Goal: Navigation & Orientation: Find specific page/section

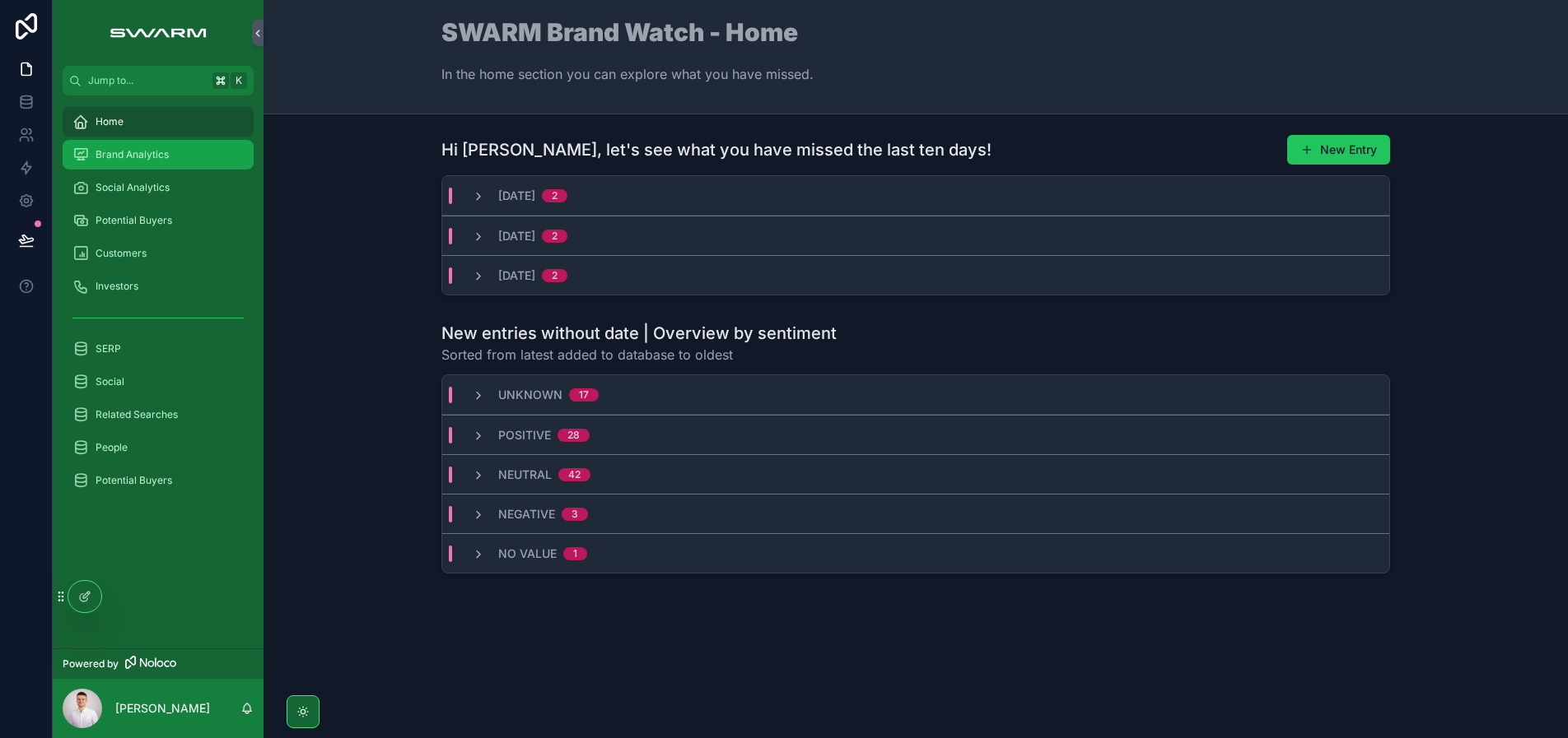
click at [145, 156] on span "Brand Analytics" at bounding box center [132, 154] width 73 height 14
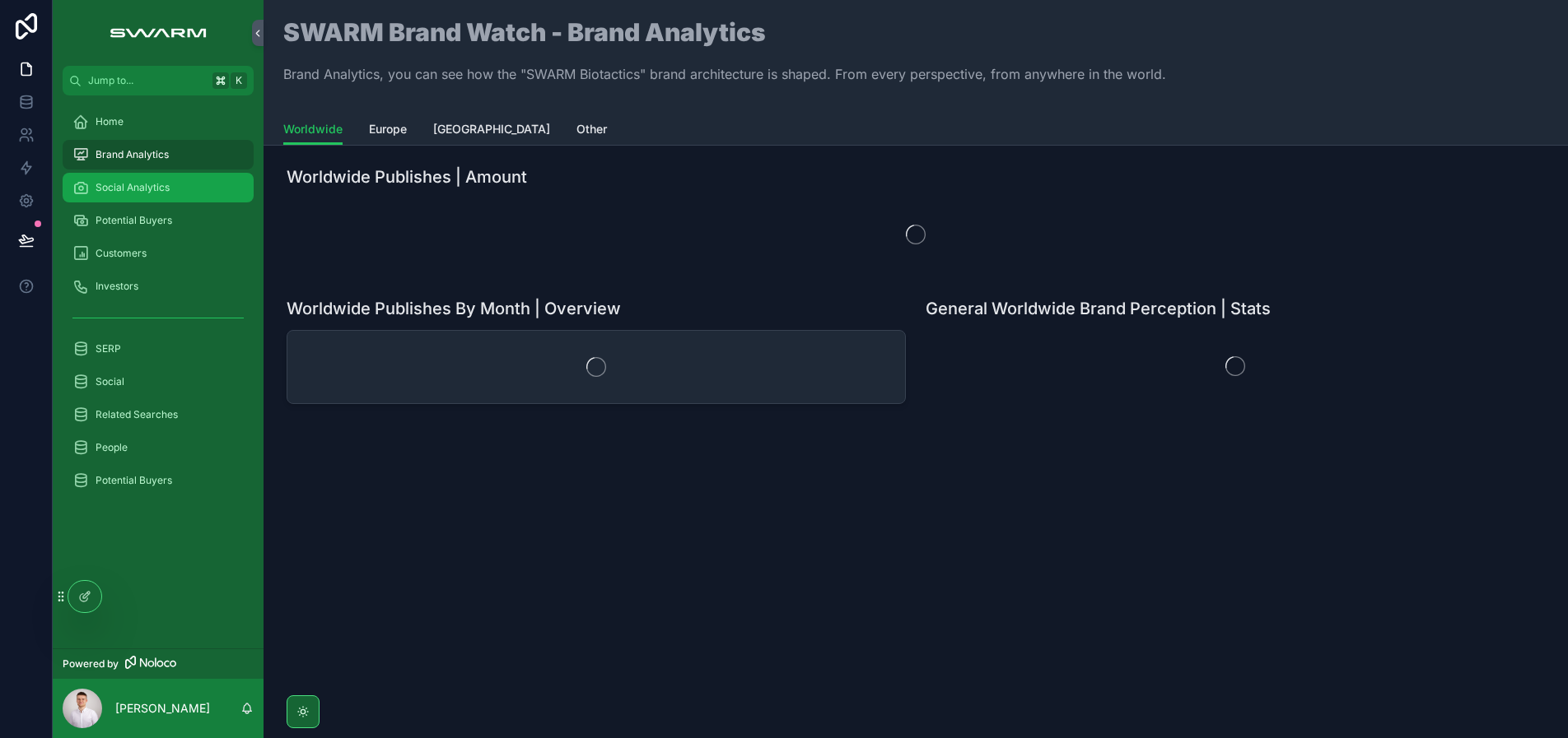
click at [166, 189] on span "Social Analytics" at bounding box center [133, 187] width 74 height 14
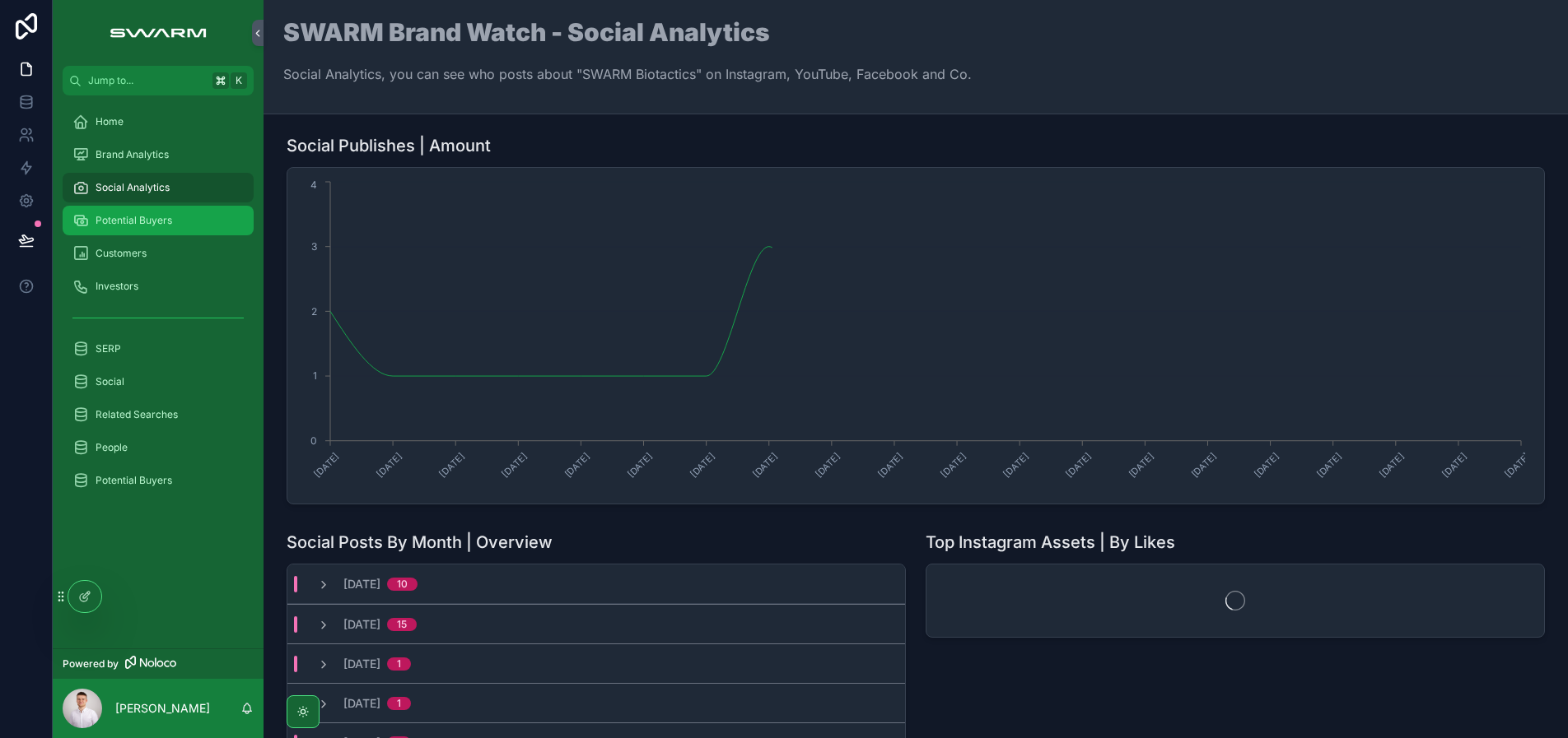
click at [164, 214] on span "Potential Buyers" at bounding box center [133, 220] width 77 height 14
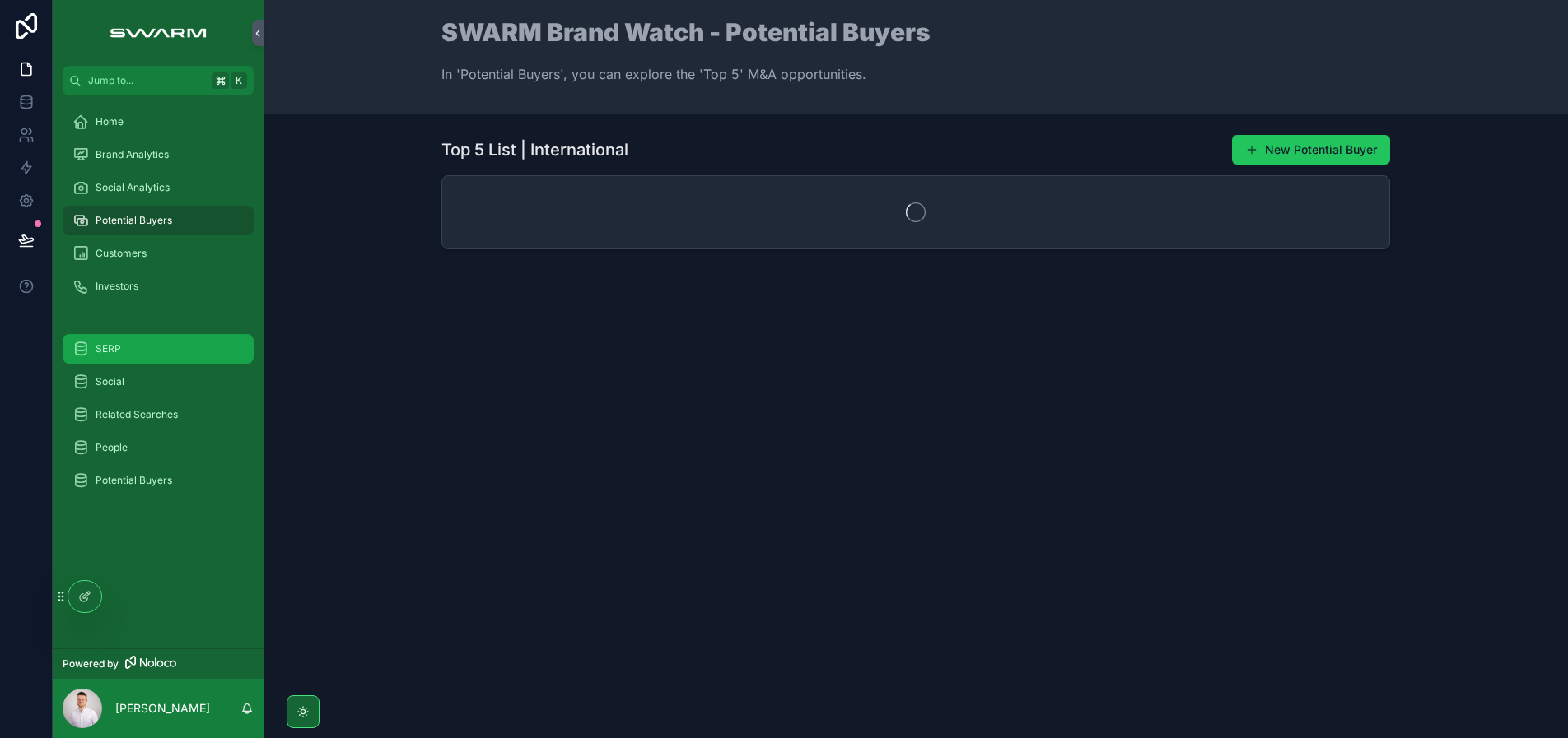
click at [156, 352] on div "SERP" at bounding box center [158, 349] width 171 height 26
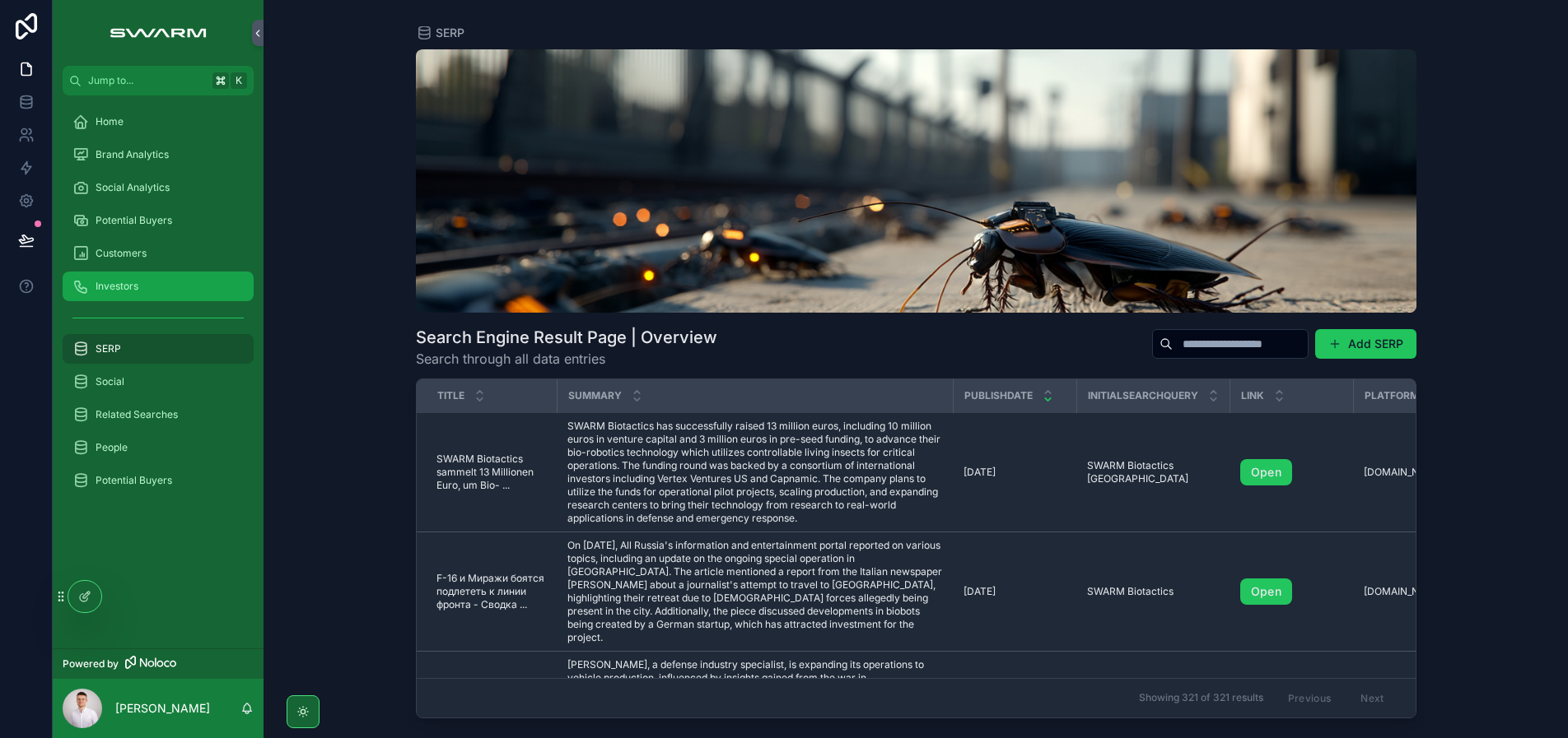
click at [159, 281] on div "Investors" at bounding box center [158, 286] width 171 height 26
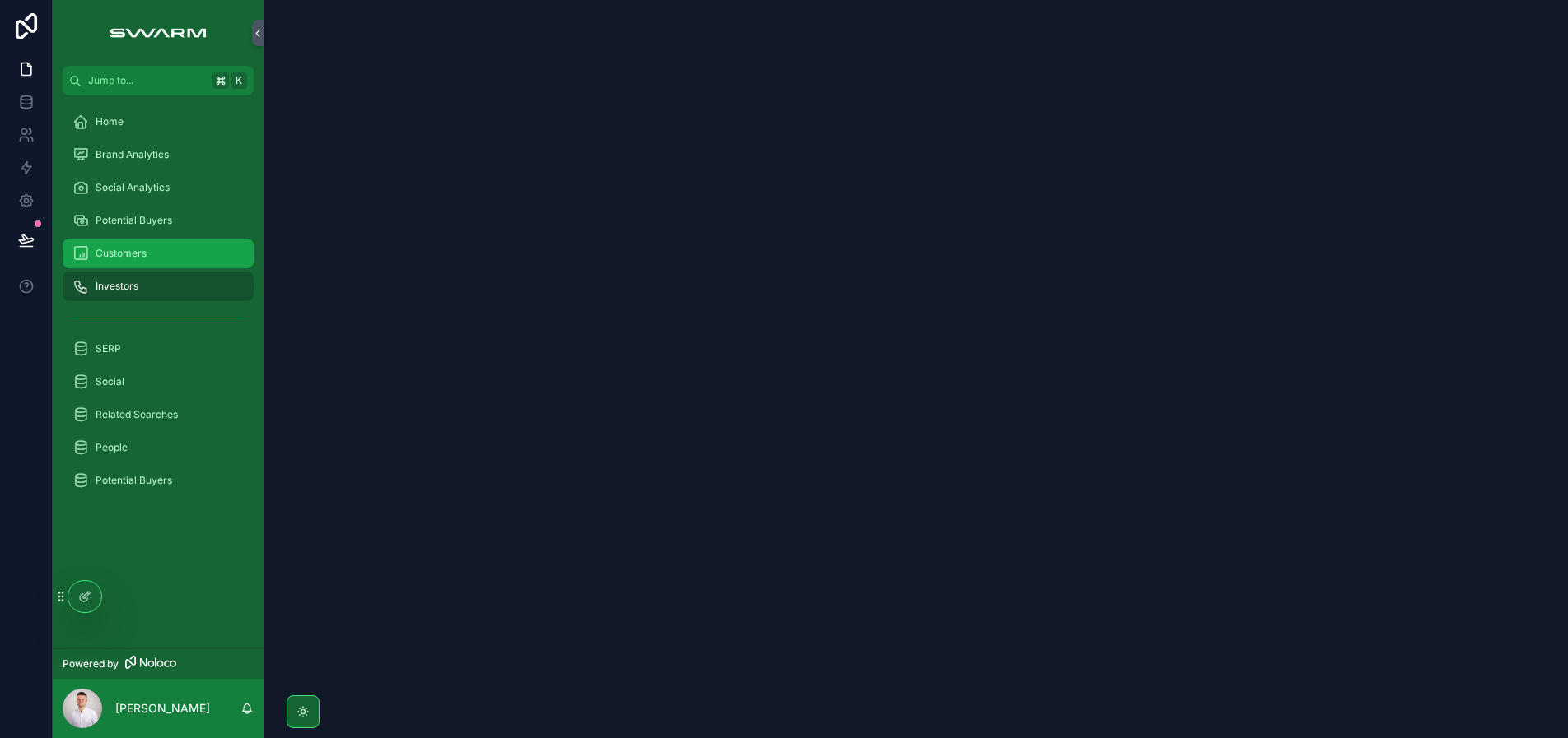
click at [155, 260] on div "Customers" at bounding box center [158, 253] width 171 height 26
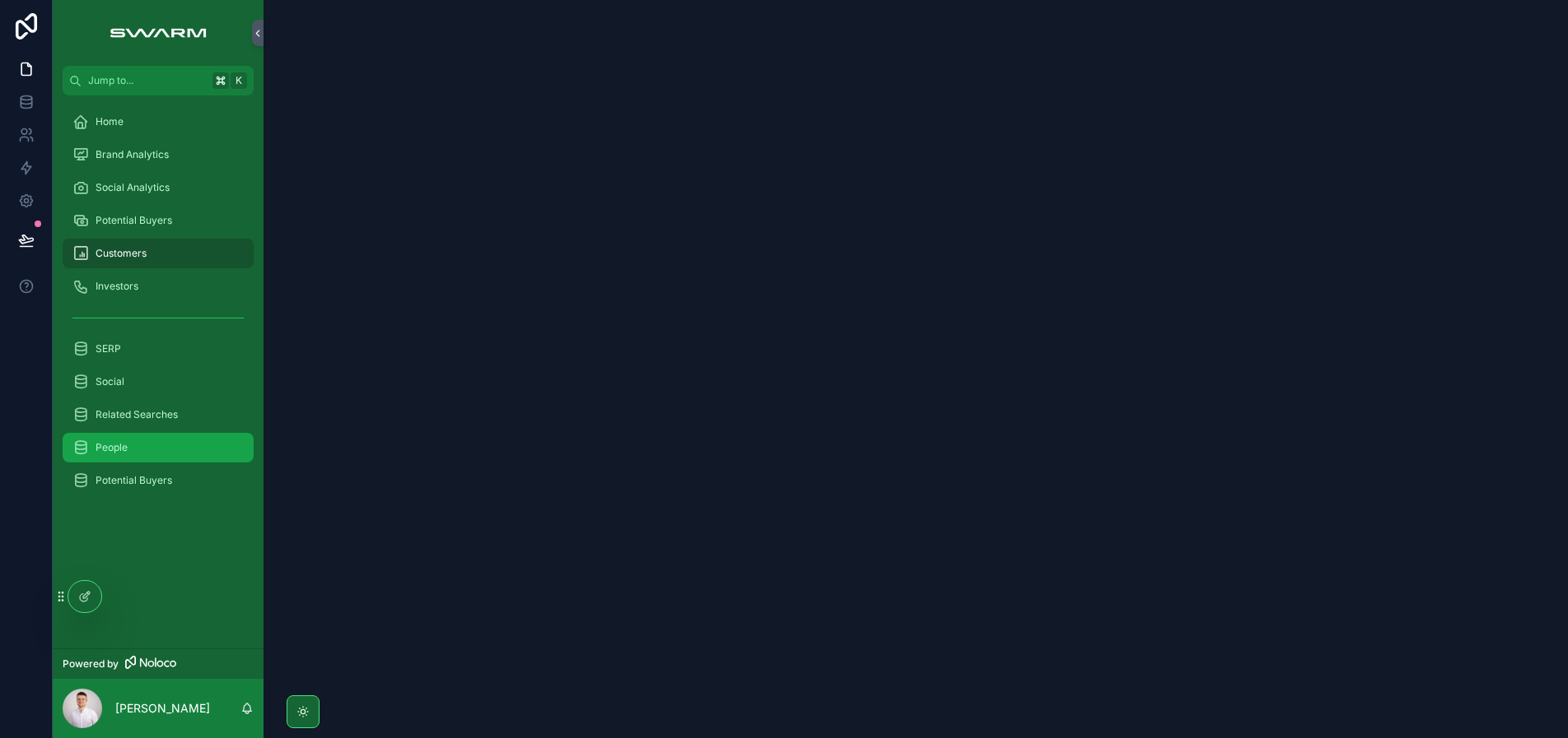
click at [151, 441] on div "People" at bounding box center [158, 447] width 171 height 26
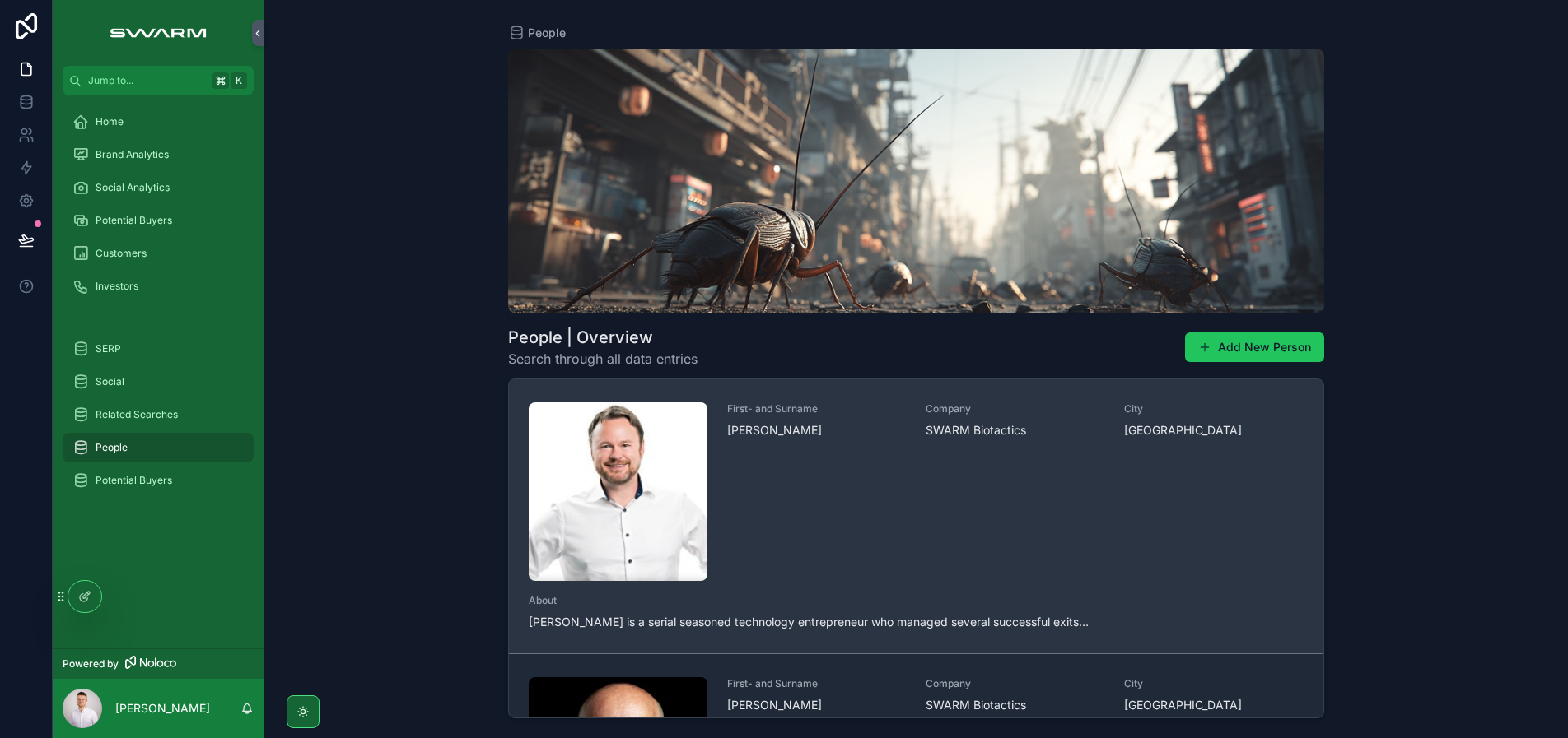
click at [594, 478] on img "scrollable content" at bounding box center [618, 492] width 179 height 178
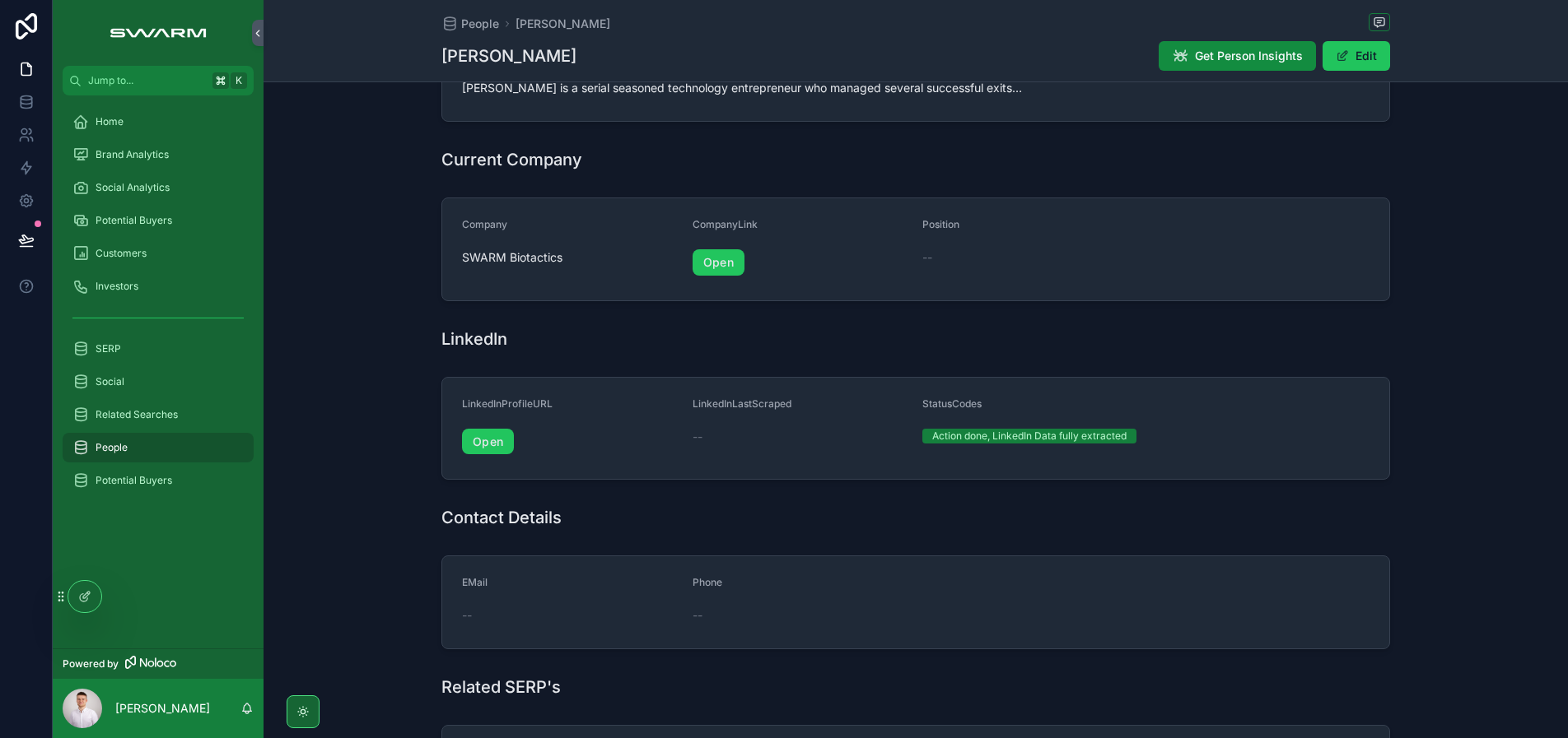
scroll to position [451, 0]
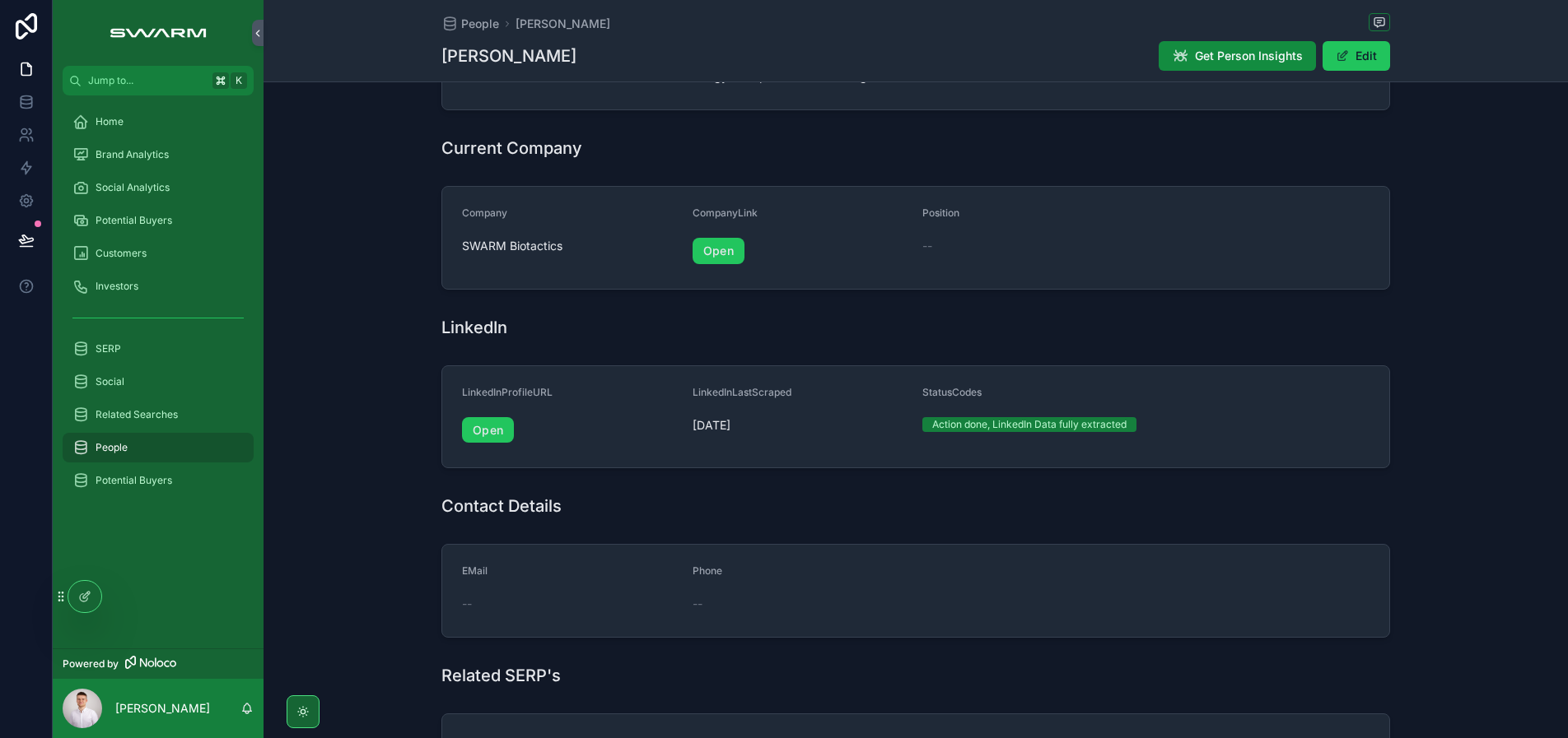
click at [594, 317] on div "LinkedIn" at bounding box center [915, 328] width 949 height 23
click at [594, 427] on span "31/08/2025" at bounding box center [801, 425] width 217 height 16
click at [594, 424] on span "31/08/2025" at bounding box center [801, 425] width 217 height 16
click at [594, 346] on div "About Jörg Lamprecht Person Jörg Lamprecht City San Francisco Bay Area About Jo…" at bounding box center [915, 219] width 1304 height 1136
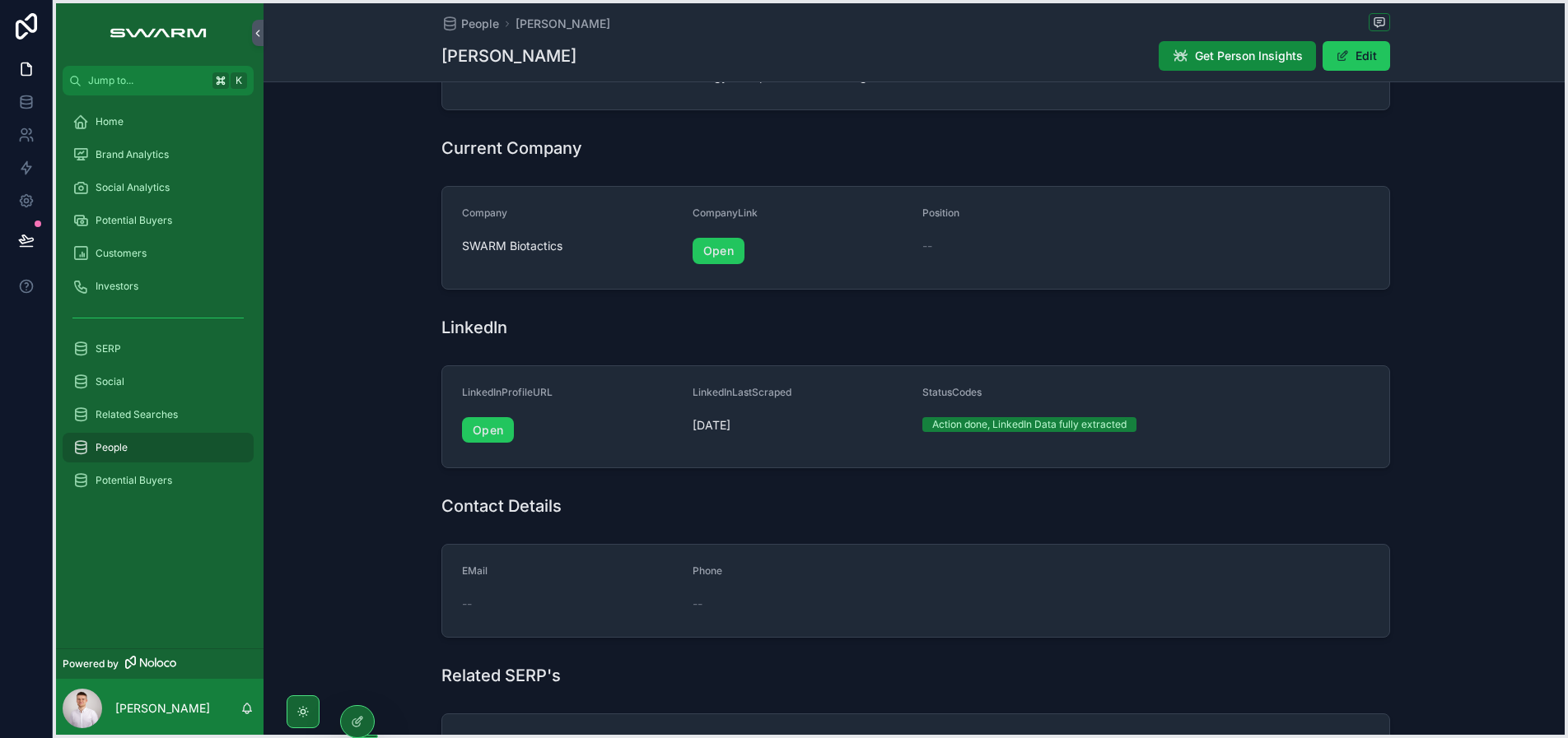
drag, startPoint x: 60, startPoint y: 596, endPoint x: 70, endPoint y: 721, distance: 125.4
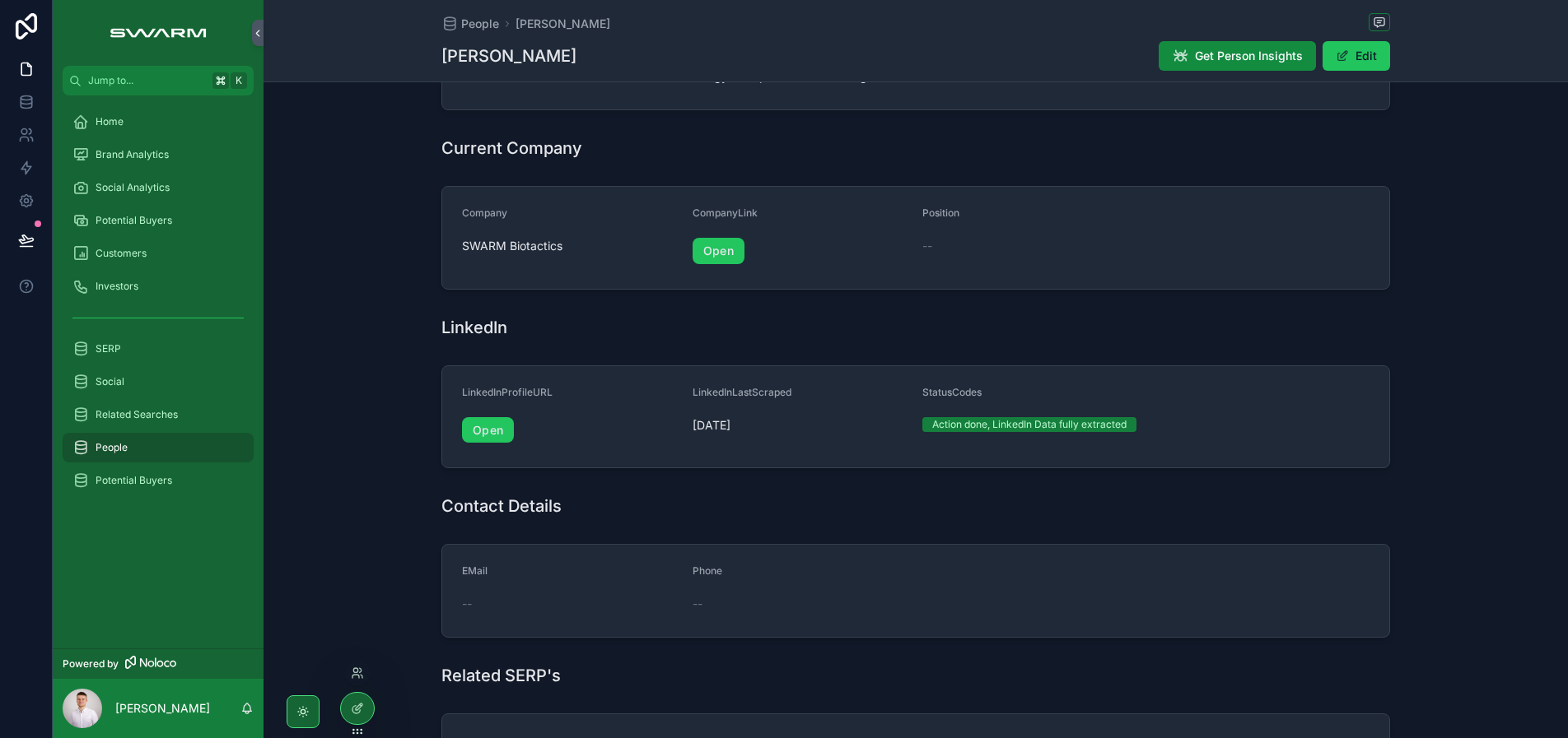
click at [374, 547] on div "EMail -- Phone --" at bounding box center [915, 590] width 1304 height 107
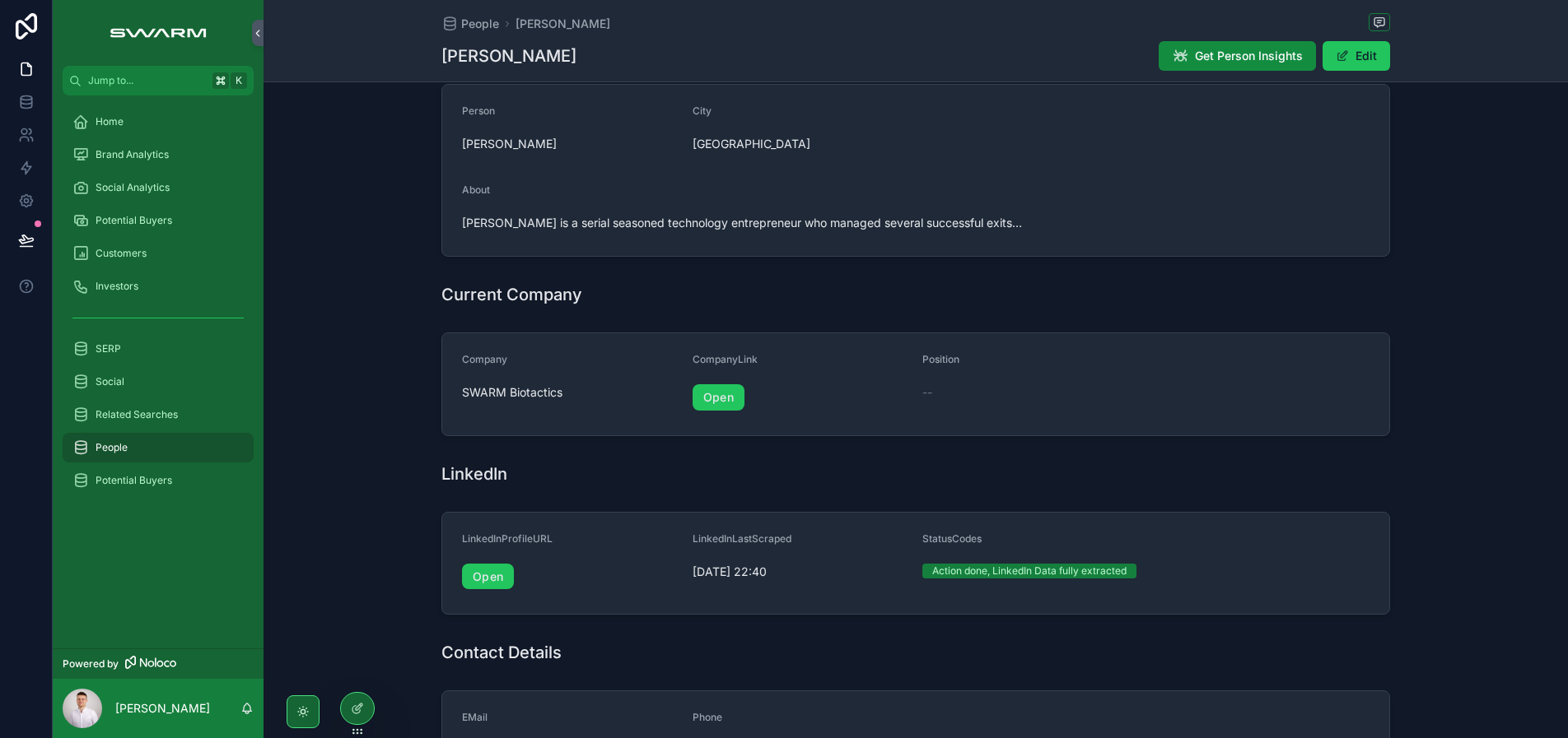
scroll to position [314, 0]
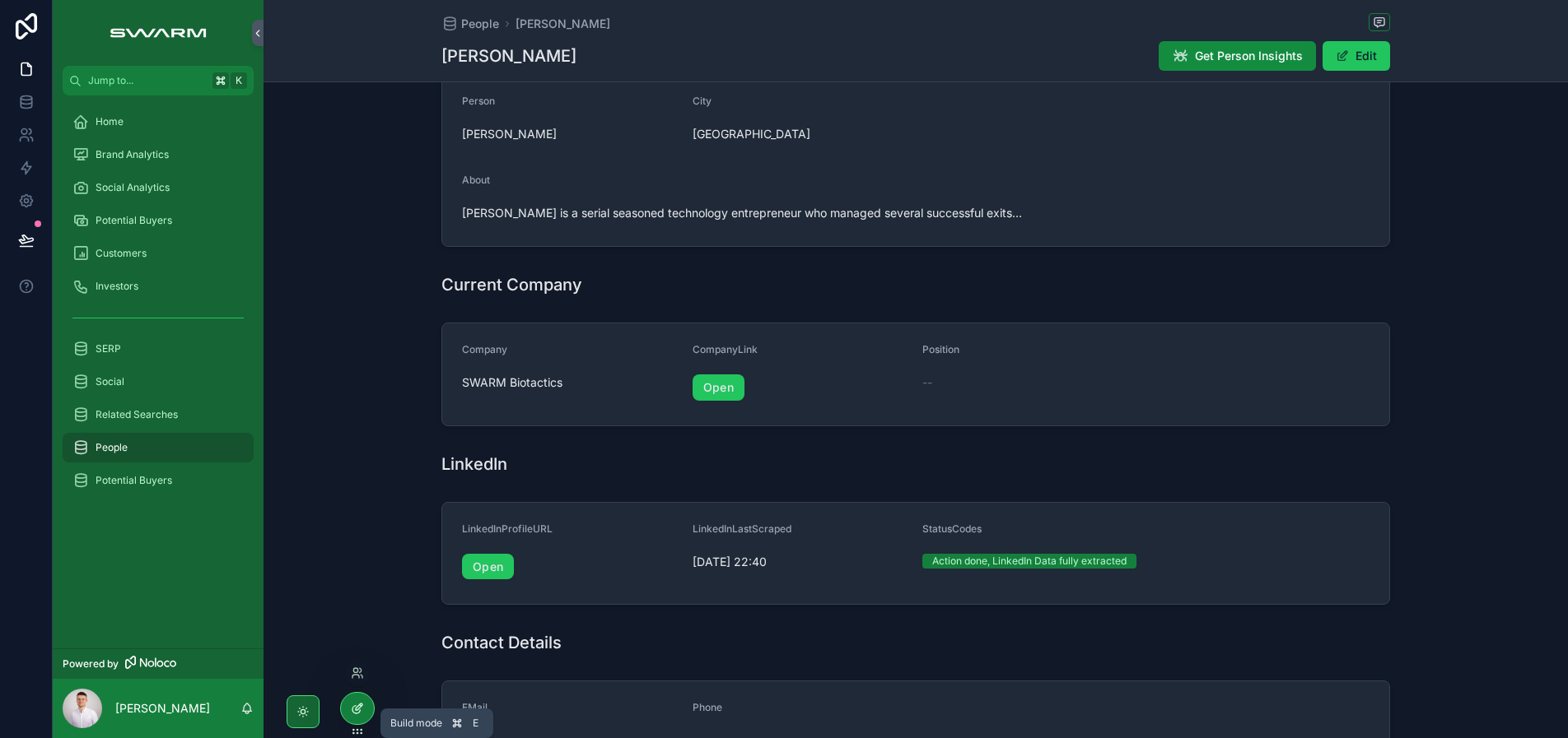
click at [363, 707] on icon at bounding box center [357, 708] width 14 height 14
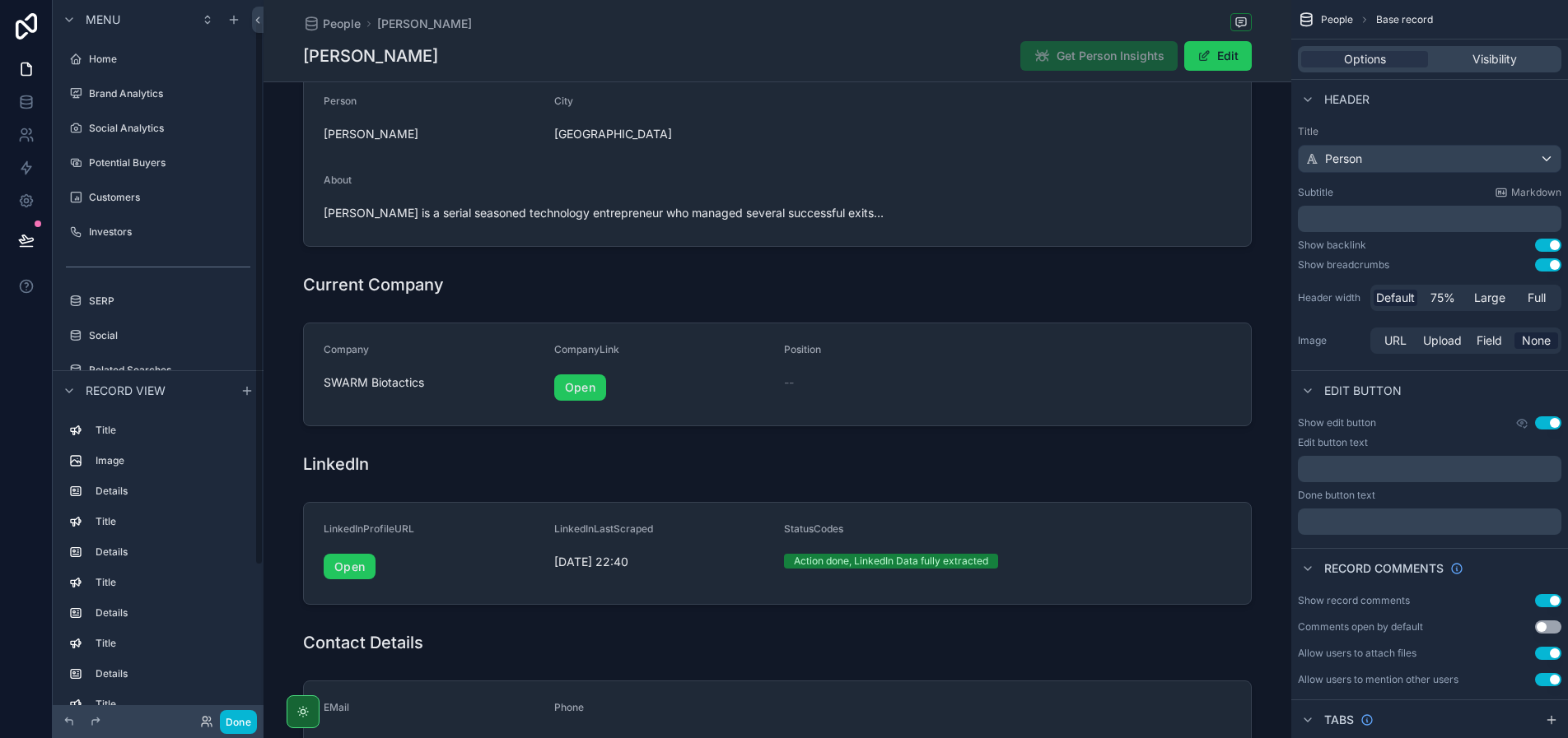
scroll to position [28, 0]
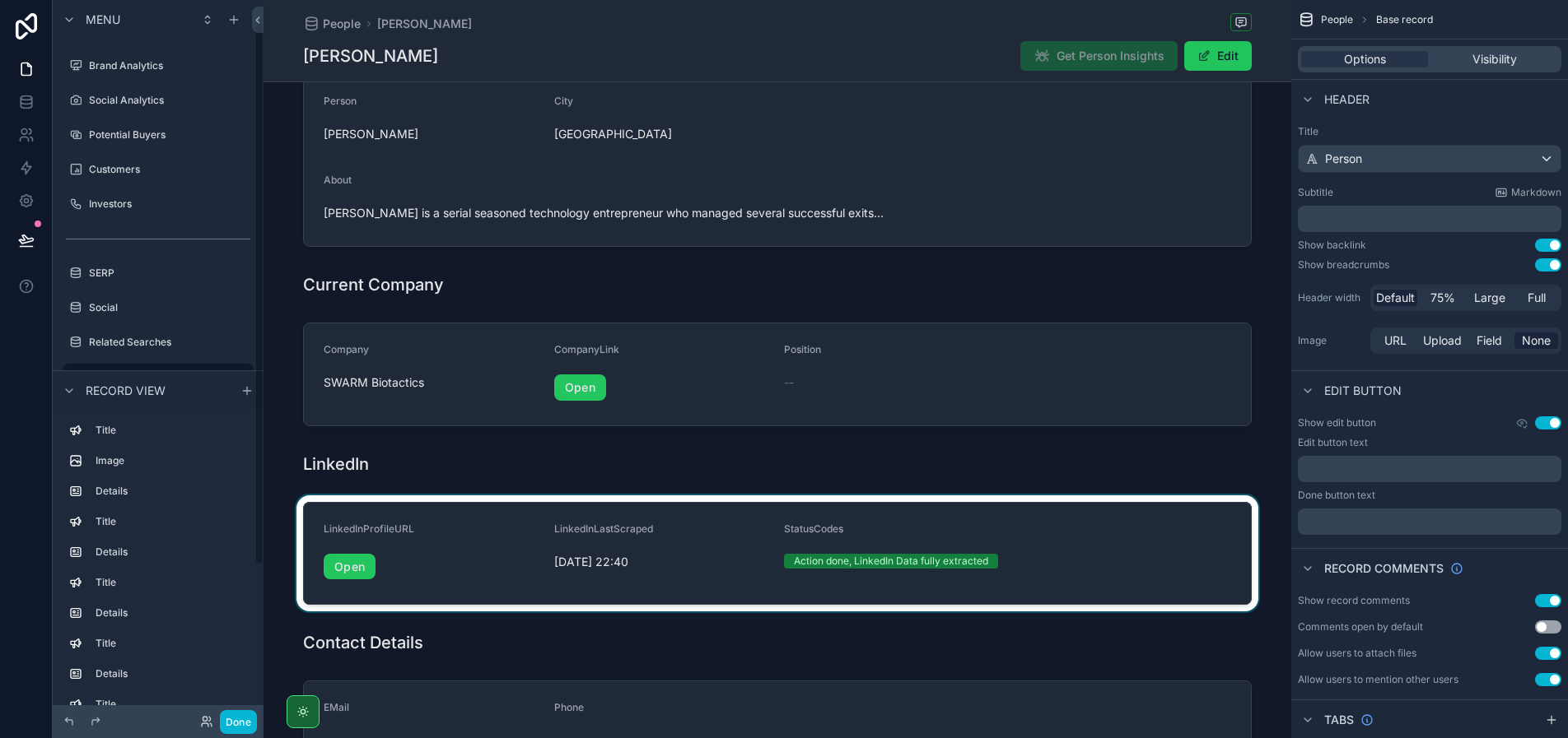
click at [692, 526] on div "scrollable content" at bounding box center [777, 554] width 1028 height 117
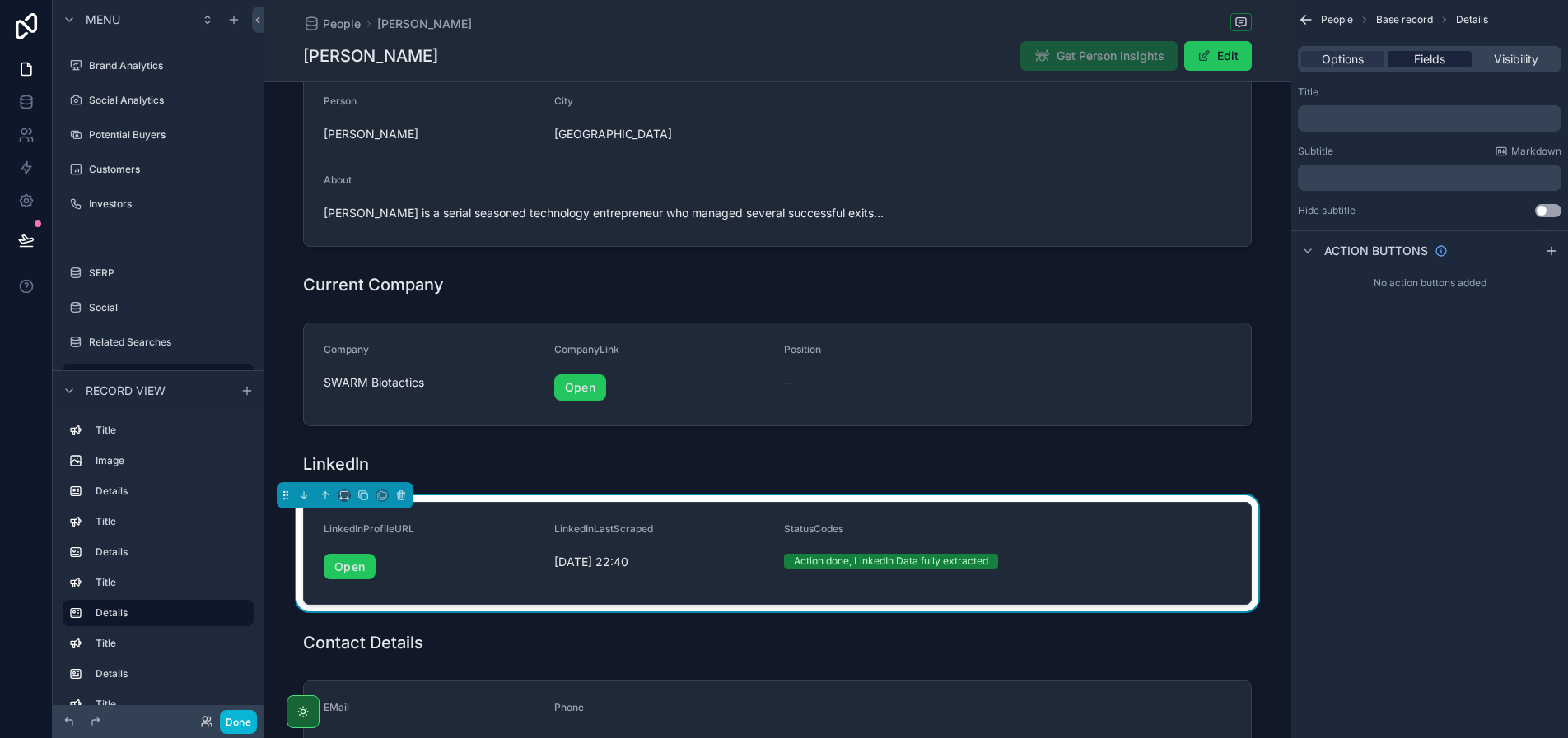
click at [1411, 55] on div "Fields" at bounding box center [1429, 59] width 83 height 16
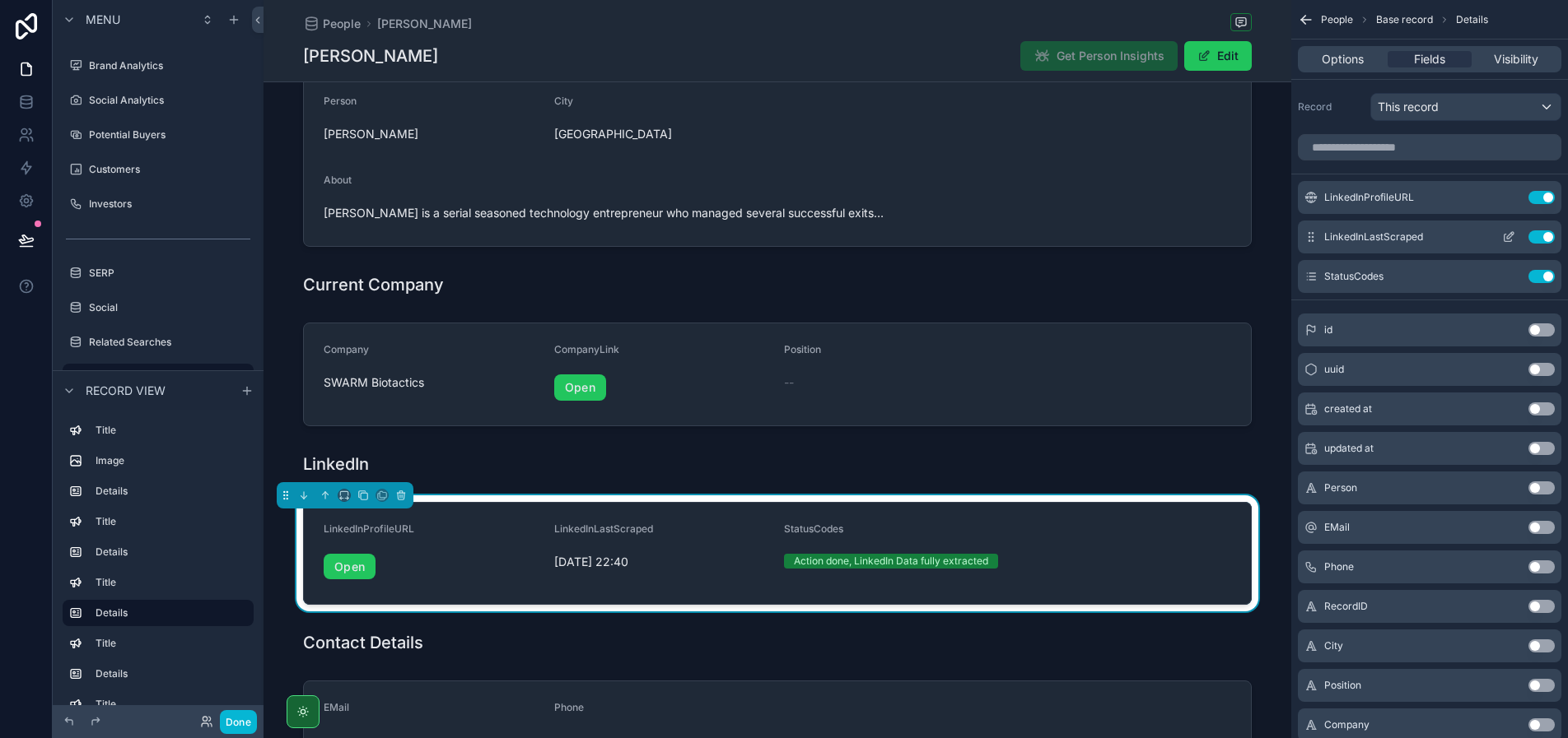
click at [1507, 237] on icon "scrollable content" at bounding box center [1509, 234] width 6 height 6
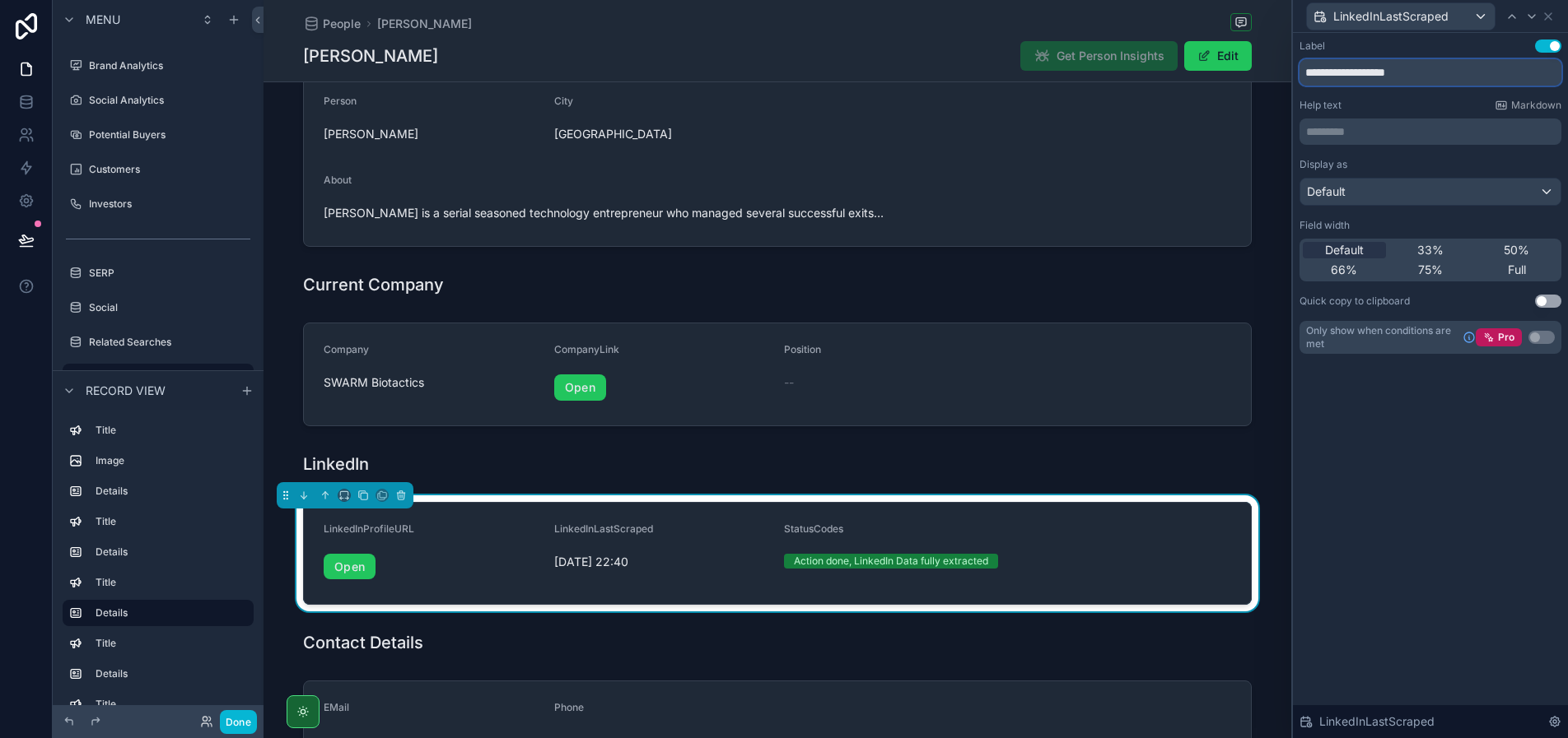
click at [1404, 67] on input "**********" at bounding box center [1430, 72] width 261 height 26
paste input "text"
click at [1339, 75] on input "**********" at bounding box center [1430, 72] width 261 height 26
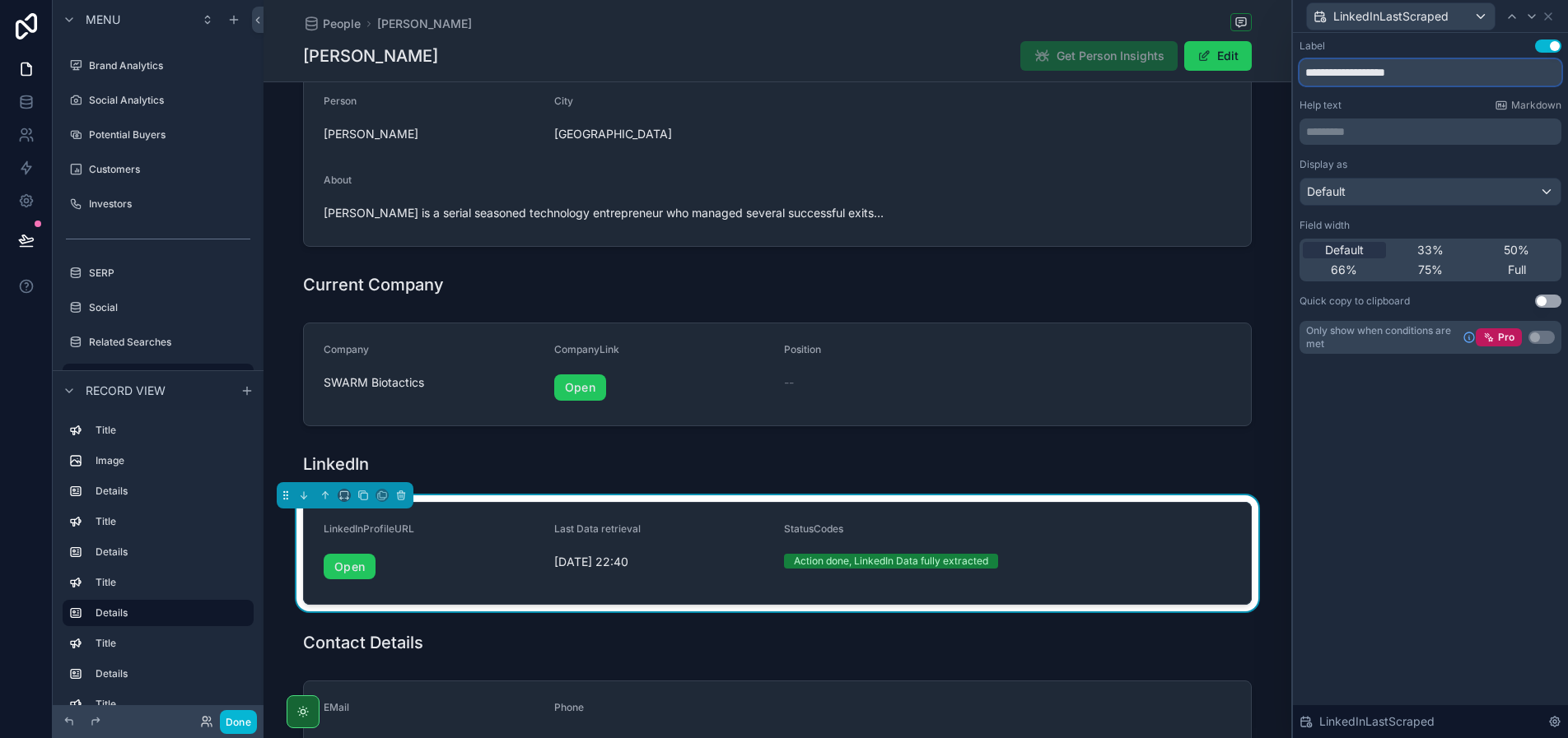
type input "**********"
click at [1437, 57] on div "**********" at bounding box center [1430, 62] width 261 height 46
click at [1549, 17] on icon at bounding box center [1547, 16] width 6 height 6
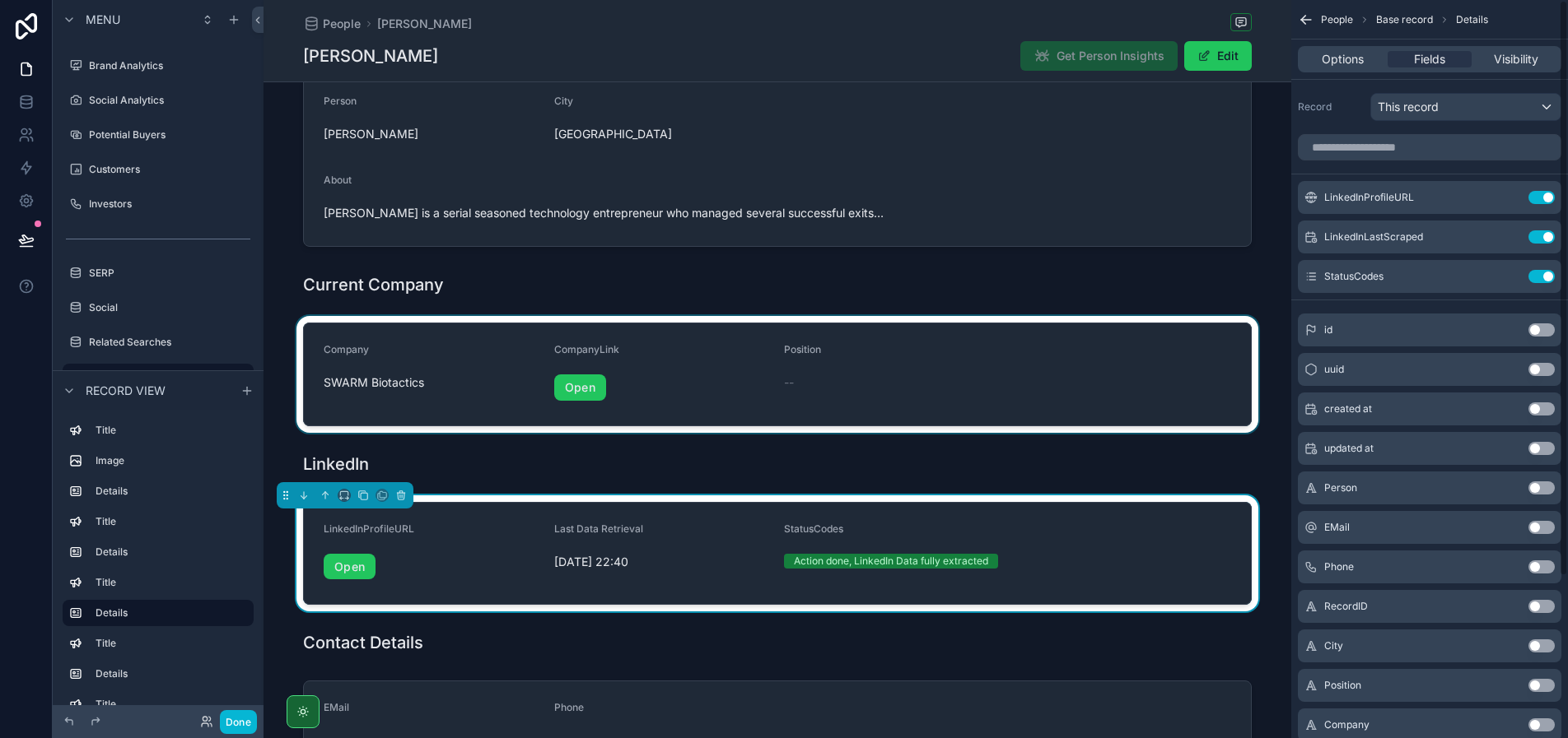
scroll to position [4, 0]
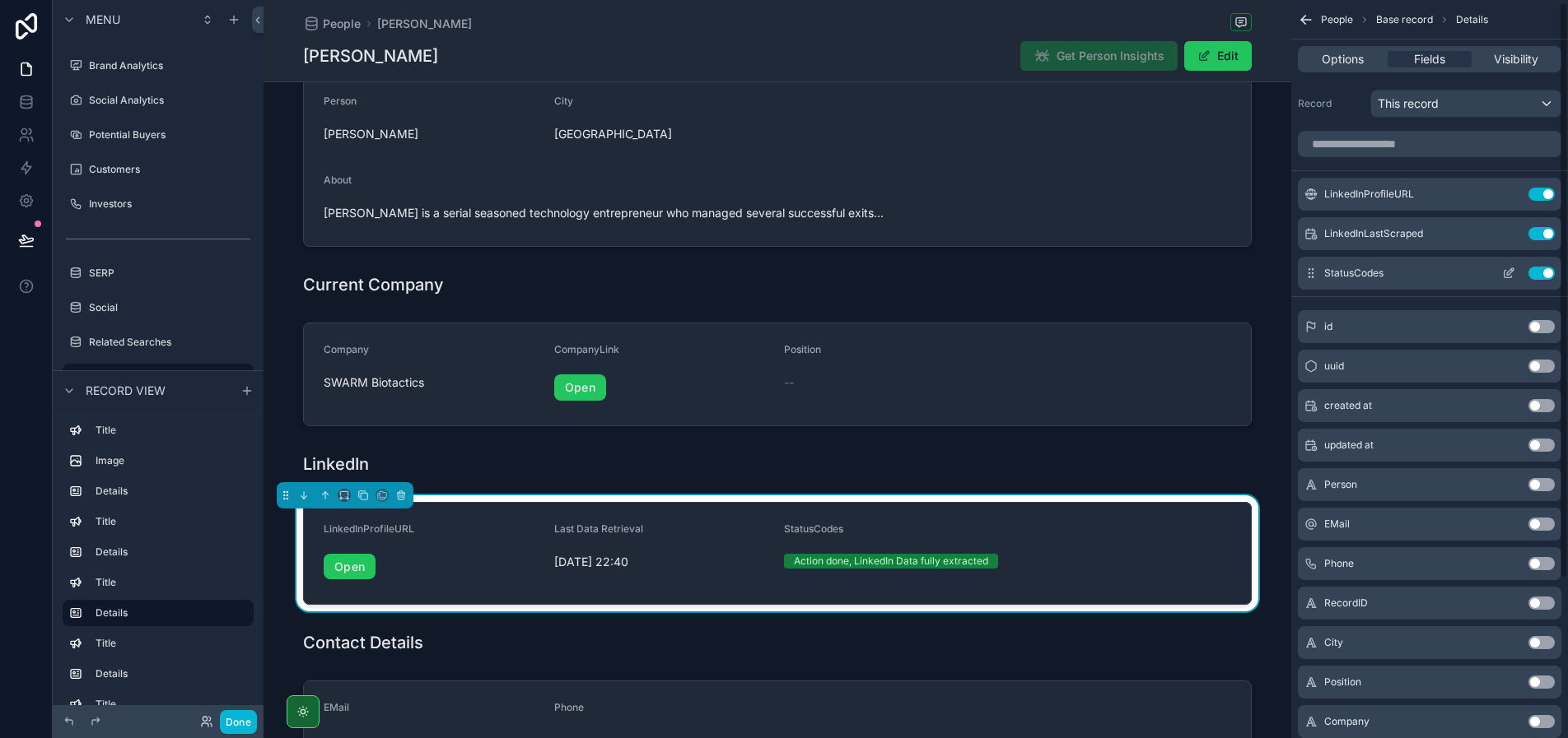
click at [1509, 273] on icon "scrollable content" at bounding box center [1509, 271] width 6 height 6
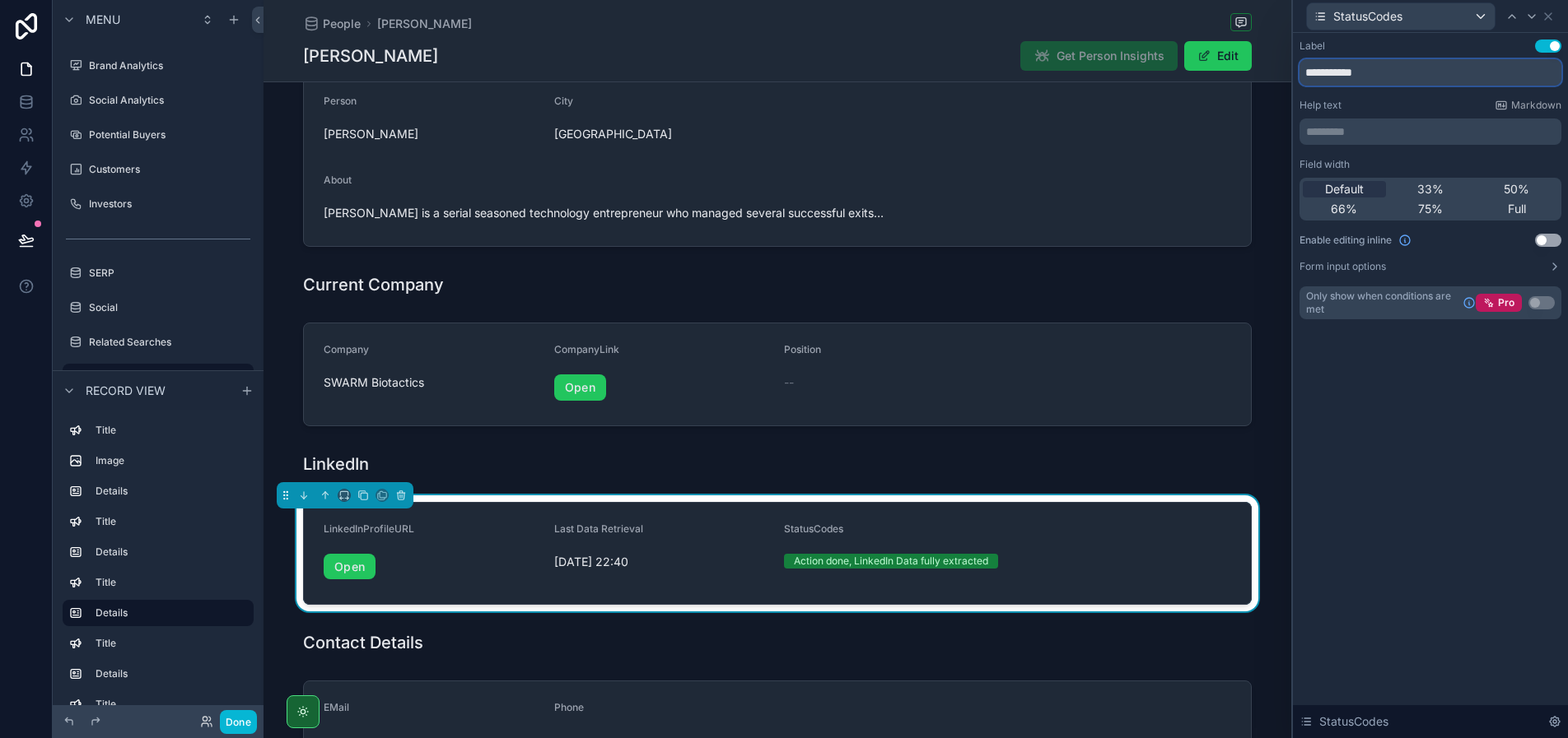
click at [1389, 77] on input "**********" at bounding box center [1430, 72] width 261 height 26
type input "**********"
click at [1428, 41] on div "Label Use setting" at bounding box center [1430, 46] width 261 height 14
click at [1545, 14] on icon at bounding box center [1547, 16] width 14 height 14
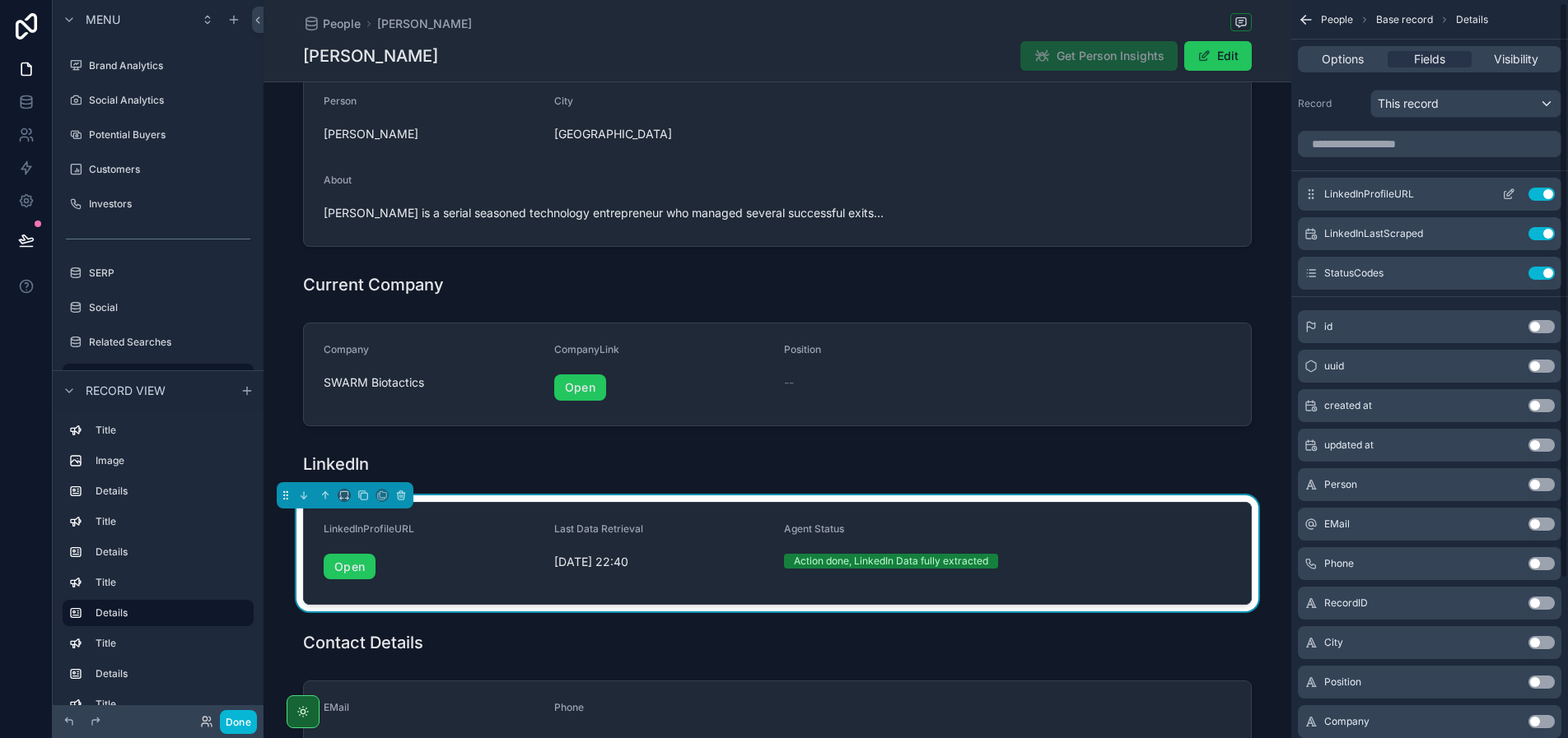
click at [1506, 195] on icon "scrollable content" at bounding box center [1508, 194] width 14 height 14
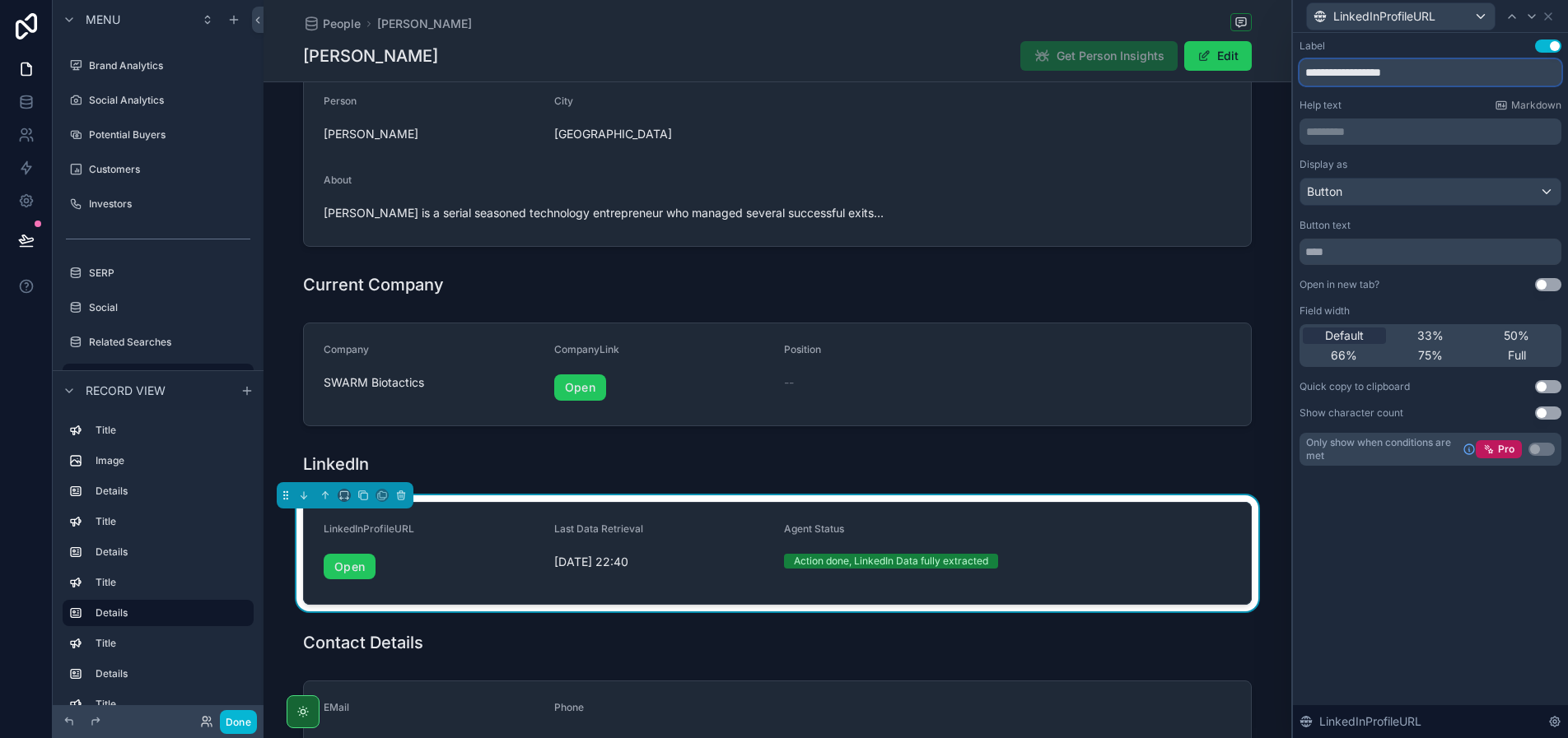
click at [1352, 73] on input "**********" at bounding box center [1430, 72] width 261 height 26
type input "**********"
click at [1546, 19] on icon at bounding box center [1547, 16] width 14 height 14
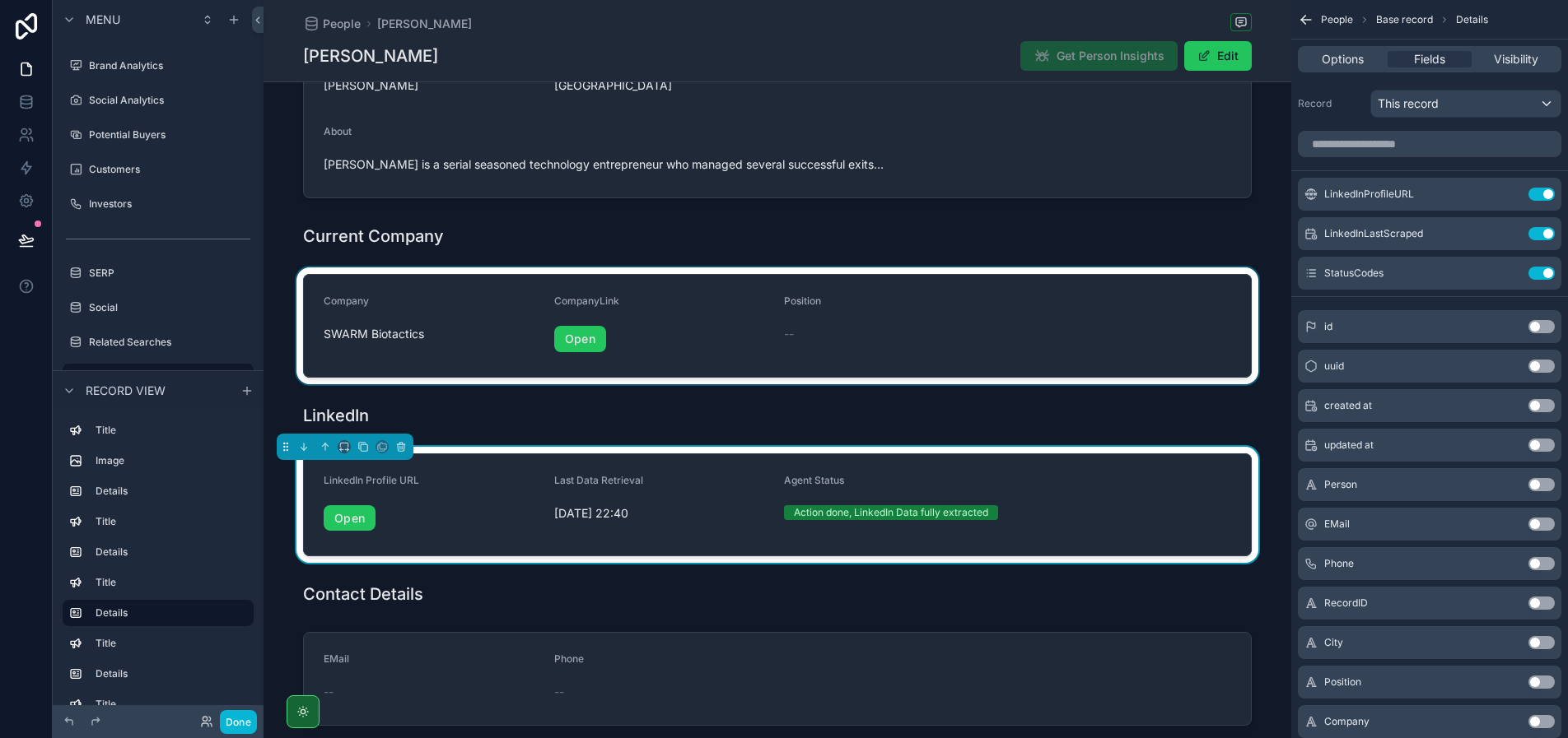
scroll to position [361, 0]
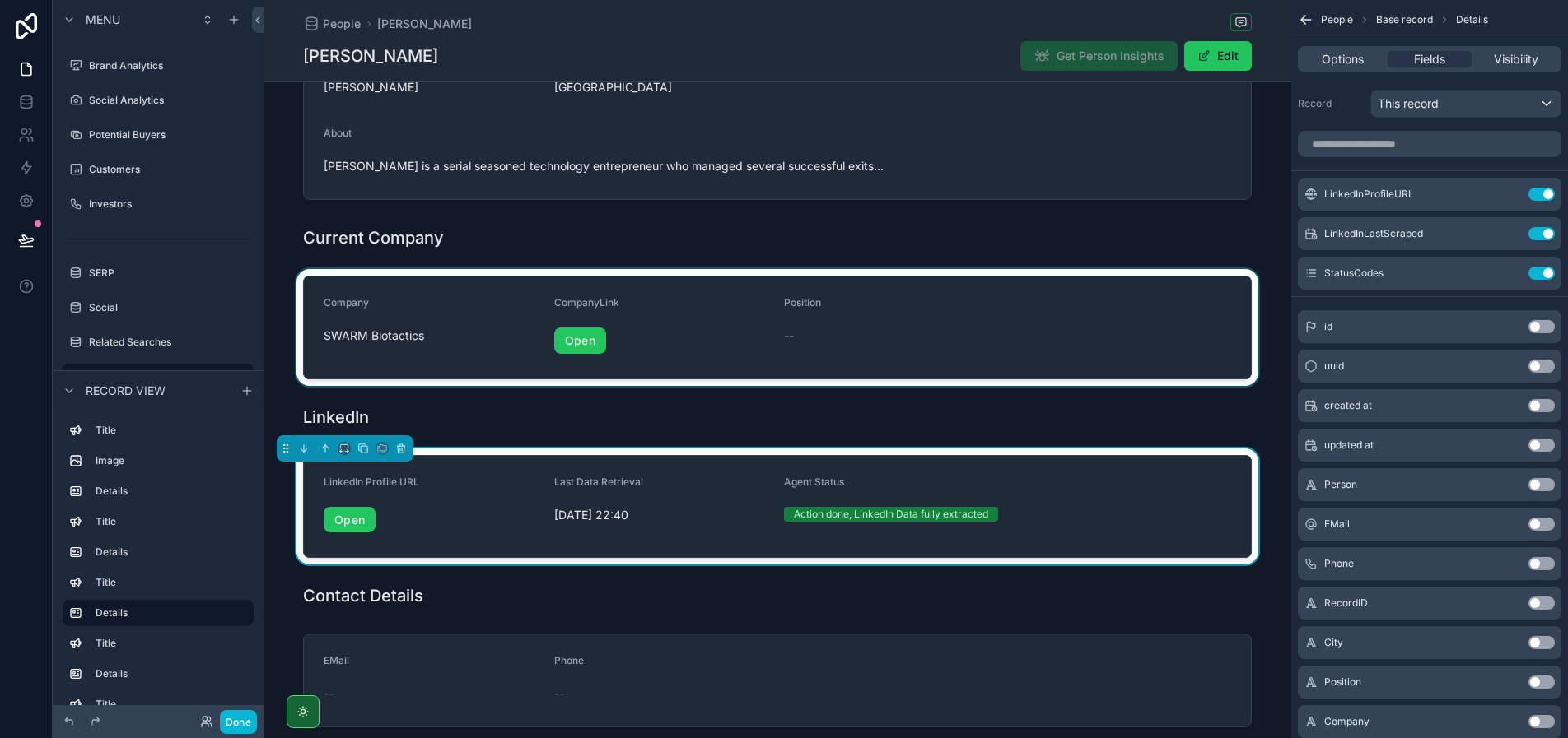
click at [665, 286] on div "scrollable content" at bounding box center [777, 328] width 1028 height 117
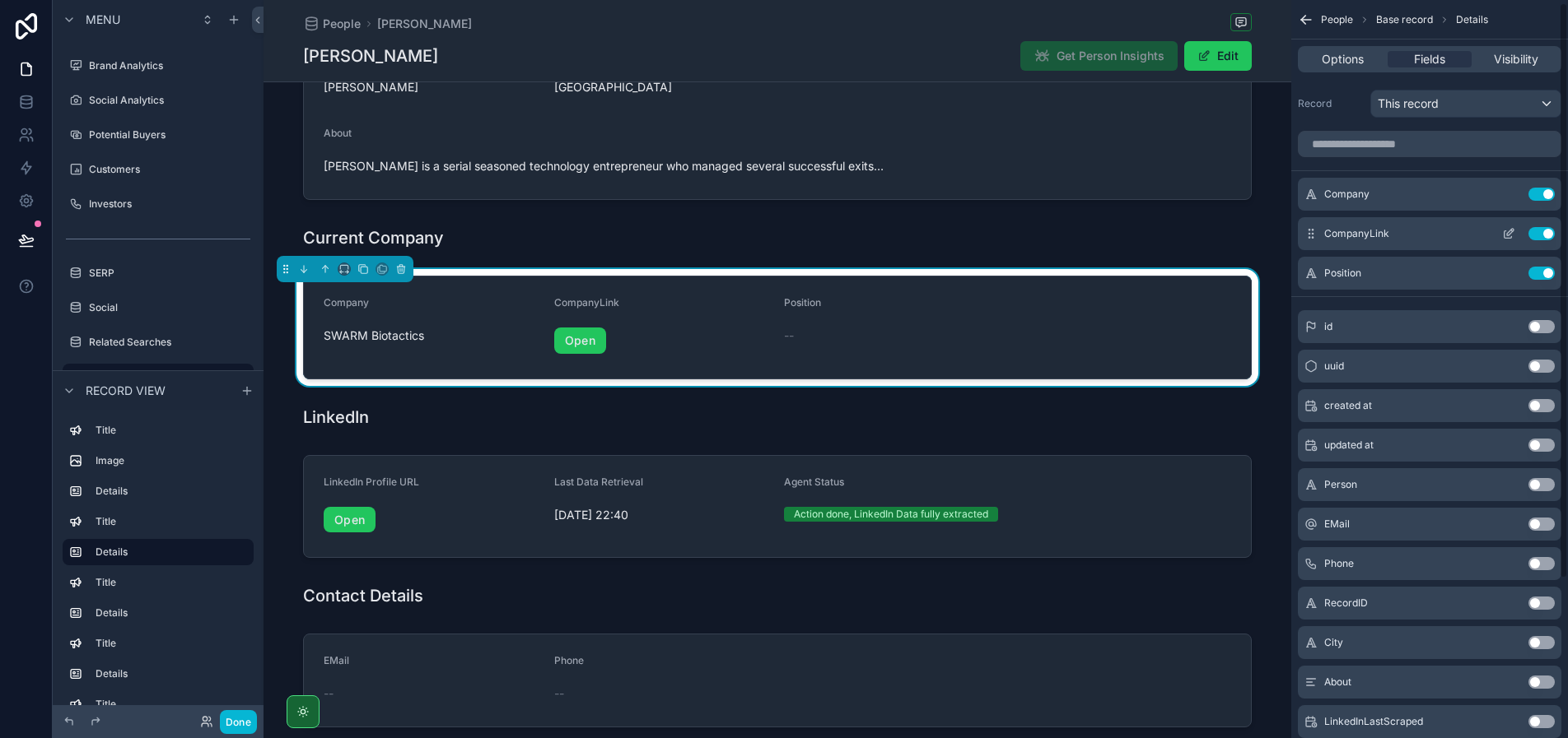
click at [1505, 237] on icon "scrollable content" at bounding box center [1508, 233] width 14 height 14
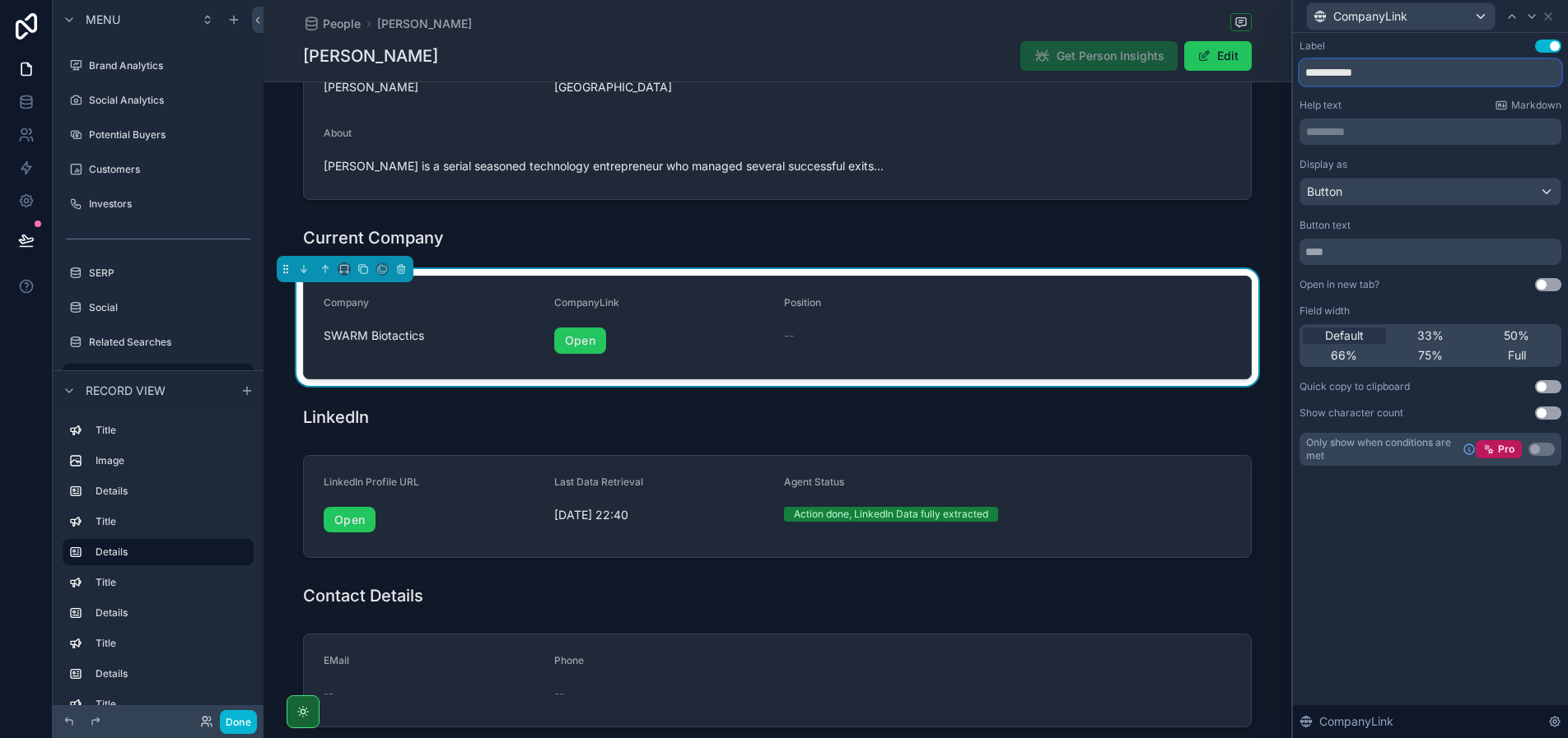
click at [1390, 73] on input "**********" at bounding box center [1430, 72] width 261 height 26
drag, startPoint x: 1492, startPoint y: 42, endPoint x: 1501, endPoint y: 41, distance: 9.1
click at [1492, 42] on div "Label Use setting" at bounding box center [1430, 46] width 261 height 14
click at [1443, 71] on input "**********" at bounding box center [1430, 72] width 261 height 26
click at [1362, 71] on input "**********" at bounding box center [1430, 72] width 261 height 26
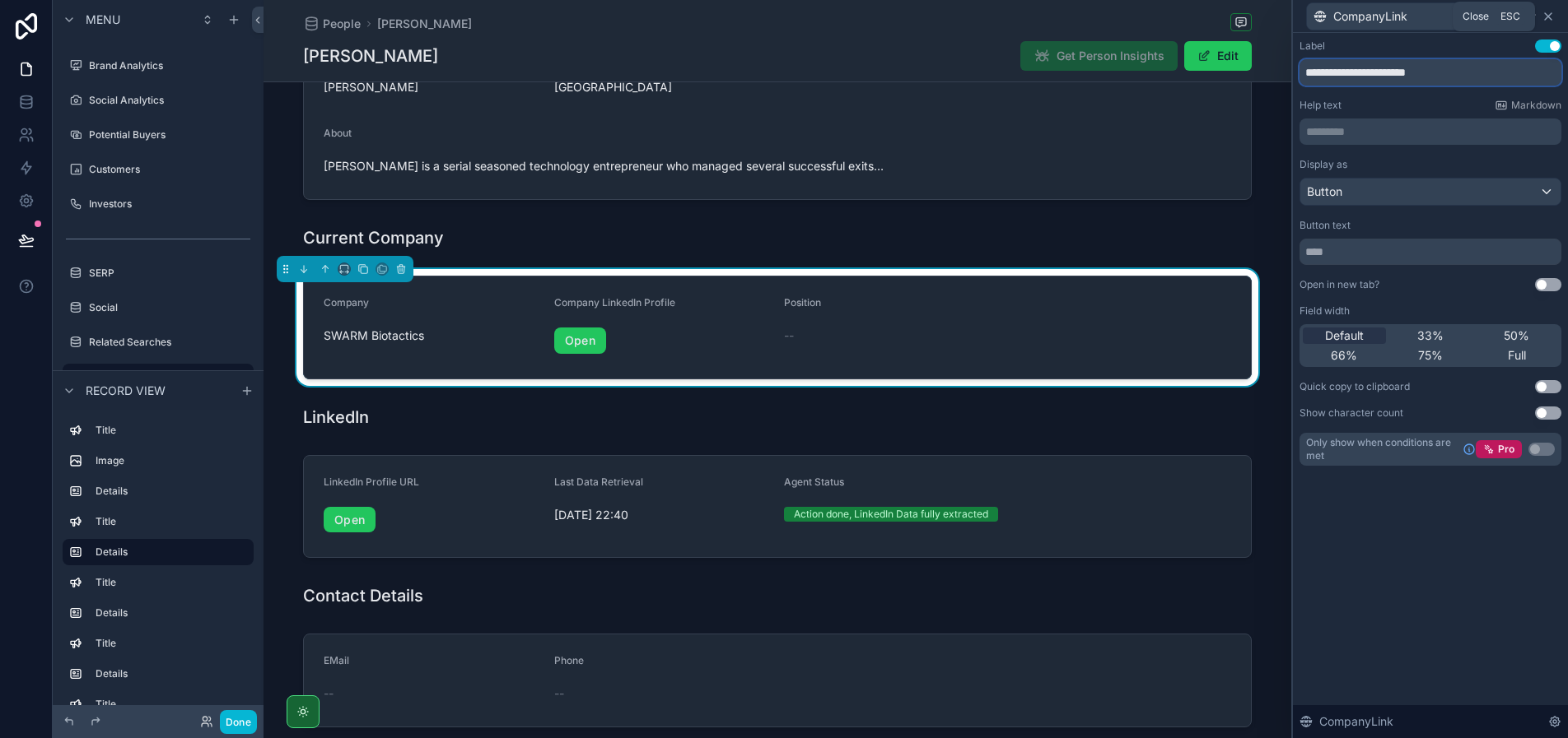
type input "**********"
click at [1547, 14] on icon at bounding box center [1547, 16] width 14 height 14
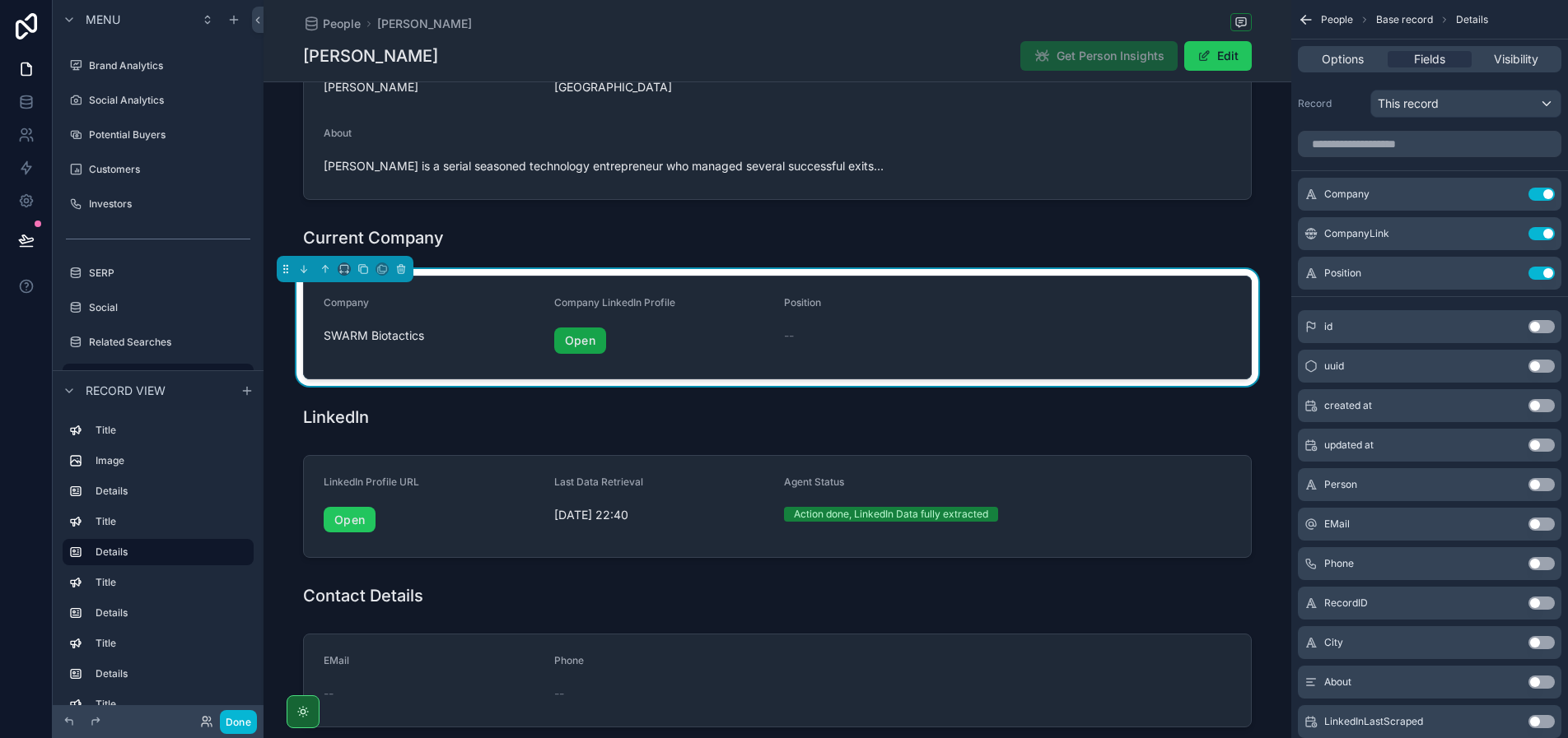
click at [572, 337] on link "Open" at bounding box center [581, 340] width 52 height 26
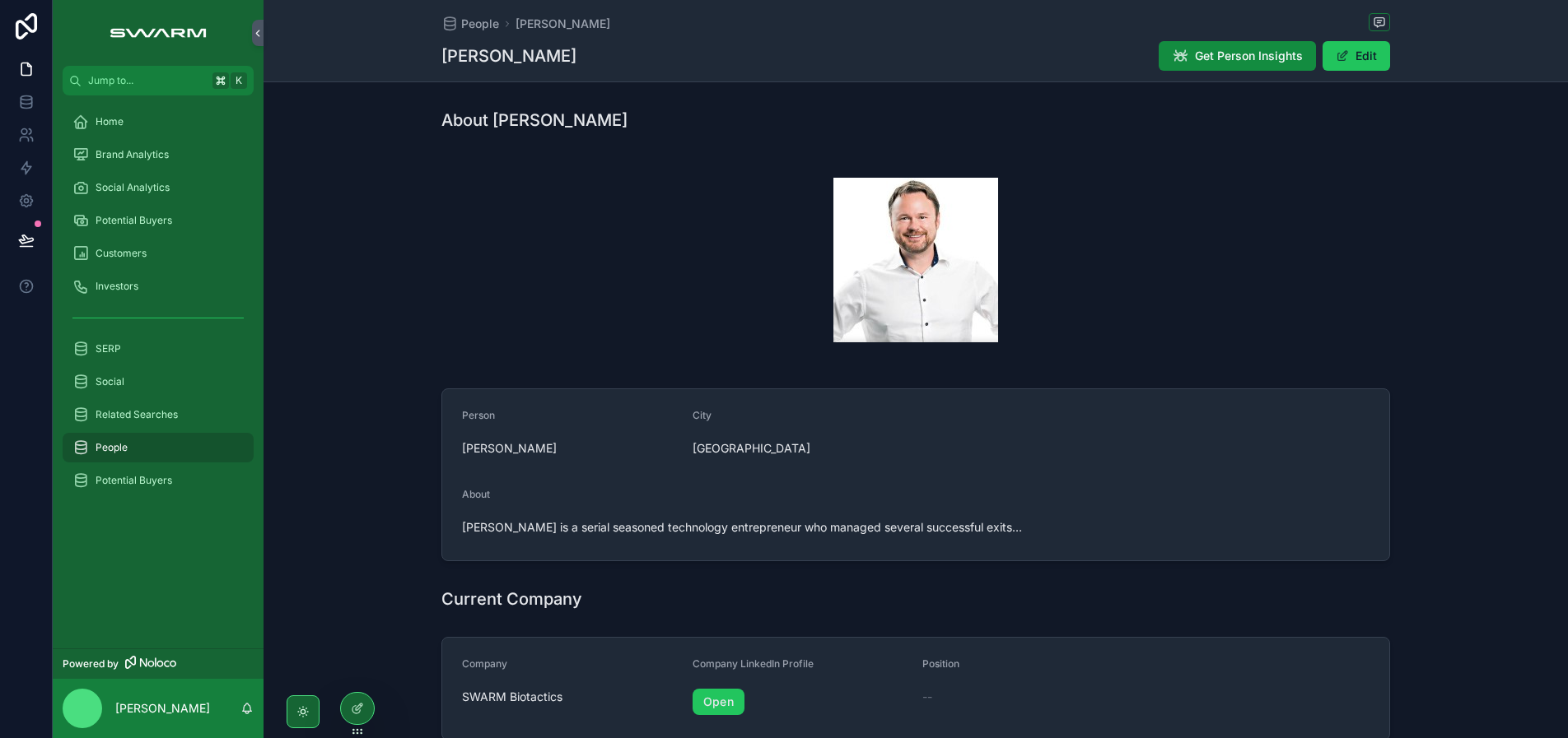
scroll to position [309, 0]
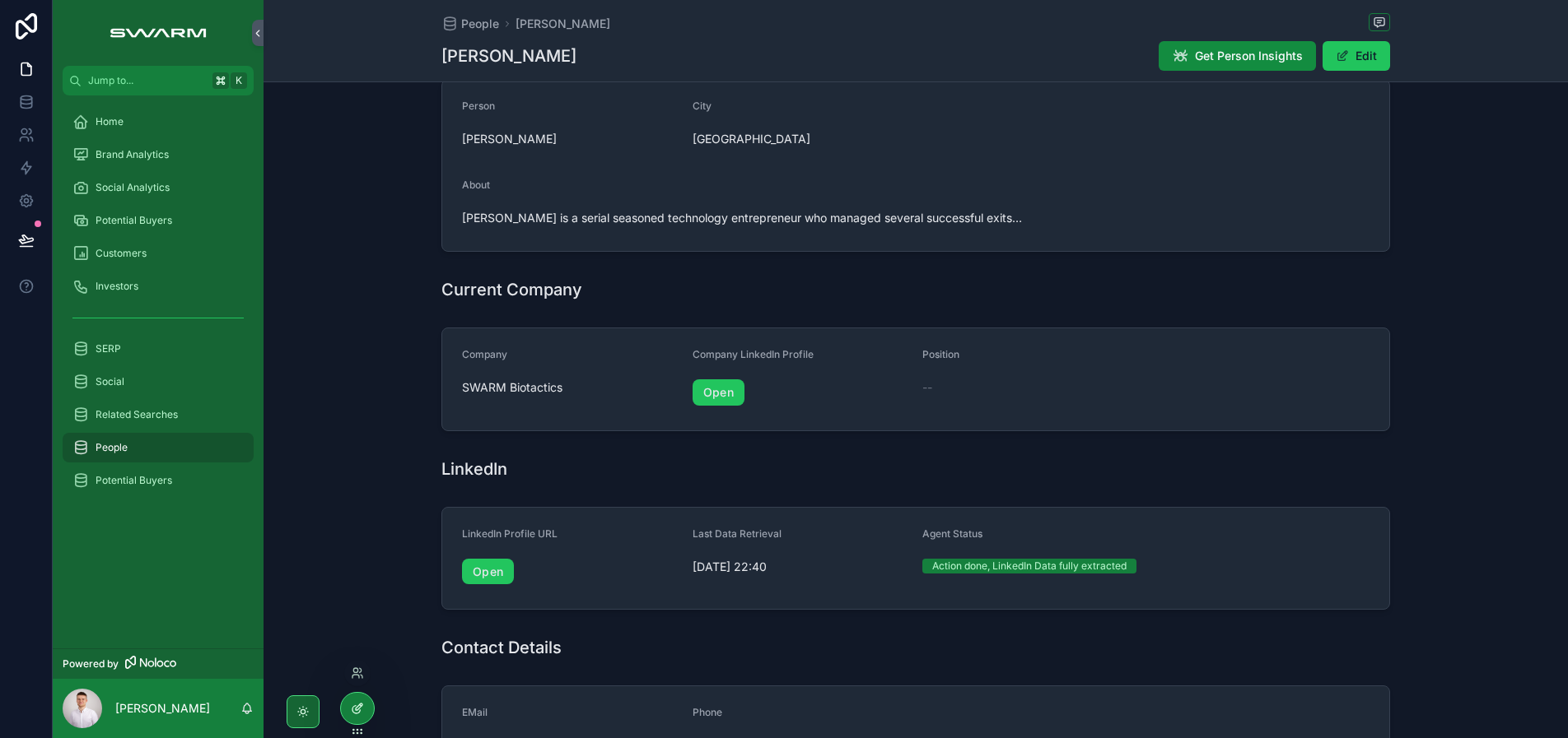
click at [361, 711] on icon at bounding box center [357, 708] width 14 height 14
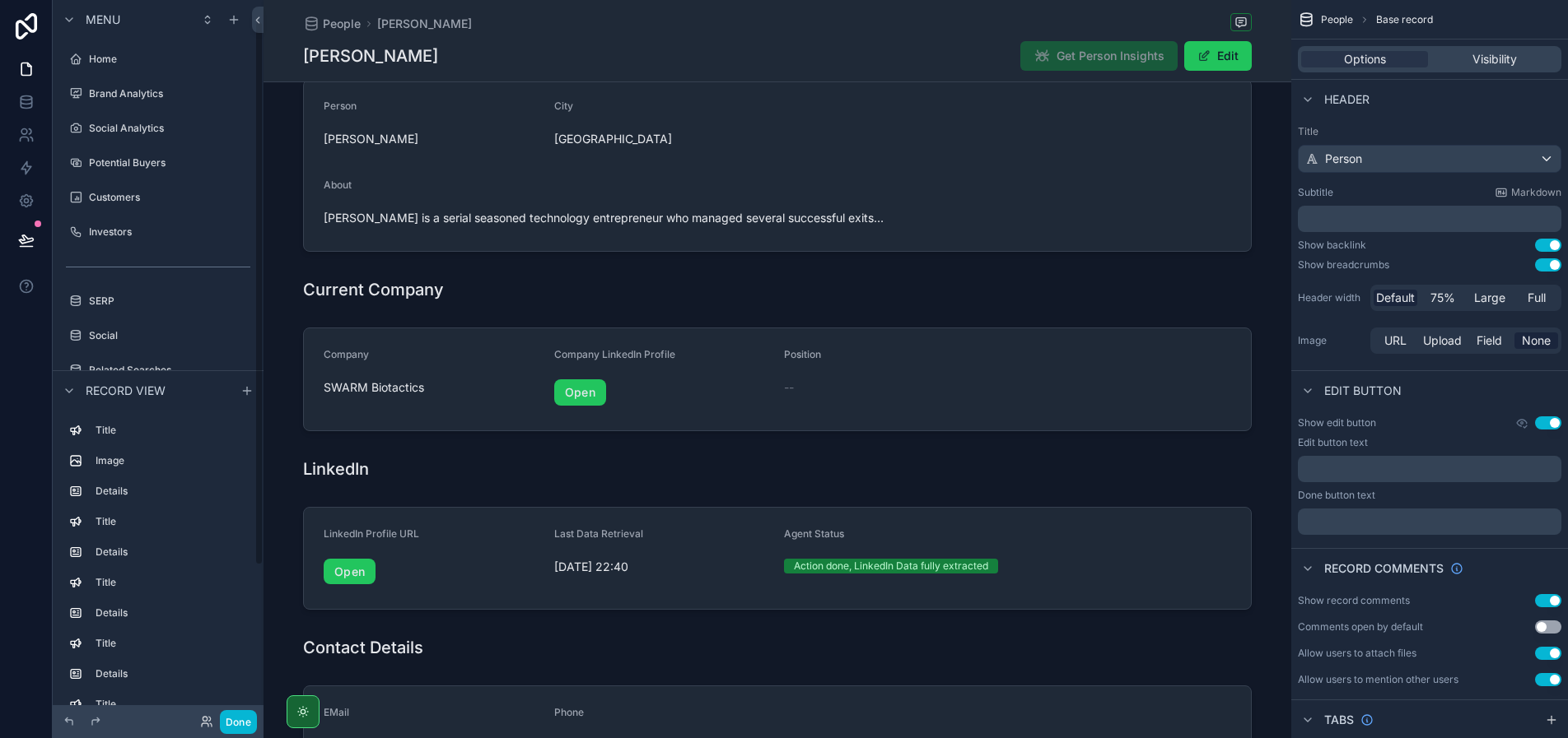
scroll to position [28, 0]
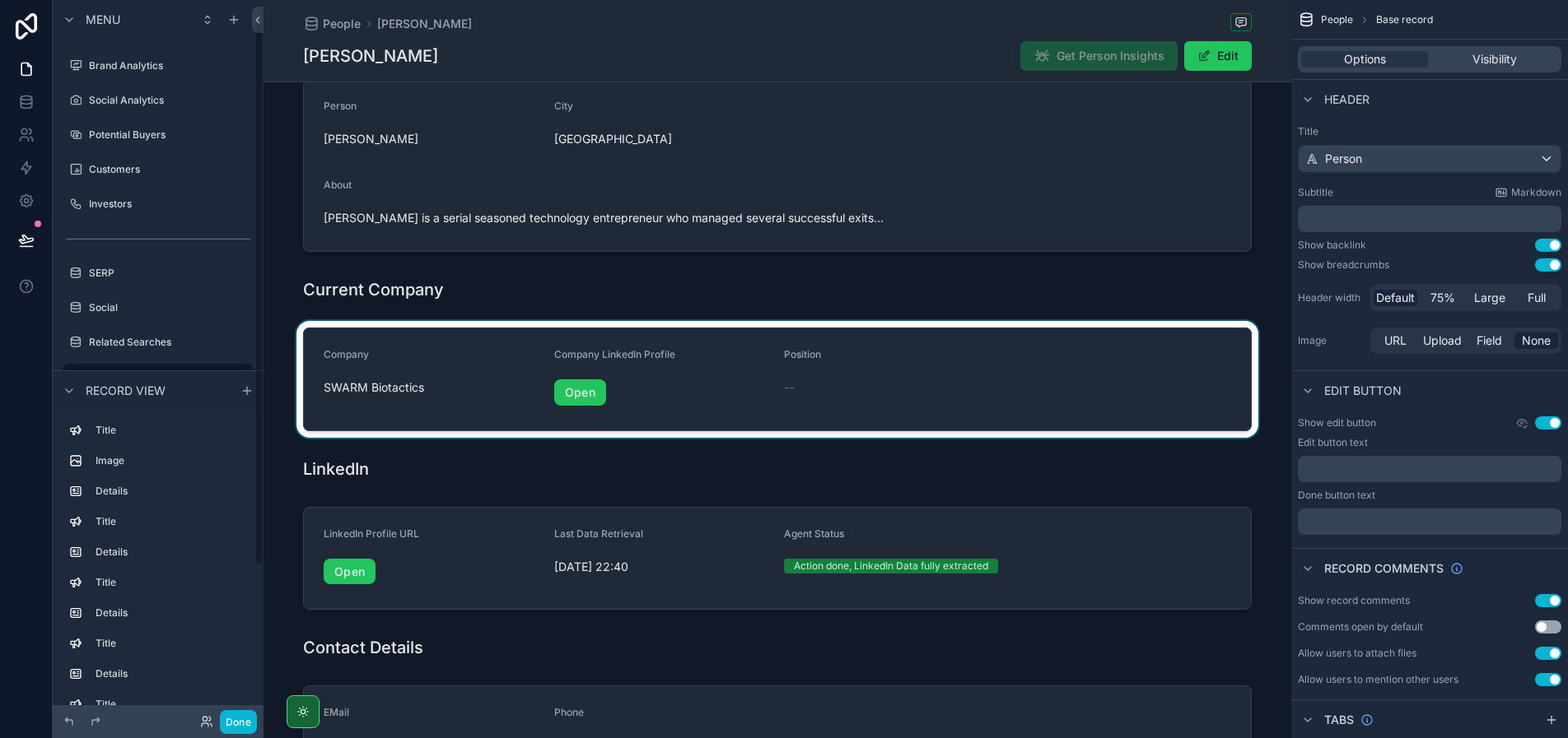
click at [697, 345] on div "scrollable content" at bounding box center [777, 379] width 1028 height 117
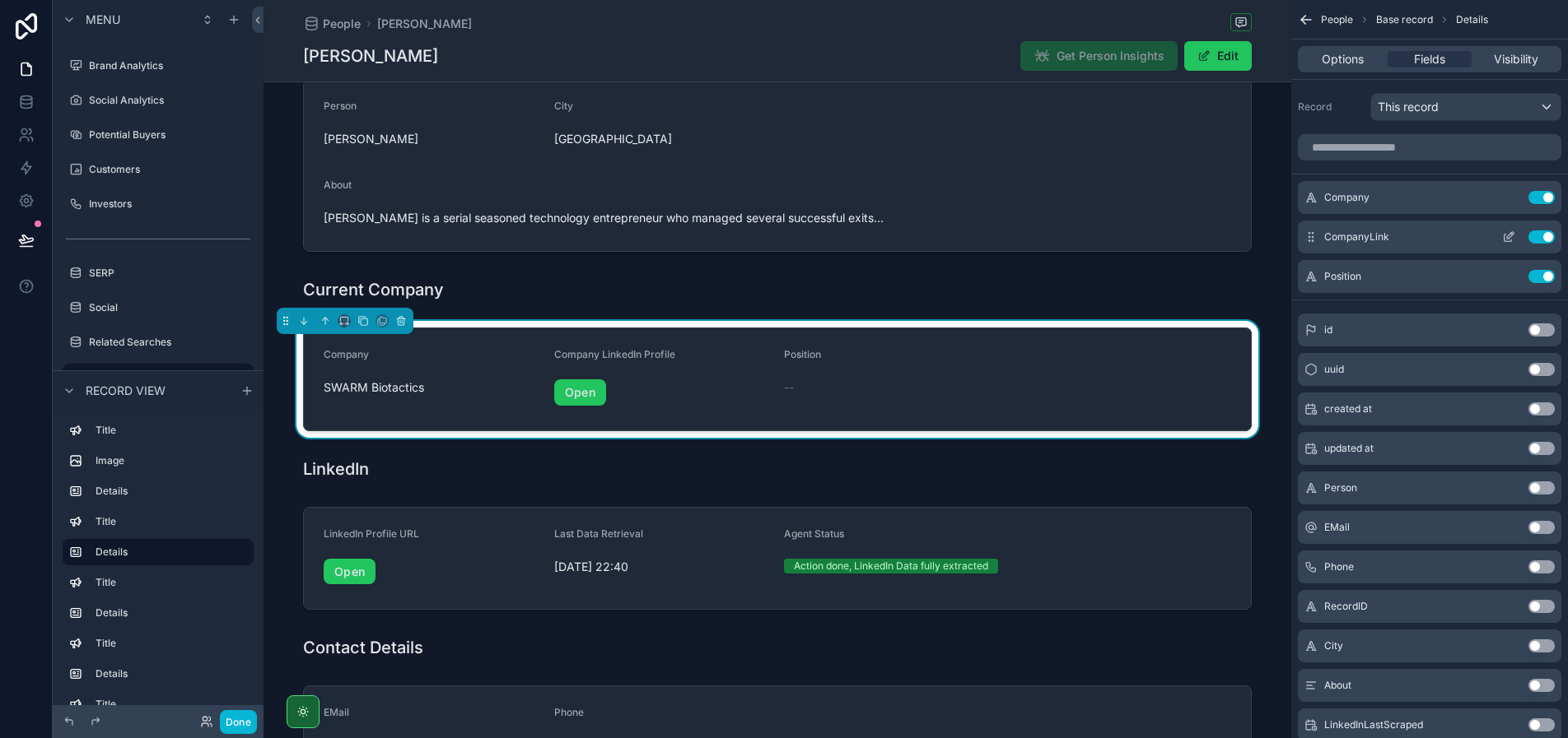
click at [1506, 234] on icon "scrollable content" at bounding box center [1508, 237] width 14 height 14
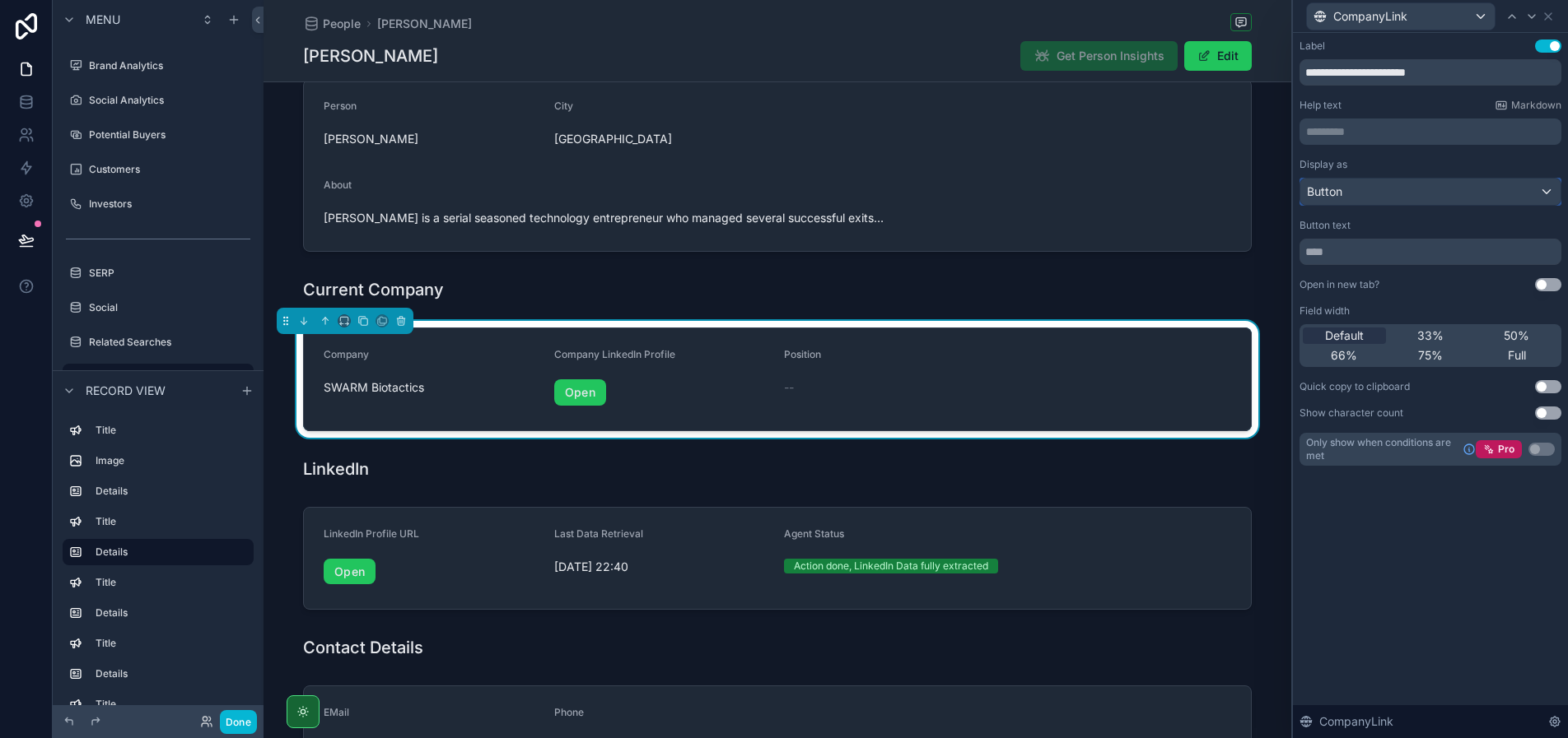
click at [1398, 199] on div "Button" at bounding box center [1430, 191] width 261 height 26
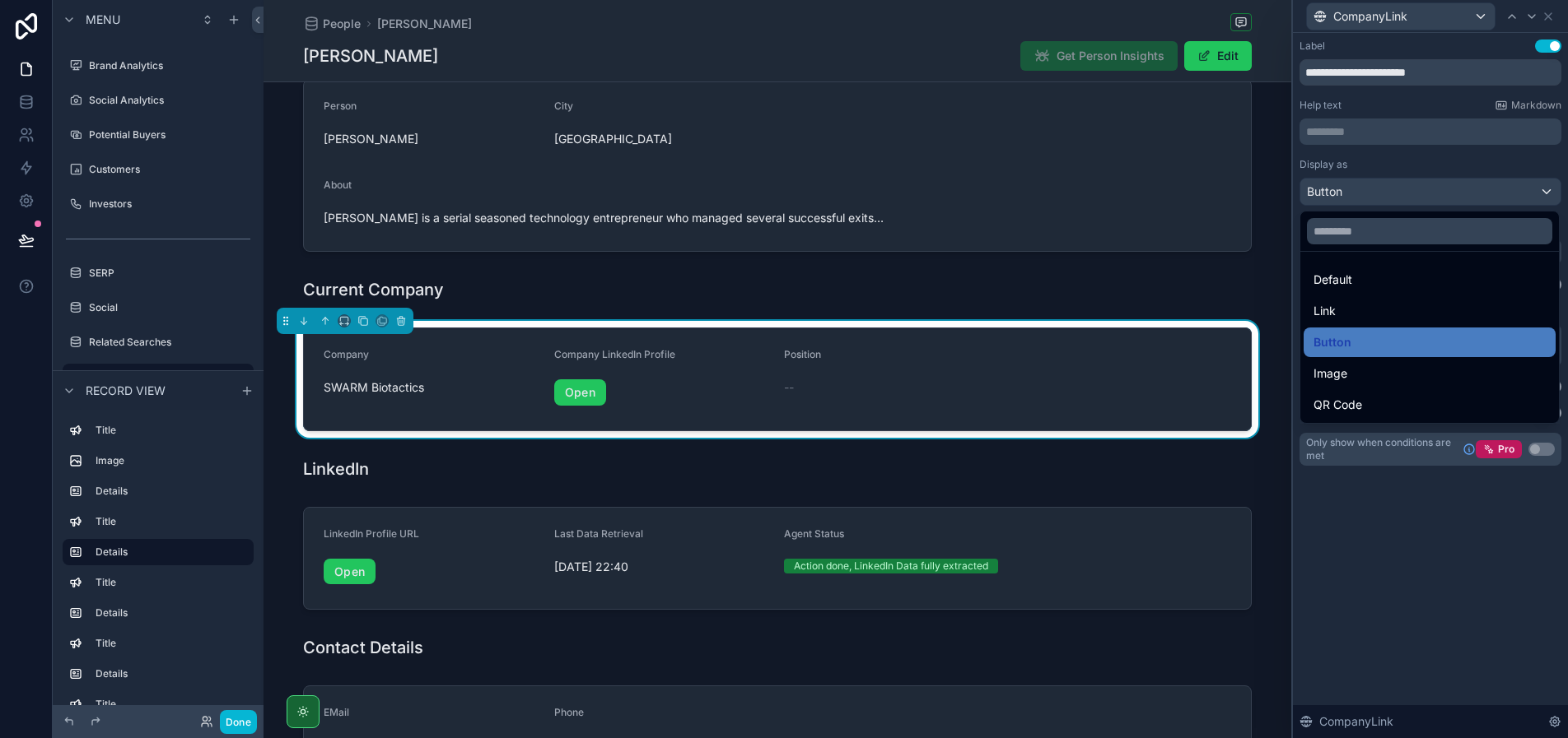
click at [1425, 166] on div at bounding box center [1430, 369] width 275 height 738
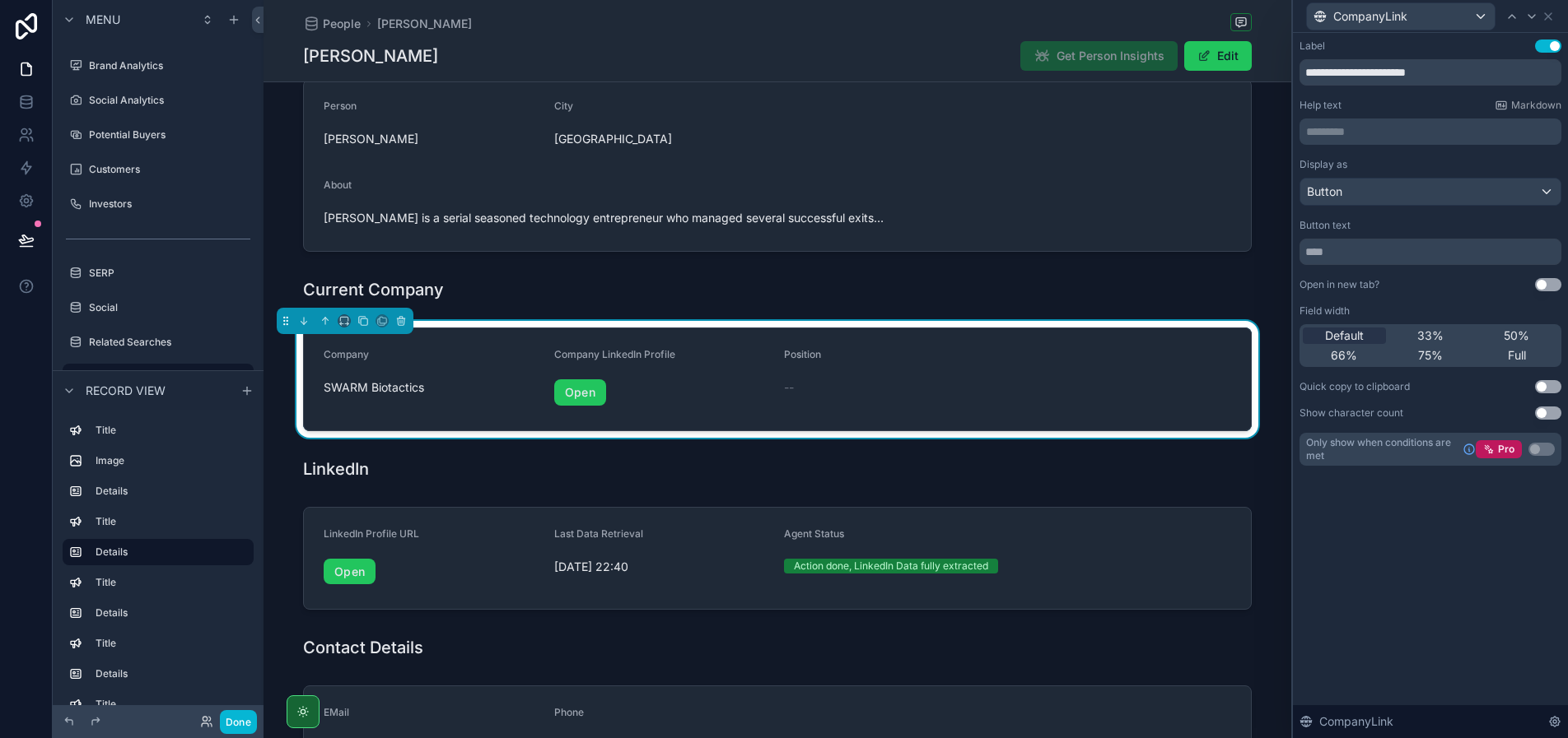
click at [1549, 285] on button "Use setting" at bounding box center [1547, 285] width 26 height 14
click at [1551, 14] on icon at bounding box center [1547, 16] width 14 height 14
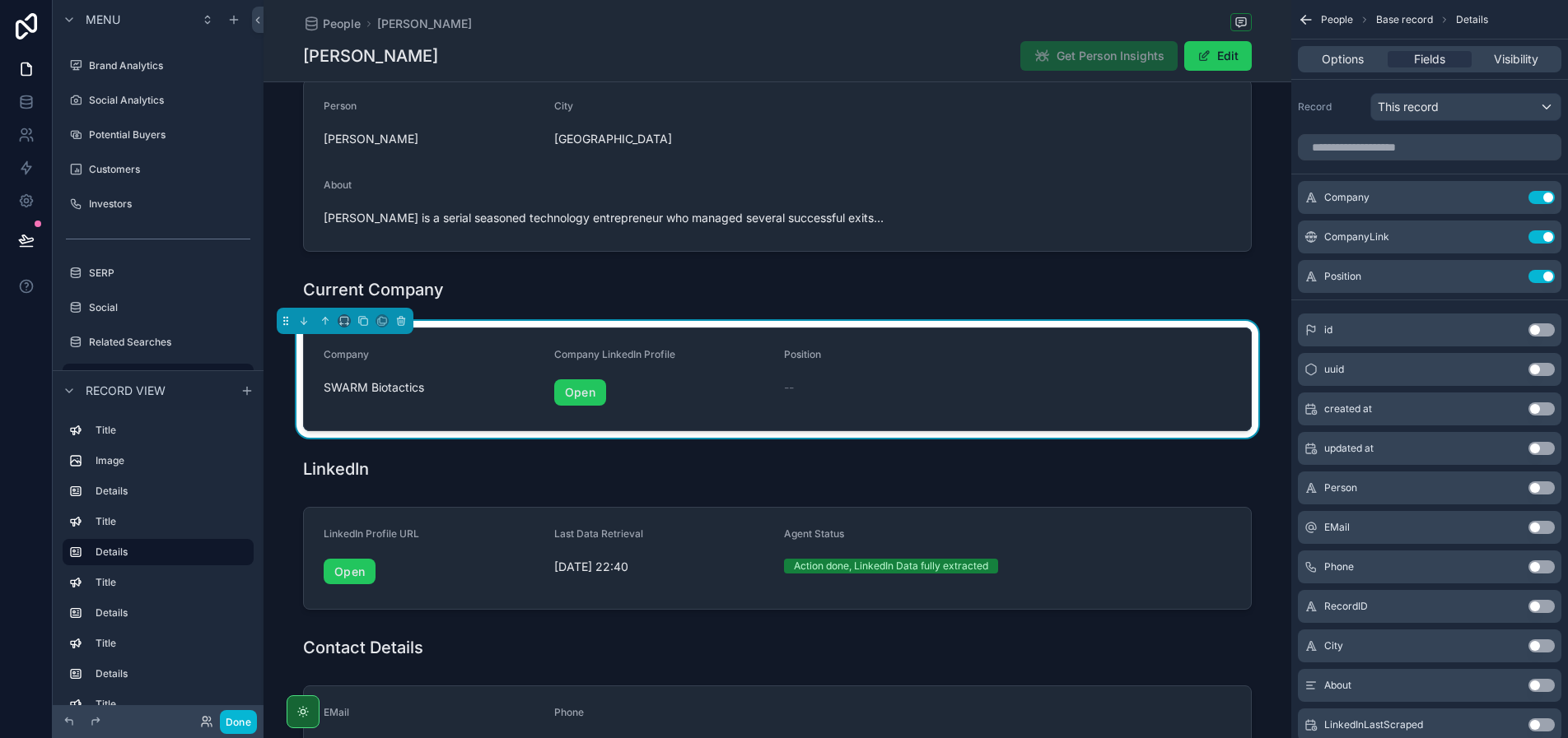
click at [867, 357] on div "Position" at bounding box center [892, 358] width 217 height 20
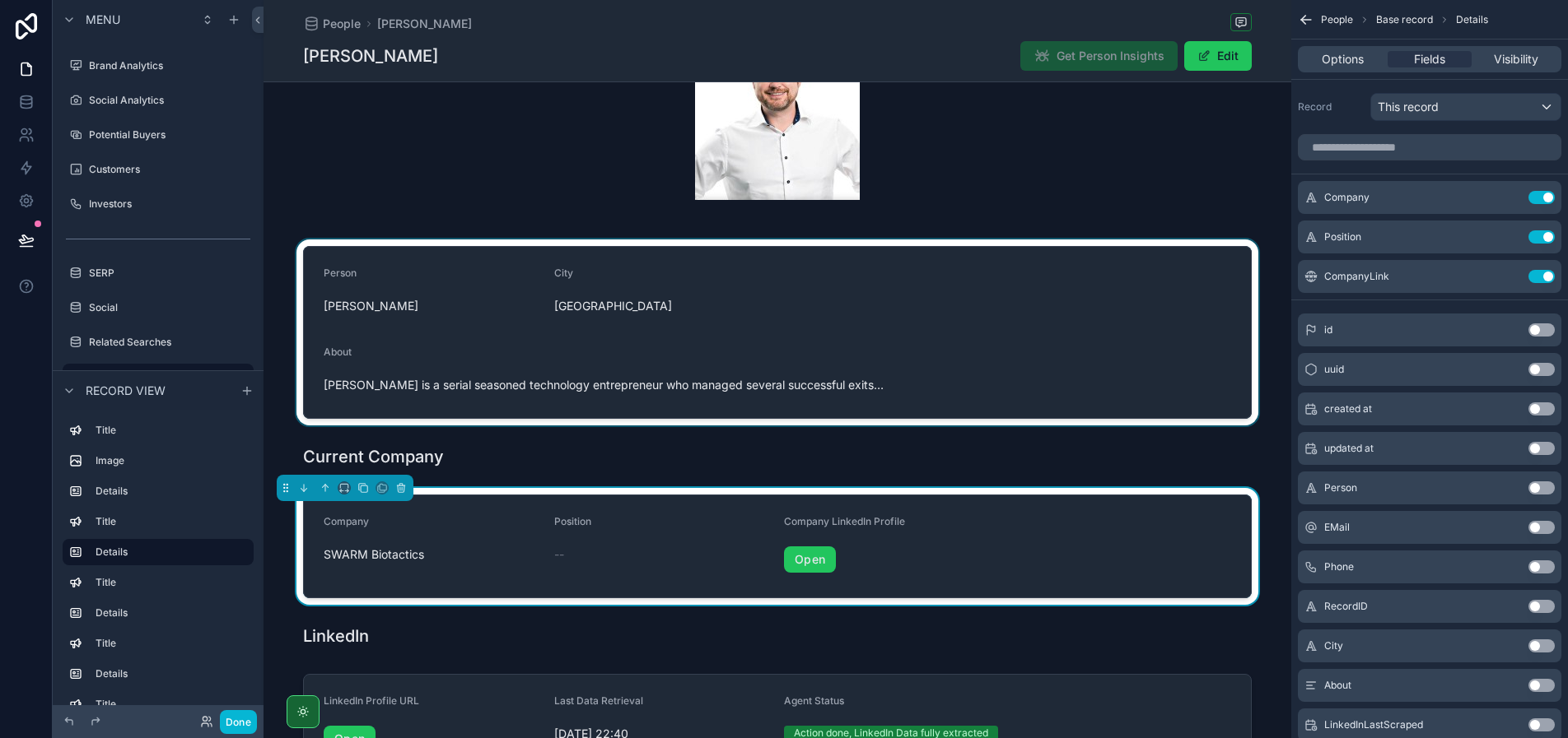
scroll to position [0, 0]
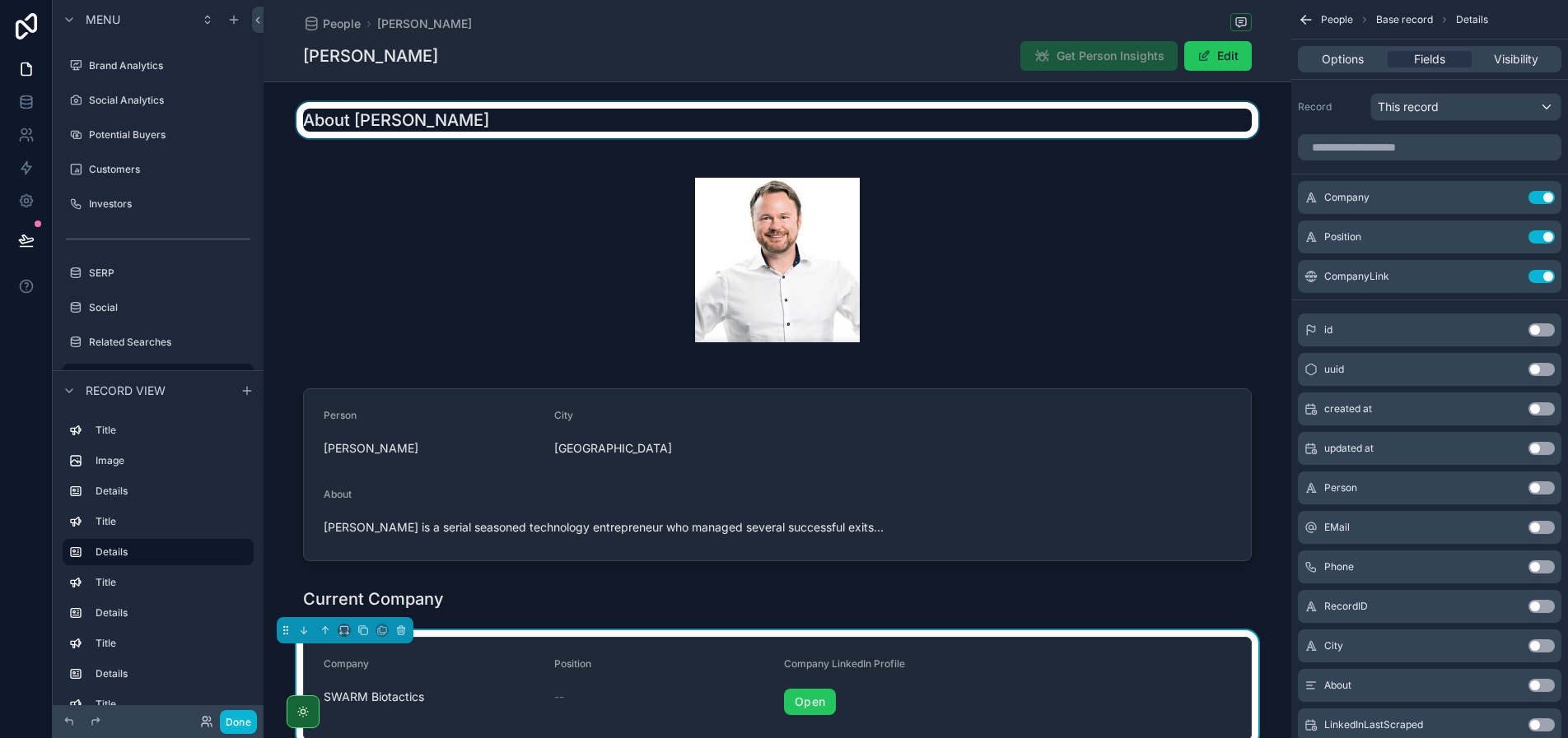
click at [491, 123] on div "scrollable content" at bounding box center [777, 120] width 1028 height 36
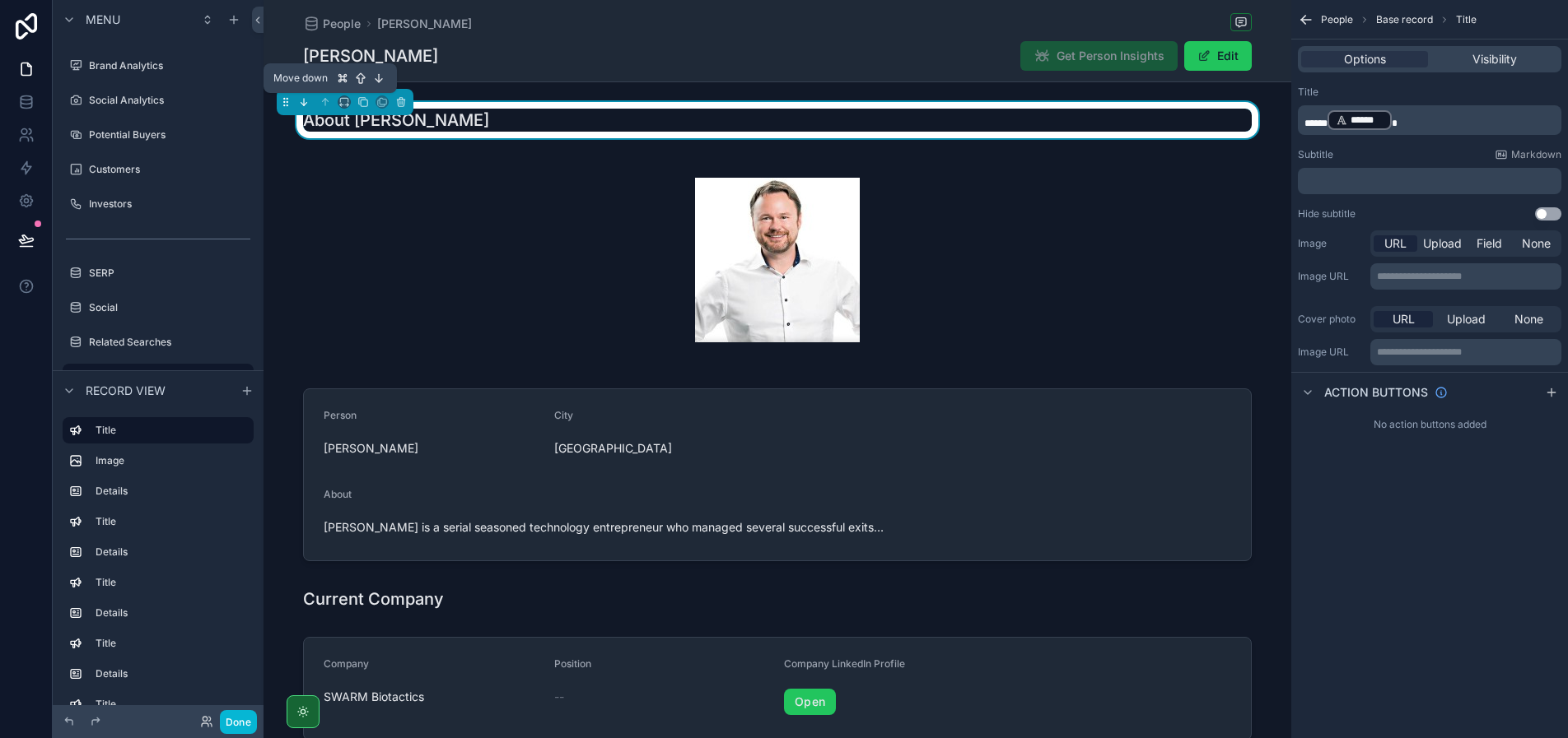
click at [307, 103] on icon "scrollable content" at bounding box center [304, 102] width 12 height 12
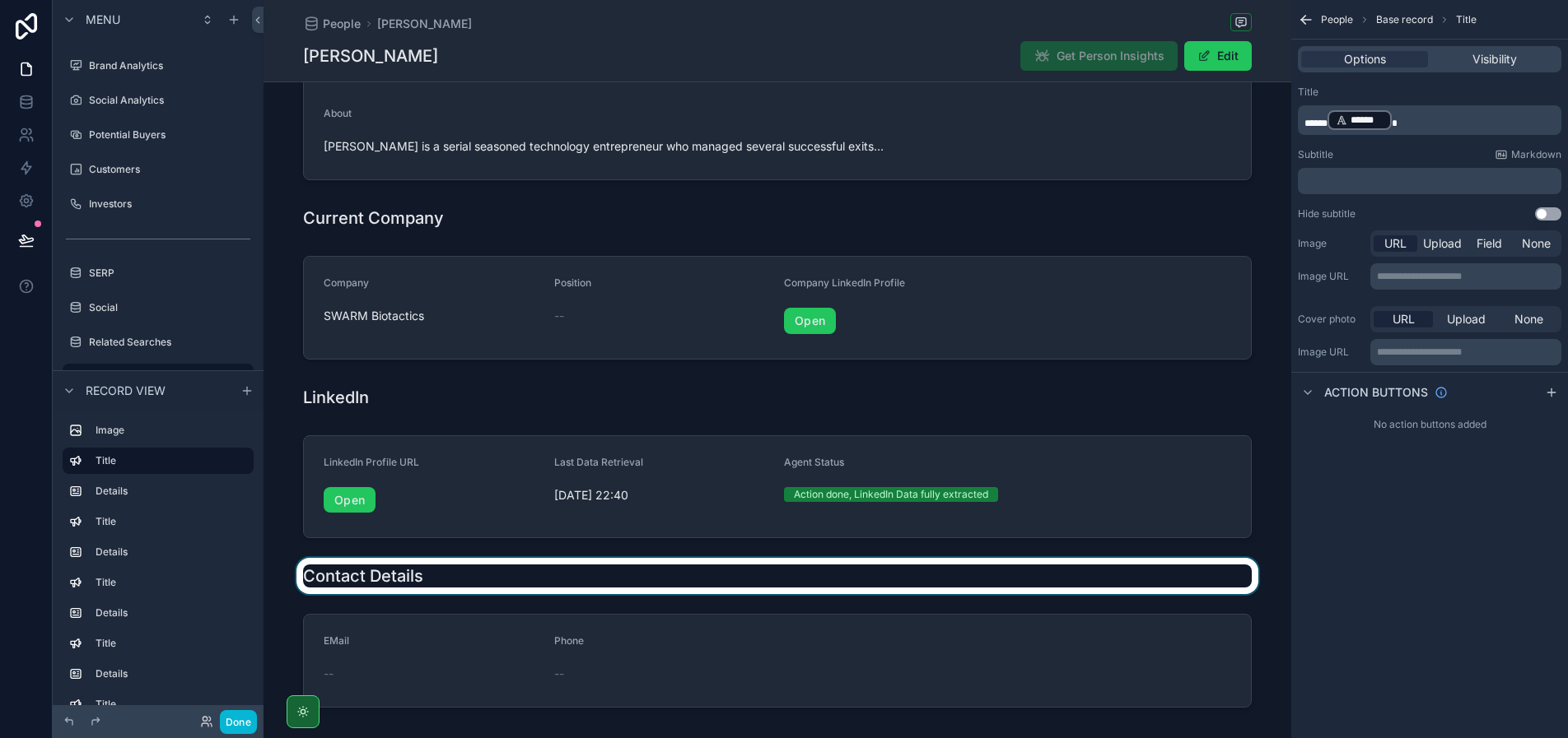
scroll to position [405, 0]
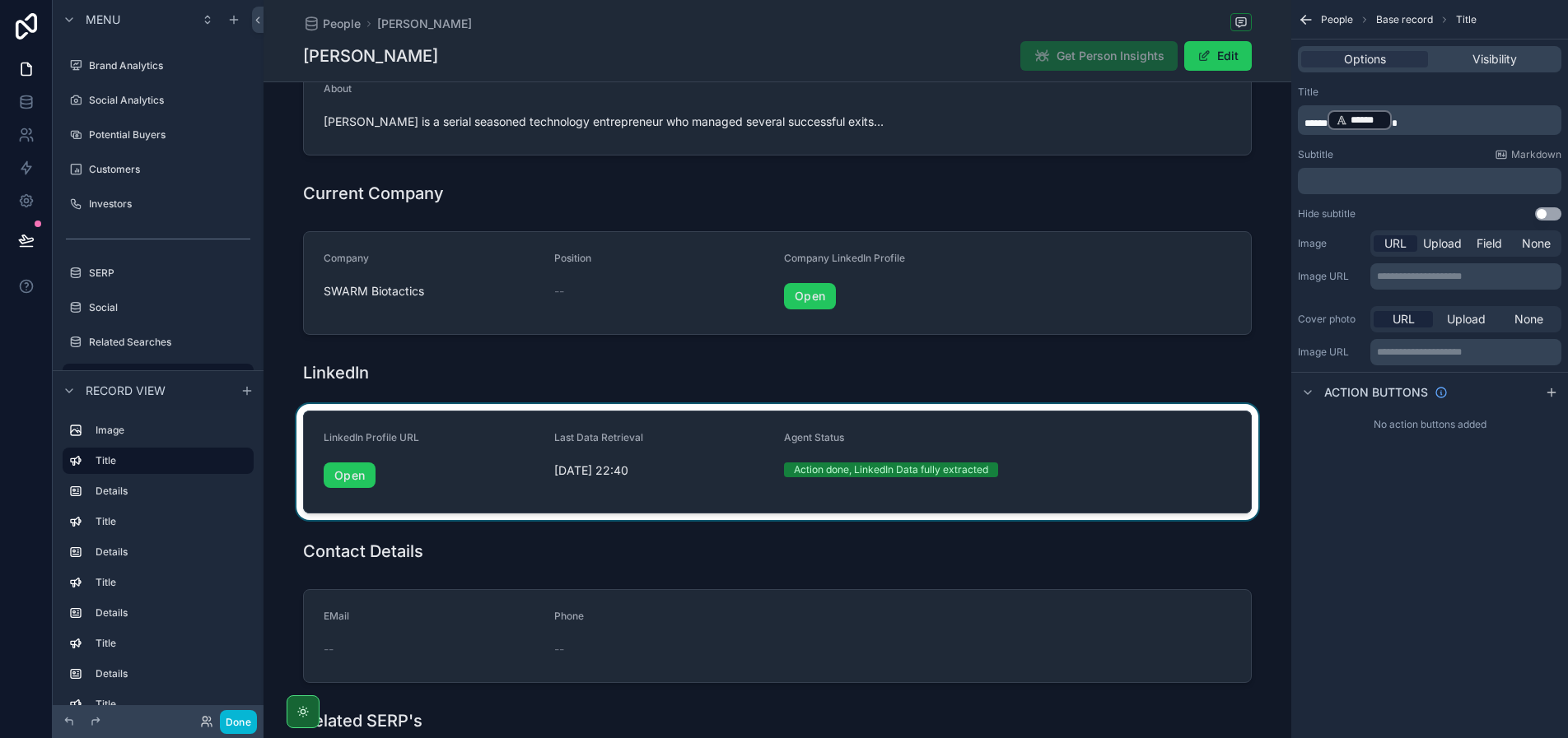
click at [434, 440] on div "scrollable content" at bounding box center [777, 462] width 1028 height 117
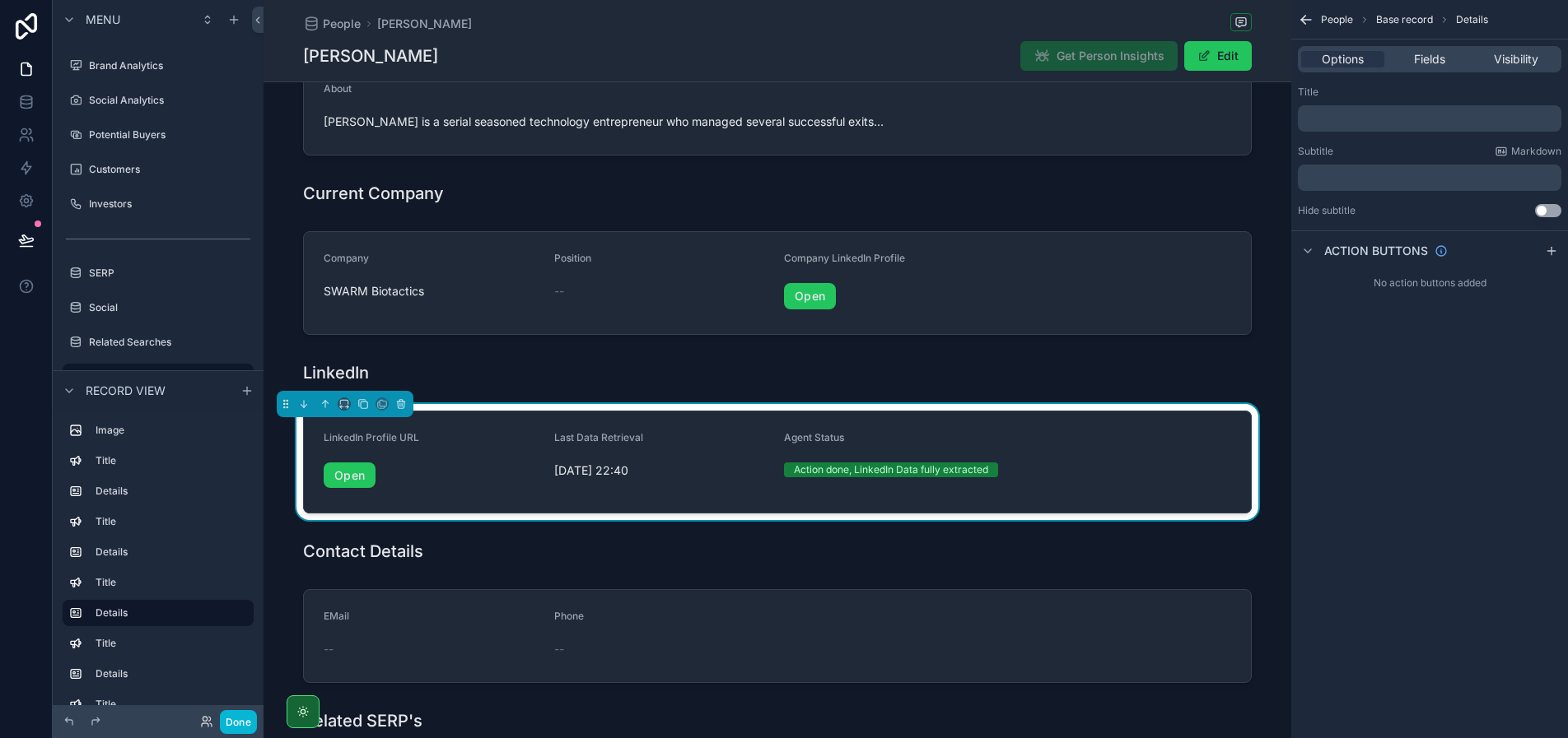
click at [1369, 118] on p "﻿" at bounding box center [1430, 118] width 253 height 14
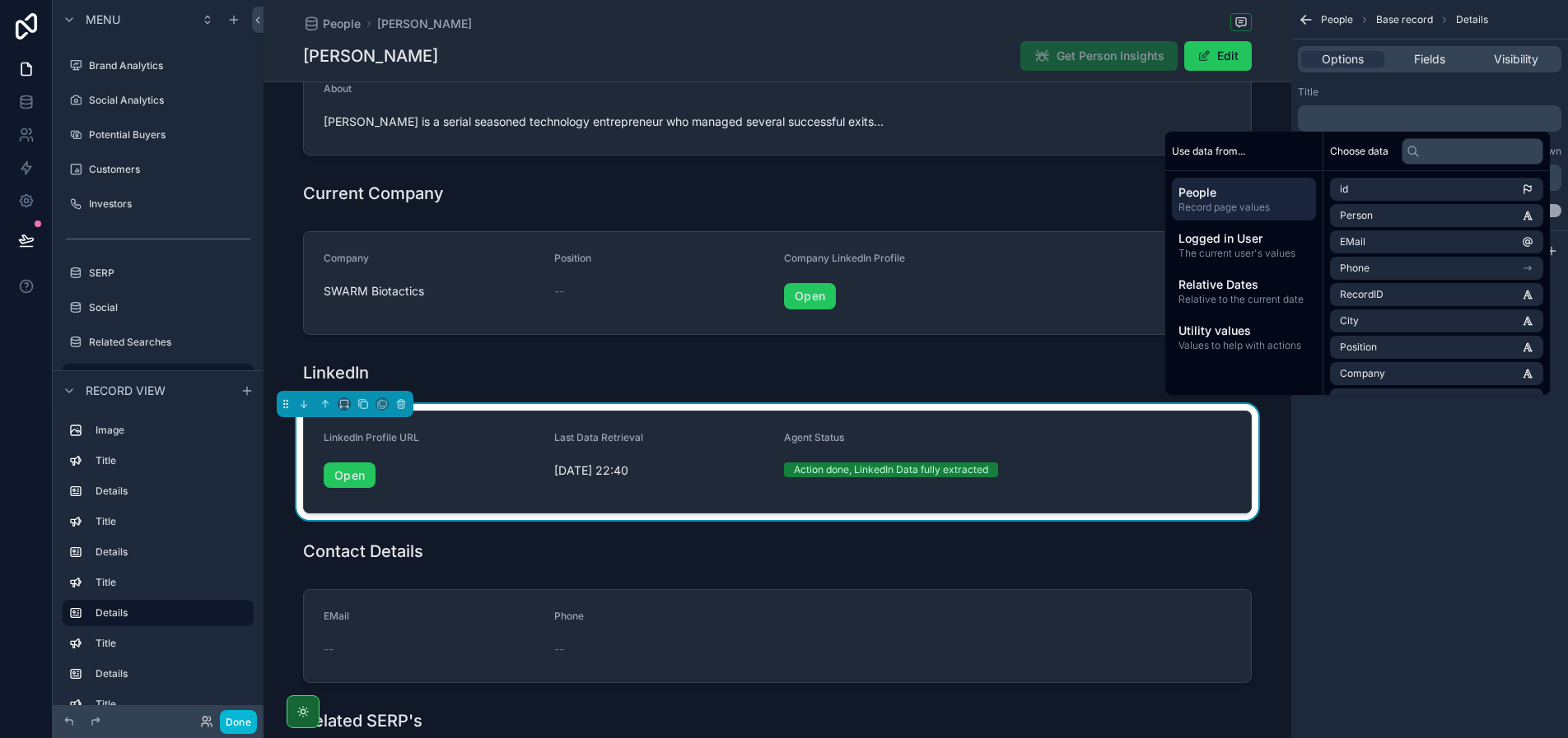
click at [1387, 75] on div "Options Fields Visibility" at bounding box center [1429, 59] width 277 height 40
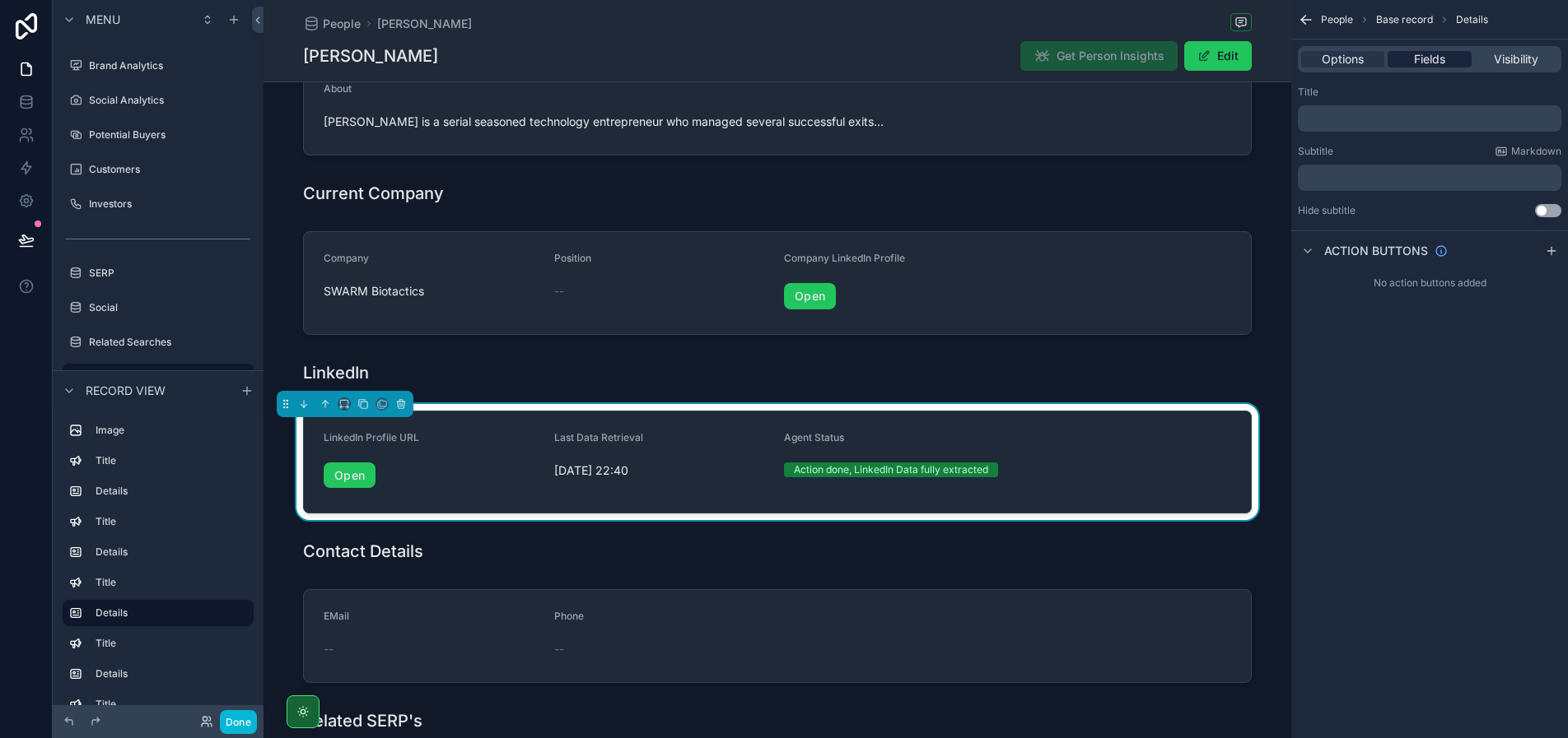
click at [1424, 58] on span "Fields" at bounding box center [1429, 59] width 32 height 16
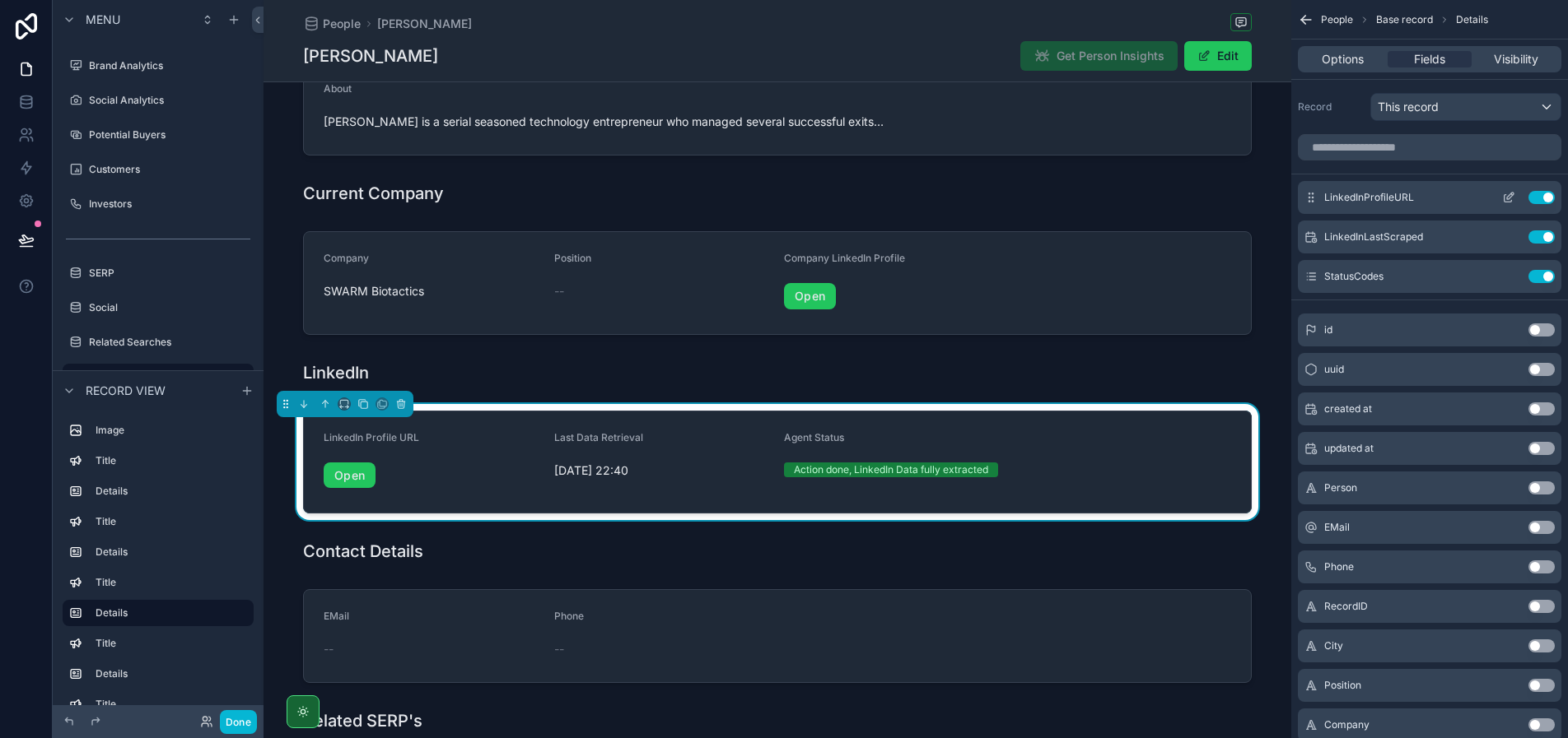
click at [1507, 197] on icon "scrollable content" at bounding box center [1509, 196] width 6 height 6
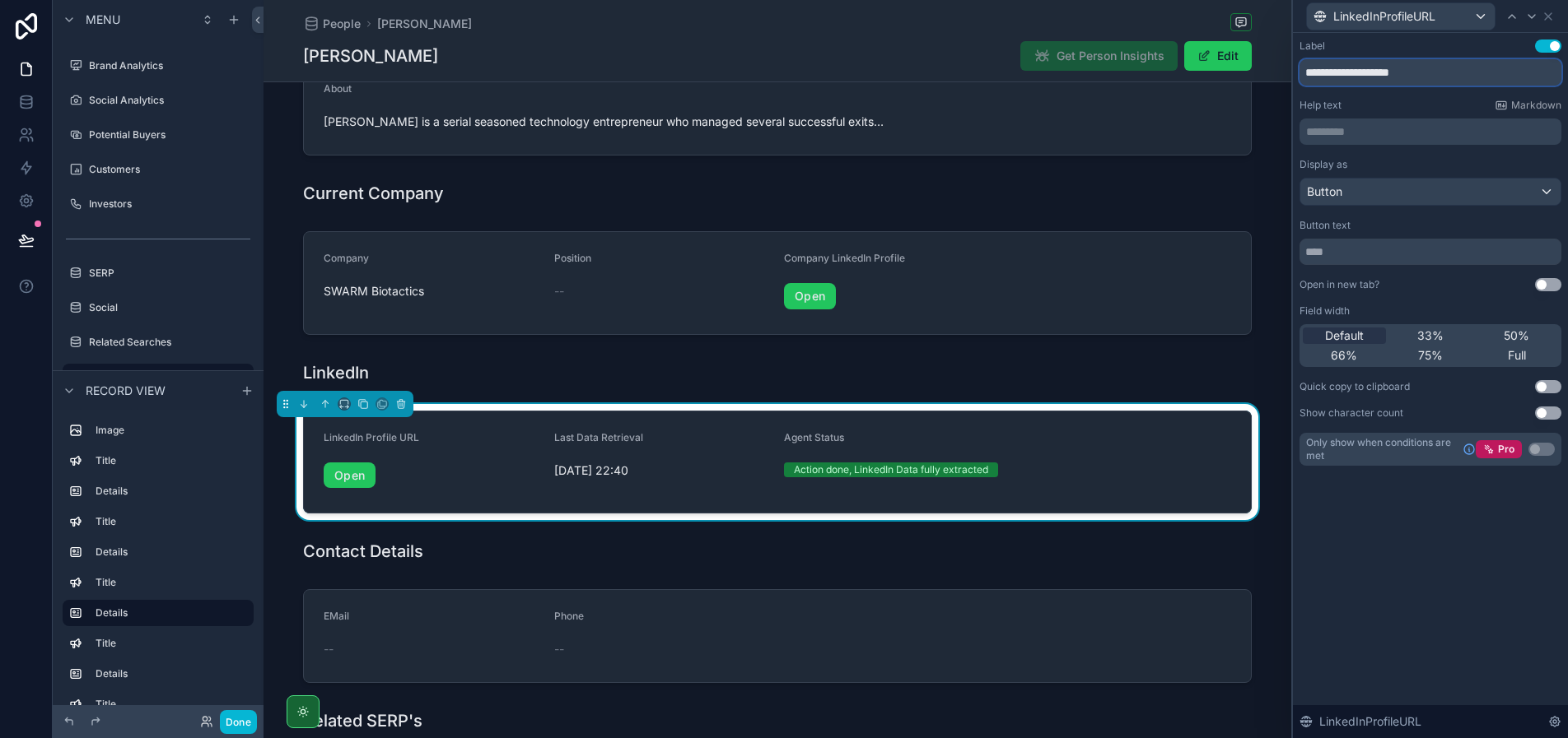
click at [1411, 67] on input "**********" at bounding box center [1430, 72] width 261 height 26
type input "**********"
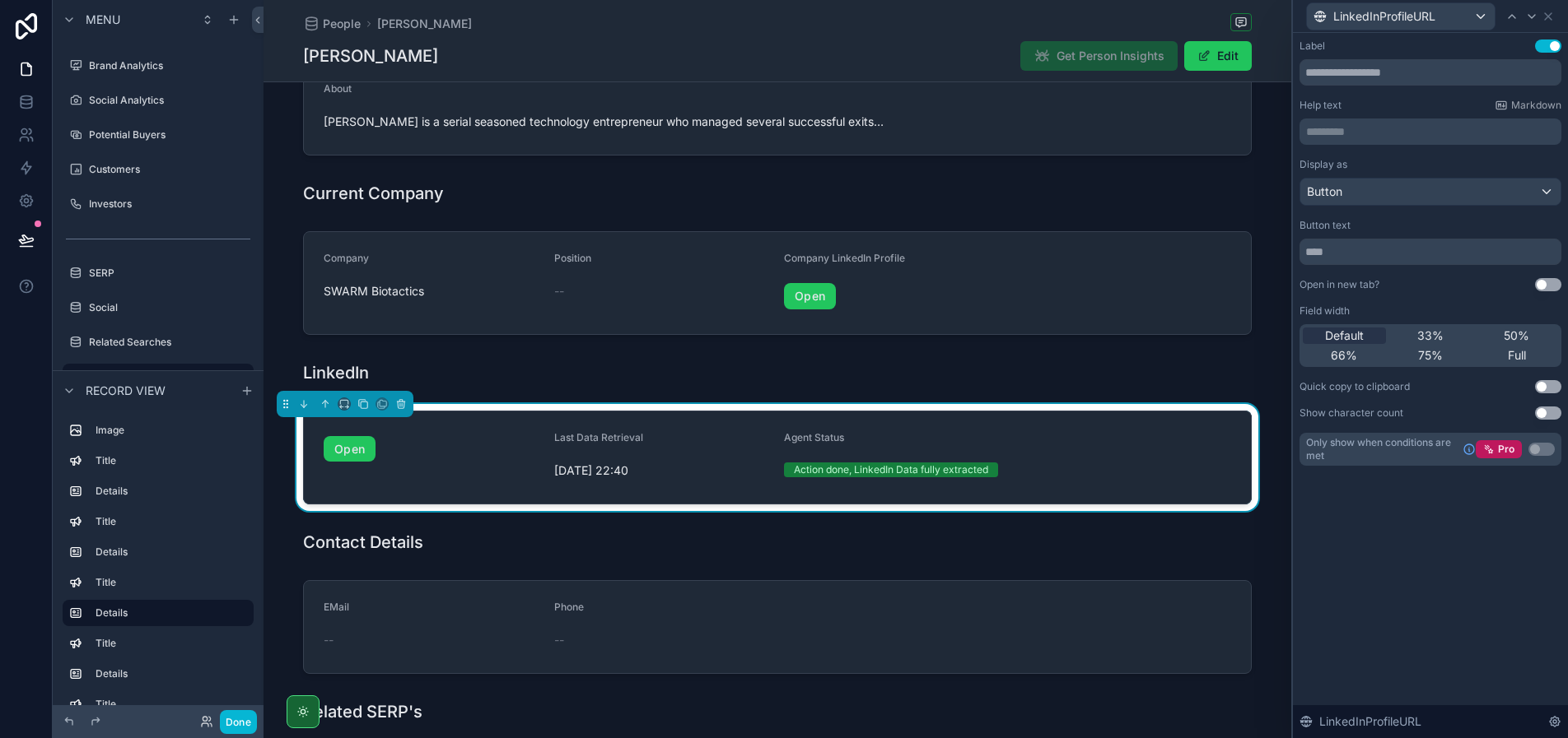
click at [1382, 103] on div "Help text Markdown" at bounding box center [1430, 105] width 261 height 14
click at [1363, 73] on input "text" at bounding box center [1430, 72] width 261 height 26
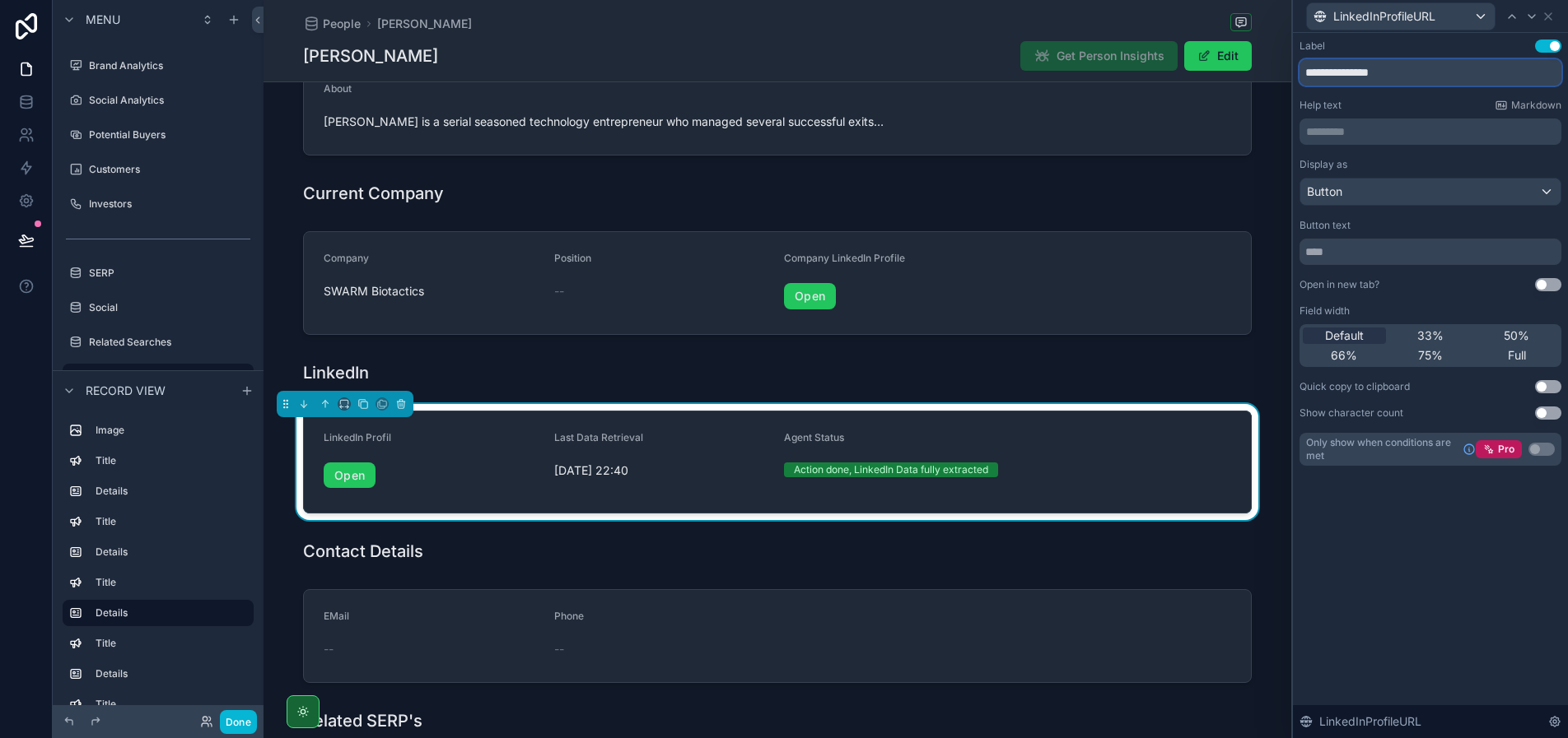
type input "**********"
click at [1427, 106] on div "Help text Markdown" at bounding box center [1430, 105] width 261 height 14
click at [1545, 284] on button "Use setting" at bounding box center [1547, 285] width 26 height 14
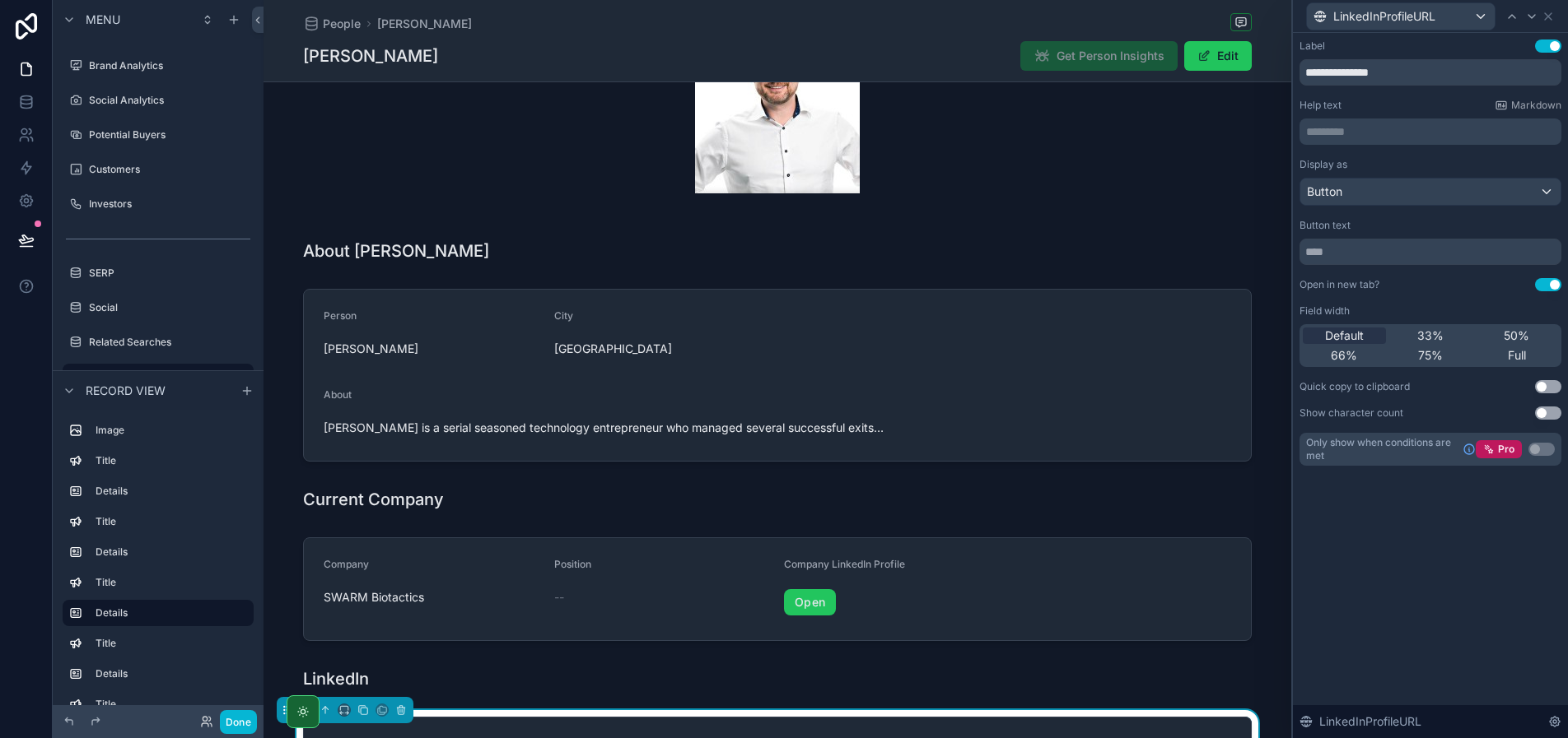
scroll to position [0, 0]
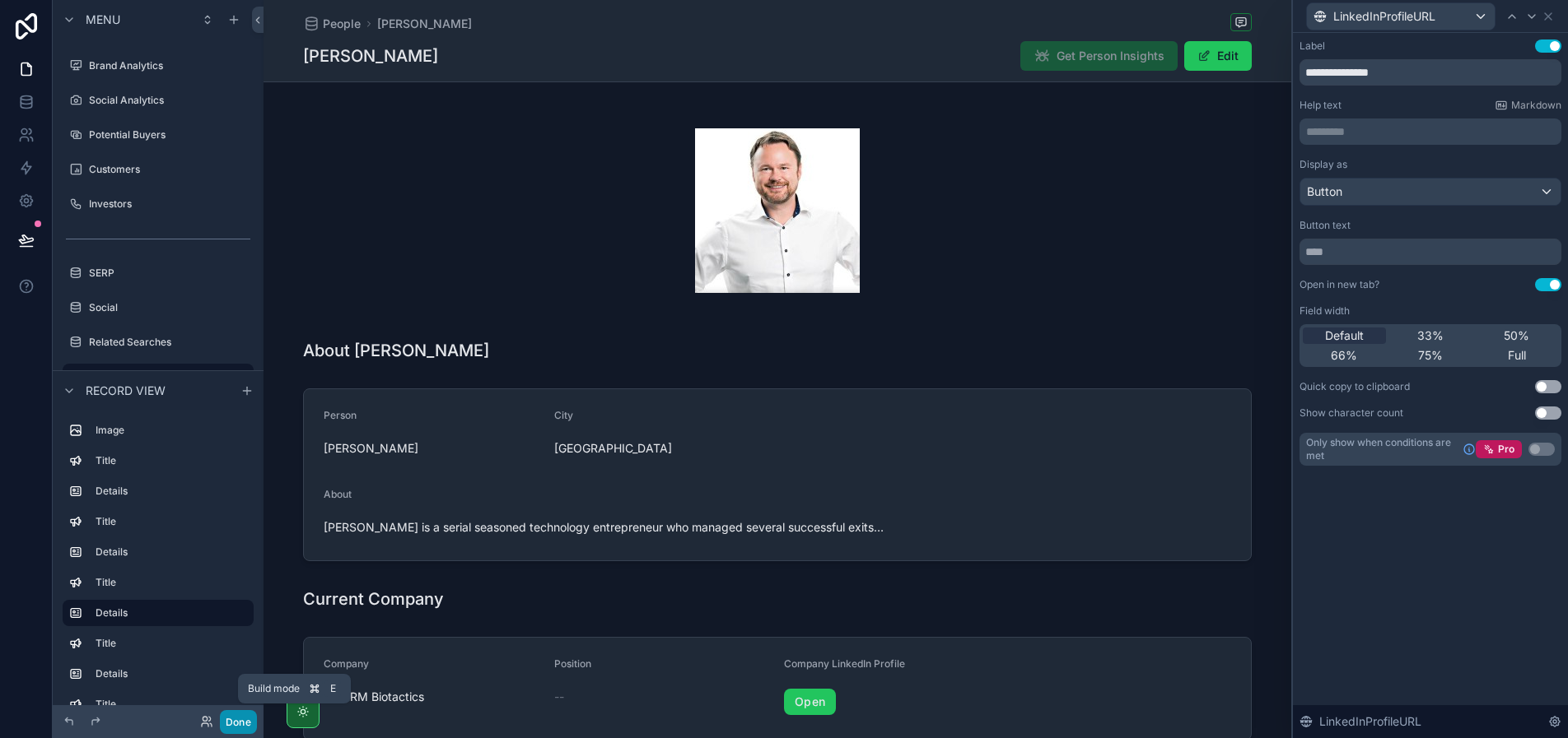
click at [240, 722] on button "Done" at bounding box center [238, 722] width 37 height 23
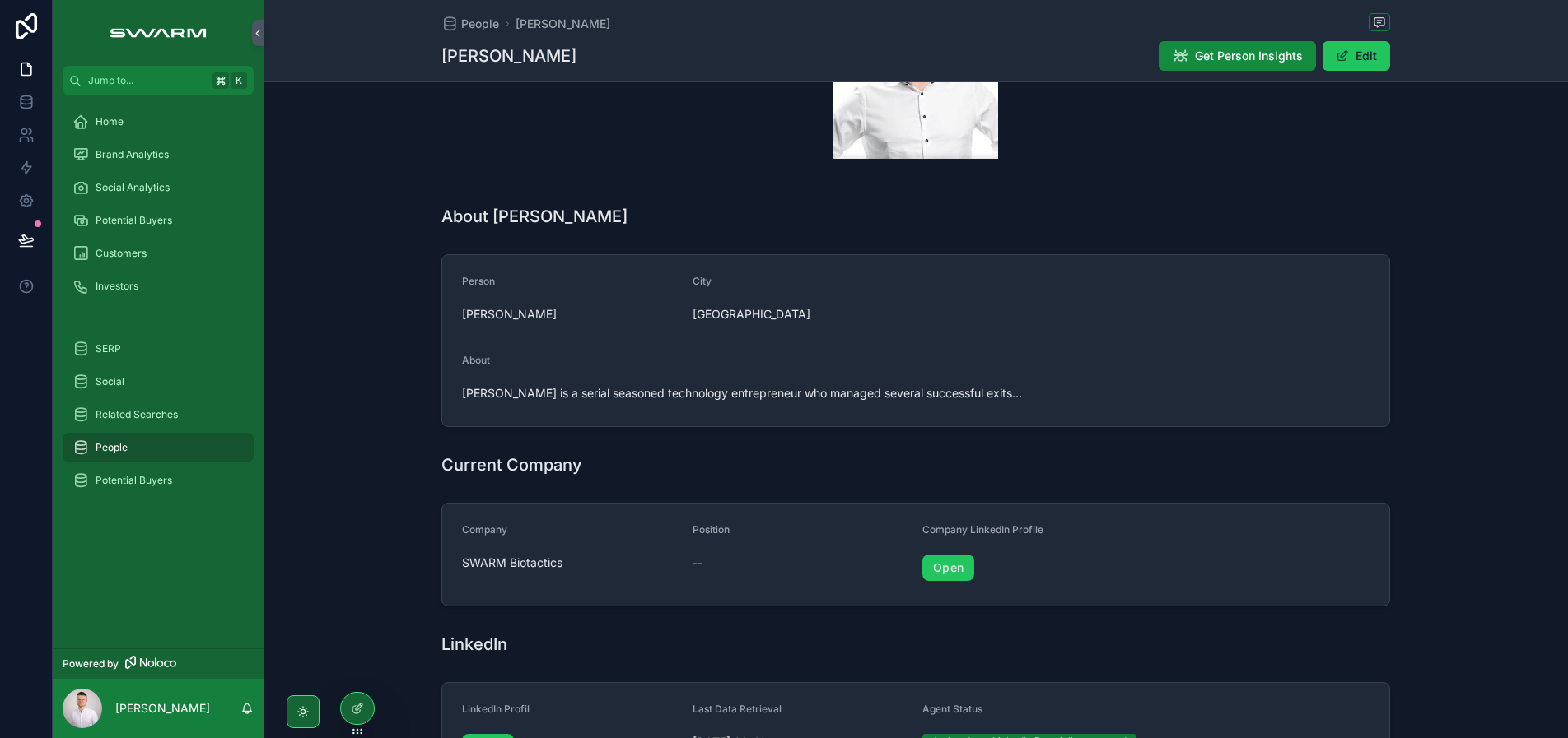
scroll to position [319, 0]
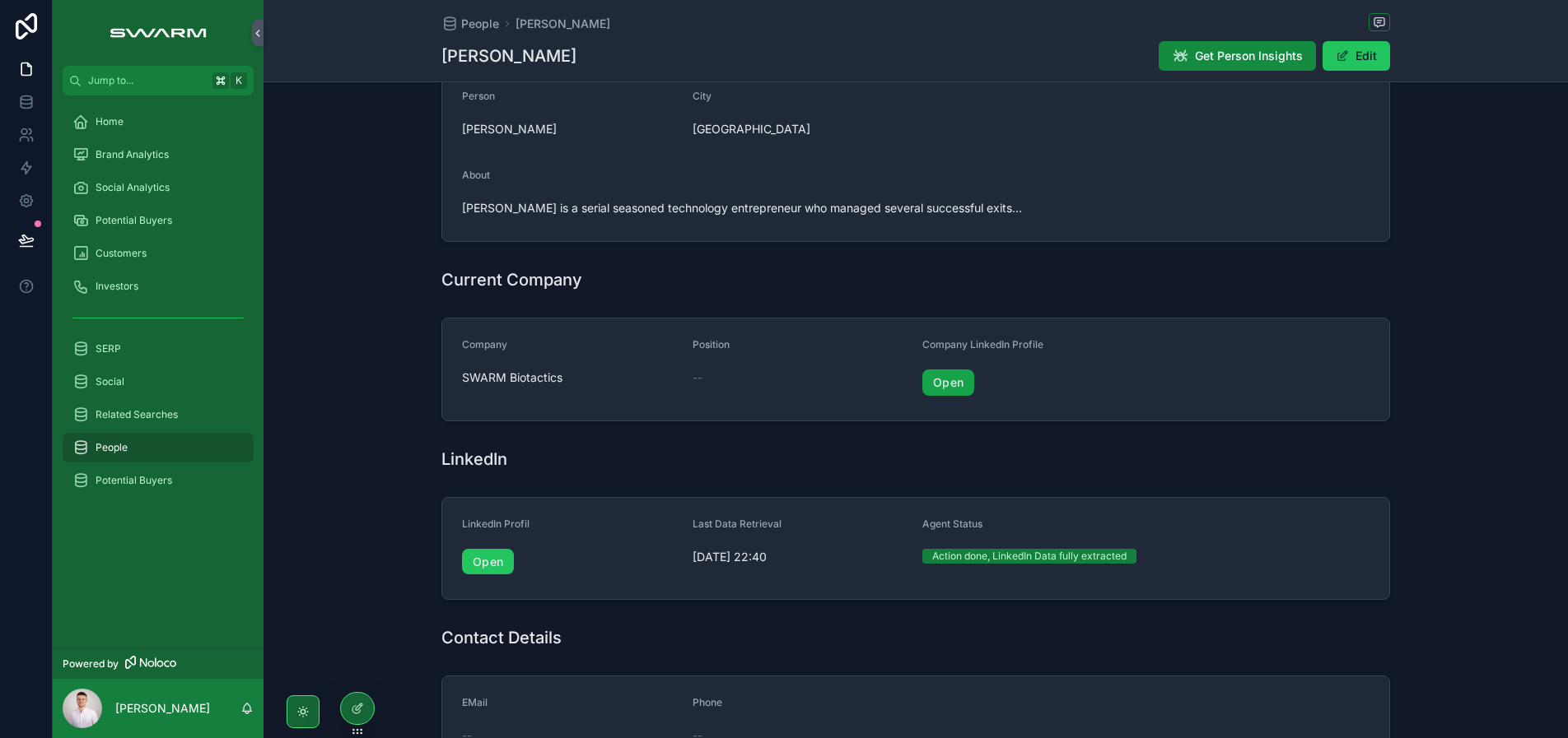
click at [944, 384] on link "Open" at bounding box center [949, 382] width 52 height 26
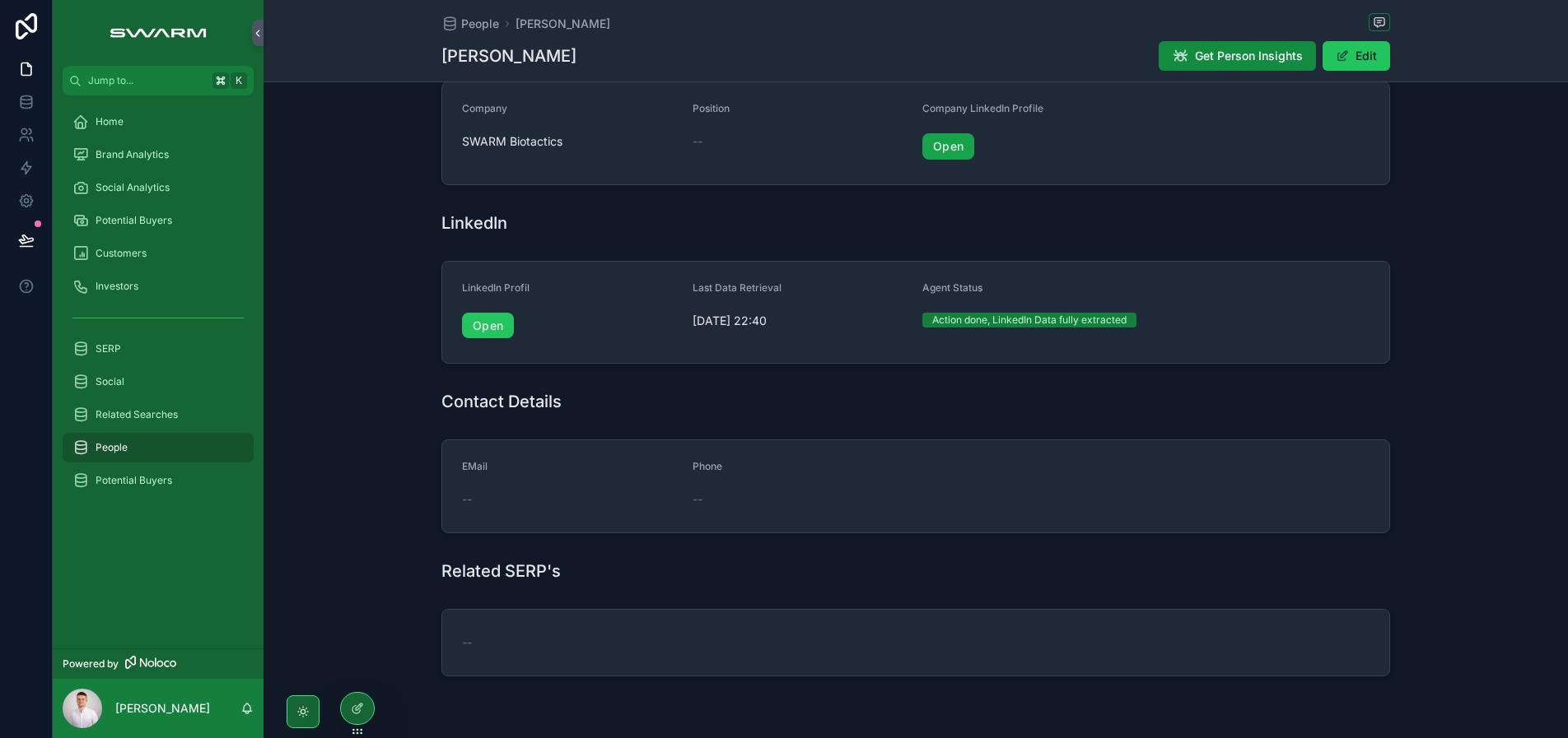
scroll to position [606, 0]
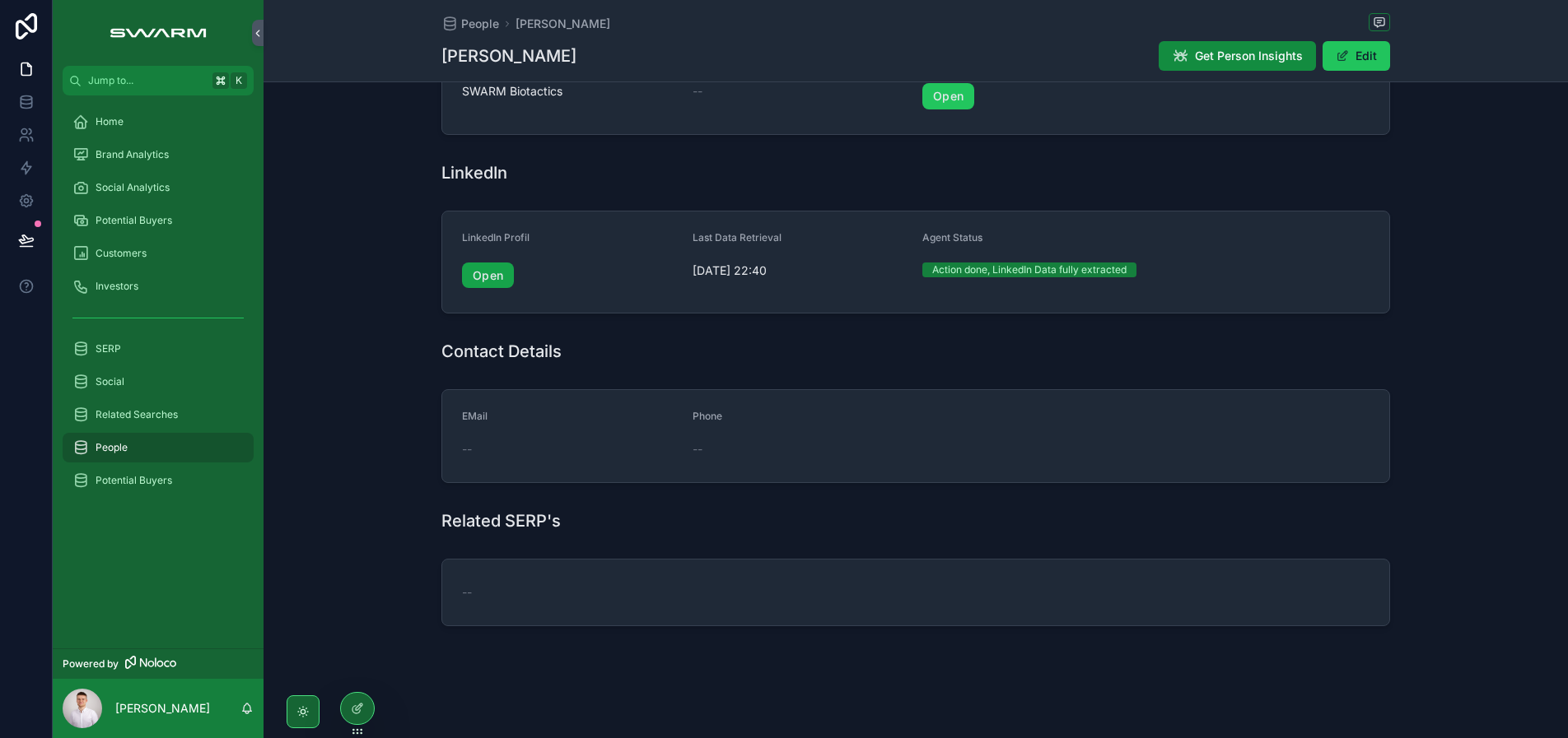
click at [488, 280] on link "Open" at bounding box center [488, 275] width 52 height 26
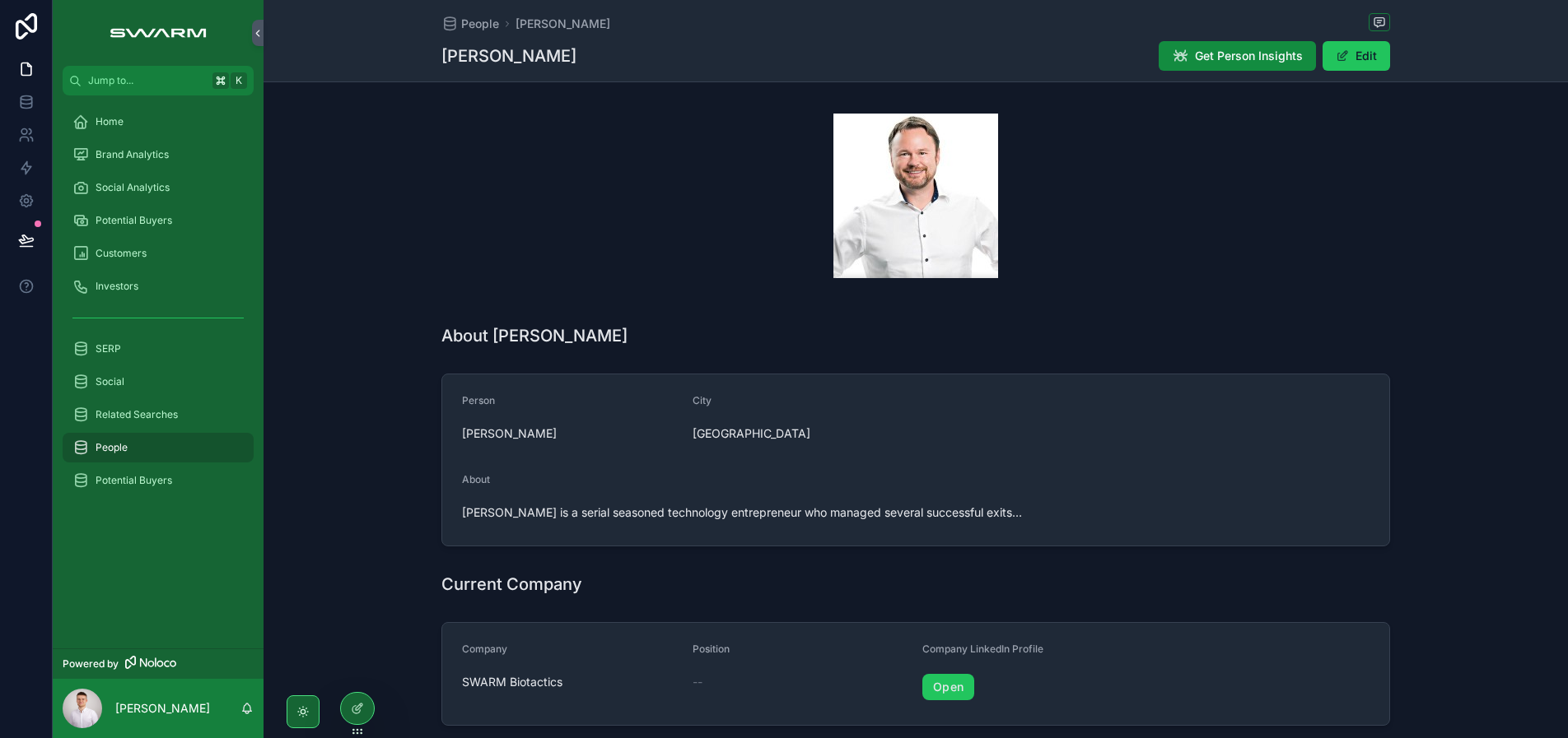
scroll to position [32, 0]
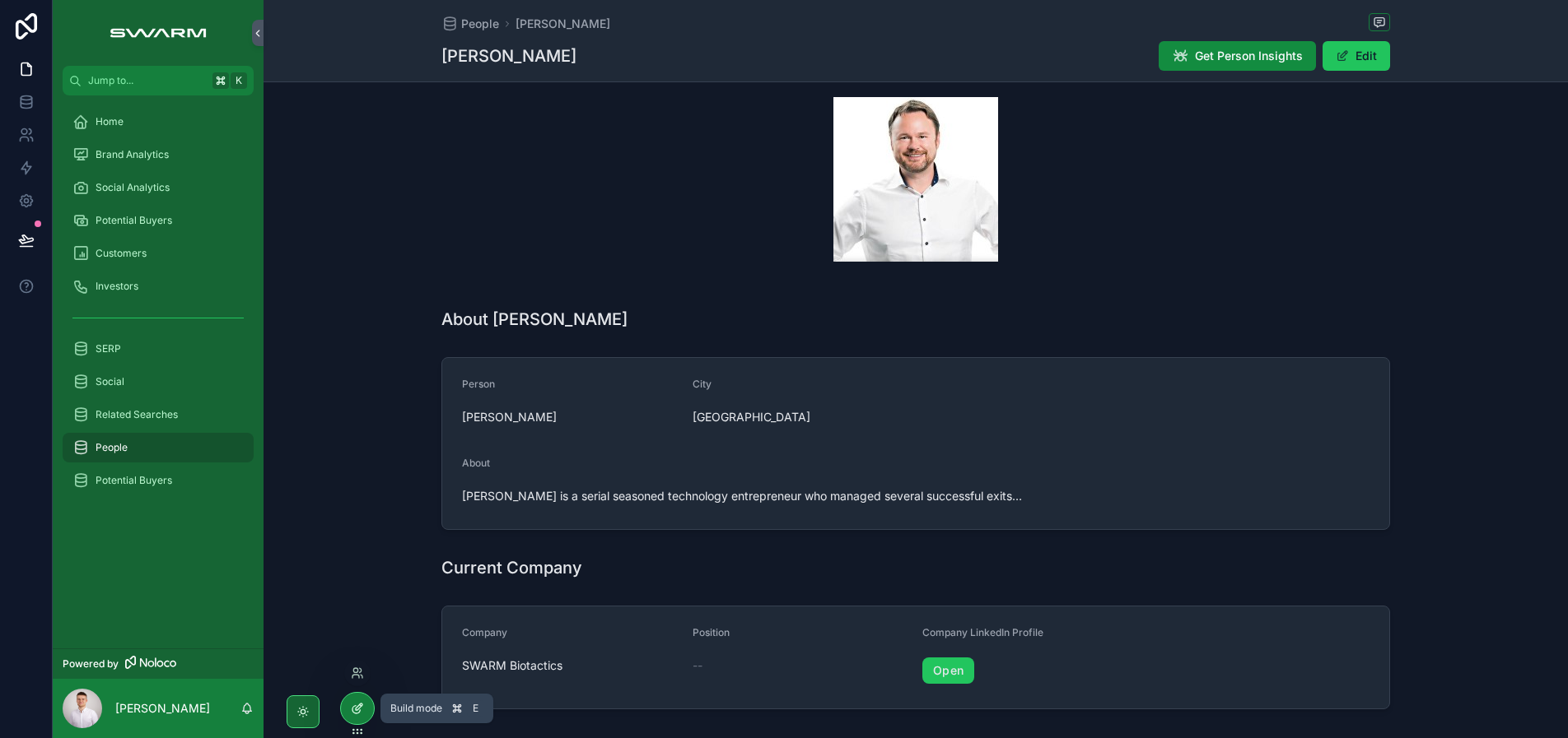
click at [353, 706] on icon at bounding box center [356, 709] width 7 height 7
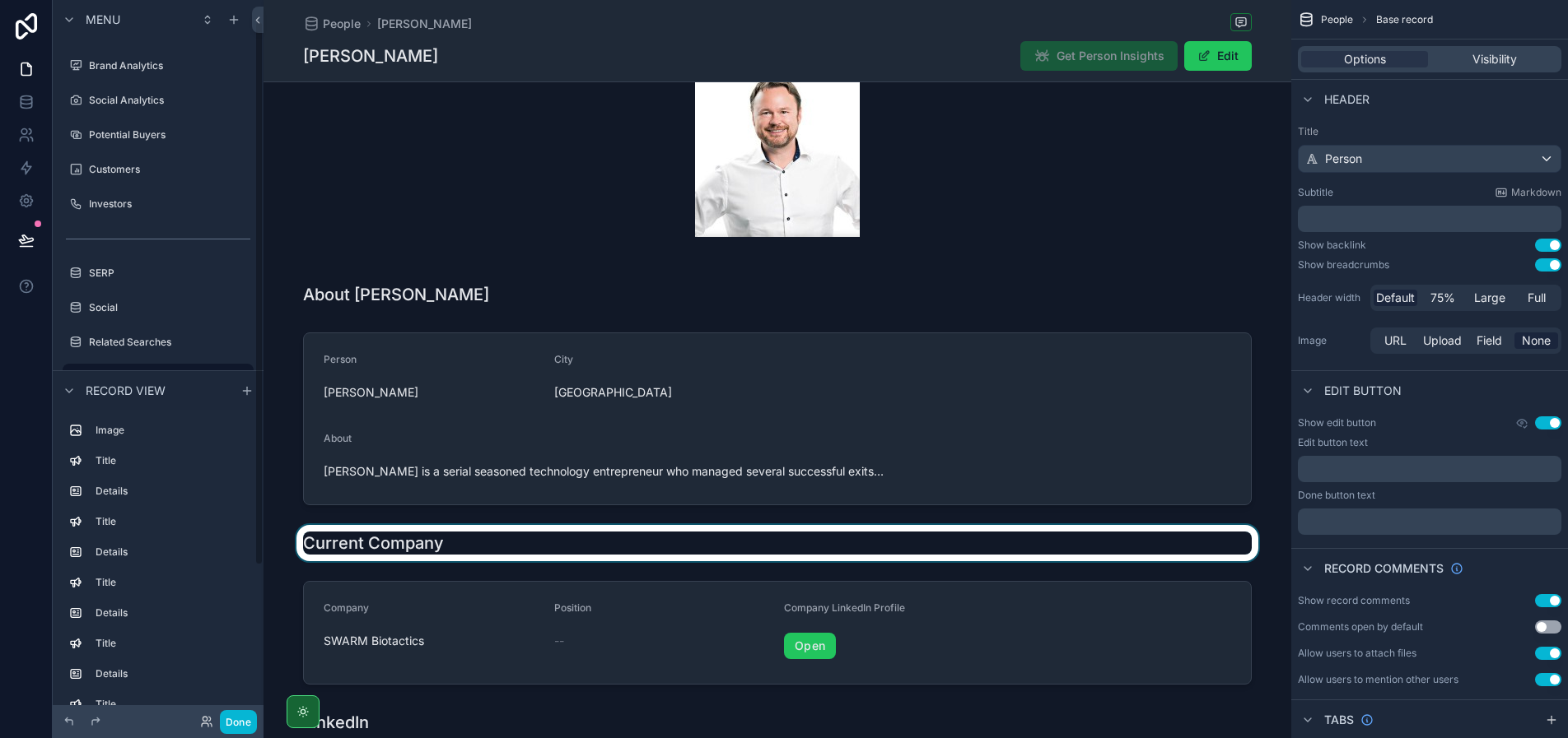
scroll to position [57, 0]
click at [479, 545] on div "scrollable content" at bounding box center [777, 542] width 1028 height 36
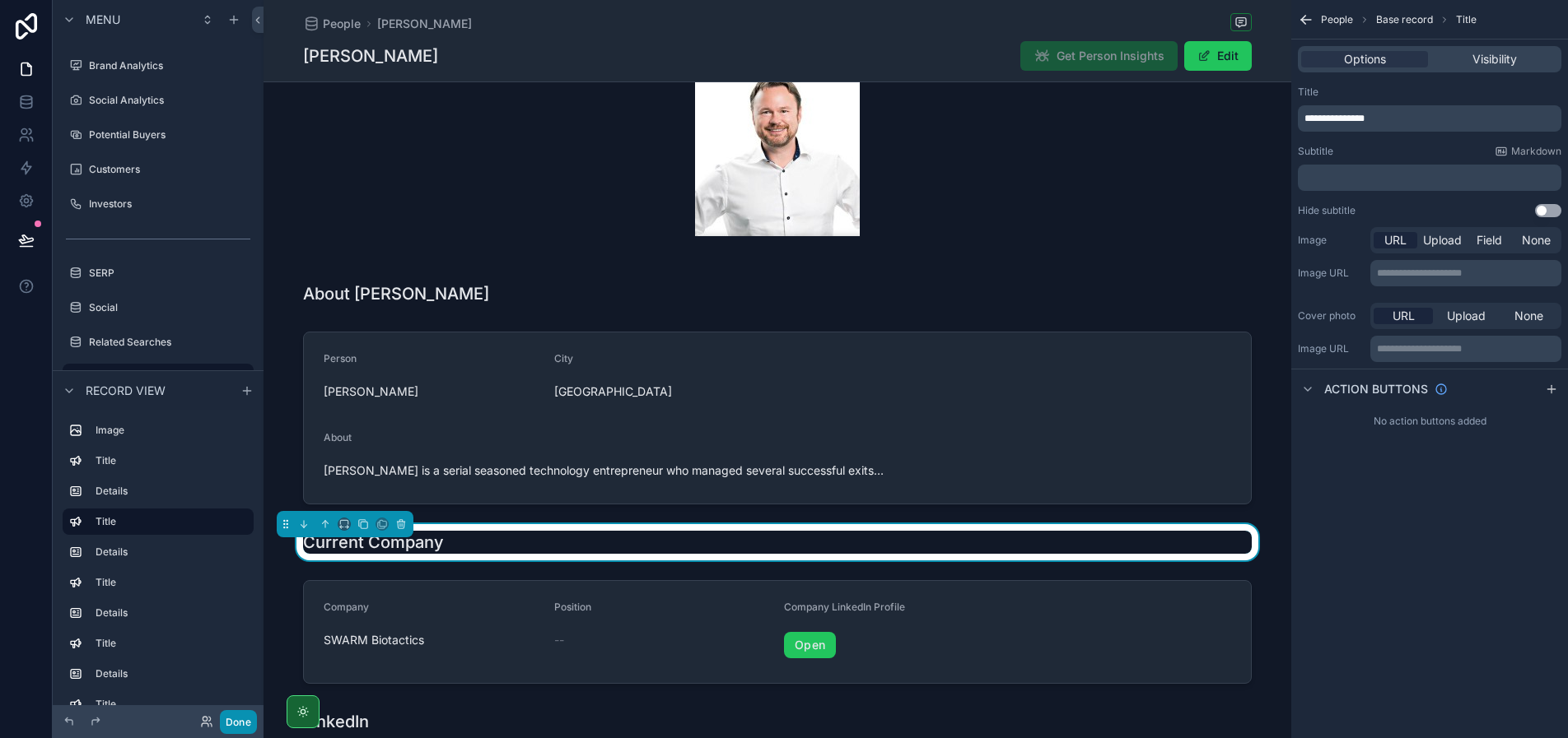
click at [229, 722] on button "Done" at bounding box center [238, 722] width 37 height 23
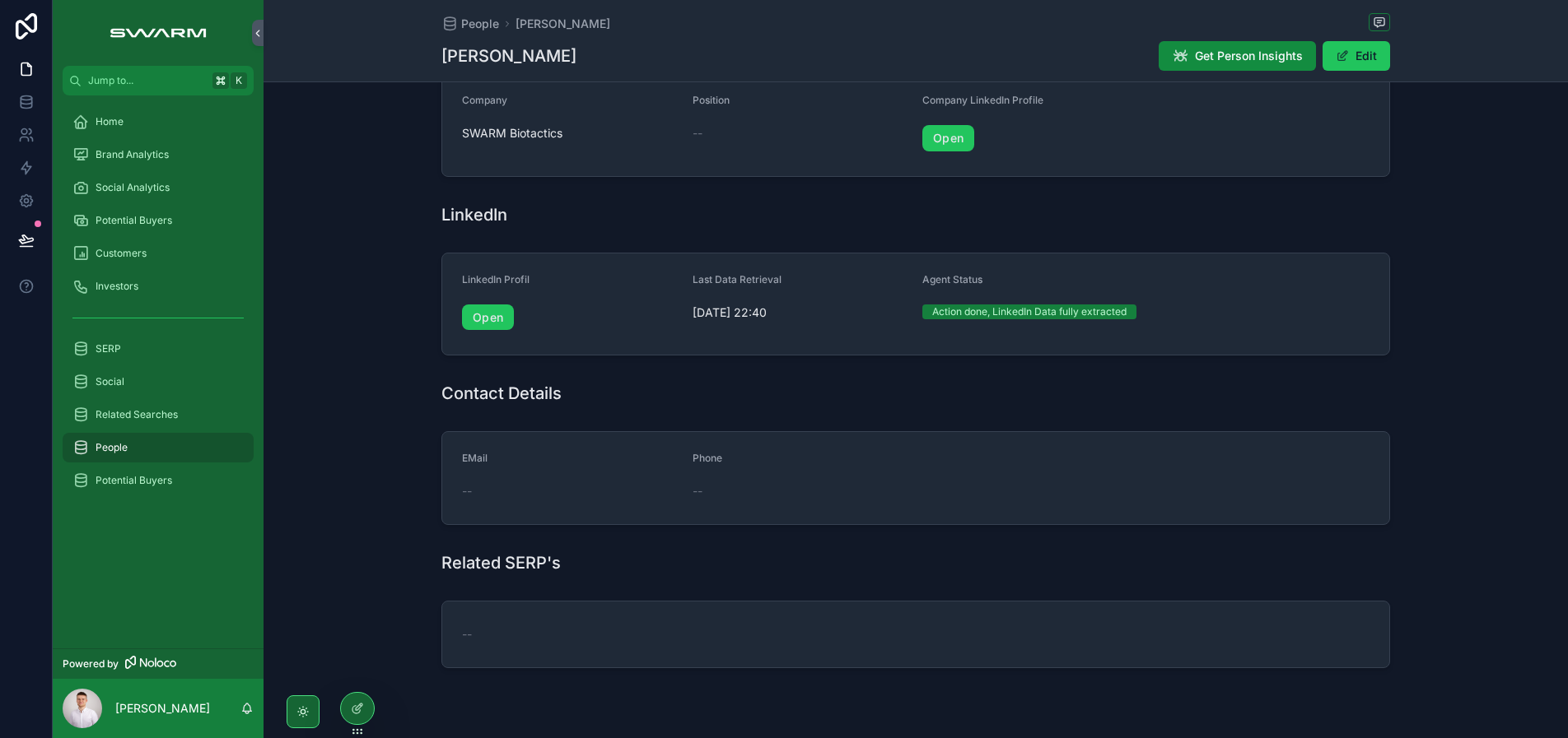
scroll to position [606, 0]
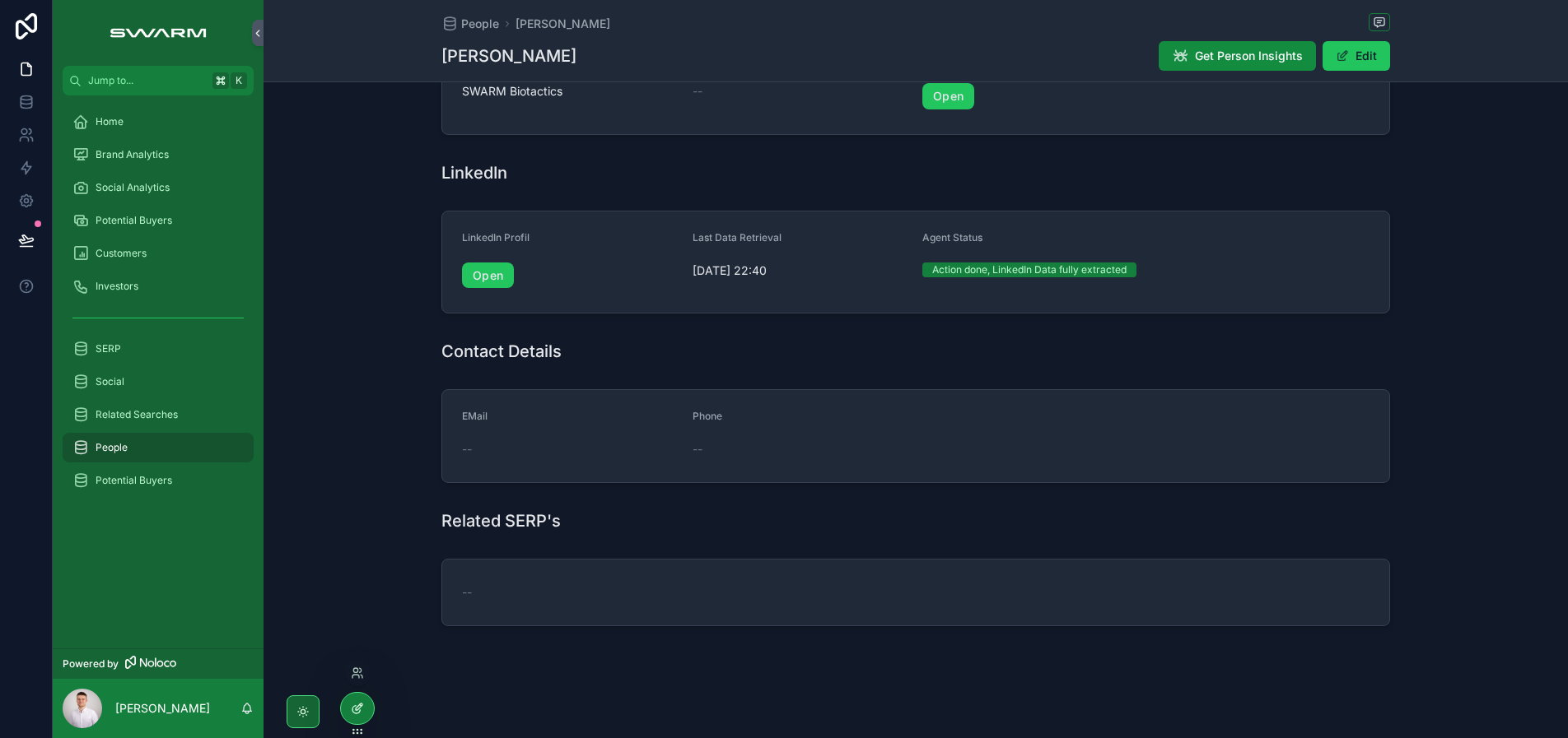
click at [353, 714] on icon at bounding box center [357, 708] width 14 height 14
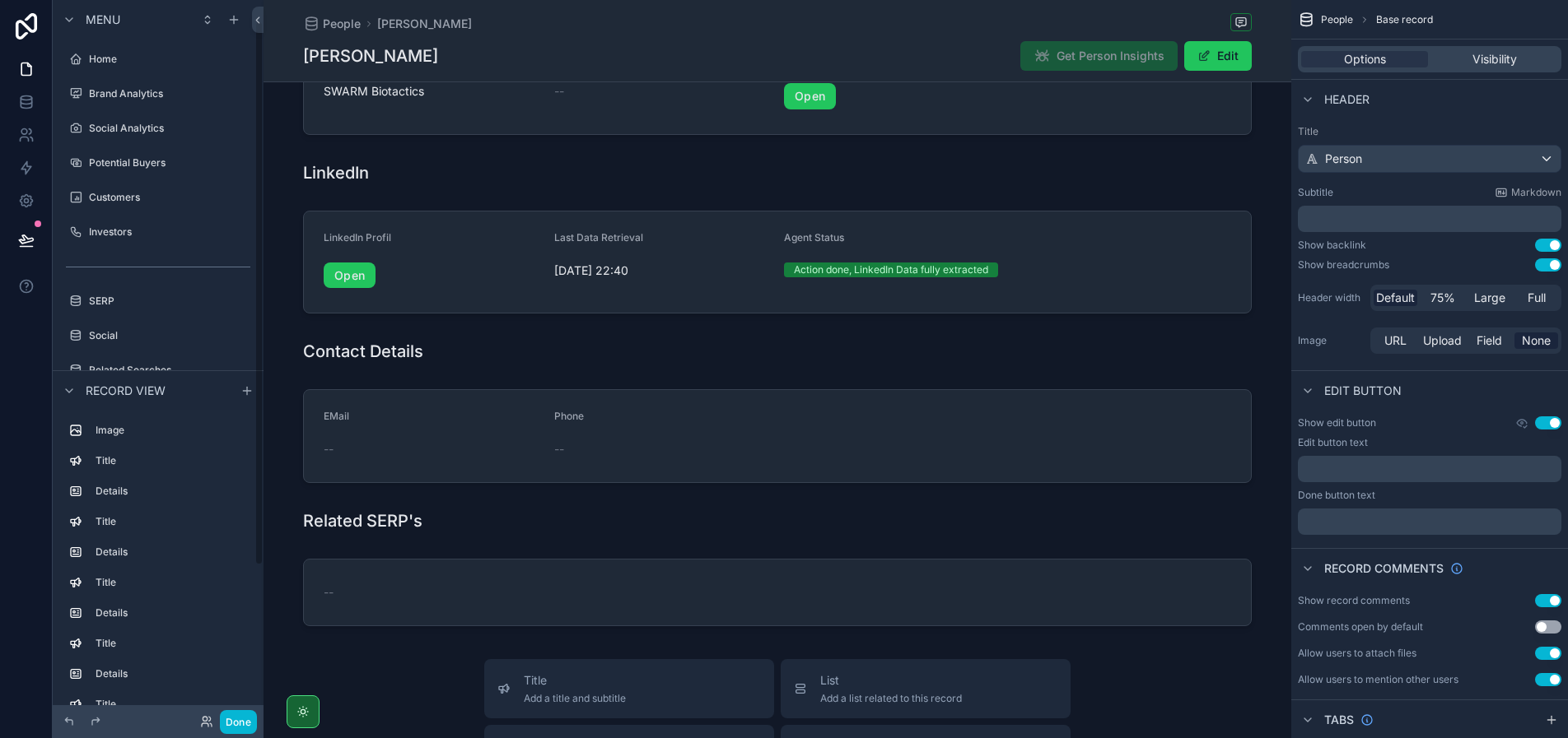
scroll to position [28, 0]
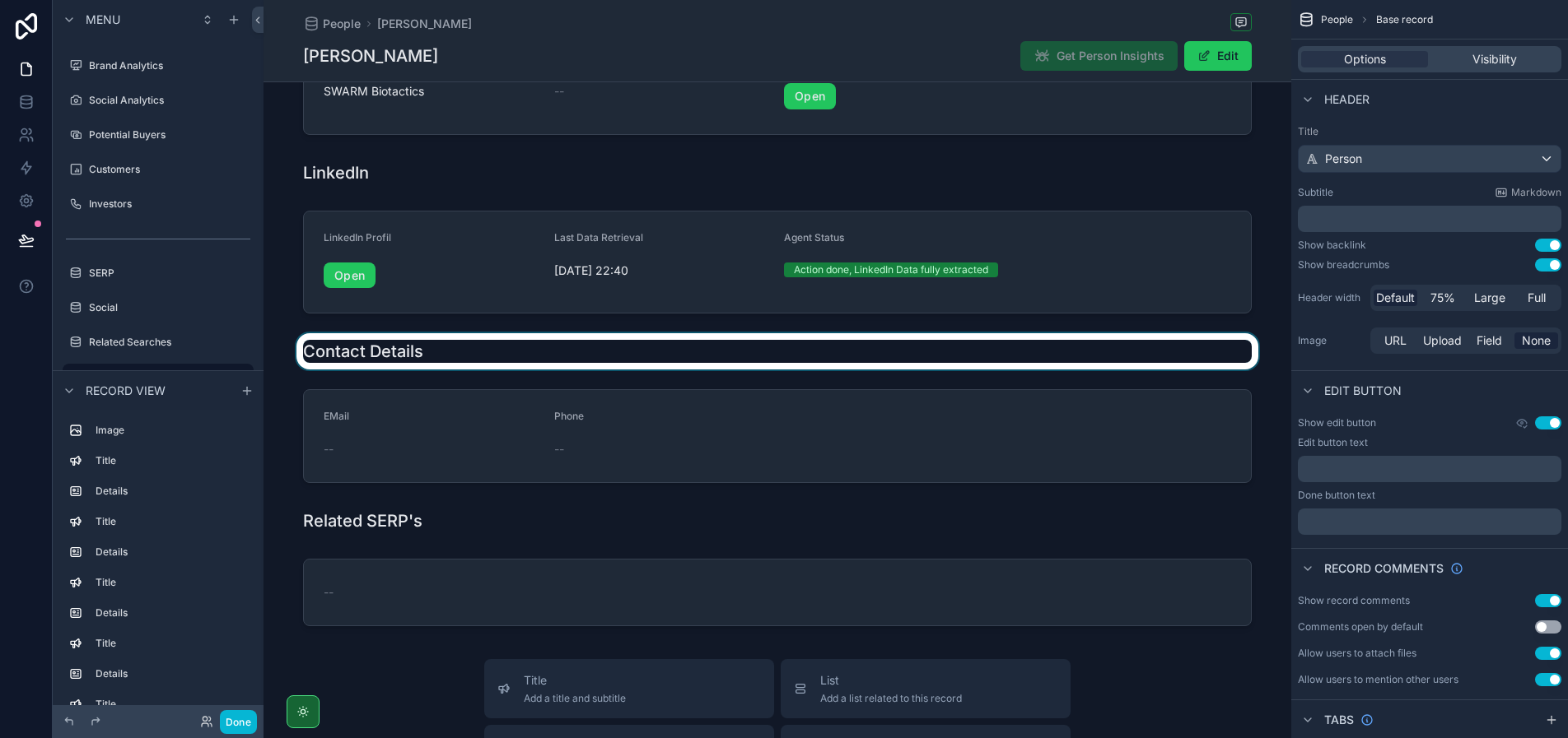
click at [342, 347] on div "scrollable content" at bounding box center [777, 351] width 1028 height 36
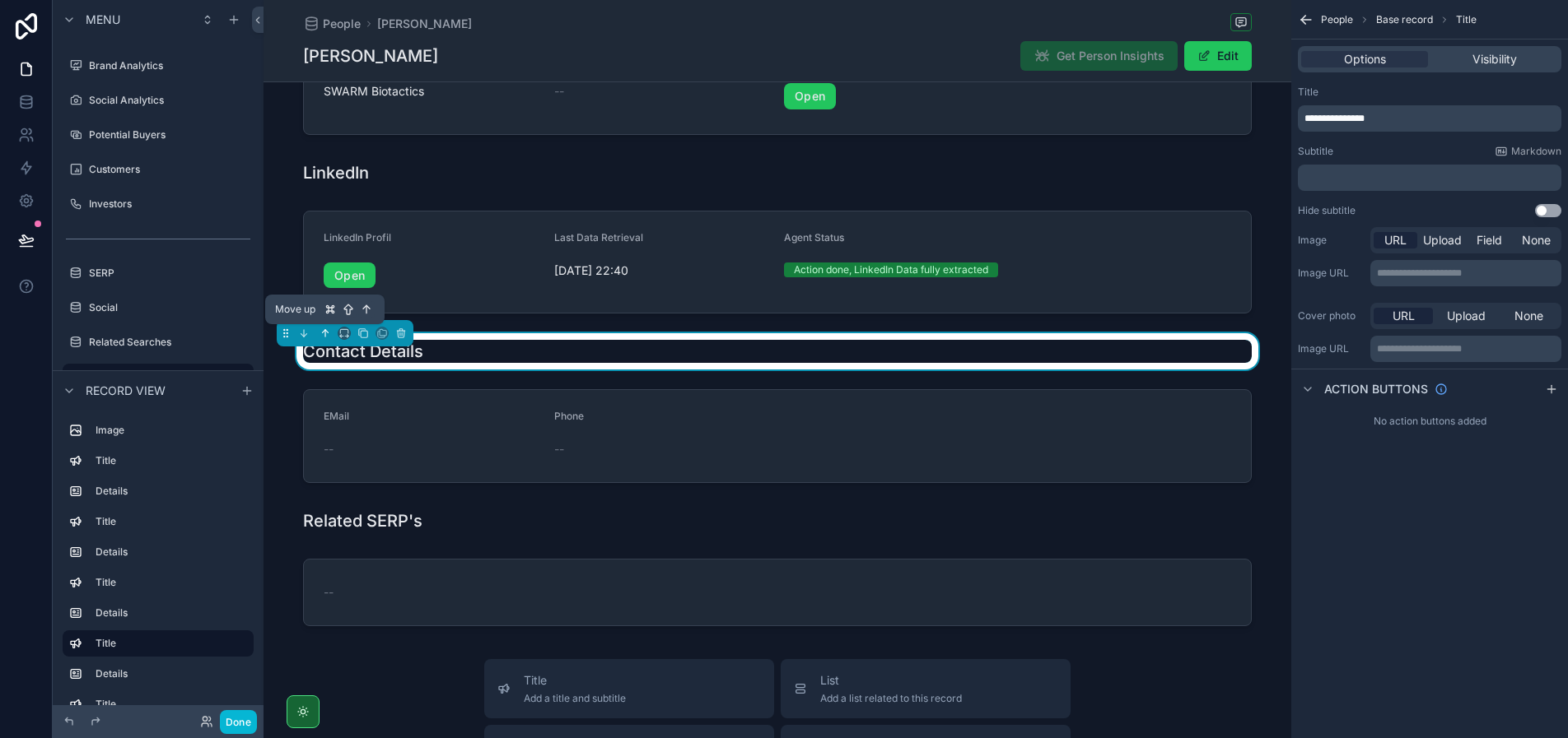
click at [326, 334] on icon "scrollable content" at bounding box center [326, 333] width 0 height 6
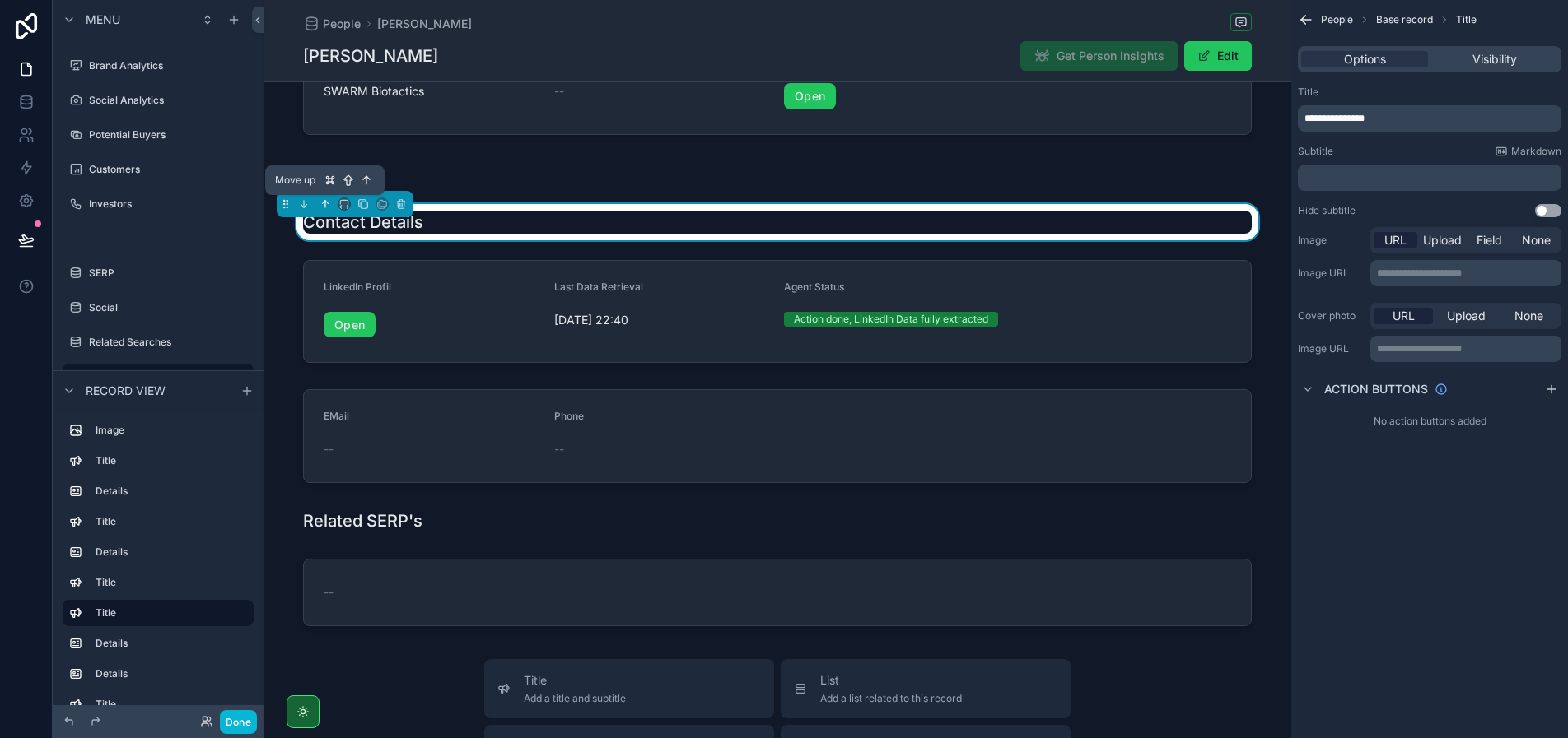
click at [322, 204] on icon "scrollable content" at bounding box center [325, 204] width 12 height 12
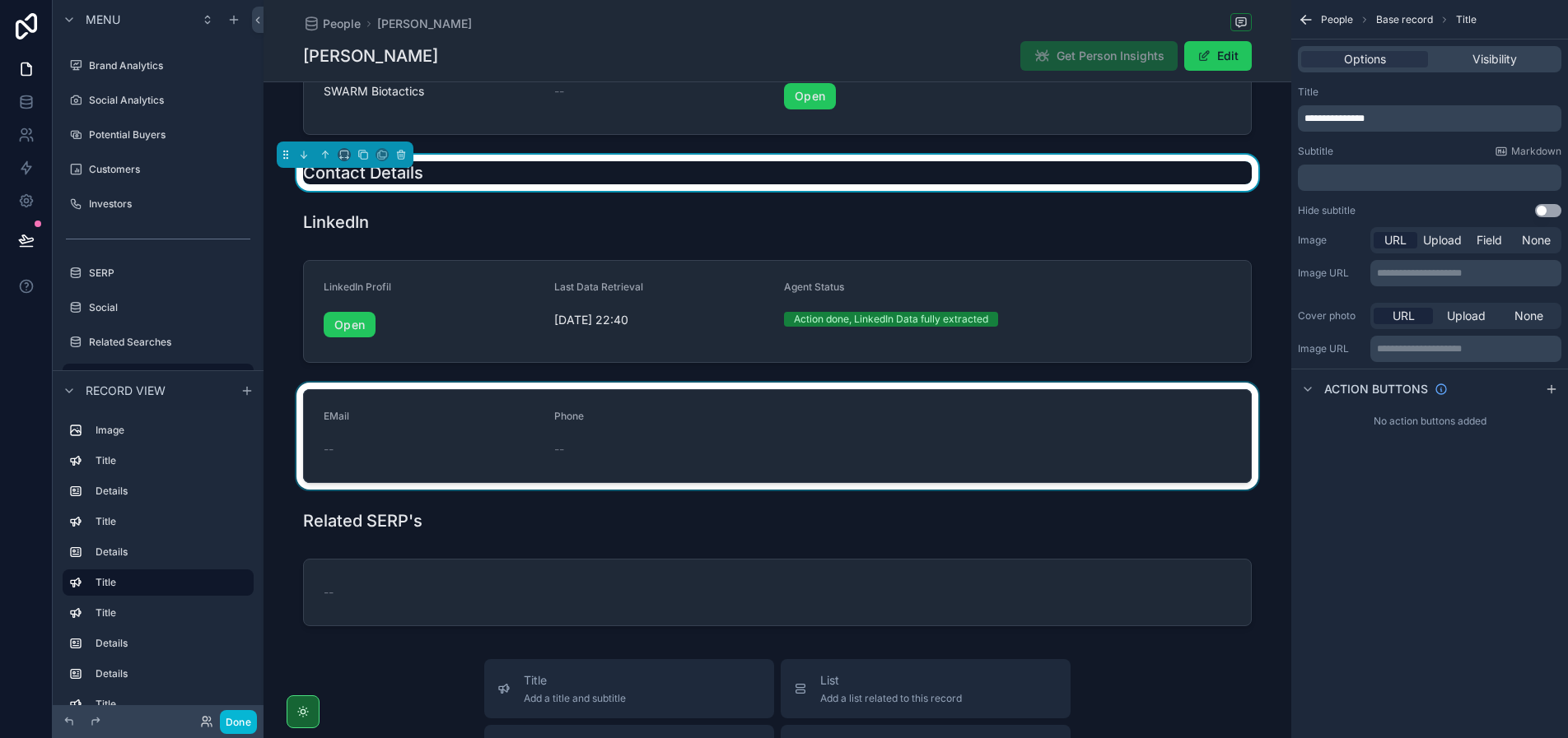
click at [344, 424] on div "scrollable content" at bounding box center [777, 436] width 1028 height 107
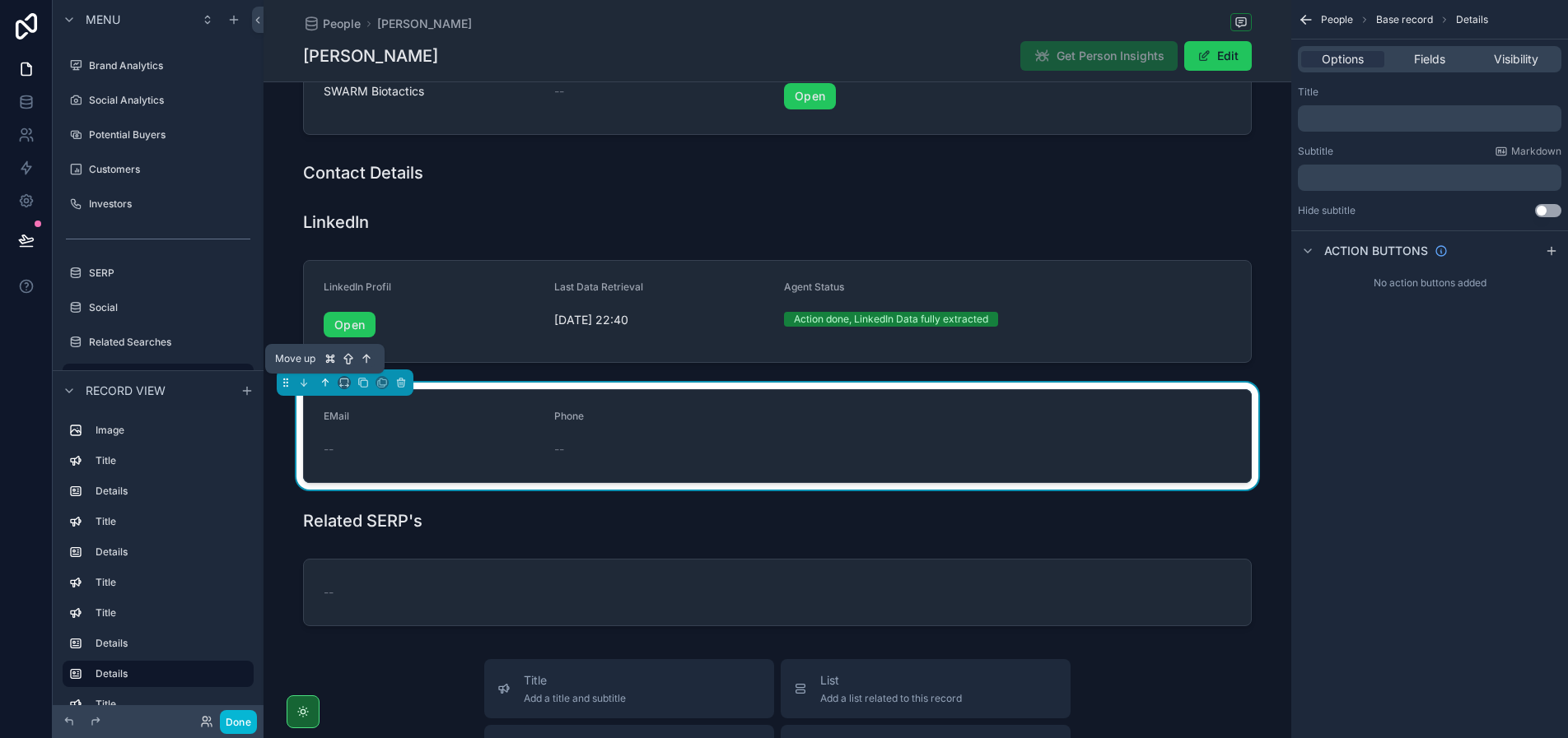
click at [327, 384] on icon "scrollable content" at bounding box center [325, 382] width 12 height 12
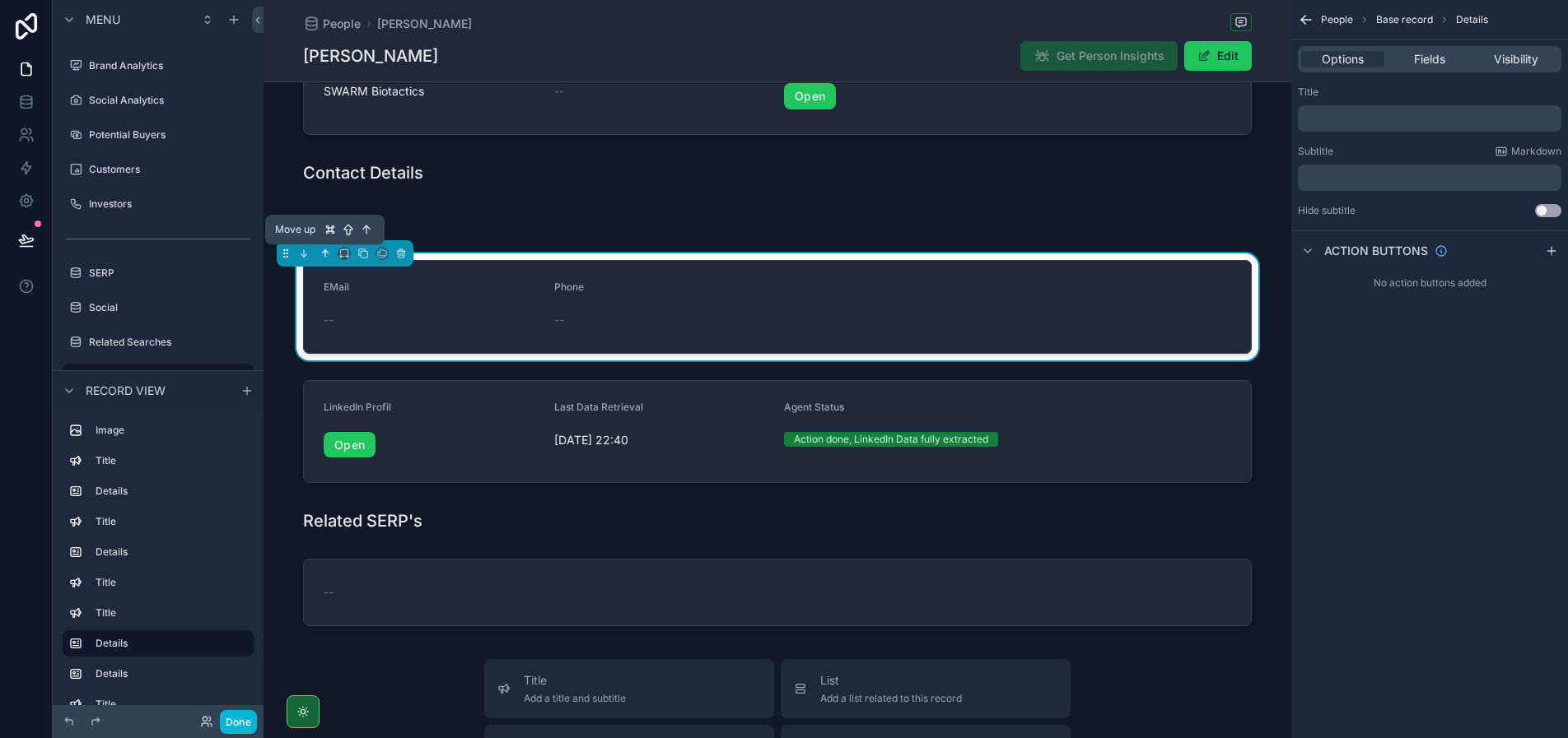
click at [323, 254] on icon "scrollable content" at bounding box center [325, 253] width 12 height 12
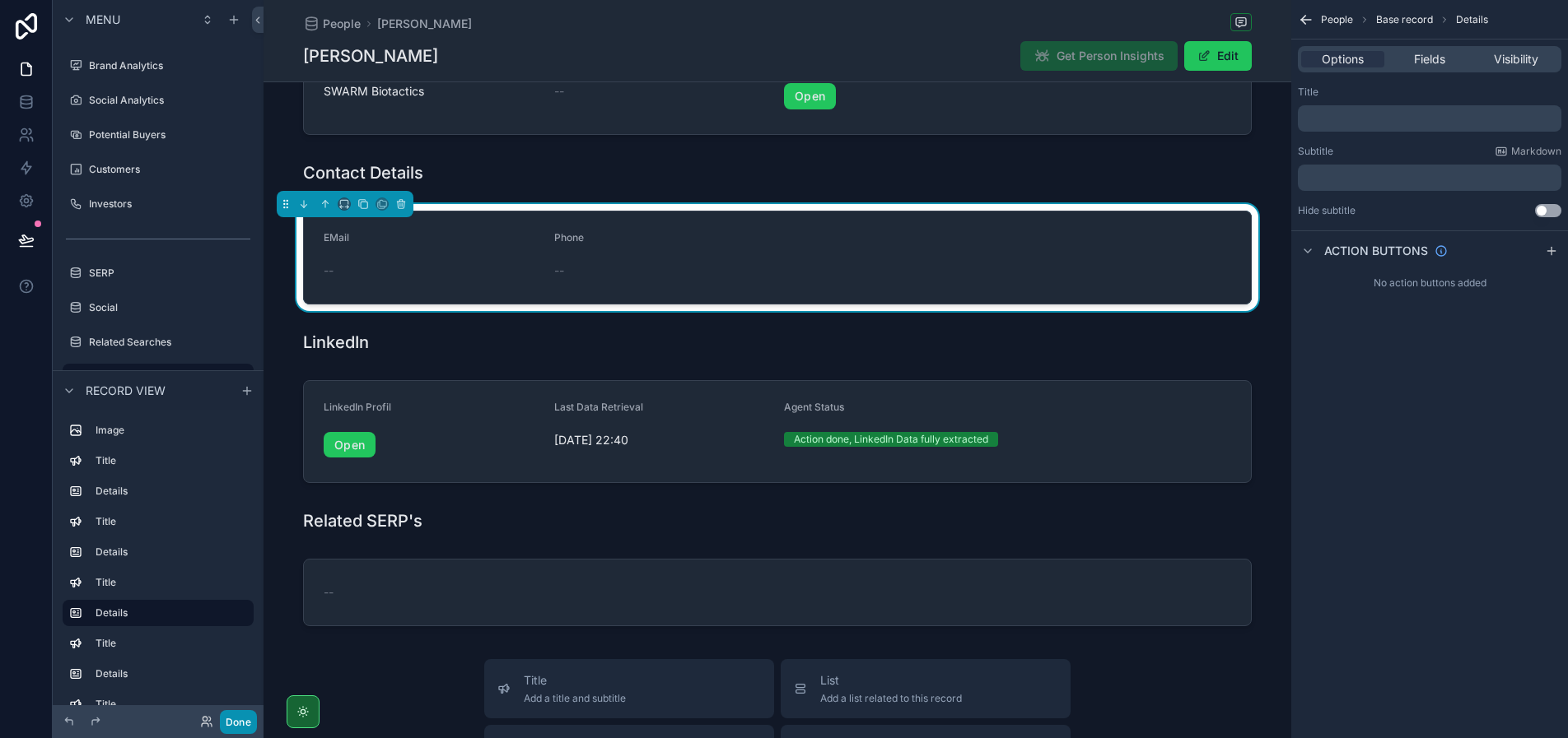
click at [246, 721] on button "Done" at bounding box center [238, 722] width 37 height 23
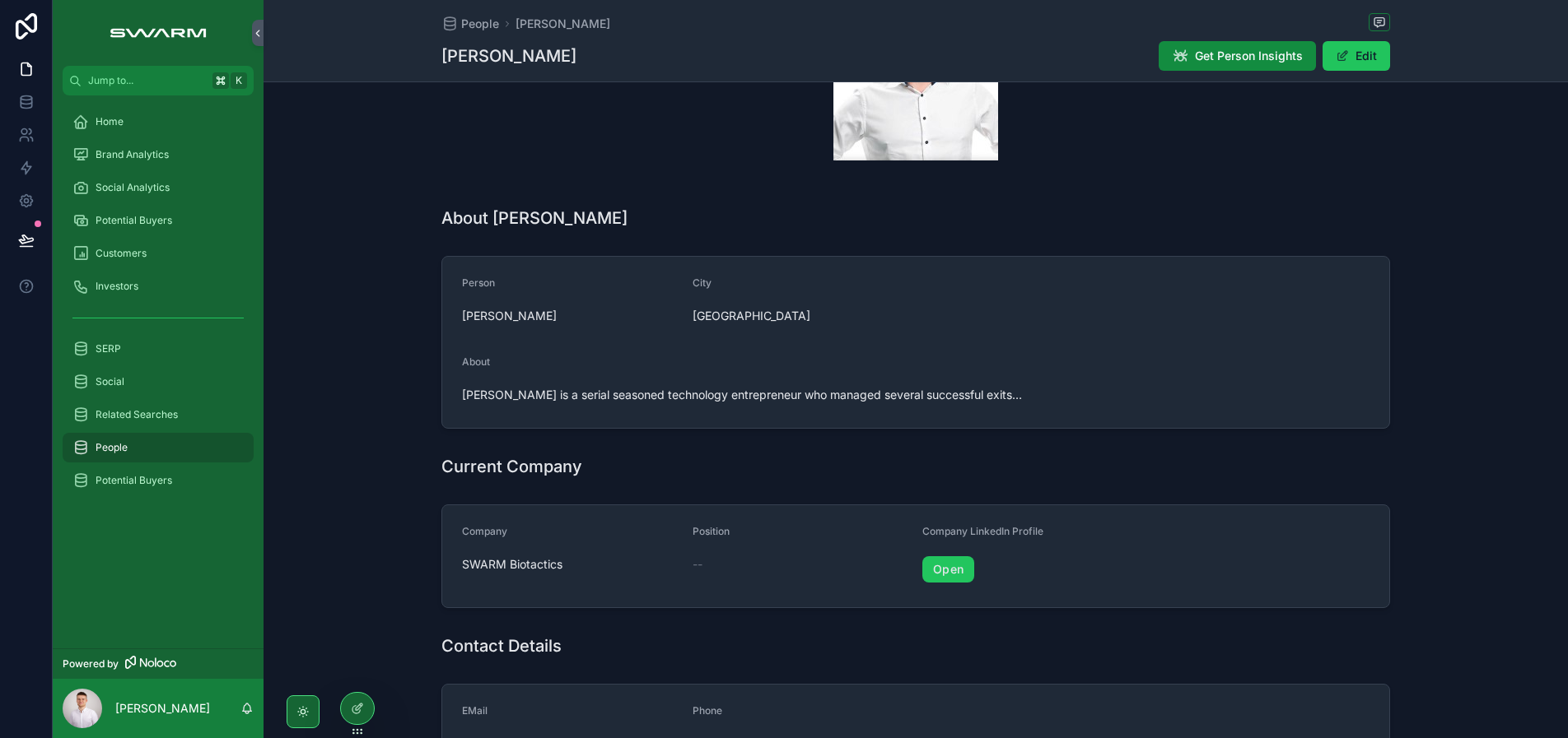
scroll to position [136, 0]
click at [355, 706] on icon at bounding box center [357, 708] width 14 height 14
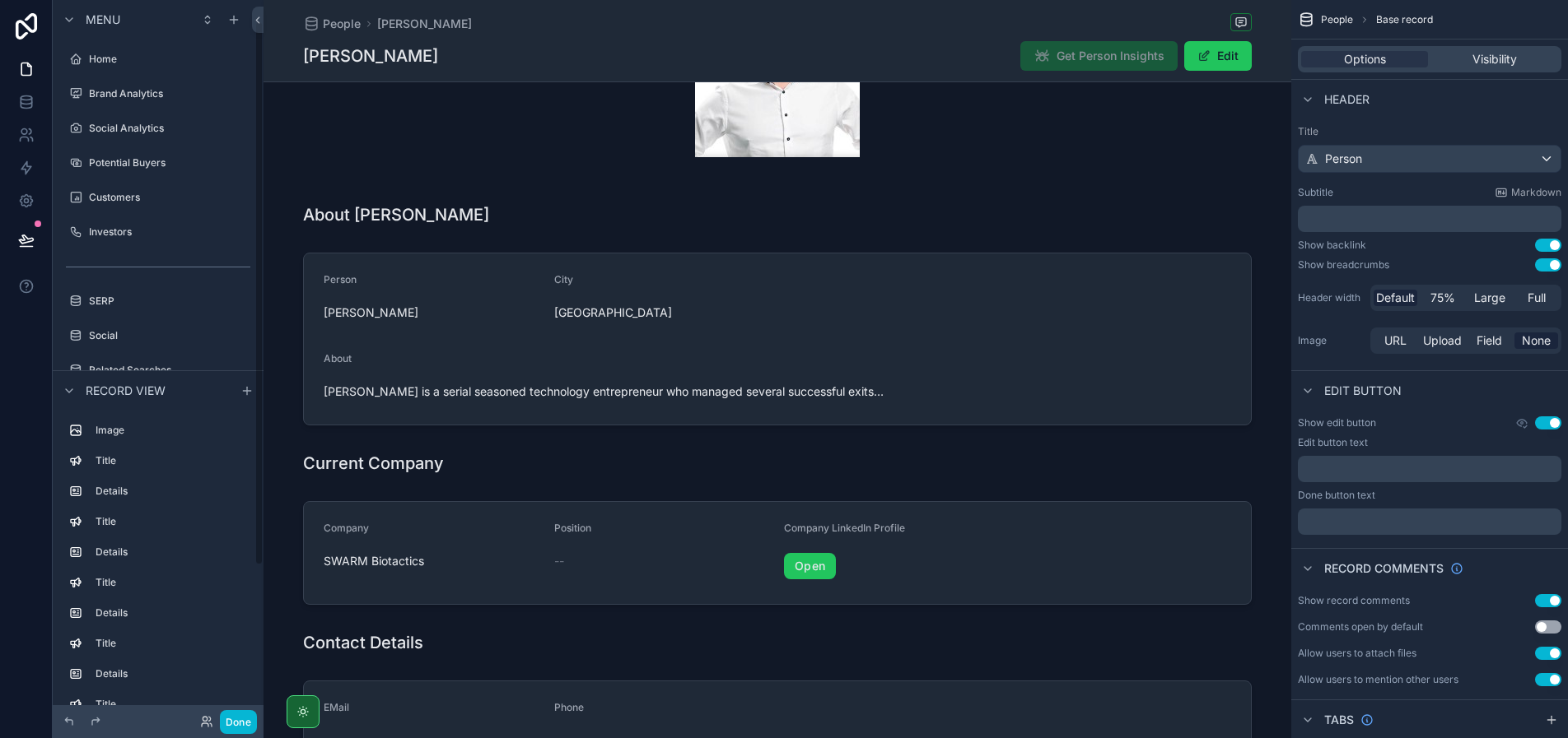
scroll to position [28, 0]
click at [234, 727] on button "Done" at bounding box center [238, 722] width 37 height 23
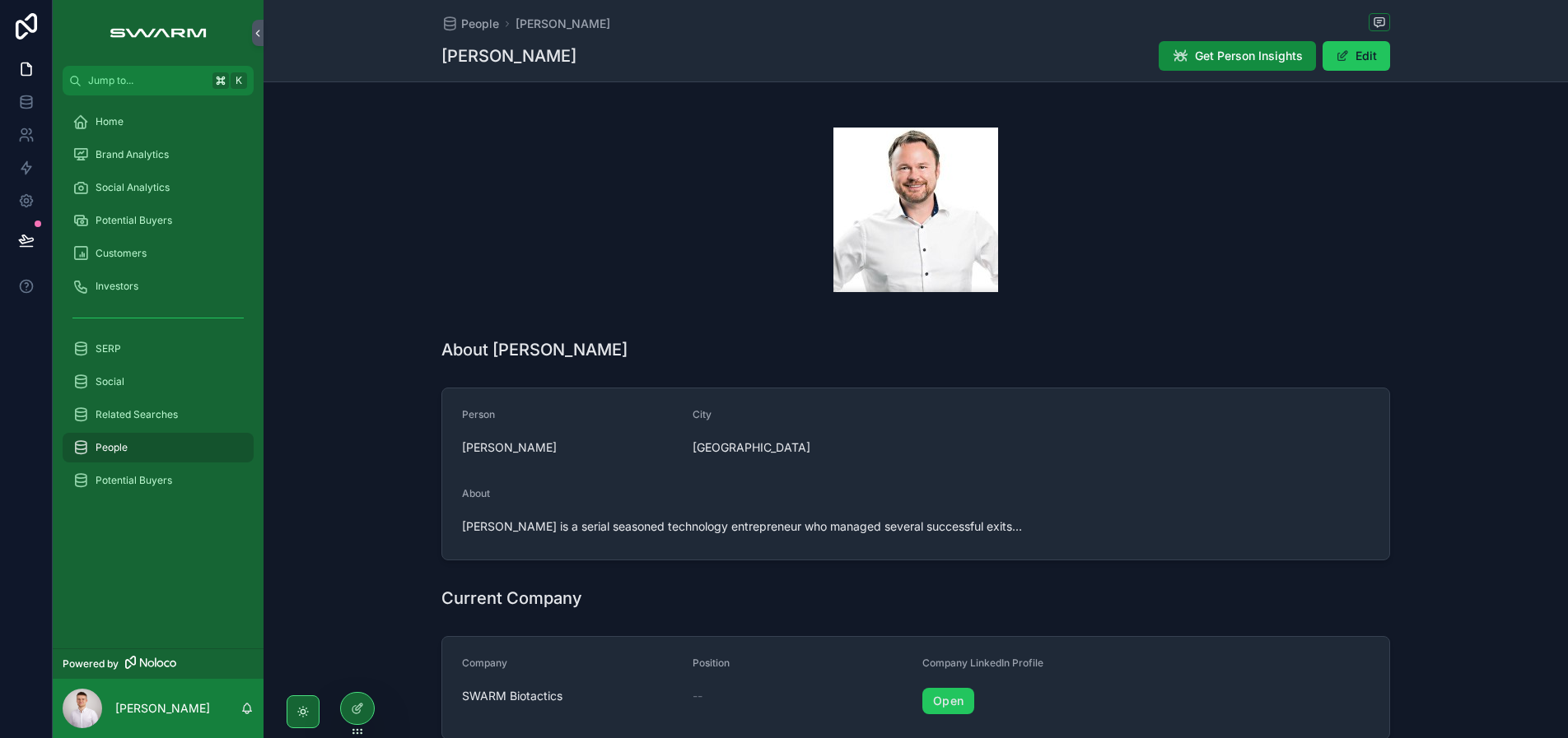
scroll to position [0, 0]
click at [168, 141] on div "Brand Analytics" at bounding box center [158, 154] width 171 height 26
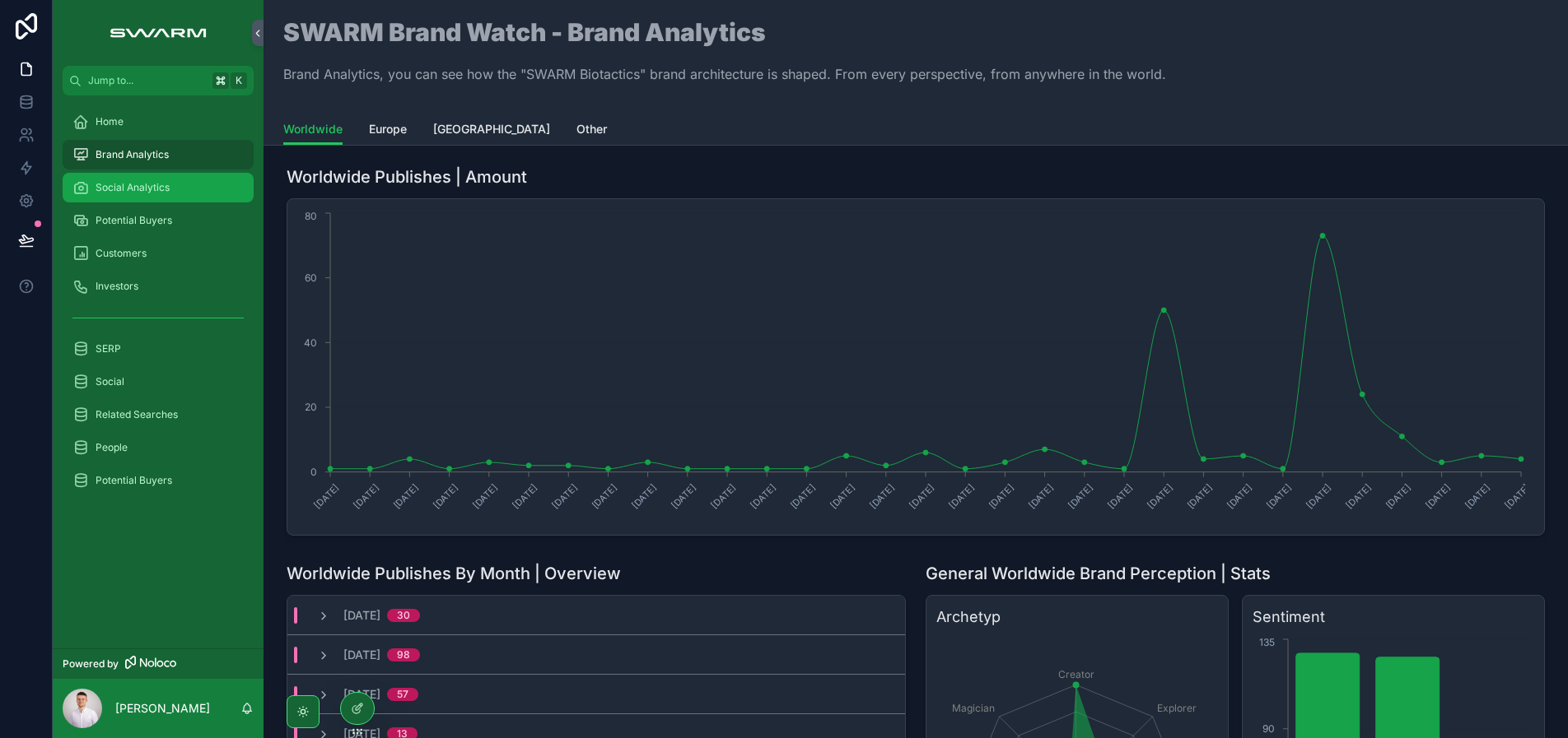
click at [171, 195] on div "Social Analytics" at bounding box center [158, 187] width 171 height 26
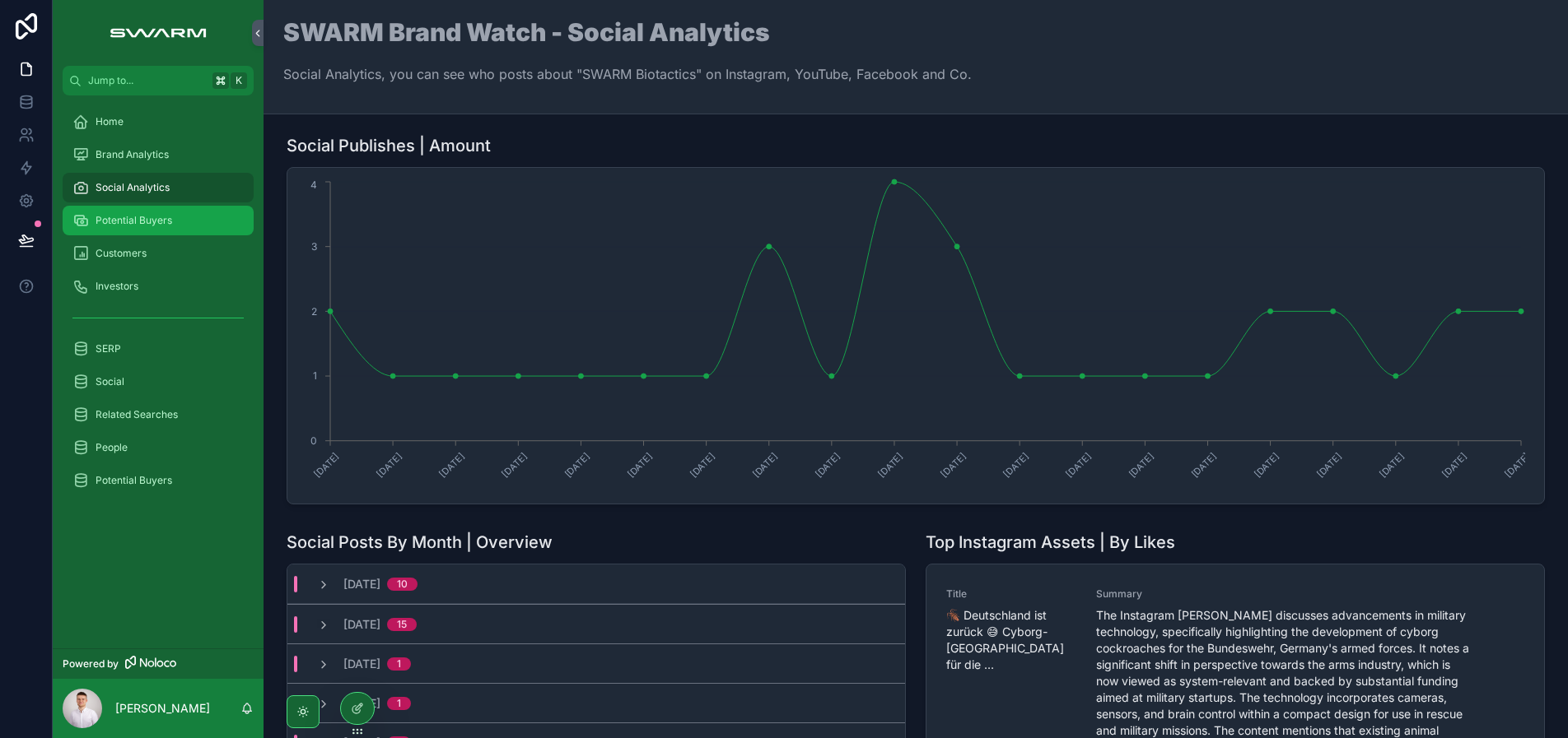
click at [173, 231] on div "Potential Buyers" at bounding box center [158, 220] width 171 height 26
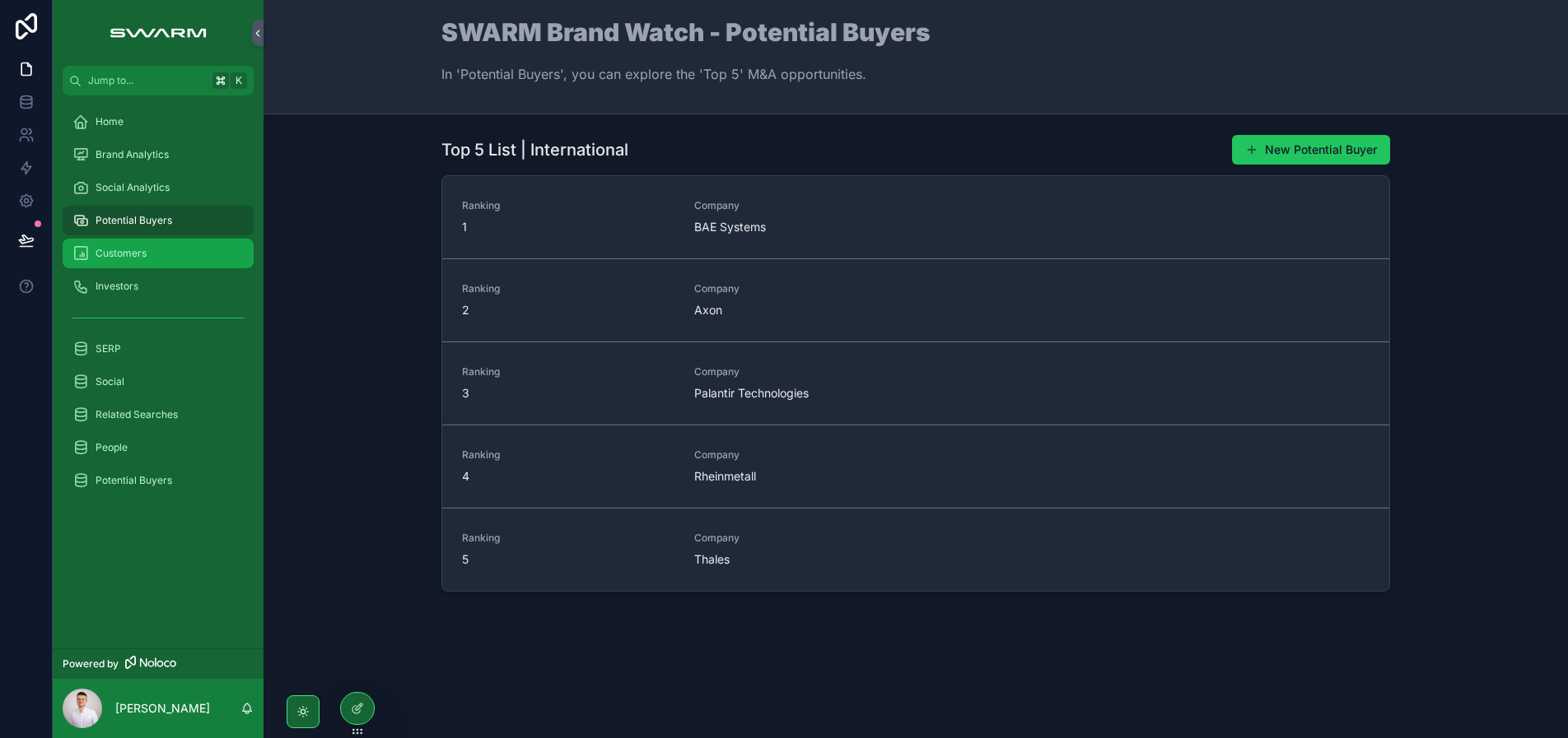
click at [185, 258] on div "Customers" at bounding box center [158, 253] width 171 height 26
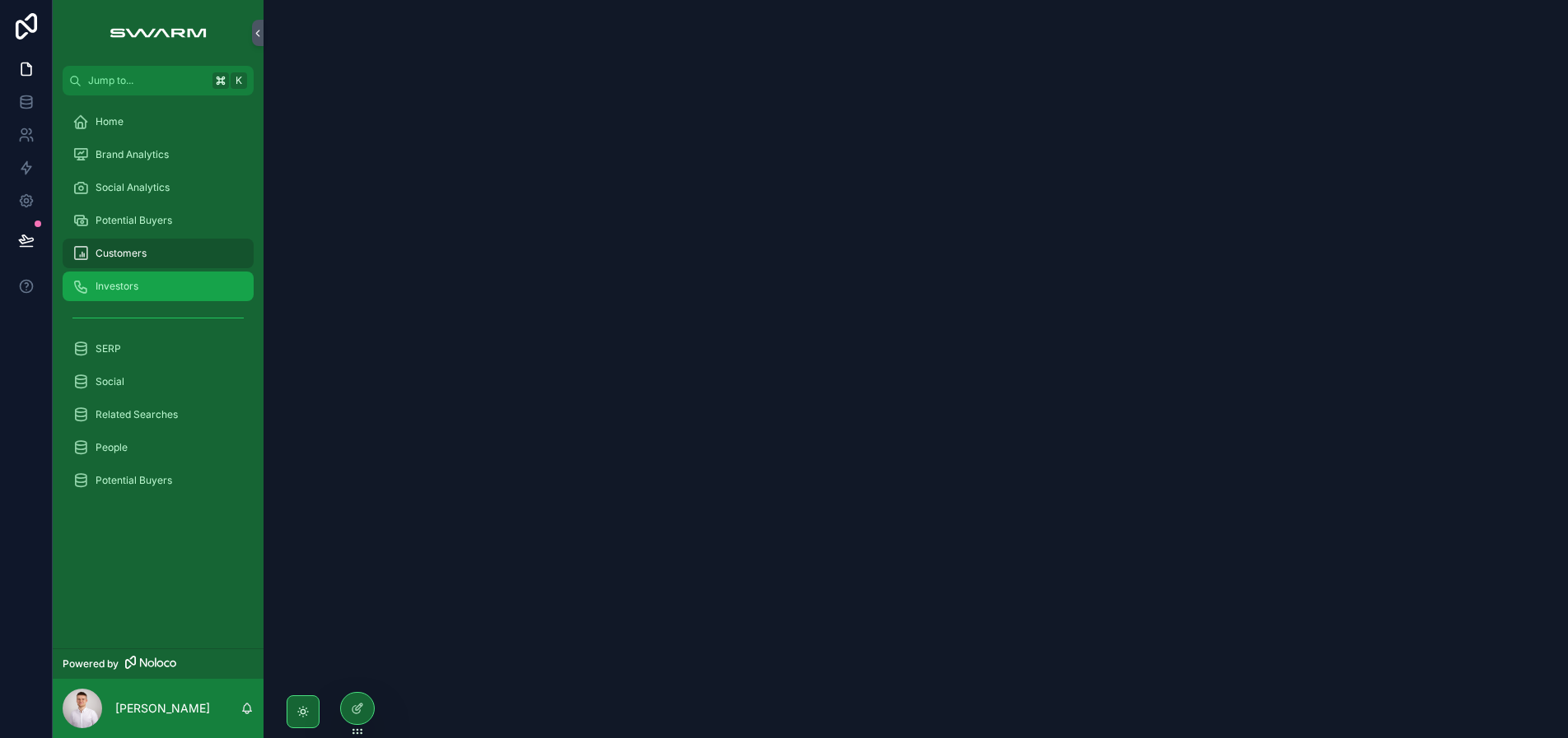
click at [147, 282] on div "Investors" at bounding box center [158, 286] width 171 height 26
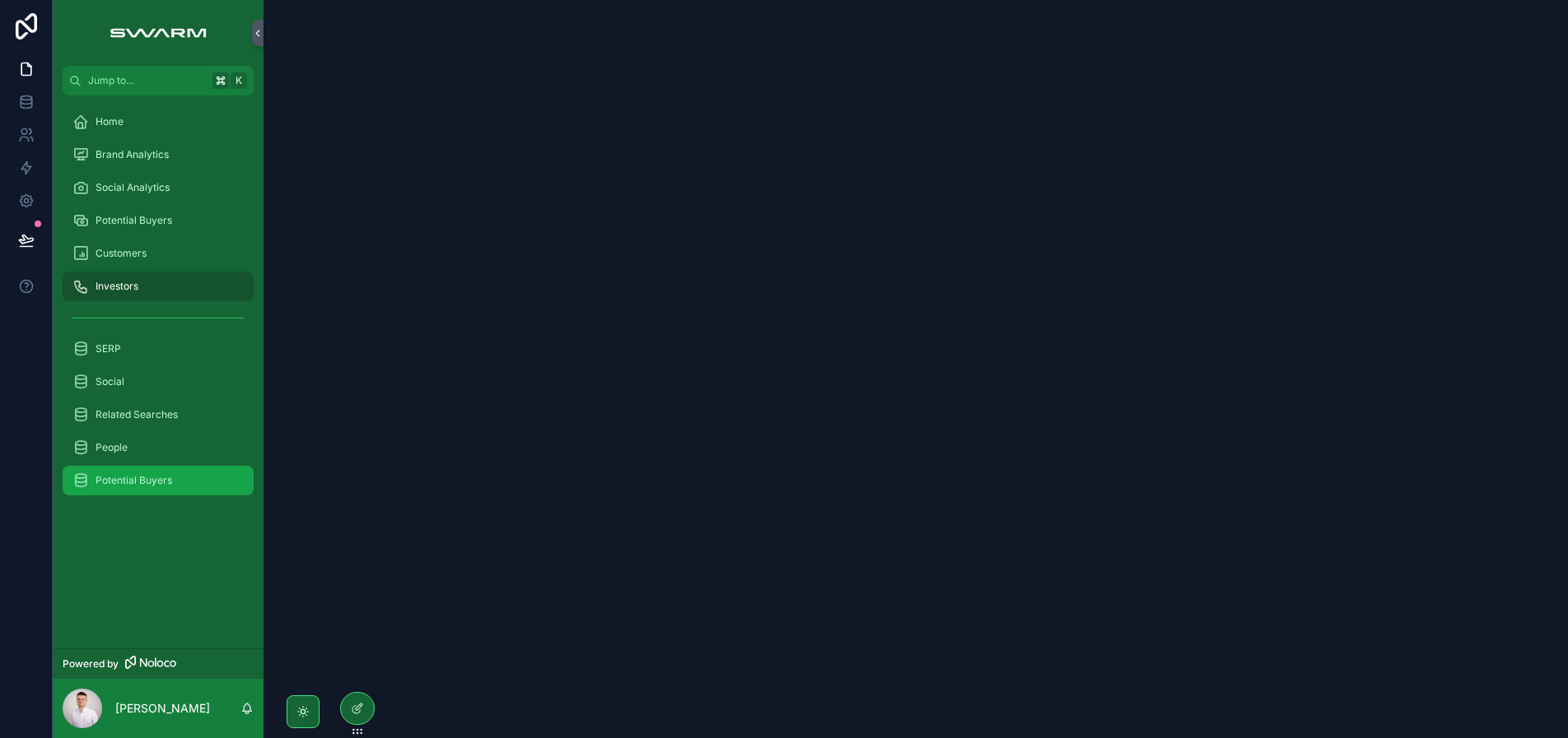
click at [146, 486] on span "Potential Buyers" at bounding box center [133, 480] width 77 height 14
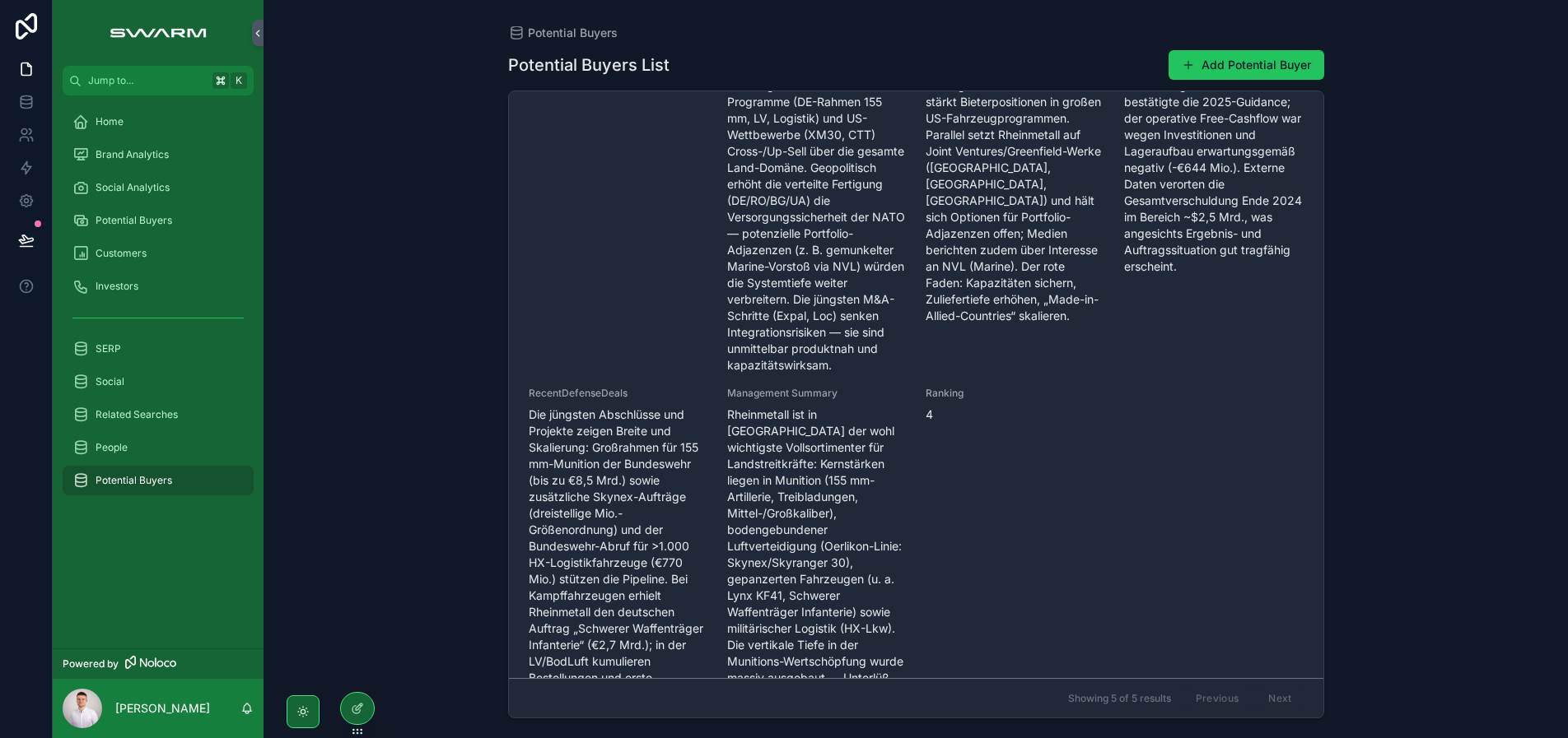
scroll to position [2043, 0]
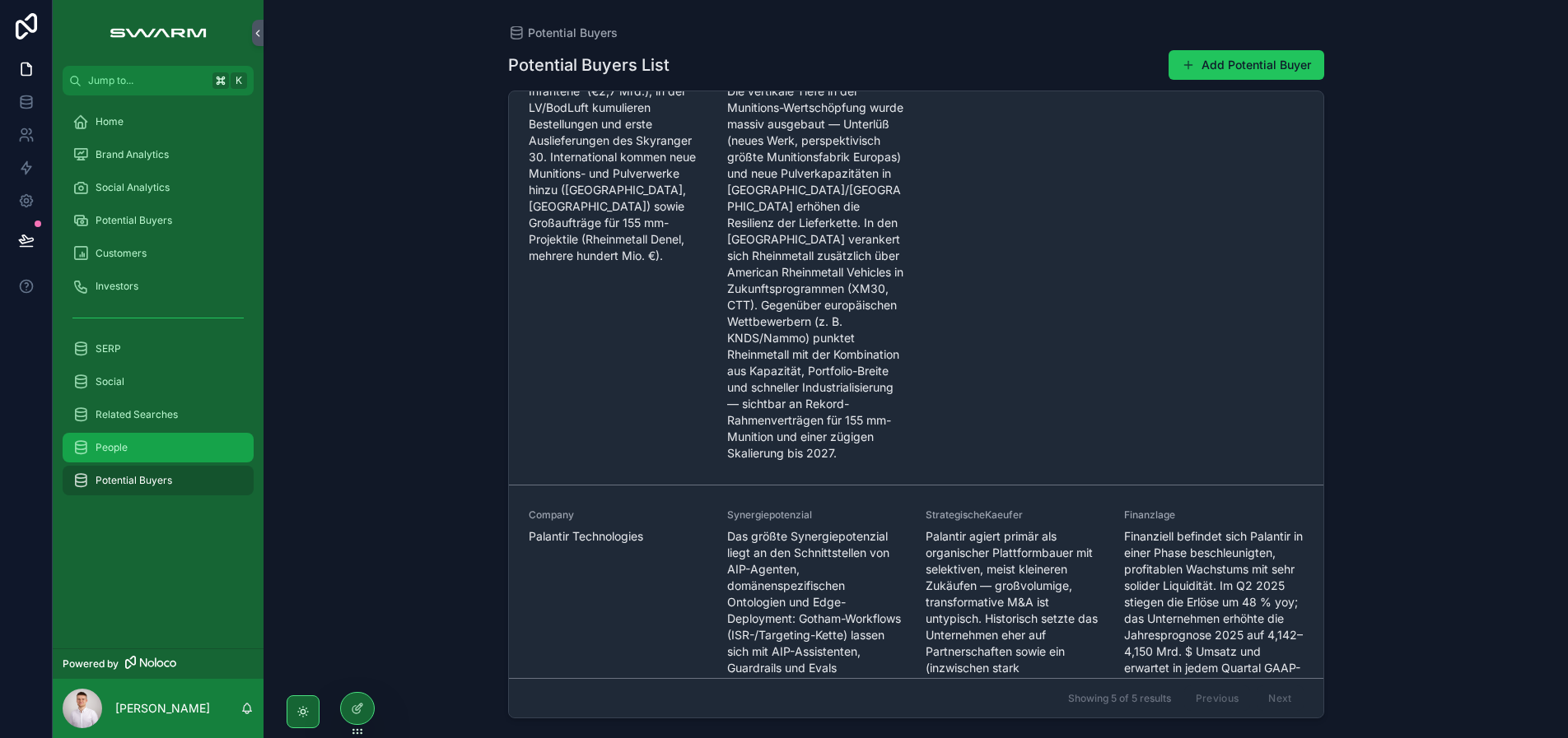
click at [105, 450] on span "People" at bounding box center [112, 447] width 32 height 14
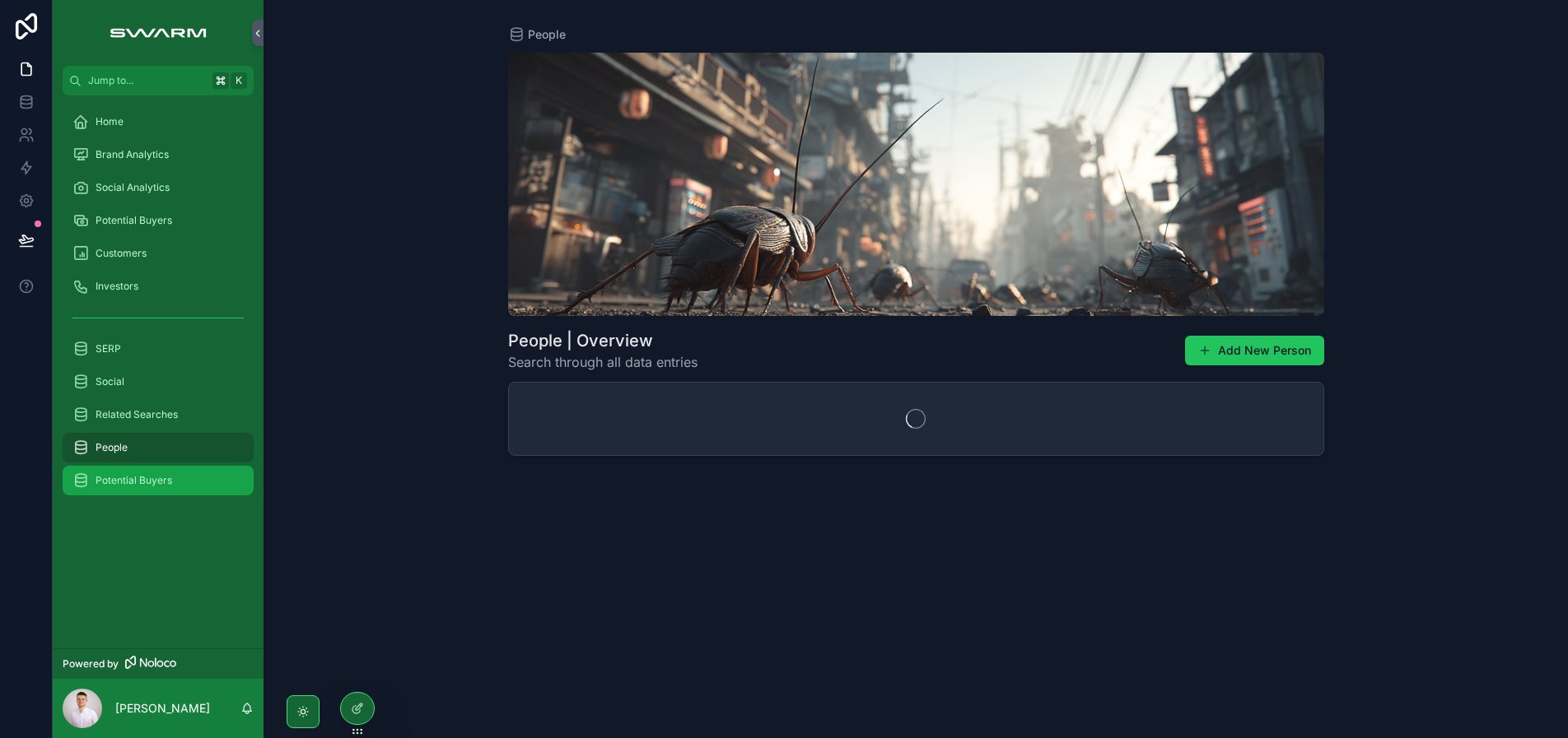
click at [154, 478] on span "Potential Buyers" at bounding box center [133, 480] width 77 height 14
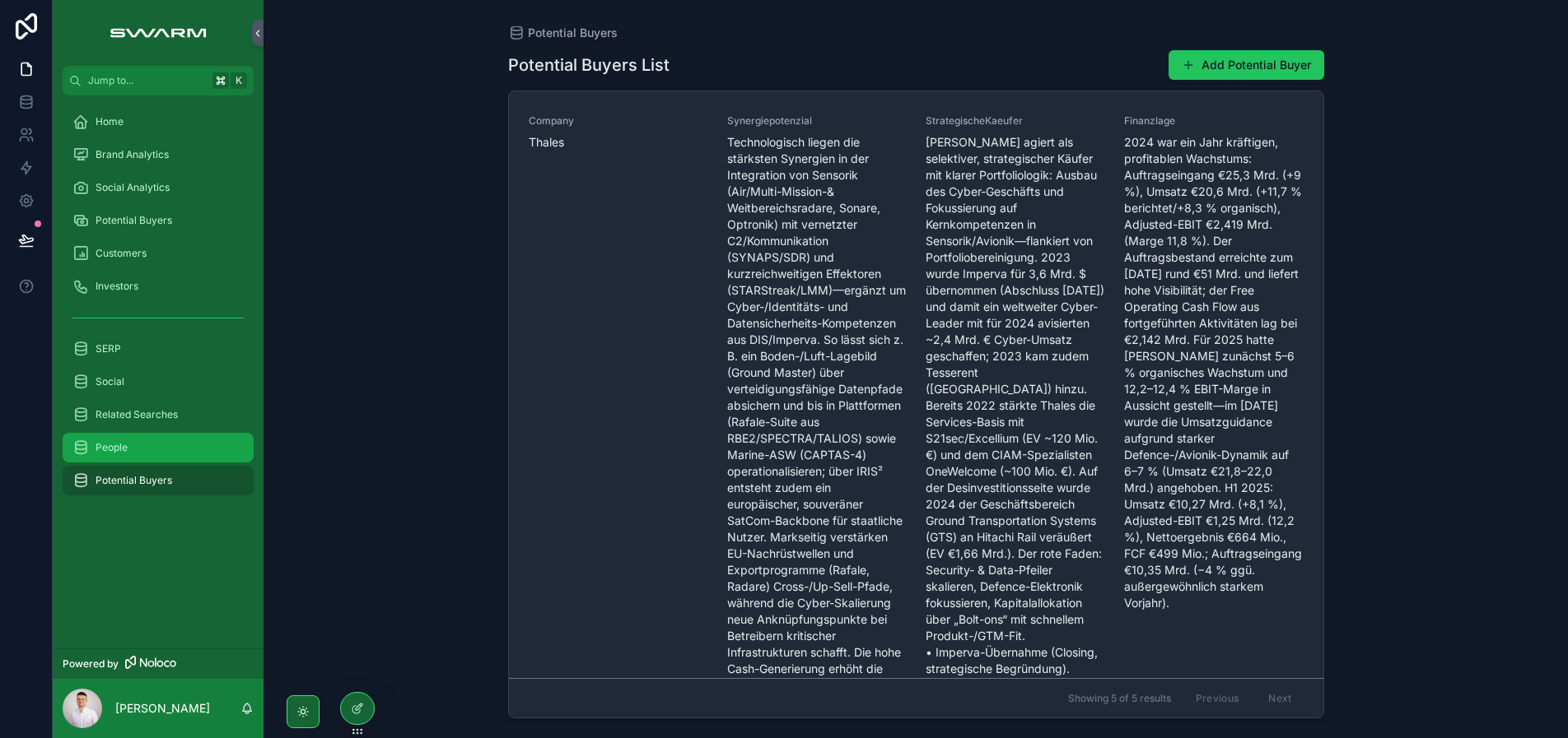
click at [150, 441] on div "People" at bounding box center [158, 447] width 171 height 26
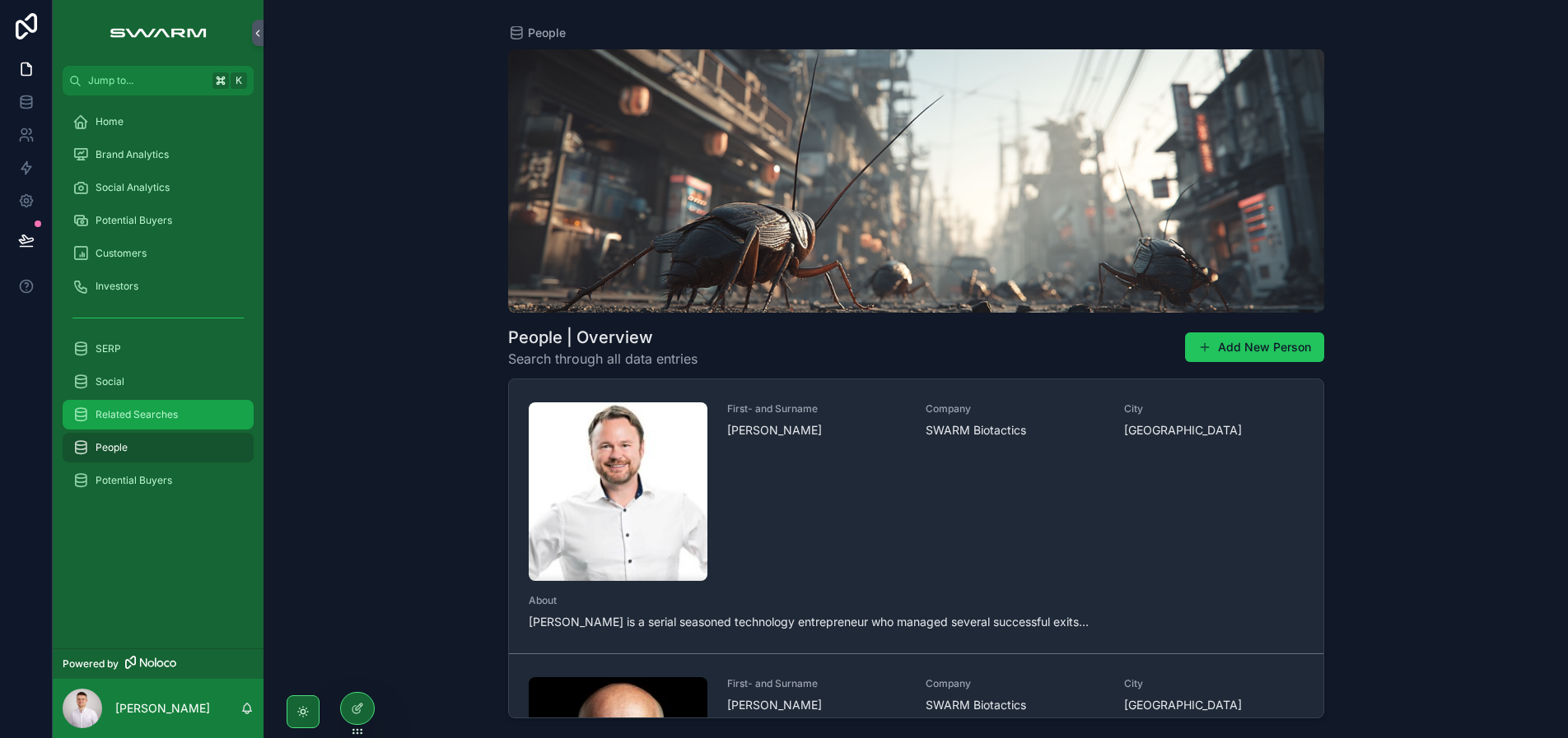
click at [164, 427] on link "Related Searches" at bounding box center [158, 415] width 191 height 30
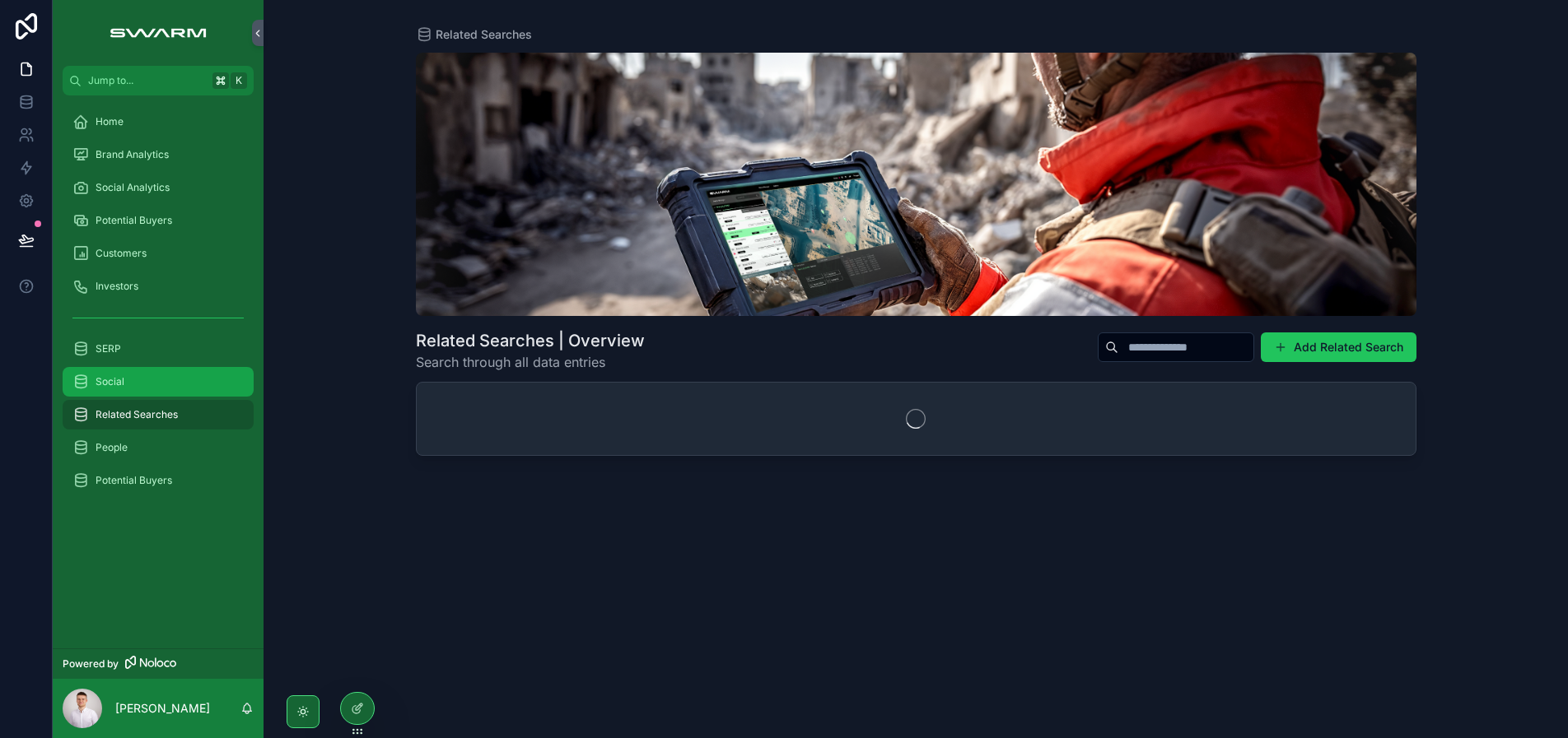
click at [157, 392] on div "Social" at bounding box center [158, 381] width 171 height 26
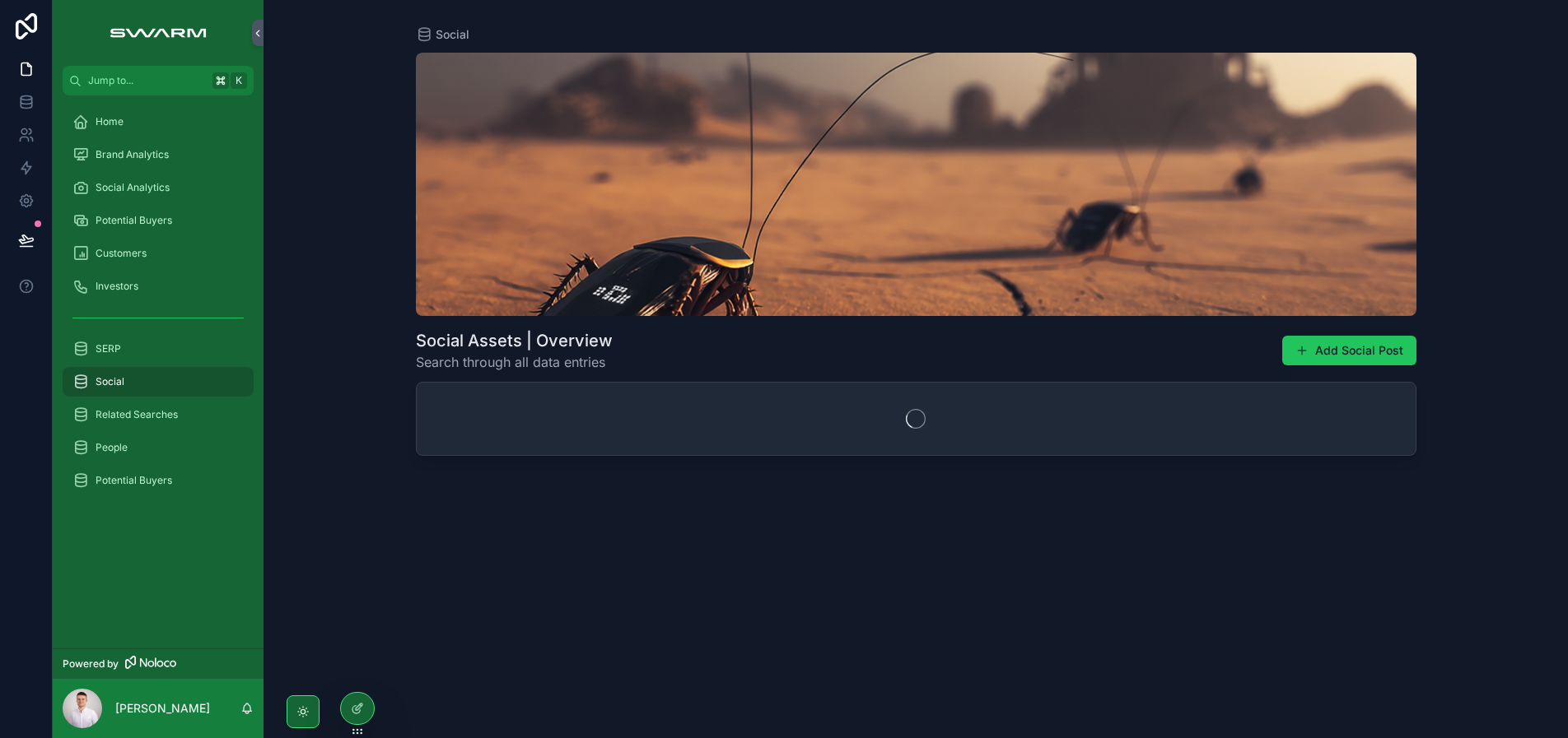
click at [162, 365] on div "Social" at bounding box center [158, 381] width 211 height 33
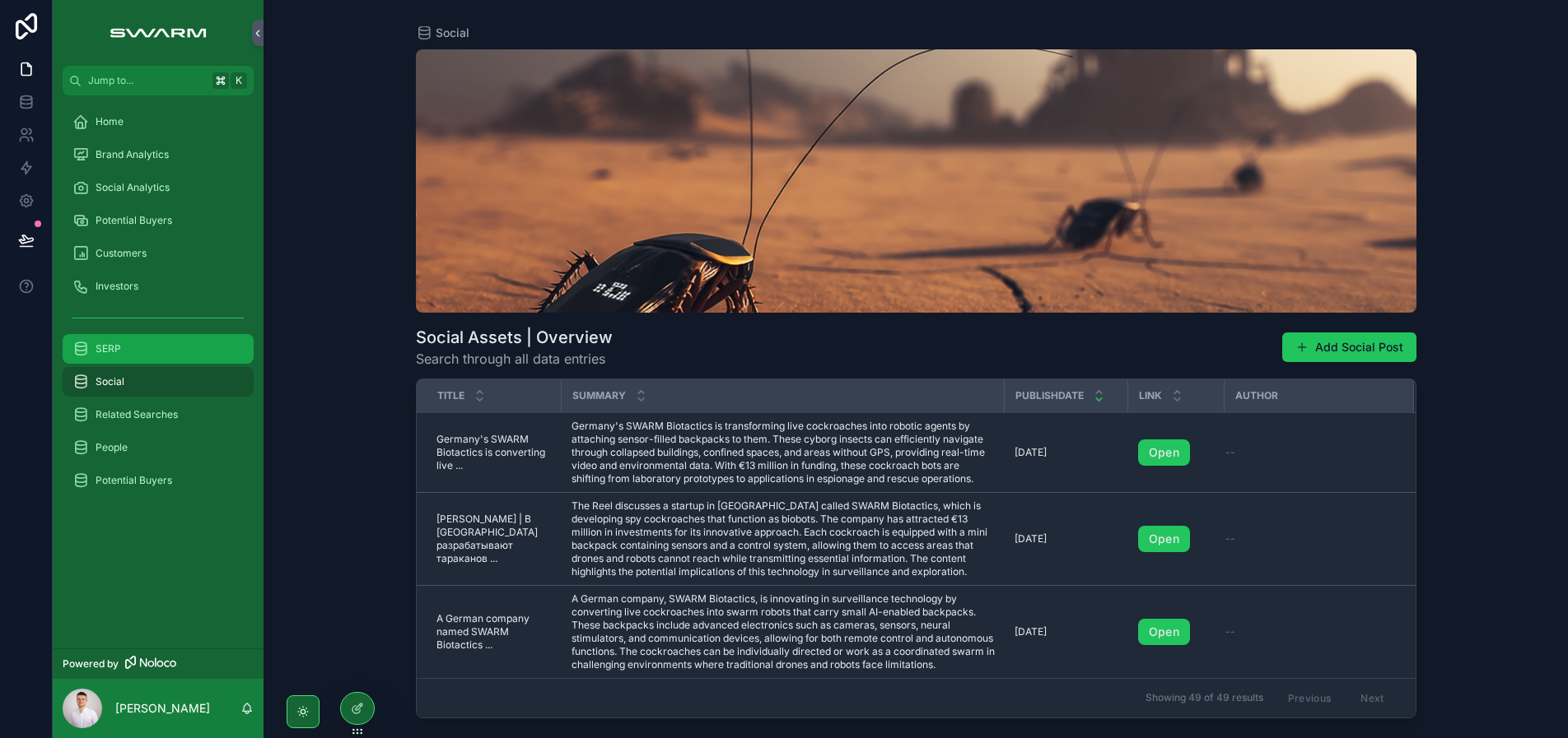
click at [174, 348] on div "SERP" at bounding box center [158, 349] width 171 height 26
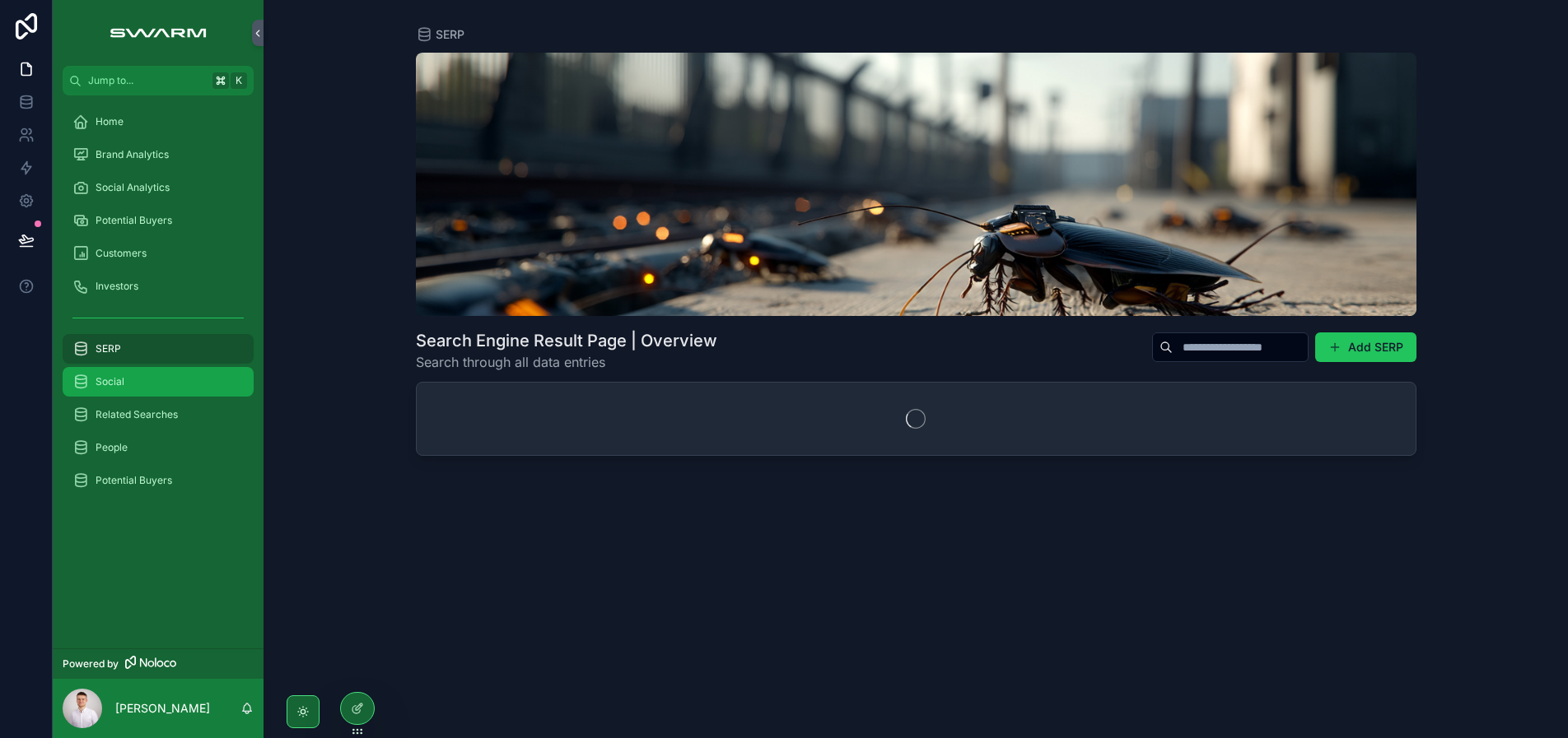
click at [170, 378] on div "Social" at bounding box center [158, 381] width 171 height 26
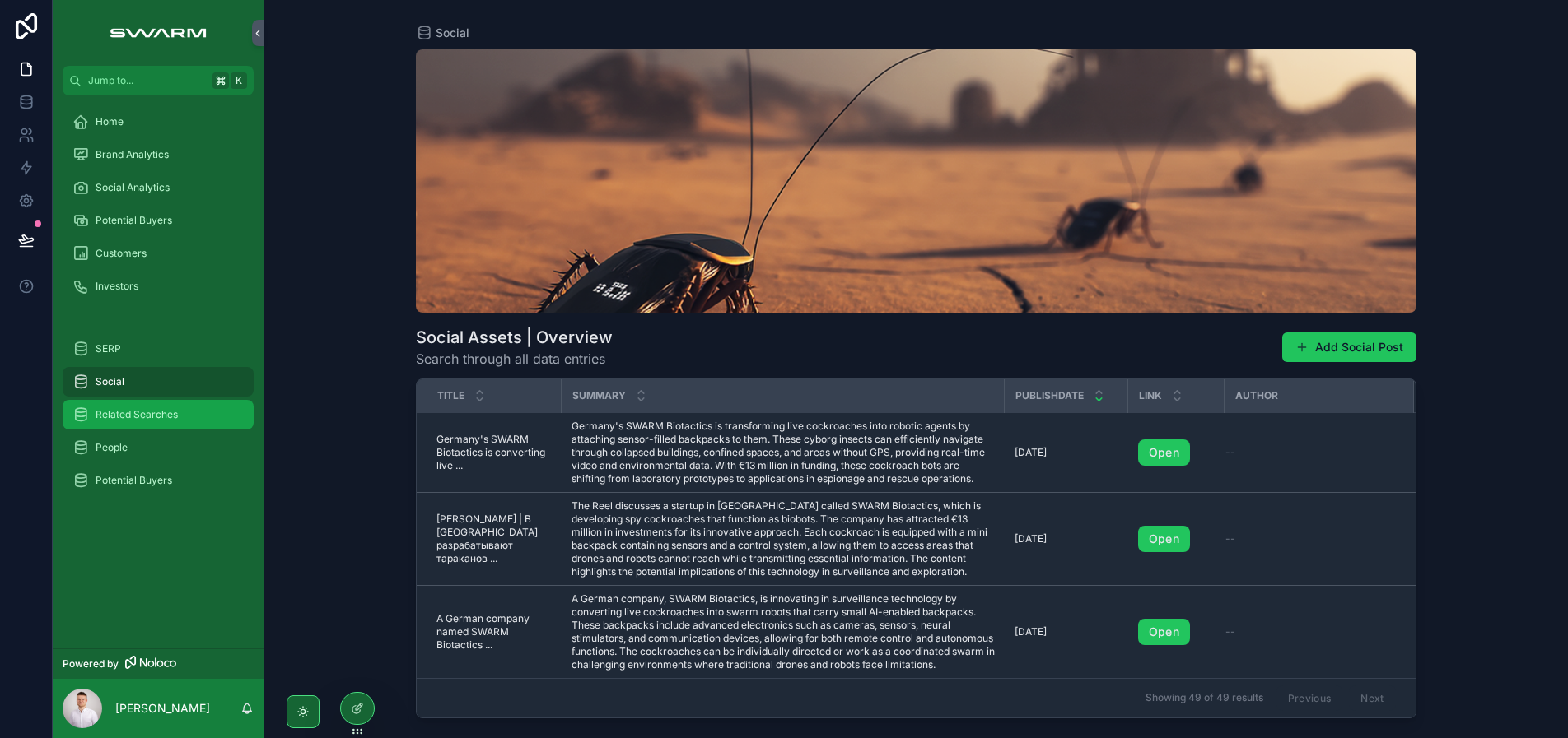
click at [164, 414] on span "Related Searches" at bounding box center [136, 415] width 82 height 14
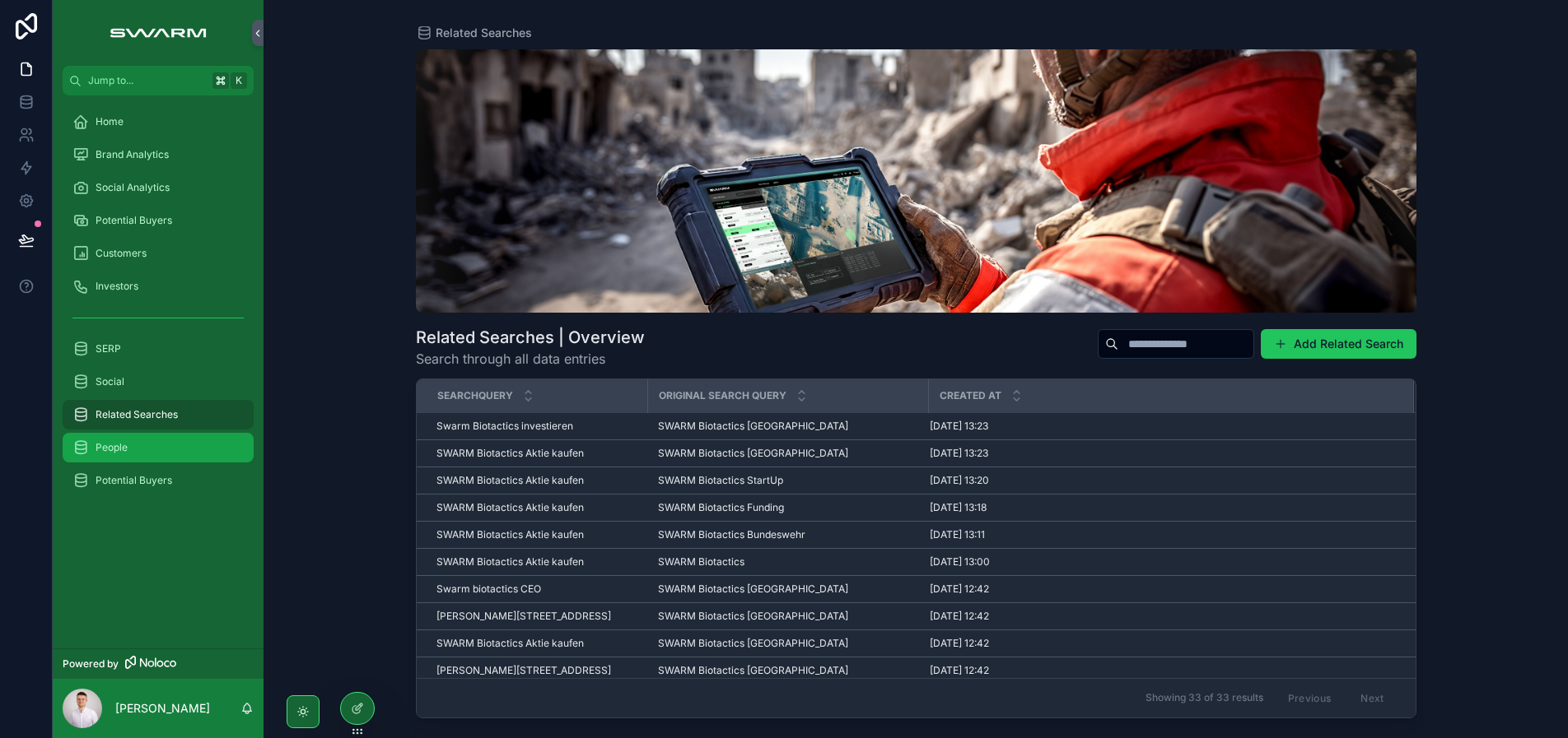
click at [147, 442] on div "People" at bounding box center [158, 447] width 171 height 26
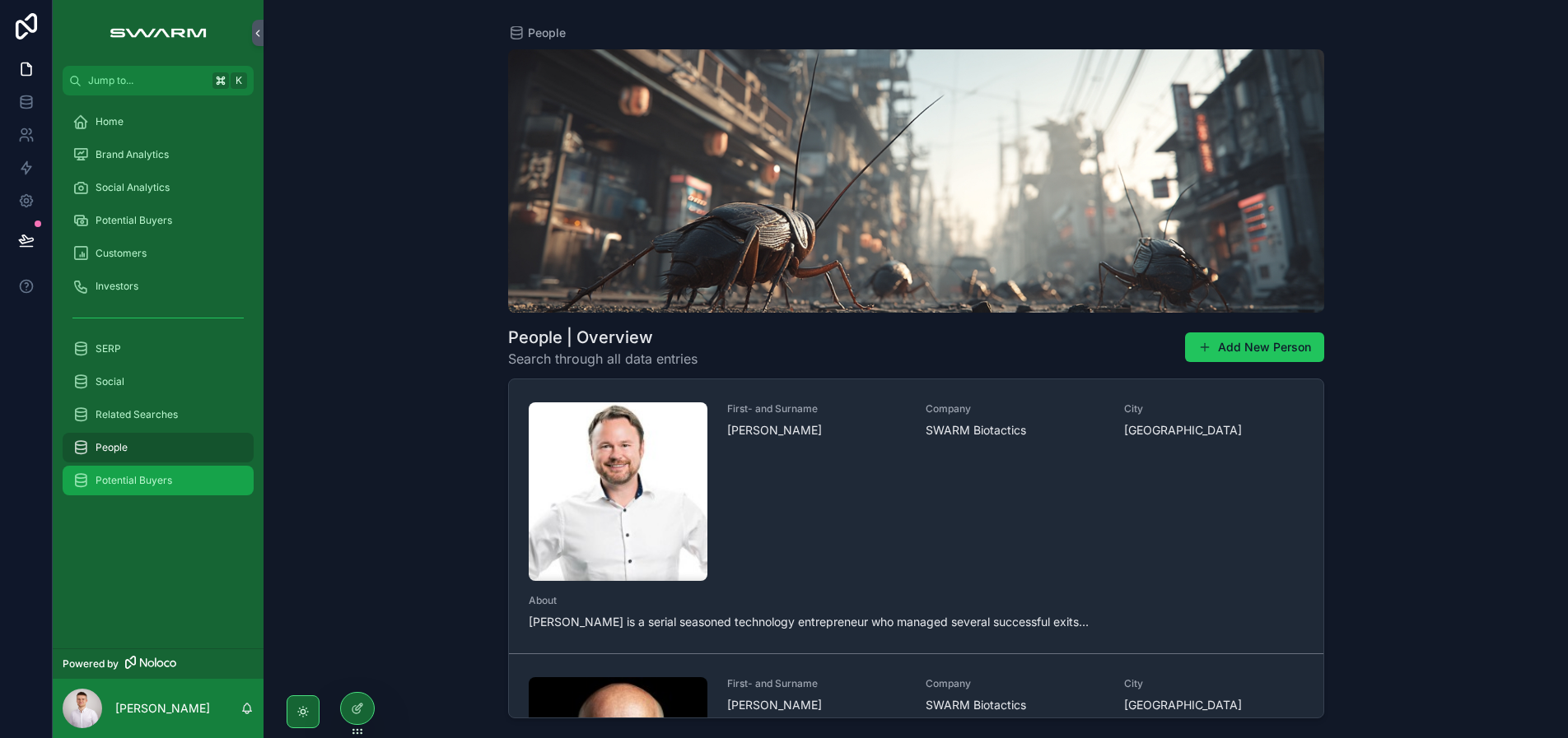
click at [158, 470] on div "Potential Buyers" at bounding box center [158, 480] width 171 height 26
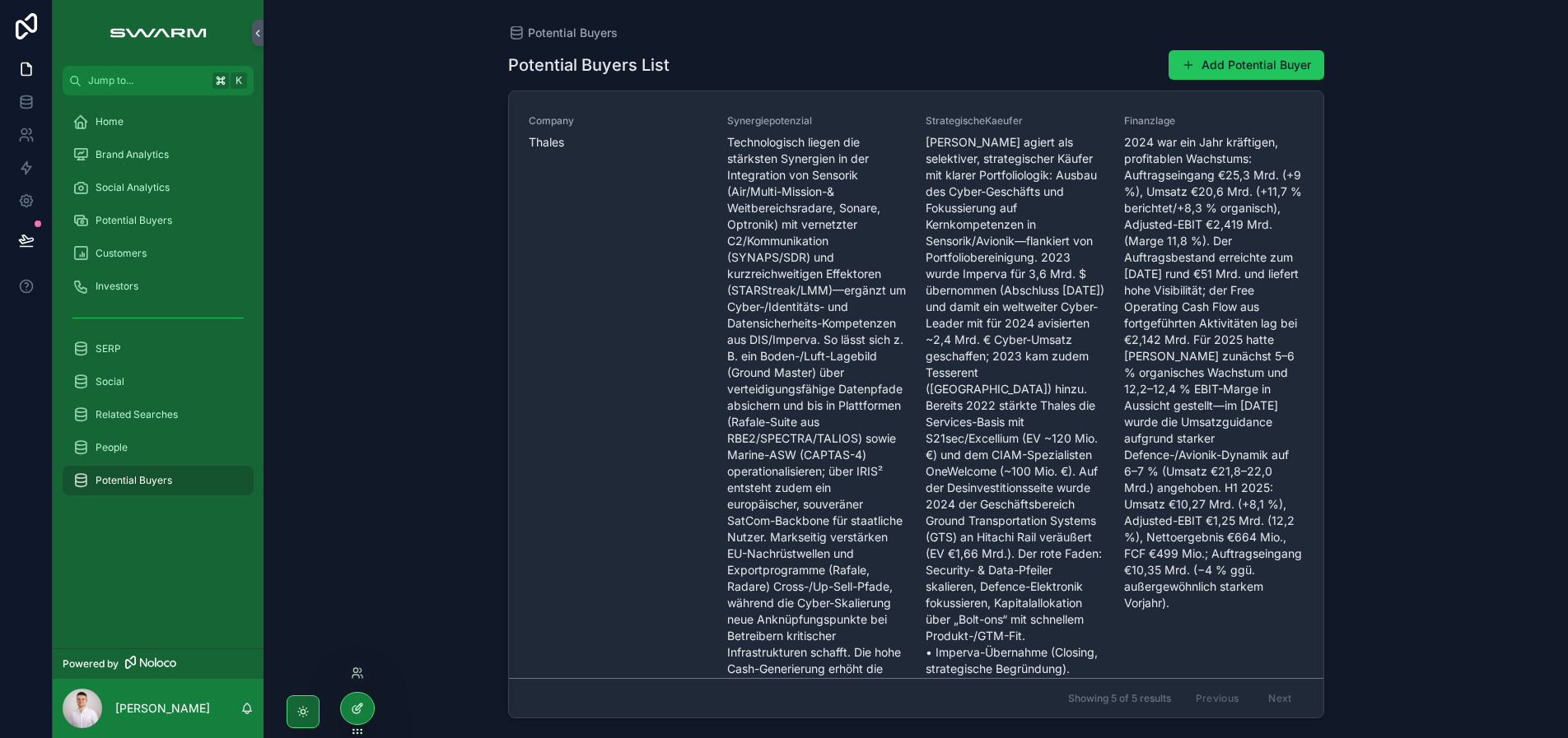
click at [350, 709] on div at bounding box center [357, 708] width 33 height 32
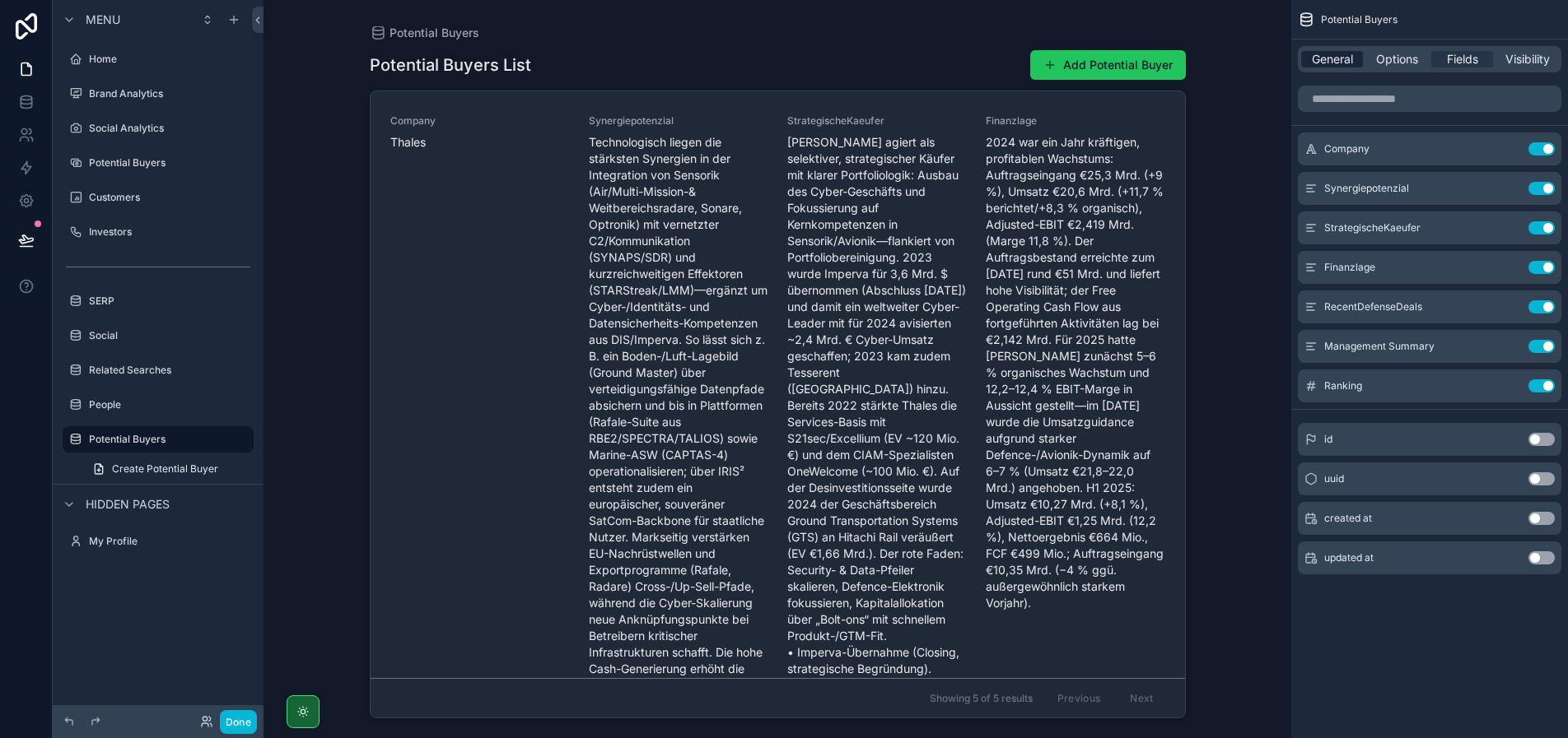
click at [1319, 59] on span "General" at bounding box center [1333, 59] width 41 height 16
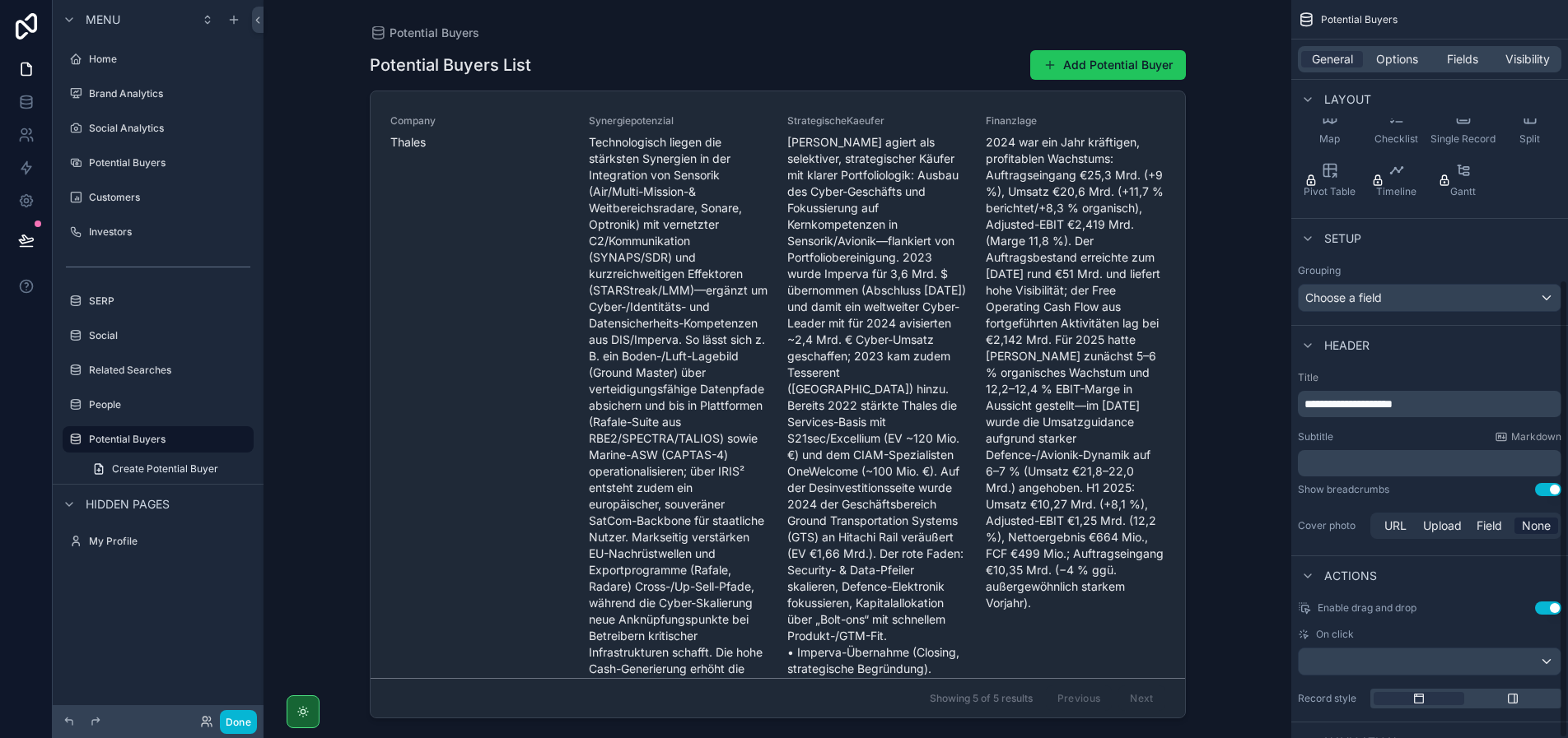
scroll to position [449, 0]
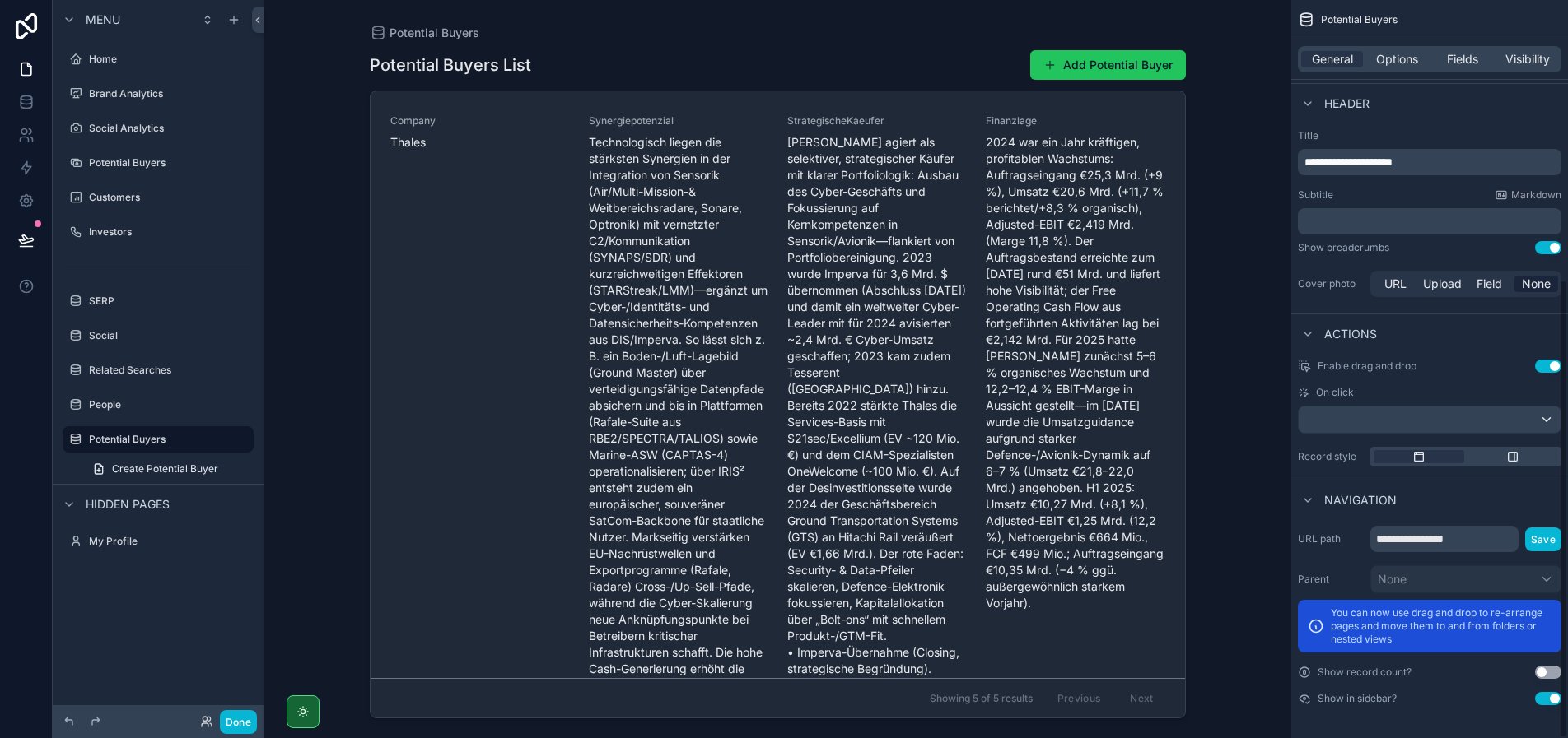
click at [1411, 68] on div "General Options Fields Visibility" at bounding box center [1429, 59] width 263 height 26
click at [1408, 59] on span "Options" at bounding box center [1397, 59] width 42 height 16
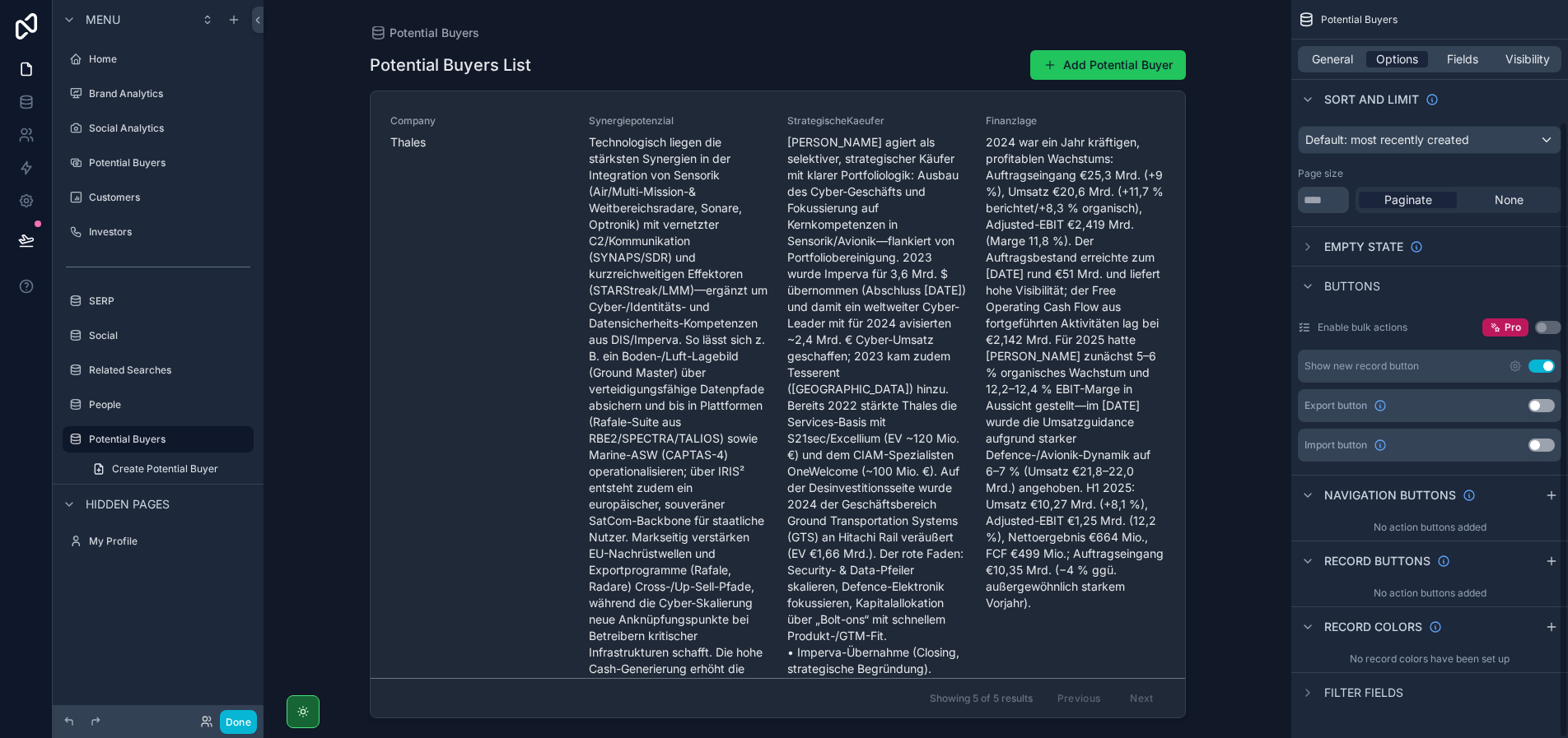
scroll to position [146, 0]
click at [1456, 66] on span "Fields" at bounding box center [1462, 59] width 32 height 16
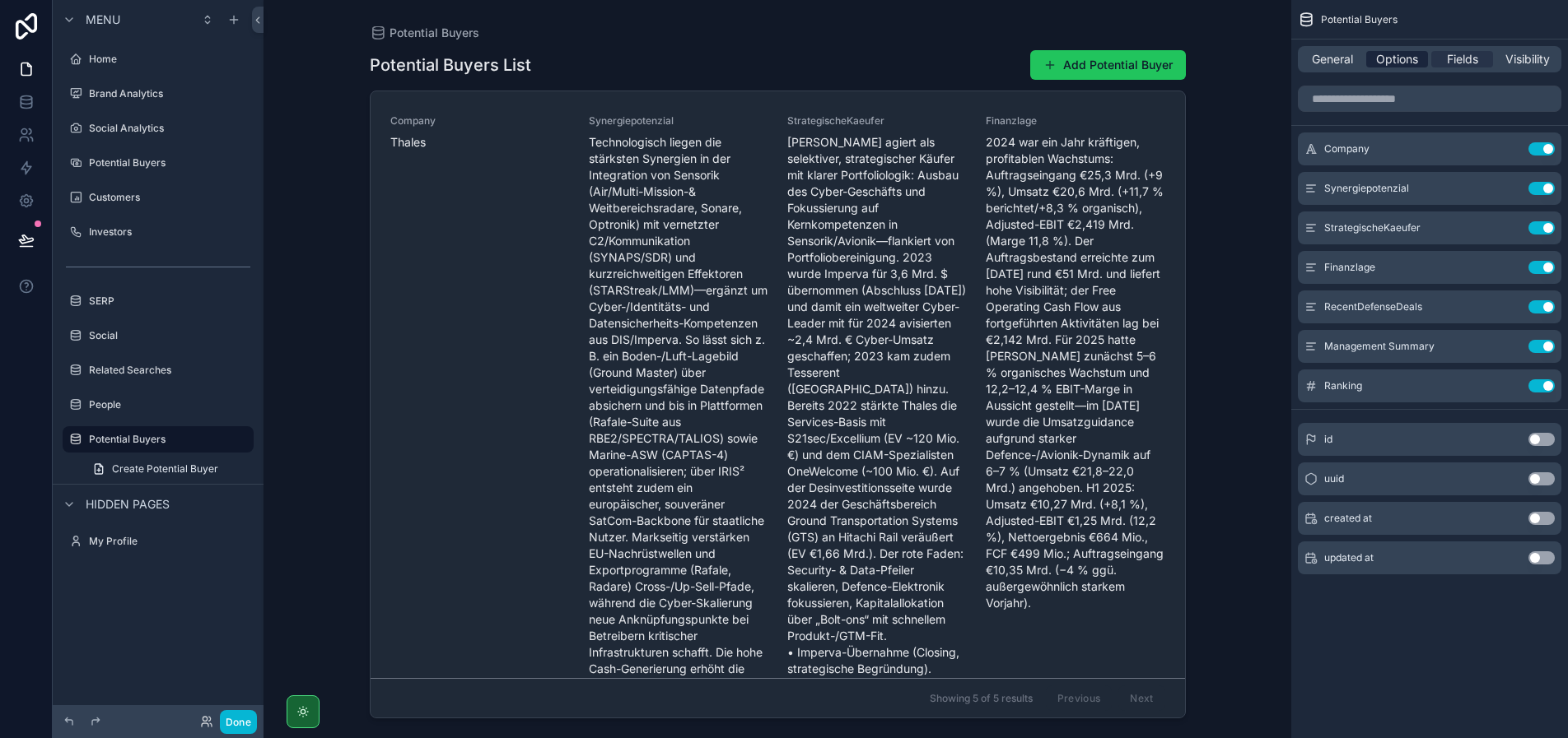
scroll to position [0, 0]
click at [1345, 57] on span "General" at bounding box center [1333, 59] width 41 height 16
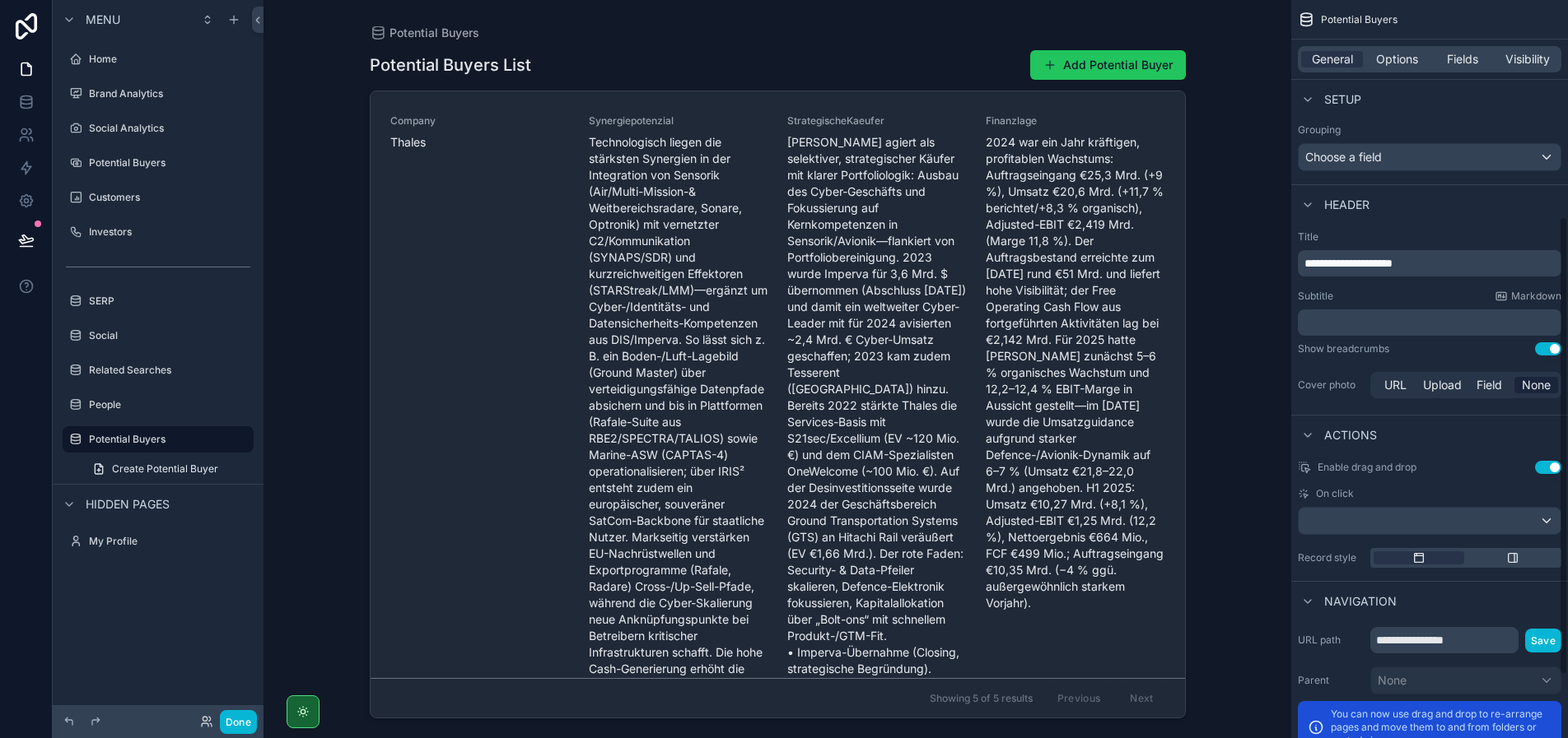
scroll to position [351, 0]
click at [1445, 383] on span "Upload" at bounding box center [1442, 382] width 39 height 16
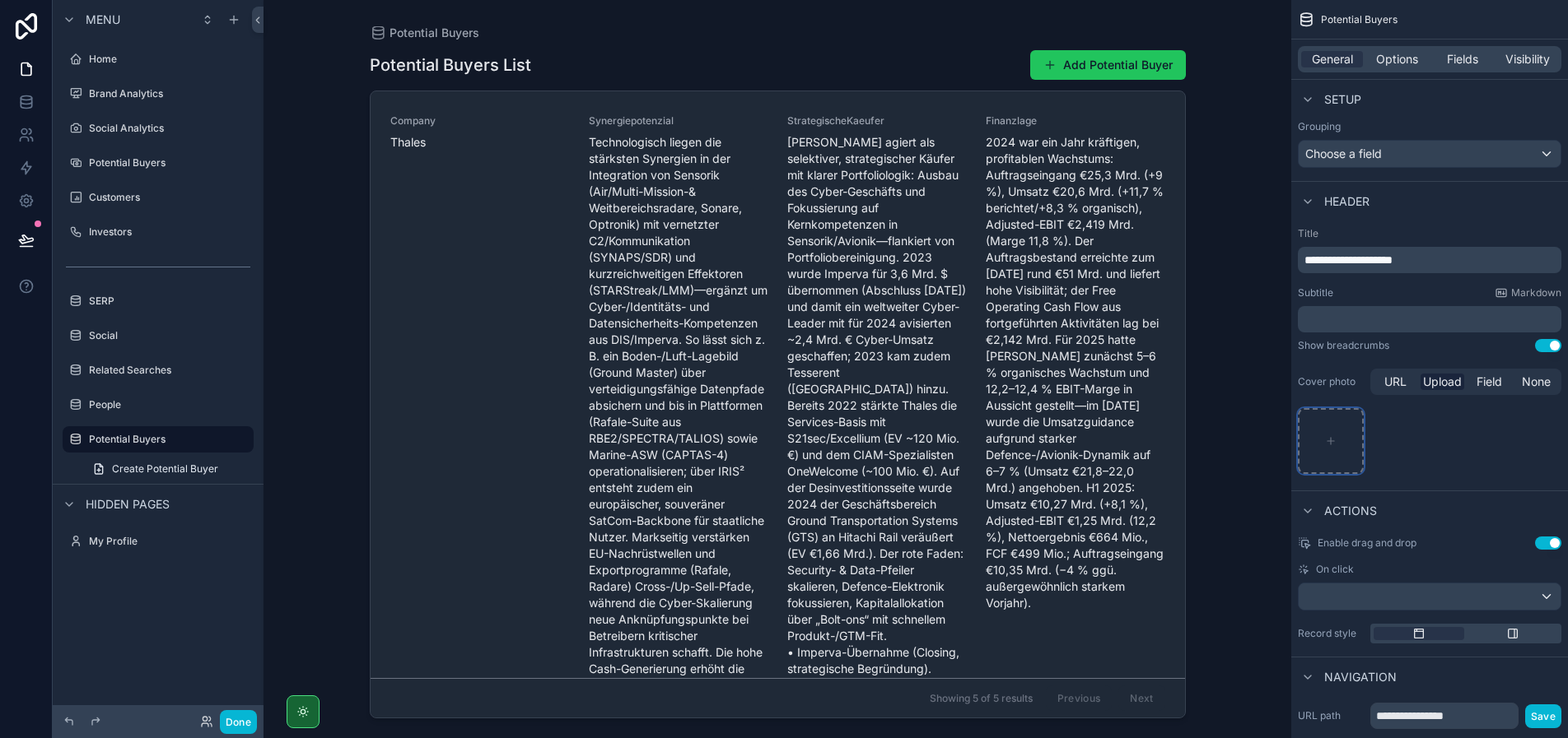
click at [1335, 431] on div "scrollable content" at bounding box center [1330, 441] width 66 height 66
type input "**********"
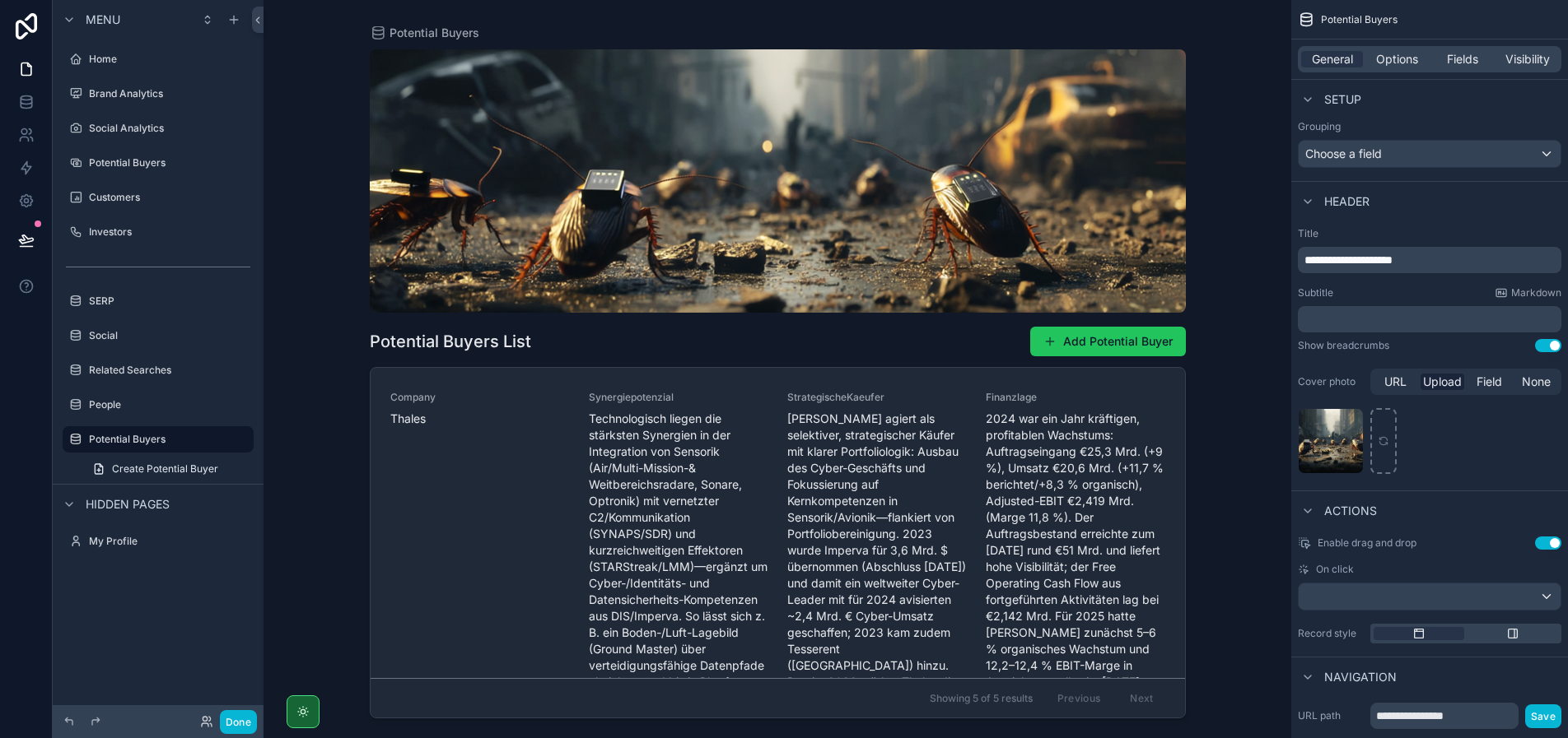
click at [424, 446] on div "scrollable content" at bounding box center [777, 359] width 842 height 718
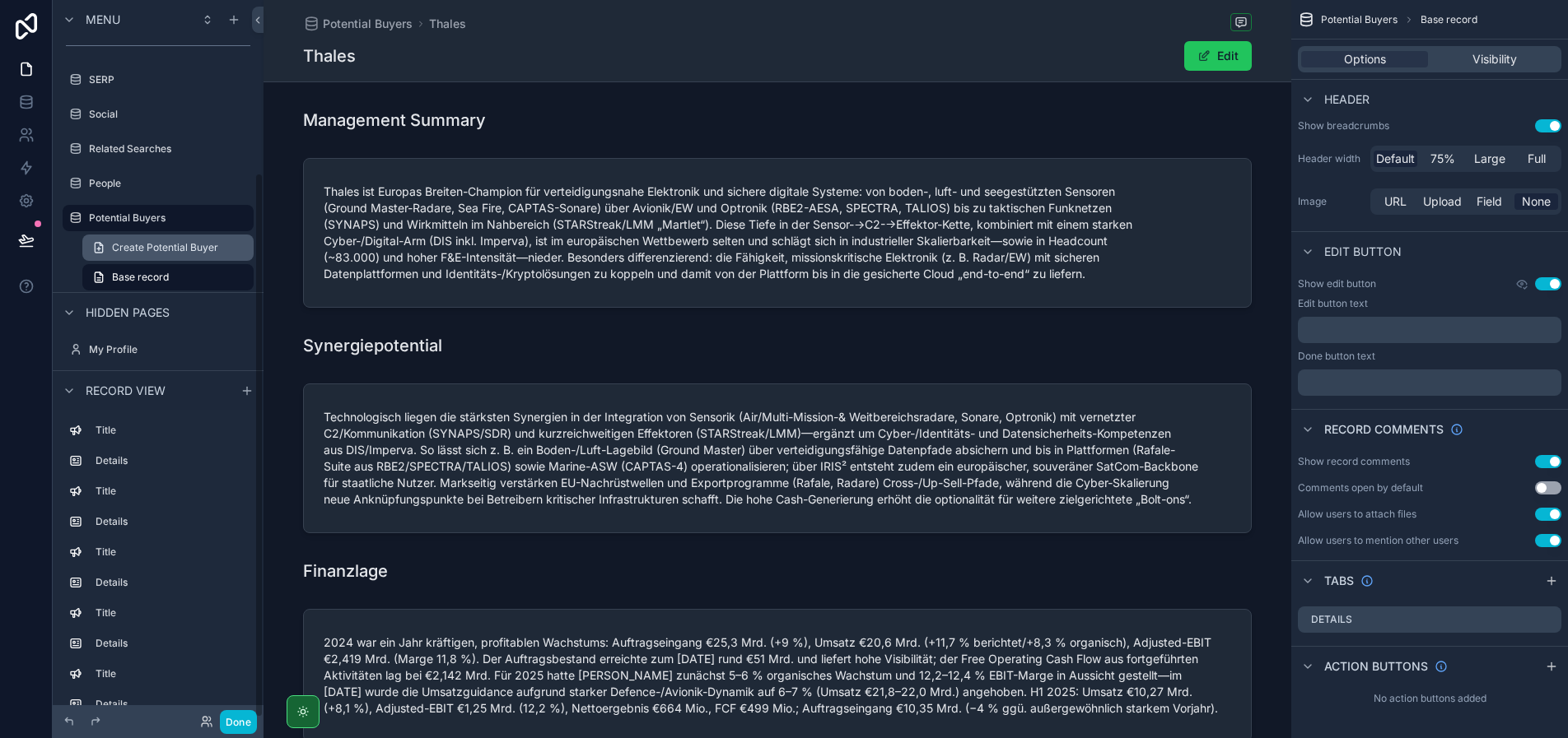
scroll to position [229, 0]
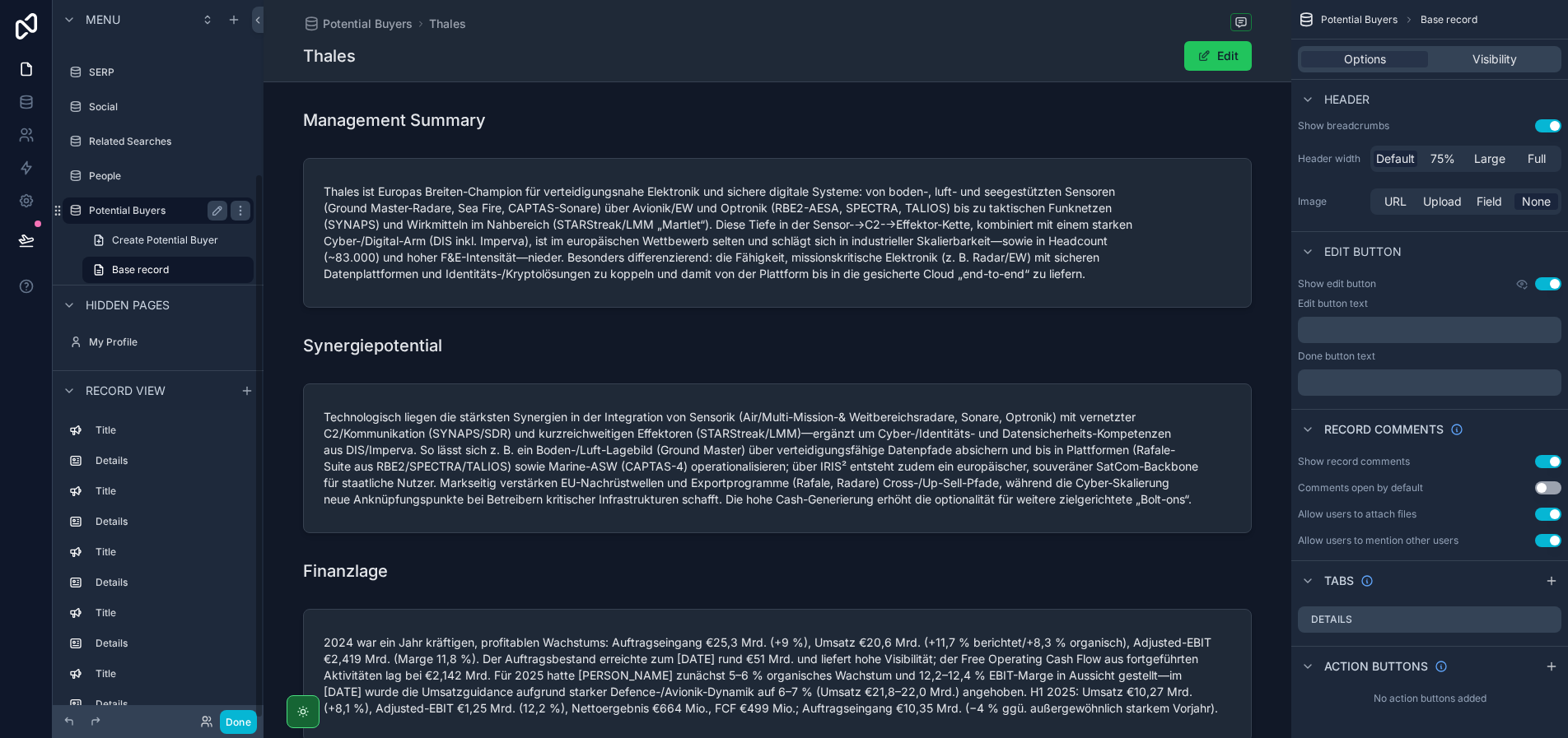
click at [147, 212] on label "Potential Buyers" at bounding box center [155, 210] width 132 height 14
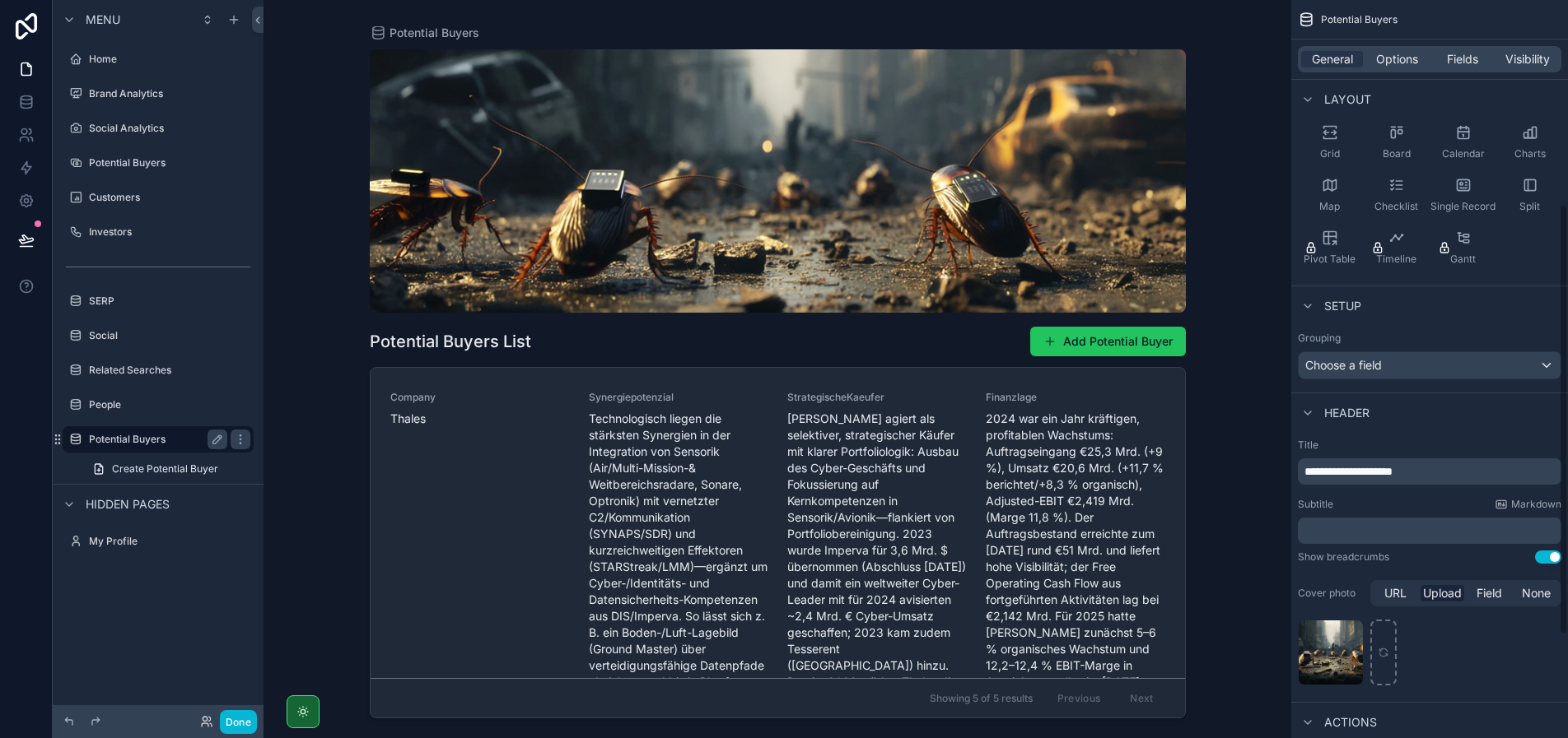
scroll to position [351, 0]
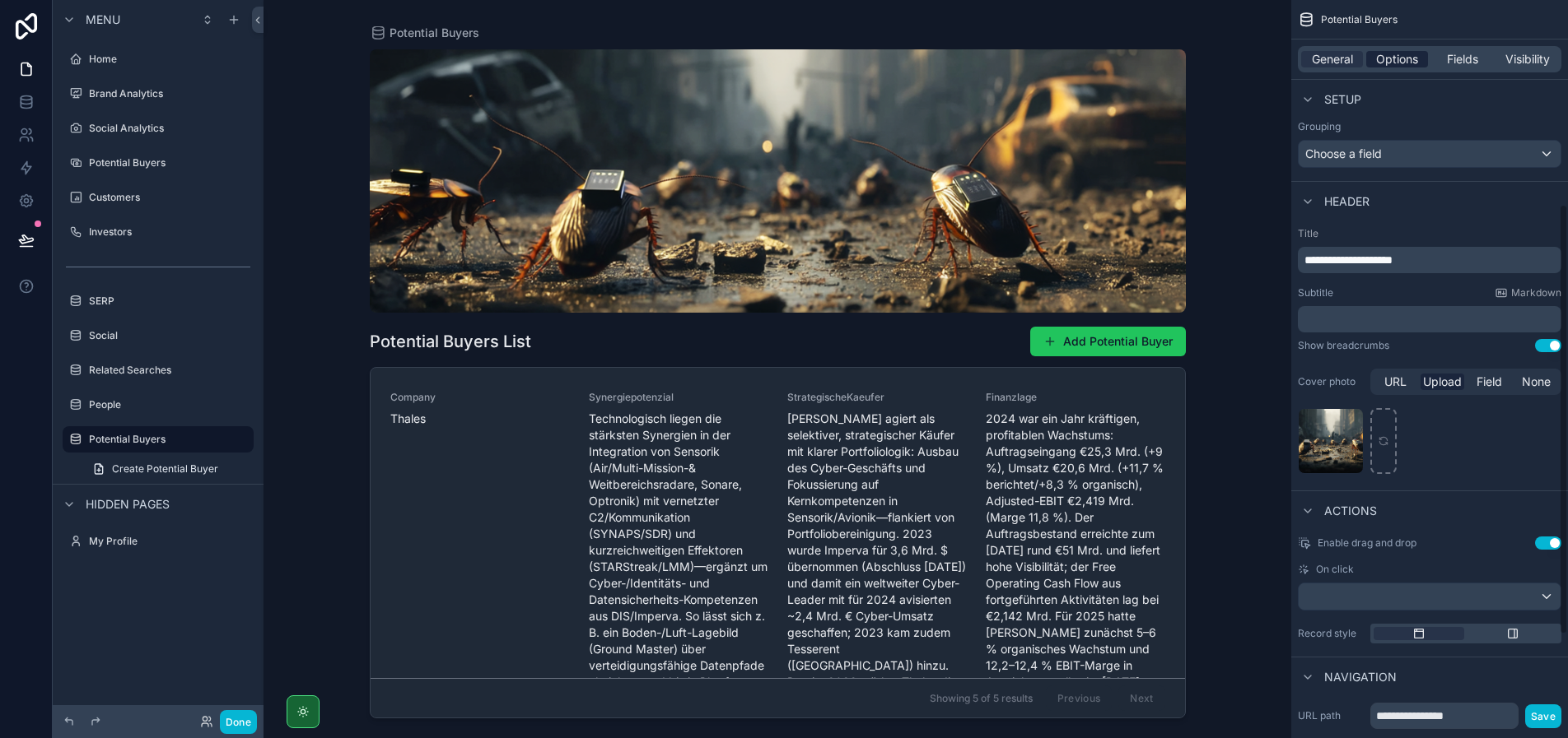
click at [1410, 61] on span "Options" at bounding box center [1397, 59] width 42 height 16
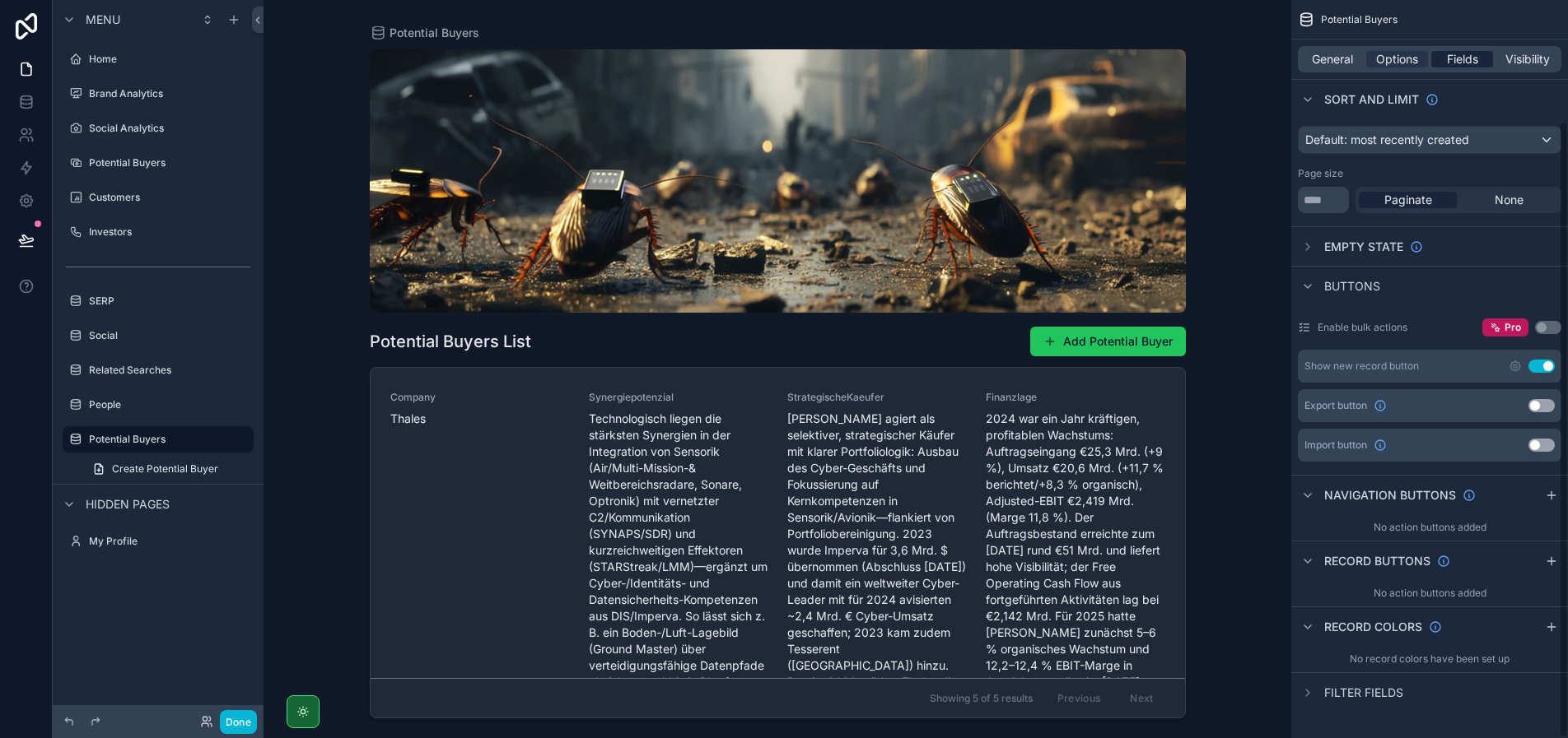
scroll to position [146, 0]
click at [1457, 59] on span "Fields" at bounding box center [1462, 59] width 32 height 16
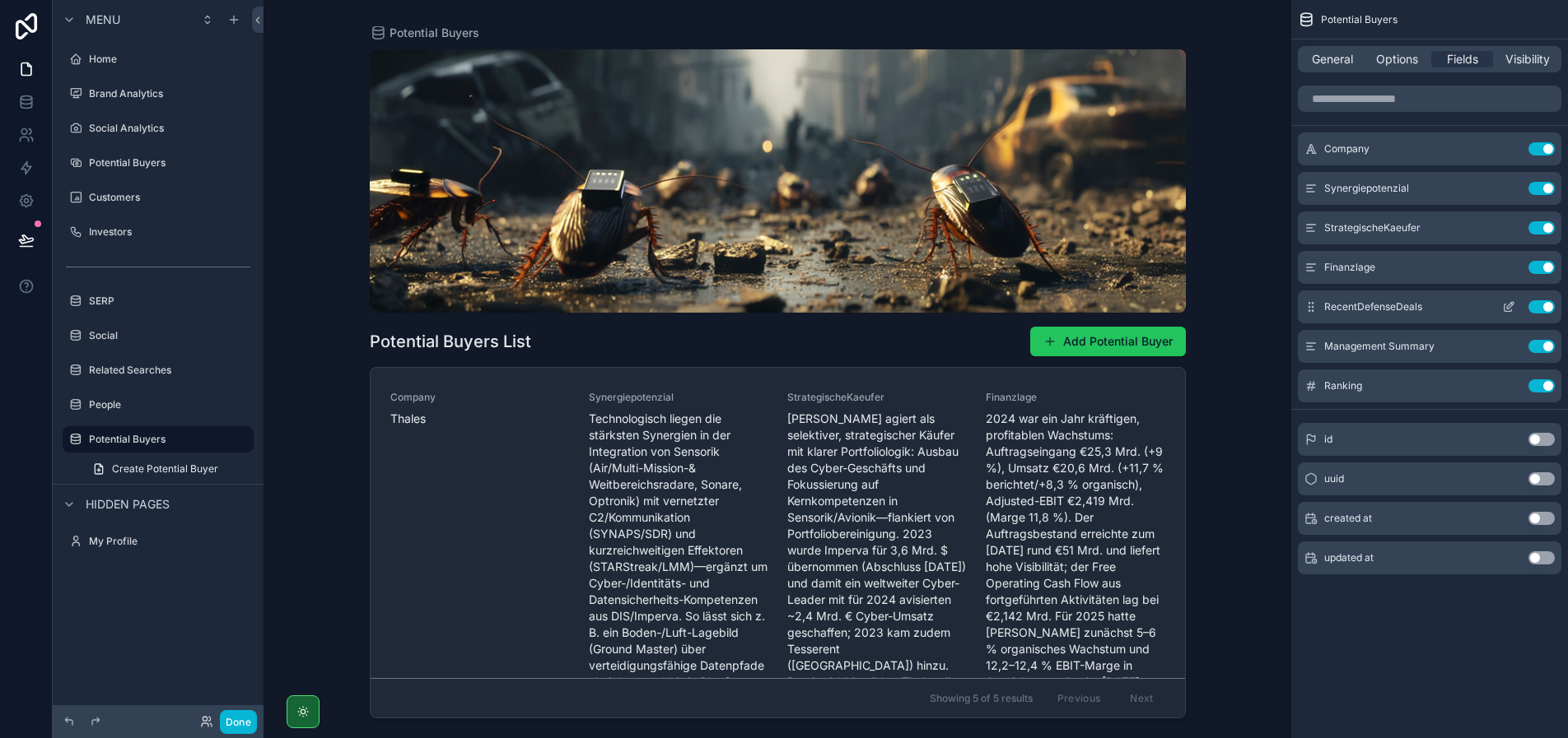
click at [1540, 310] on button "Use setting" at bounding box center [1541, 306] width 26 height 14
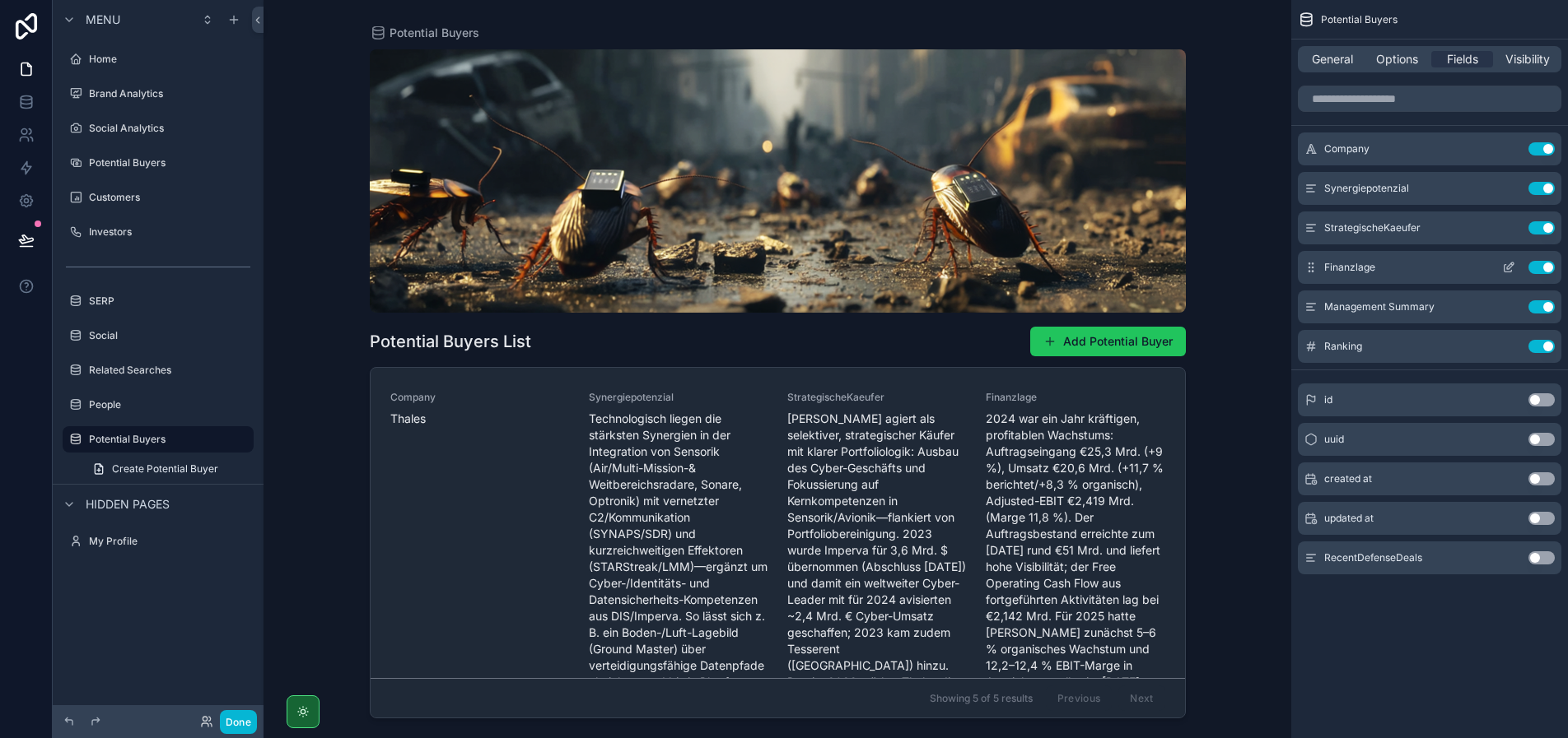
click at [1541, 265] on button "Use setting" at bounding box center [1541, 267] width 26 height 14
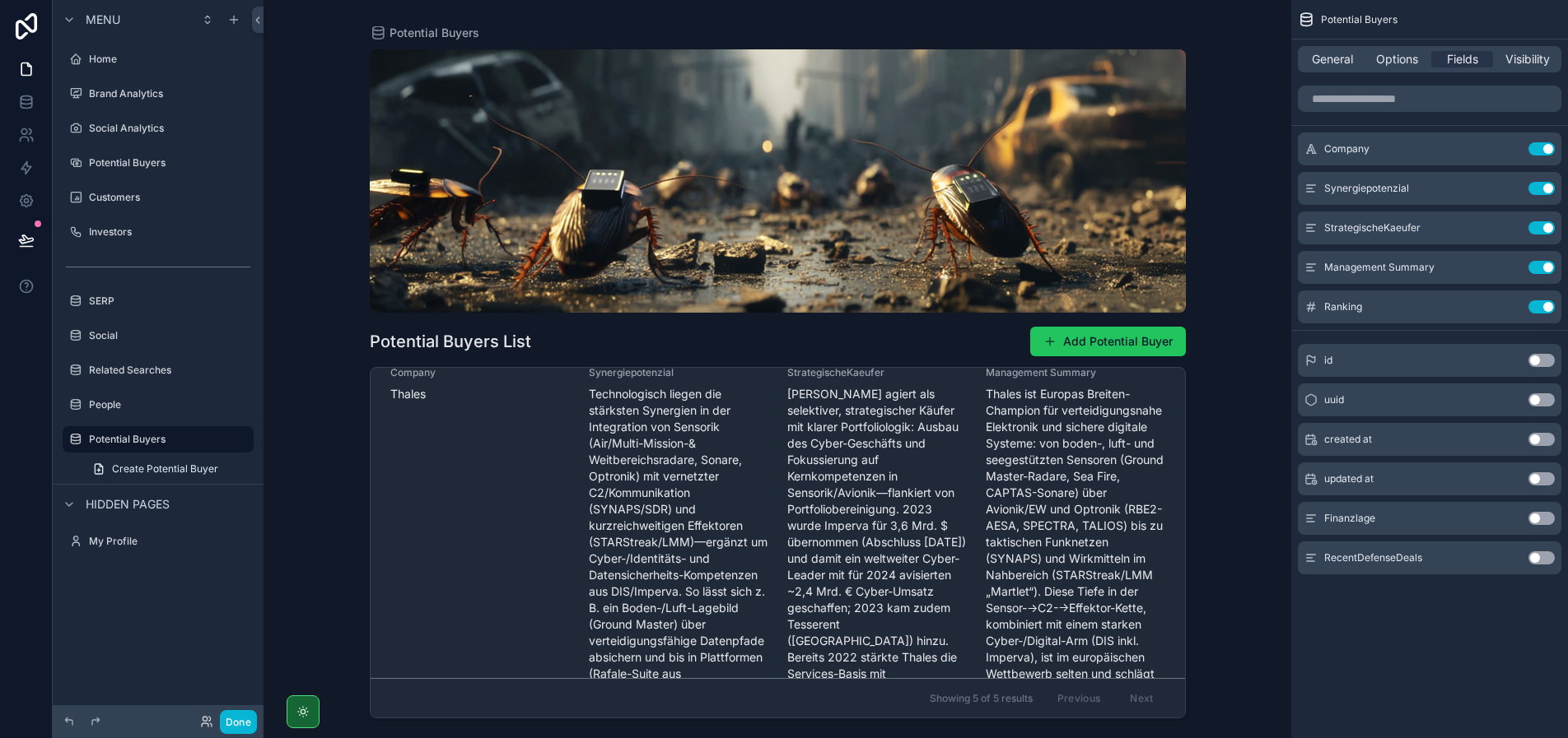
scroll to position [25, 0]
click at [1543, 188] on button "Use setting" at bounding box center [1541, 188] width 26 height 14
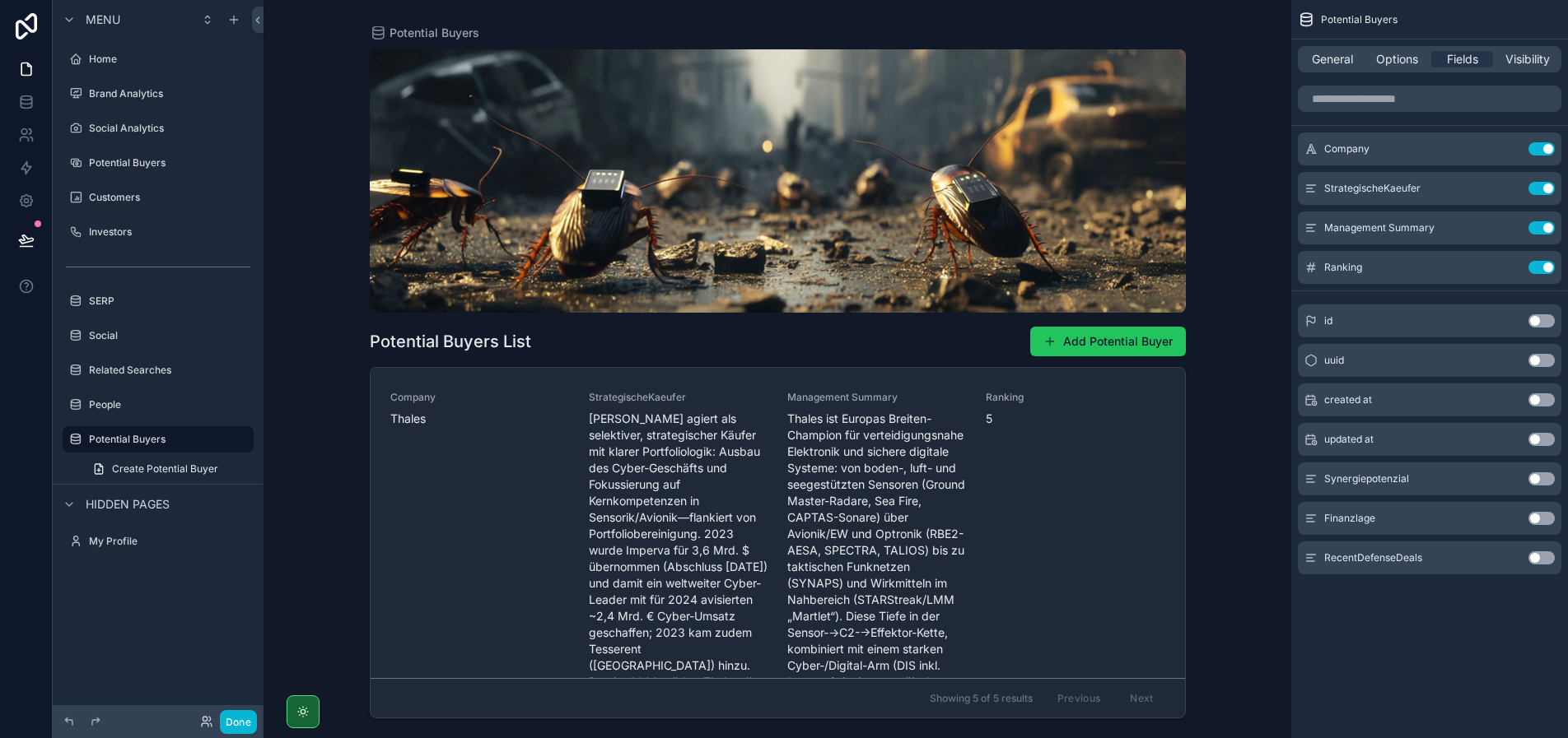
click at [1543, 188] on button "Use setting" at bounding box center [1541, 188] width 26 height 14
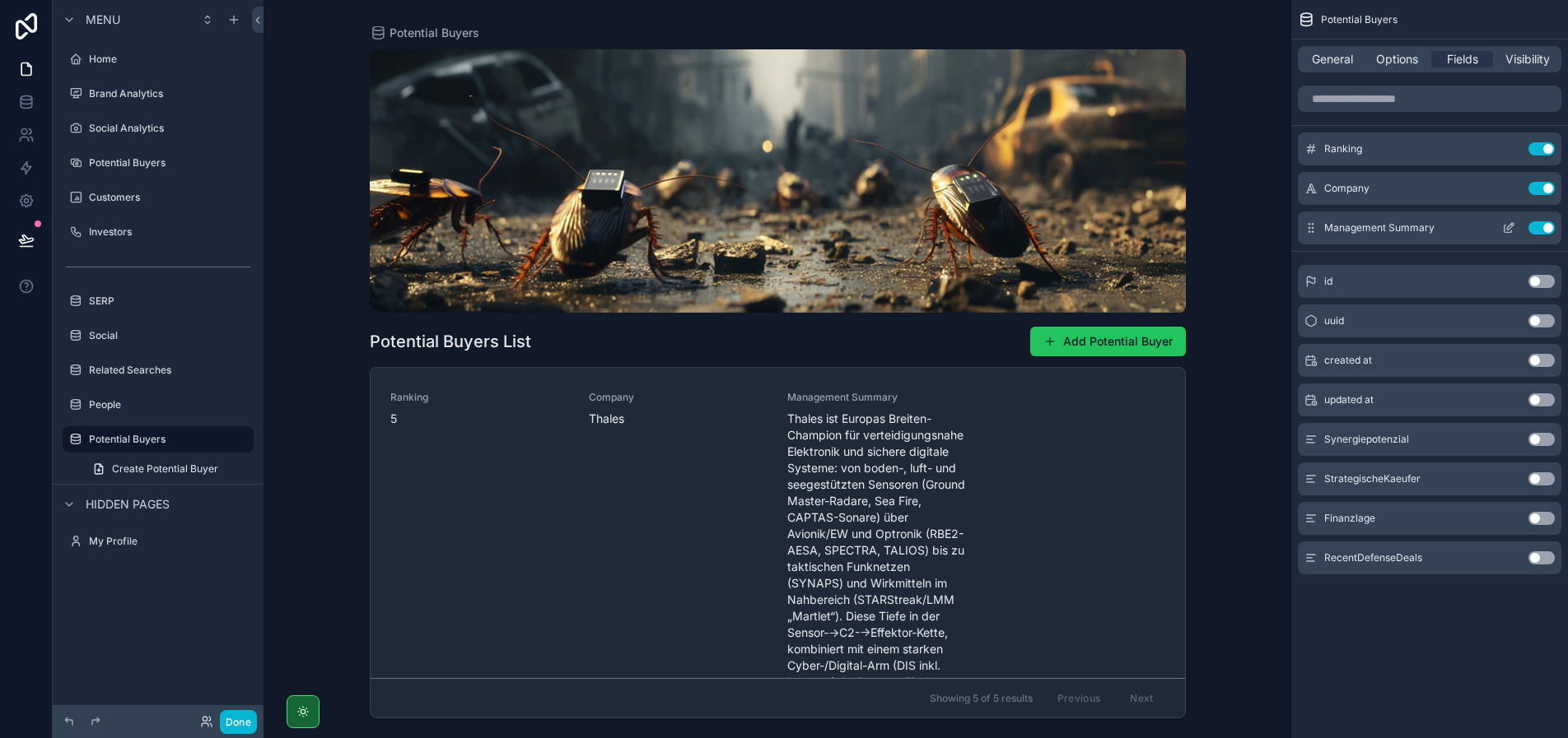
click at [1507, 223] on icon "scrollable content" at bounding box center [1508, 228] width 14 height 14
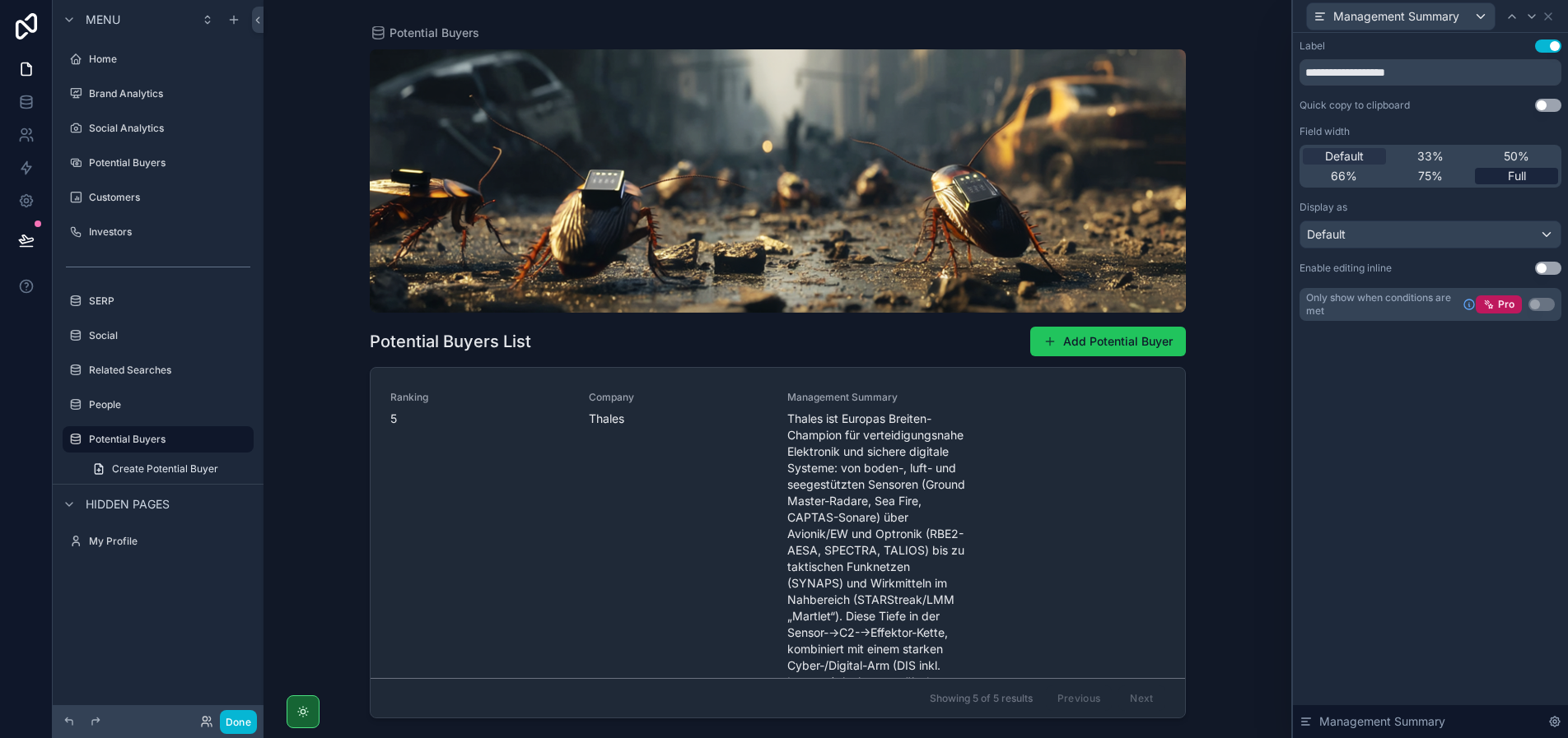
click at [1515, 170] on span "Full" at bounding box center [1517, 176] width 18 height 16
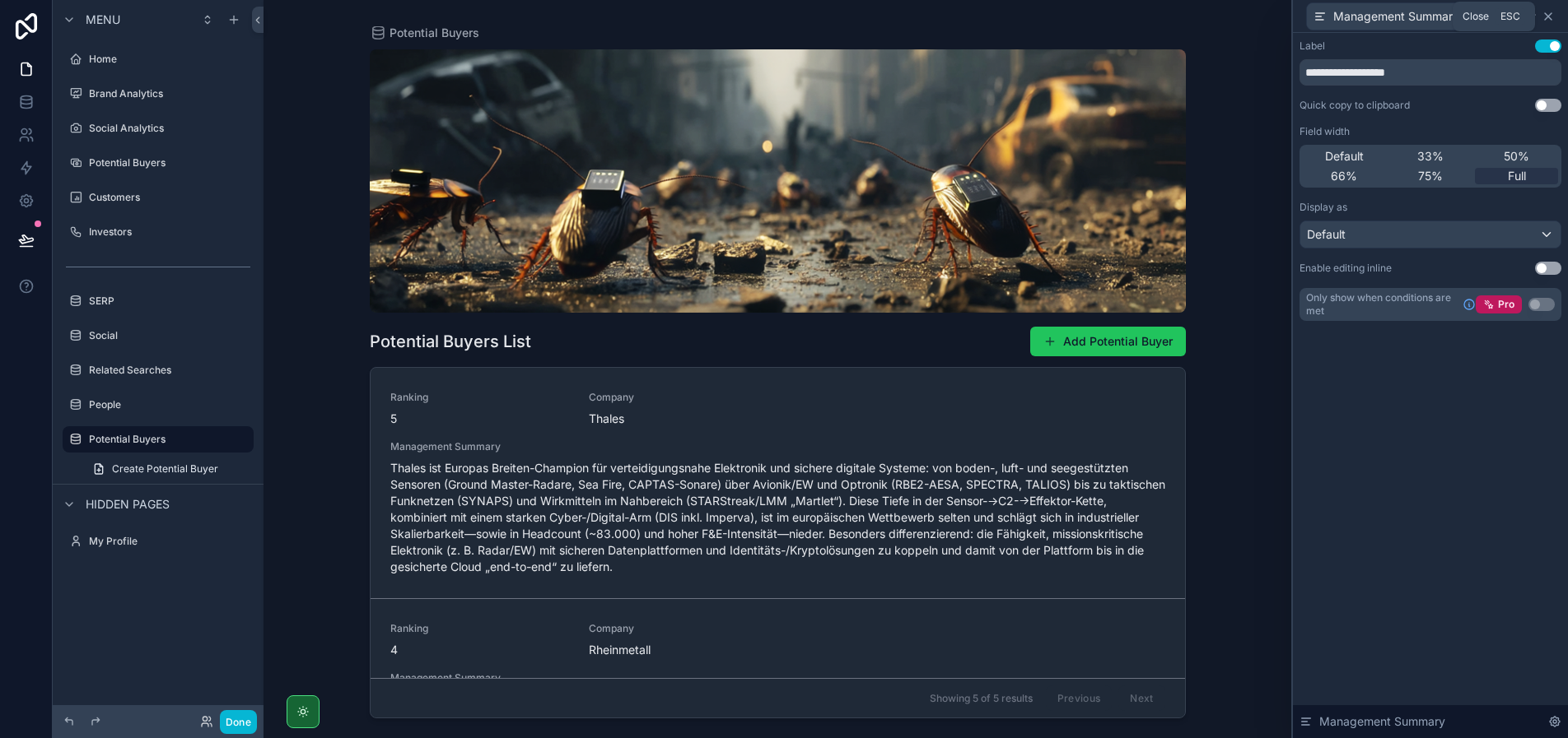
click at [1548, 18] on icon at bounding box center [1547, 16] width 14 height 14
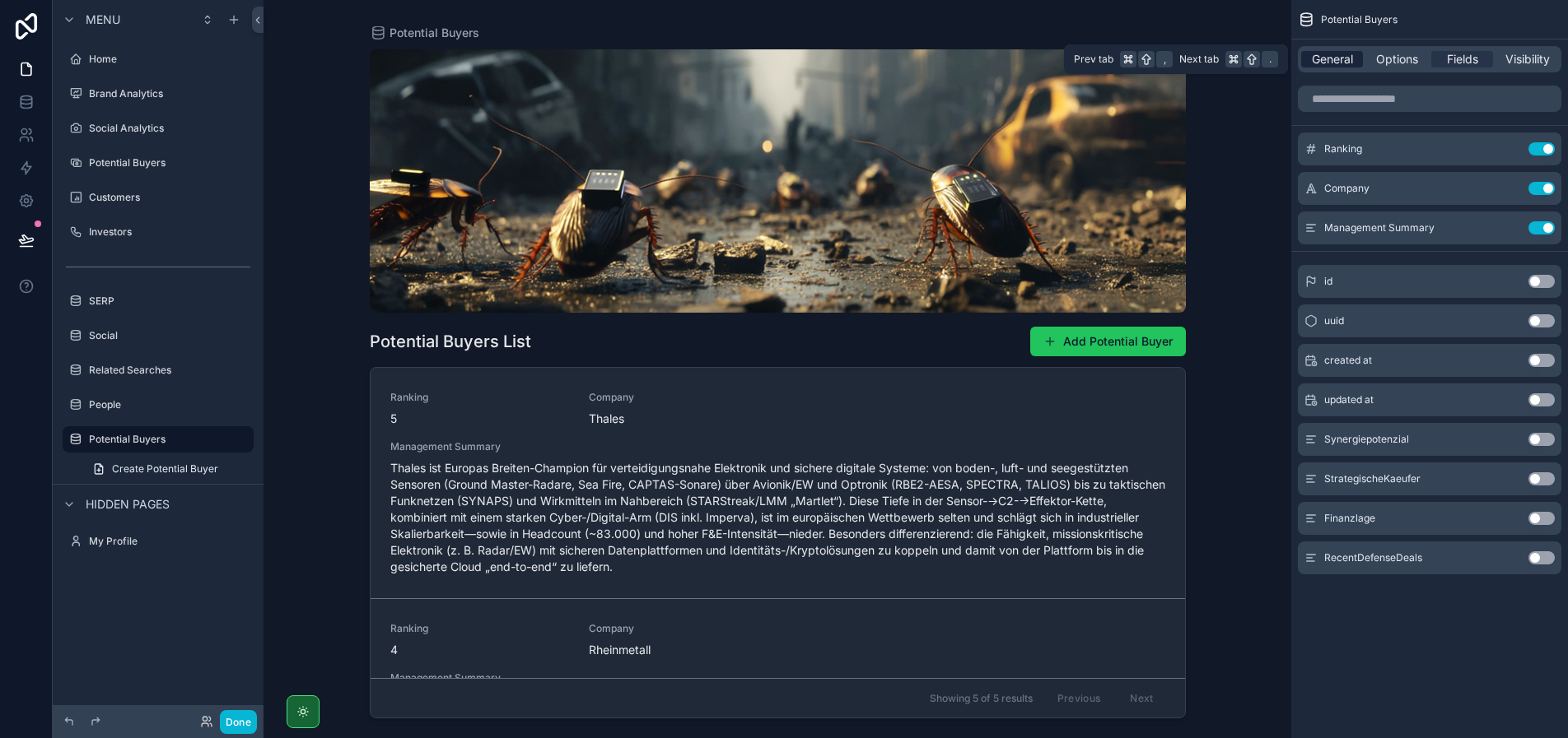
click at [1325, 59] on span "General" at bounding box center [1333, 59] width 41 height 16
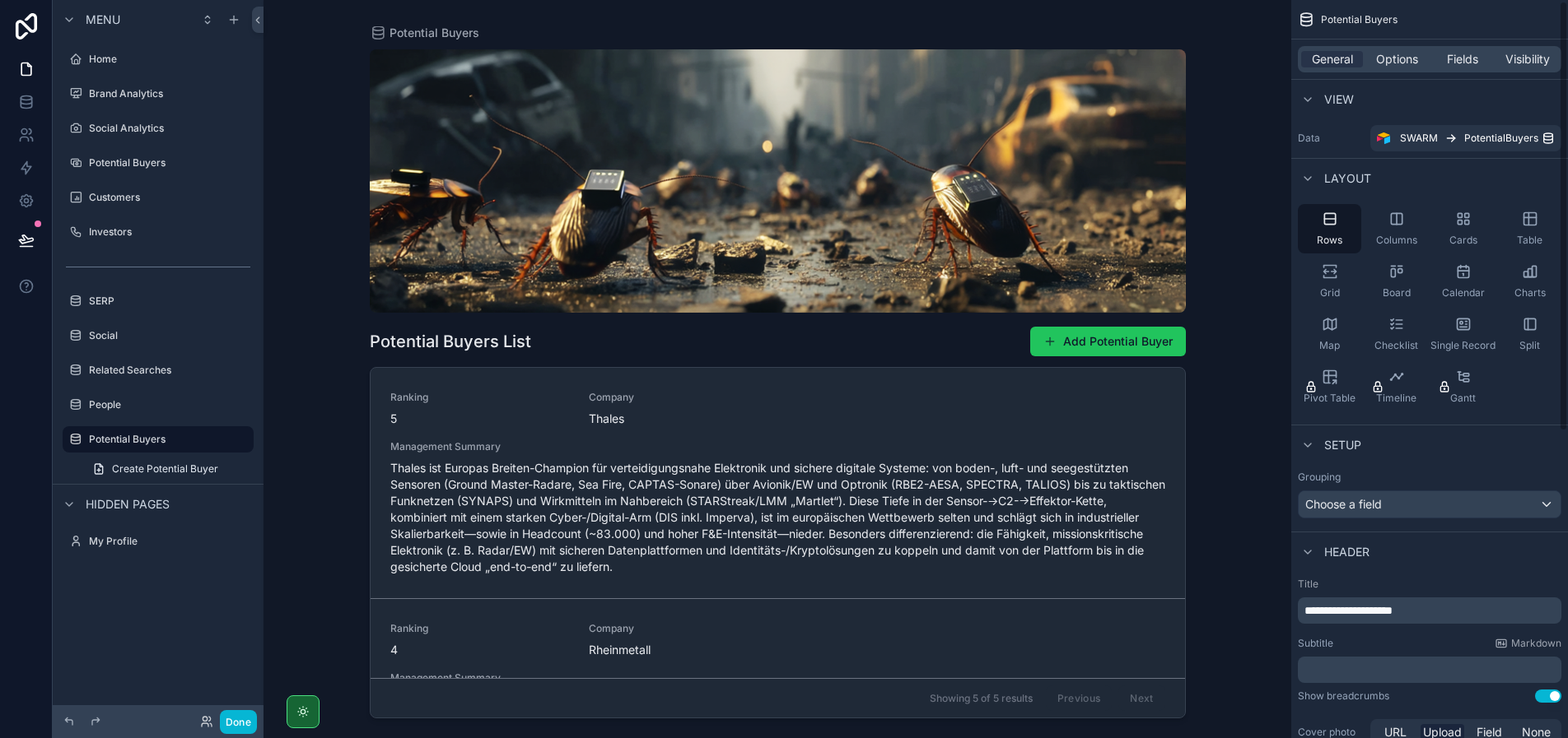
scroll to position [29, 0]
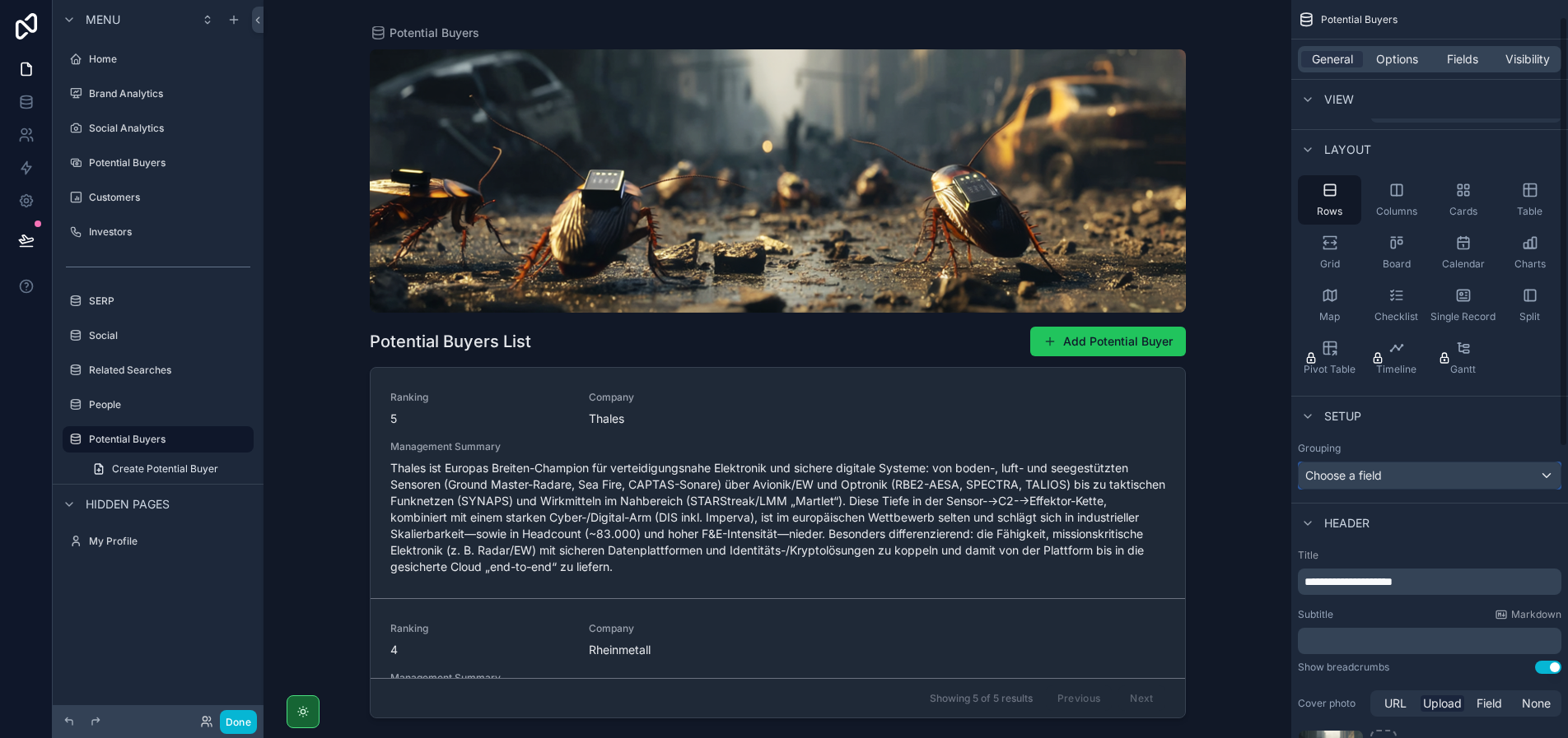
click at [1376, 478] on span "Choose a field" at bounding box center [1343, 476] width 77 height 14
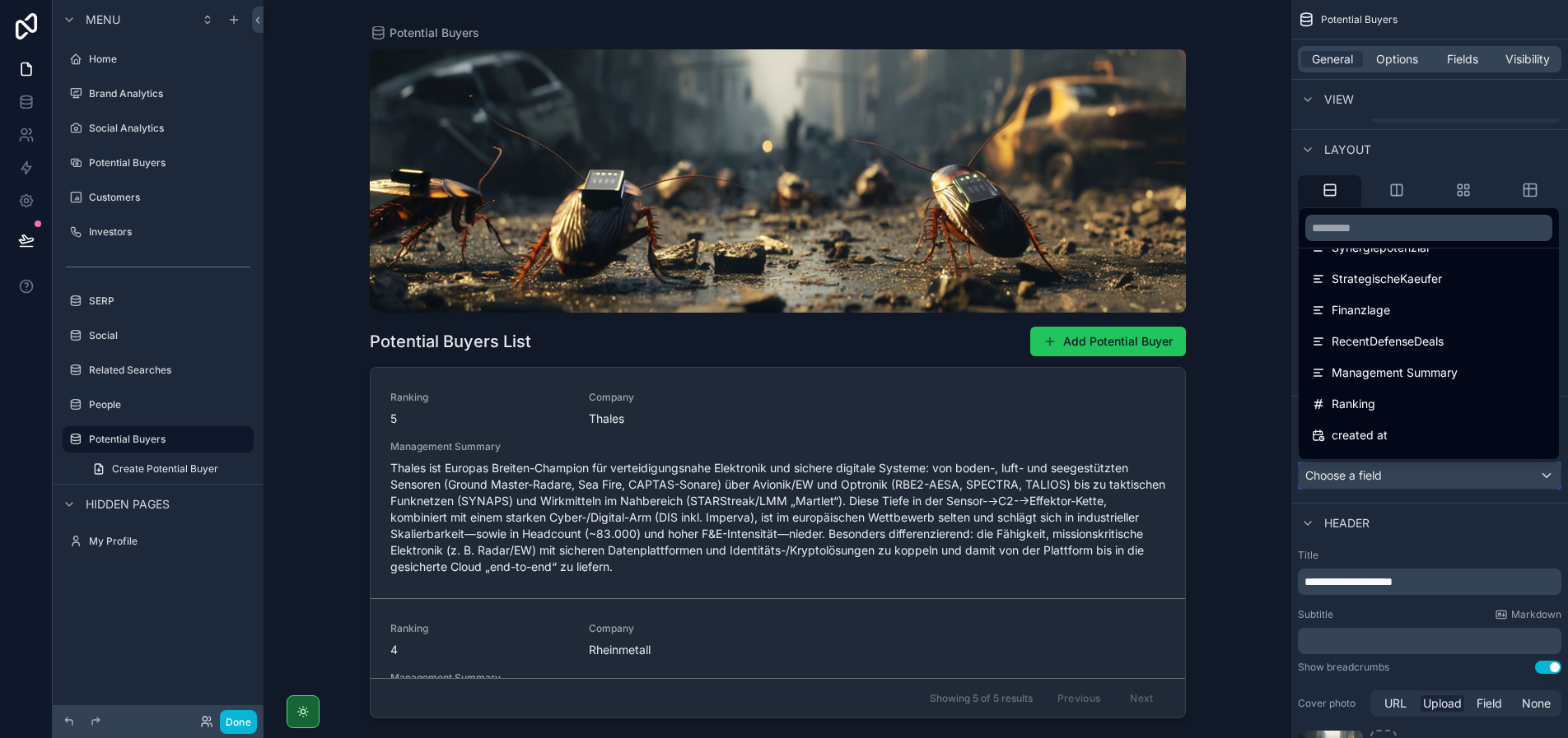
scroll to position [211, 0]
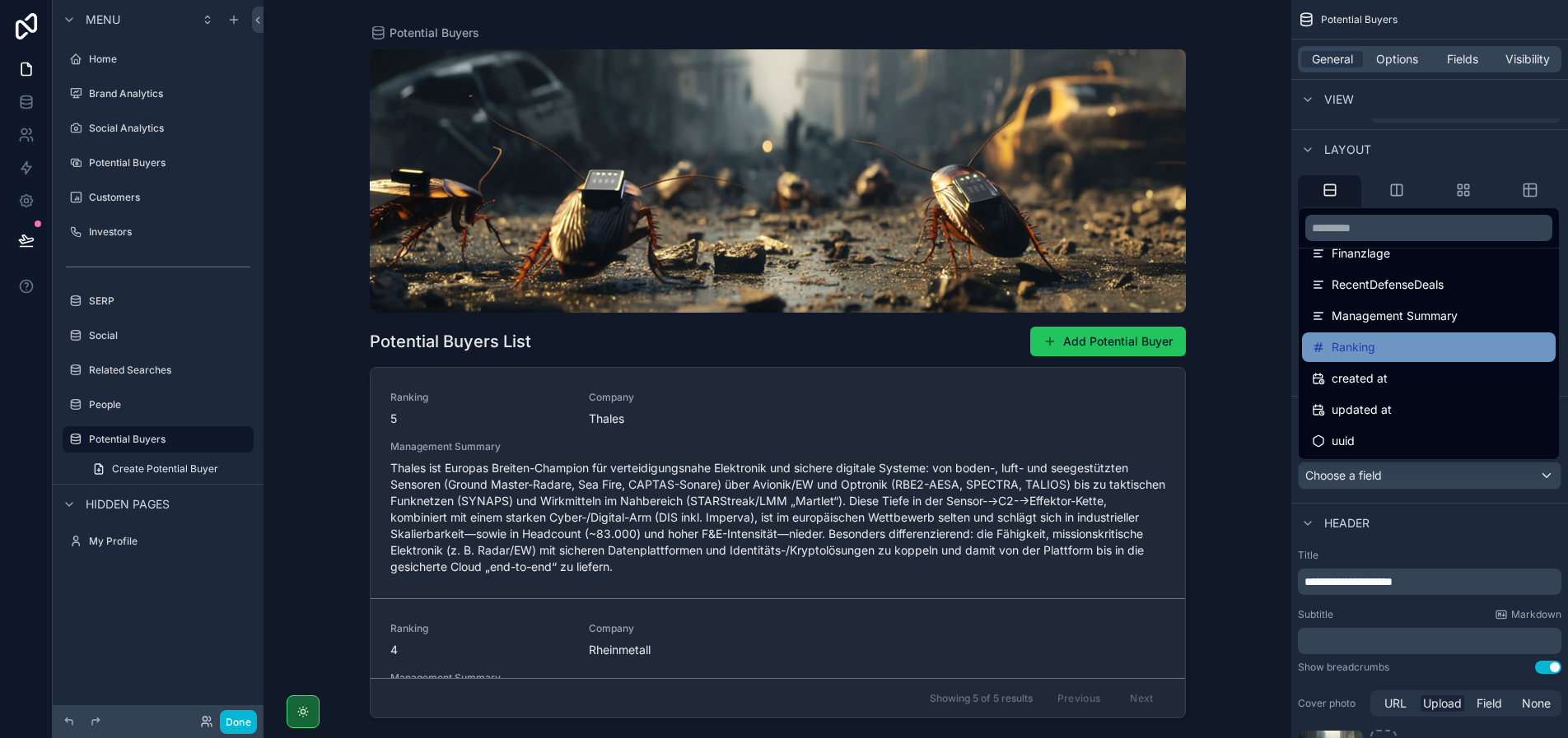
click at [1393, 344] on div "Ranking" at bounding box center [1428, 347] width 234 height 20
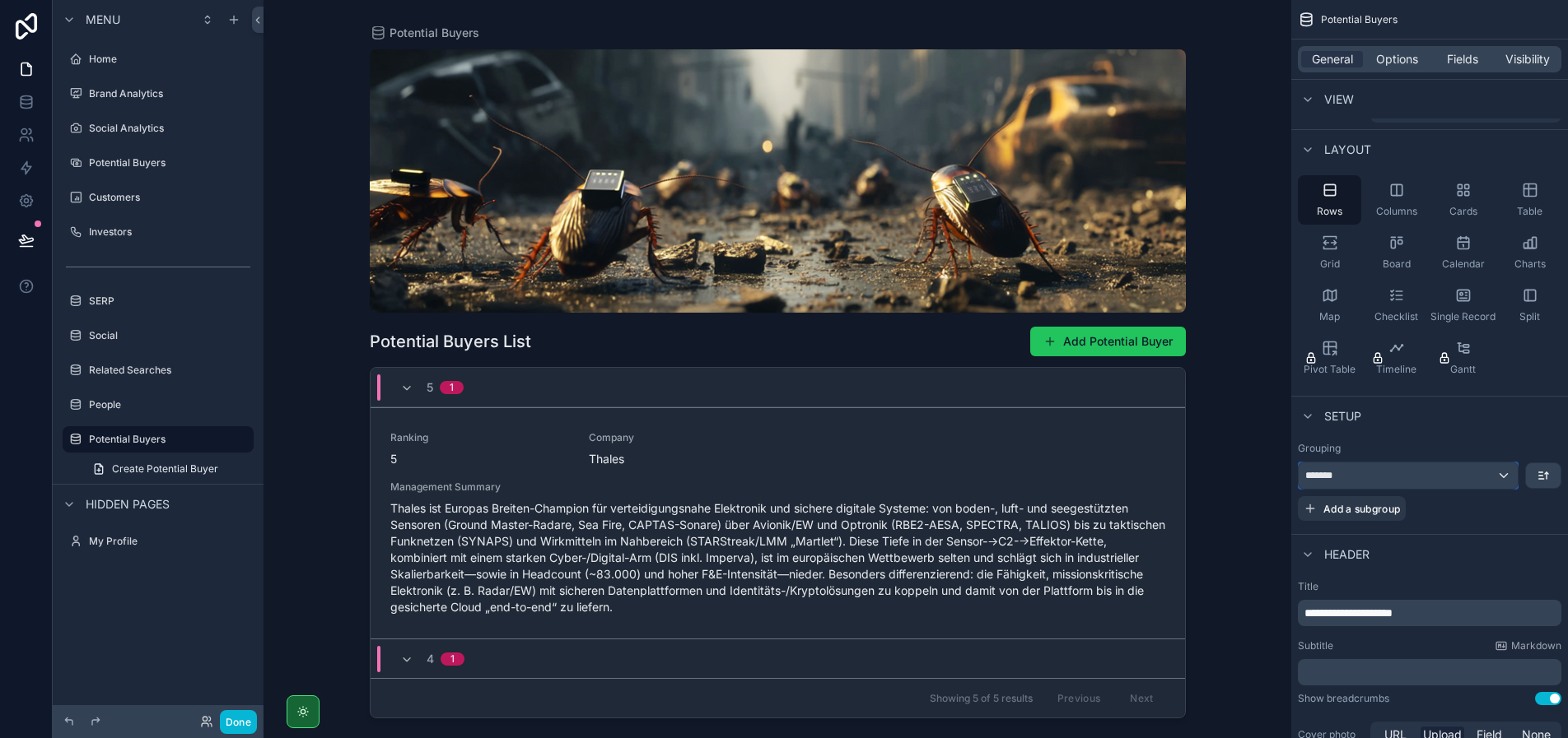
click at [1501, 478] on div "*******" at bounding box center [1408, 475] width 219 height 26
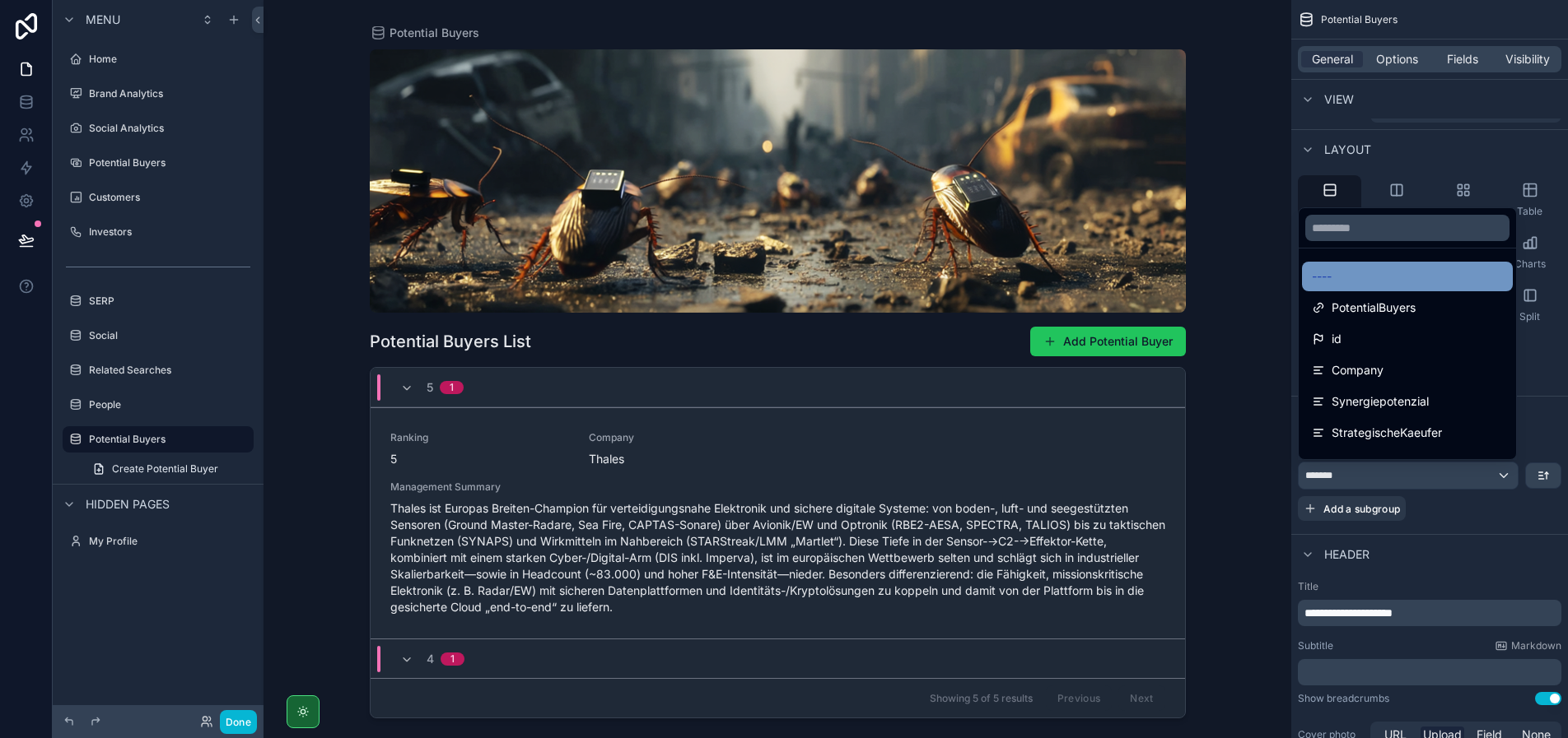
click at [1404, 279] on div "----" at bounding box center [1408, 277] width 191 height 20
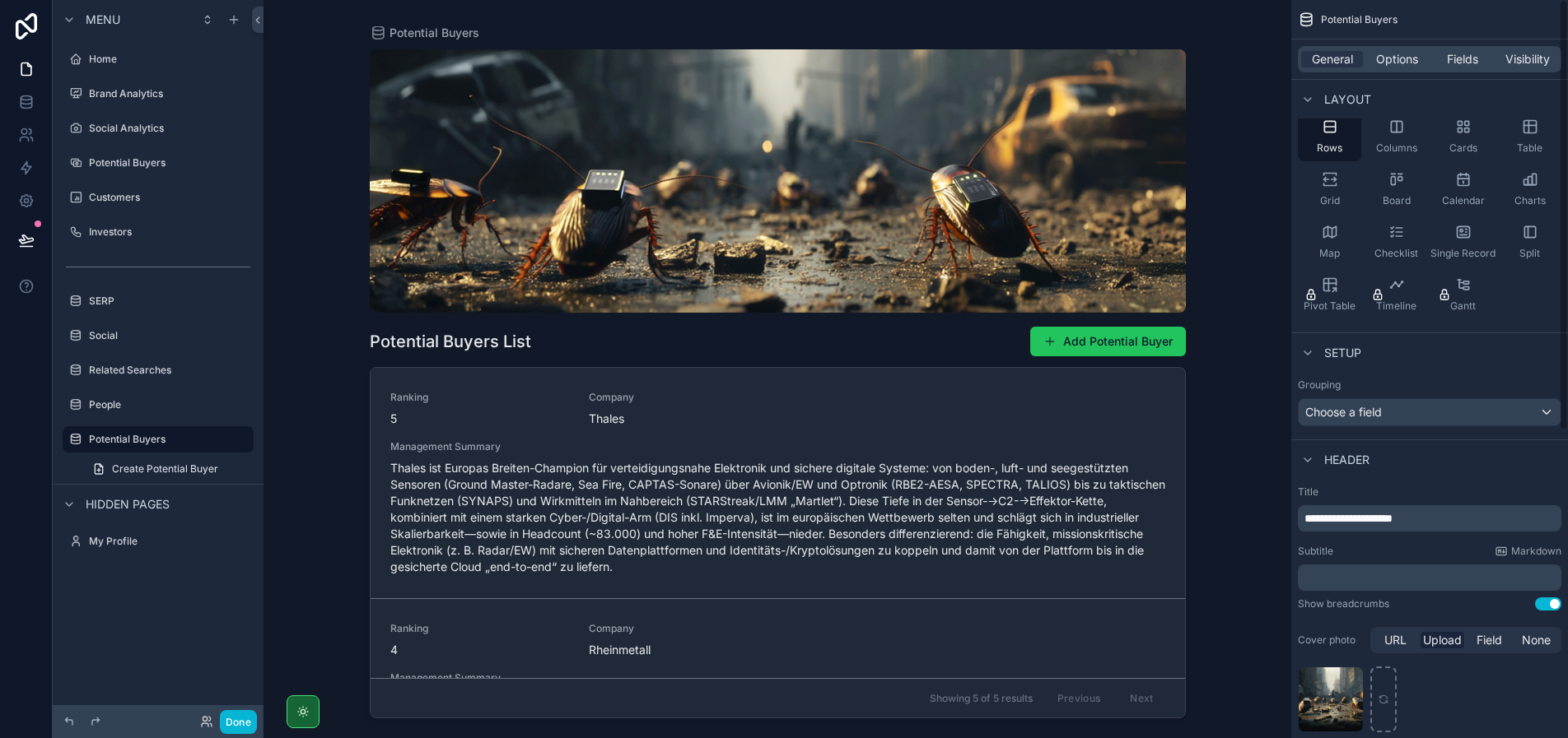
scroll to position [0, 0]
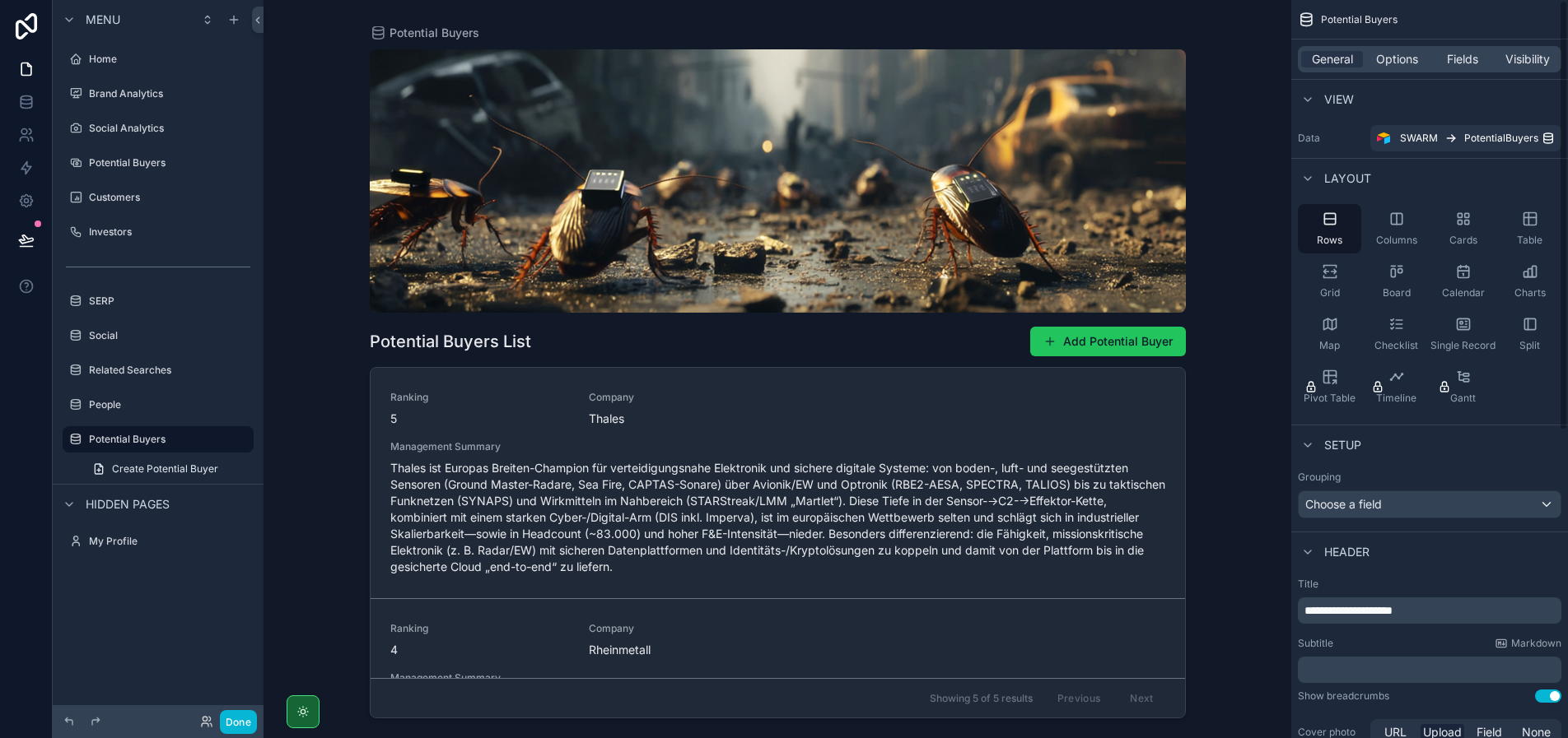
click at [1399, 70] on div "General Options Fields Visibility" at bounding box center [1429, 59] width 263 height 26
click at [1399, 66] on span "Options" at bounding box center [1397, 59] width 42 height 16
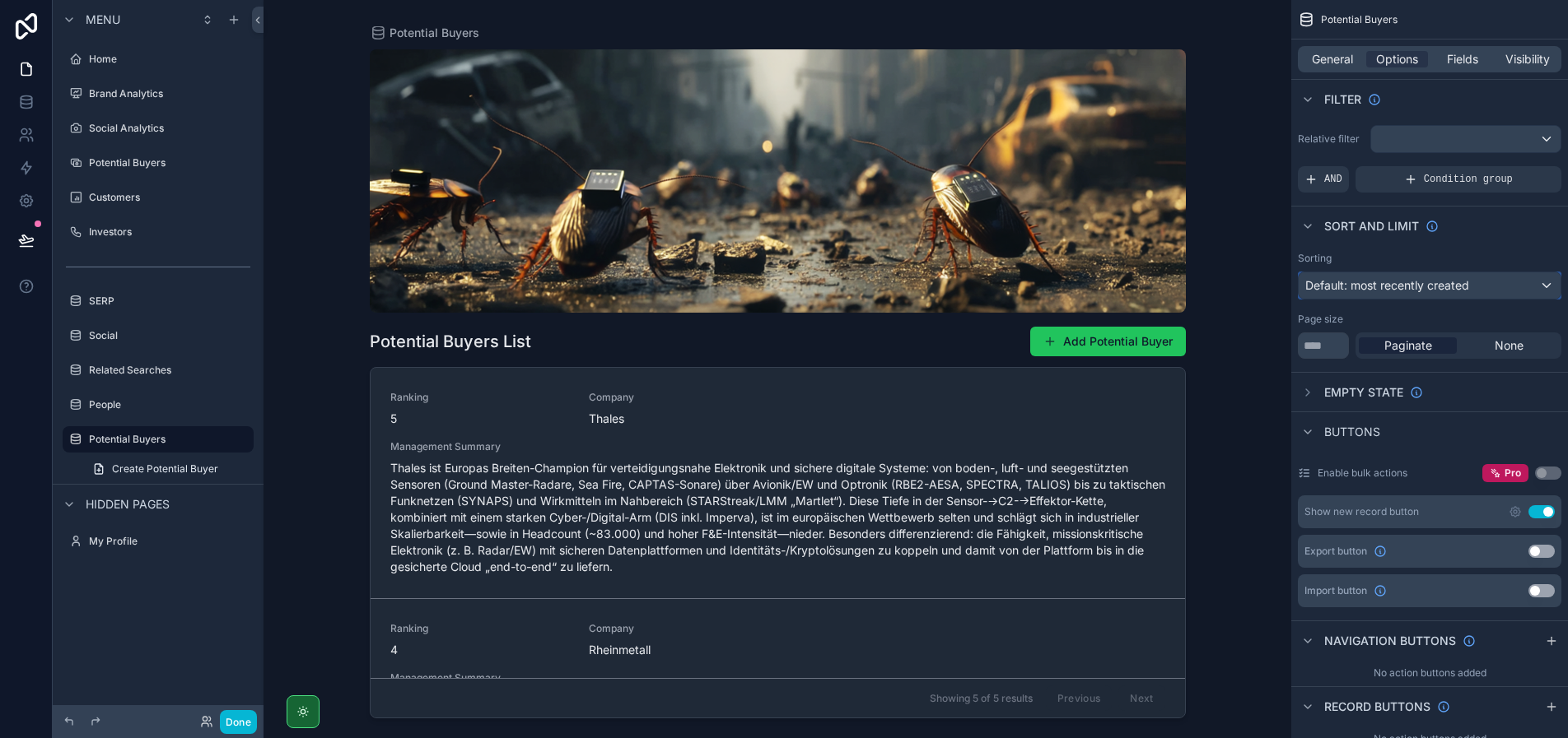
click at [1421, 286] on span "Default: most recently created" at bounding box center [1387, 286] width 164 height 14
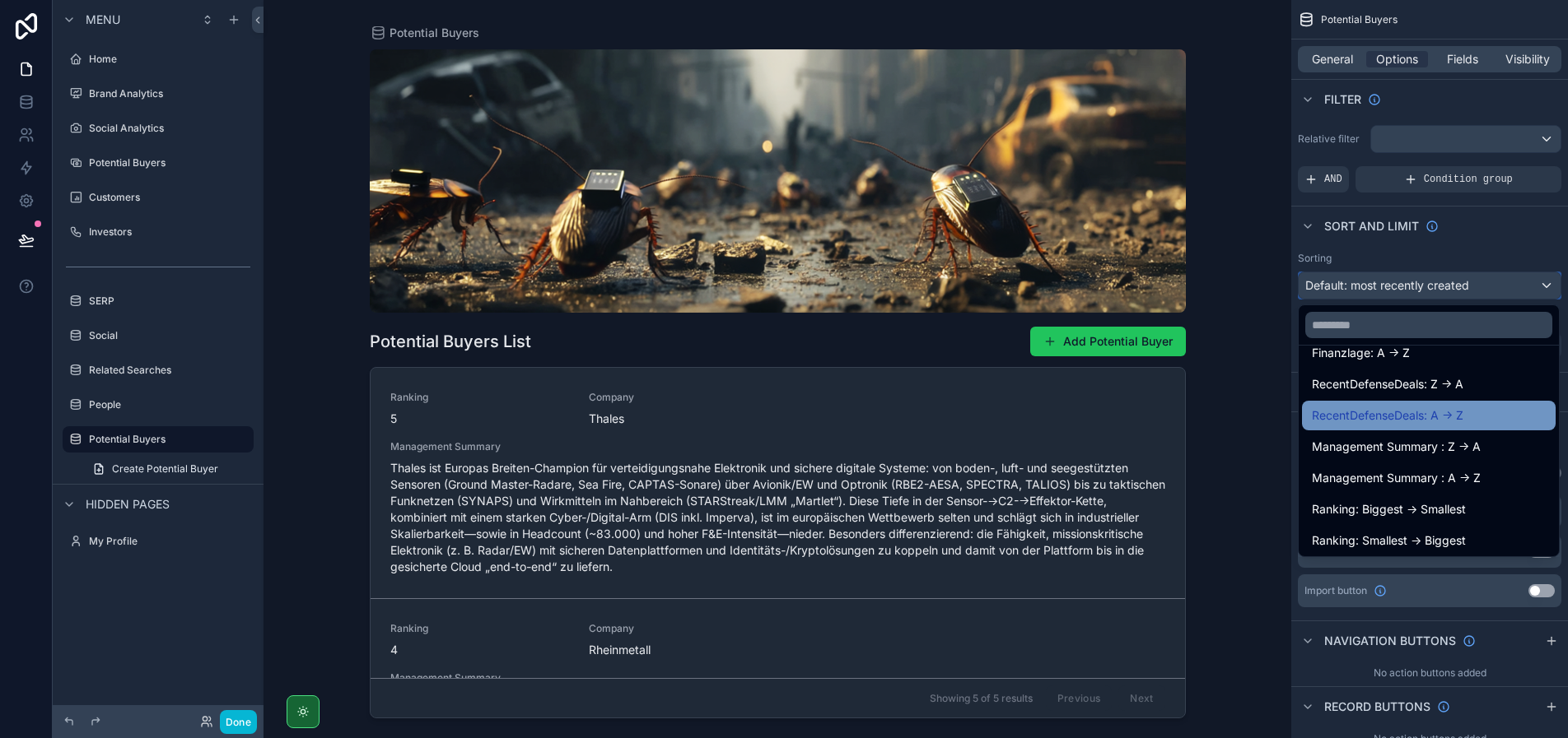
scroll to position [398, 0]
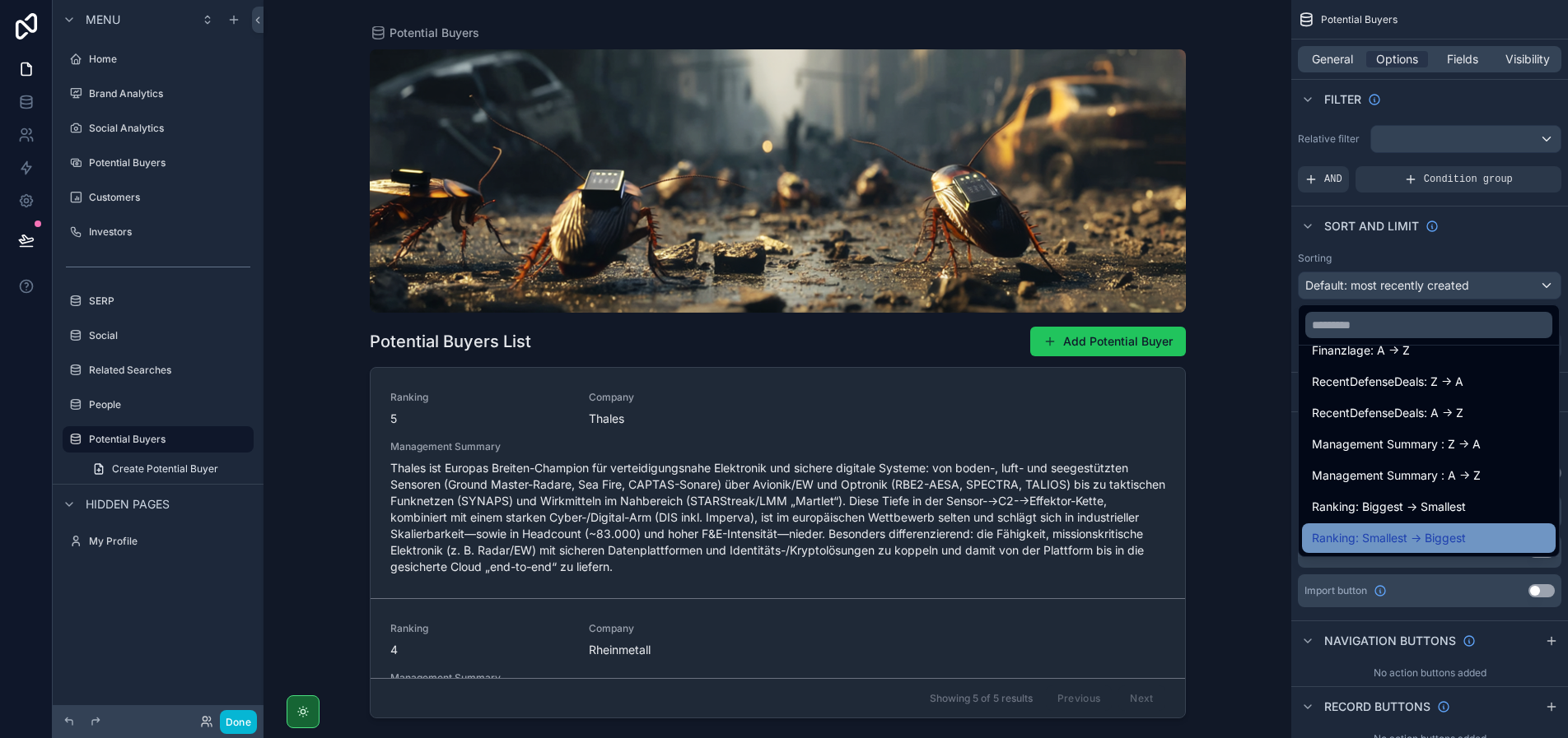
click at [1398, 529] on span "Ranking: Smallest -> Biggest" at bounding box center [1389, 538] width 154 height 20
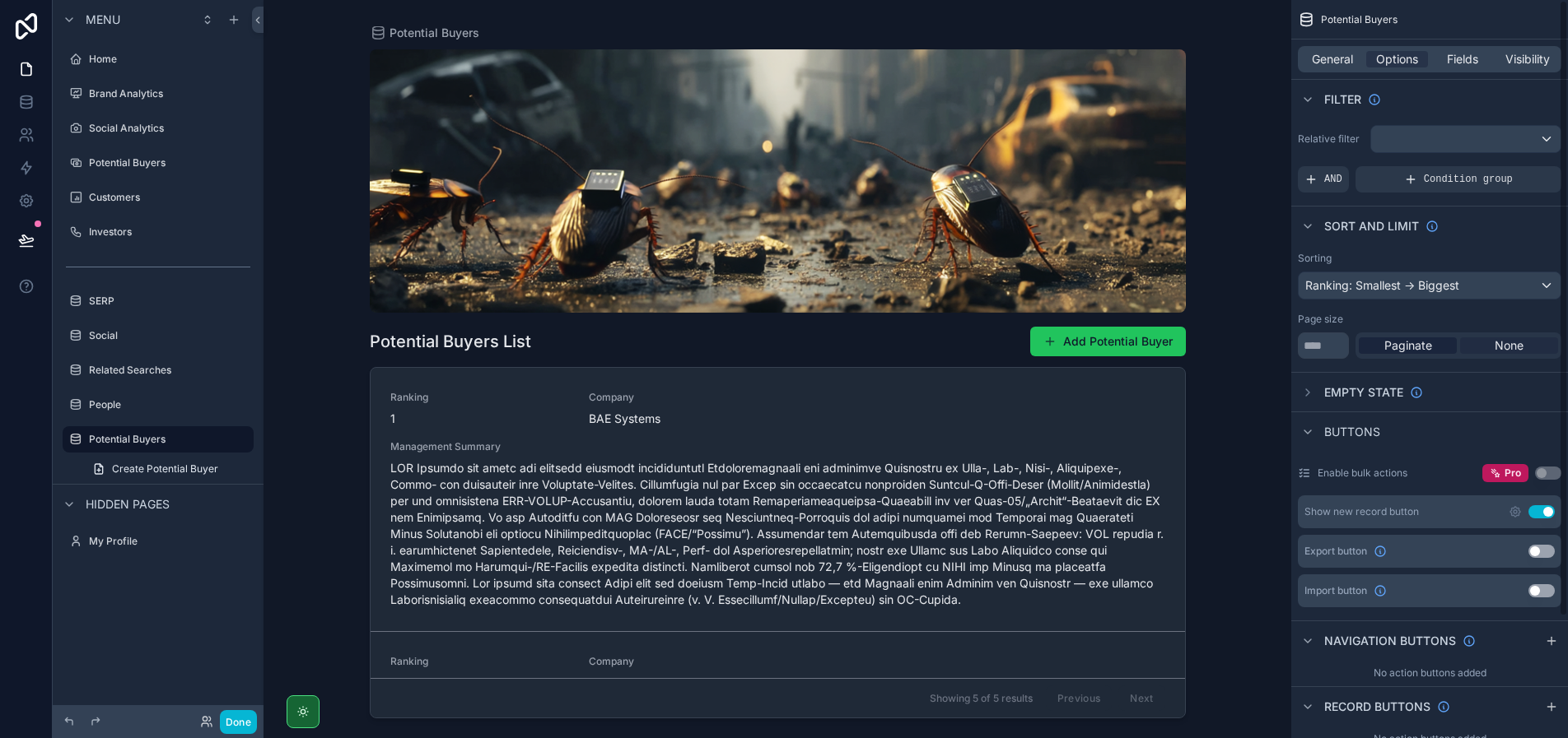
click at [1485, 344] on div "None" at bounding box center [1508, 345] width 98 height 16
drag, startPoint x: 1316, startPoint y: 348, endPoint x: 1253, endPoint y: 335, distance: 64.3
click at [1253, 335] on div "Jump to... K Home Brand Analytics Social Analytics Potential Buyers Customers I…" at bounding box center [915, 369] width 1304 height 738
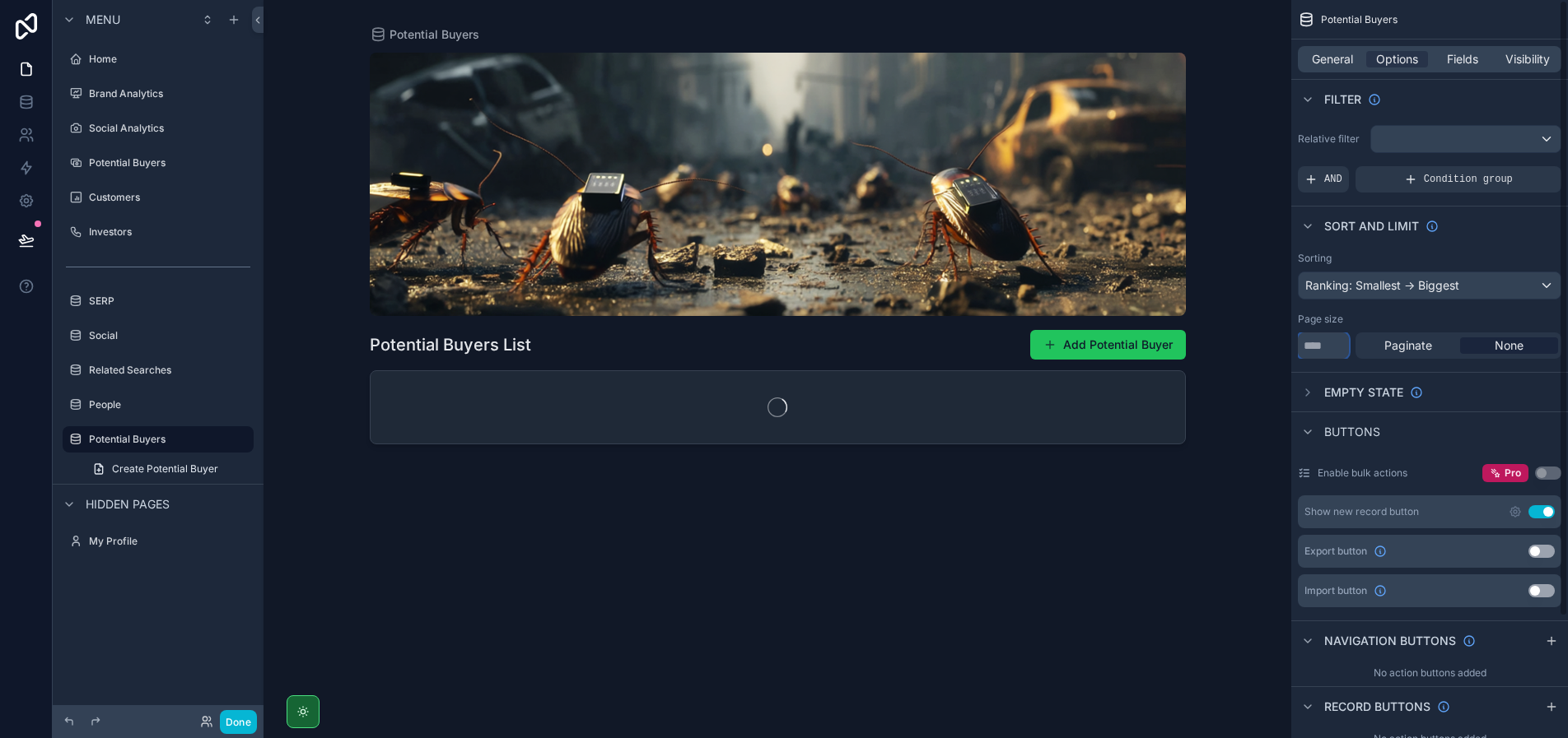
type input "****"
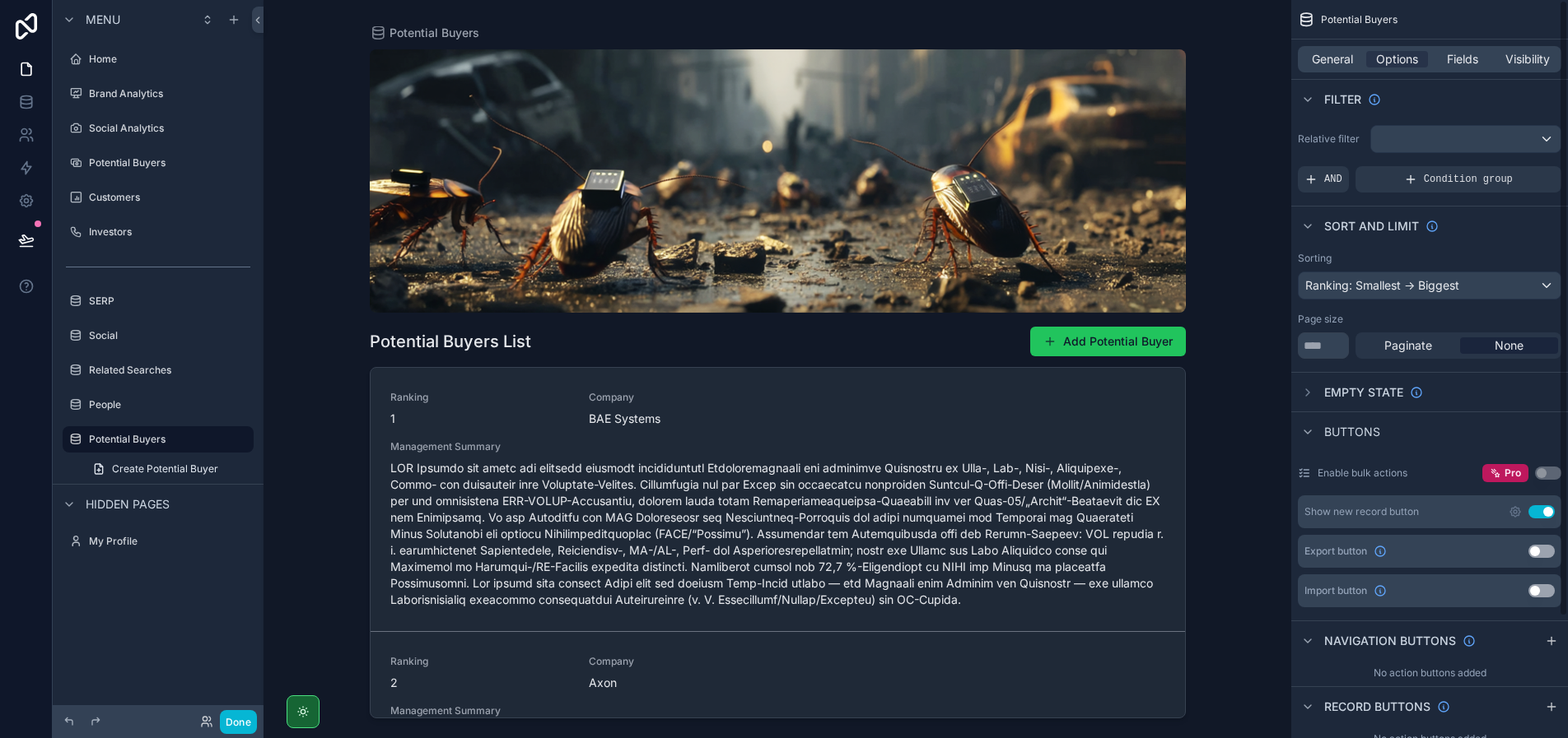
click at [1404, 314] on div "Page size" at bounding box center [1429, 319] width 263 height 14
click at [237, 717] on button "Done" at bounding box center [238, 722] width 37 height 23
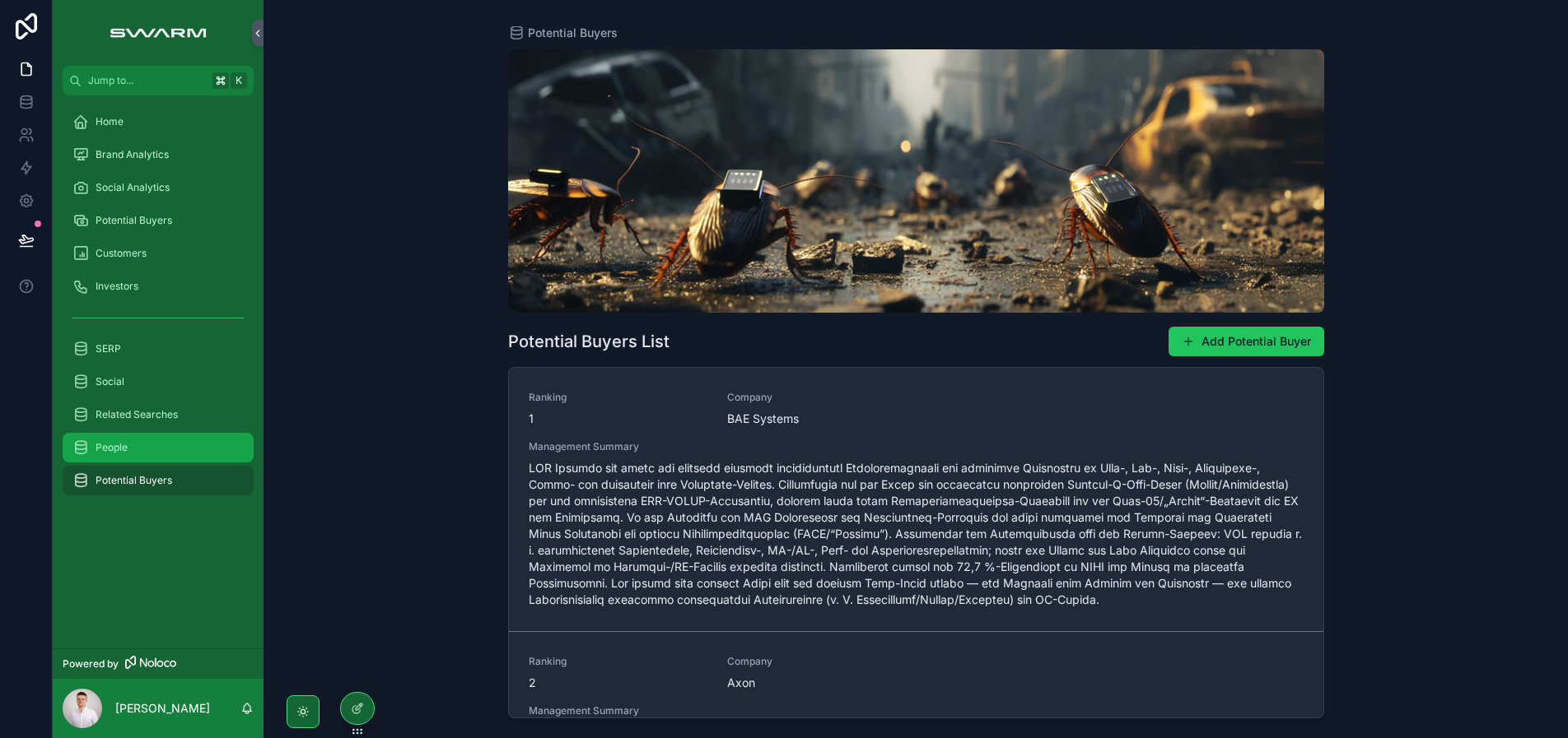
click at [150, 449] on div "People" at bounding box center [158, 447] width 171 height 26
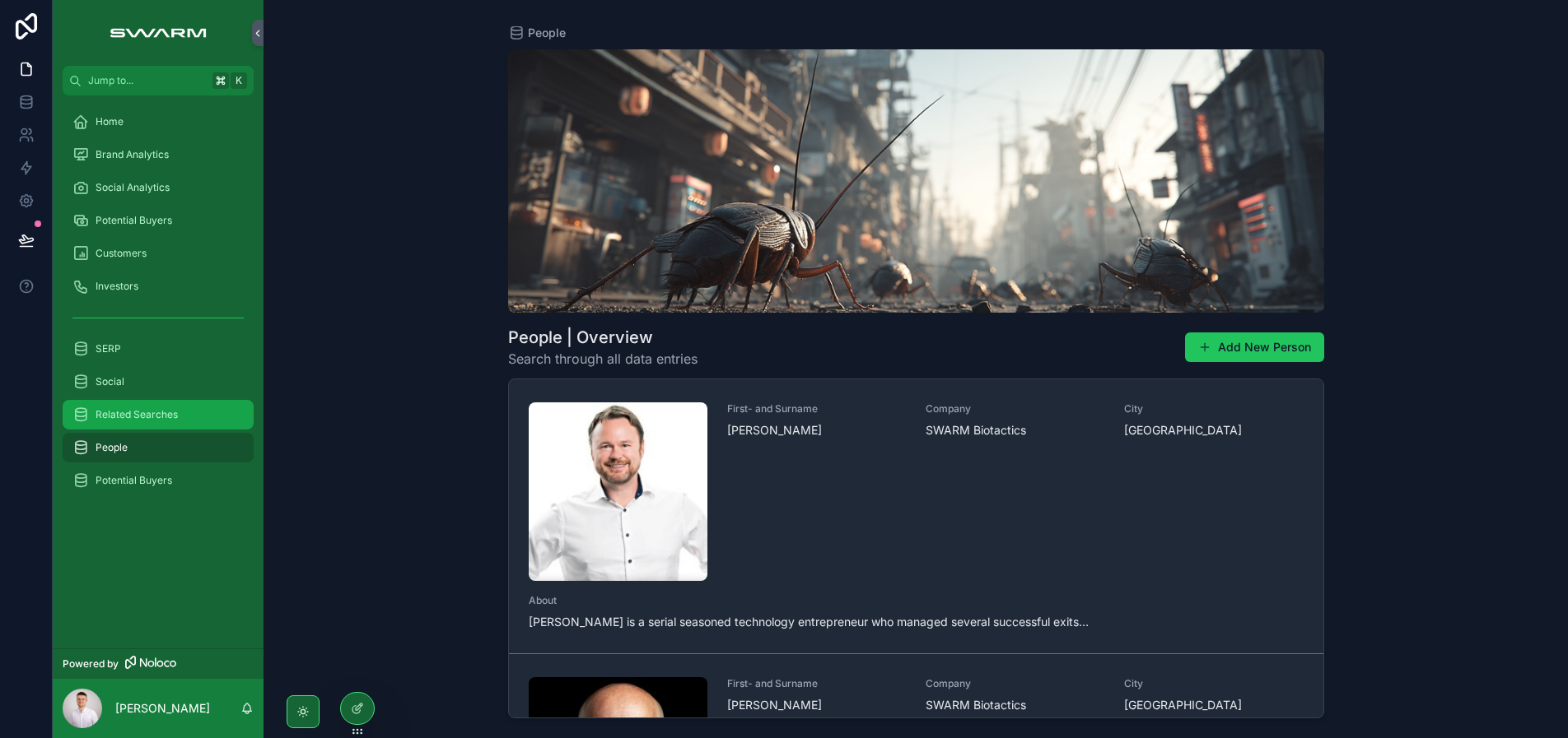
click at [147, 415] on span "Related Searches" at bounding box center [136, 415] width 82 height 14
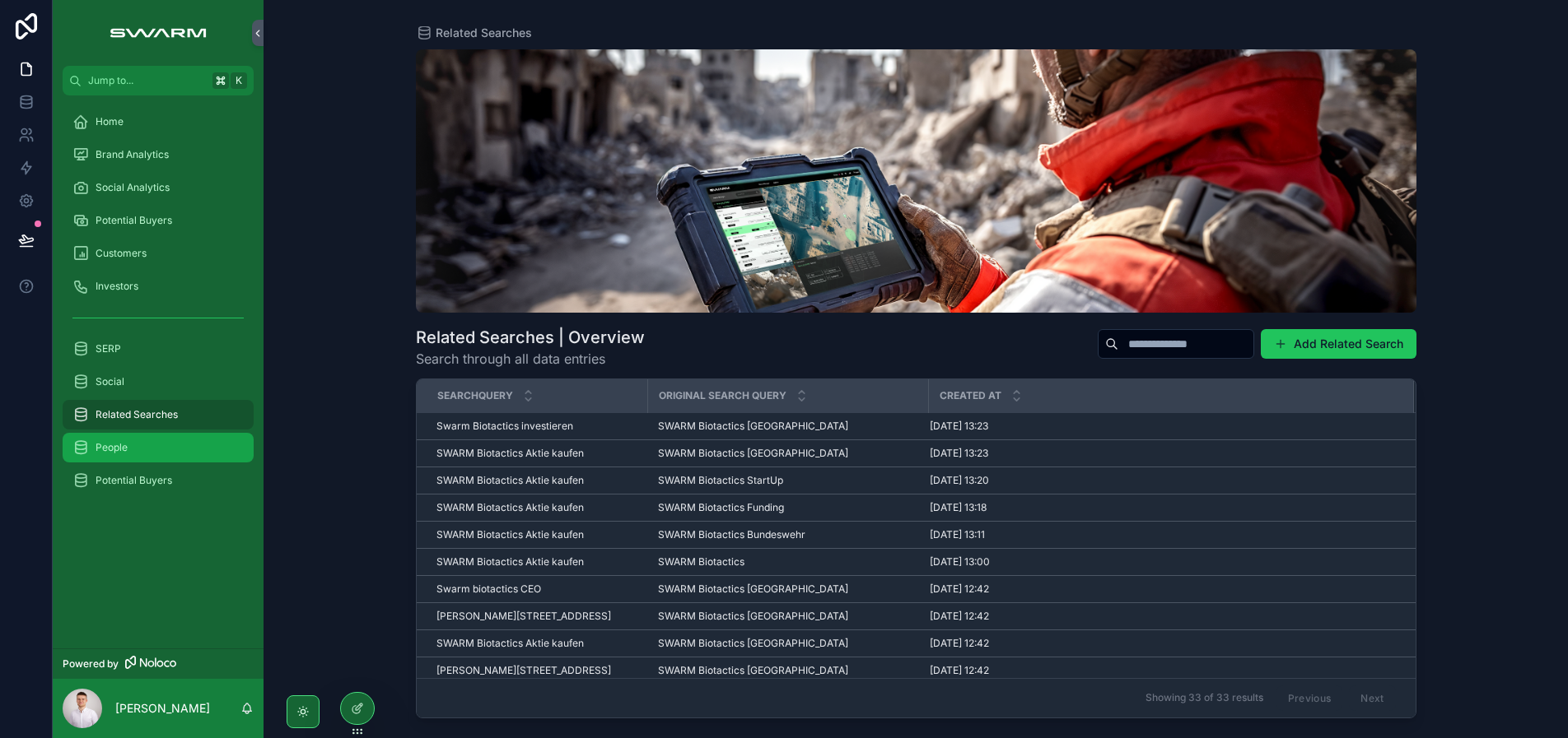
click at [136, 453] on div "People" at bounding box center [158, 447] width 171 height 26
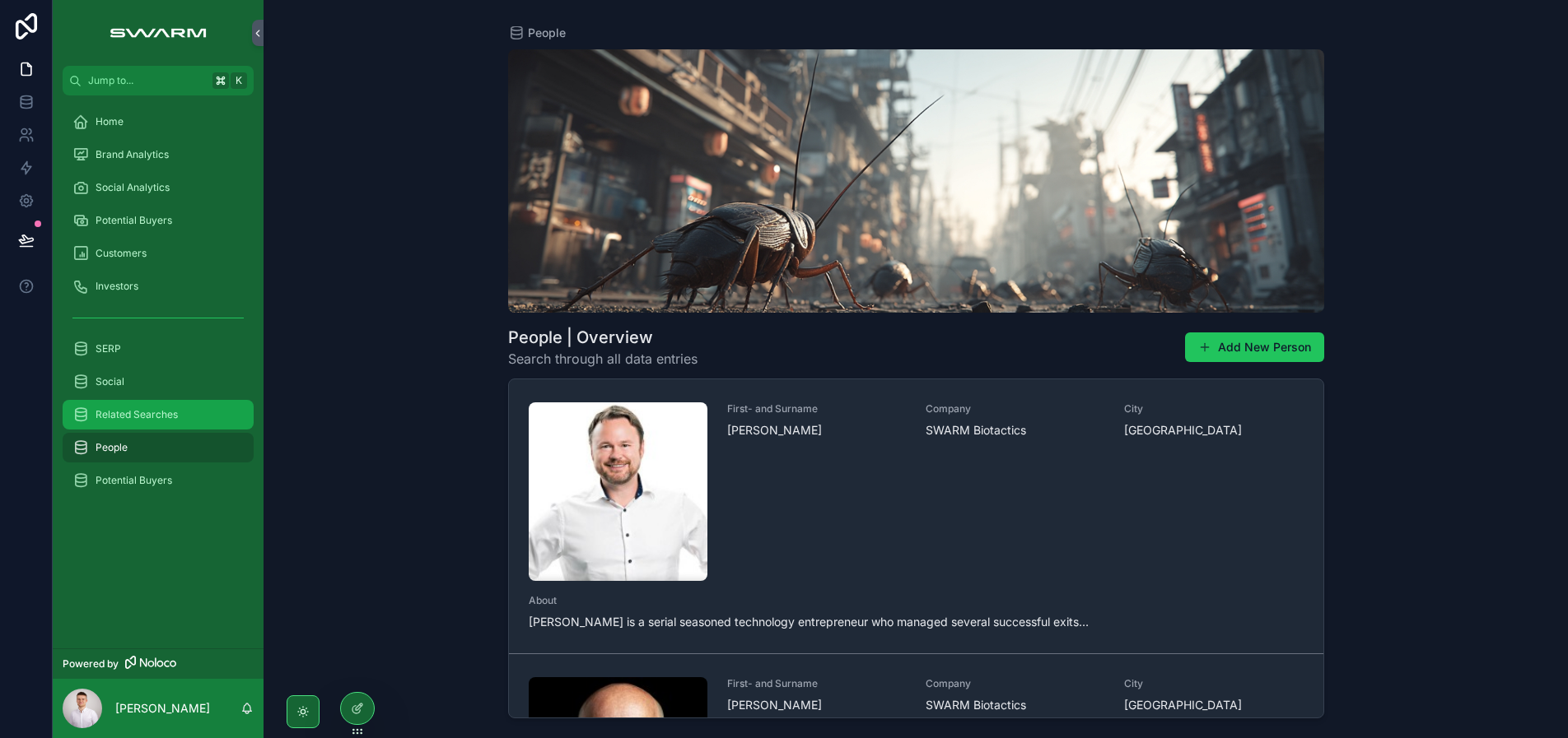
click at [151, 427] on div "Related Searches" at bounding box center [158, 415] width 171 height 26
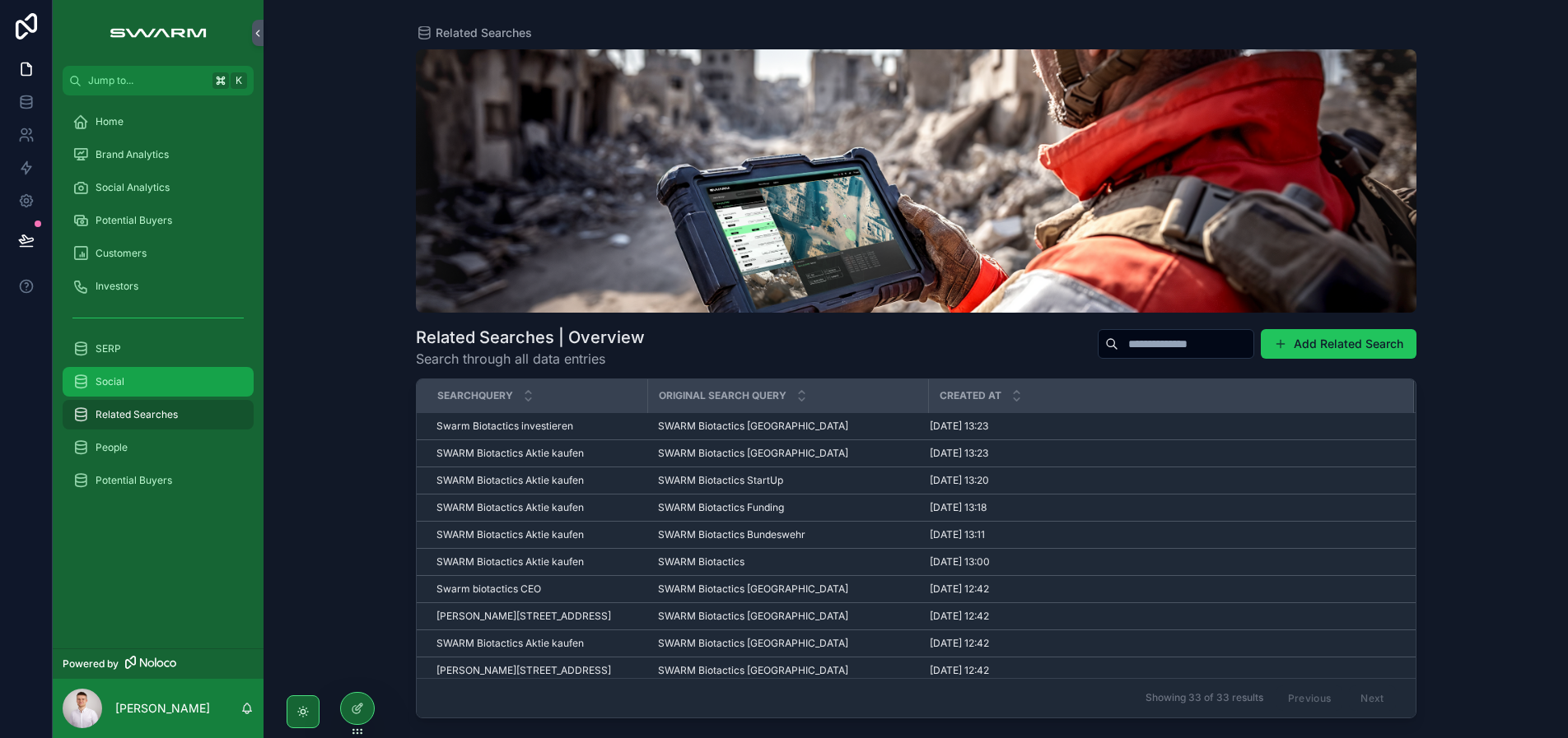
click at [154, 373] on div "Social" at bounding box center [158, 381] width 171 height 26
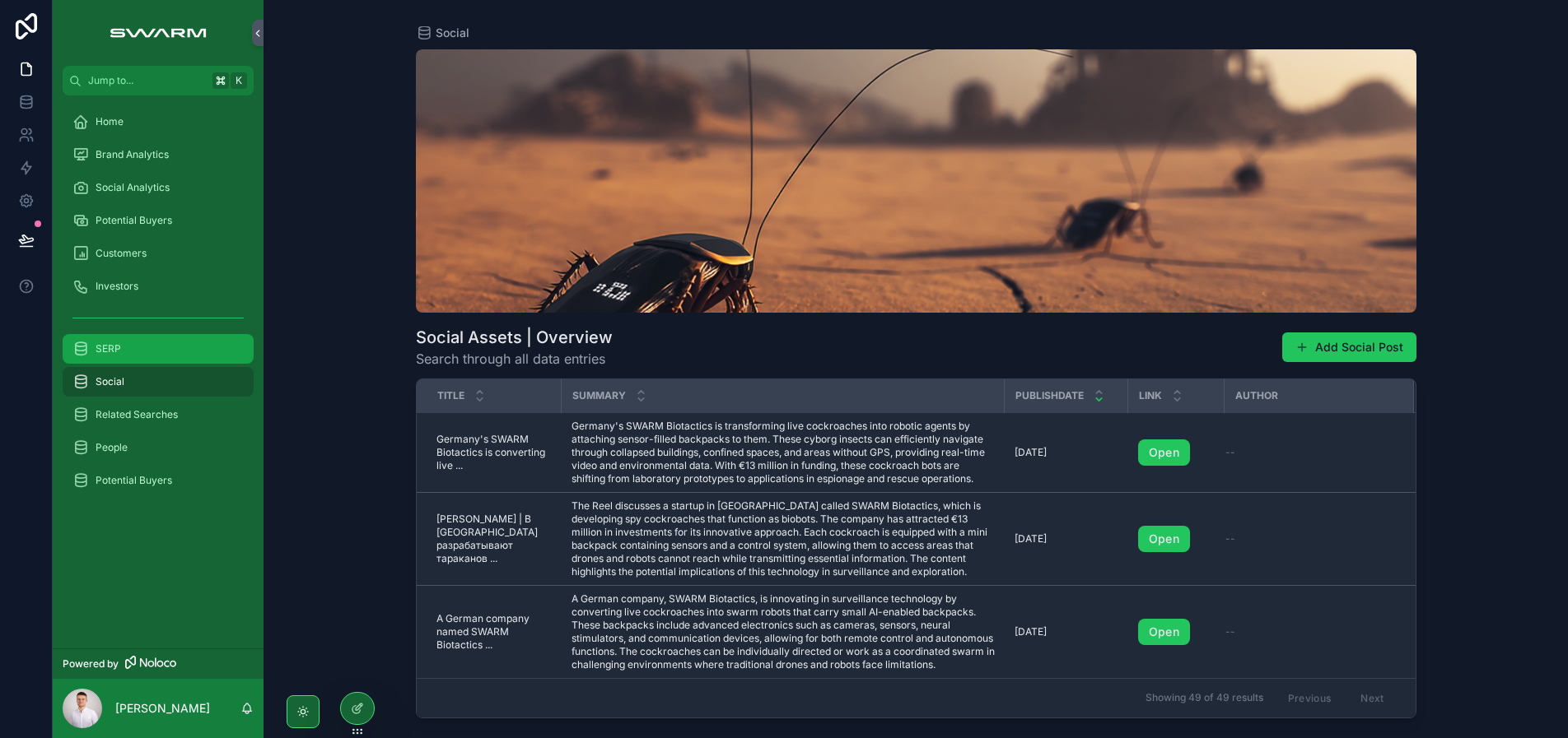
click at [151, 346] on div "SERP" at bounding box center [158, 349] width 171 height 26
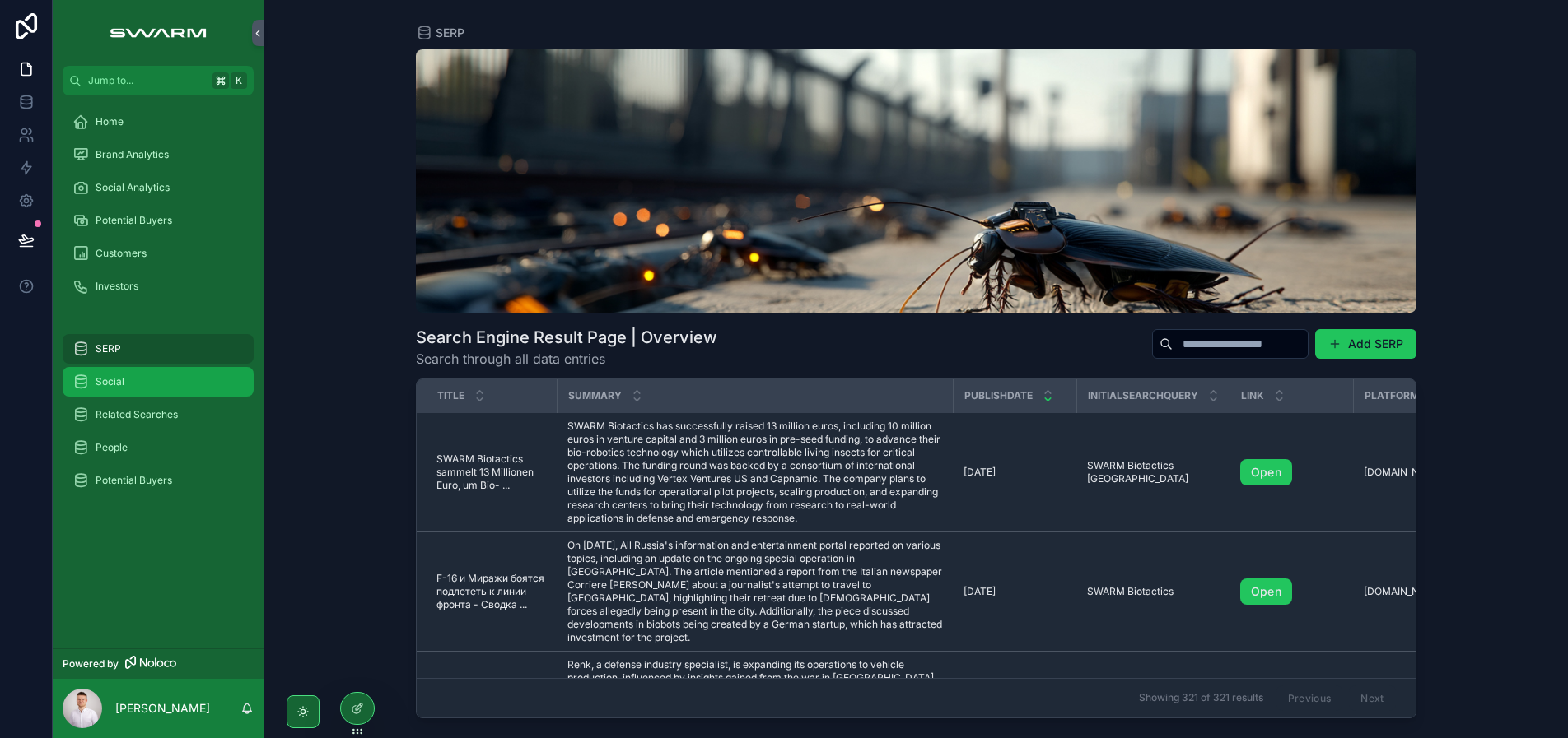
click at [148, 379] on div "Social" at bounding box center [158, 381] width 171 height 26
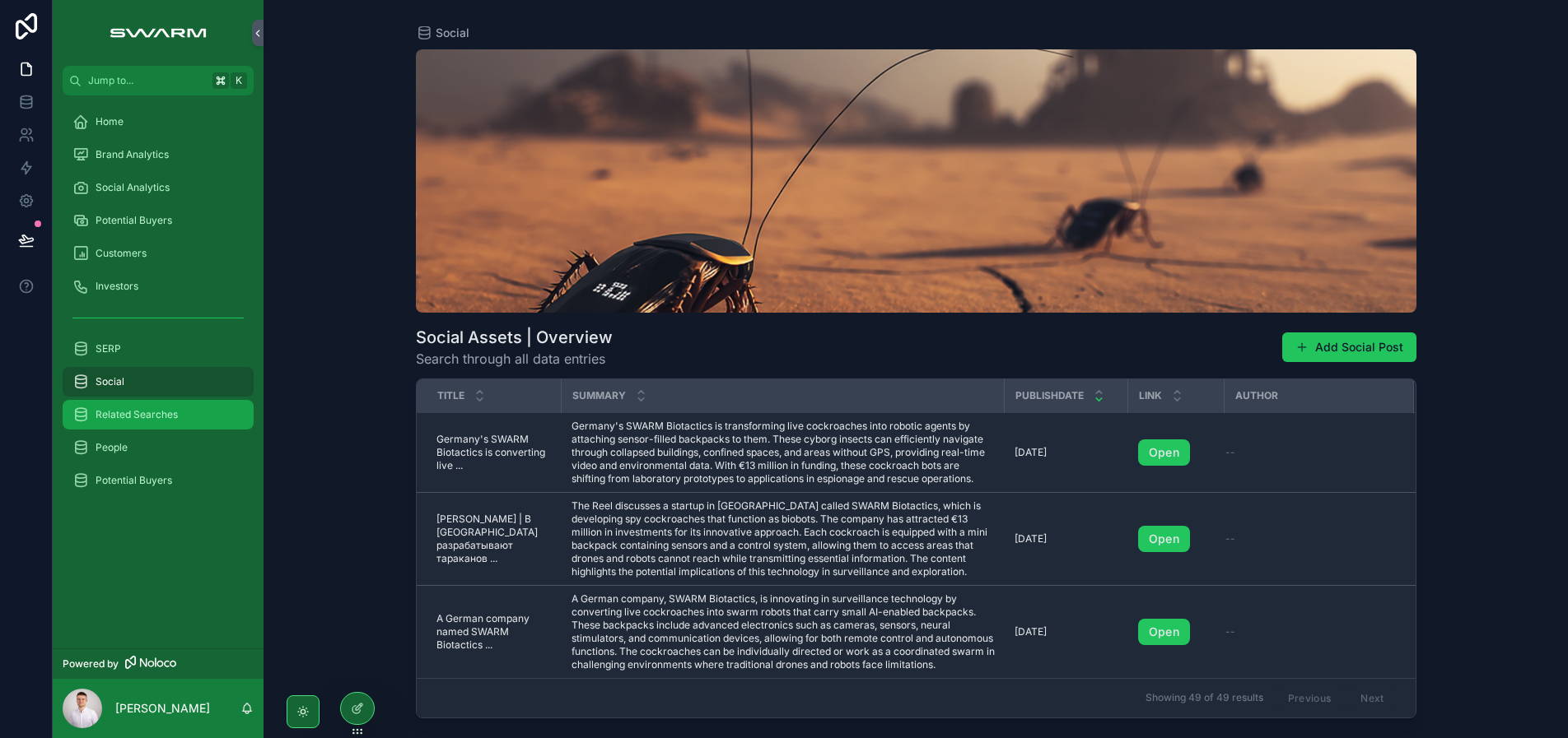
click at [155, 409] on span "Related Searches" at bounding box center [136, 415] width 82 height 14
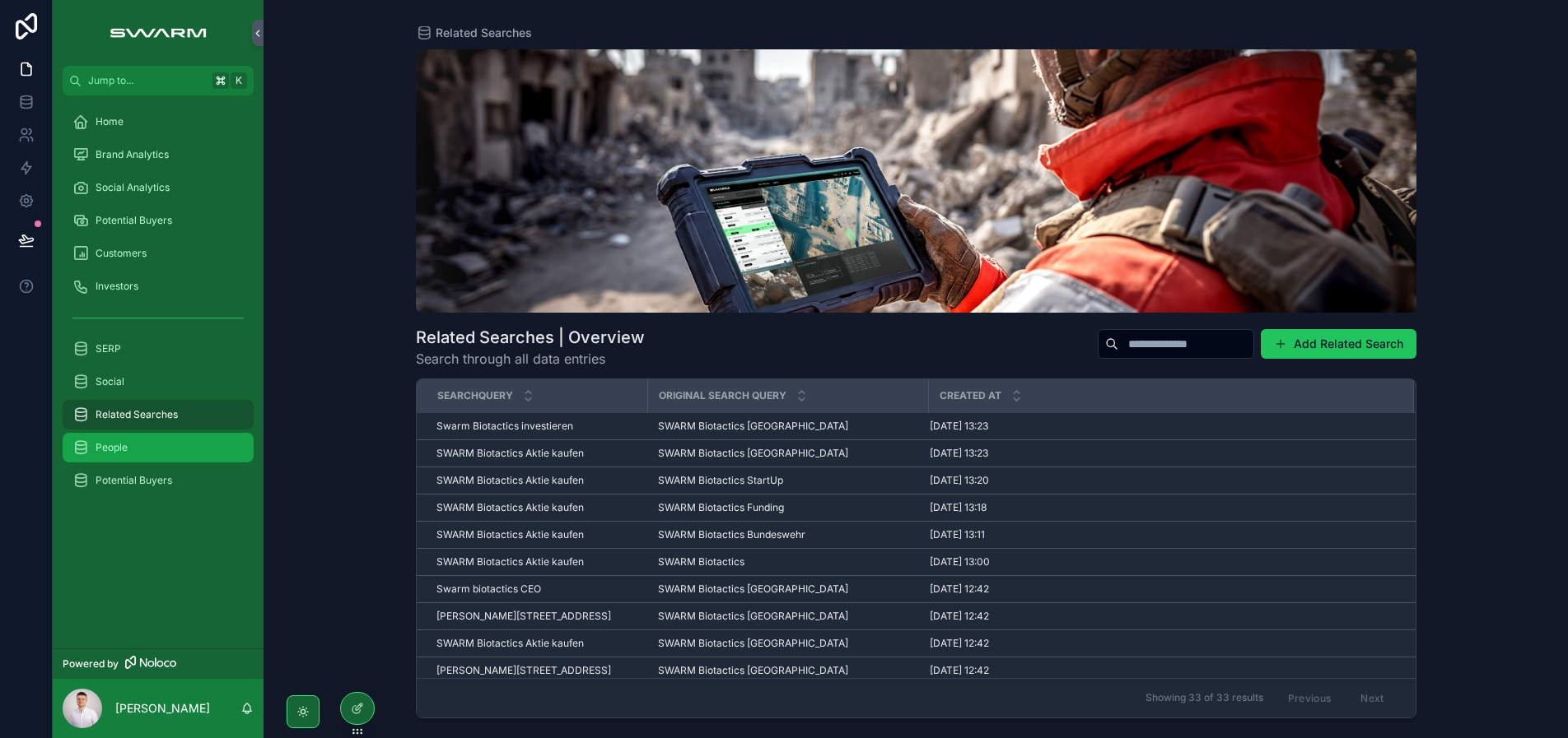
click at [153, 441] on div "People" at bounding box center [158, 447] width 171 height 26
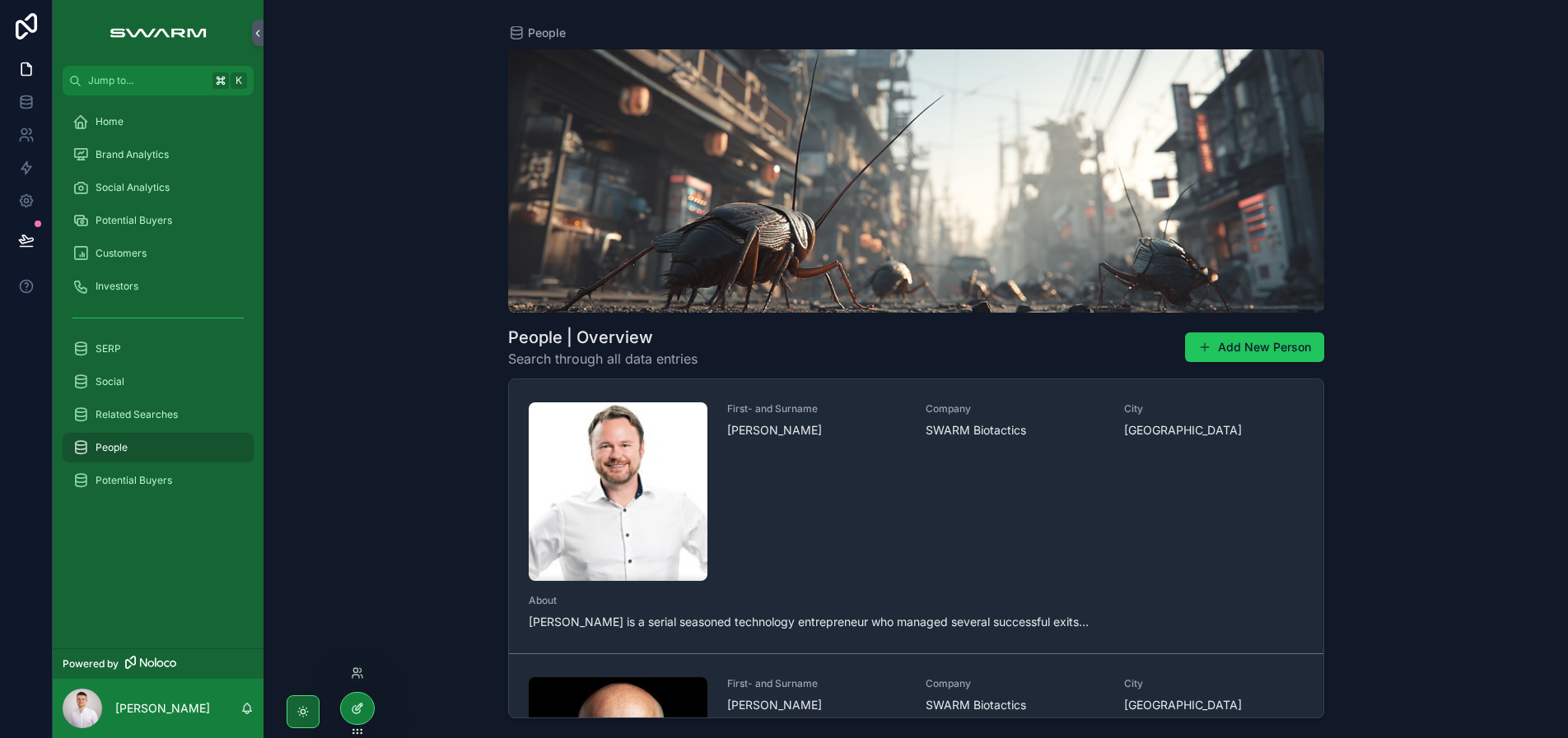
click at [363, 715] on icon at bounding box center [357, 708] width 14 height 14
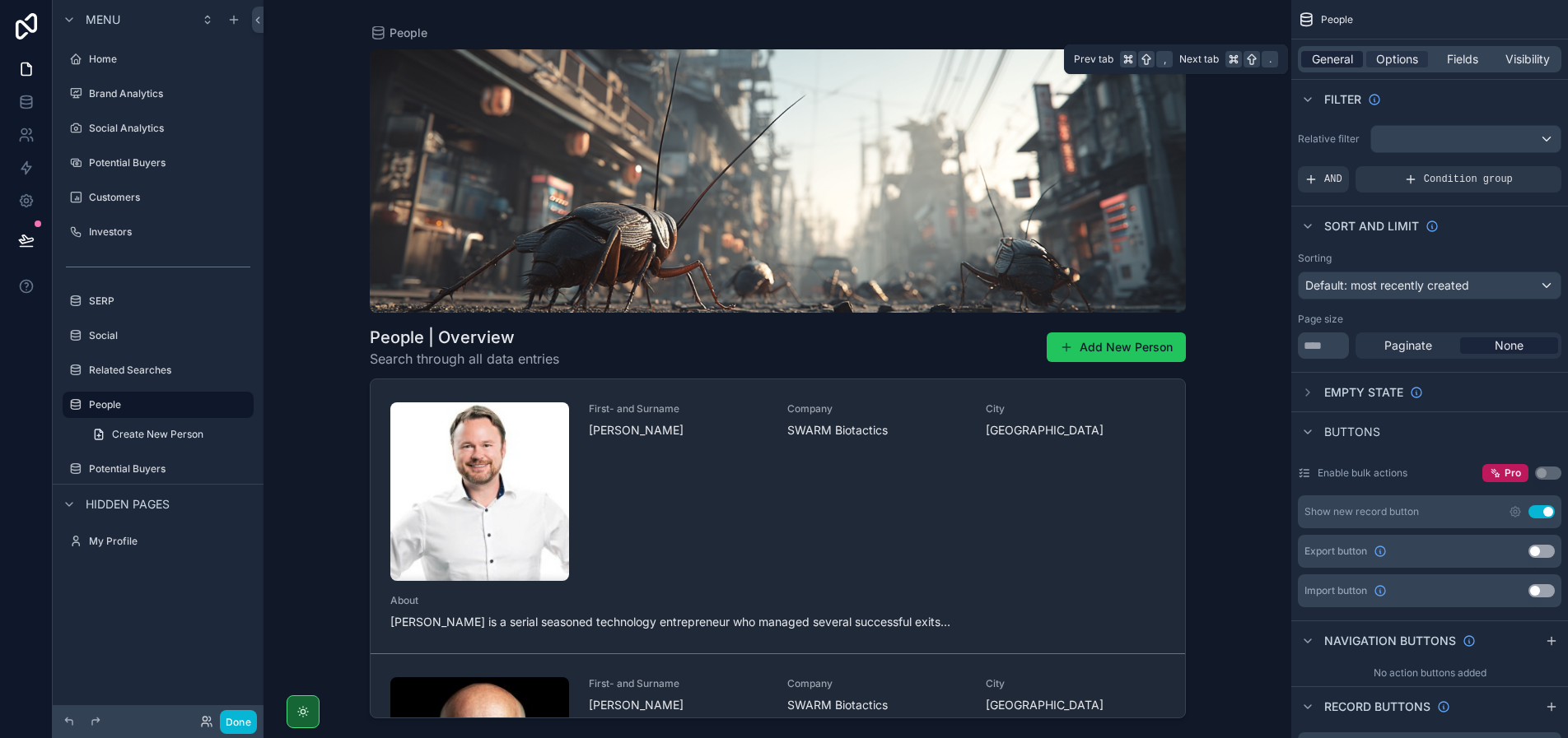
click at [1330, 61] on span "General" at bounding box center [1333, 59] width 41 height 16
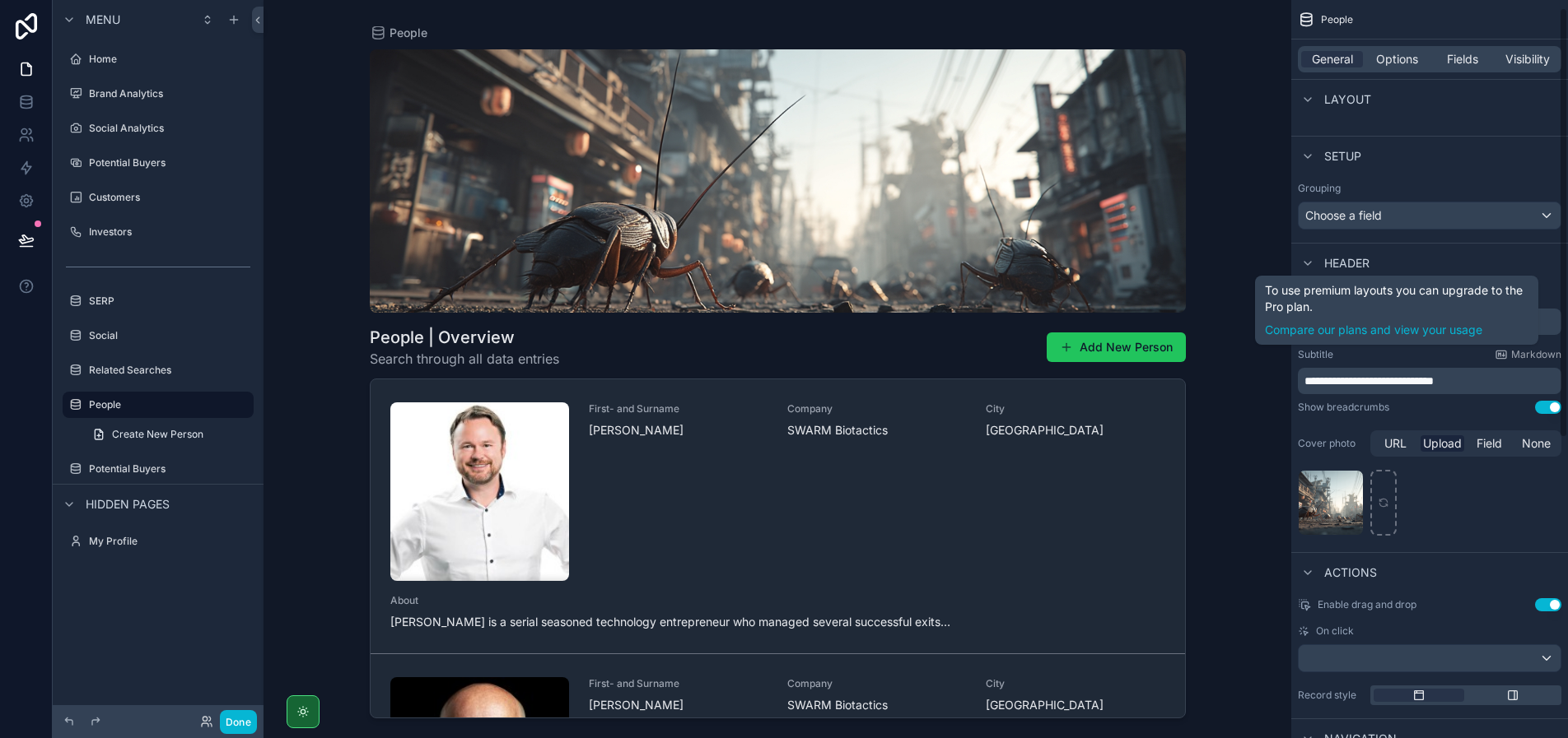
scroll to position [14, 0]
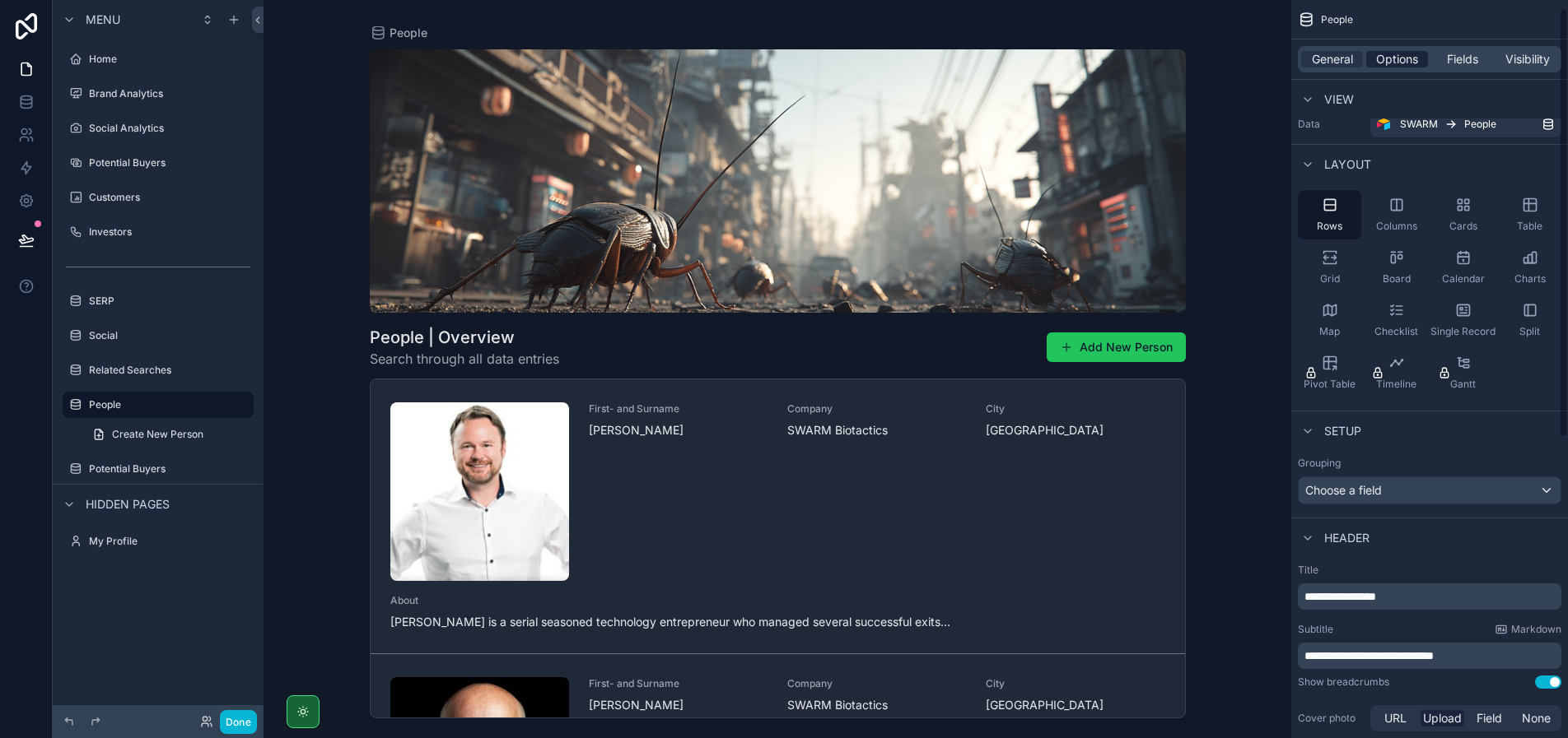
click at [1403, 61] on span "Options" at bounding box center [1397, 59] width 42 height 16
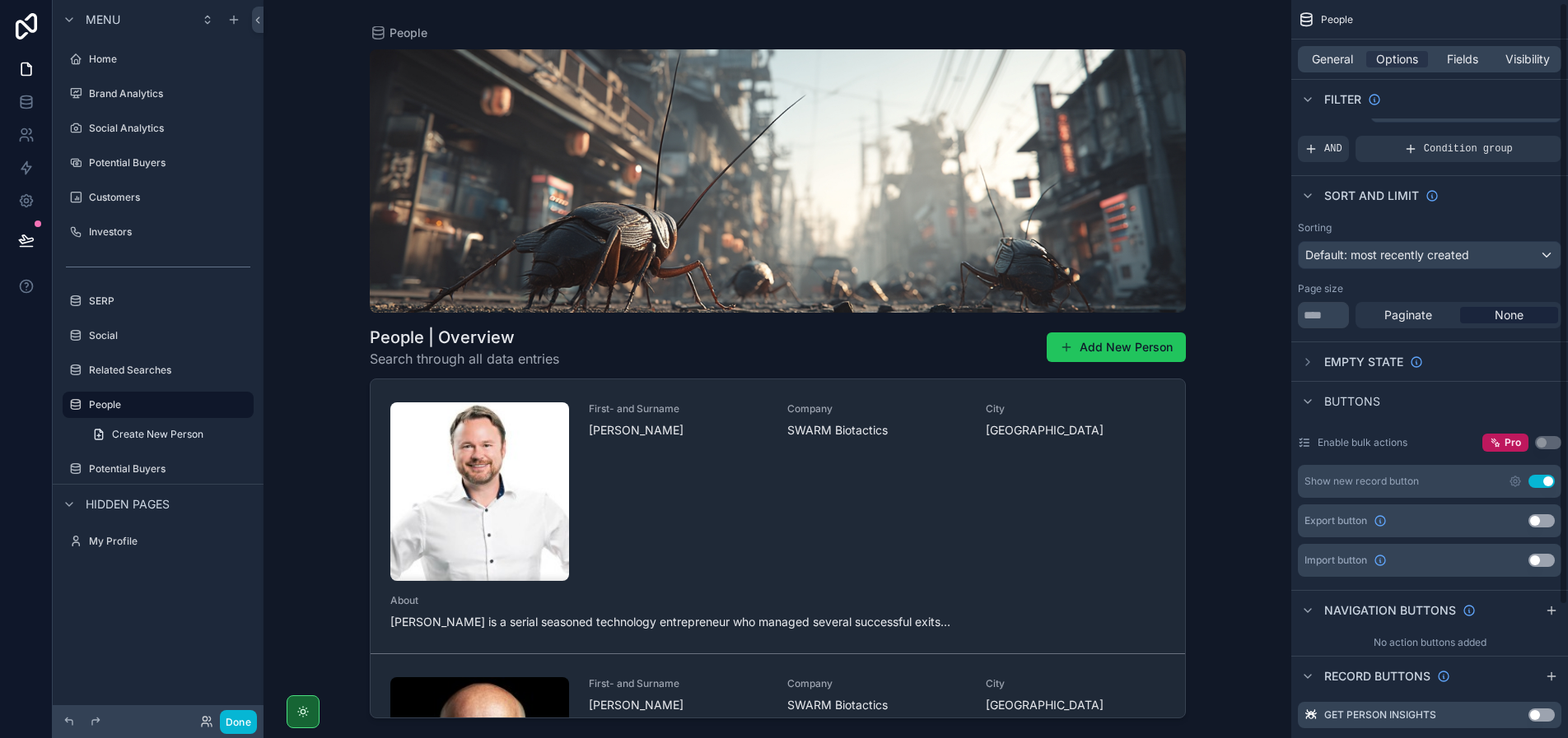
scroll to position [0, 0]
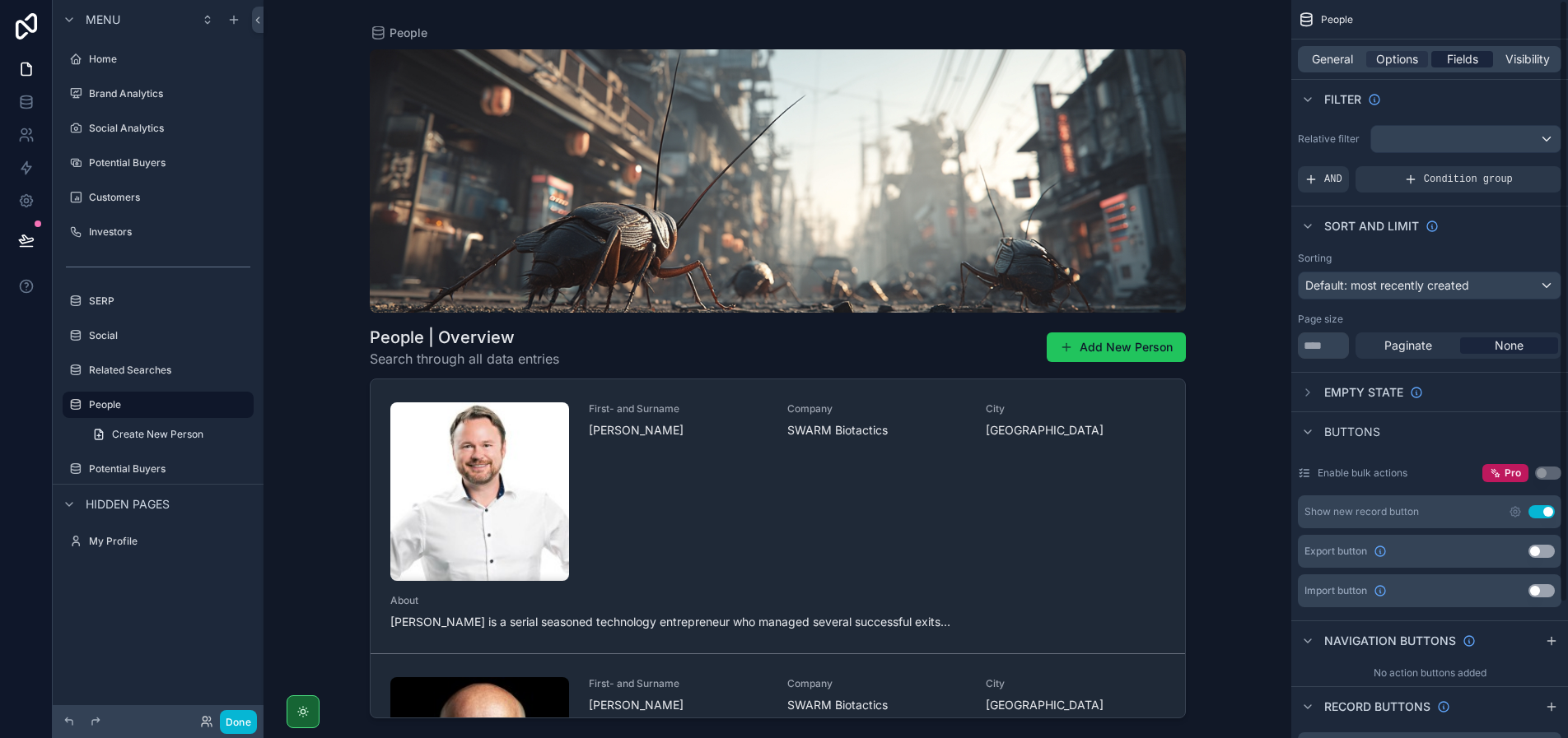
click at [1457, 59] on span "Fields" at bounding box center [1462, 59] width 32 height 16
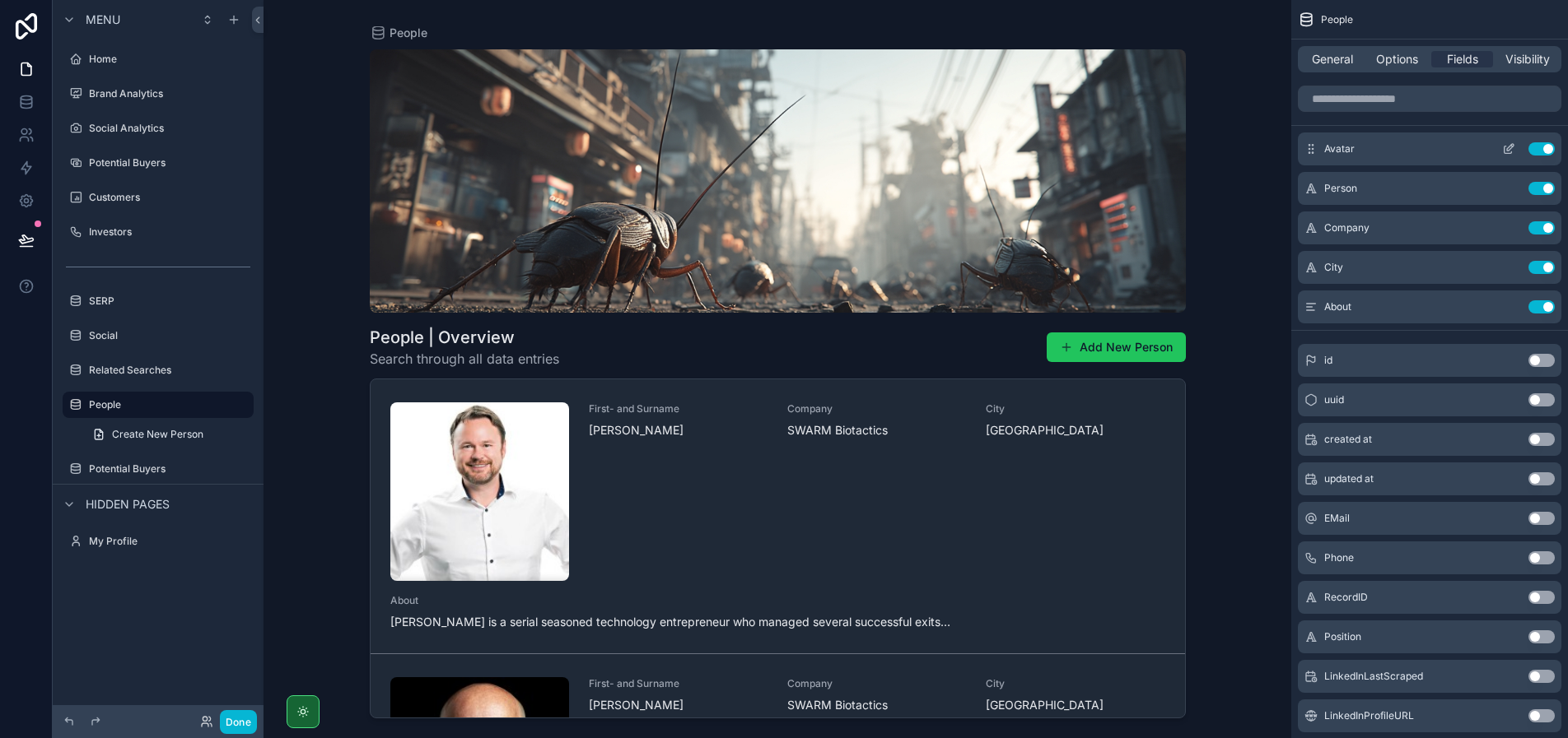
click at [1506, 147] on icon "scrollable content" at bounding box center [1508, 149] width 14 height 14
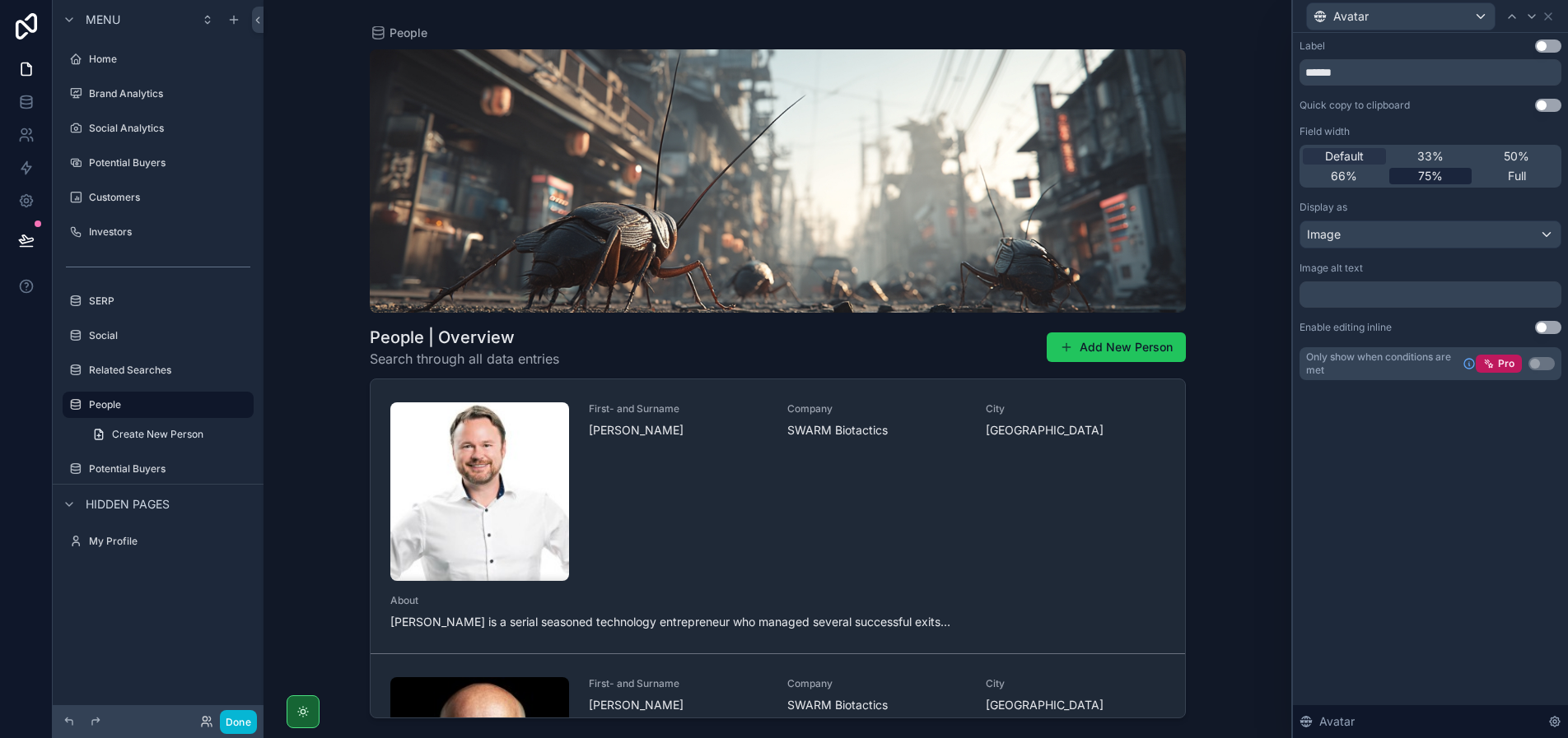
click at [1439, 177] on span "75%" at bounding box center [1429, 176] width 24 height 16
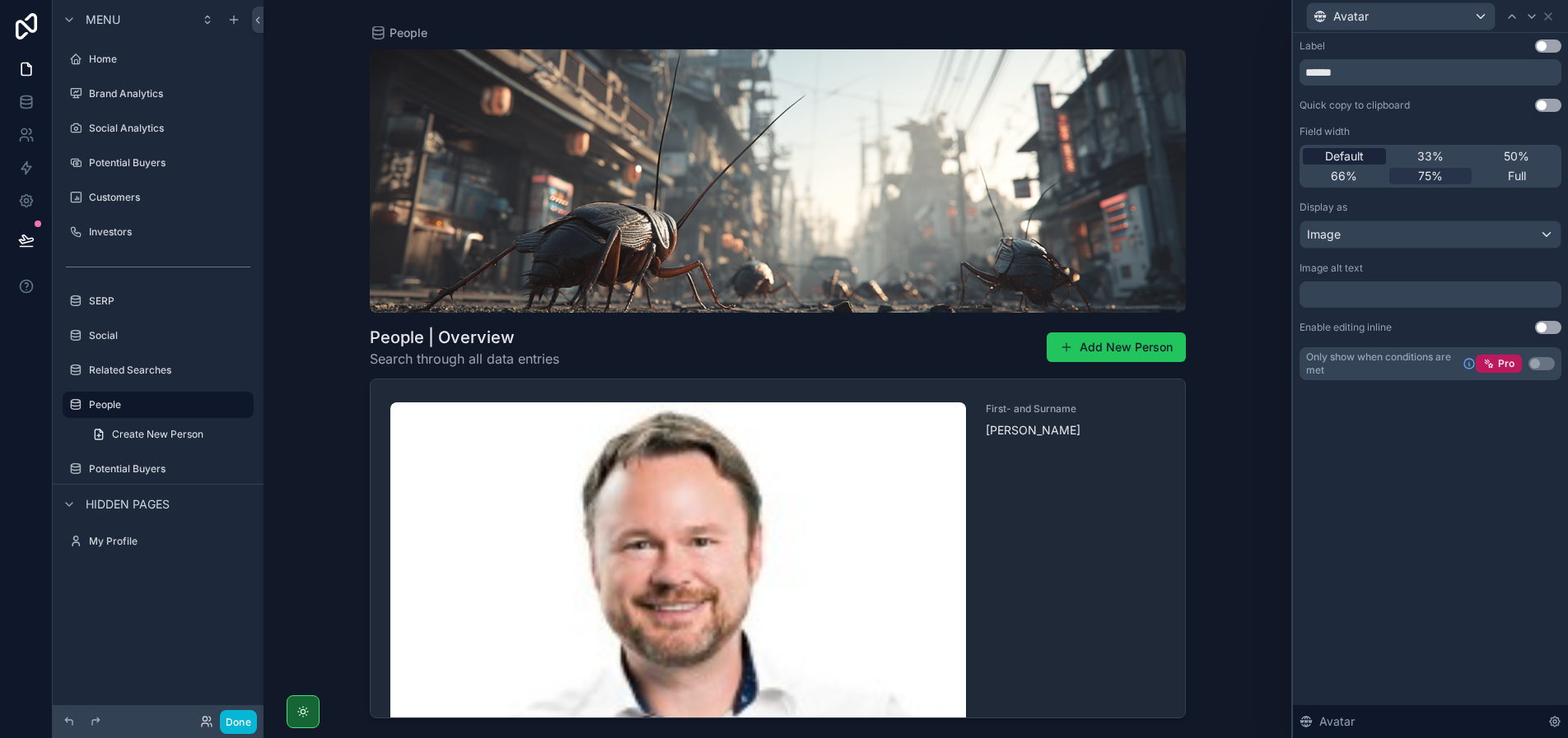
click at [1360, 156] on span "Default" at bounding box center [1343, 156] width 39 height 16
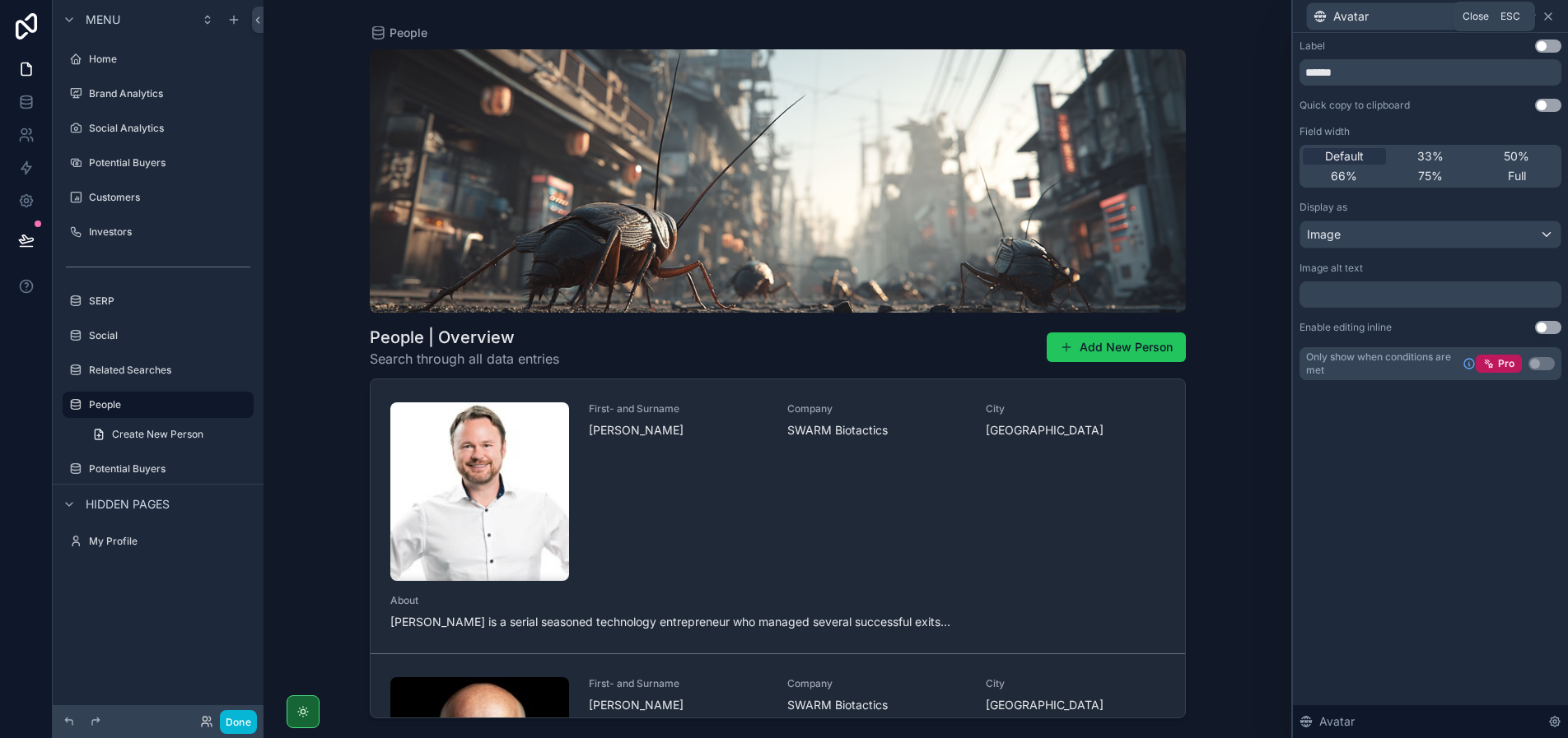
click at [1549, 16] on icon at bounding box center [1547, 16] width 14 height 14
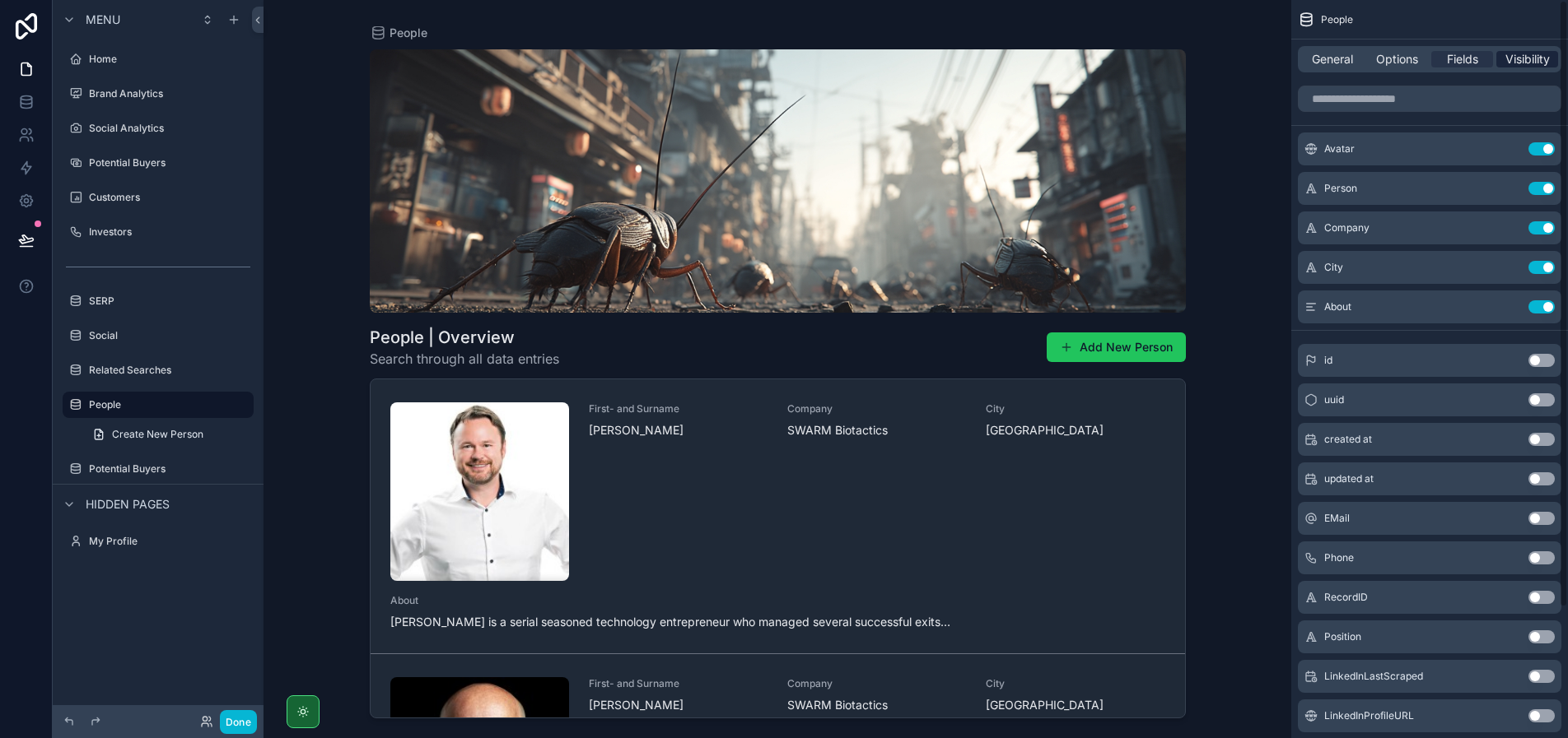
click at [1533, 54] on span "Visibility" at bounding box center [1527, 59] width 44 height 16
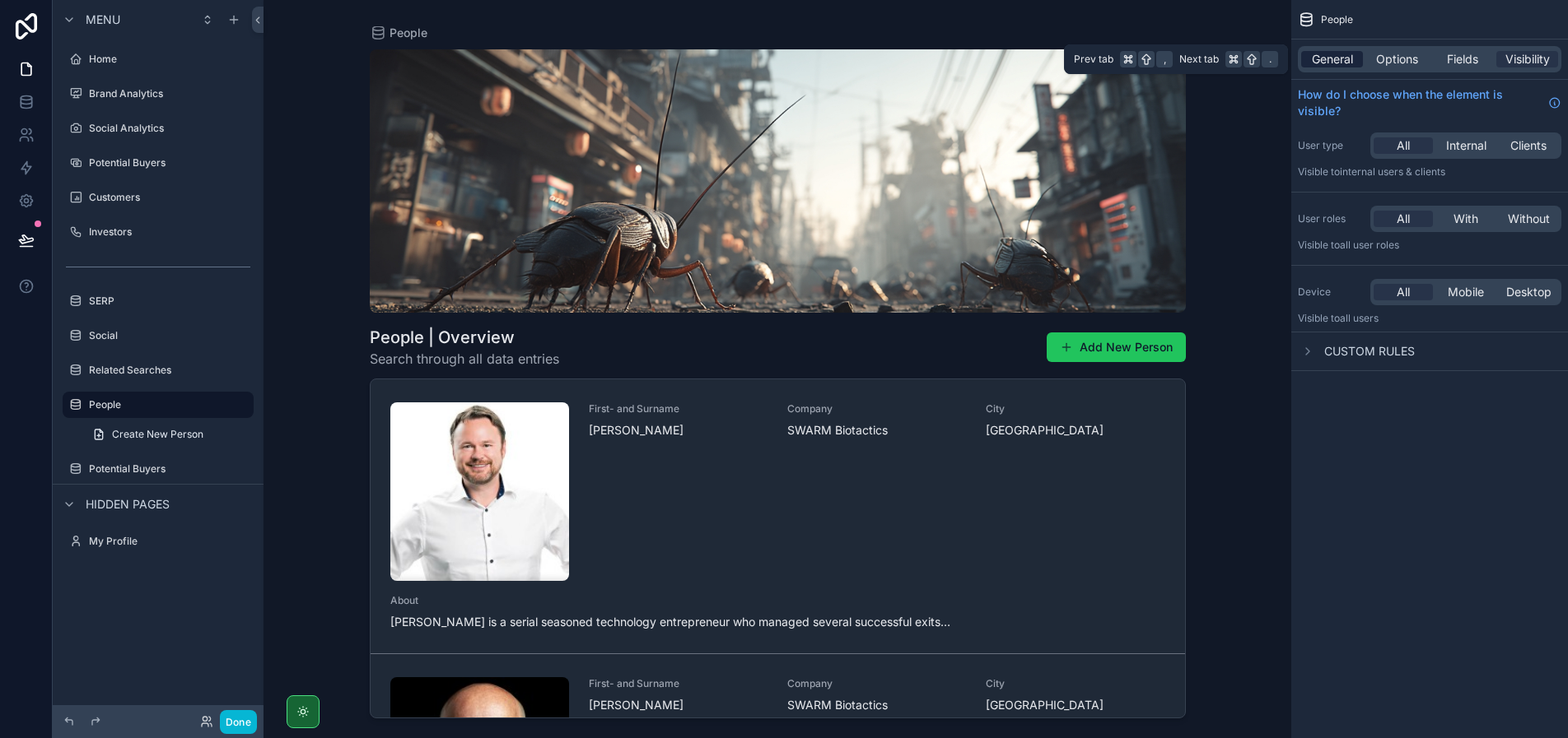
click at [1344, 58] on span "General" at bounding box center [1333, 59] width 41 height 16
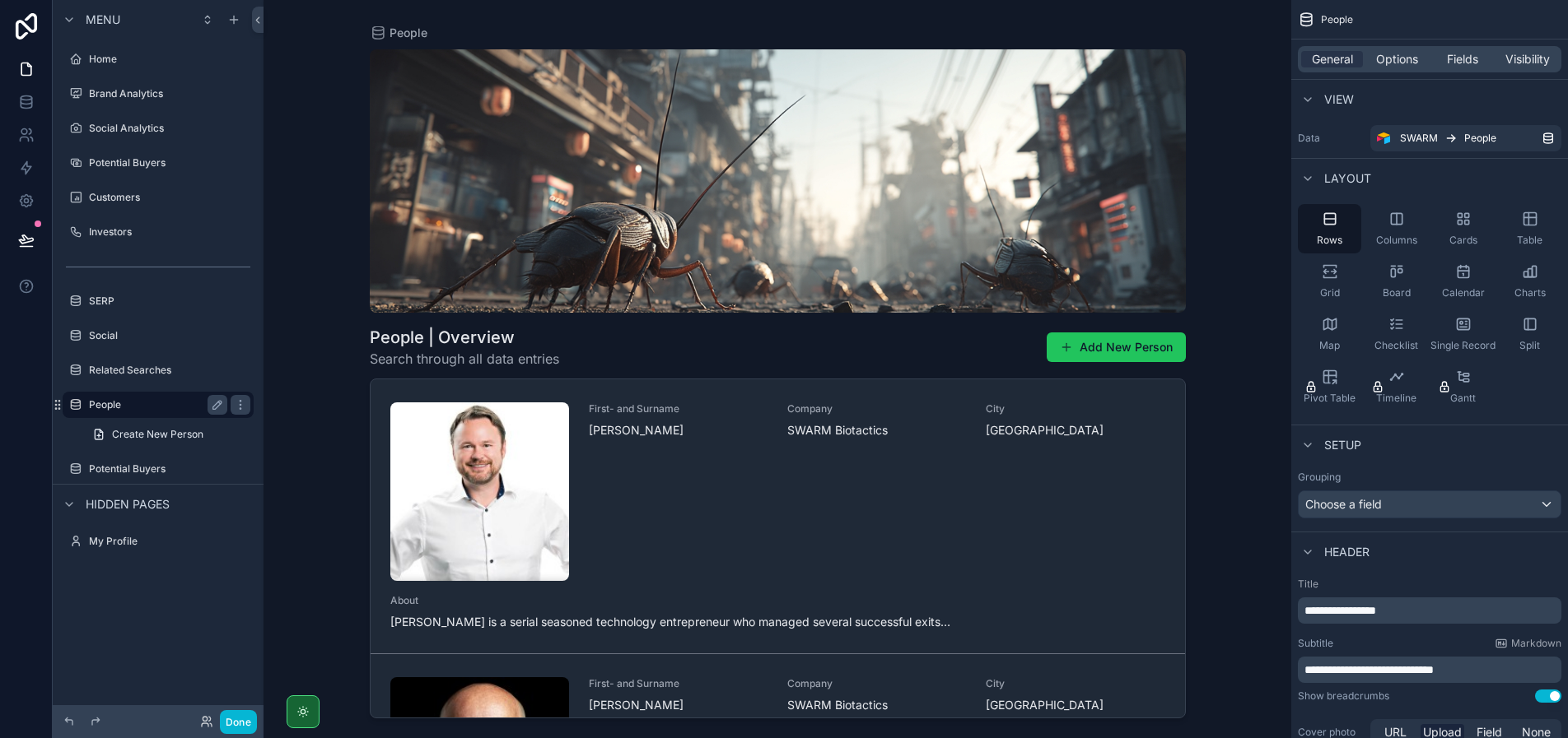
click at [128, 400] on label "People" at bounding box center [155, 405] width 132 height 14
click at [146, 404] on label "People" at bounding box center [155, 405] width 132 height 14
click at [235, 403] on icon "scrollable content" at bounding box center [240, 405] width 14 height 14
click at [239, 403] on icon "scrollable content" at bounding box center [240, 405] width 14 height 14
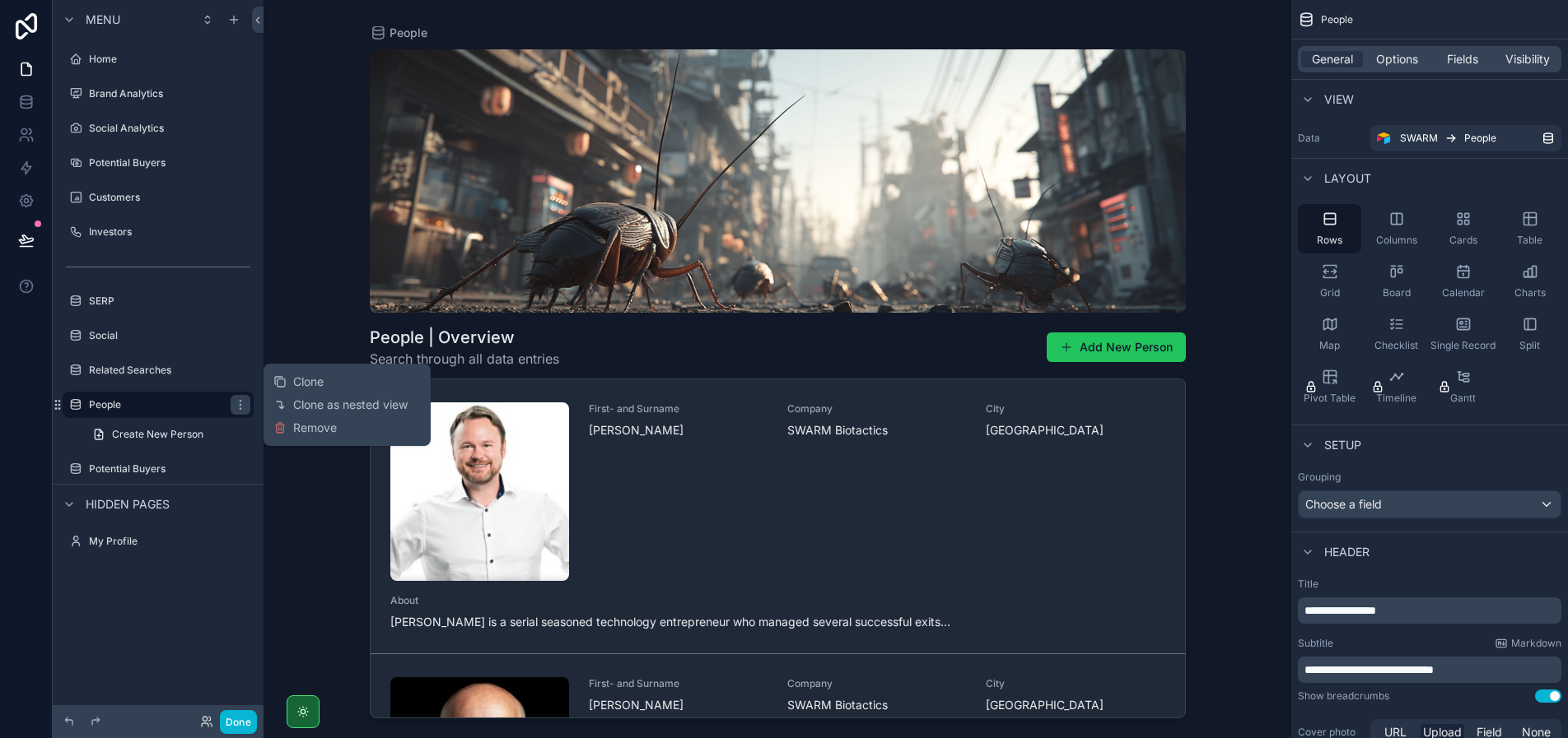
click at [612, 351] on div "scrollable content" at bounding box center [777, 359] width 842 height 718
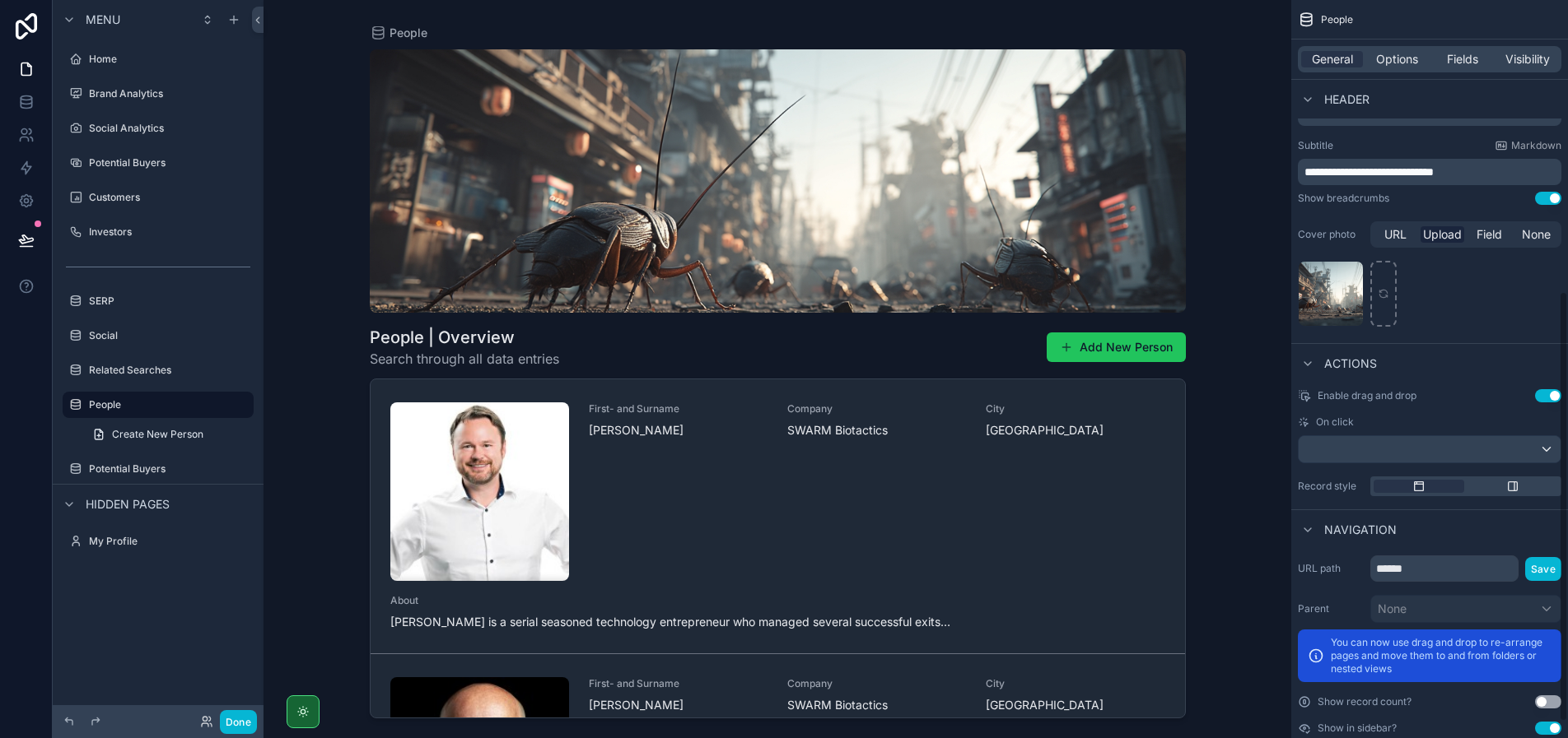
scroll to position [527, 0]
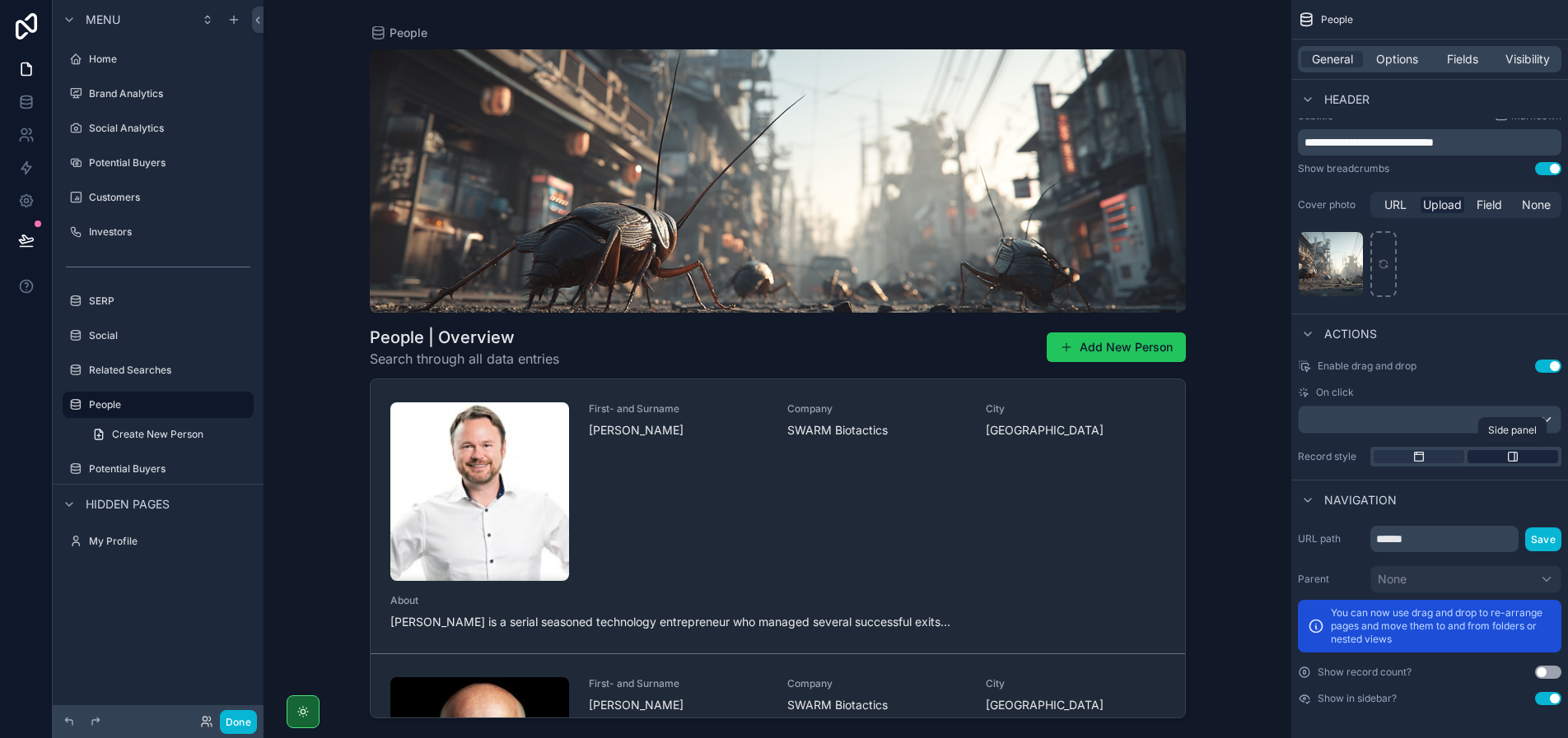
click at [1500, 459] on div "scrollable content" at bounding box center [1512, 456] width 90 height 14
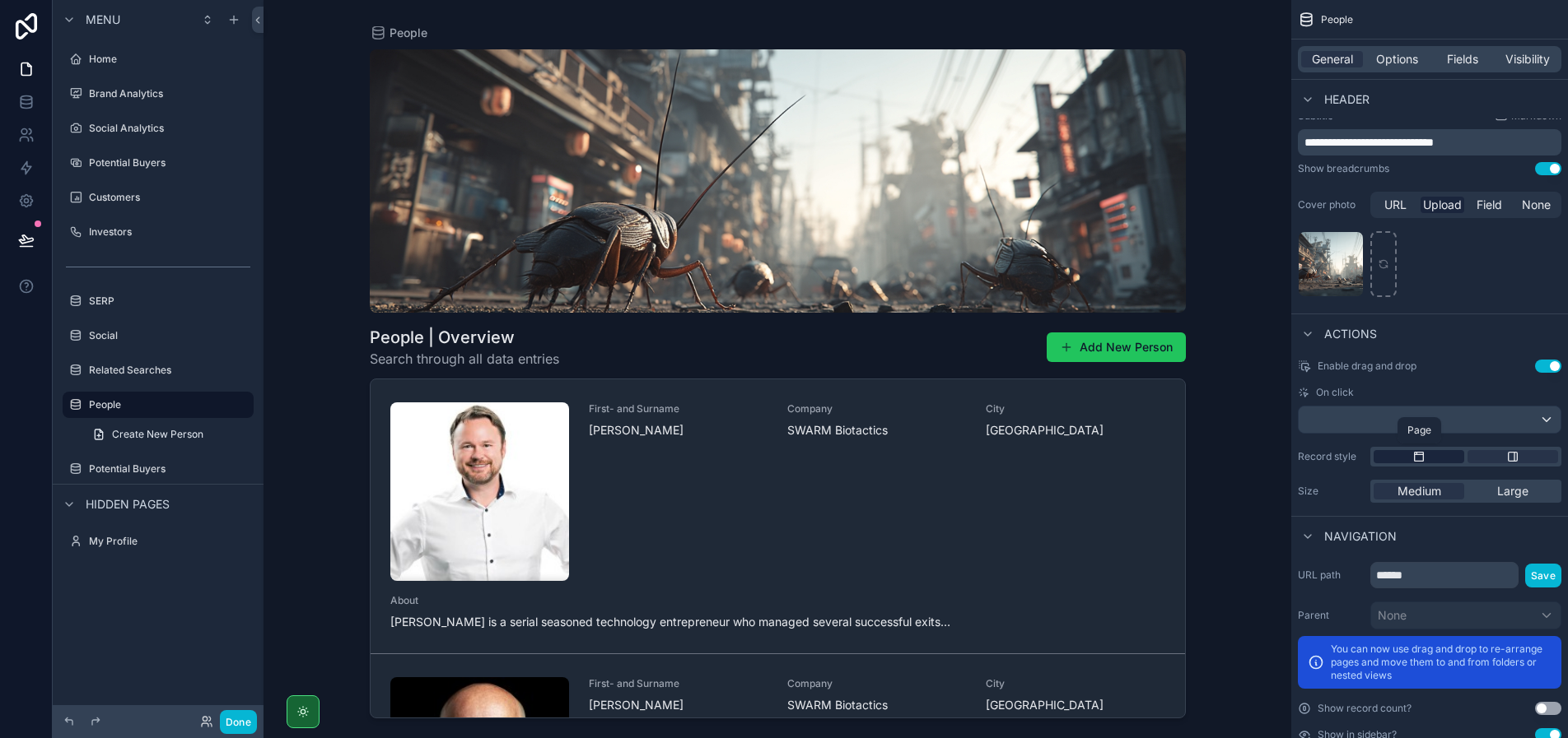
click at [1426, 458] on div "scrollable content" at bounding box center [1418, 456] width 90 height 14
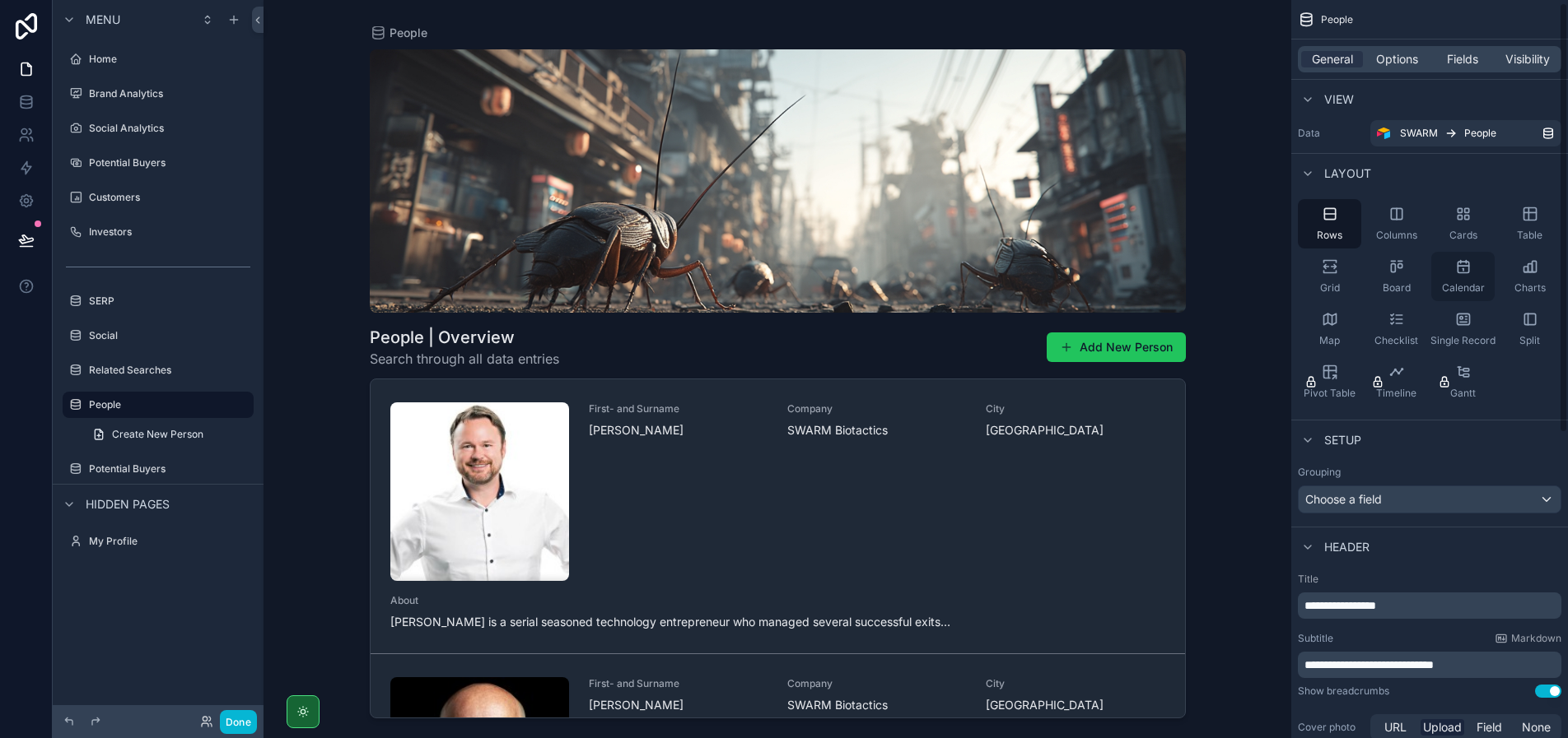
scroll to position [0, 0]
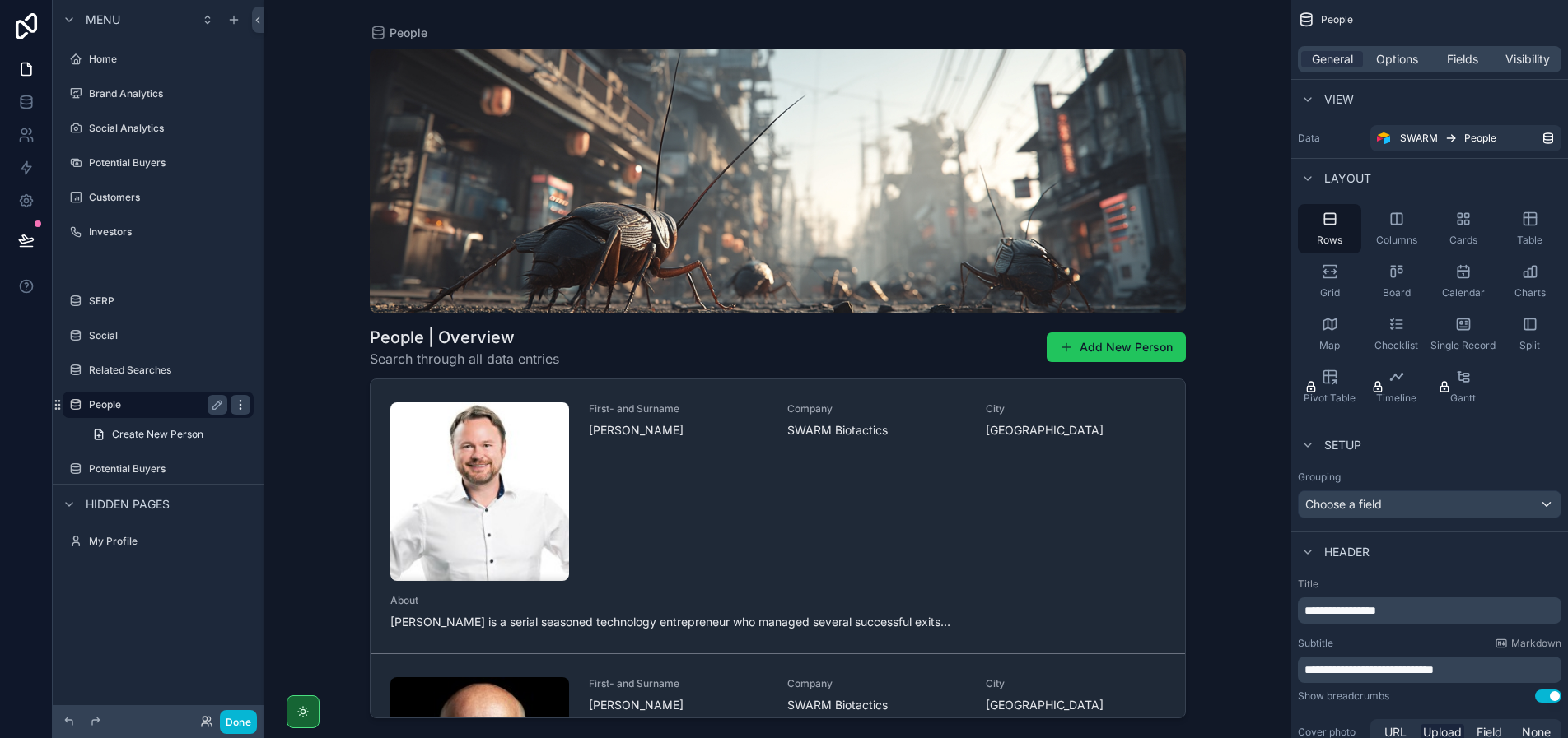
click at [239, 406] on icon "scrollable content" at bounding box center [240, 405] width 14 height 14
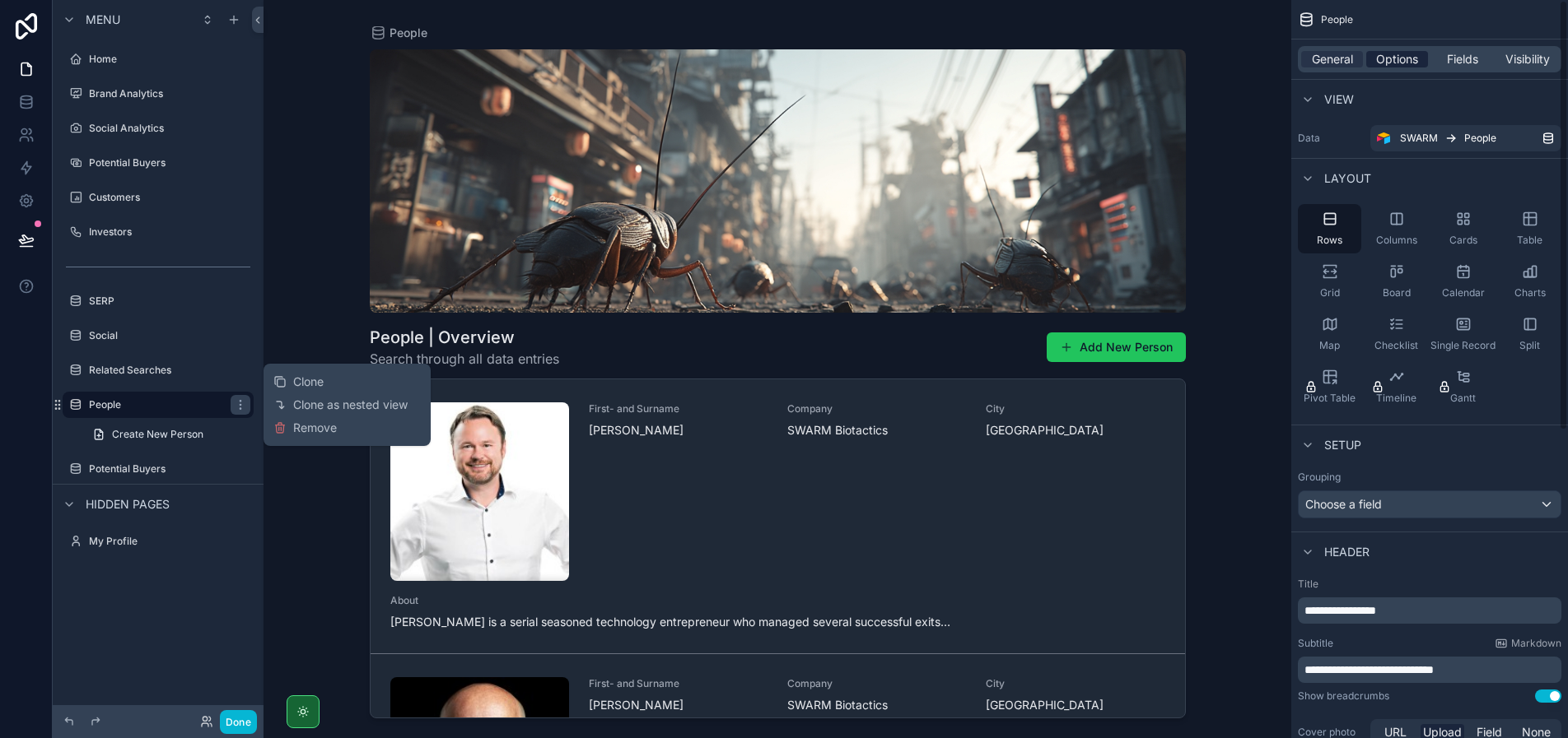
click at [1386, 56] on span "Options" at bounding box center [1397, 59] width 42 height 16
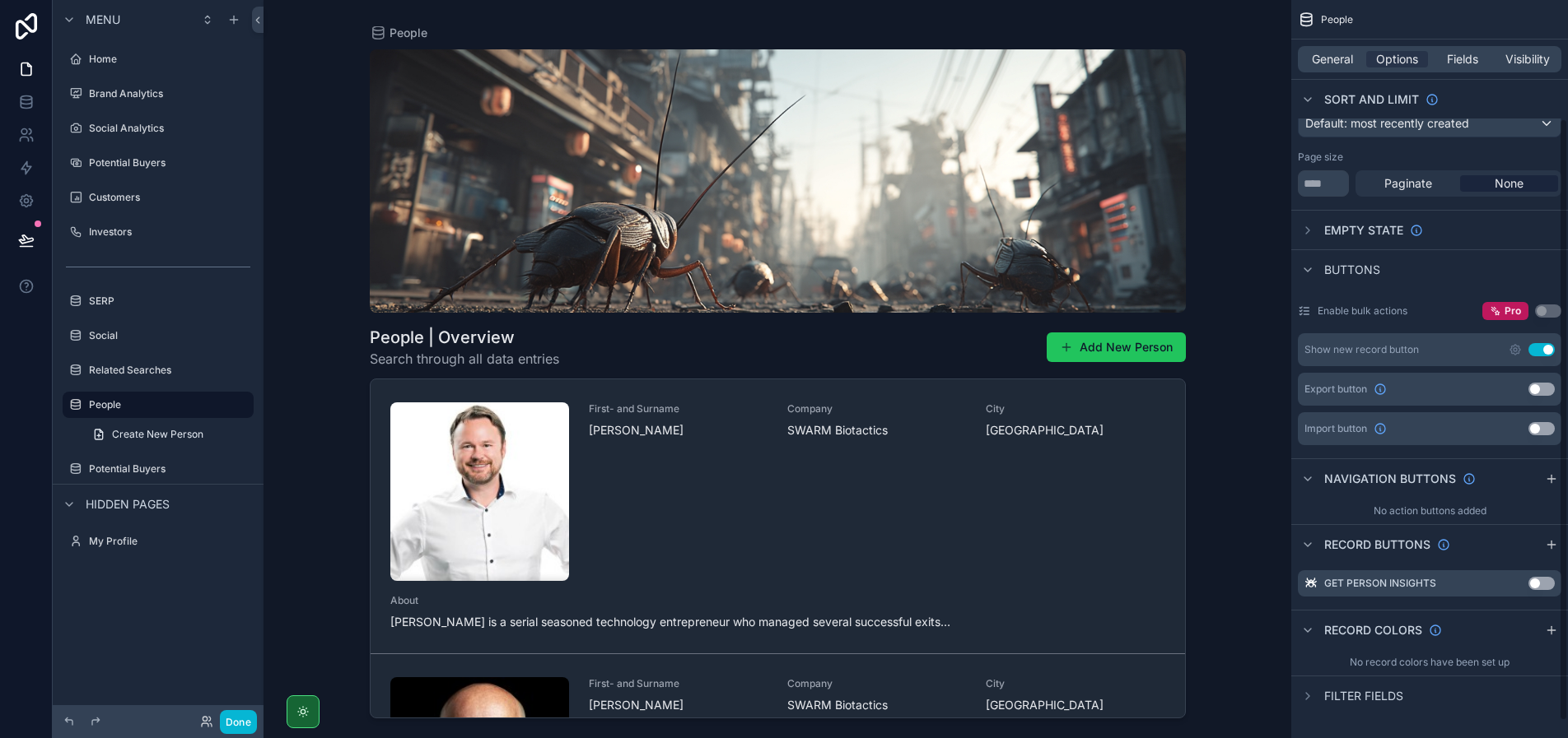
scroll to position [166, 0]
click at [1468, 65] on span "Fields" at bounding box center [1462, 59] width 32 height 16
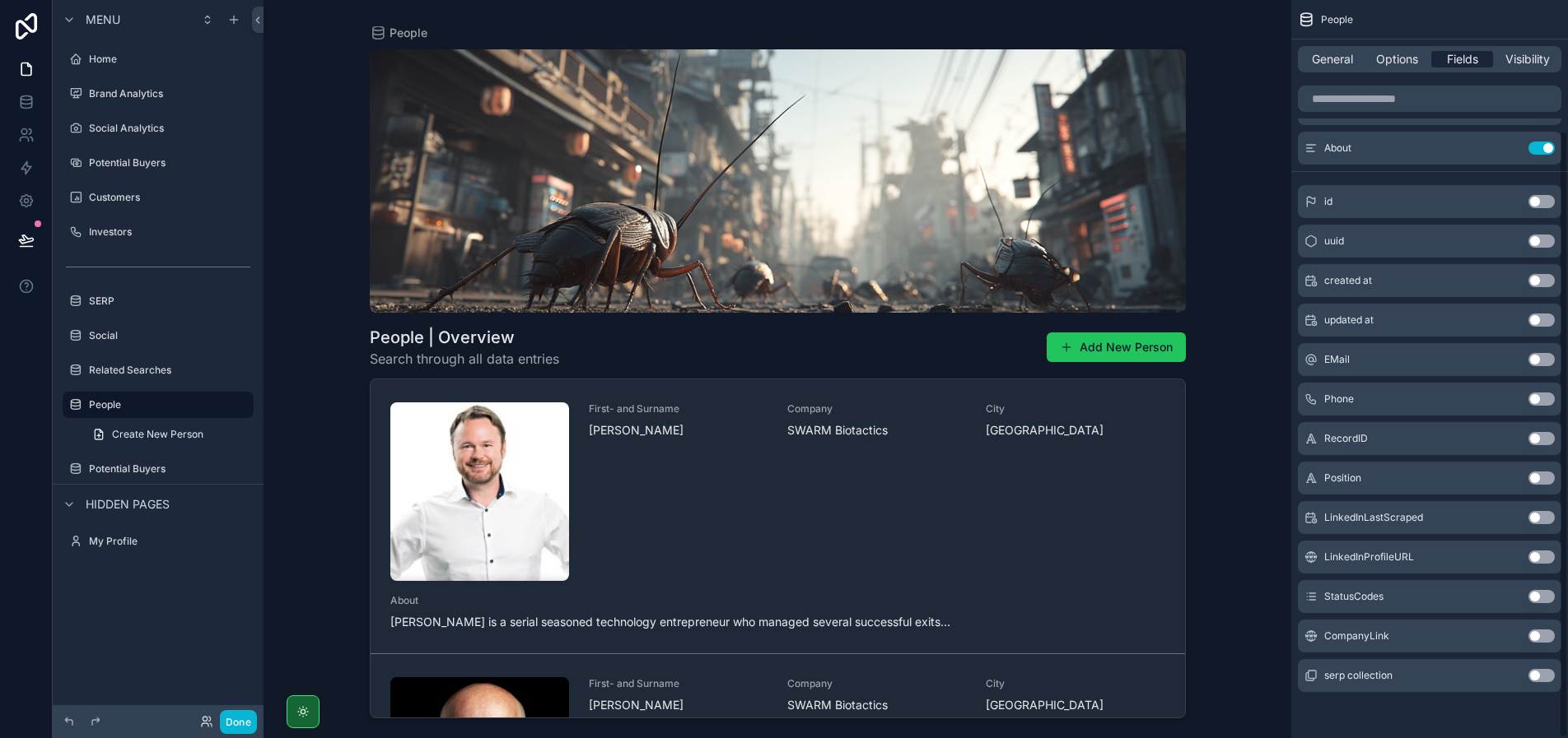
scroll to position [159, 0]
click at [1527, 69] on div "General Options Fields Visibility" at bounding box center [1429, 59] width 263 height 26
click at [1524, 64] on span "Visibility" at bounding box center [1527, 59] width 44 height 16
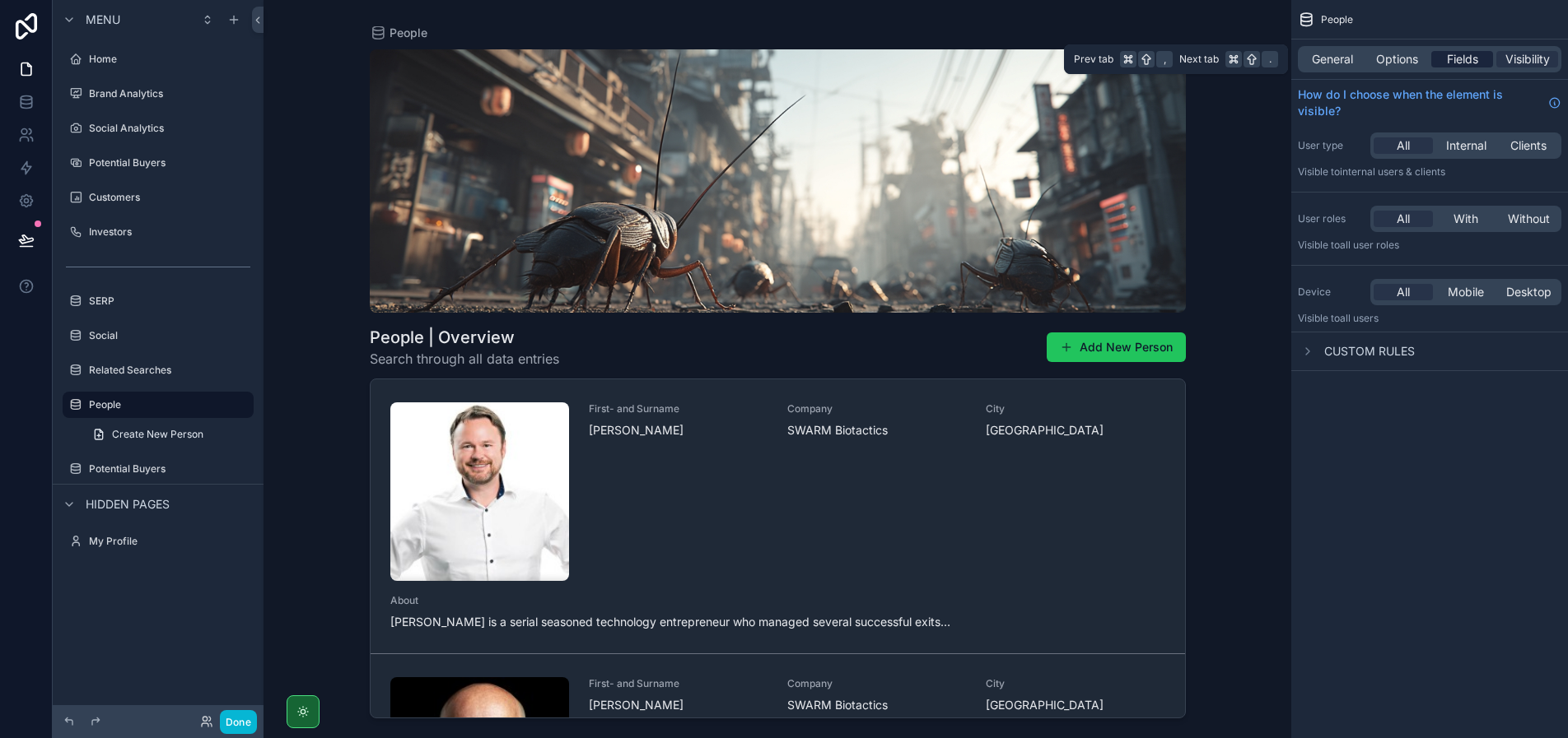
click at [1454, 59] on span "Fields" at bounding box center [1462, 59] width 32 height 16
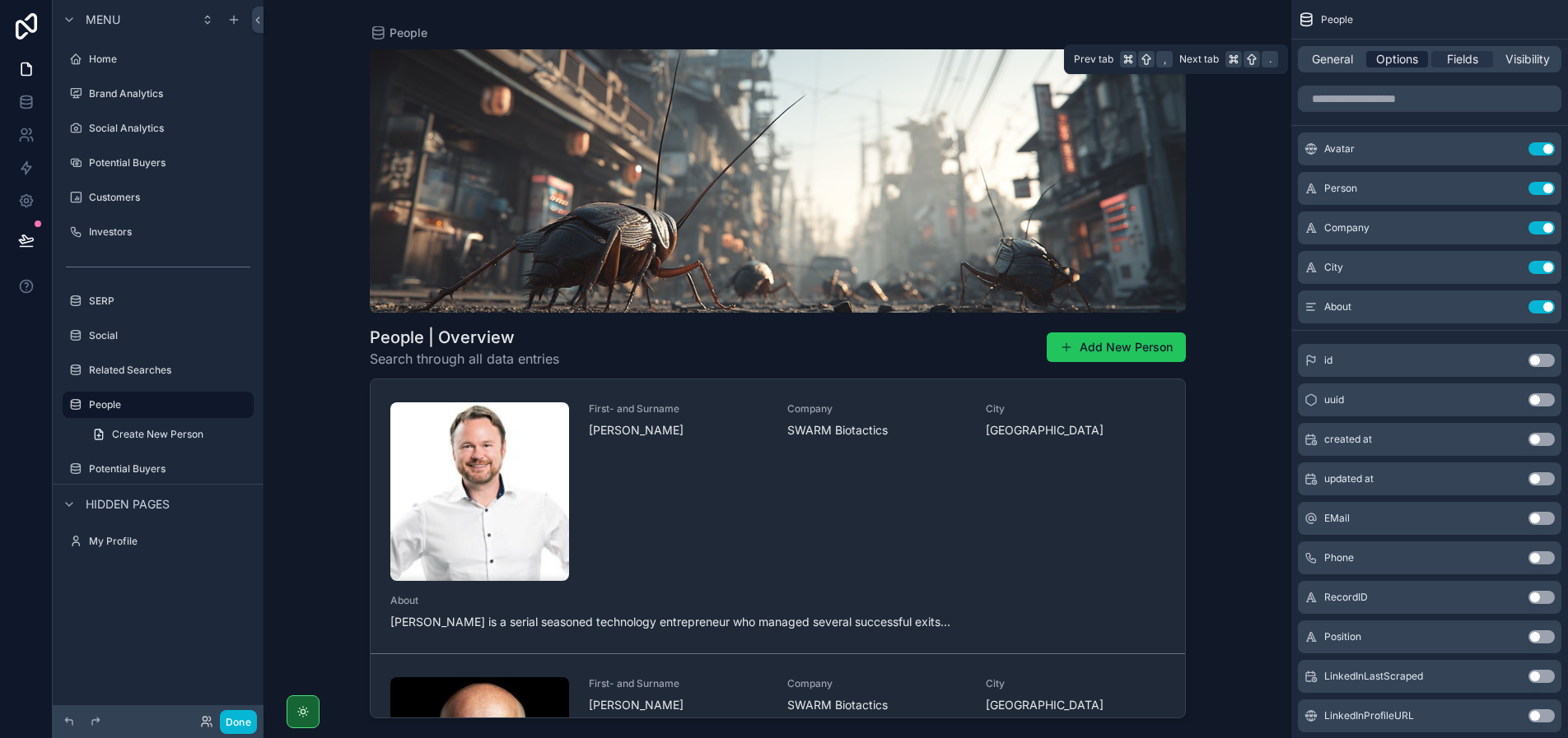
click at [1416, 56] on span "Options" at bounding box center [1397, 59] width 42 height 16
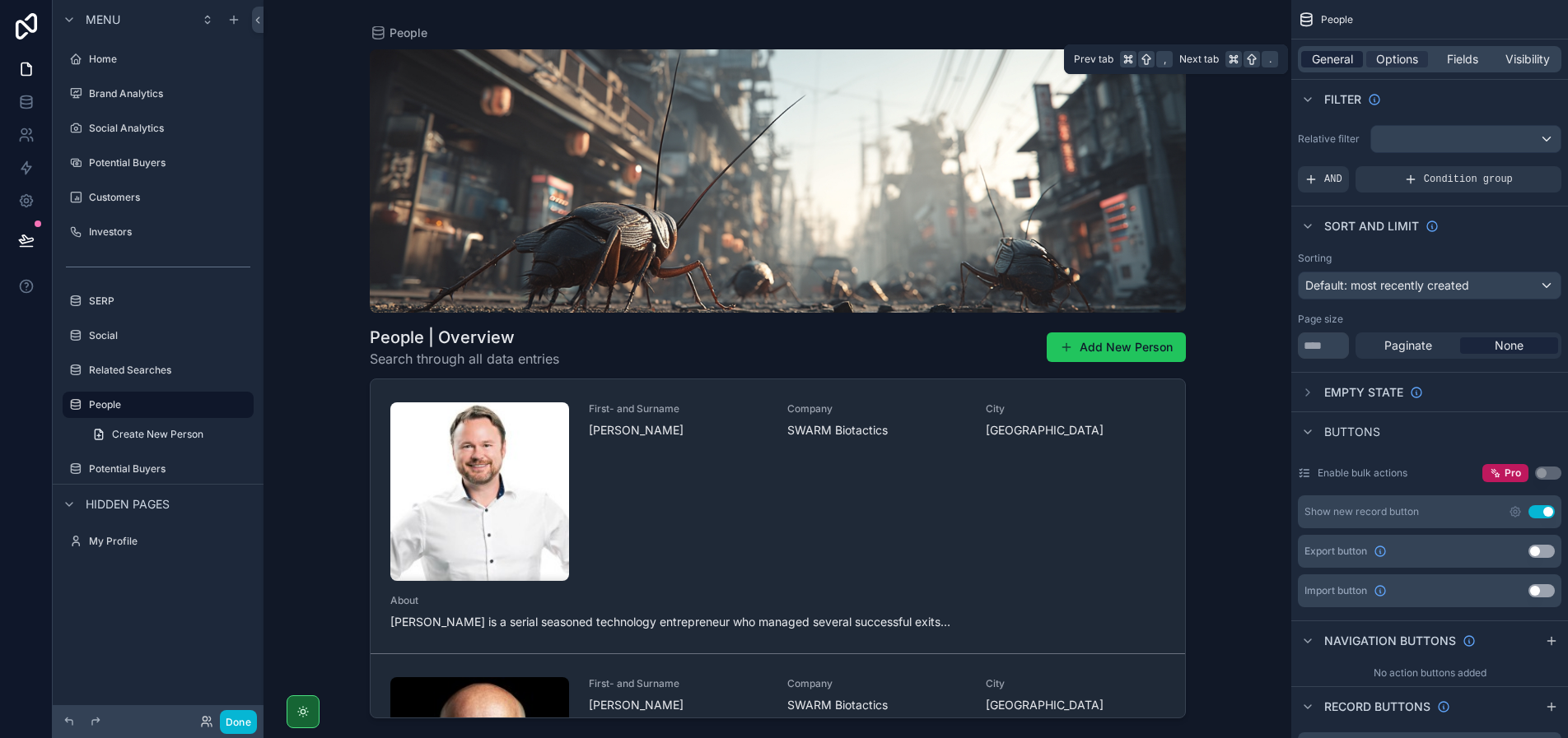
click at [1330, 53] on span "General" at bounding box center [1333, 59] width 41 height 16
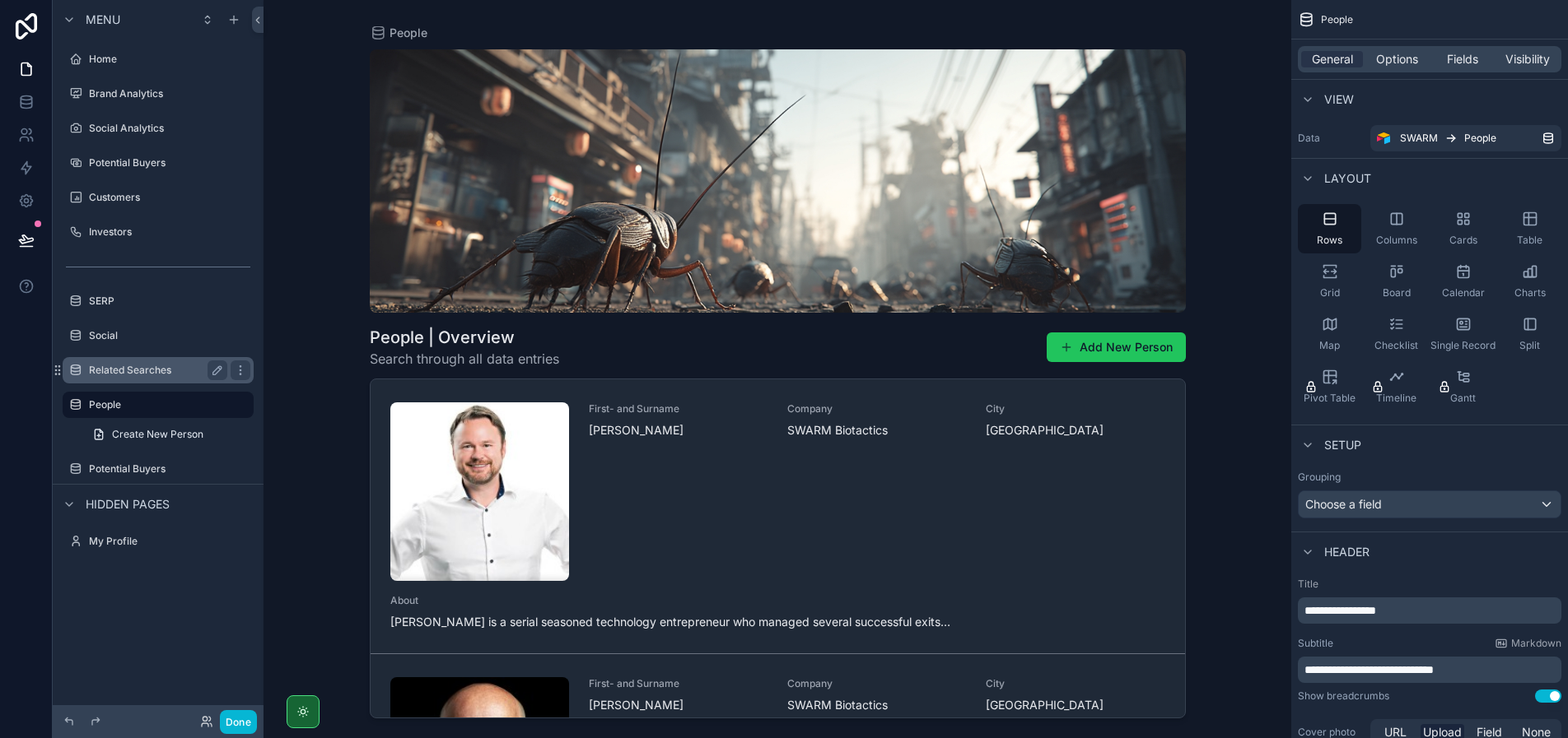
click at [133, 364] on label "Related Searches" at bounding box center [155, 370] width 132 height 14
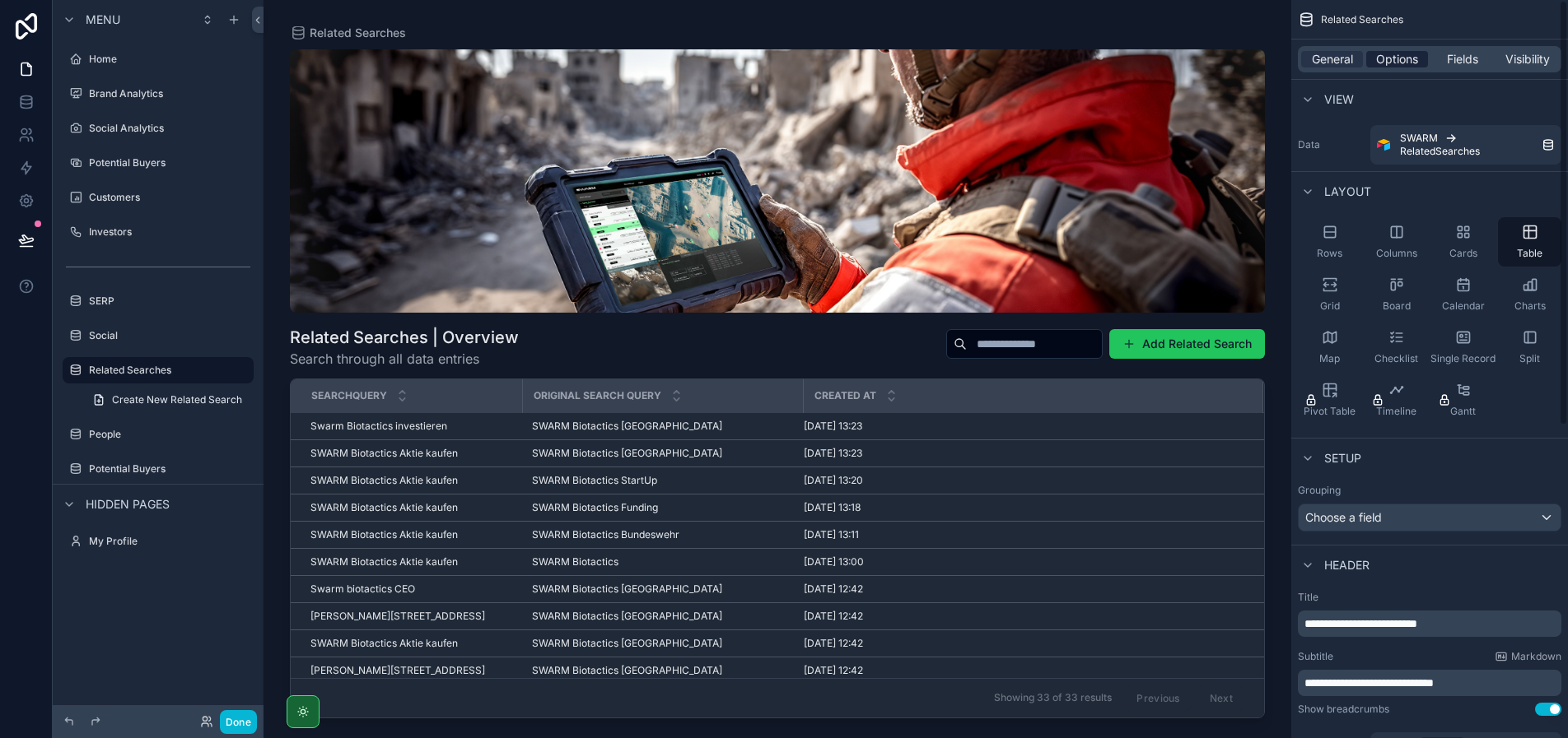
click at [1407, 66] on span "Options" at bounding box center [1397, 59] width 42 height 16
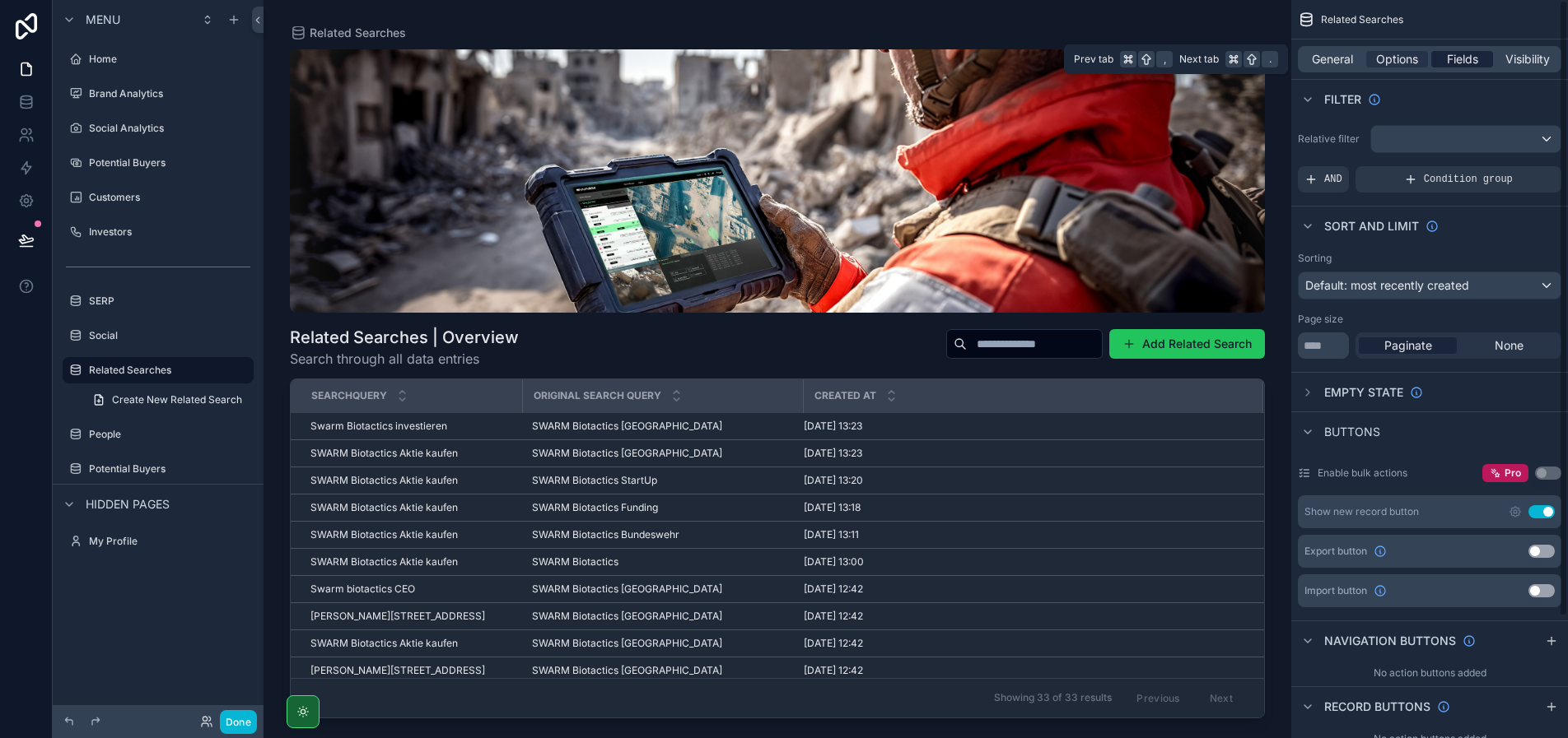
click at [1467, 56] on span "Fields" at bounding box center [1462, 59] width 32 height 16
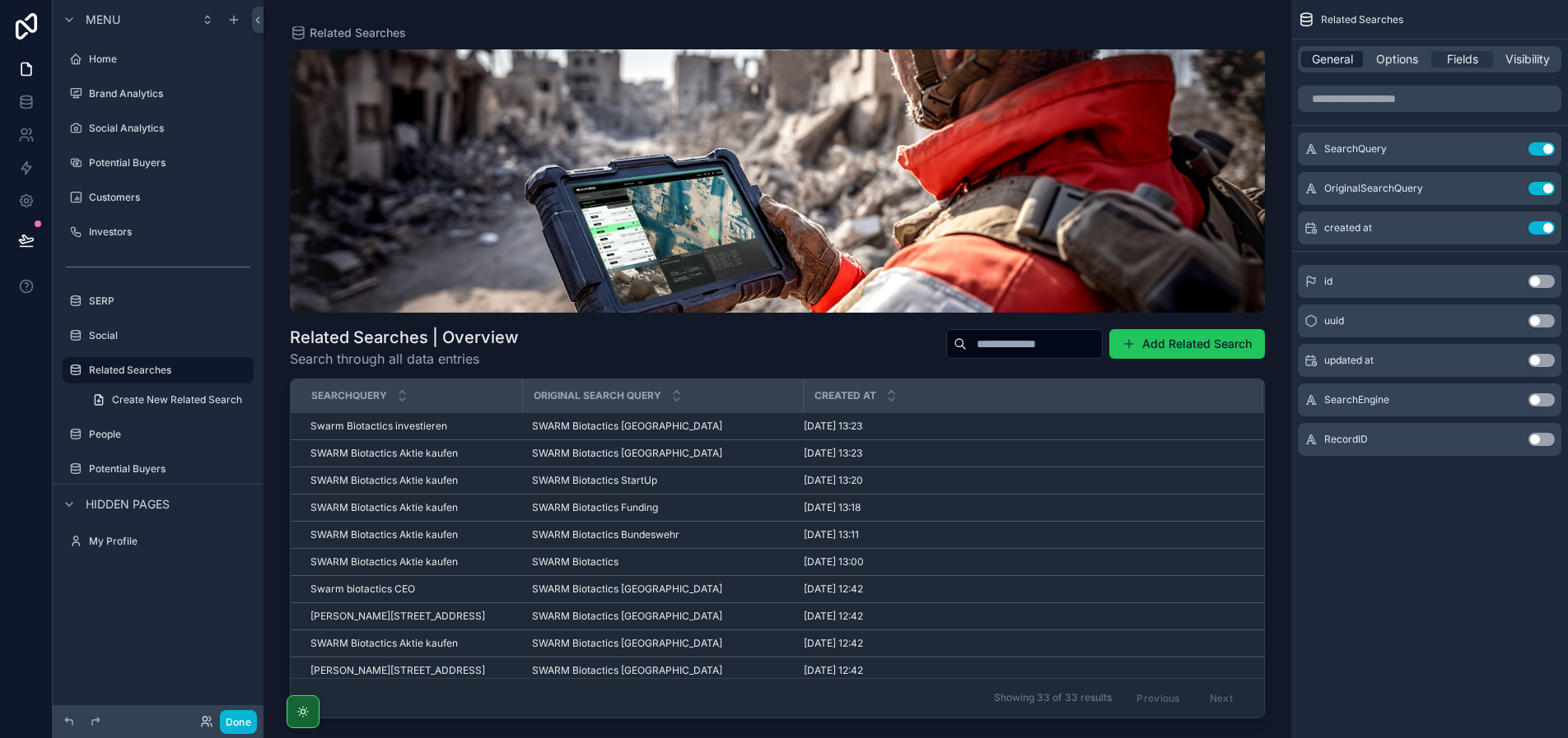
click at [1322, 53] on span "General" at bounding box center [1333, 59] width 41 height 16
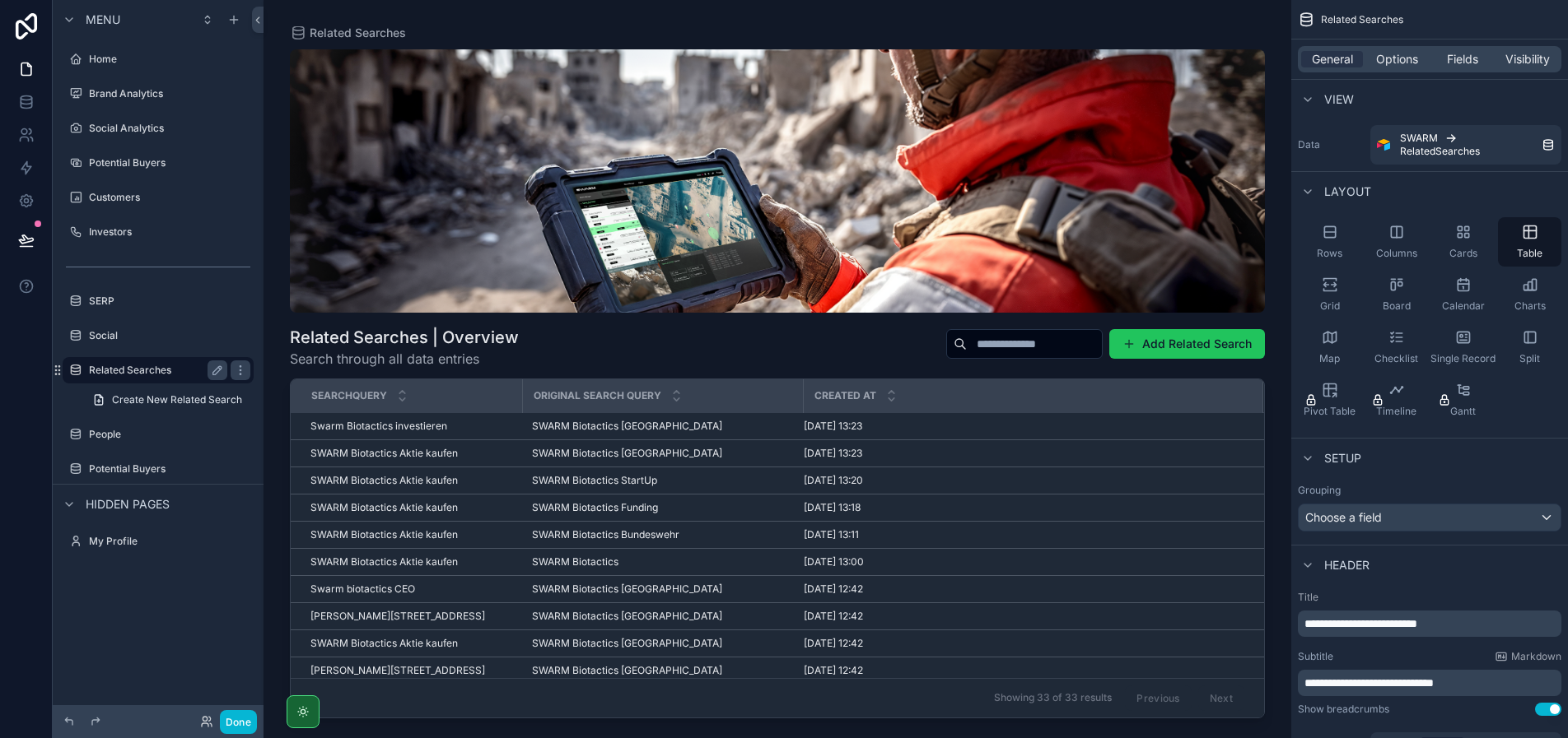
click at [147, 366] on label "Related Searches" at bounding box center [155, 370] width 132 height 14
click at [157, 334] on label "Social" at bounding box center [155, 335] width 132 height 14
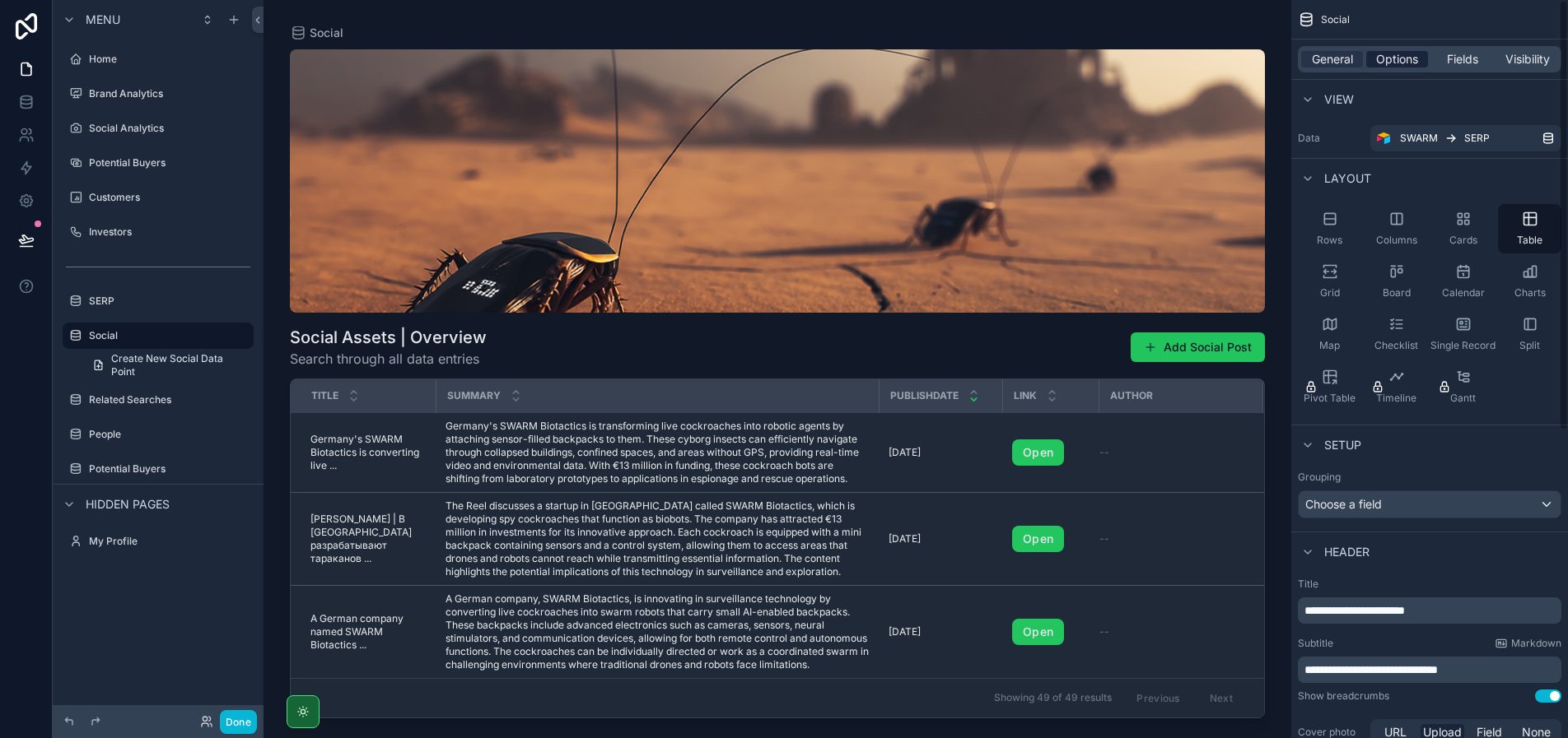
click at [1413, 61] on span "Options" at bounding box center [1397, 59] width 42 height 16
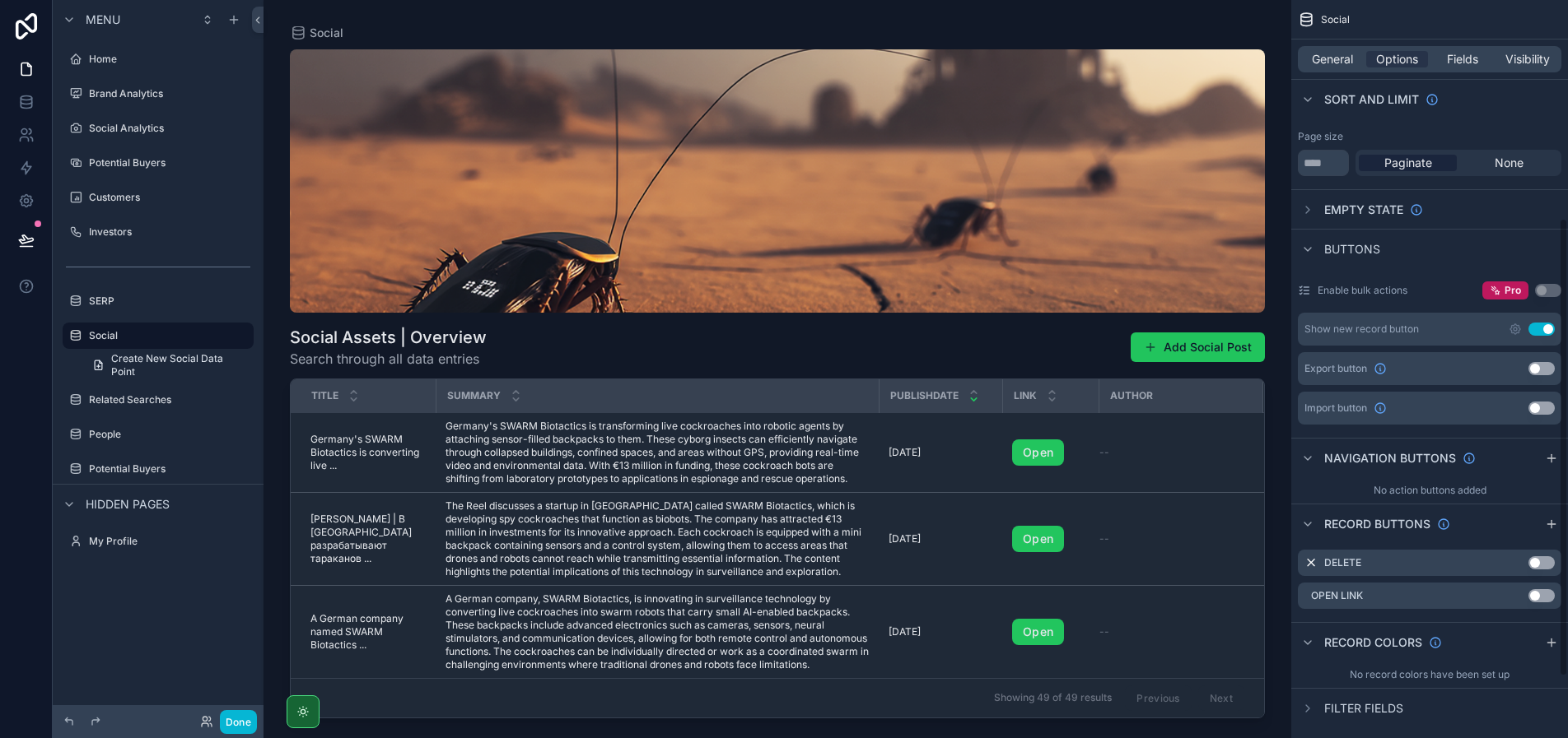
scroll to position [449, 0]
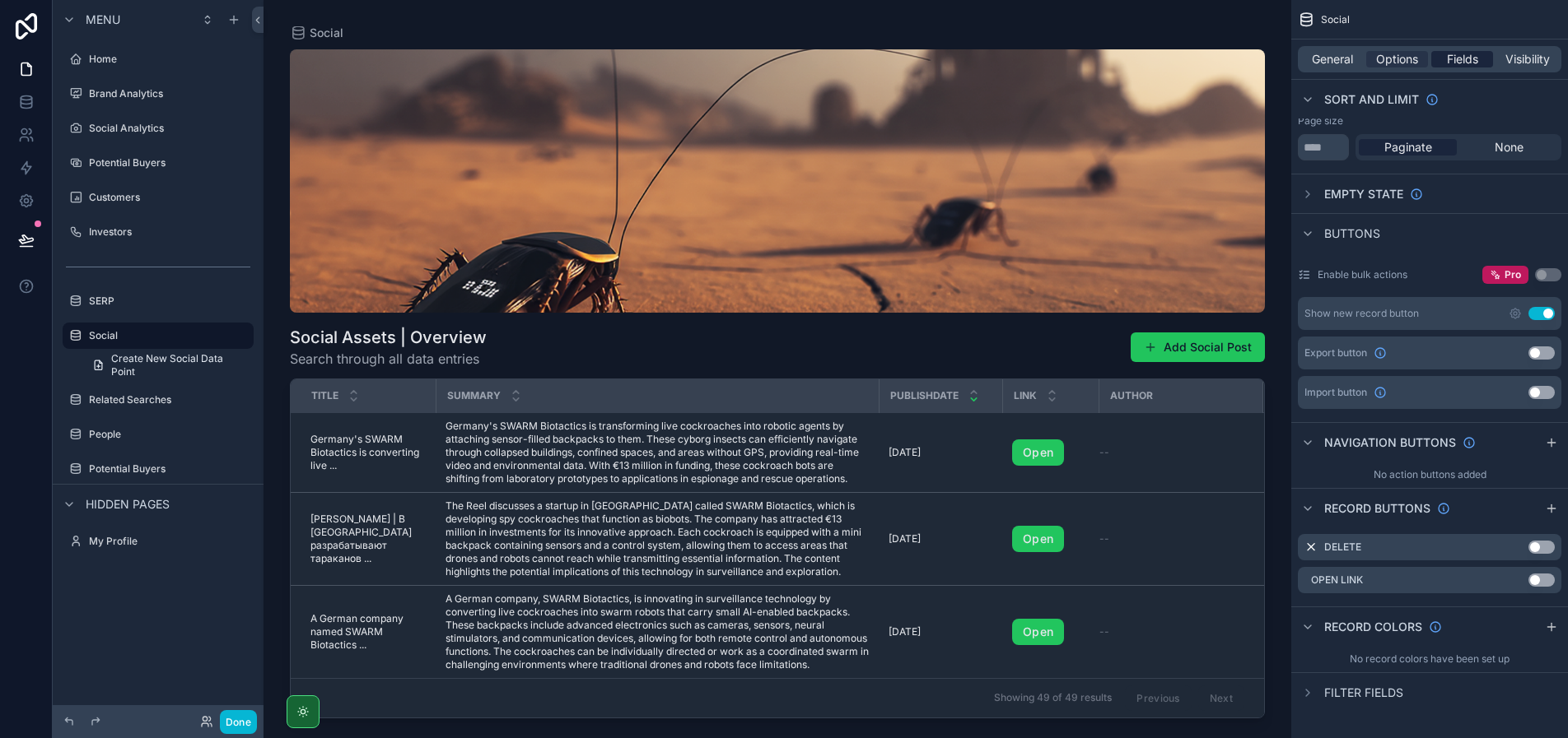
click at [1464, 58] on span "Fields" at bounding box center [1462, 59] width 32 height 16
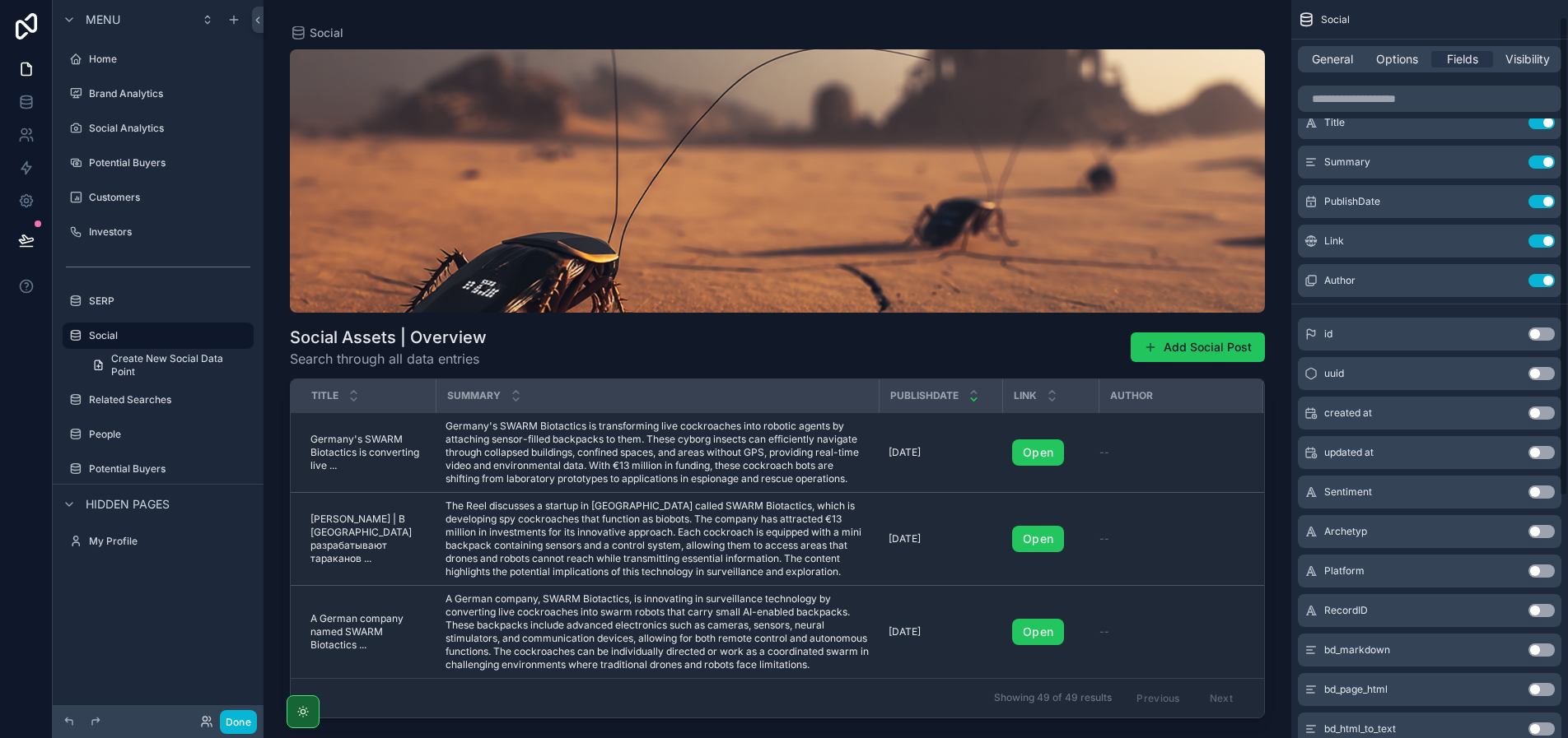
scroll to position [0, 0]
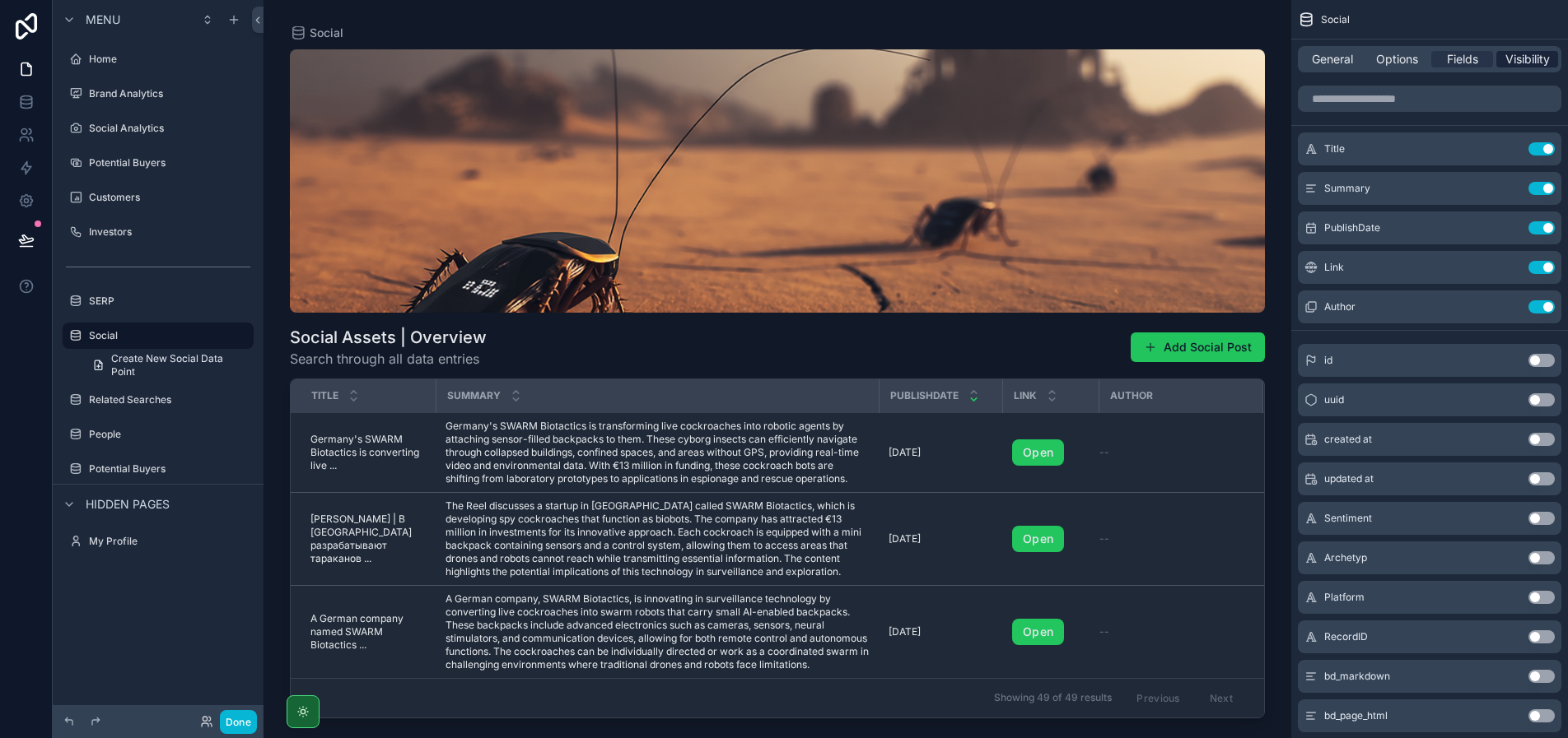
click at [1525, 57] on span "Visibility" at bounding box center [1527, 59] width 44 height 16
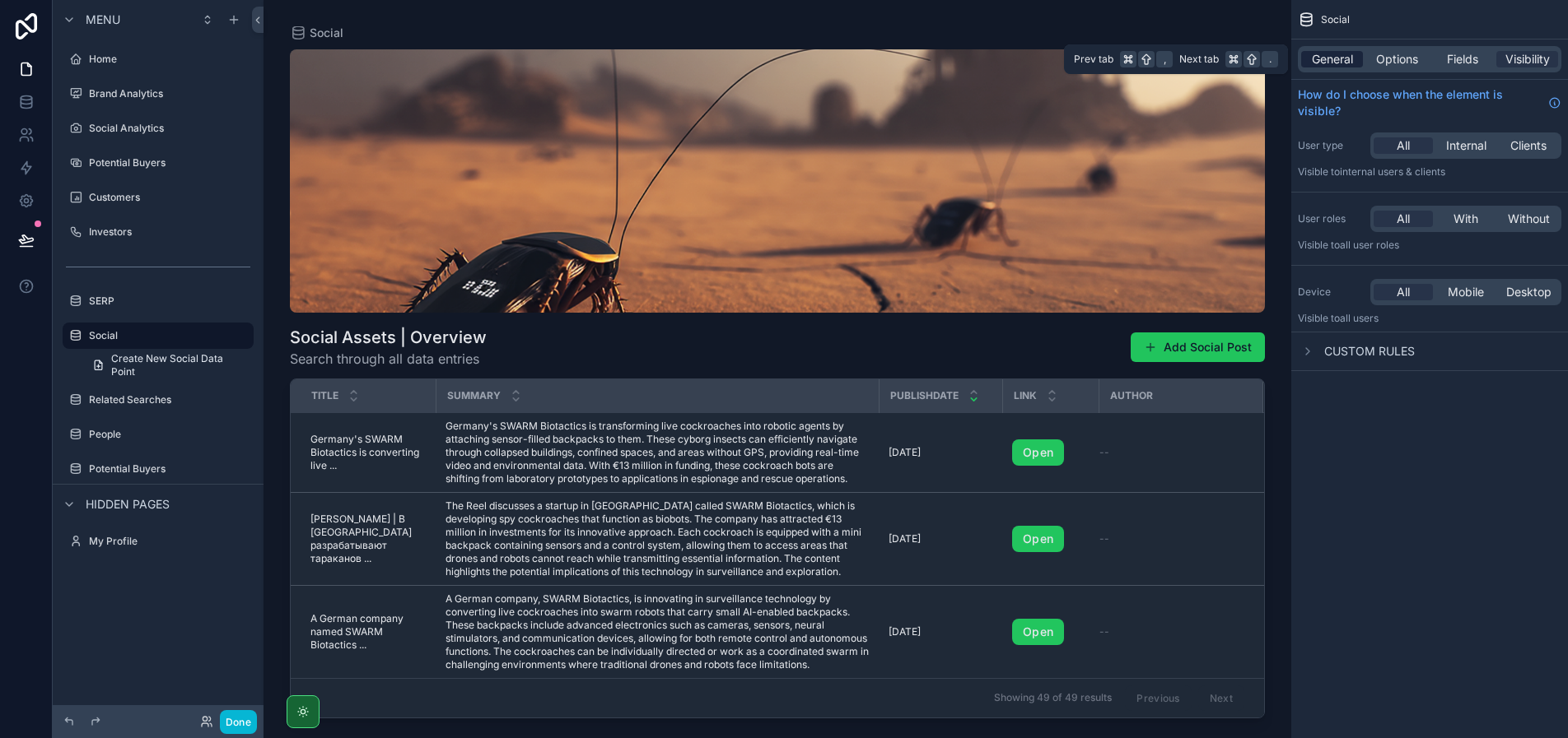
click at [1343, 62] on span "General" at bounding box center [1333, 59] width 41 height 16
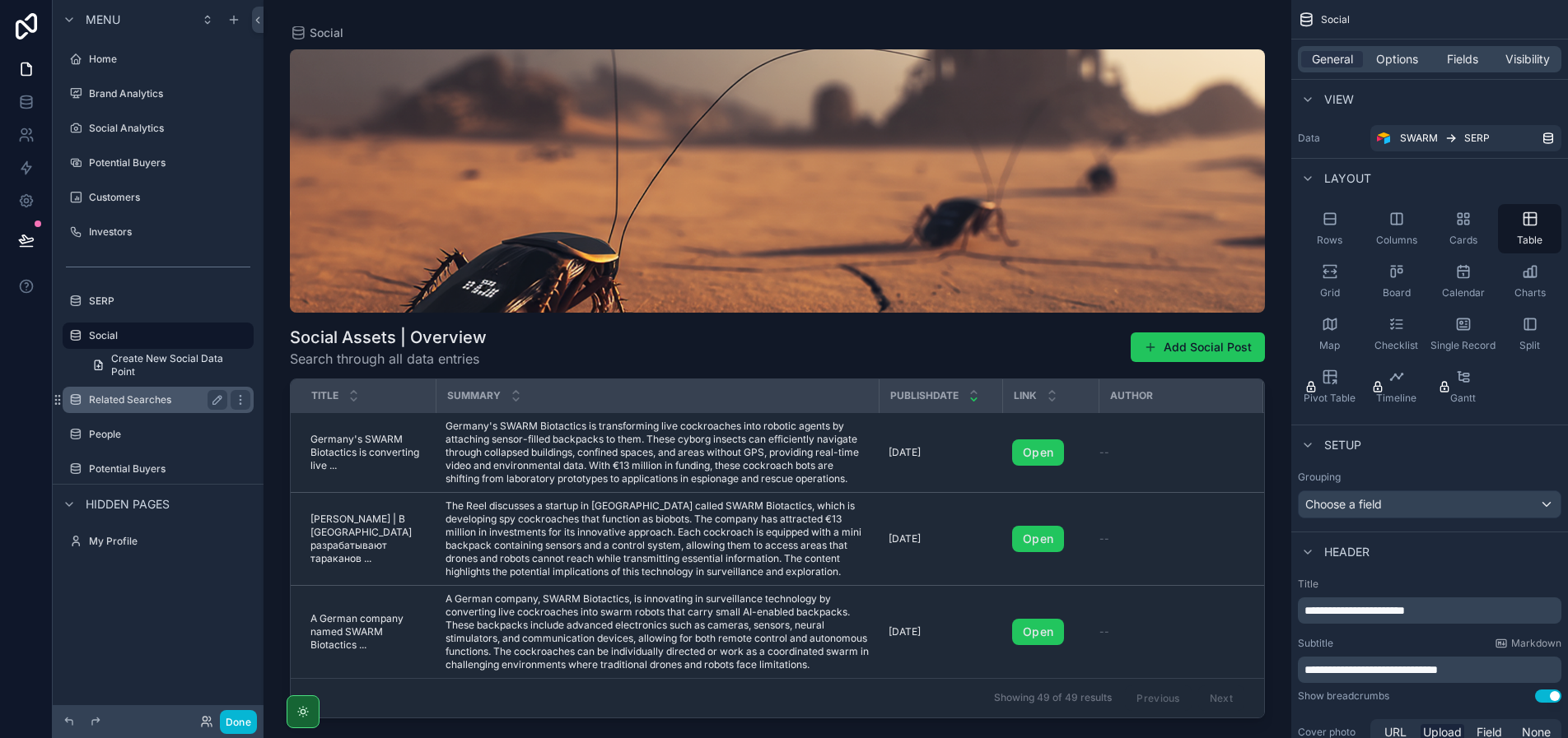
click at [144, 393] on label "Related Searches" at bounding box center [155, 399] width 132 height 14
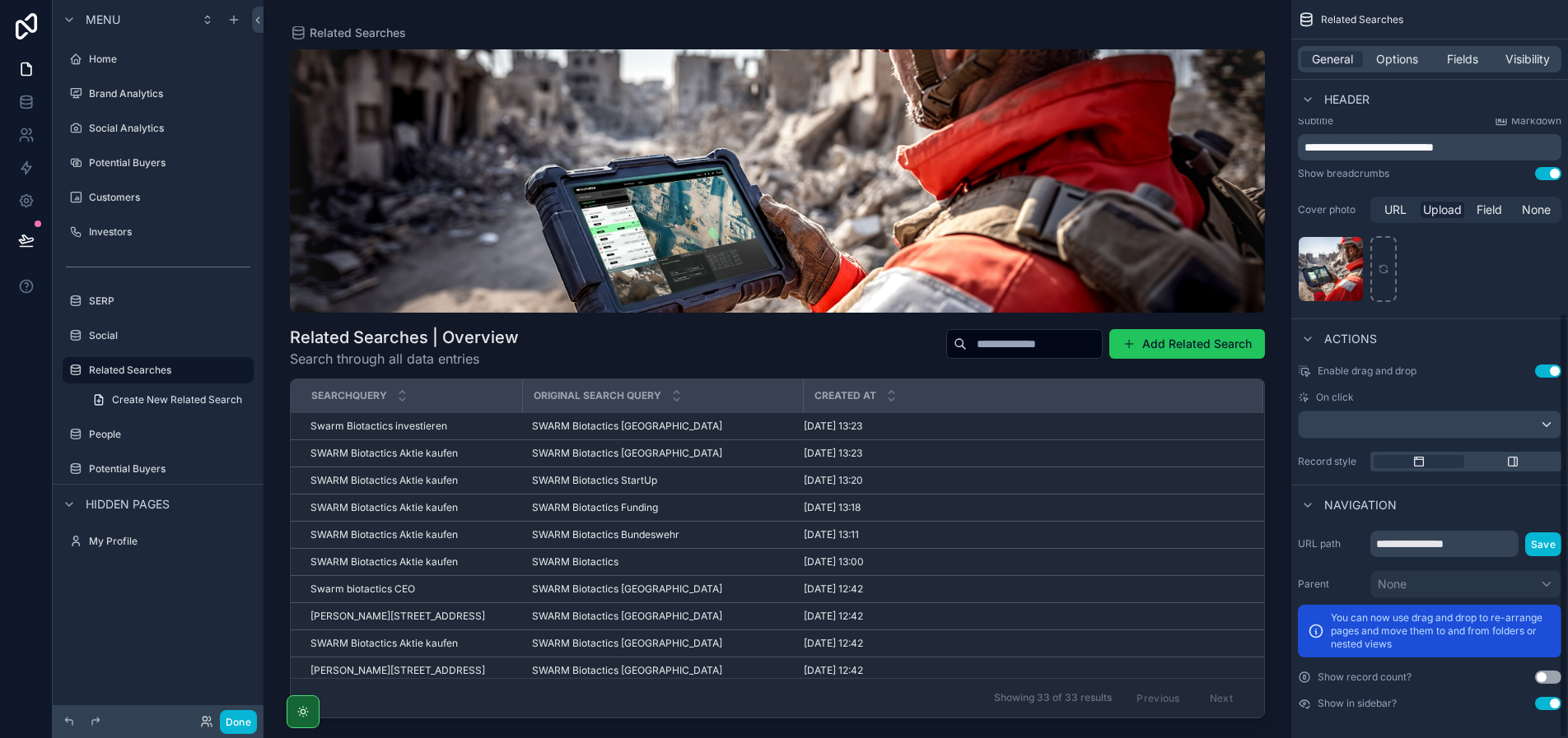
scroll to position [541, 0]
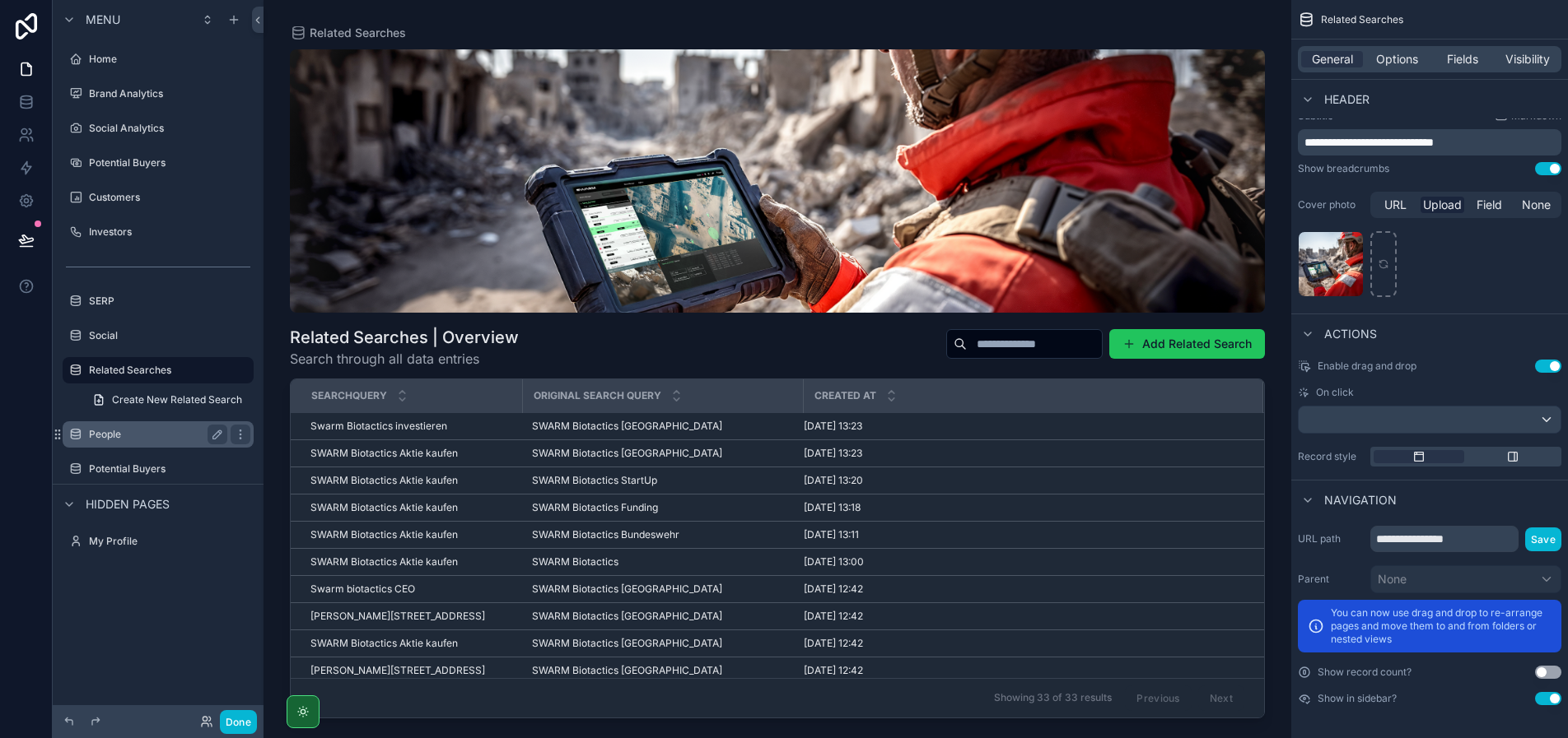
click at [143, 440] on label "People" at bounding box center [155, 434] width 132 height 14
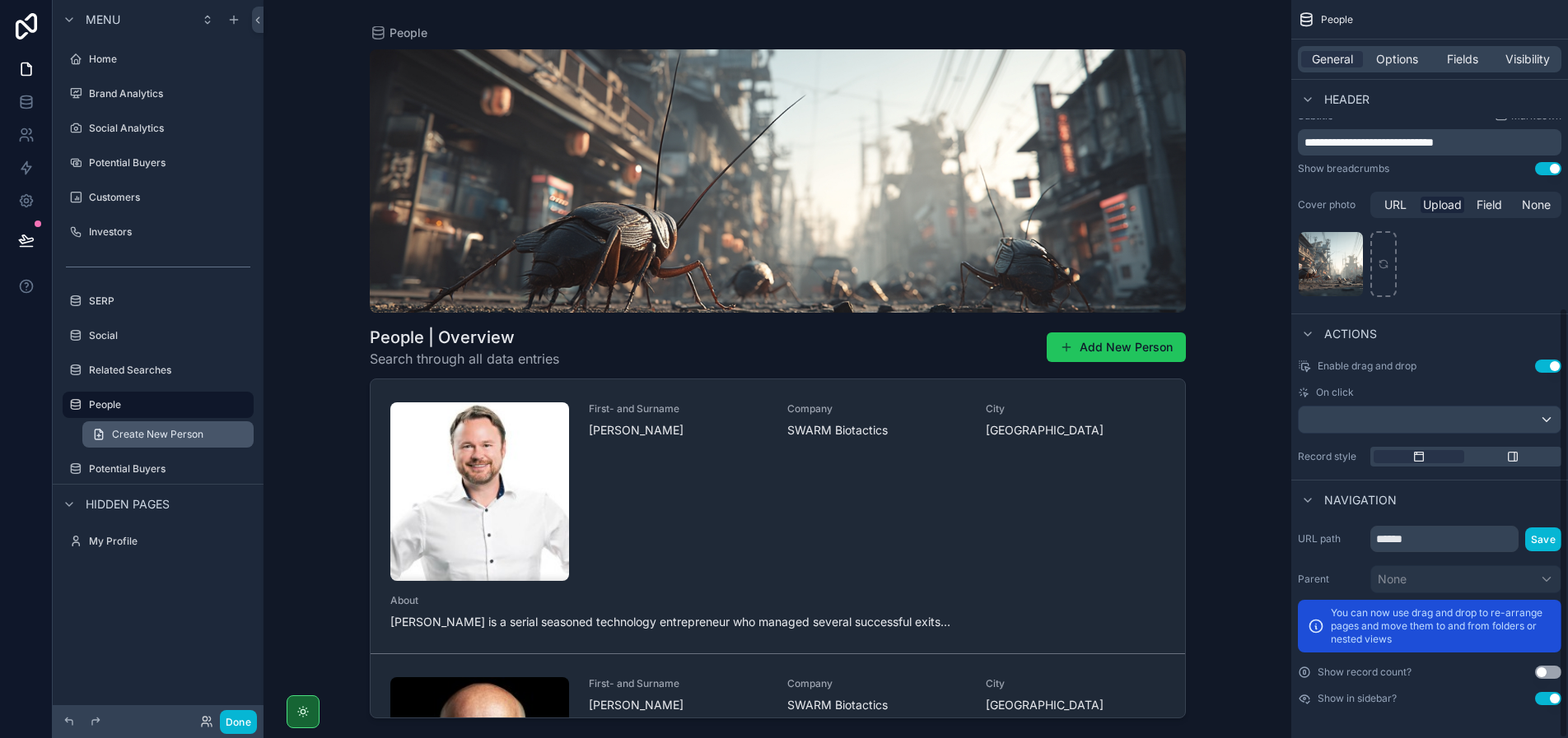
scroll to position [527, 0]
click at [234, 405] on icon "scrollable content" at bounding box center [240, 405] width 14 height 14
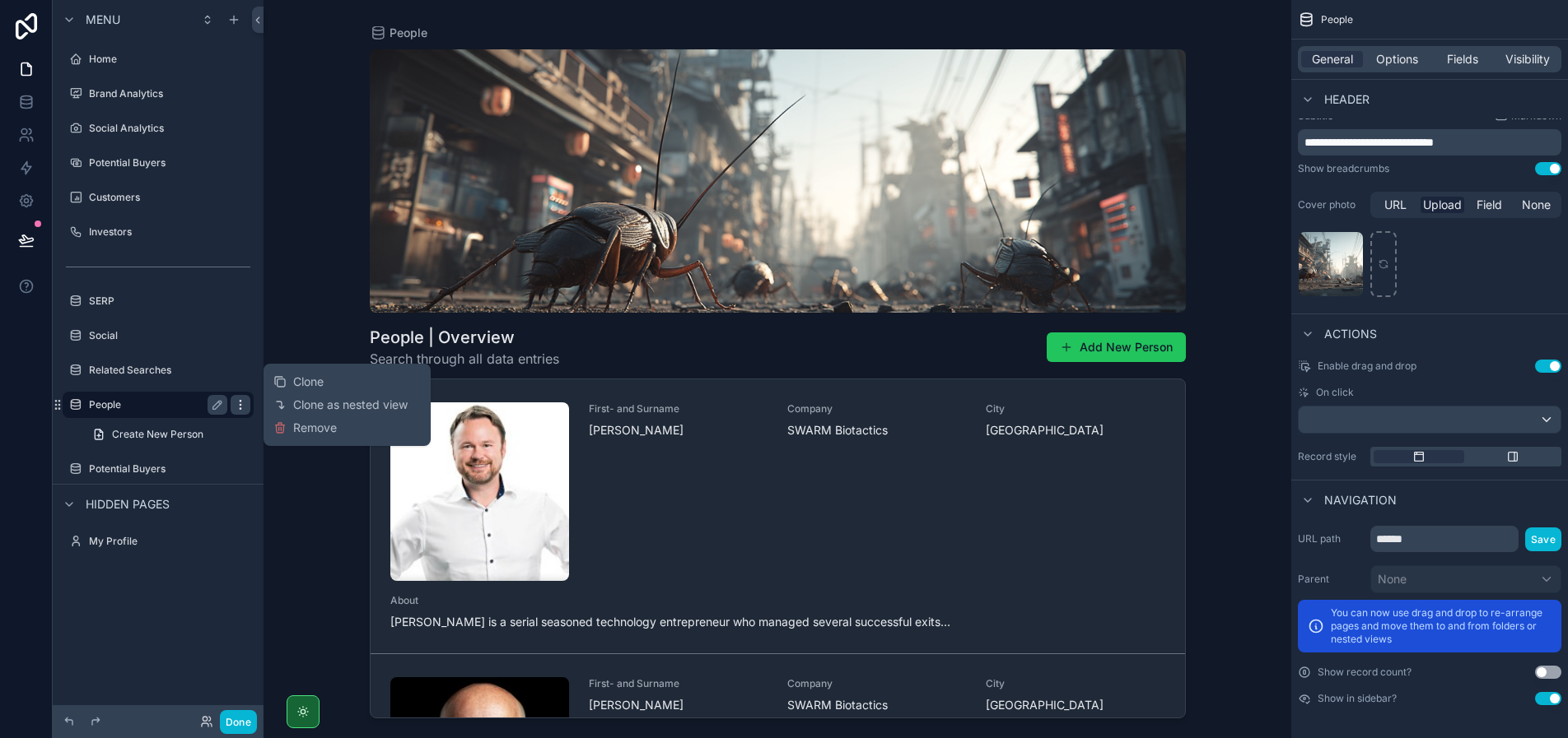
click at [237, 405] on icon "scrollable content" at bounding box center [240, 405] width 14 height 14
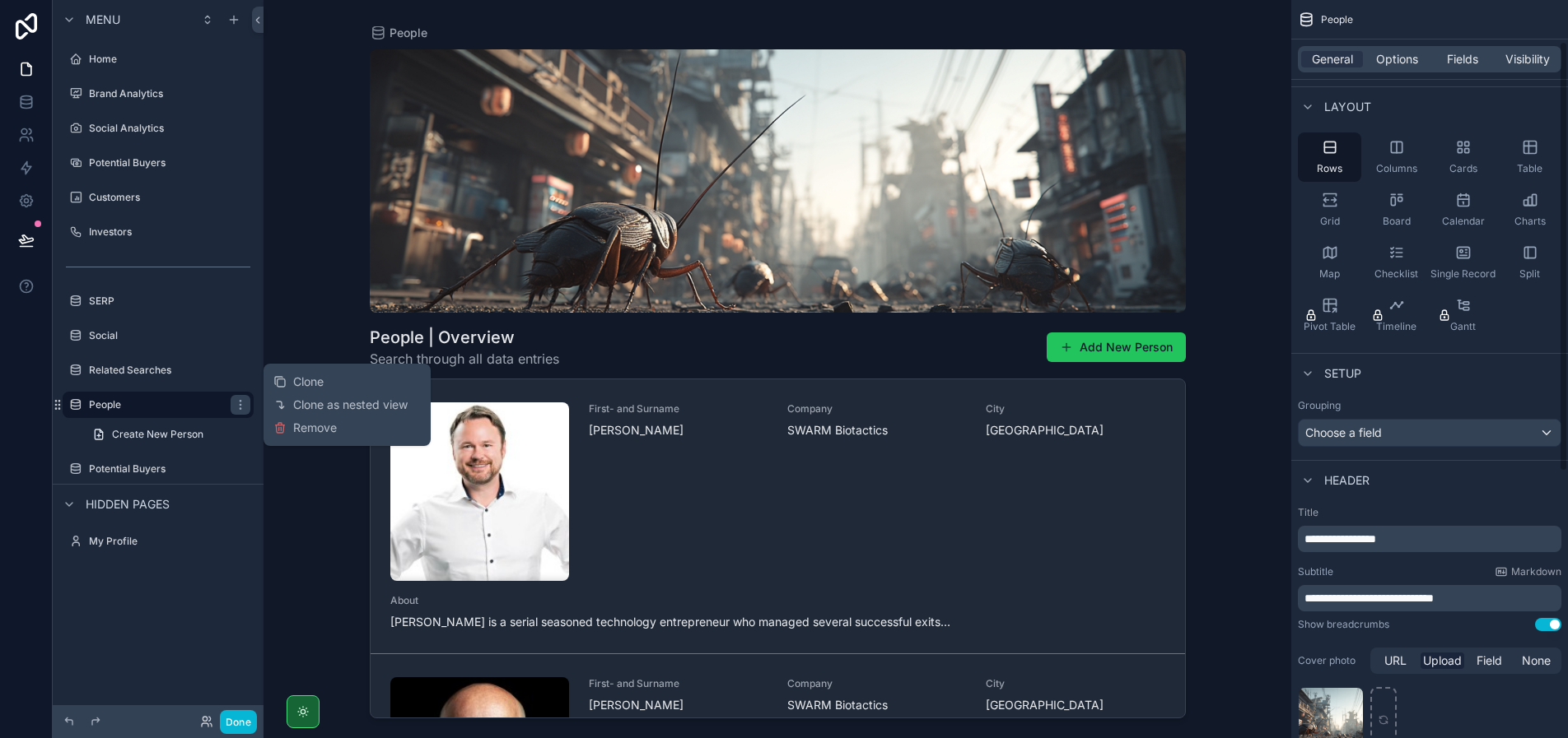
scroll to position [0, 0]
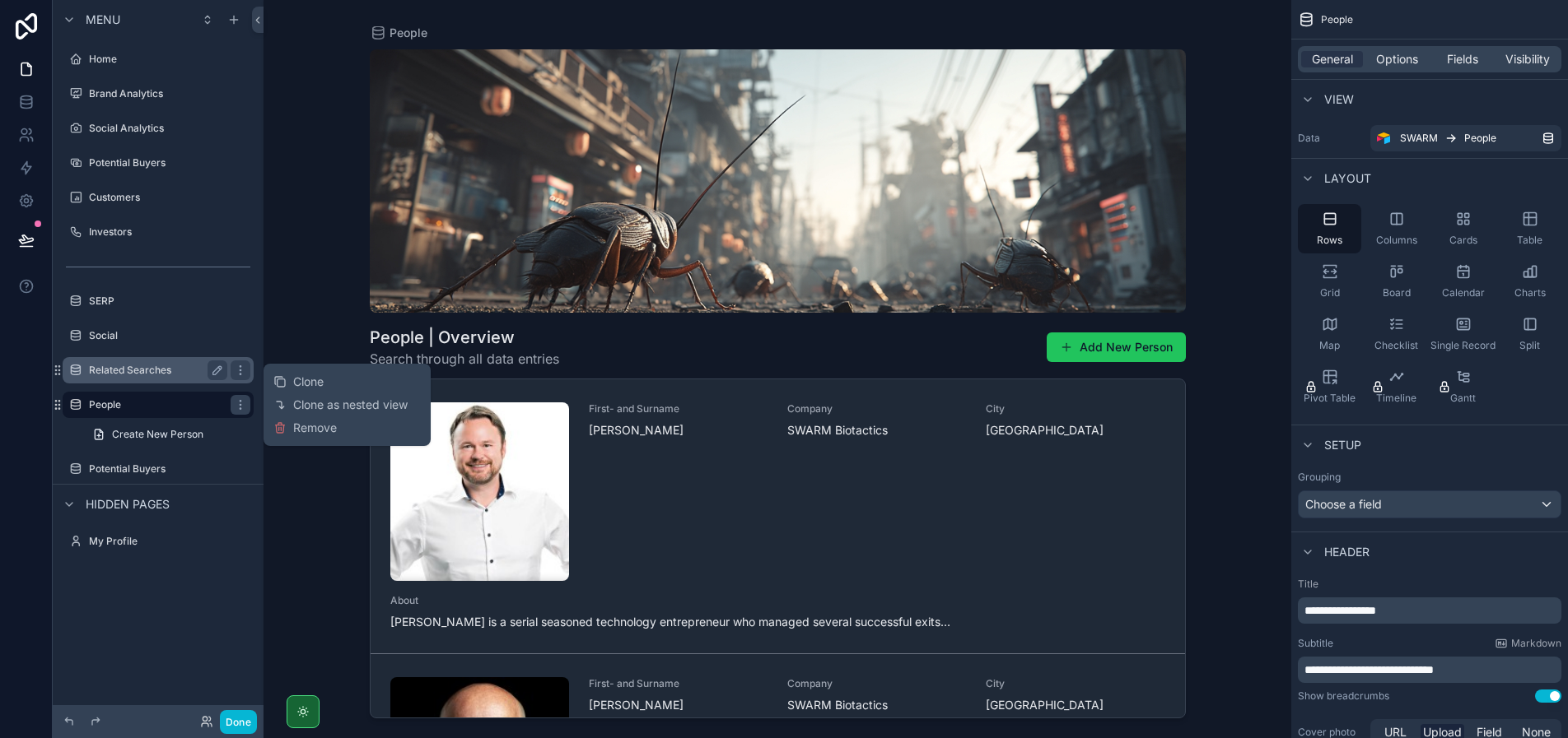
click at [115, 362] on div "Related Searches" at bounding box center [158, 370] width 138 height 20
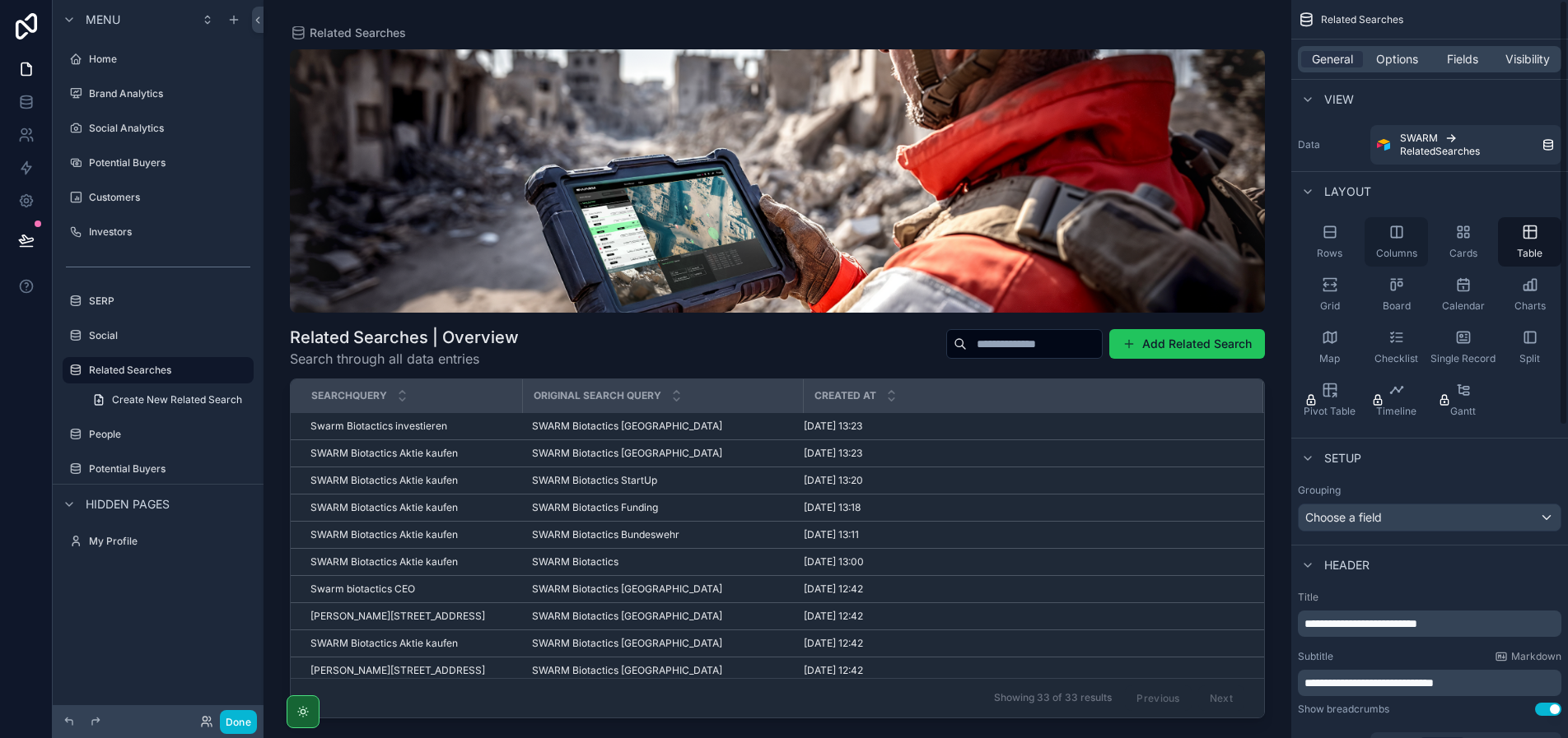
click at [1398, 240] on icon "scrollable content" at bounding box center [1396, 232] width 16 height 16
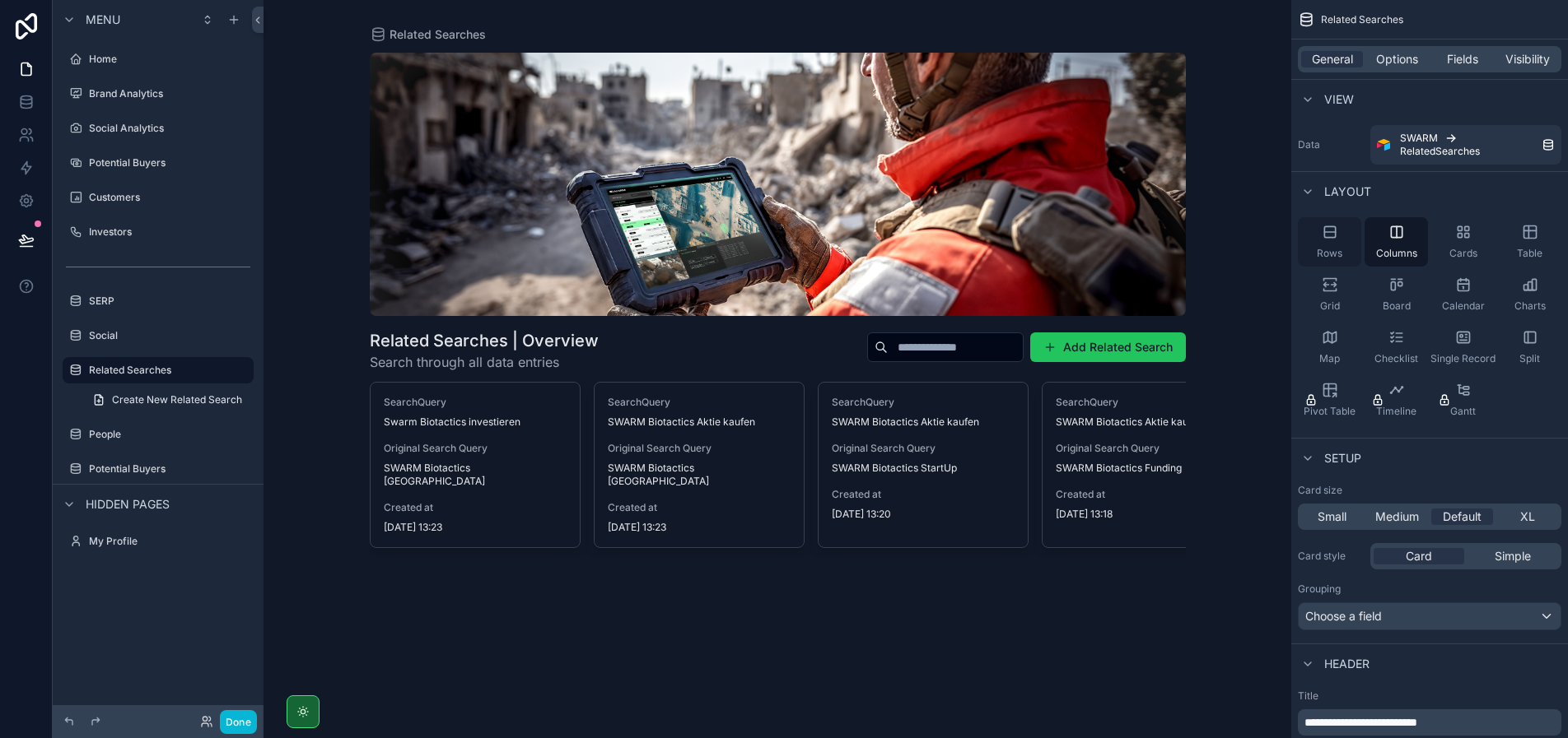
click at [1340, 247] on span "Rows" at bounding box center [1329, 253] width 25 height 14
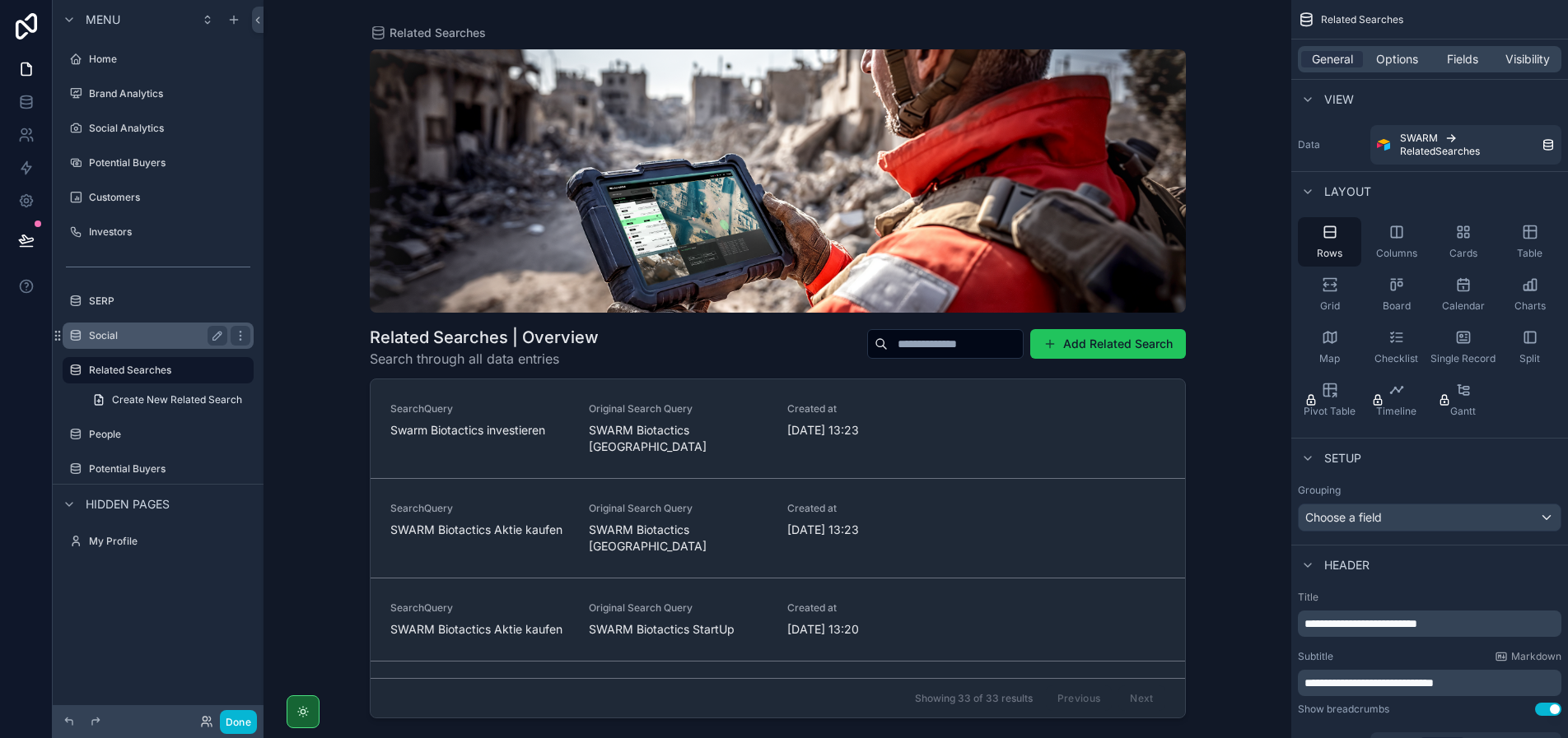
click at [147, 334] on label "Social" at bounding box center [155, 335] width 132 height 14
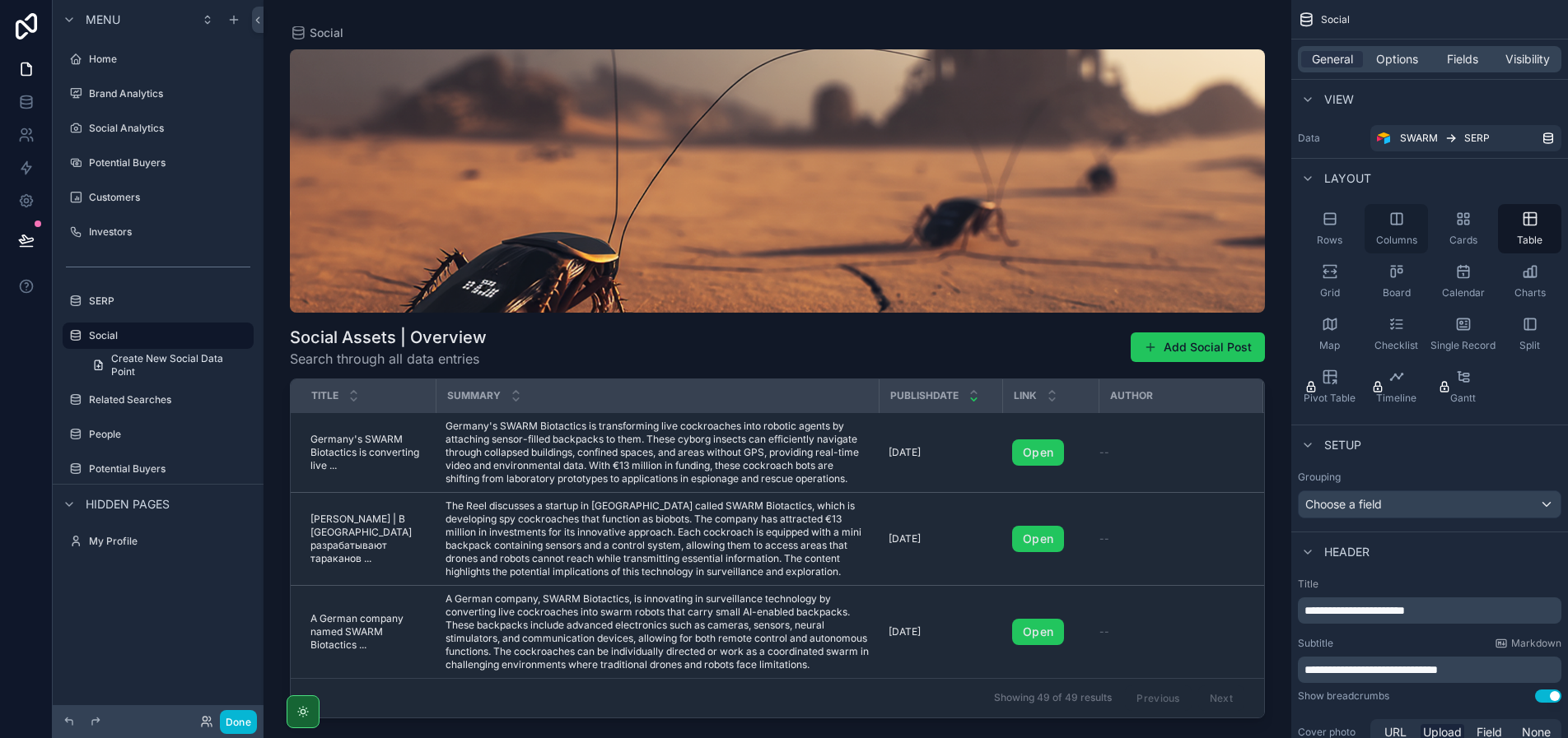
click at [1381, 225] on div "Columns" at bounding box center [1396, 228] width 63 height 50
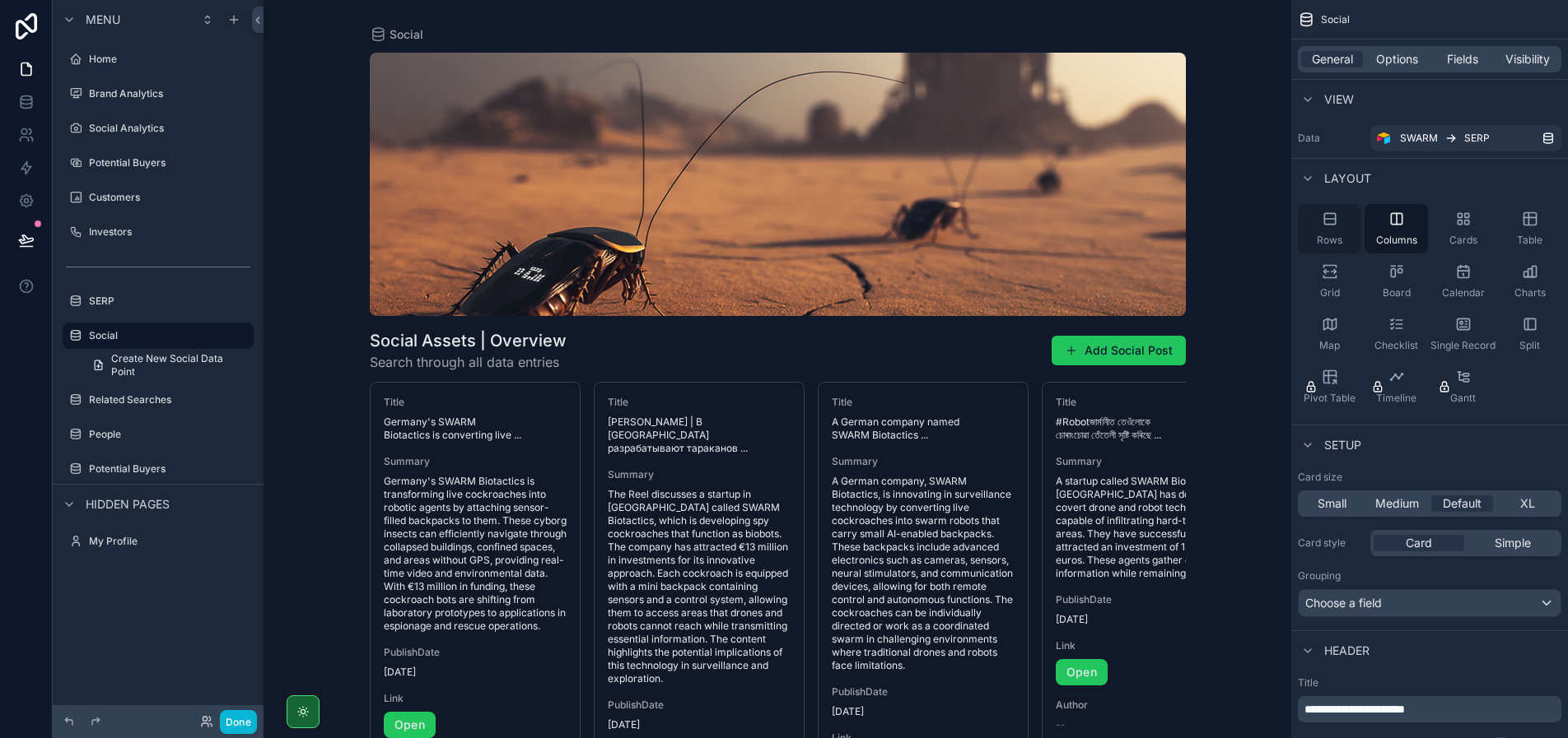
click at [1339, 223] on div "Rows" at bounding box center [1329, 228] width 63 height 50
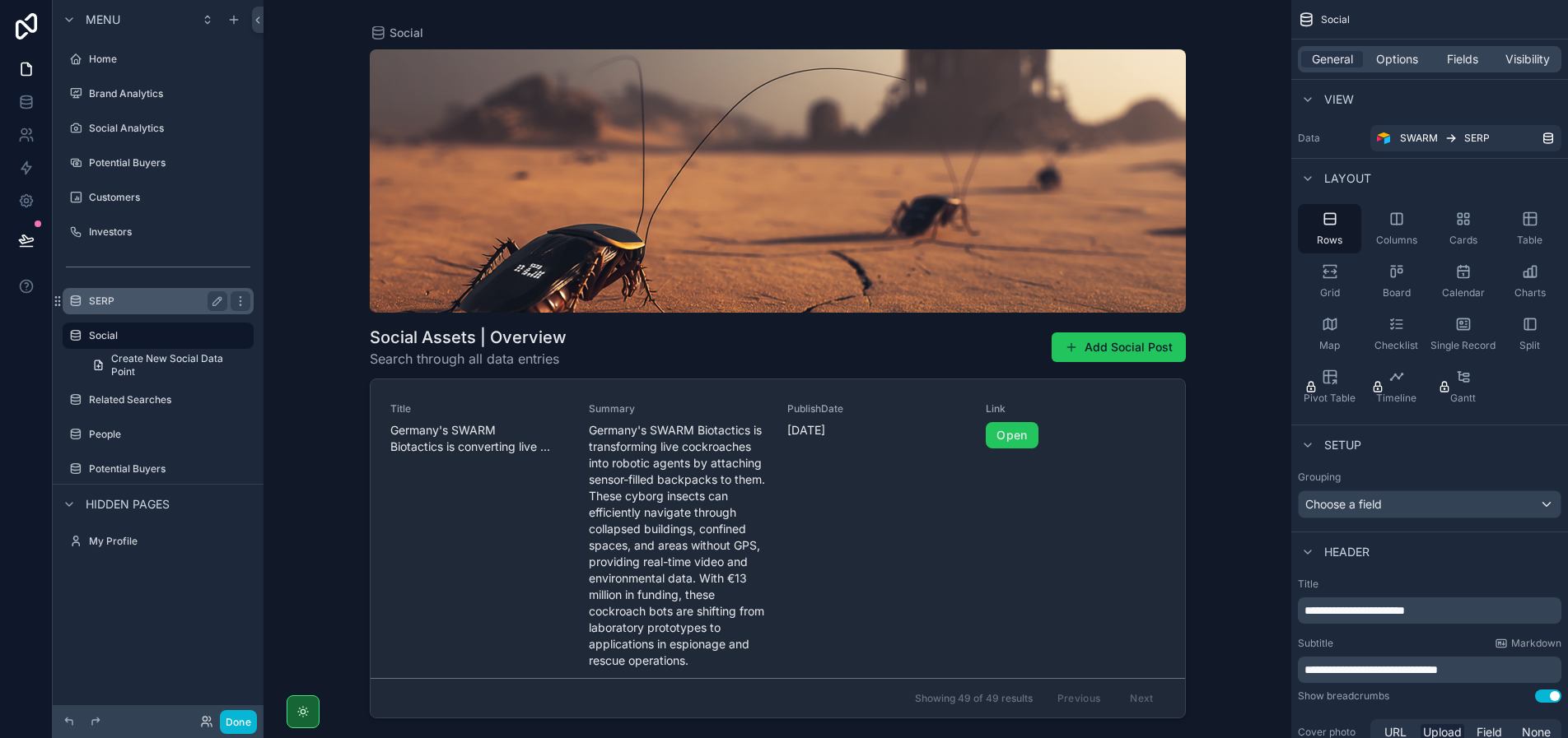
click at [139, 299] on label "SERP" at bounding box center [155, 301] width 132 height 14
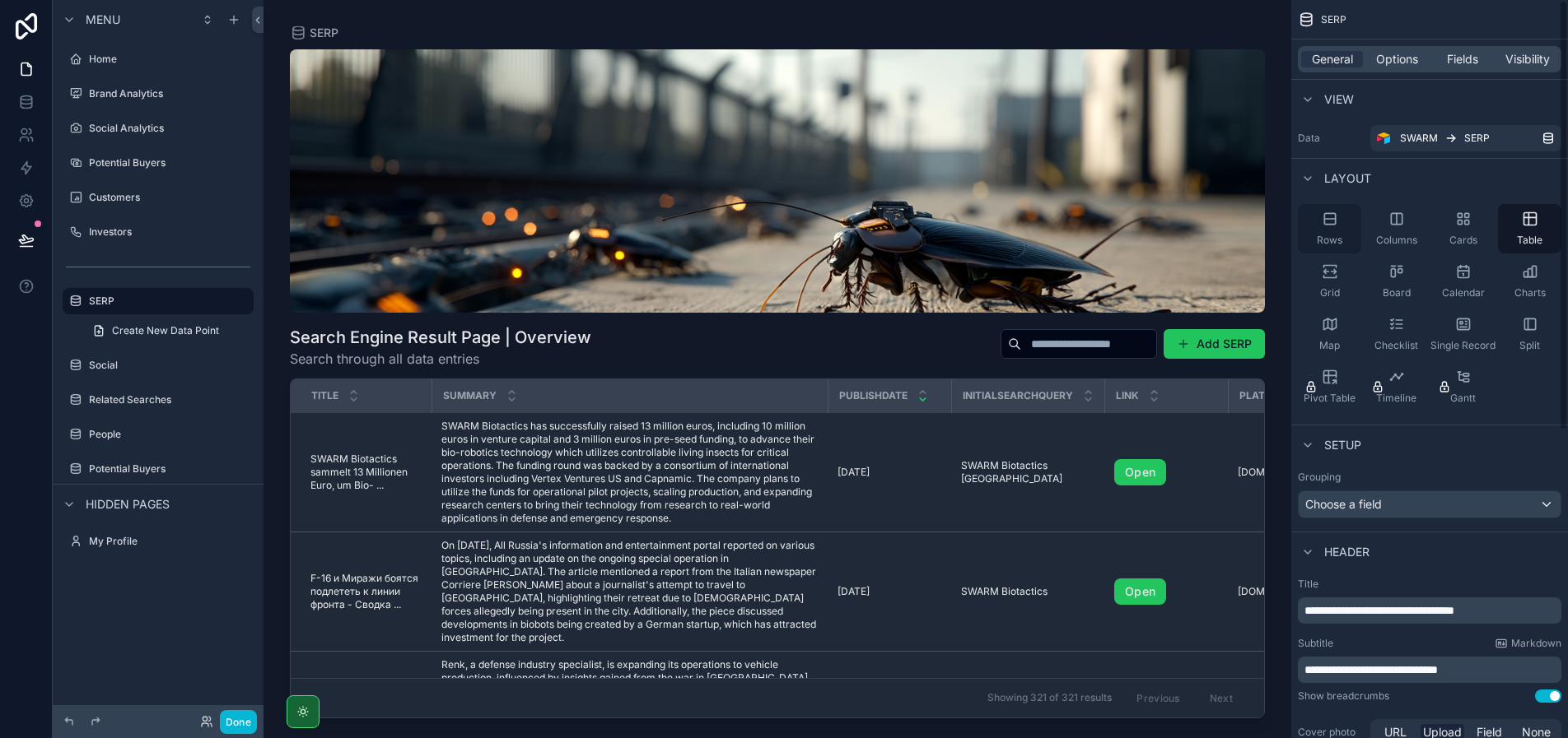
click at [1341, 227] on div "Rows" at bounding box center [1329, 228] width 63 height 50
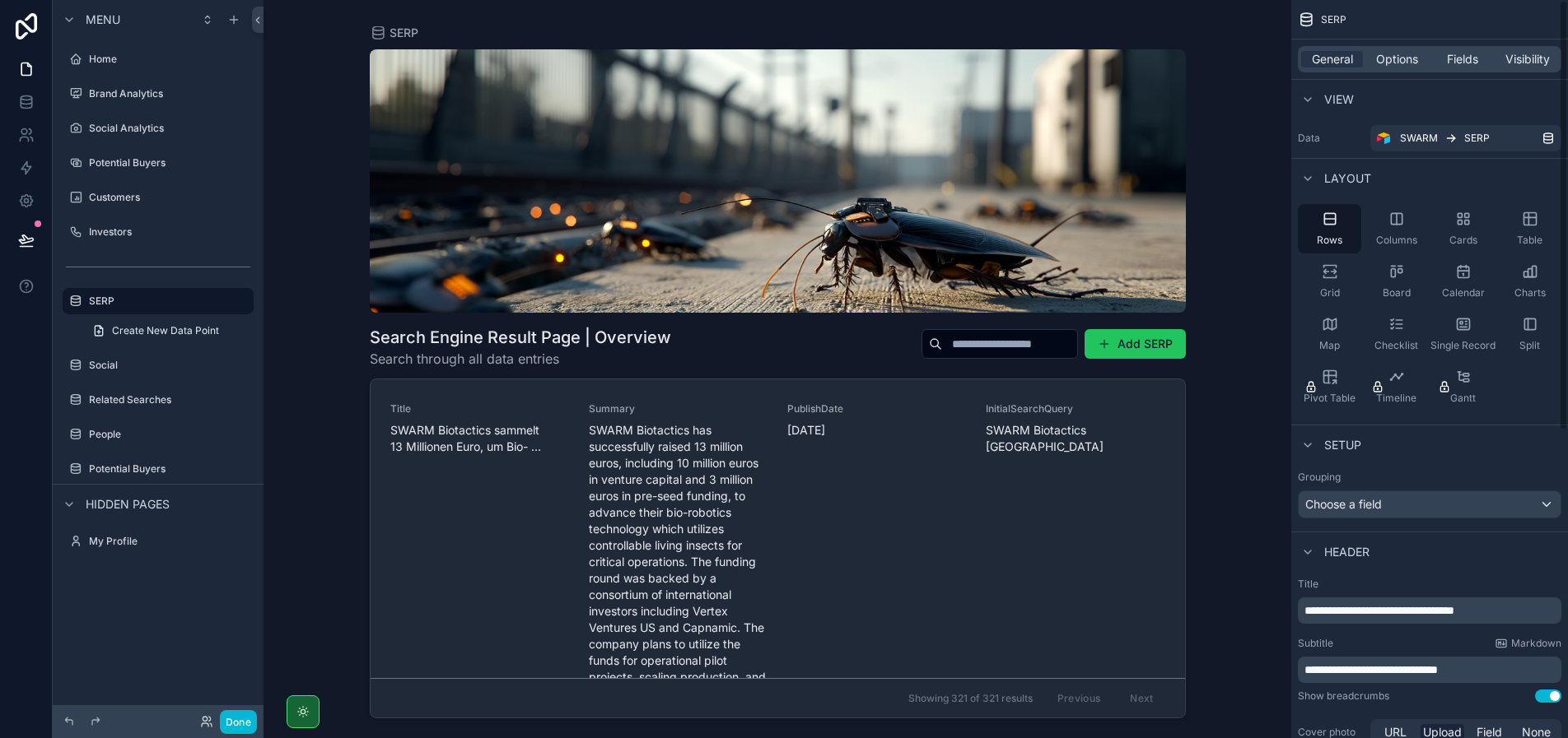
click at [1395, 42] on div "General Options Fields Visibility" at bounding box center [1429, 59] width 277 height 40
click at [1394, 59] on span "Options" at bounding box center [1397, 59] width 42 height 16
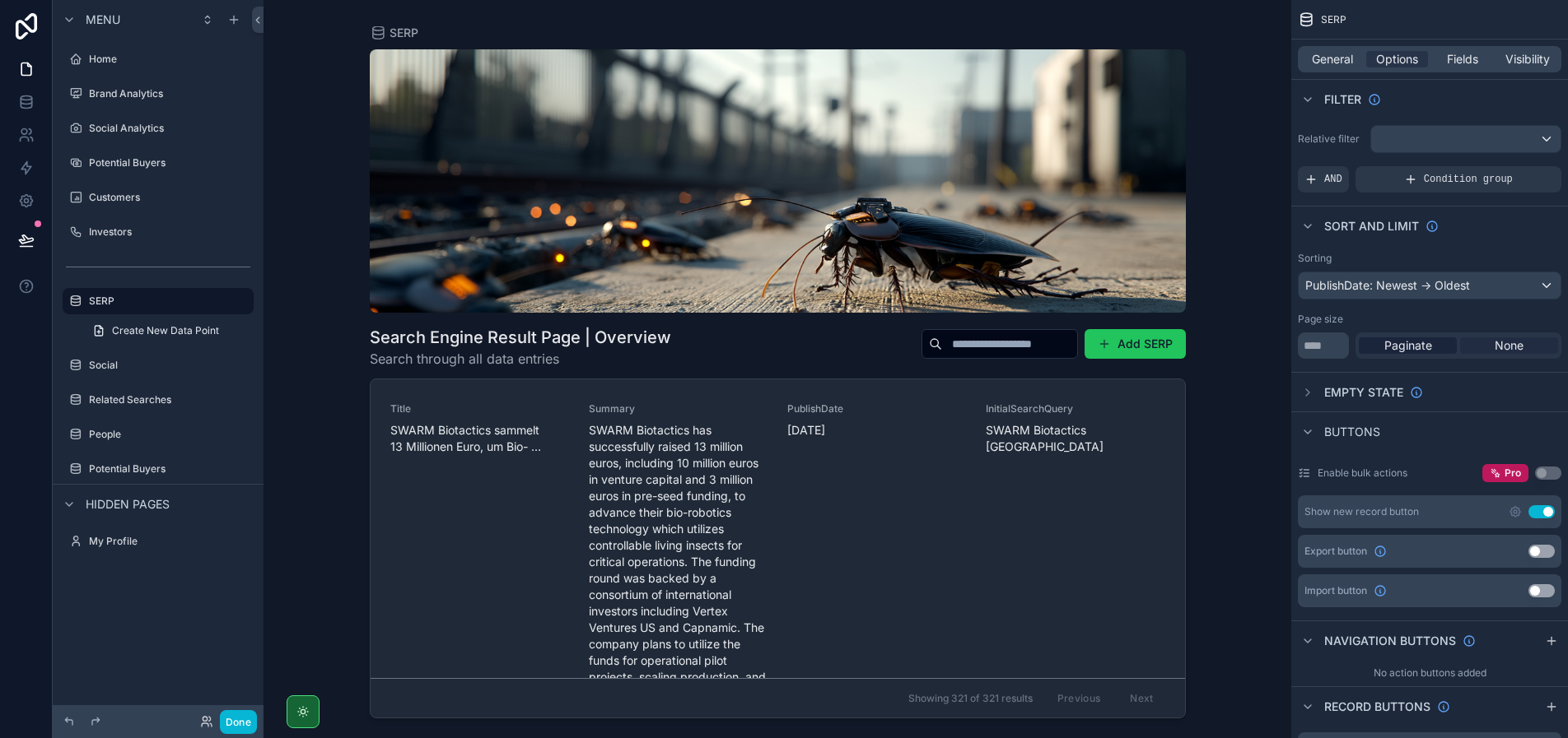
click at [1501, 346] on span "None" at bounding box center [1508, 345] width 29 height 16
click at [137, 364] on label "Social" at bounding box center [155, 365] width 132 height 14
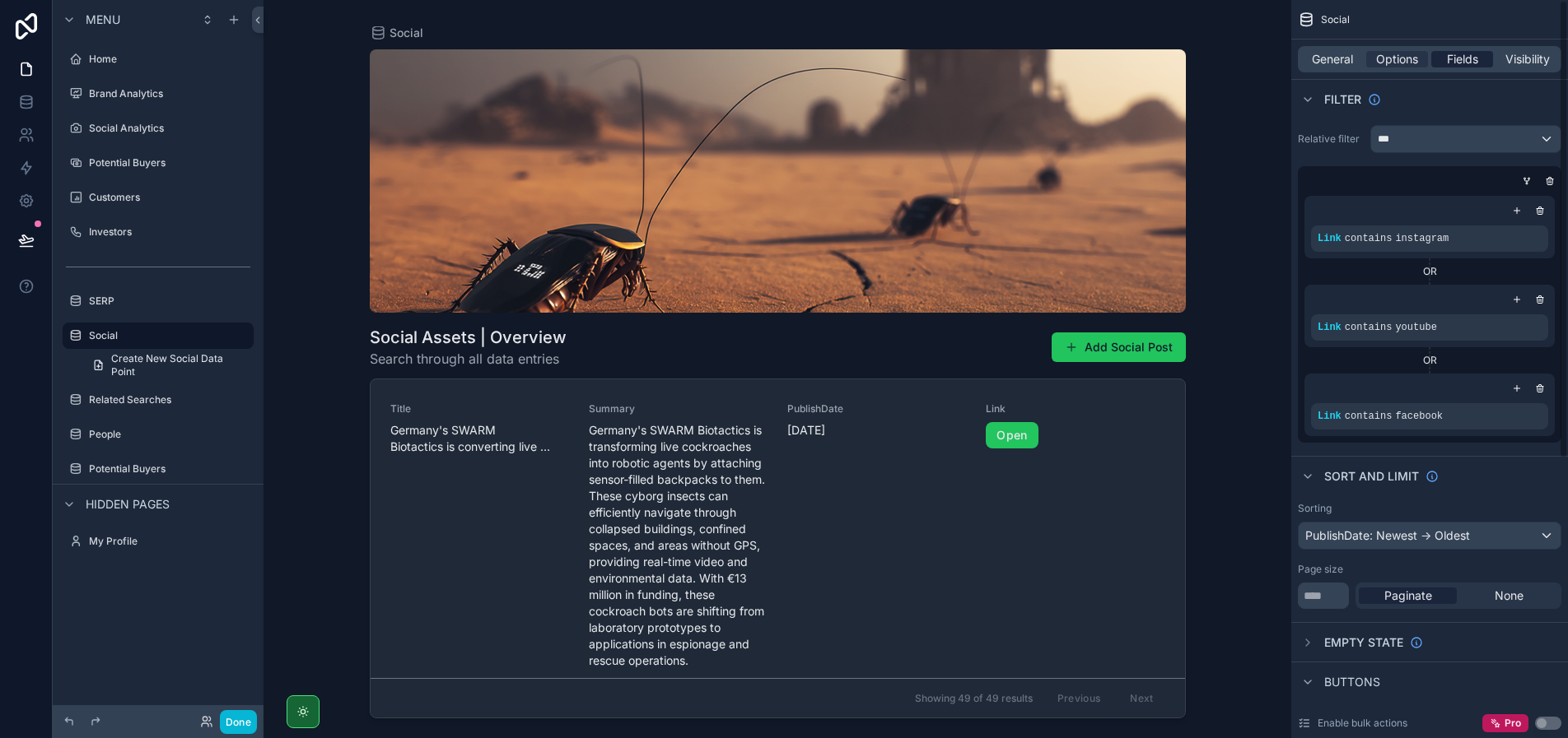
click at [1473, 59] on span "Fields" at bounding box center [1462, 59] width 32 height 16
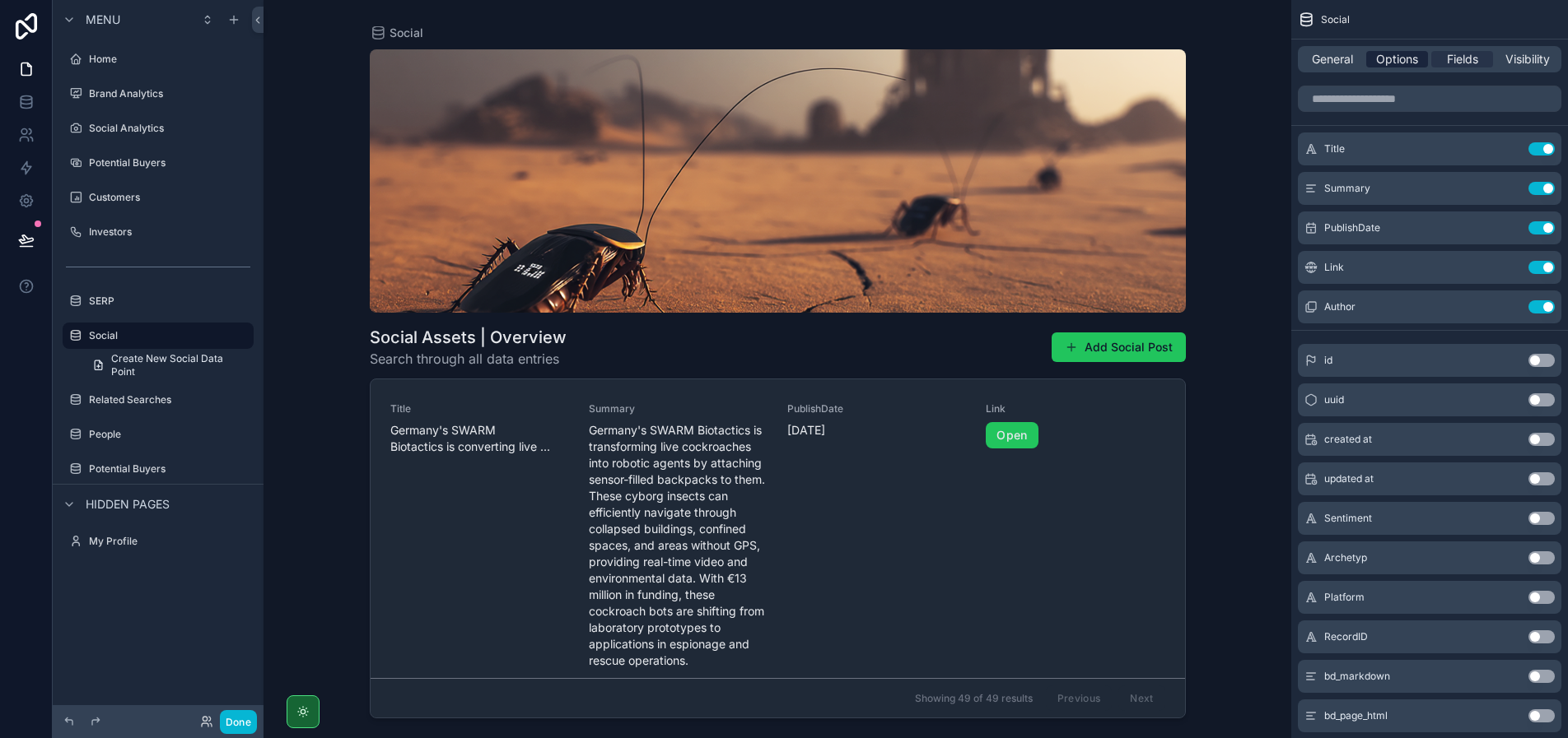
click at [1397, 63] on span "Options" at bounding box center [1397, 59] width 42 height 16
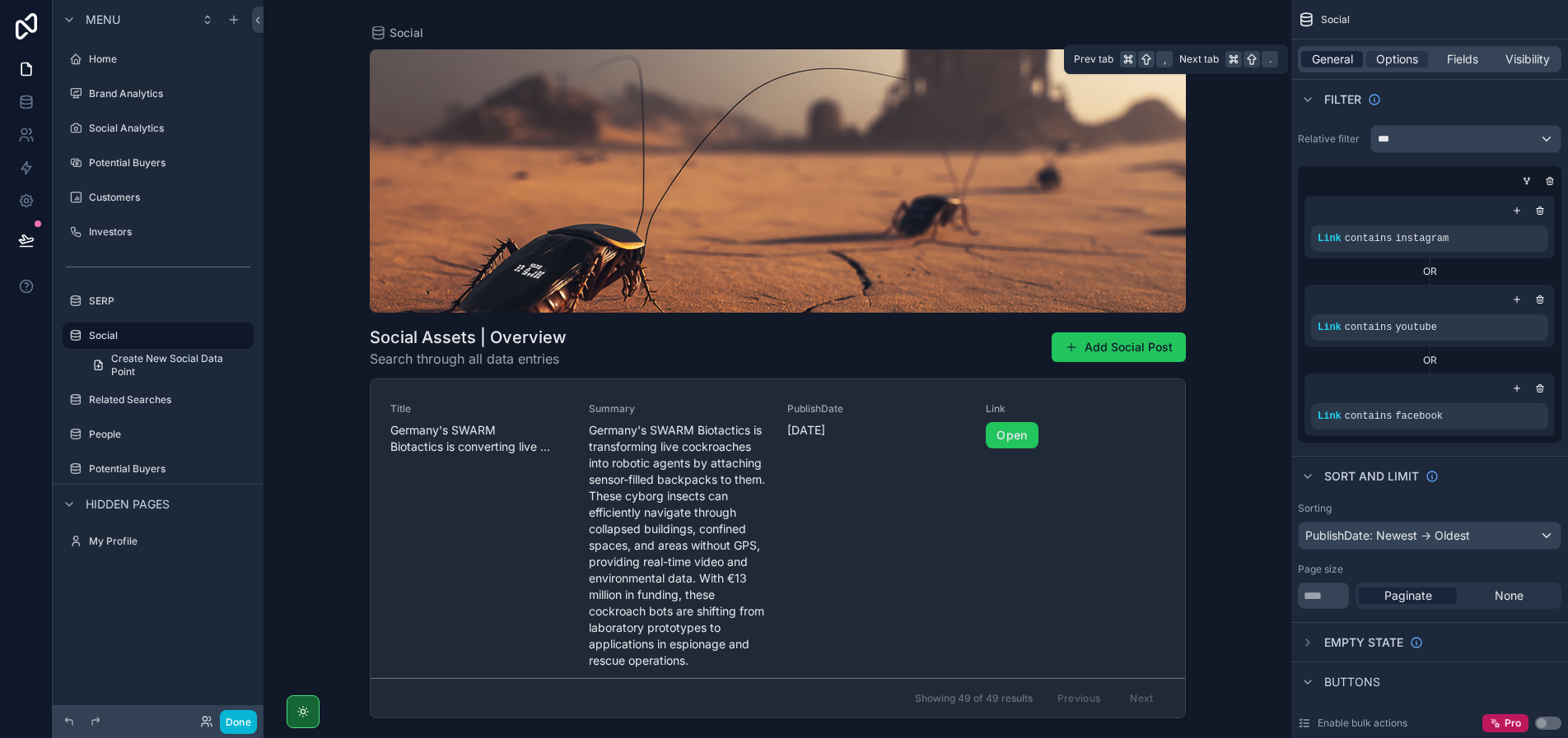
click at [1334, 55] on span "General" at bounding box center [1333, 59] width 41 height 16
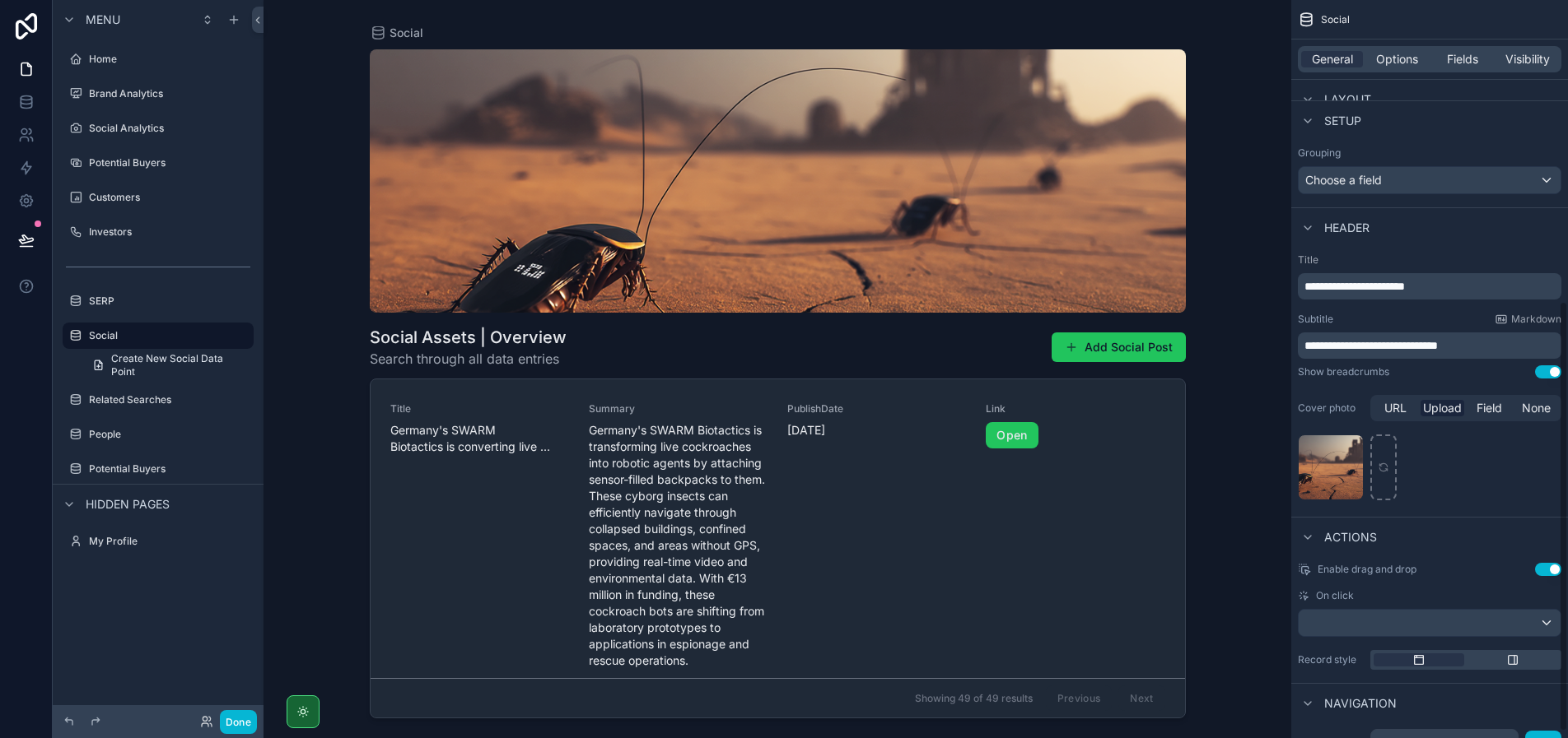
scroll to position [527, 0]
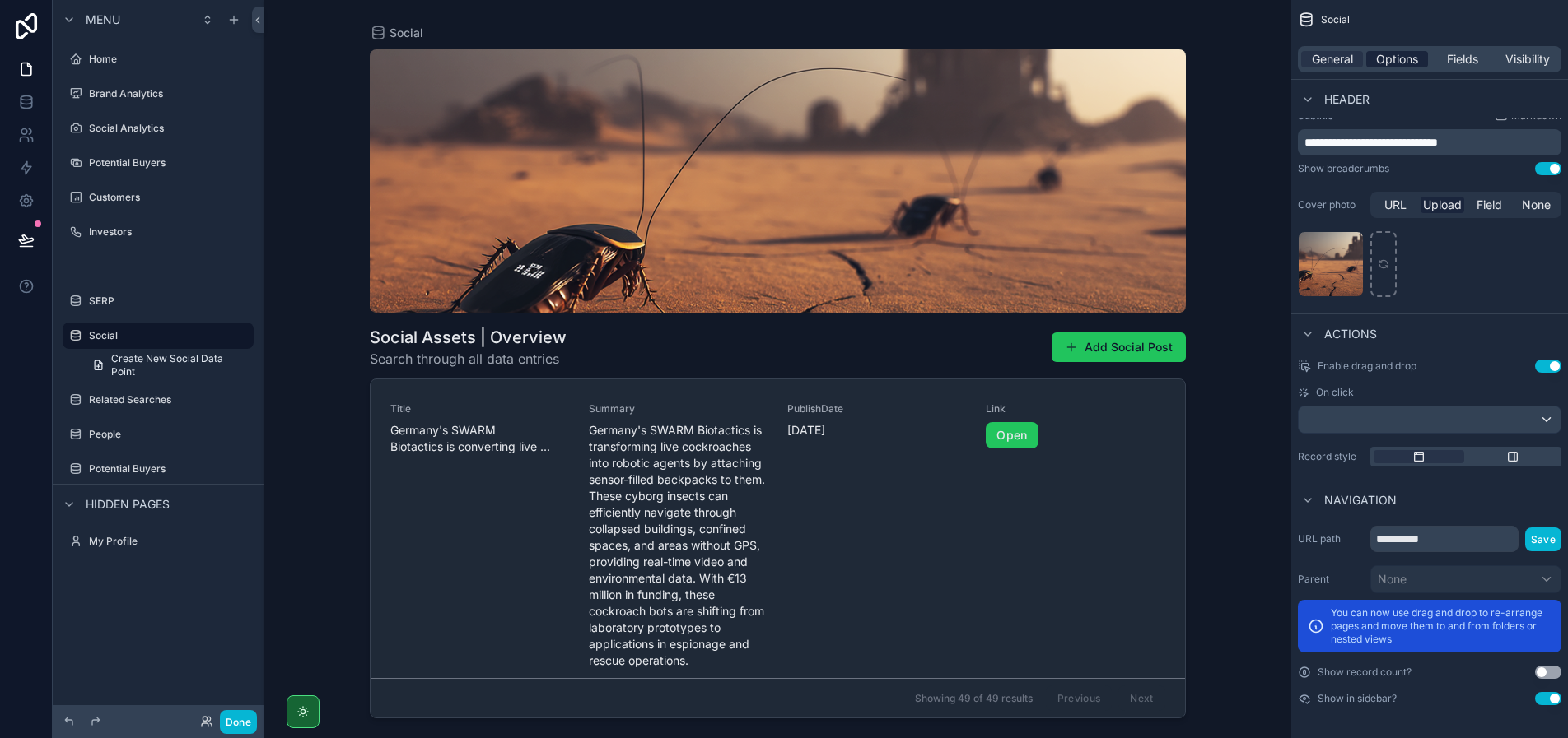
click at [1399, 51] on span "Options" at bounding box center [1397, 59] width 42 height 16
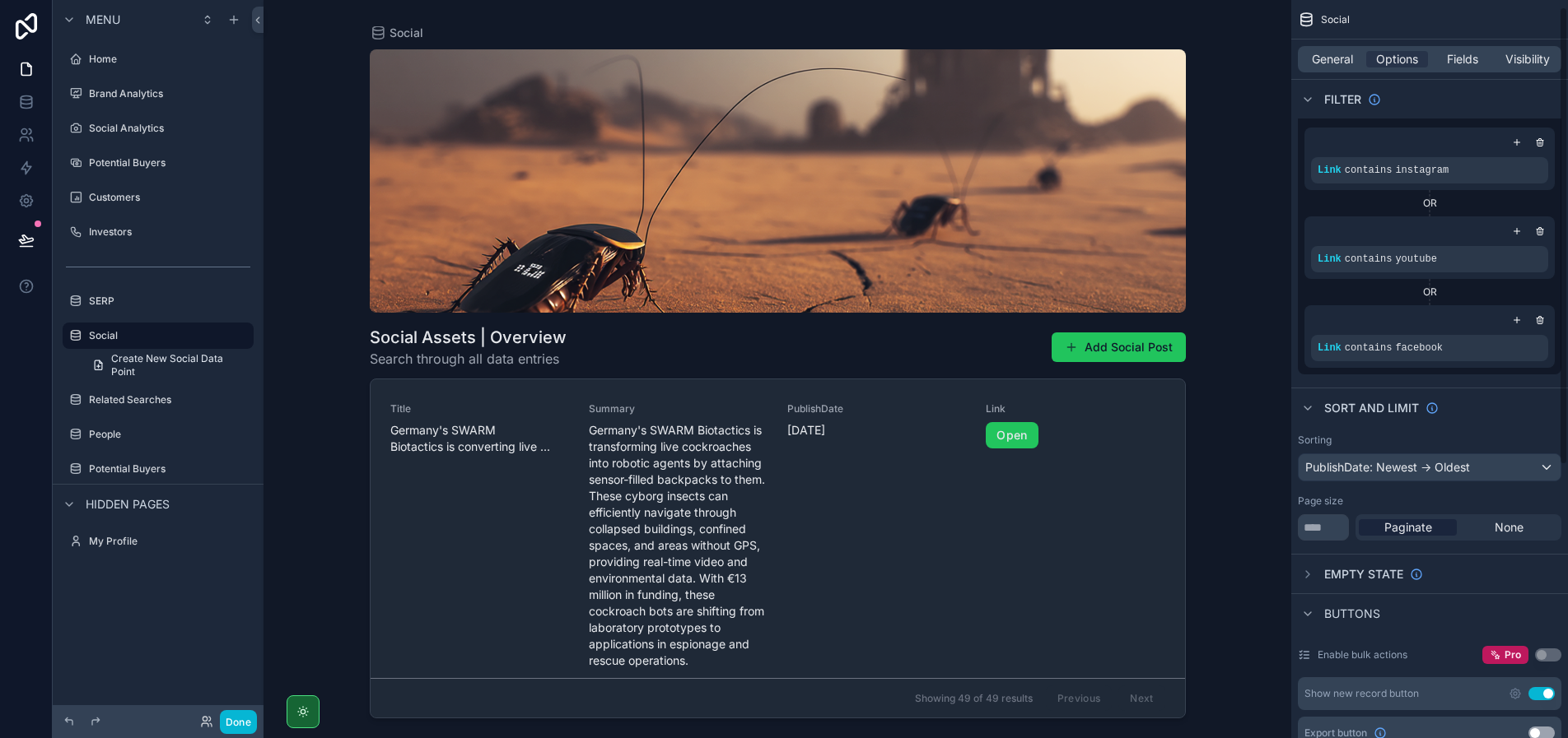
scroll to position [0, 0]
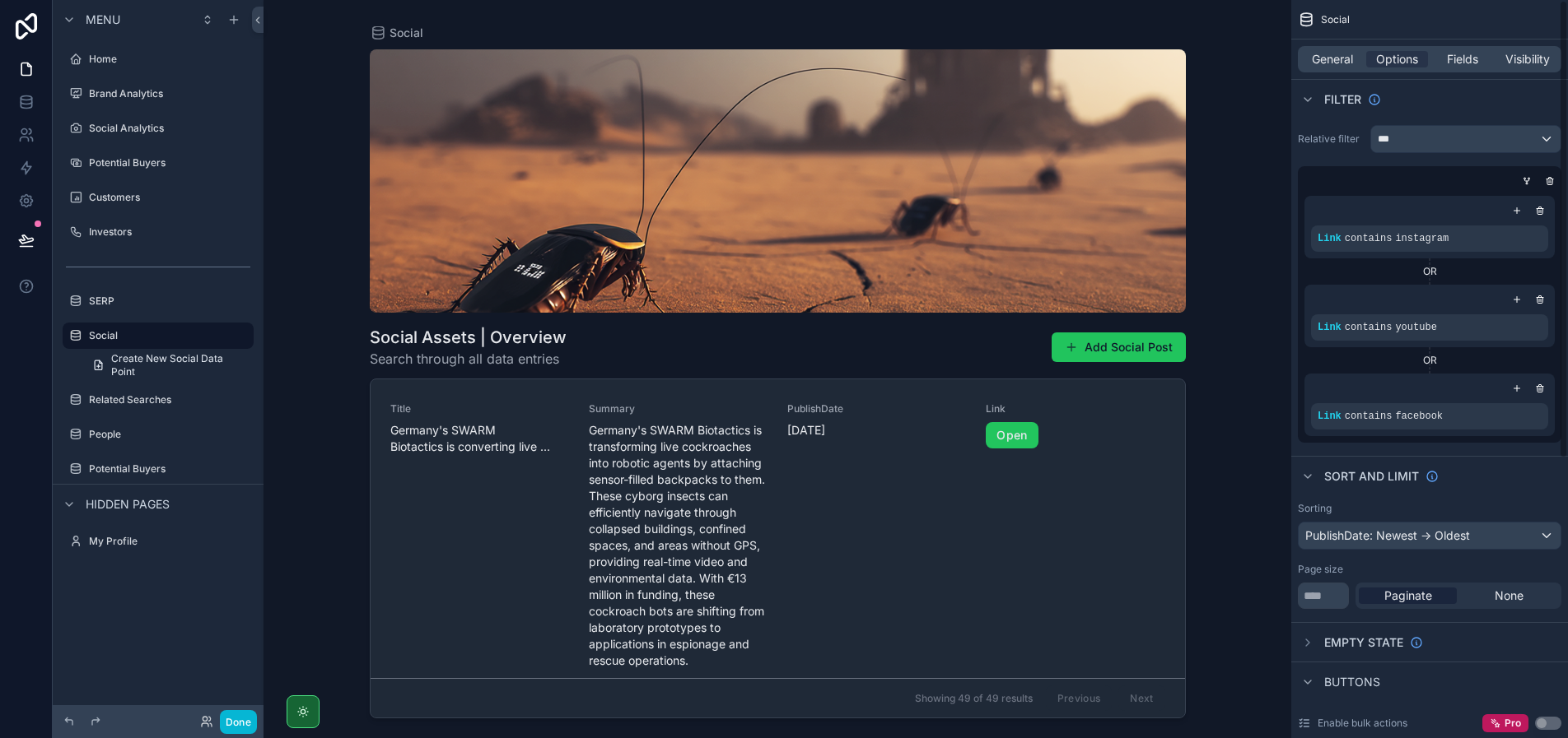
click at [1516, 586] on div "Paginate None" at bounding box center [1458, 595] width 206 height 26
click at [1513, 599] on span "None" at bounding box center [1508, 596] width 29 height 16
click at [150, 393] on label "Related Searches" at bounding box center [155, 399] width 132 height 14
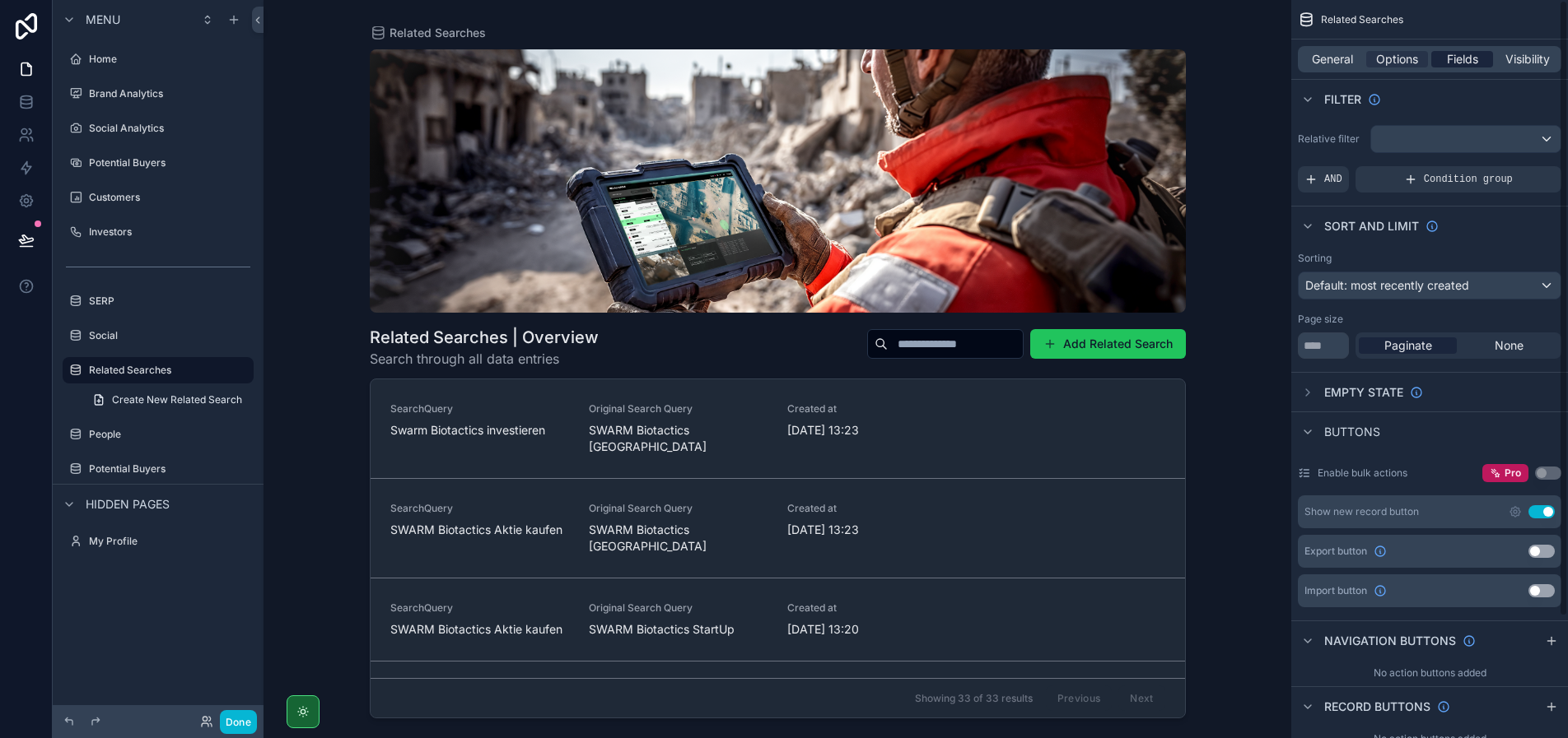
click at [1454, 59] on span "Fields" at bounding box center [1462, 59] width 32 height 16
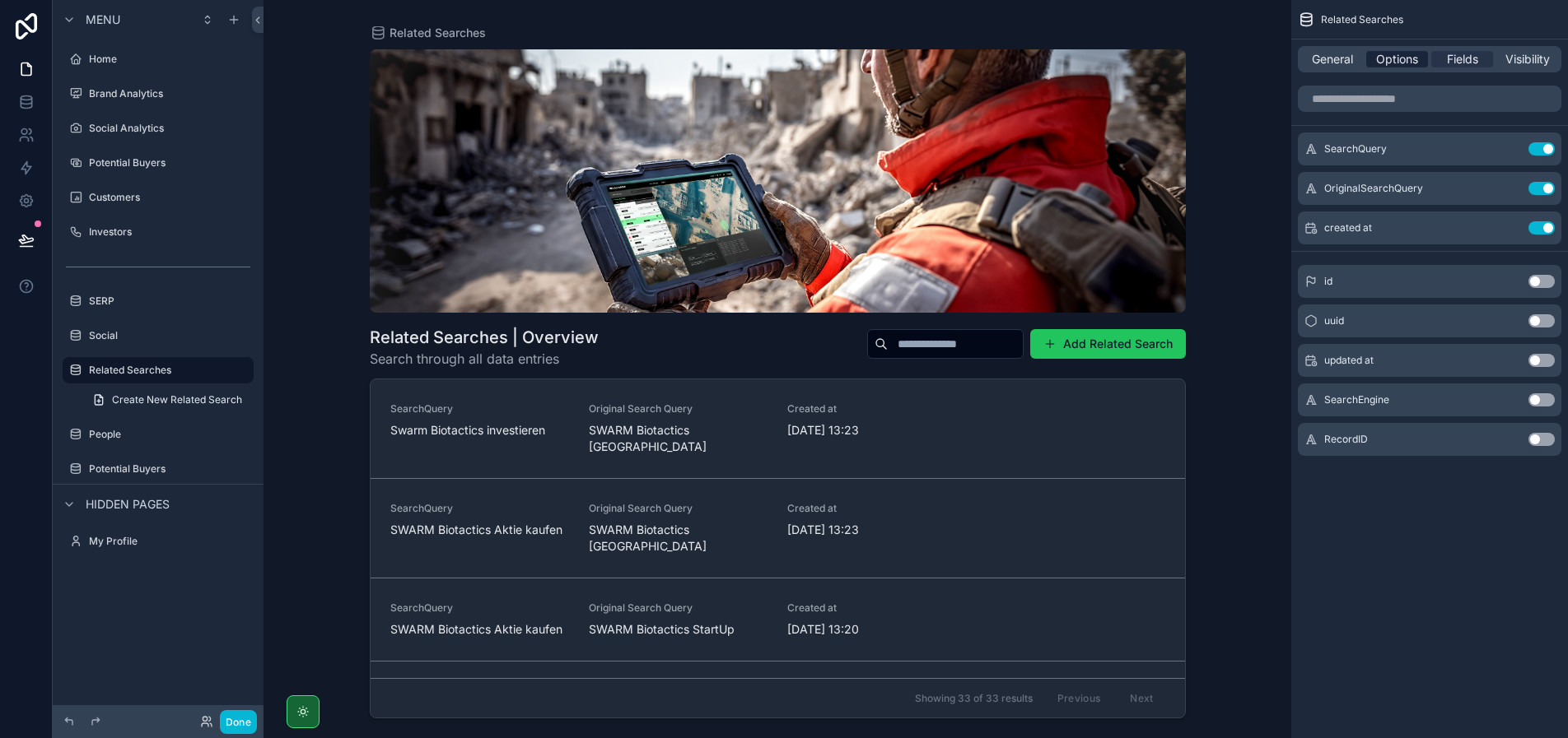
click at [1411, 59] on span "Options" at bounding box center [1397, 59] width 42 height 16
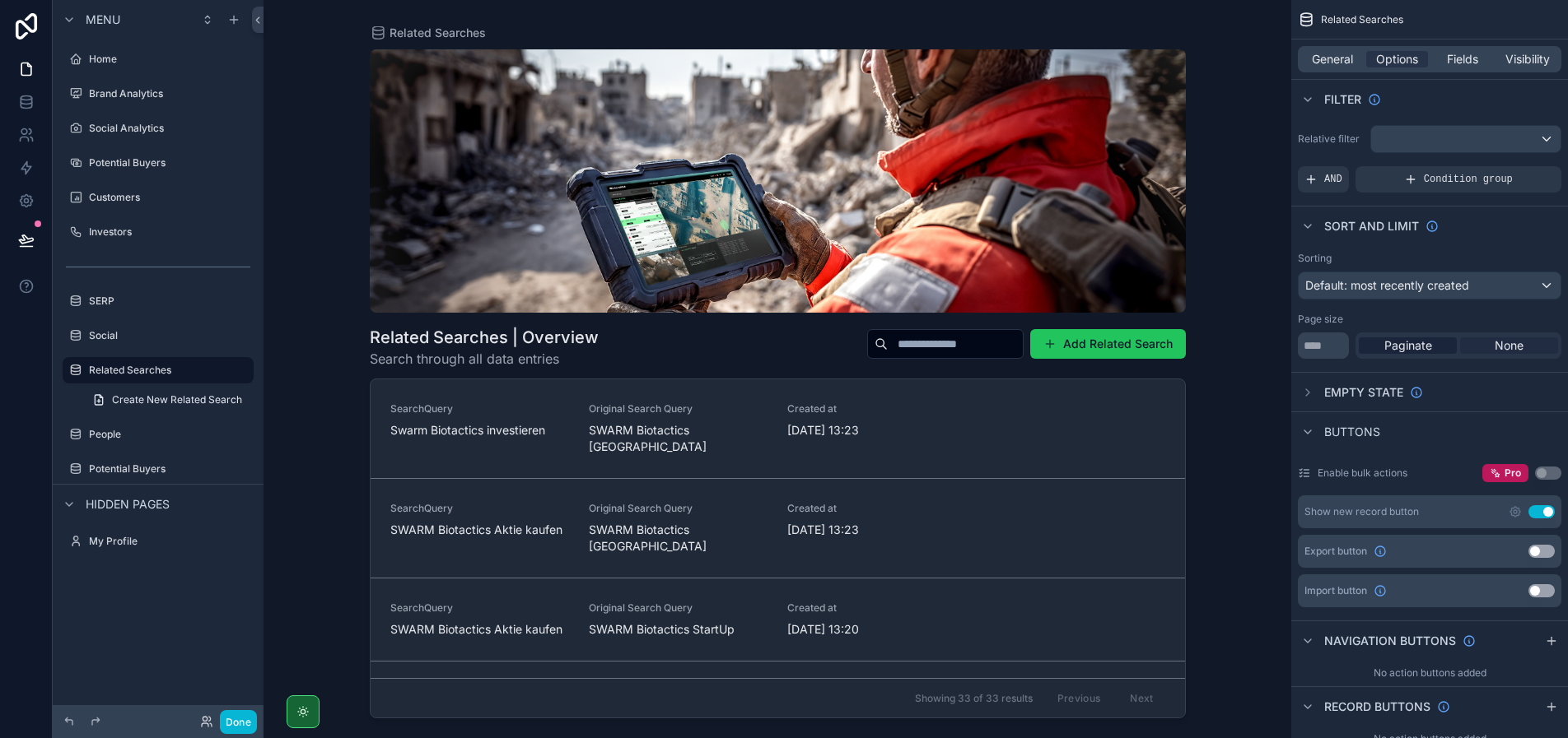
click at [1505, 345] on span "None" at bounding box center [1508, 345] width 29 height 16
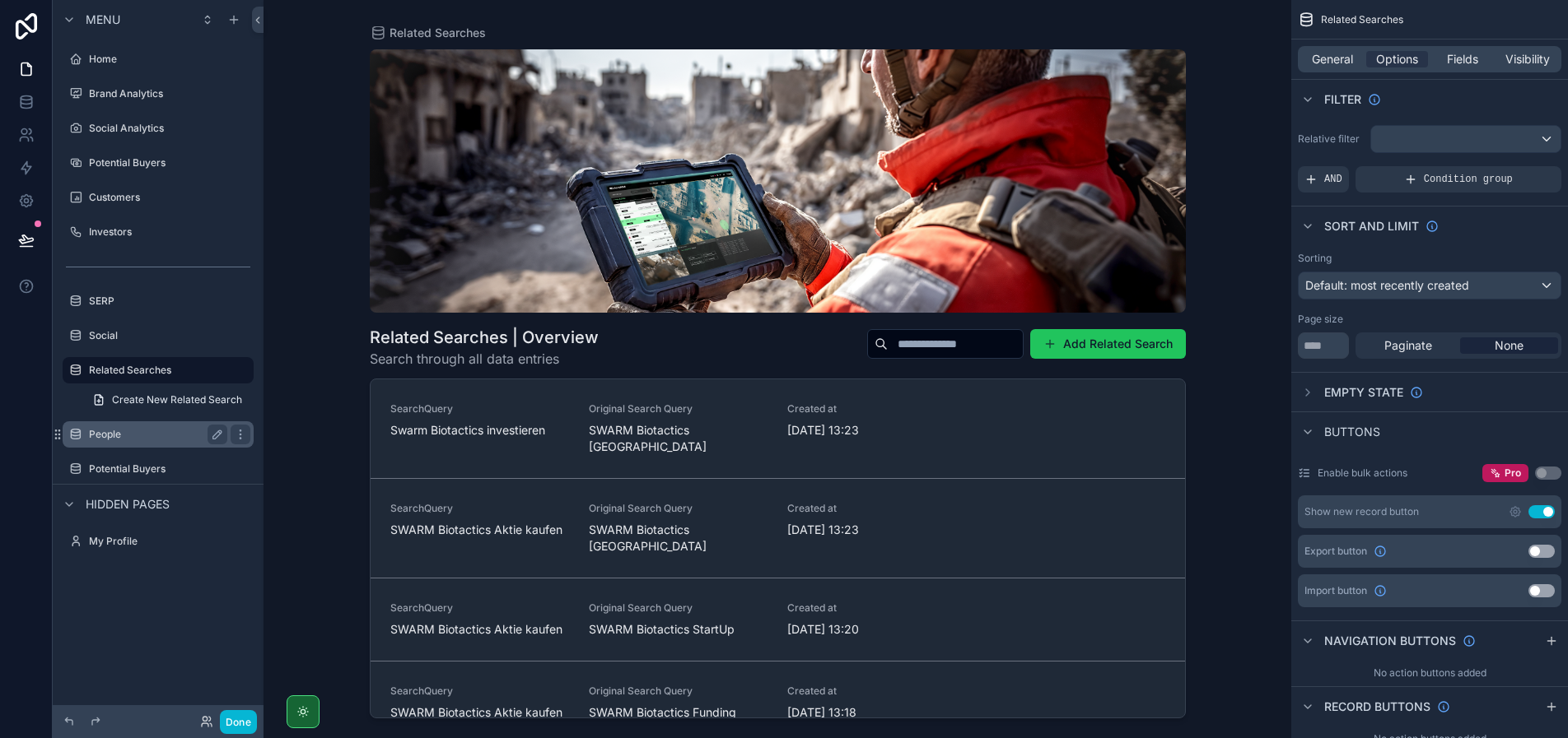
click at [137, 431] on label "People" at bounding box center [155, 434] width 132 height 14
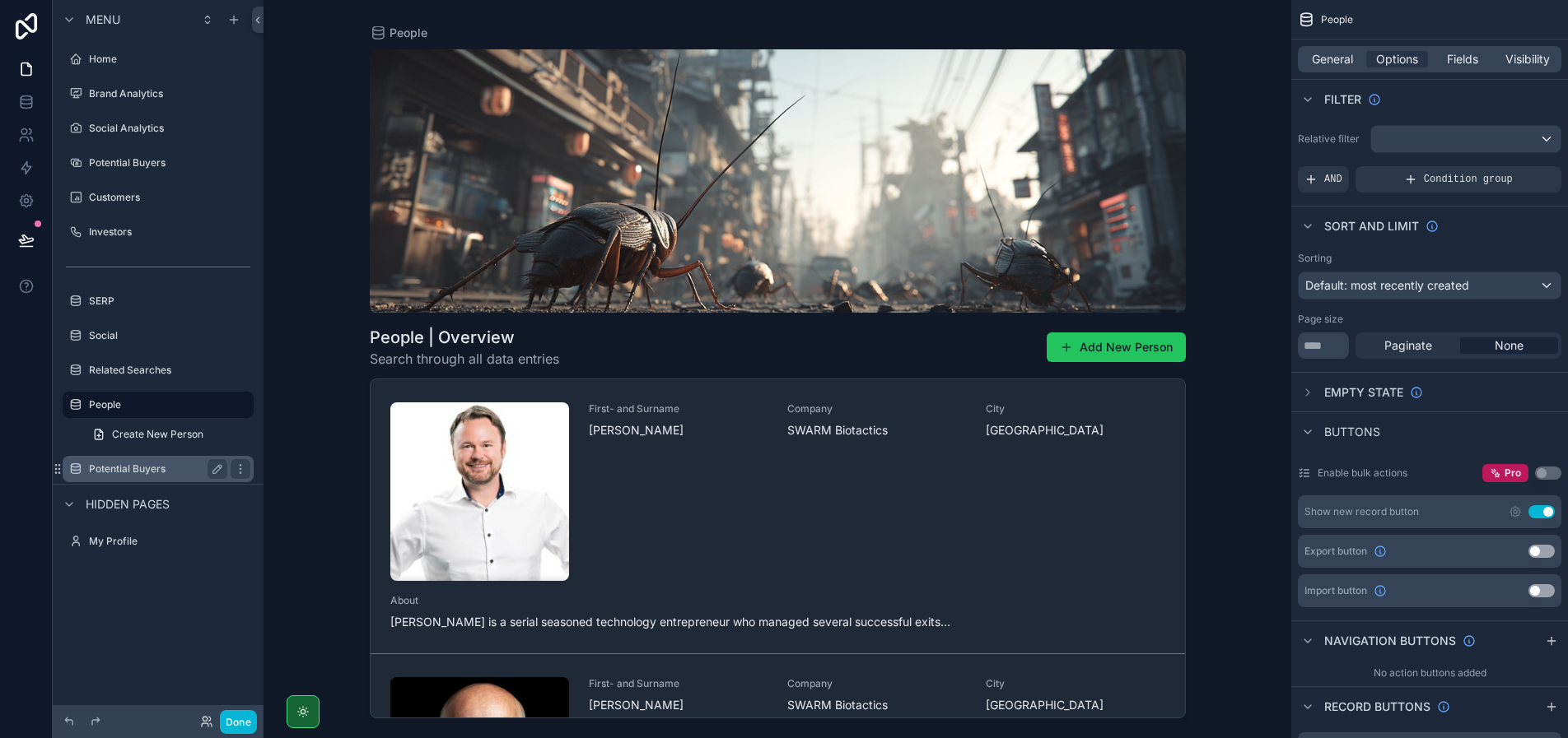
click at [129, 469] on label "Potential Buyers" at bounding box center [155, 469] width 132 height 14
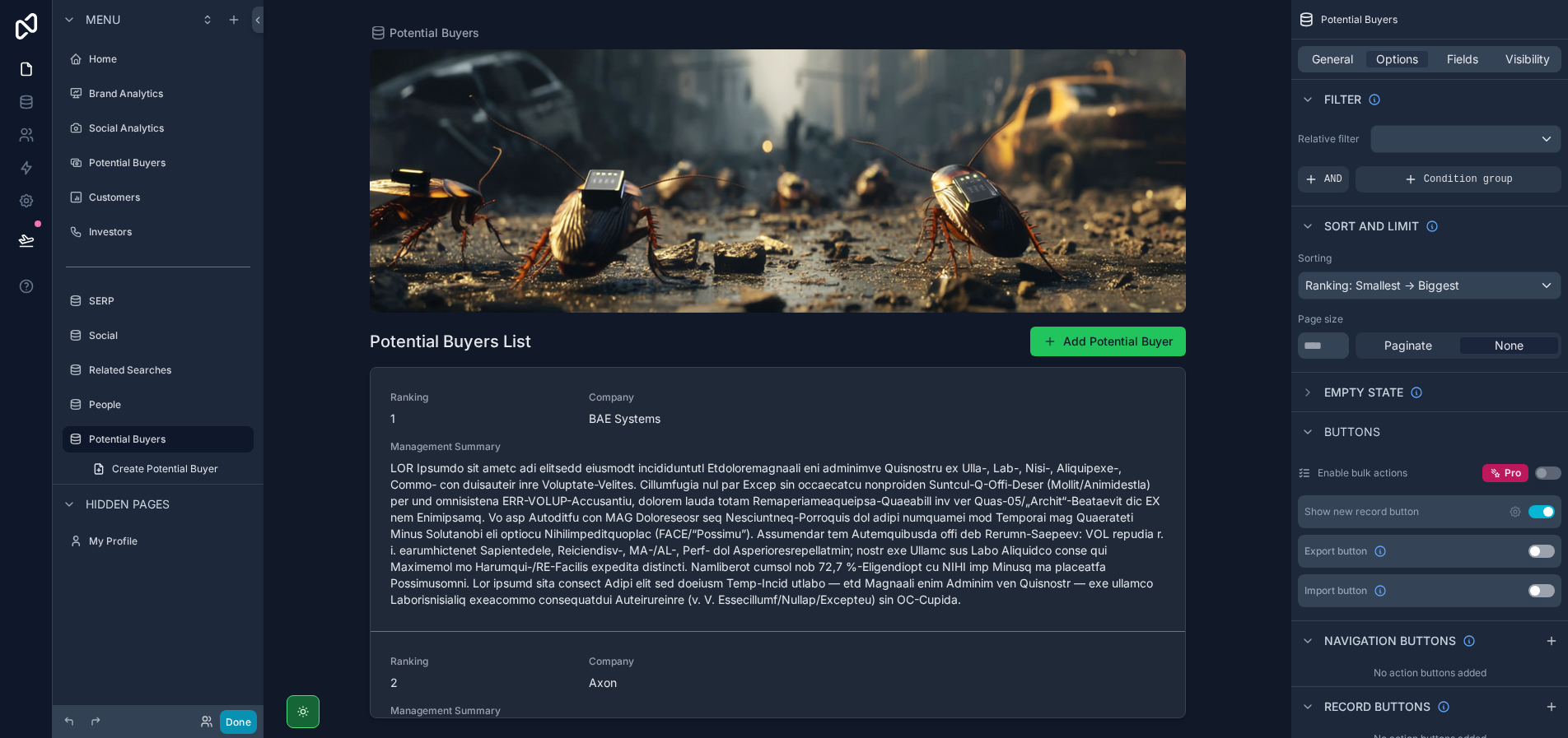
click at [228, 715] on button "Done" at bounding box center [238, 722] width 37 height 23
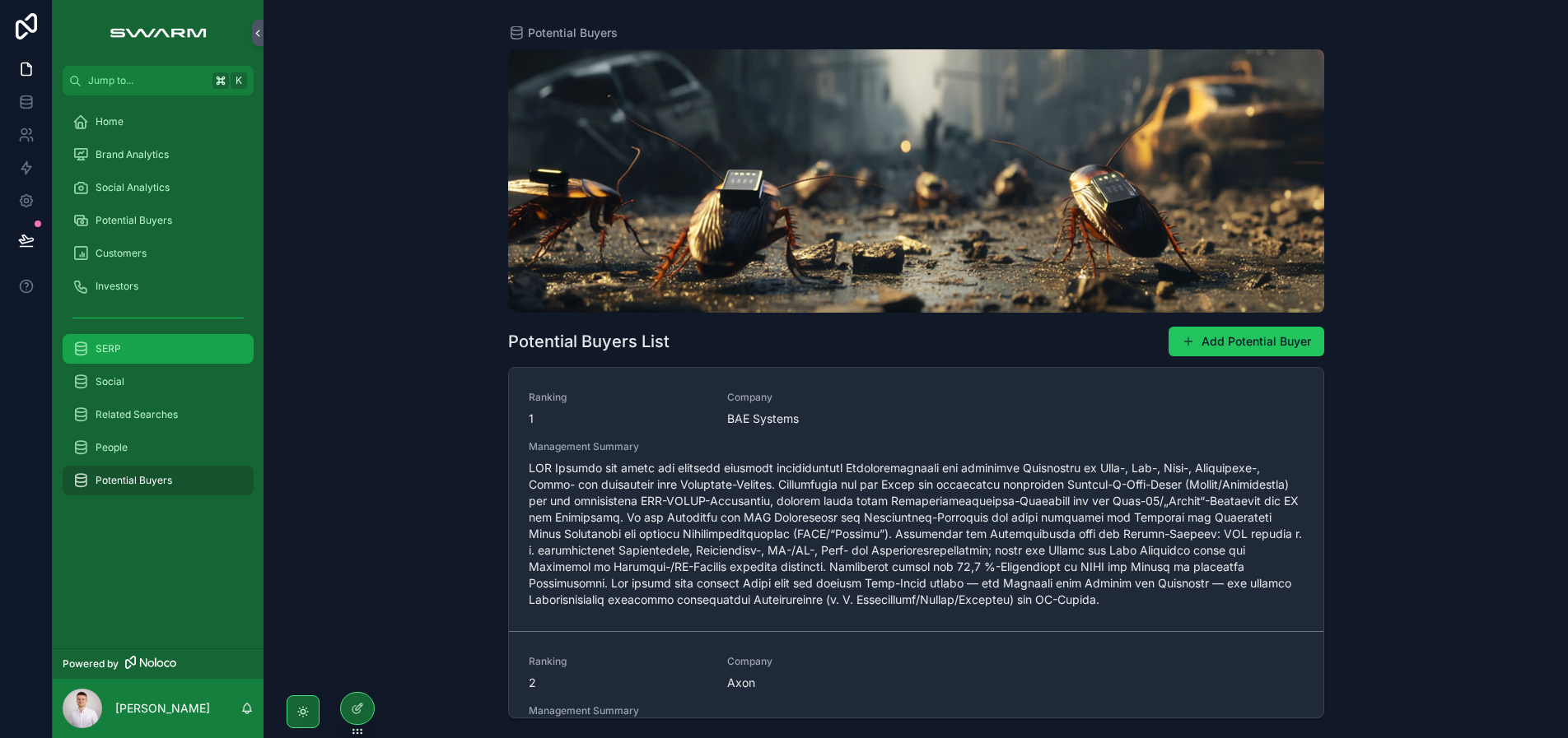
click at [156, 353] on div "SERP" at bounding box center [158, 349] width 171 height 26
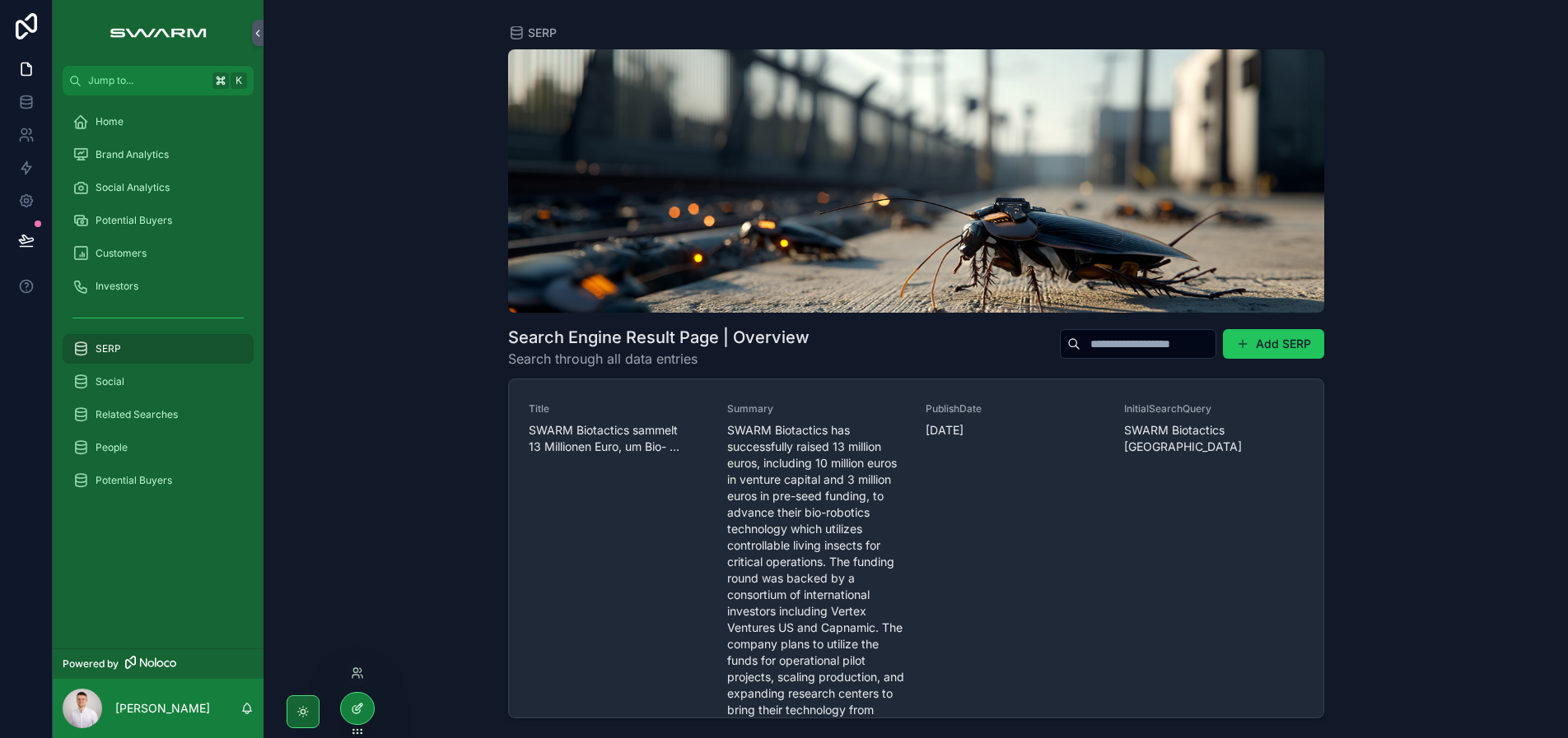
click at [356, 715] on icon at bounding box center [357, 708] width 14 height 14
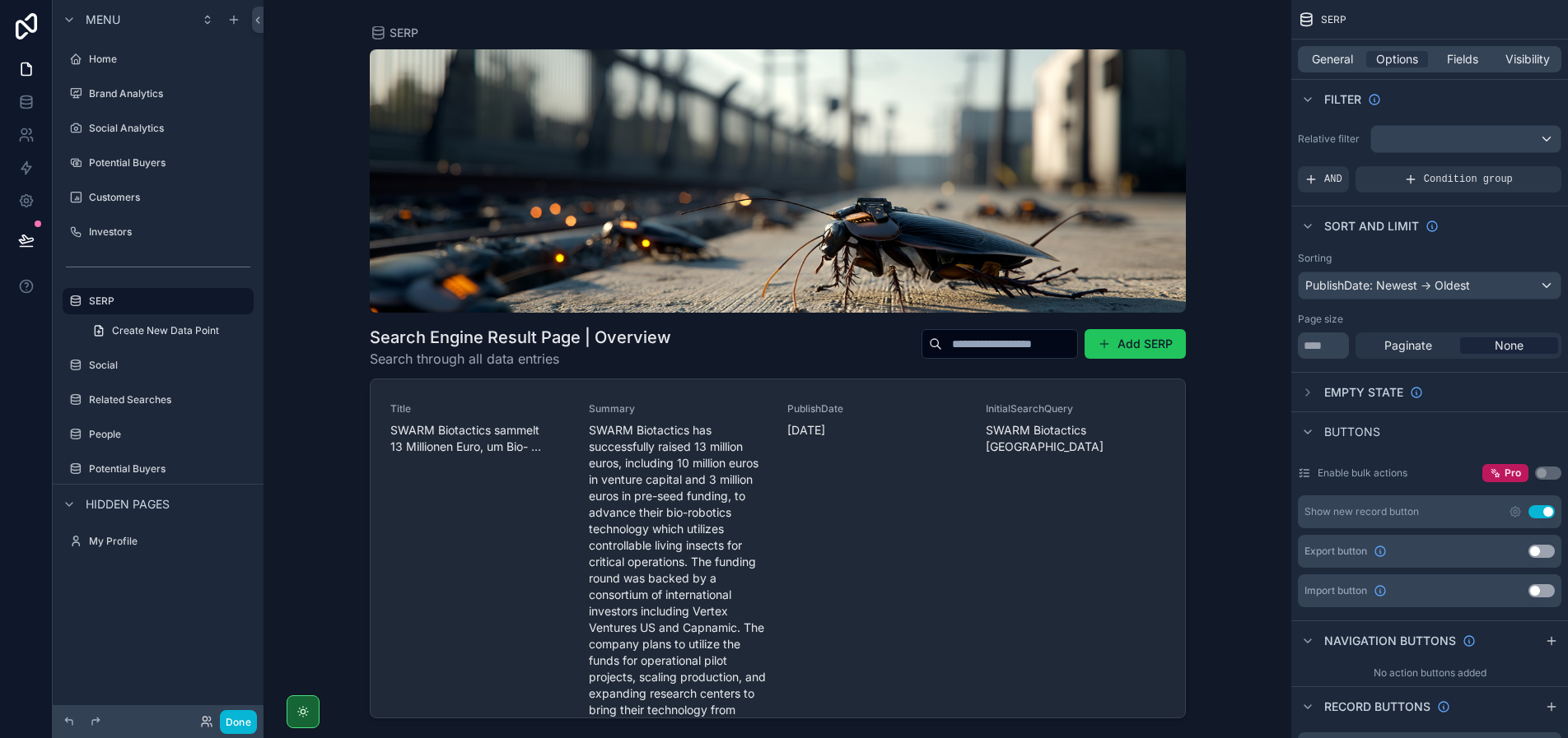
click at [730, 396] on div "scrollable content" at bounding box center [777, 359] width 842 height 718
click at [1462, 63] on span "Fields" at bounding box center [1462, 59] width 32 height 16
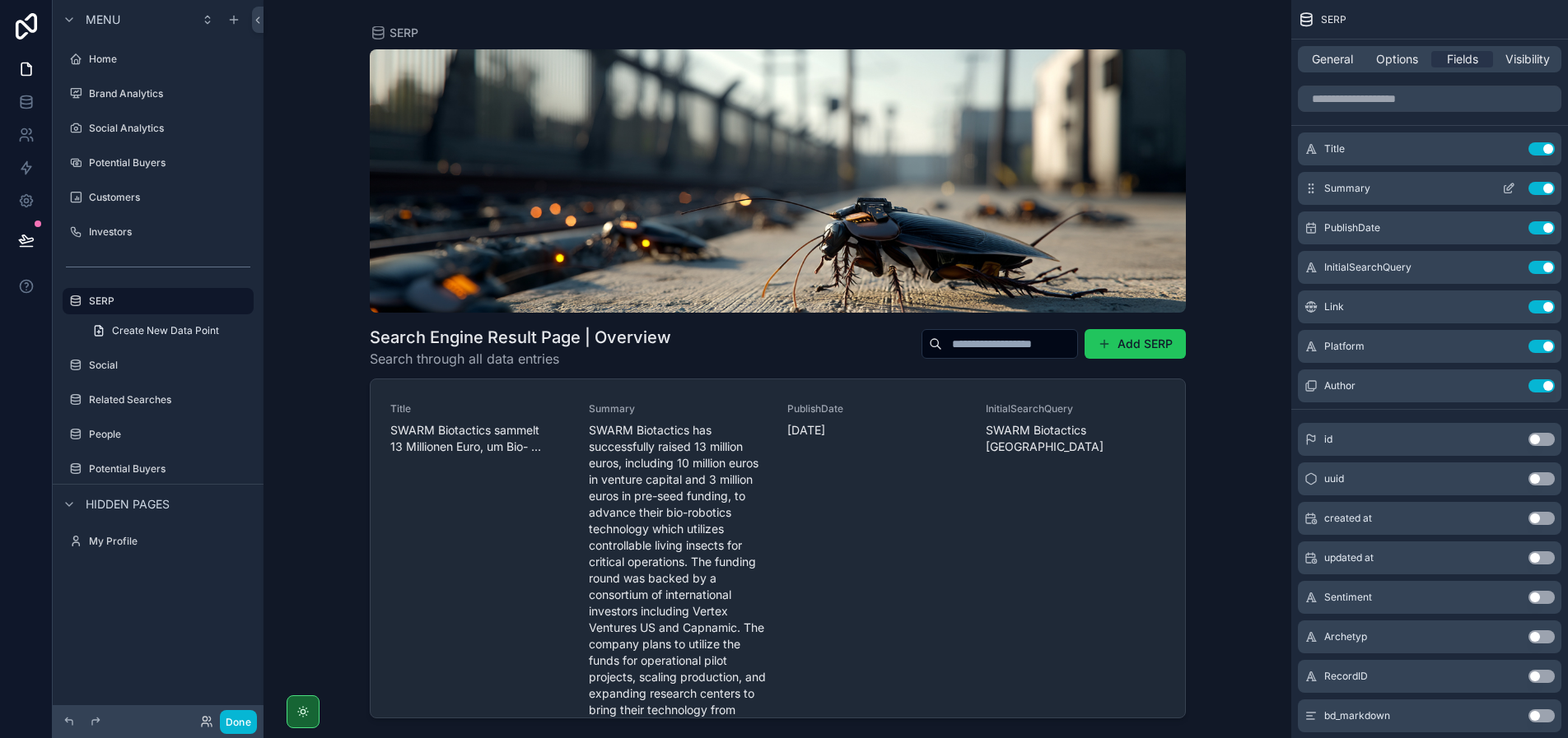
click at [1505, 187] on icon "scrollable content" at bounding box center [1508, 188] width 14 height 14
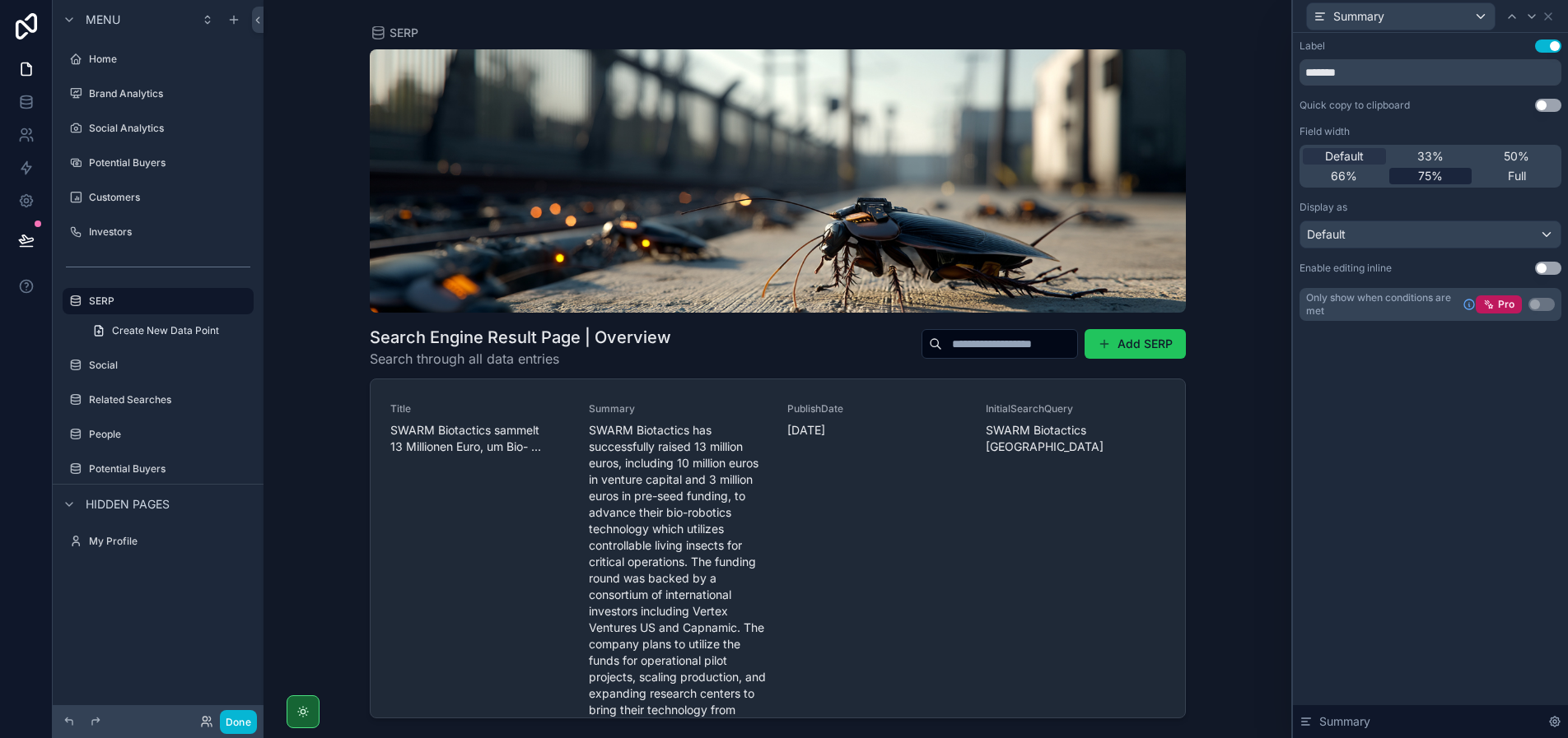
click at [1428, 177] on span "75%" at bounding box center [1429, 176] width 24 height 16
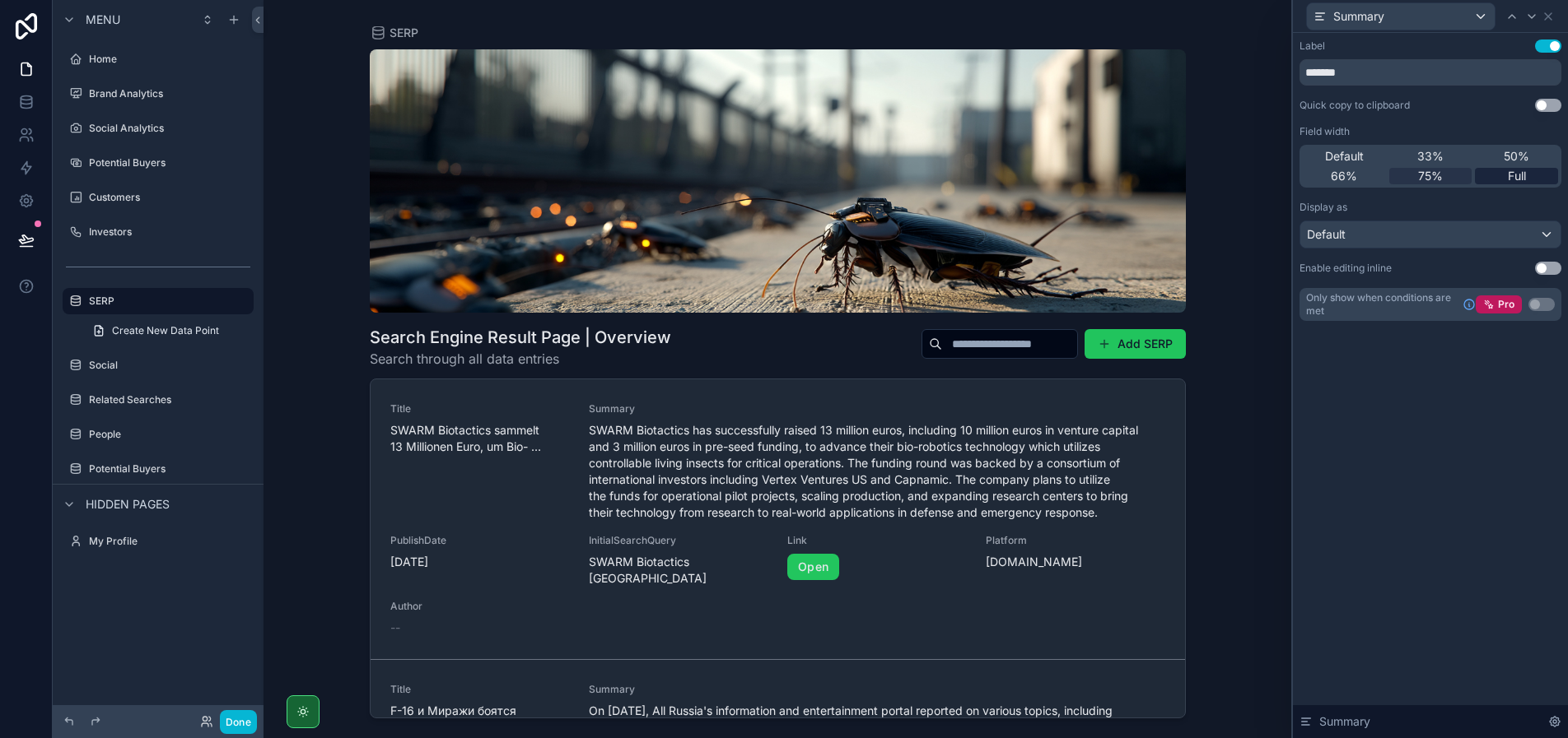
click at [1516, 169] on span "Full" at bounding box center [1517, 176] width 18 height 16
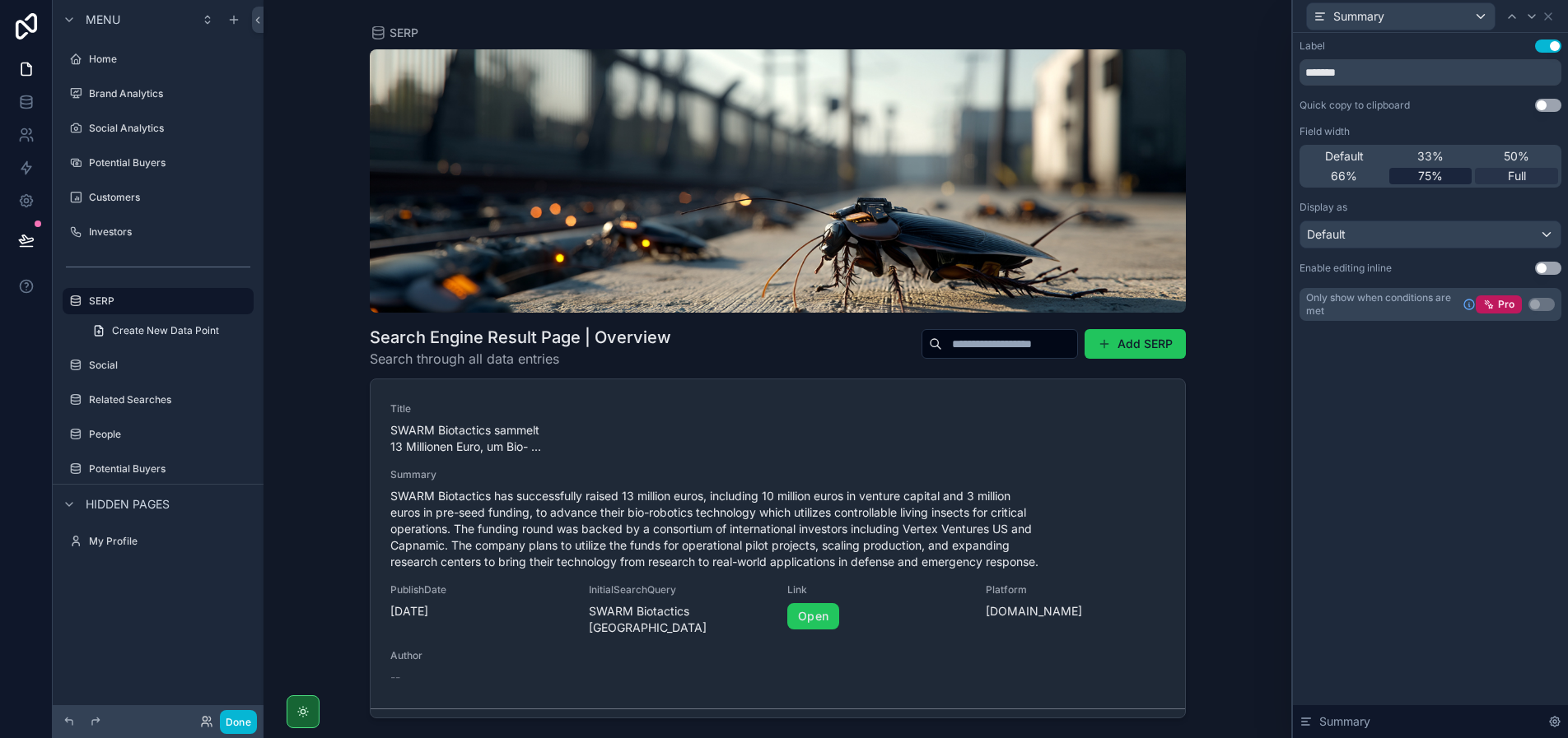
click at [1453, 176] on div "75%" at bounding box center [1430, 176] width 83 height 16
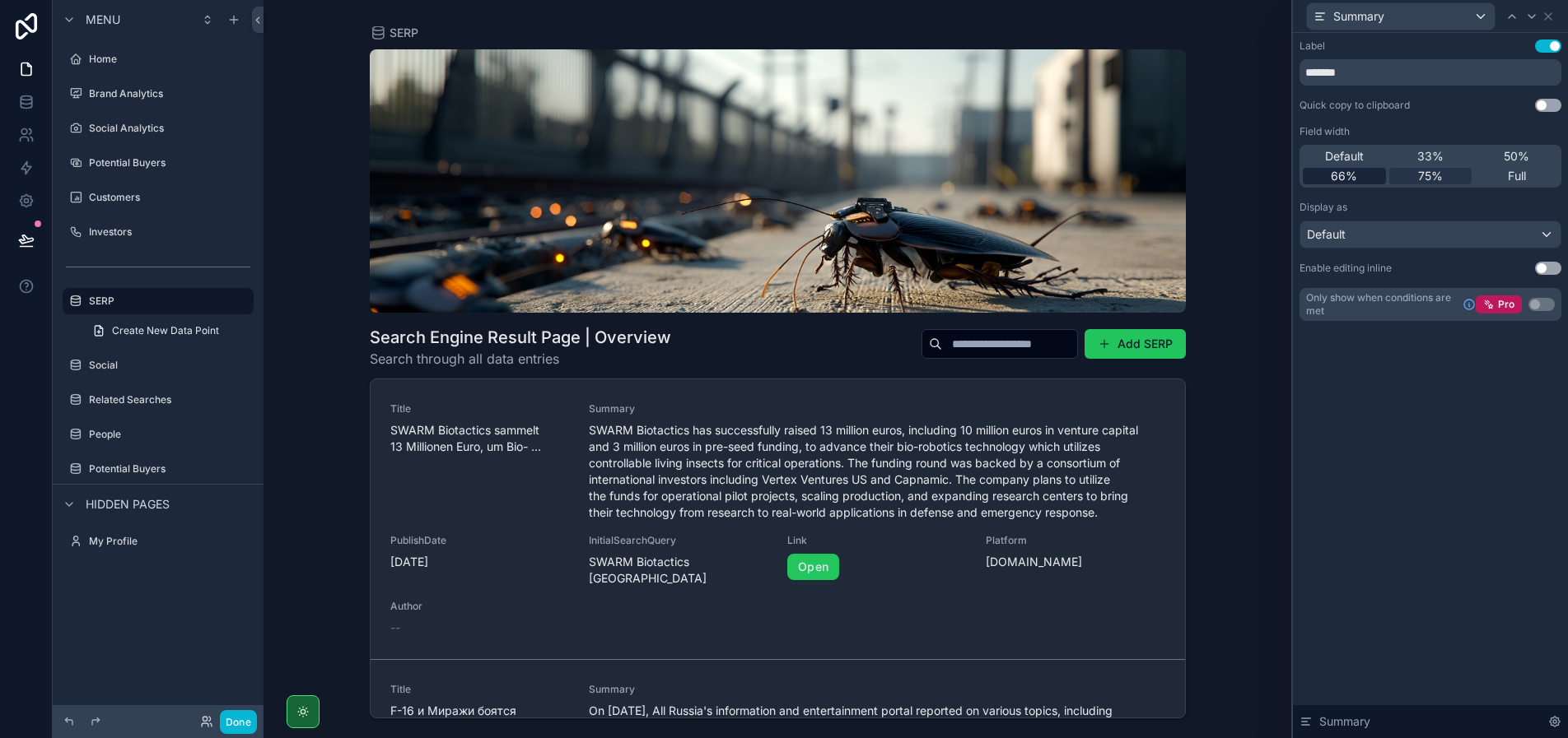
click at [1353, 171] on span "66%" at bounding box center [1343, 176] width 26 height 16
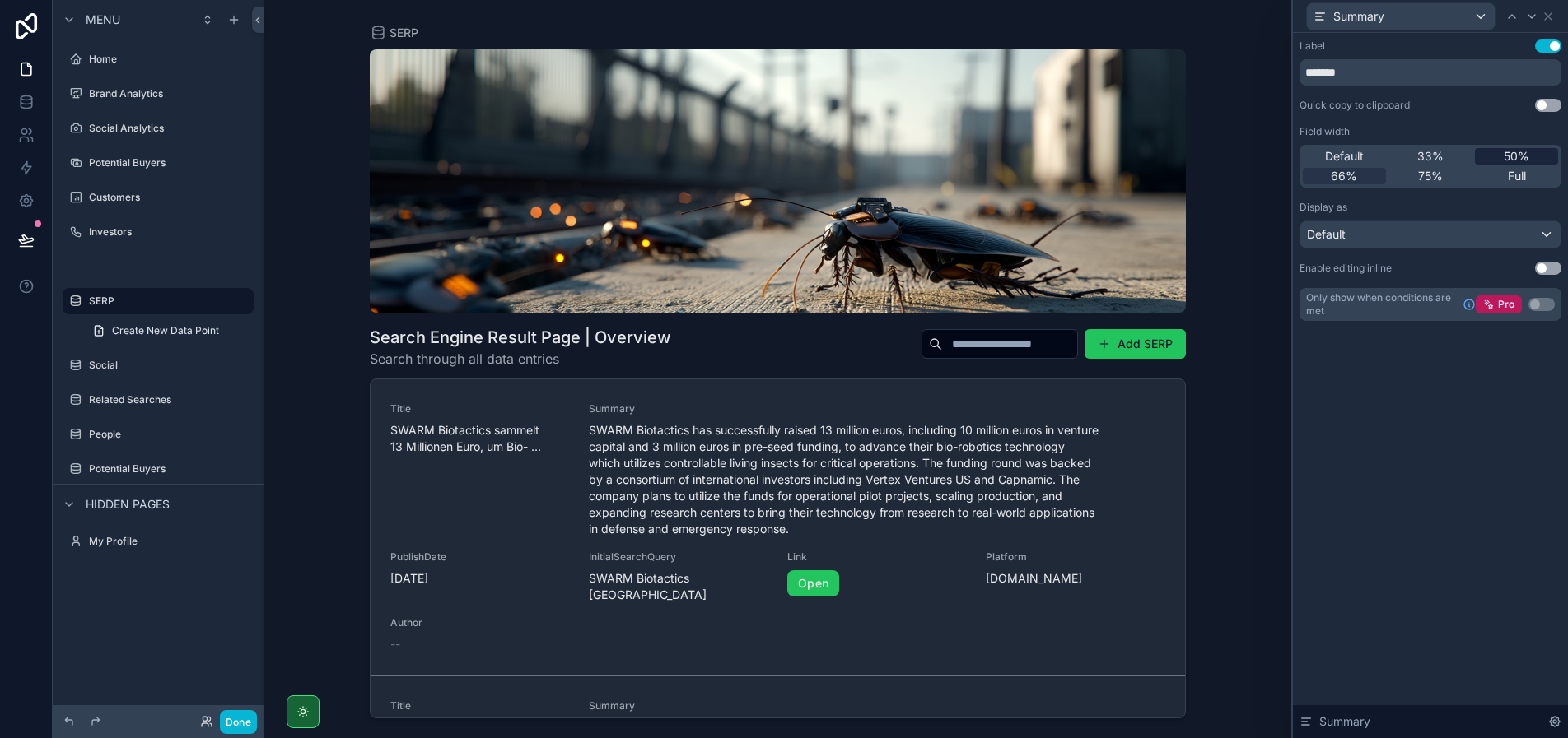
click at [1498, 160] on div "50%" at bounding box center [1516, 156] width 83 height 16
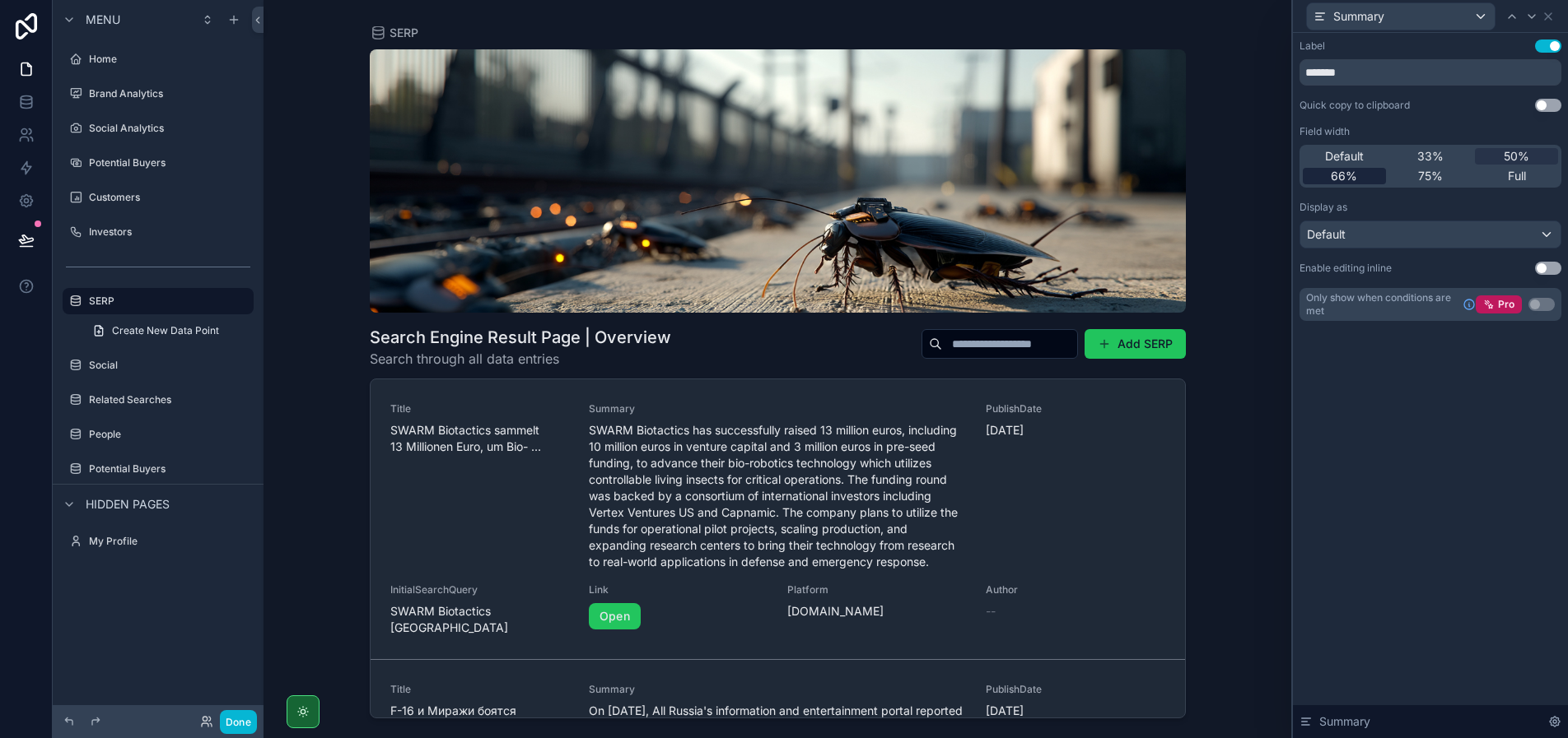
click at [1339, 173] on span "66%" at bounding box center [1343, 176] width 26 height 16
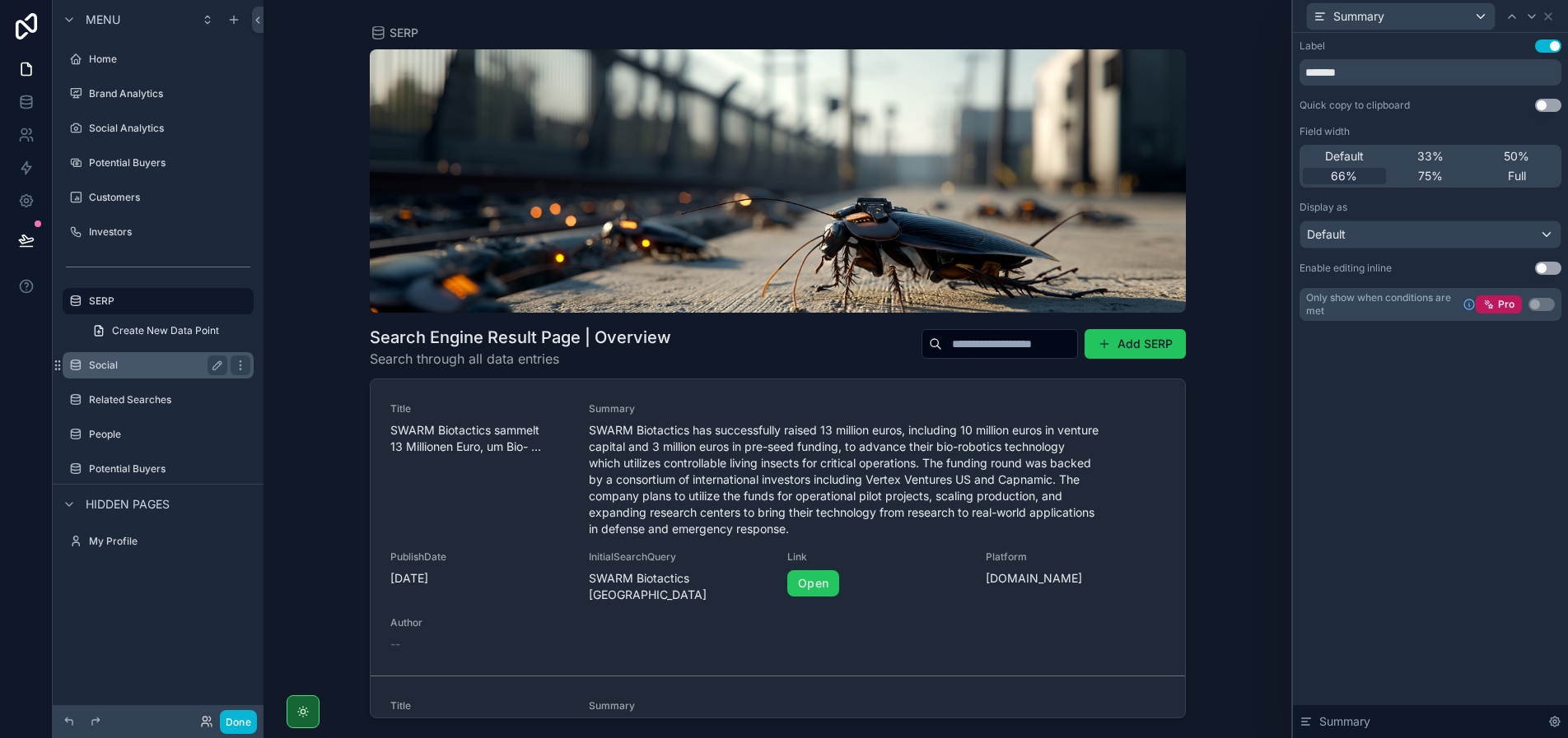
click at [147, 369] on label "Social" at bounding box center [155, 365] width 132 height 14
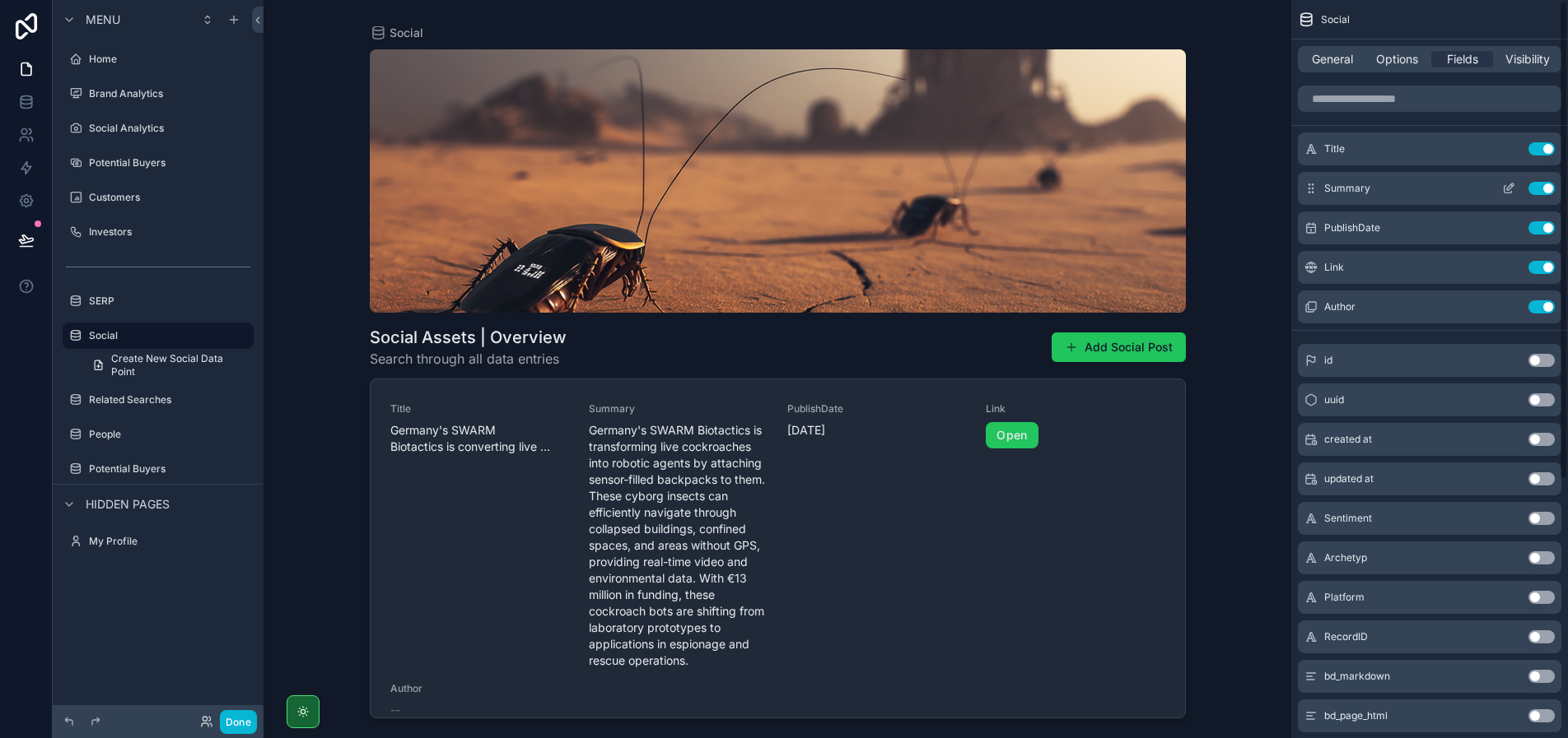
click at [1513, 187] on icon "scrollable content" at bounding box center [1508, 188] width 14 height 14
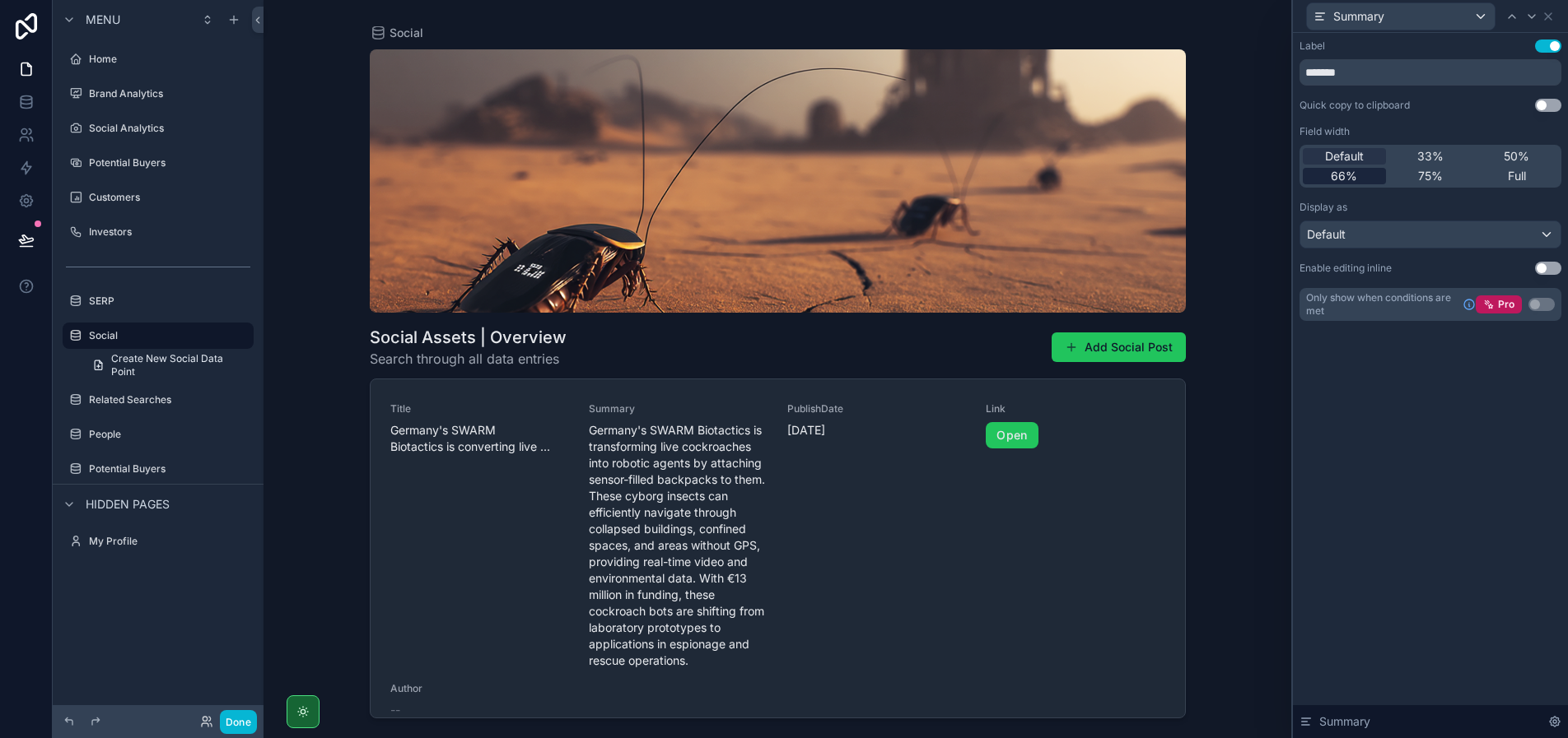
click at [1334, 178] on span "66%" at bounding box center [1343, 176] width 26 height 16
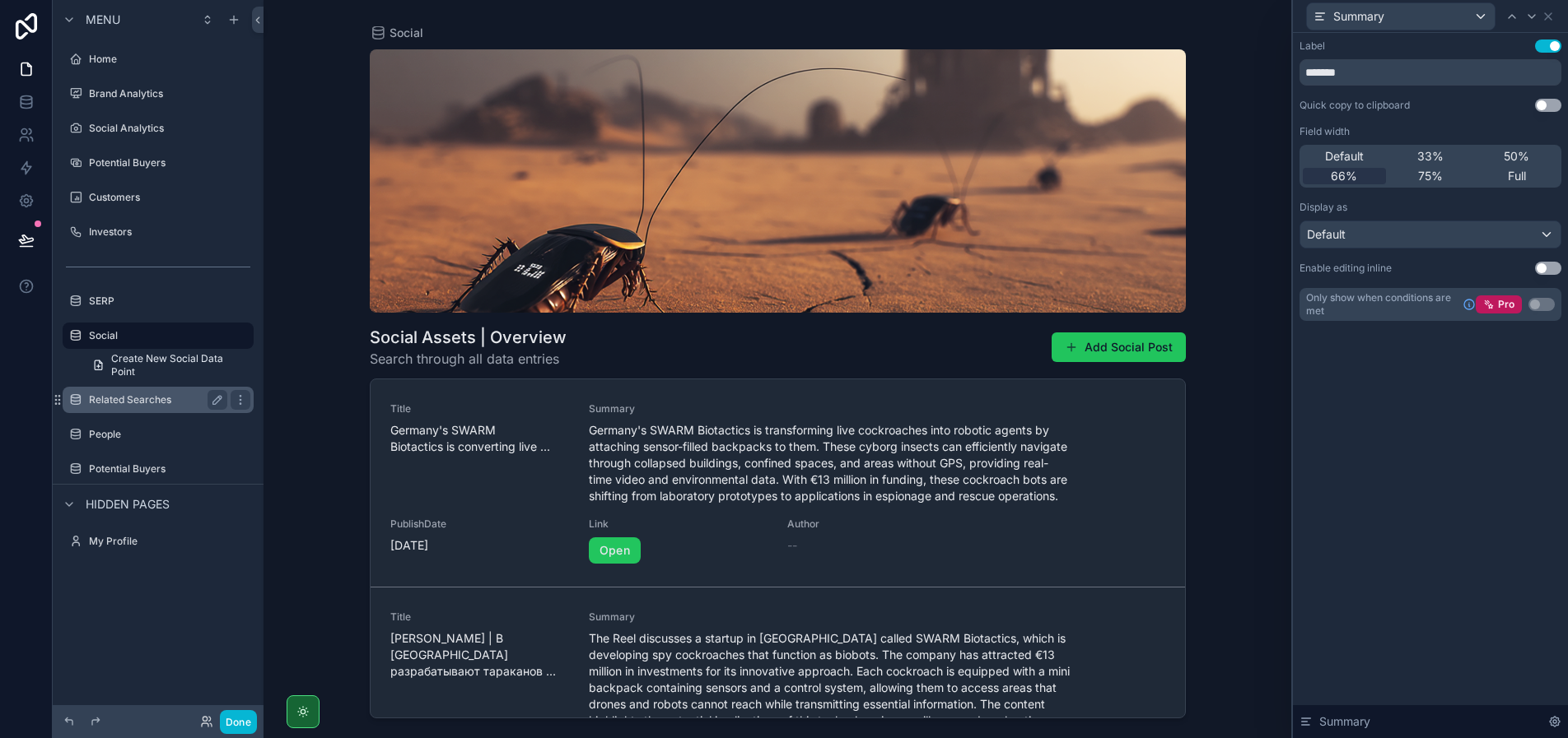
click at [150, 403] on label "Related Searches" at bounding box center [155, 399] width 132 height 14
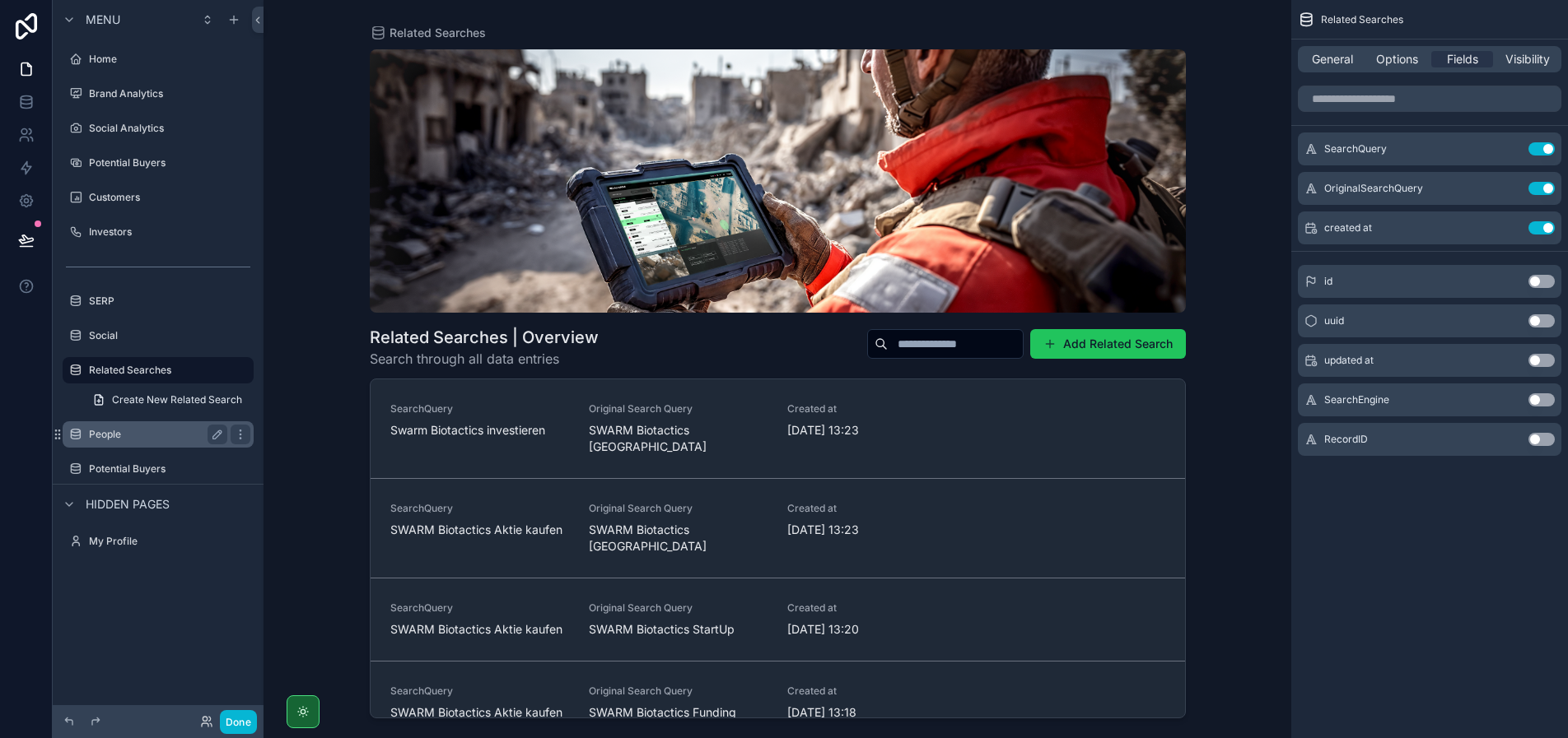
click at [149, 431] on label "People" at bounding box center [155, 434] width 132 height 14
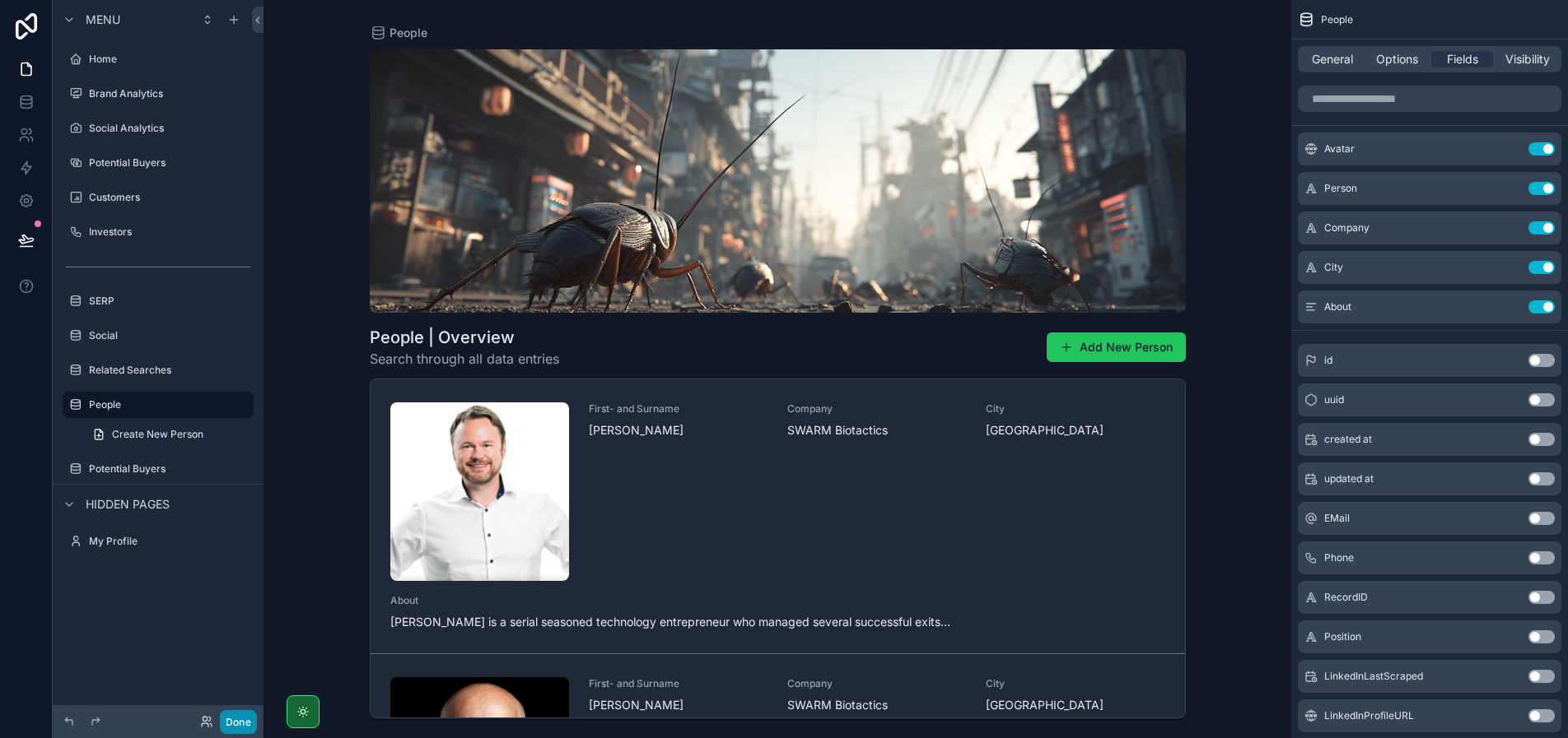
click at [229, 718] on button "Done" at bounding box center [238, 722] width 37 height 23
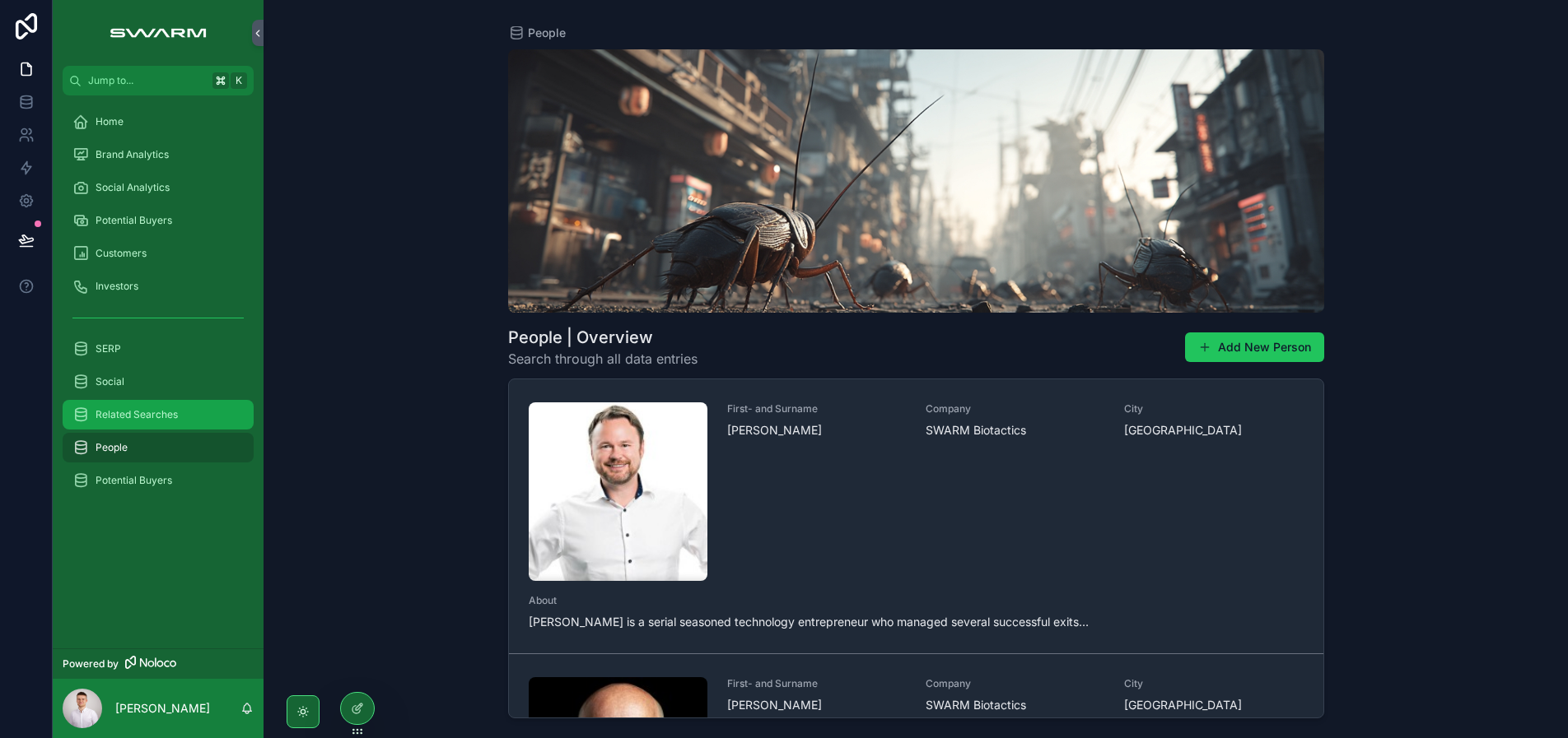
click at [131, 413] on span "Related Searches" at bounding box center [136, 415] width 82 height 14
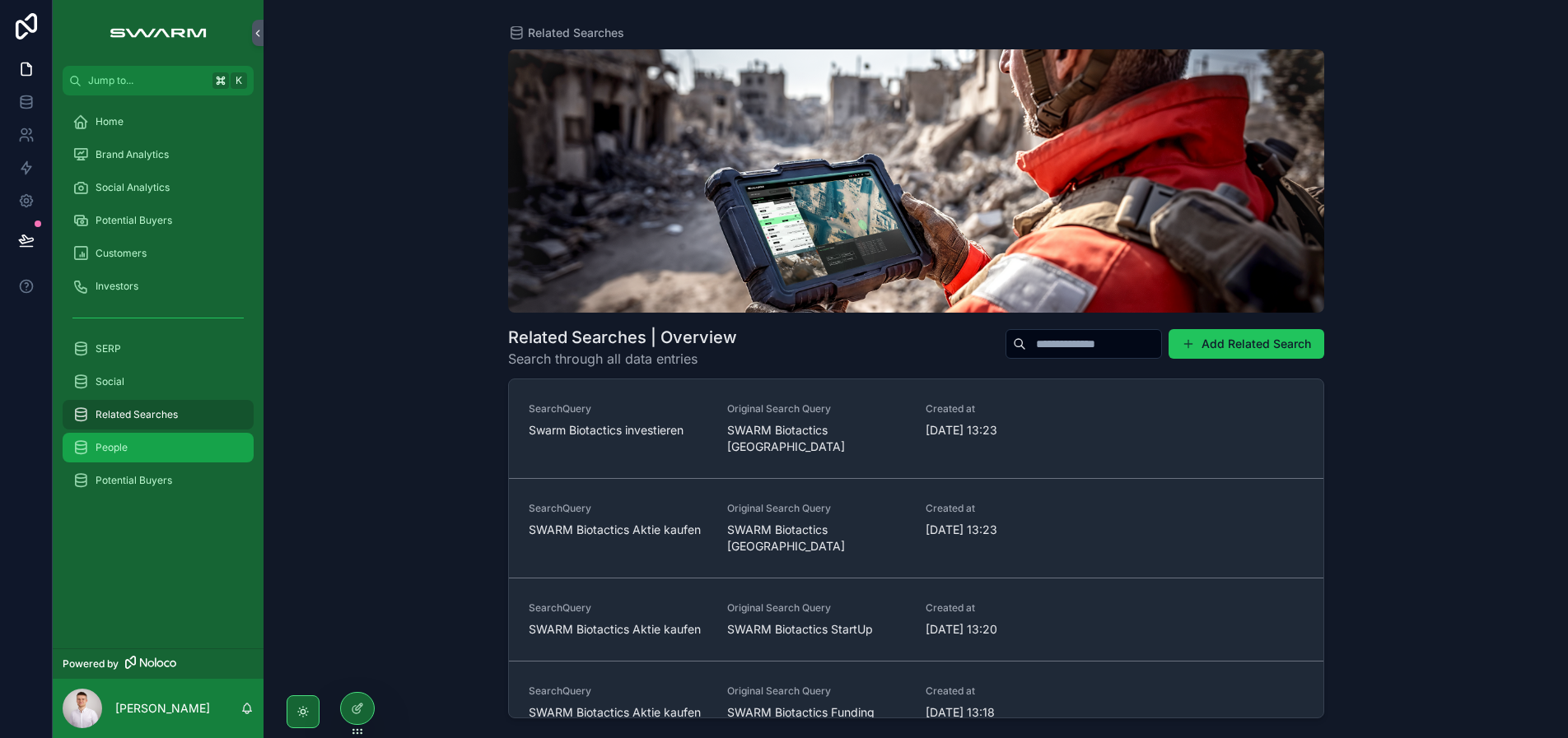
click at [148, 453] on div "People" at bounding box center [158, 447] width 171 height 26
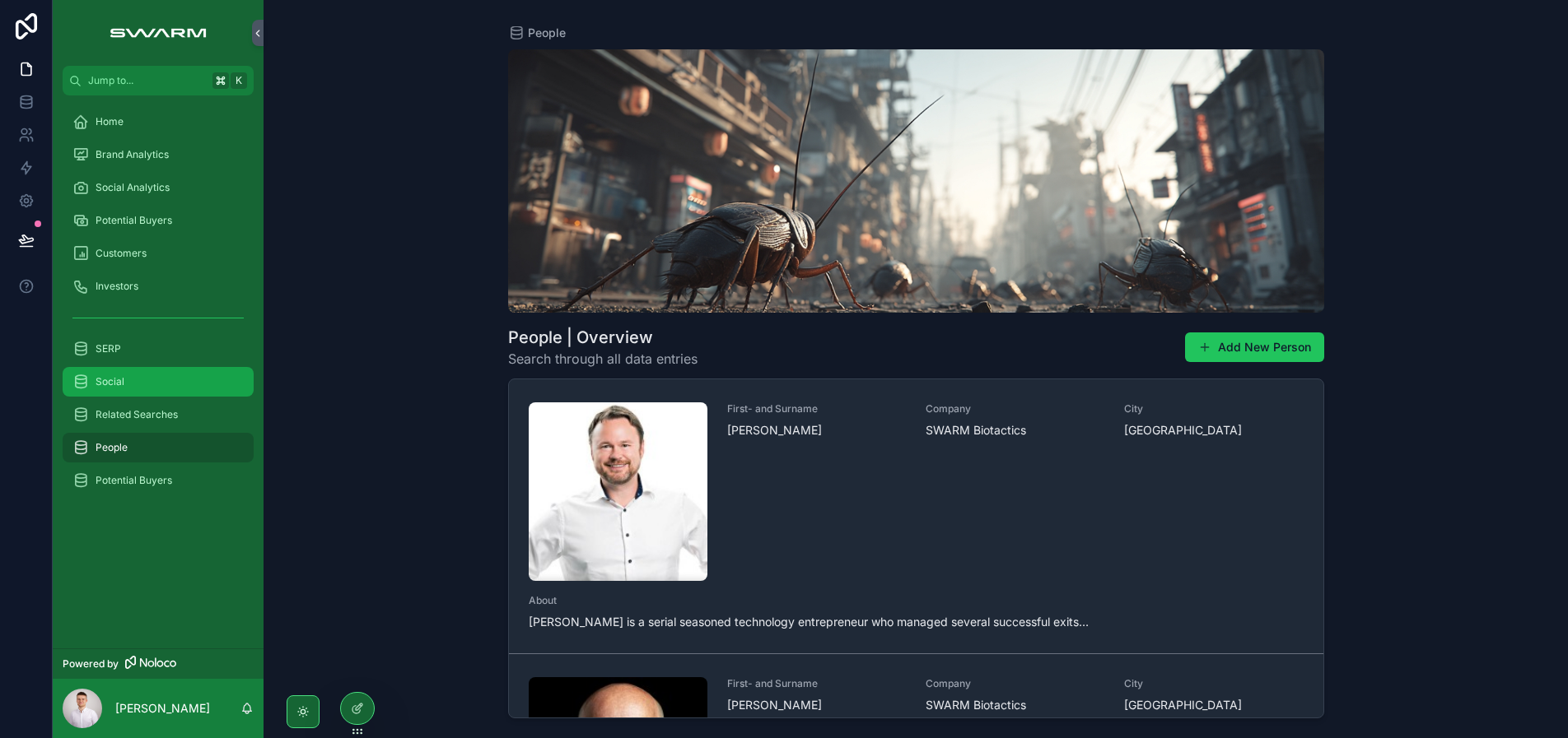
click at [162, 371] on div "Social" at bounding box center [158, 381] width 171 height 26
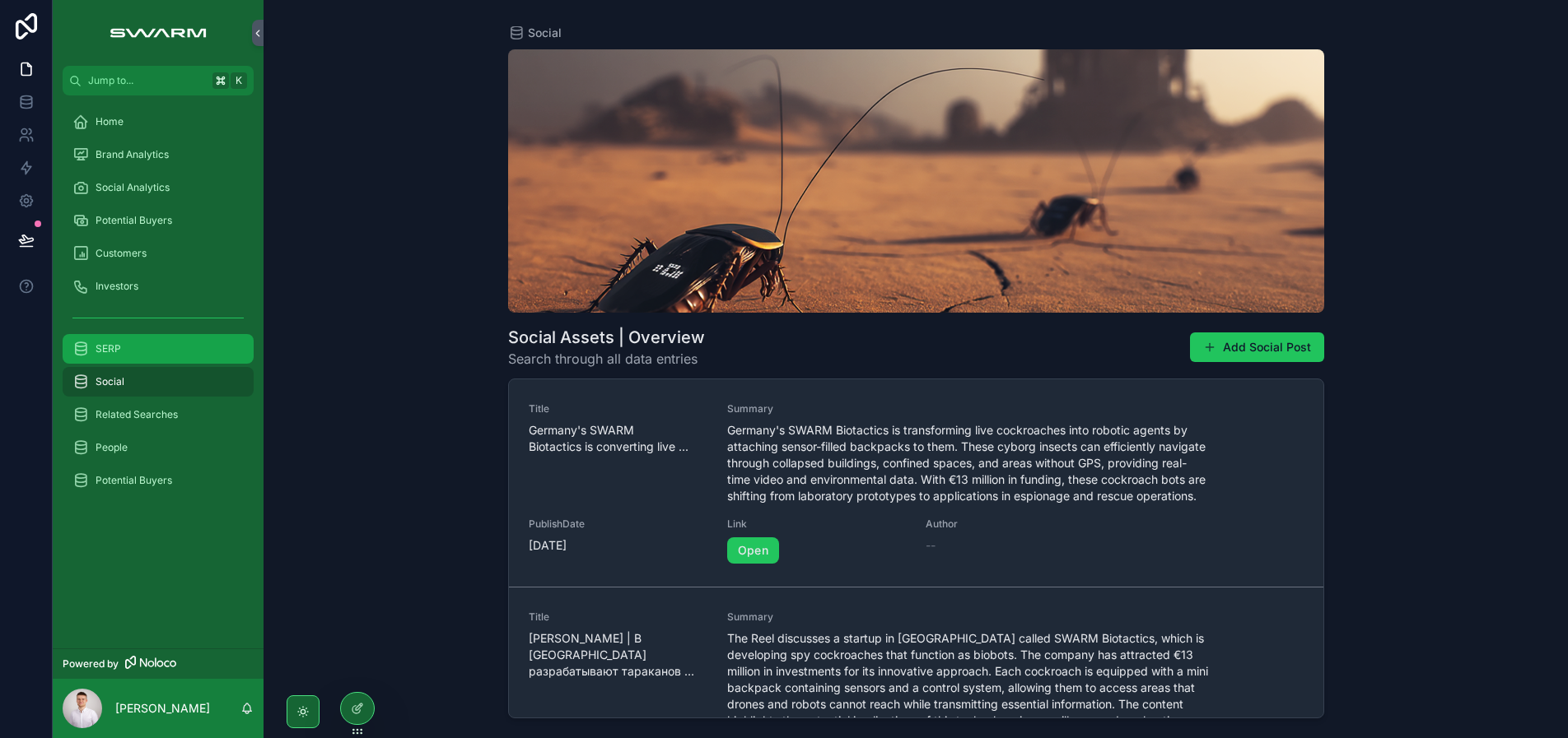
click at [161, 338] on div "SERP" at bounding box center [158, 349] width 171 height 26
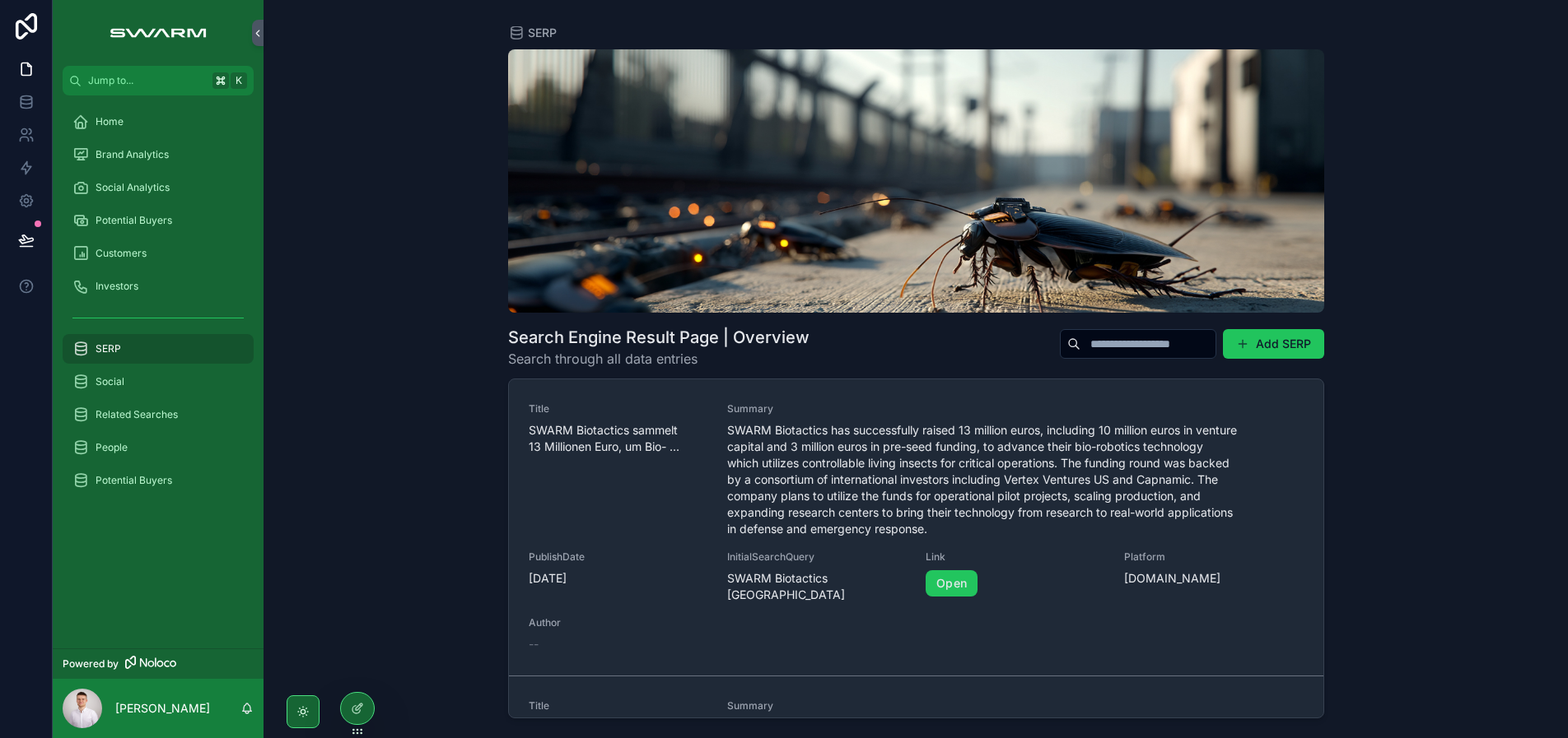
click at [312, 212] on div "SERP Search Engine Result Page | Overview Search through all data entries Add S…" at bounding box center [915, 369] width 1304 height 738
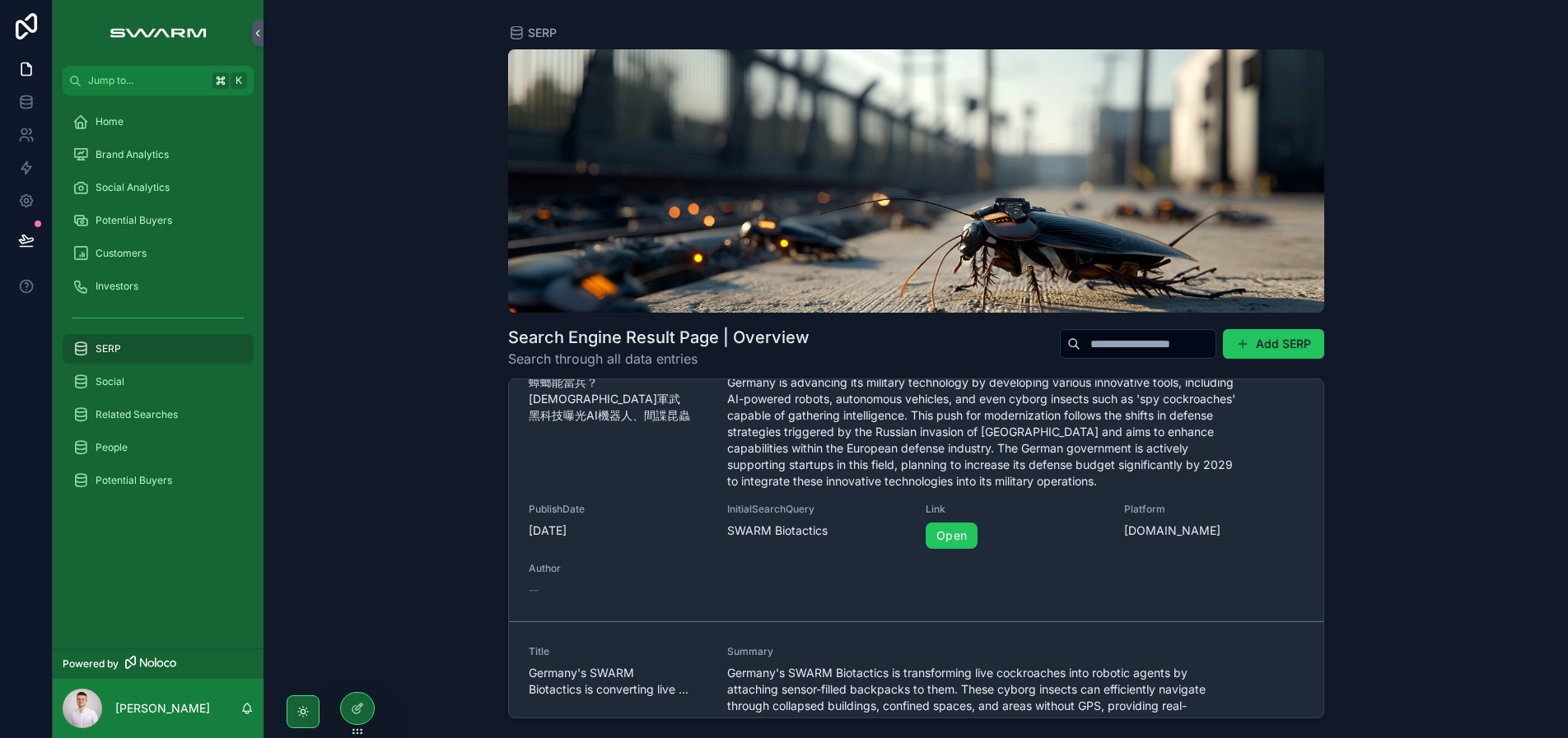
scroll to position [953, 0]
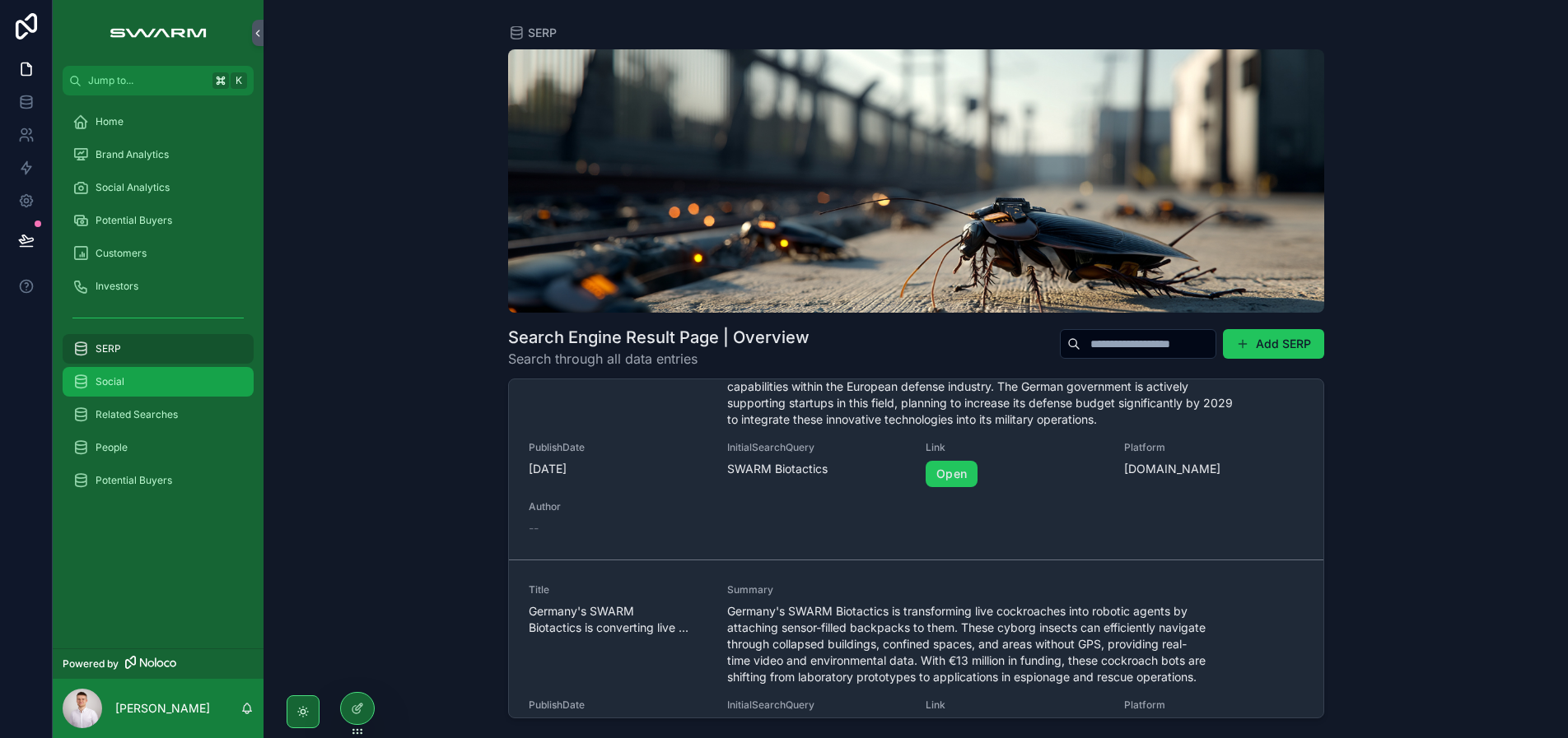
click at [174, 387] on div "Social" at bounding box center [158, 381] width 171 height 26
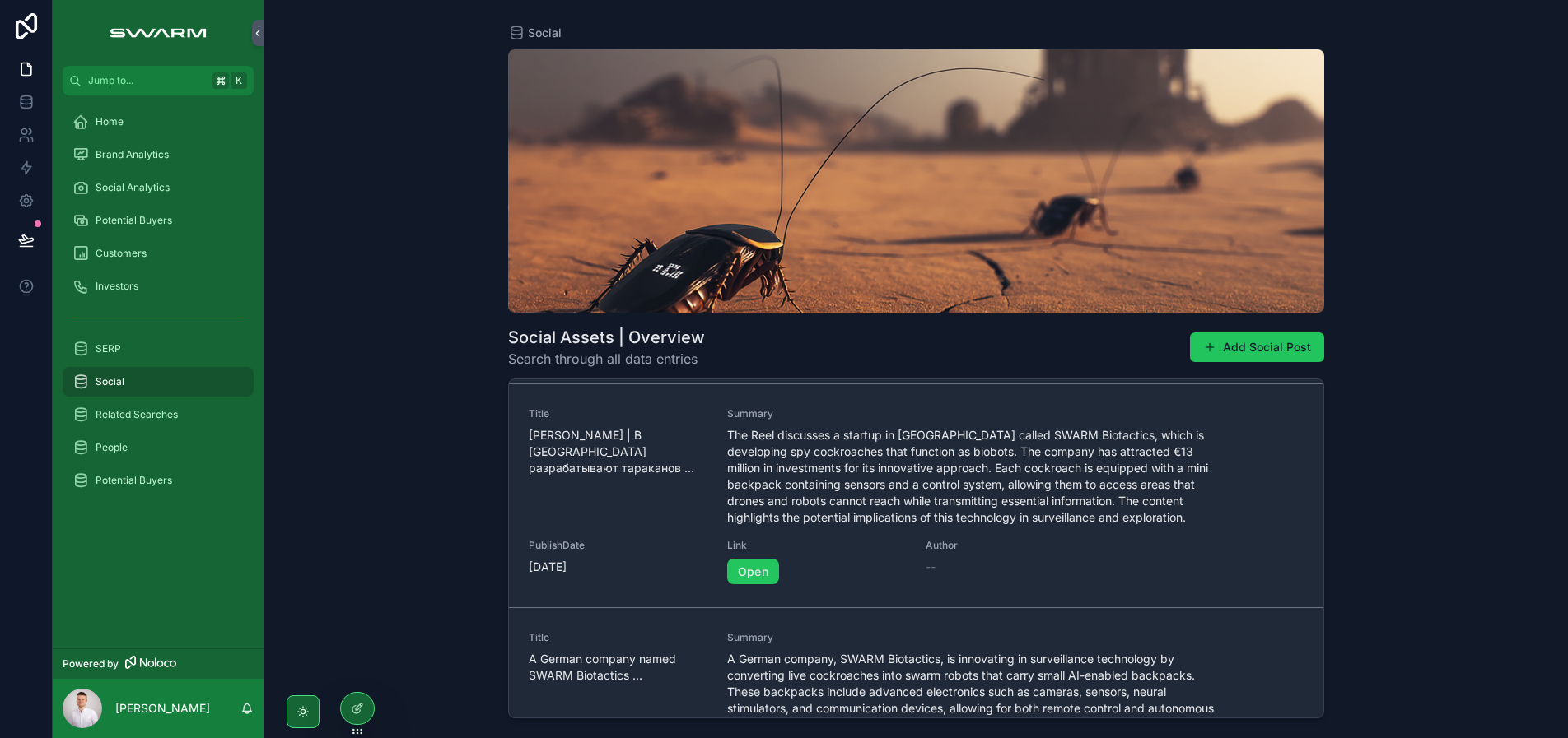
scroll to position [226, 0]
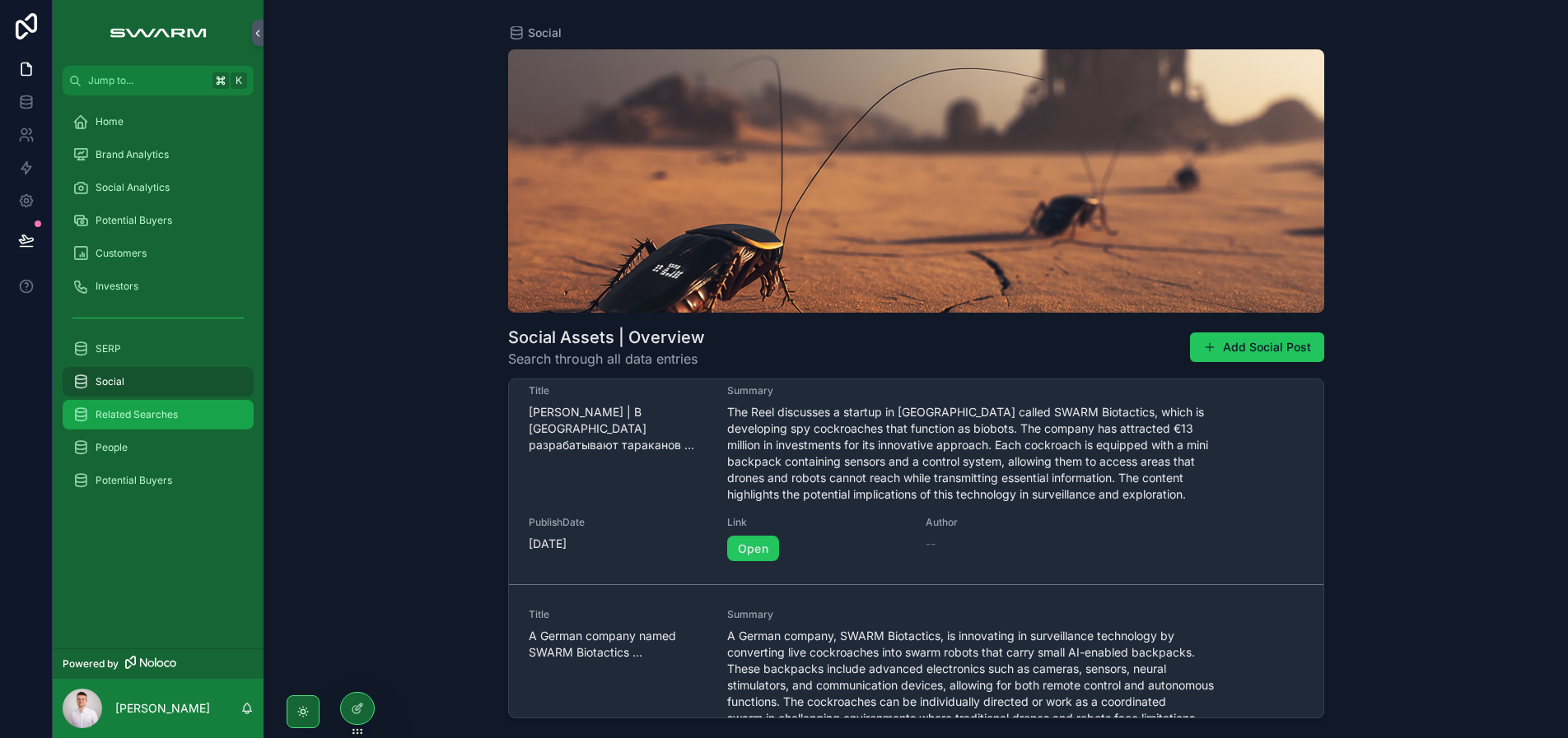
click at [134, 406] on div "Related Searches" at bounding box center [158, 415] width 171 height 26
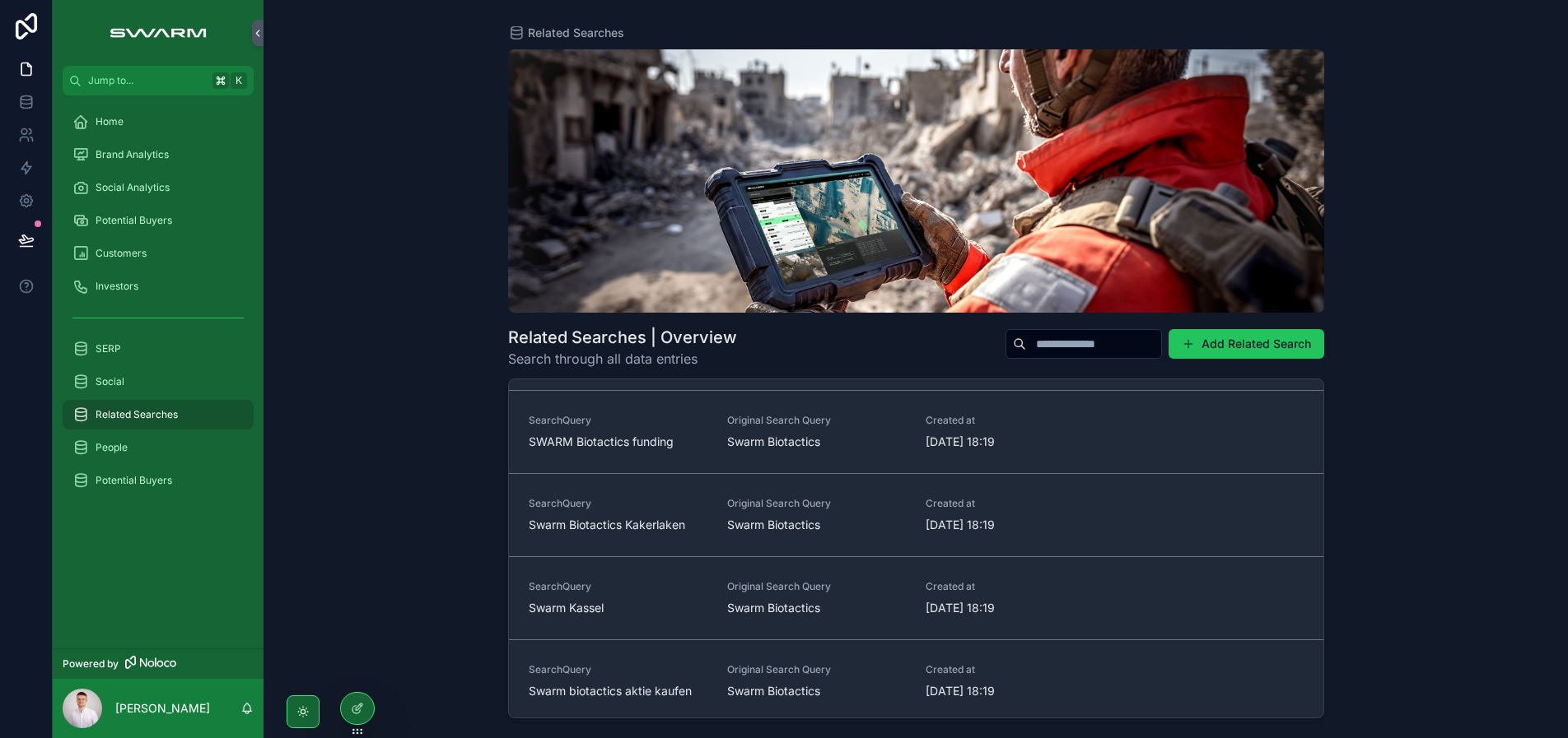
scroll to position [2453, 0]
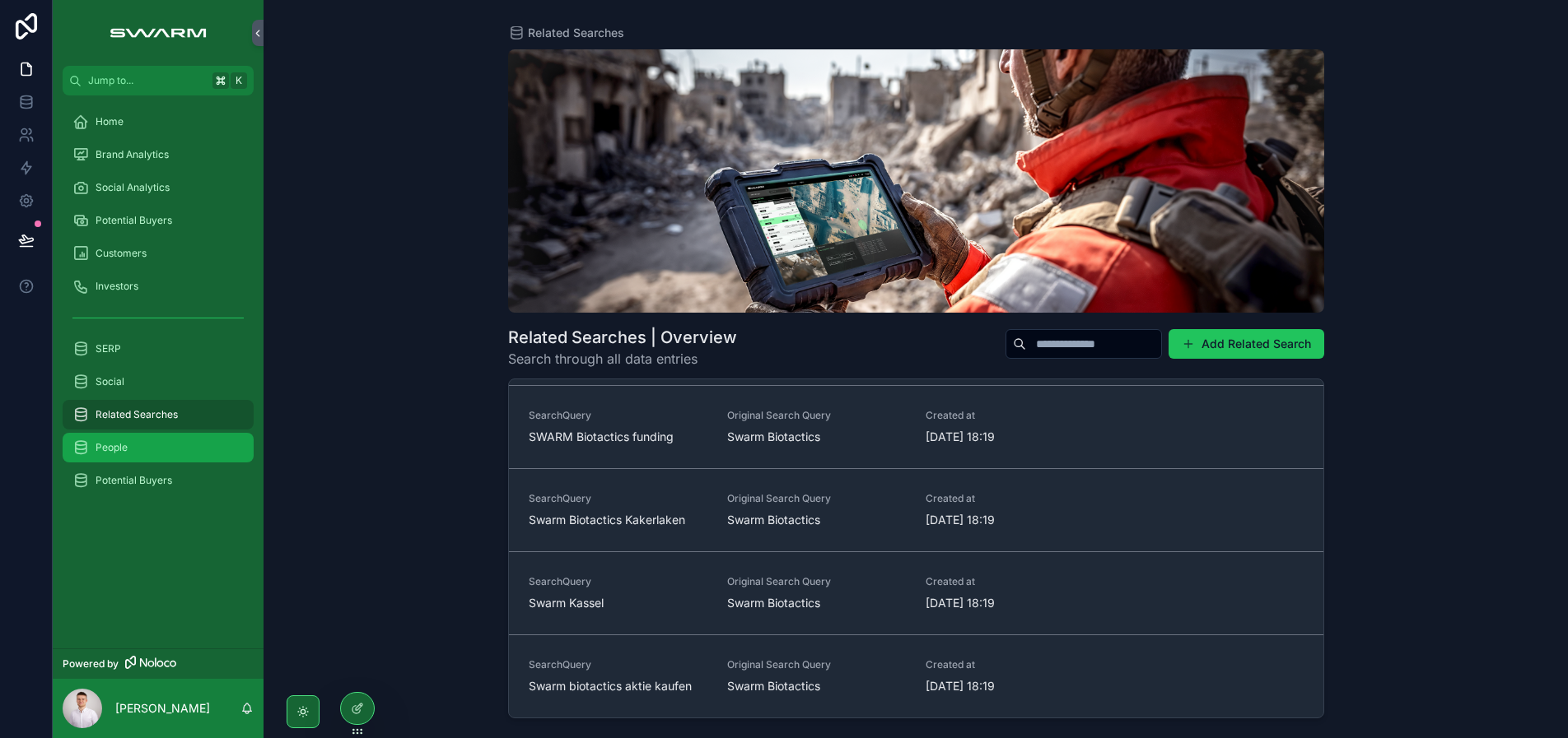
click at [146, 448] on div "People" at bounding box center [158, 447] width 171 height 26
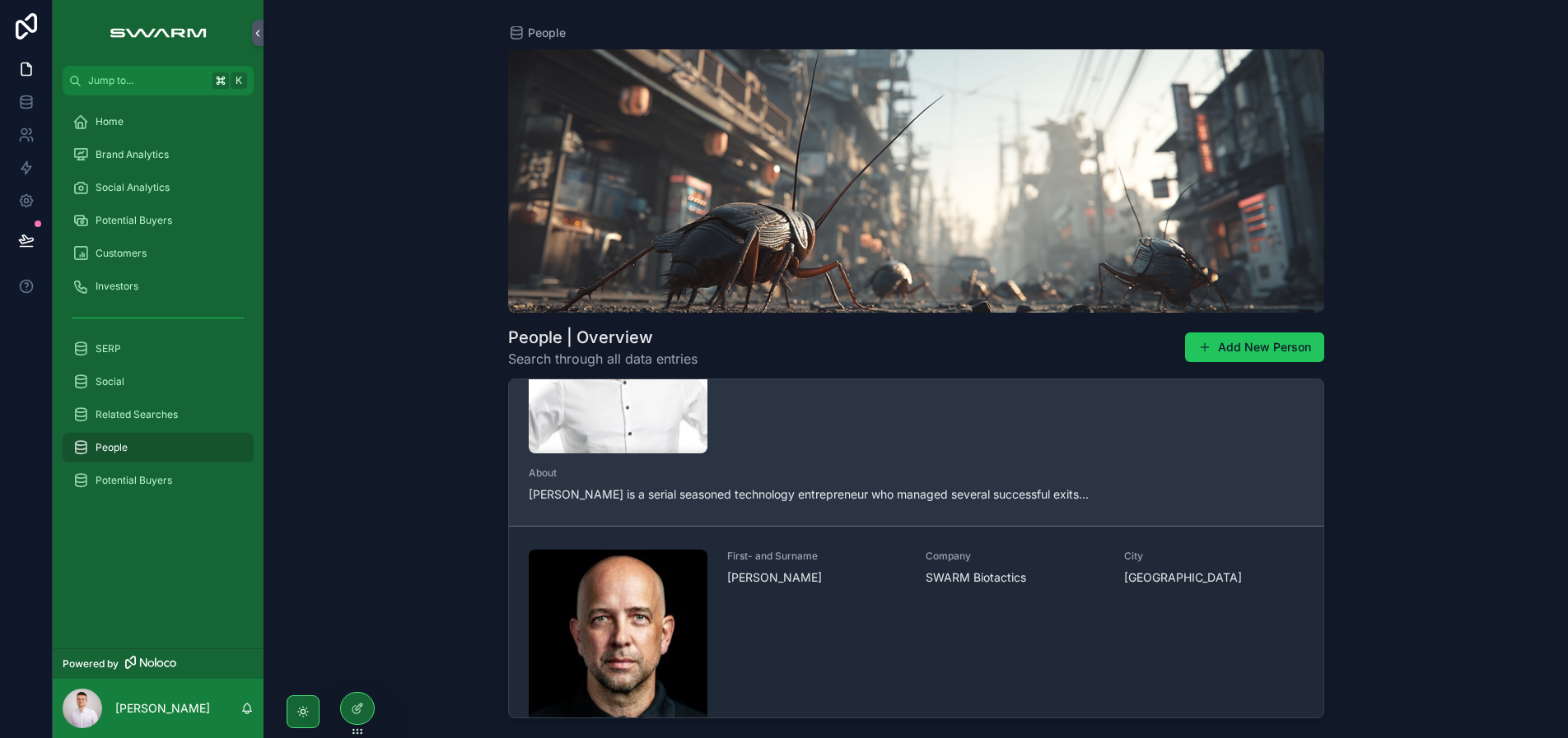
scroll to position [408, 0]
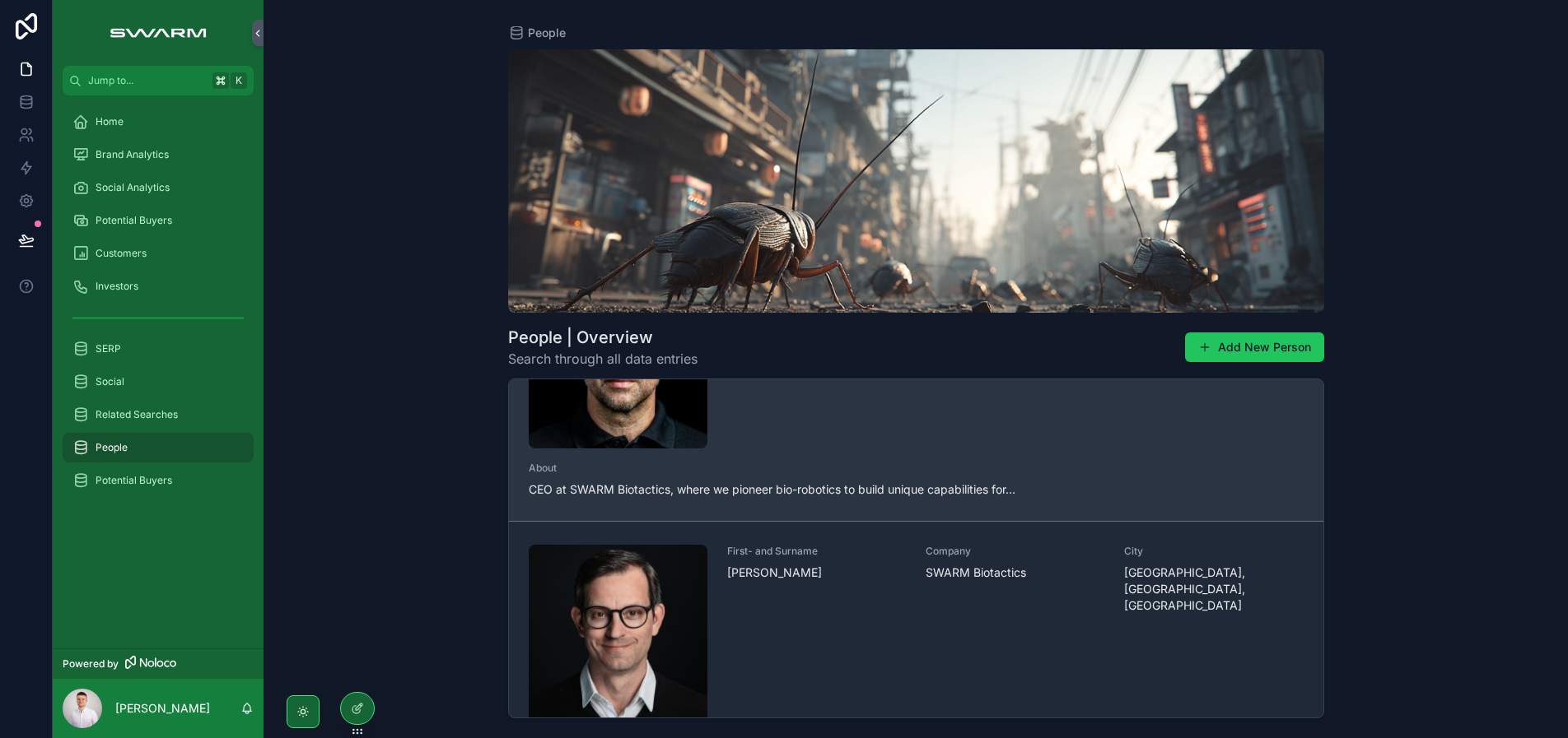
click at [639, 461] on span "About" at bounding box center [915, 468] width 775 height 14
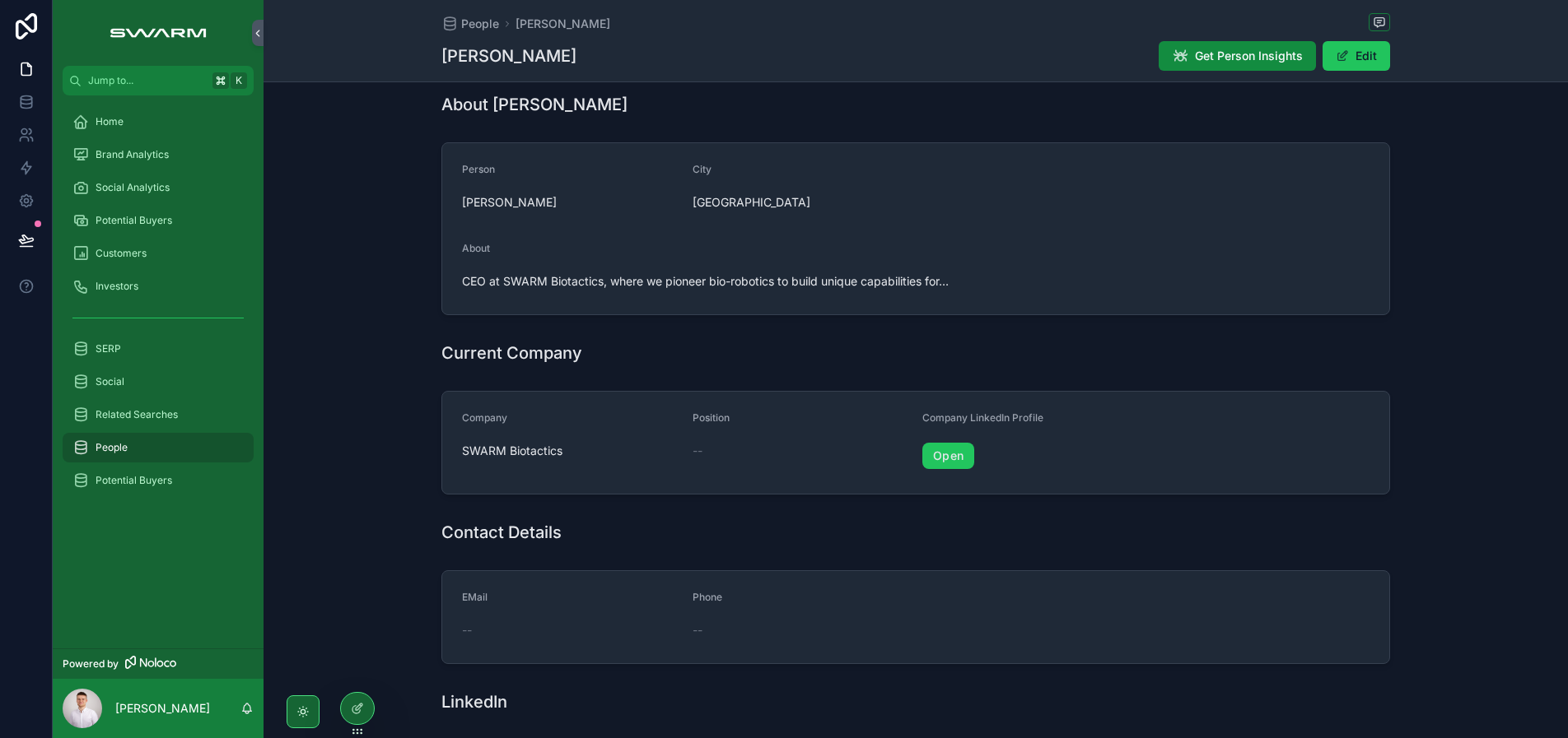
scroll to position [247, 0]
click at [158, 484] on span "Potential Buyers" at bounding box center [133, 480] width 77 height 14
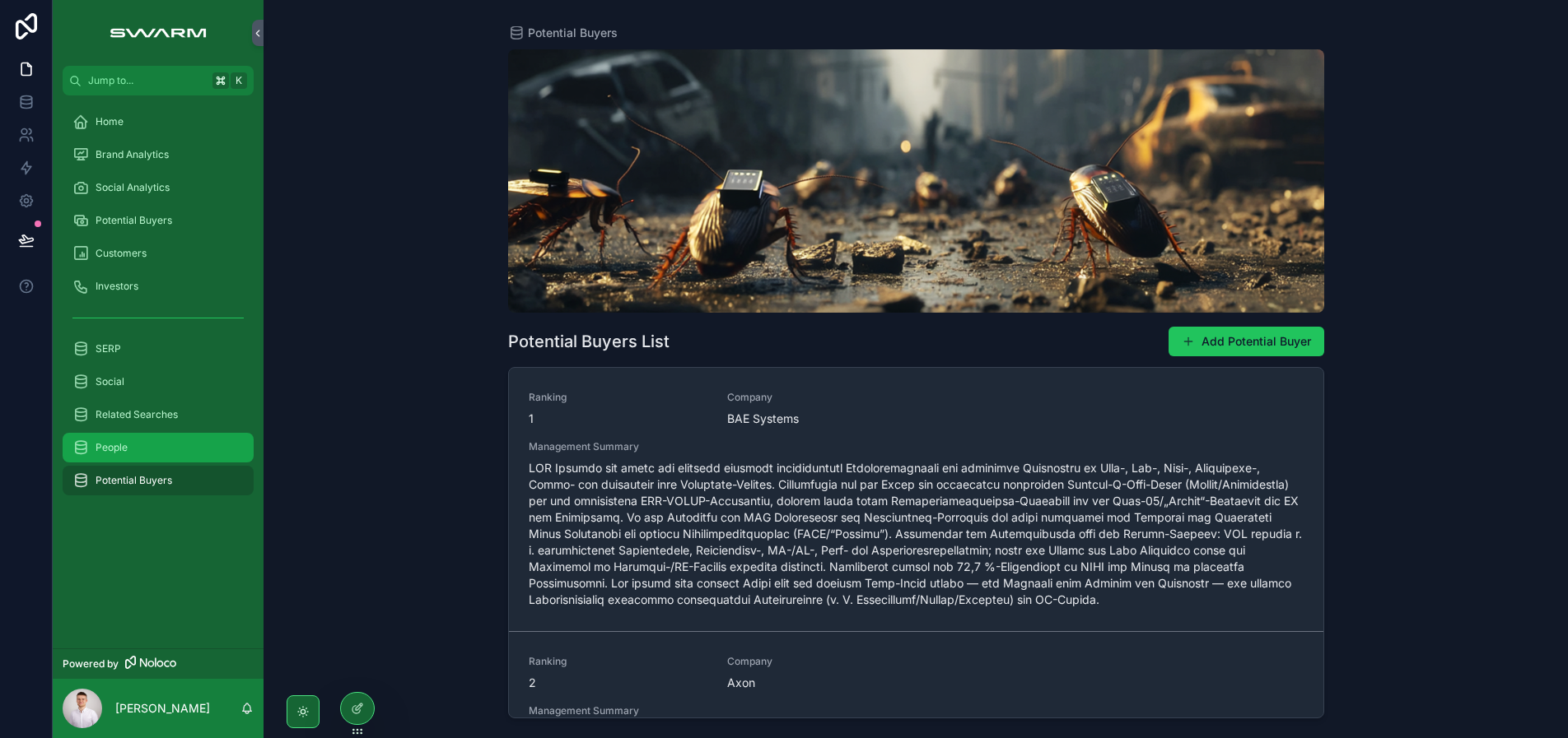
click at [161, 445] on div "People" at bounding box center [158, 447] width 171 height 26
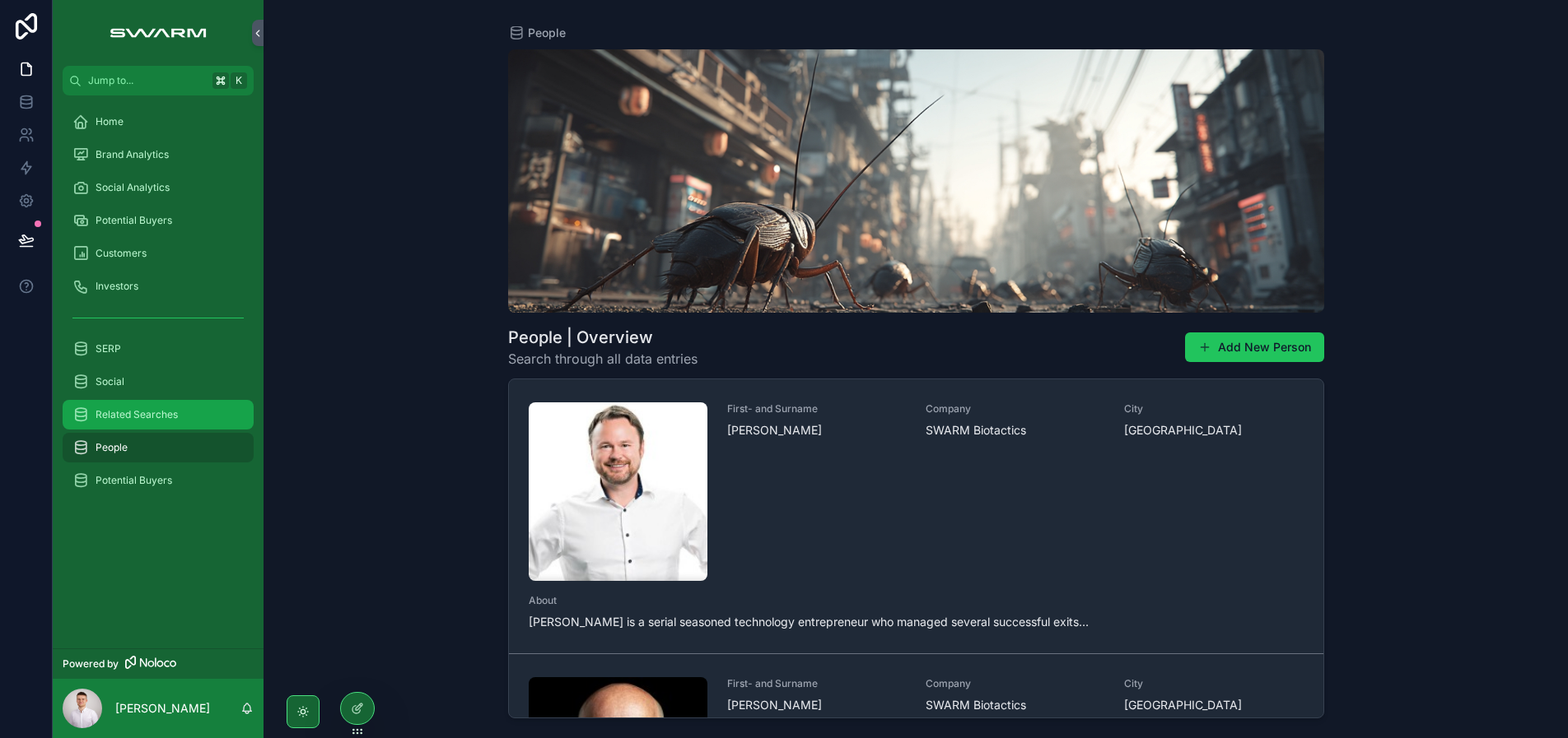
click at [156, 416] on span "Related Searches" at bounding box center [136, 415] width 82 height 14
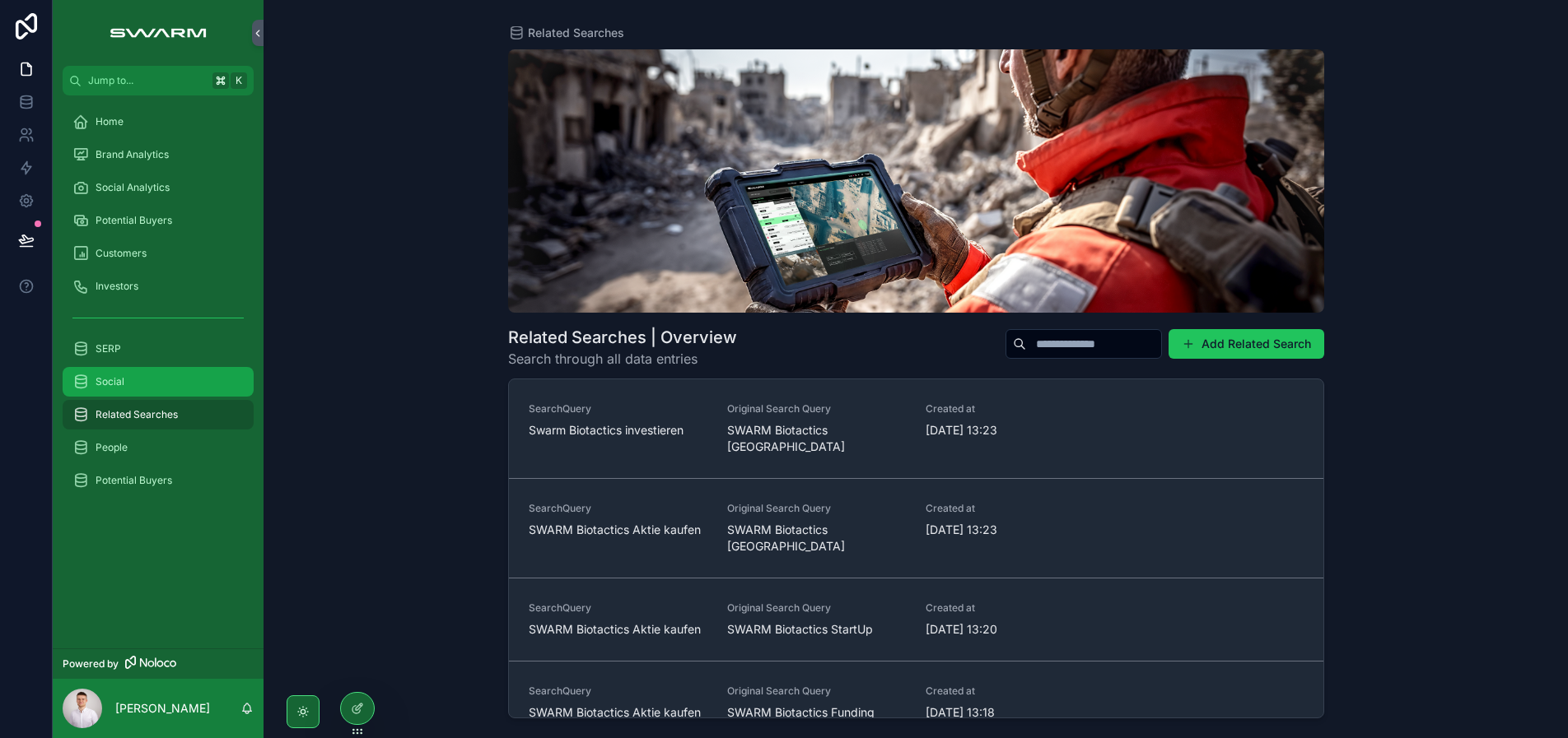
click at [147, 381] on div "Social" at bounding box center [158, 381] width 171 height 26
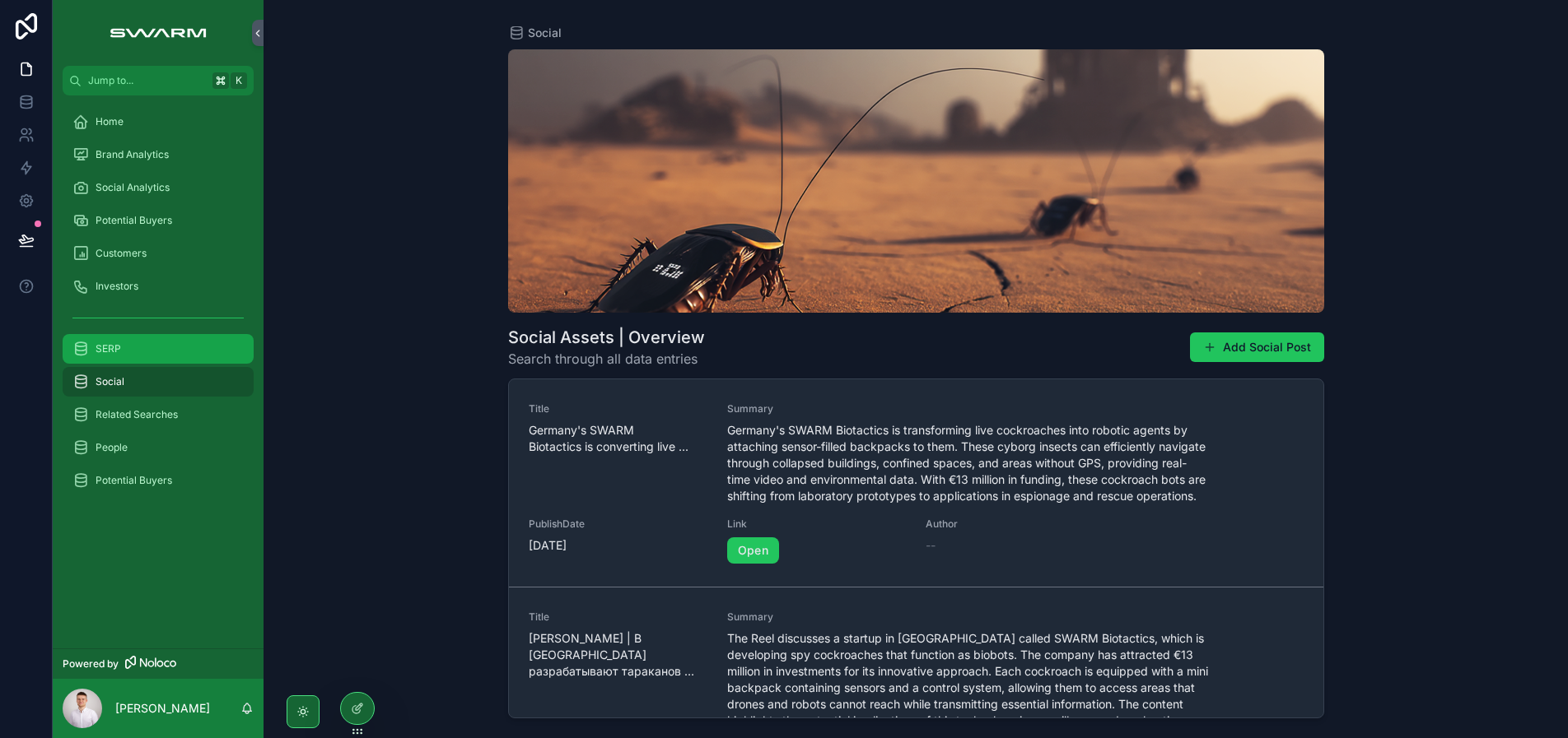
click at [153, 350] on div "SERP" at bounding box center [158, 349] width 171 height 26
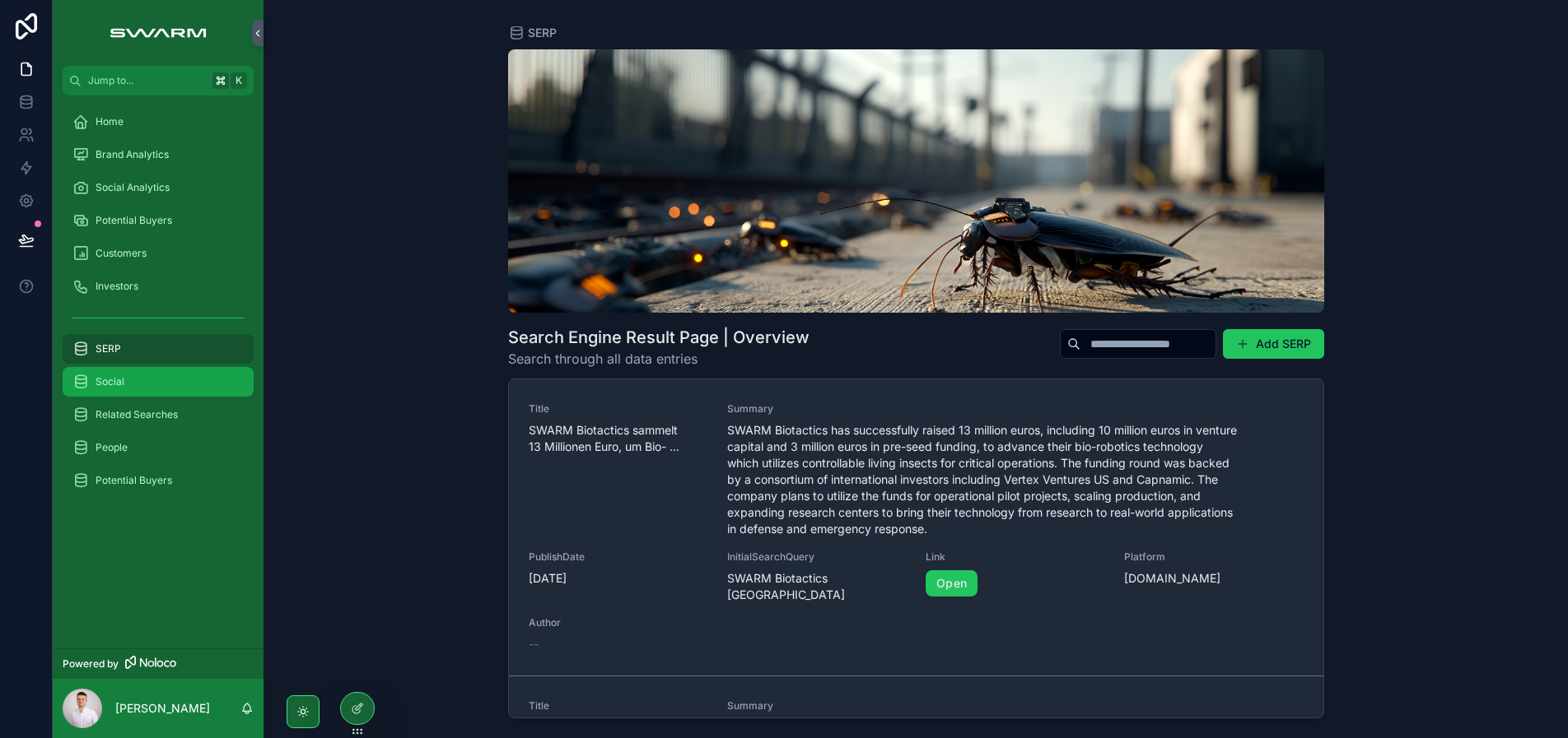
click at [148, 387] on div "Social" at bounding box center [158, 381] width 171 height 26
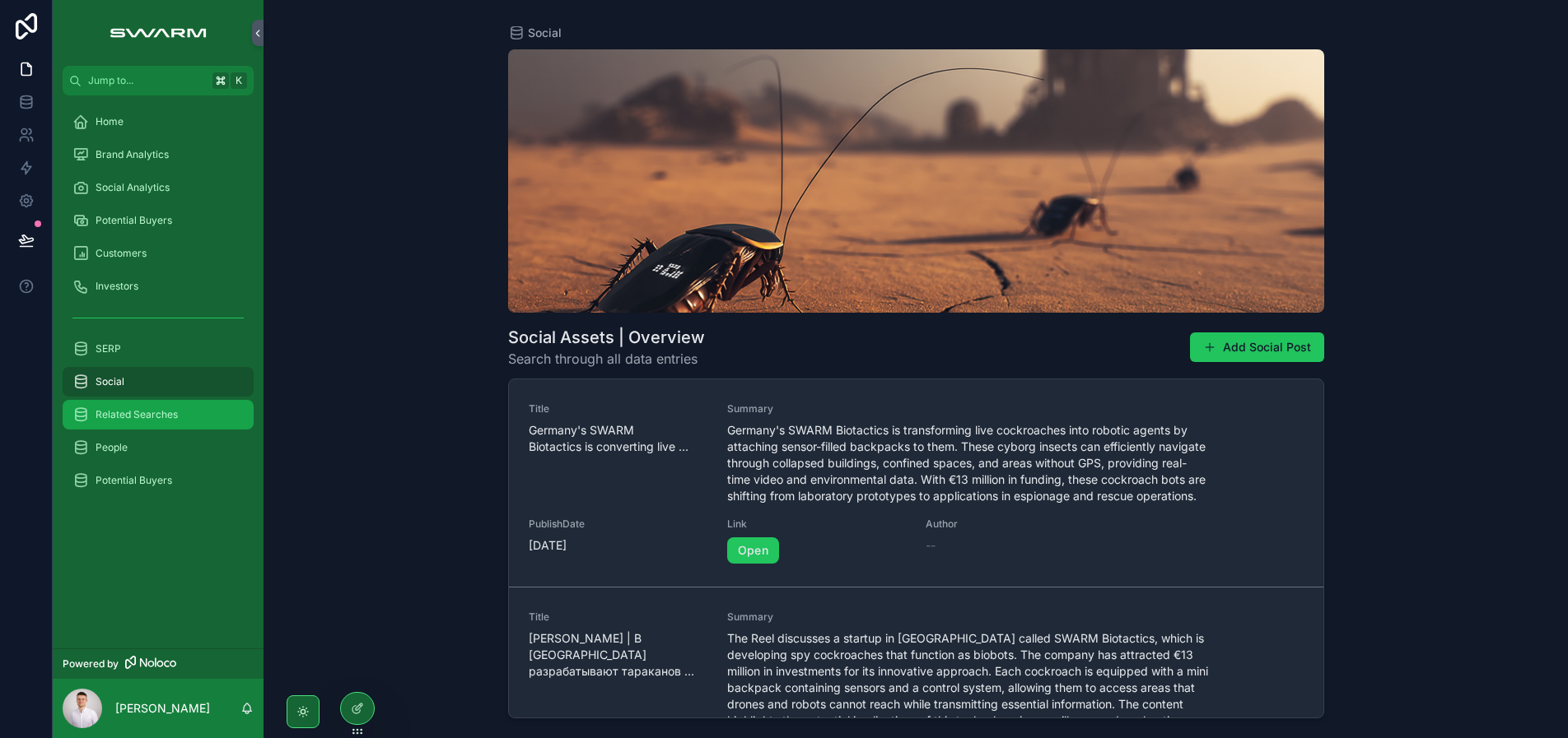
click at [151, 412] on span "Related Searches" at bounding box center [136, 415] width 82 height 14
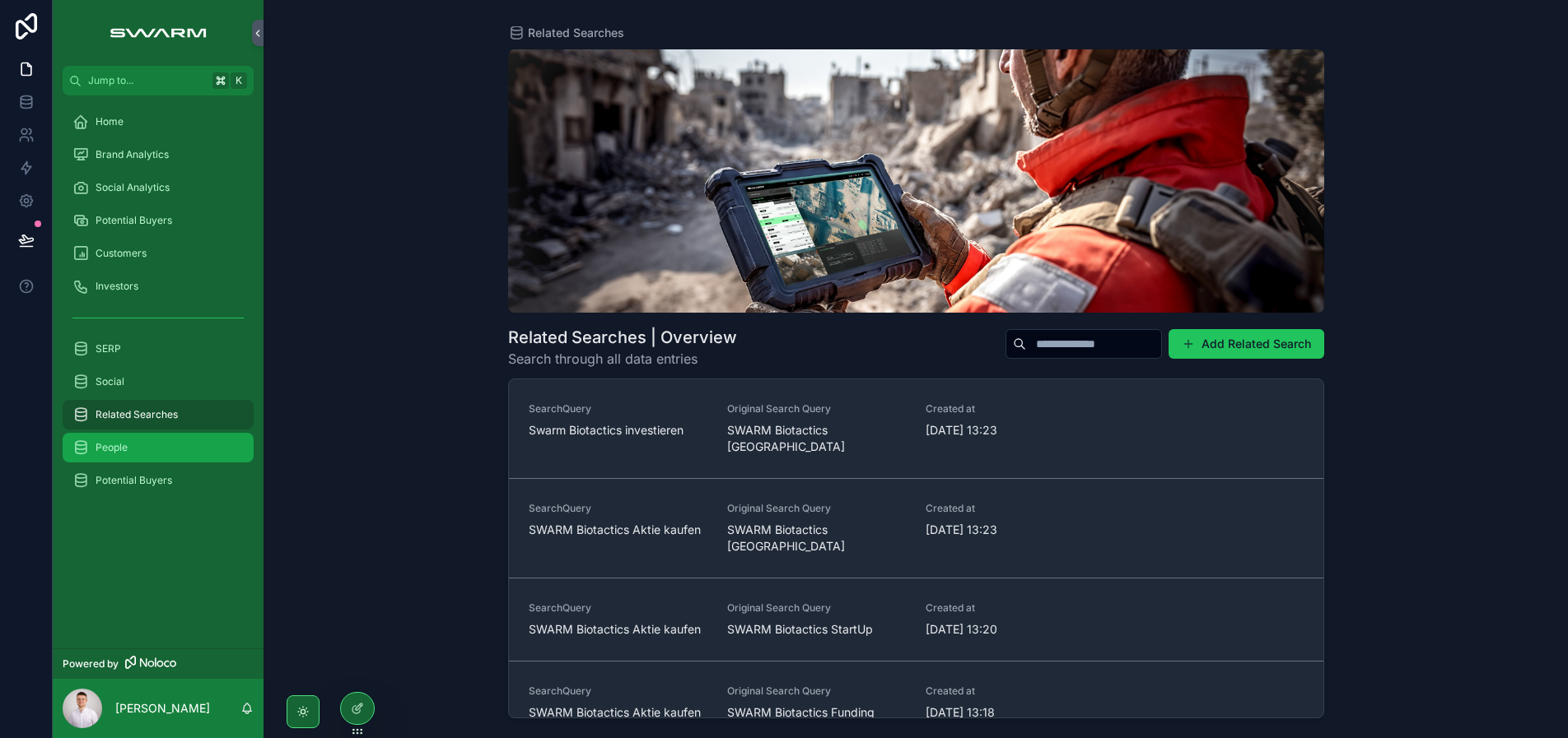
click at [151, 441] on div "People" at bounding box center [158, 447] width 171 height 26
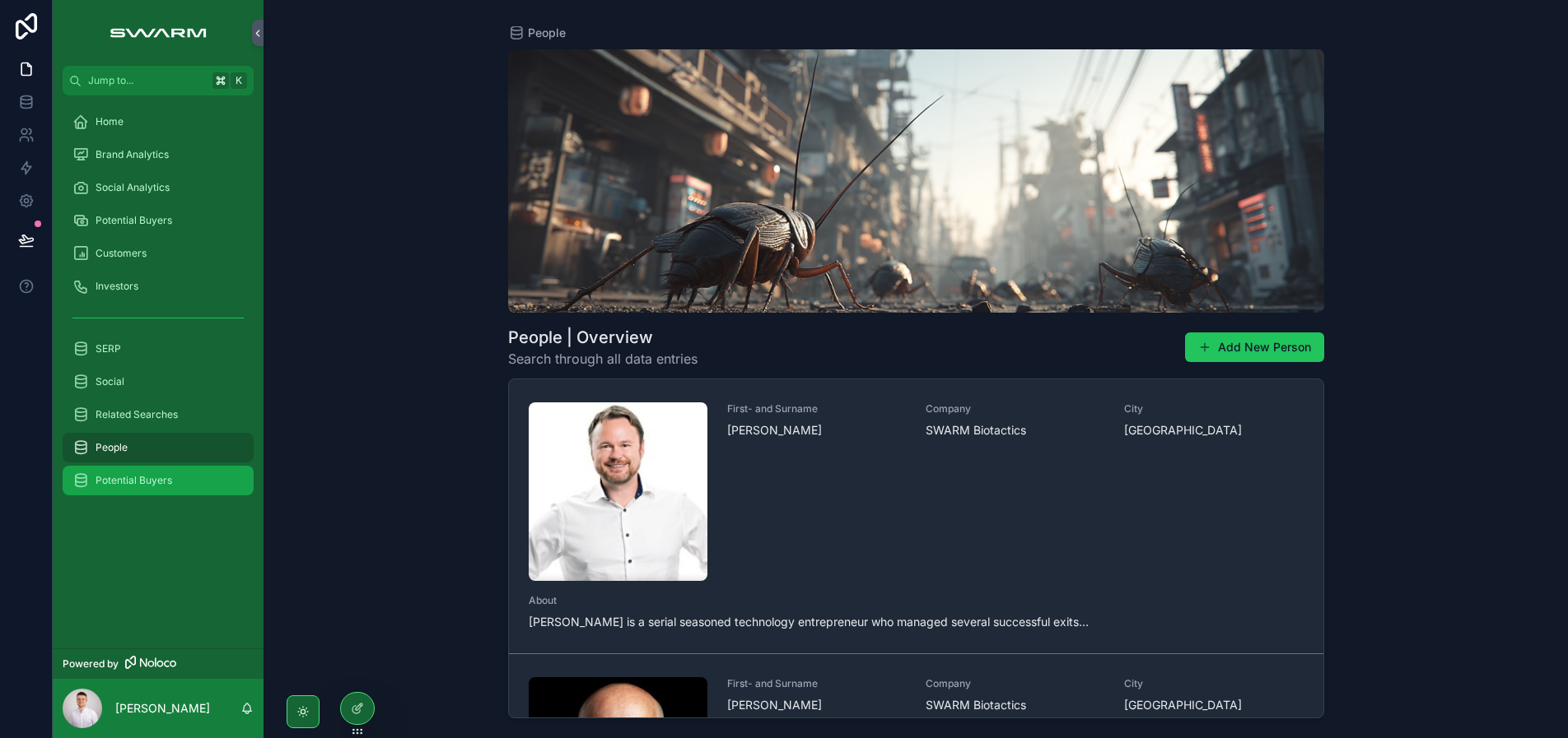
click at [149, 474] on span "Potential Buyers" at bounding box center [133, 480] width 77 height 14
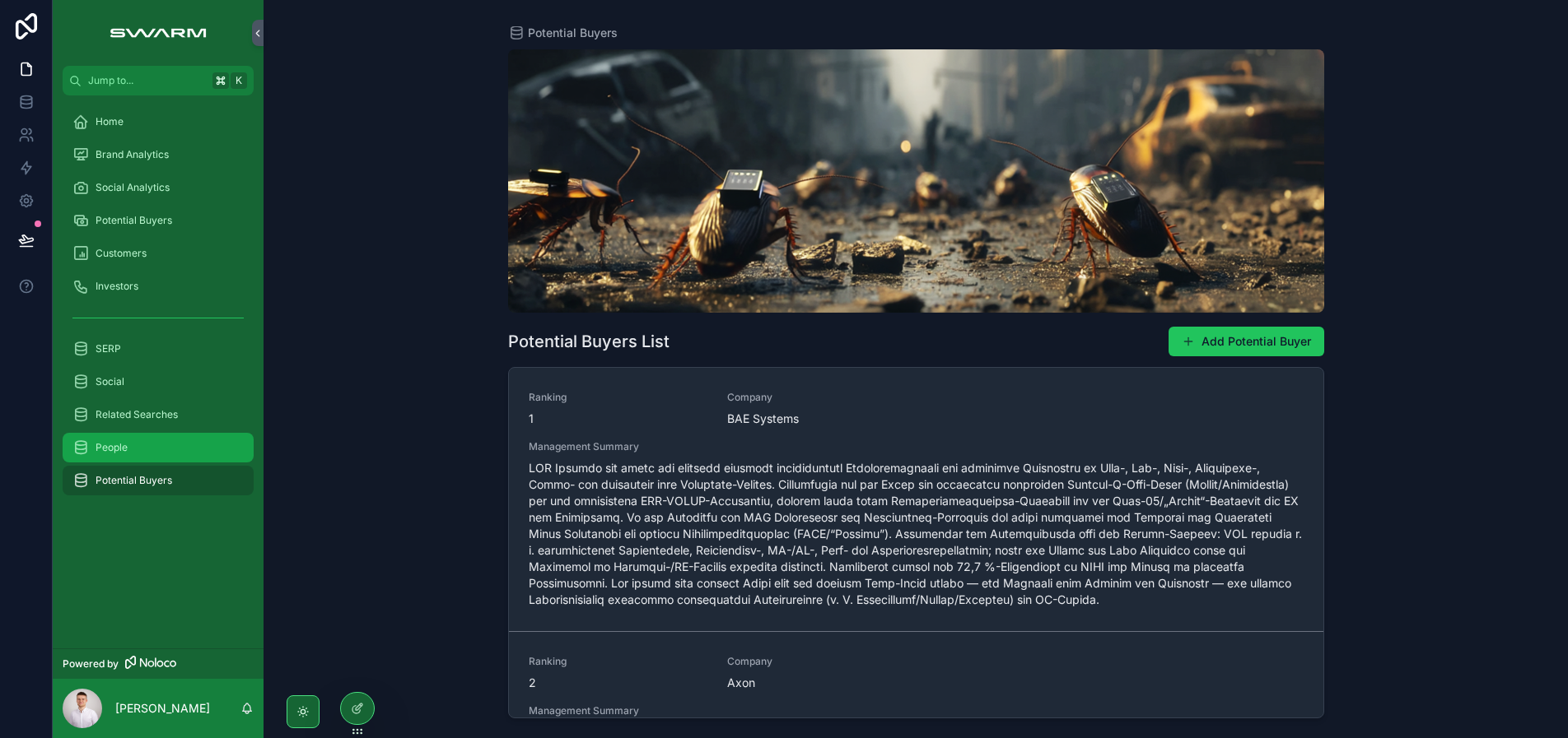
click at [151, 447] on div "People" at bounding box center [158, 447] width 171 height 26
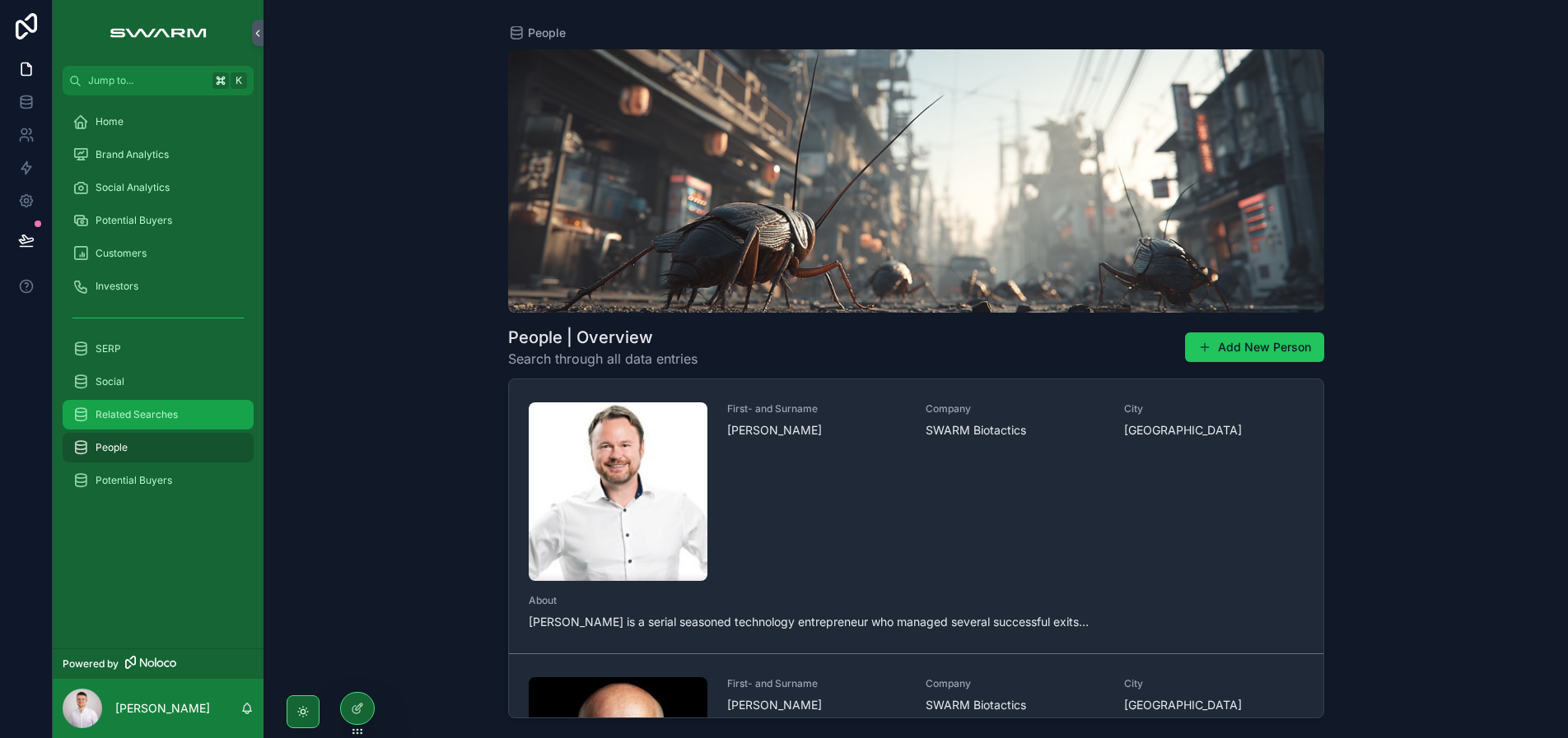
click at [160, 415] on span "Related Searches" at bounding box center [136, 415] width 82 height 14
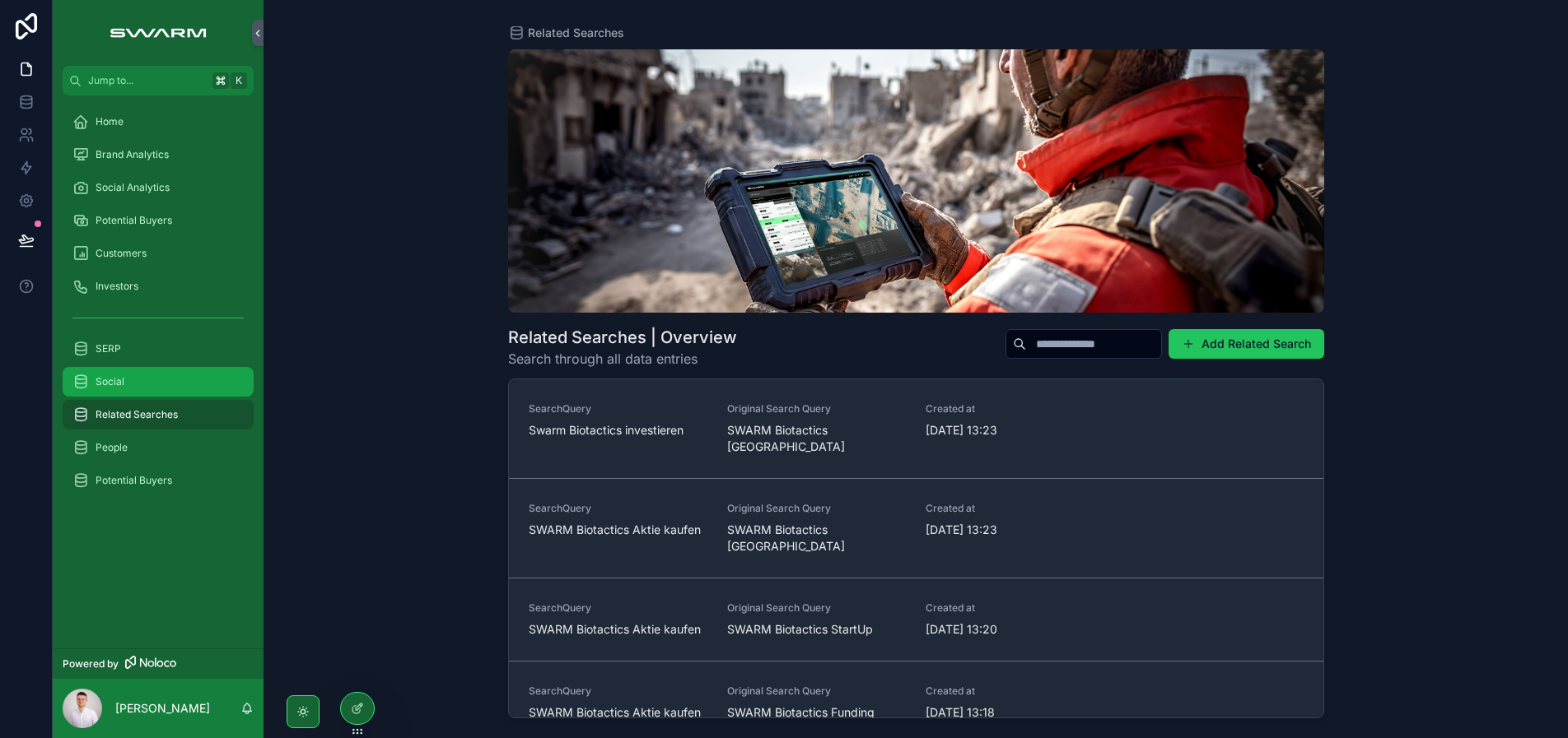
click at [160, 389] on div "Social" at bounding box center [158, 381] width 171 height 26
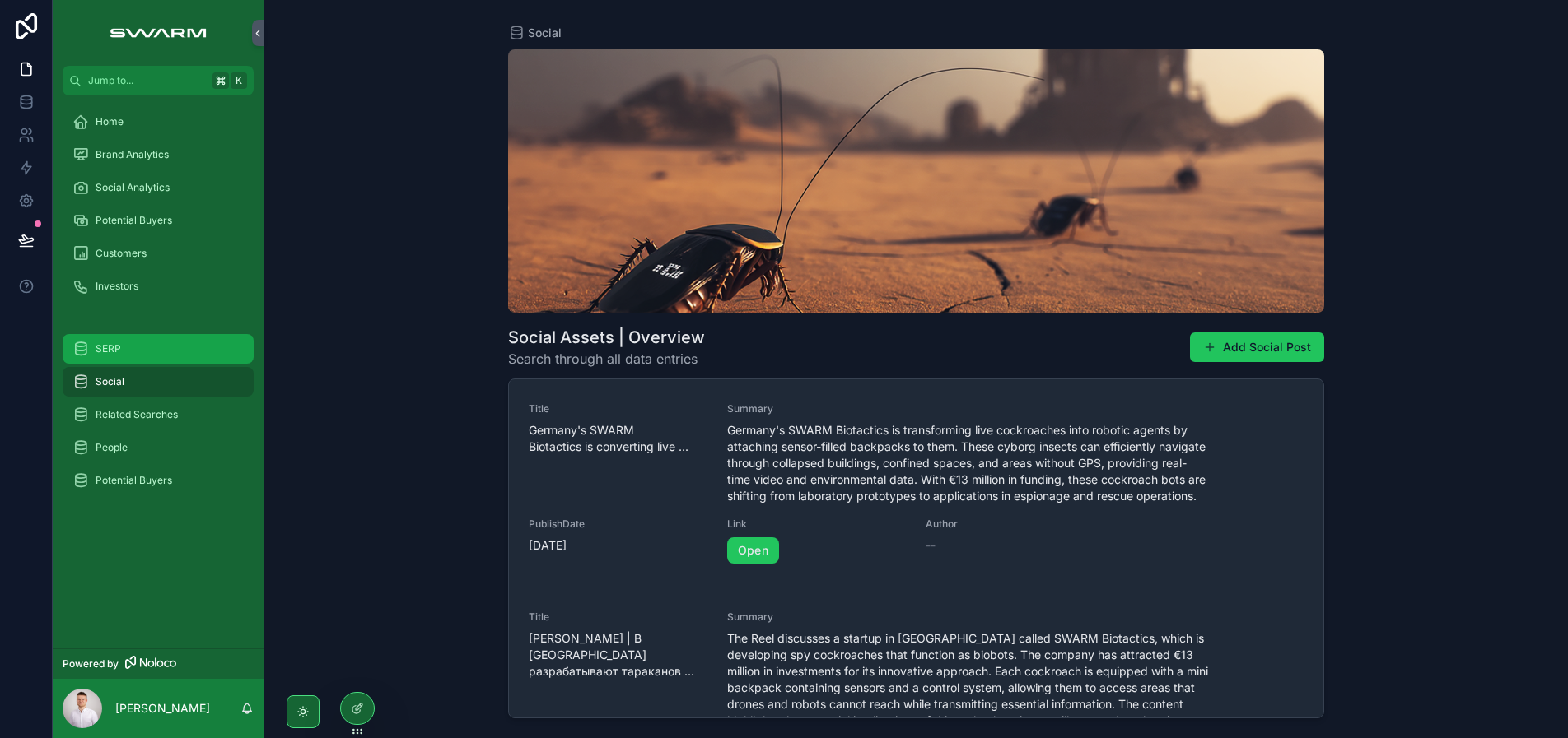
click at [160, 360] on div "SERP" at bounding box center [158, 349] width 171 height 26
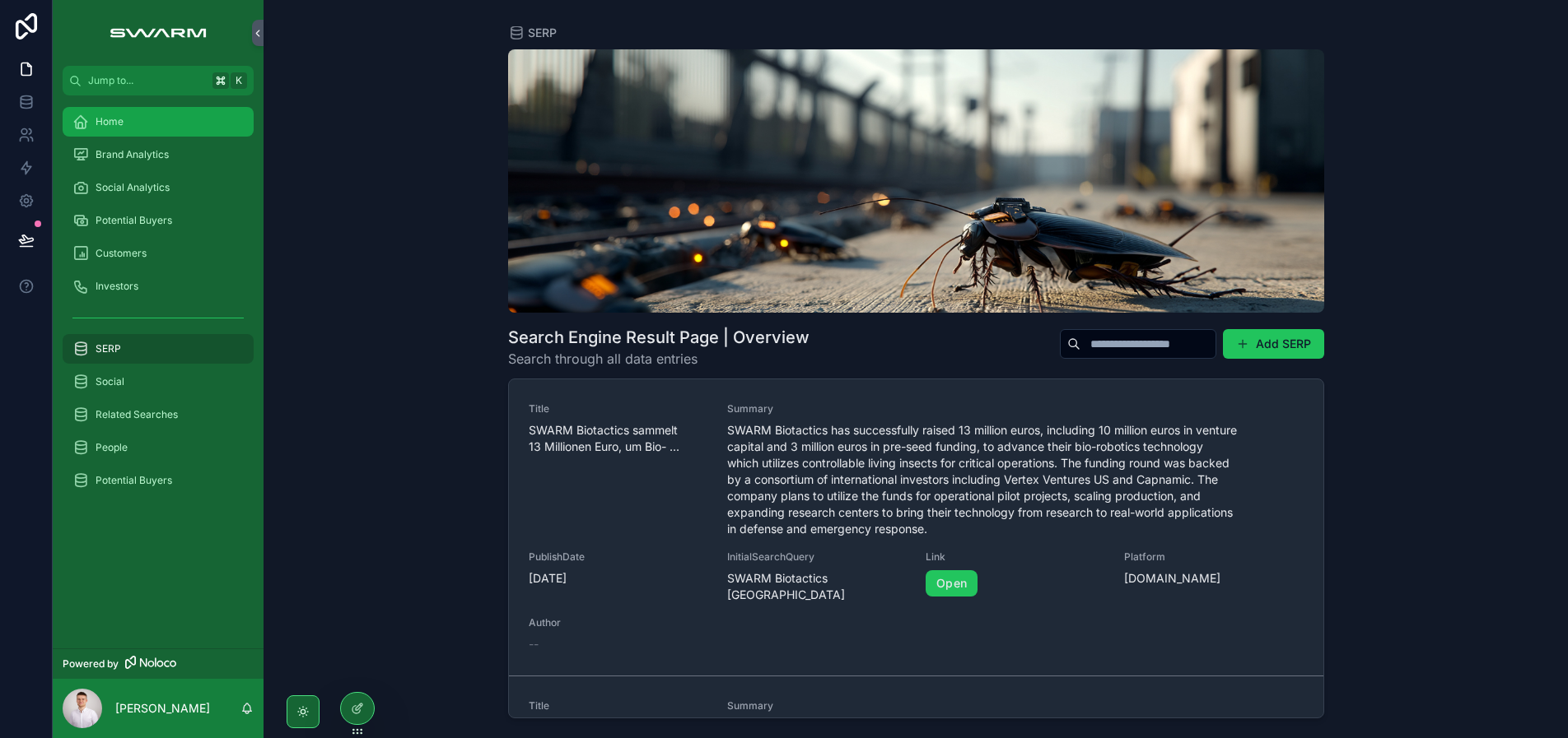
click at [133, 122] on div "Home" at bounding box center [158, 122] width 171 height 26
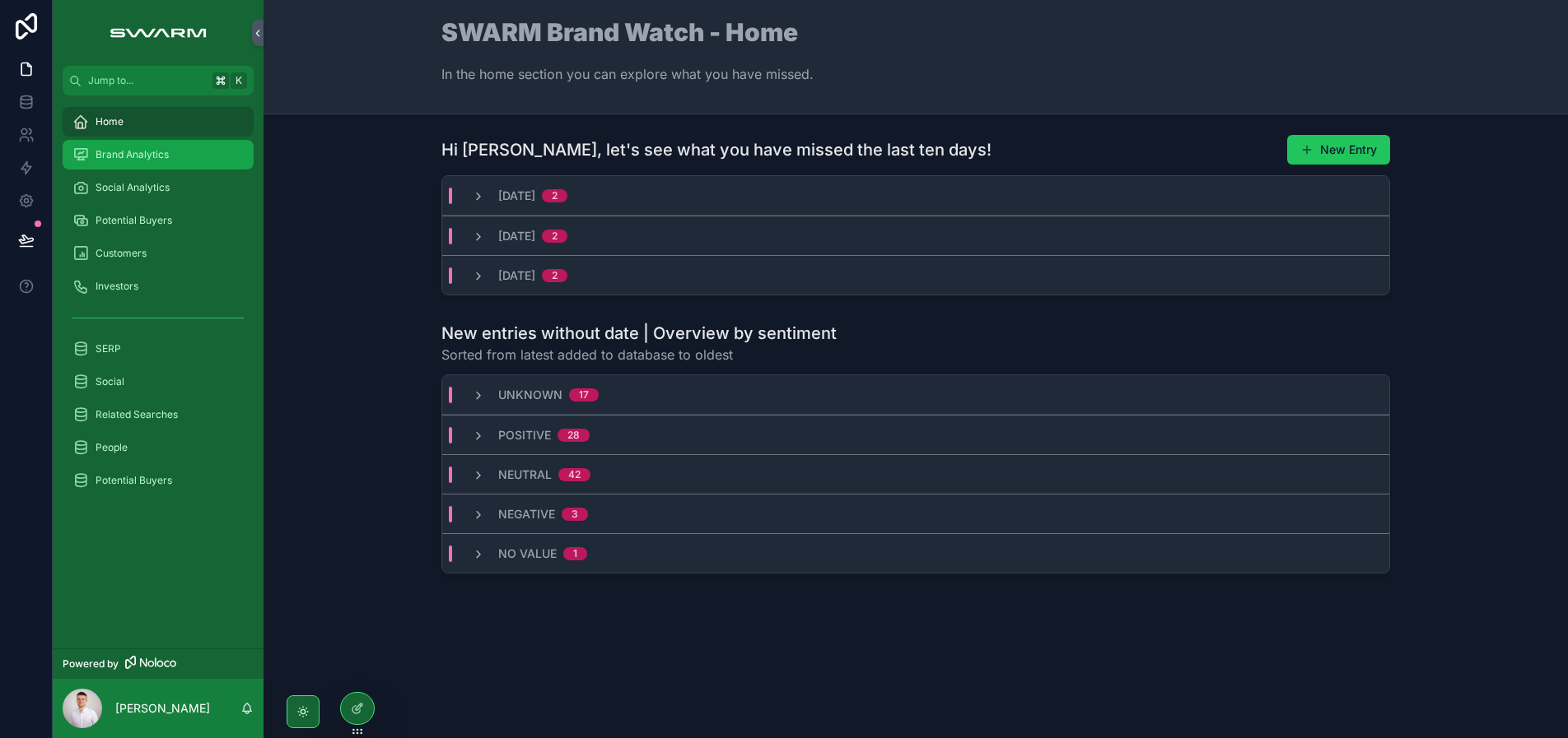
click at [180, 159] on div "Brand Analytics" at bounding box center [158, 154] width 171 height 26
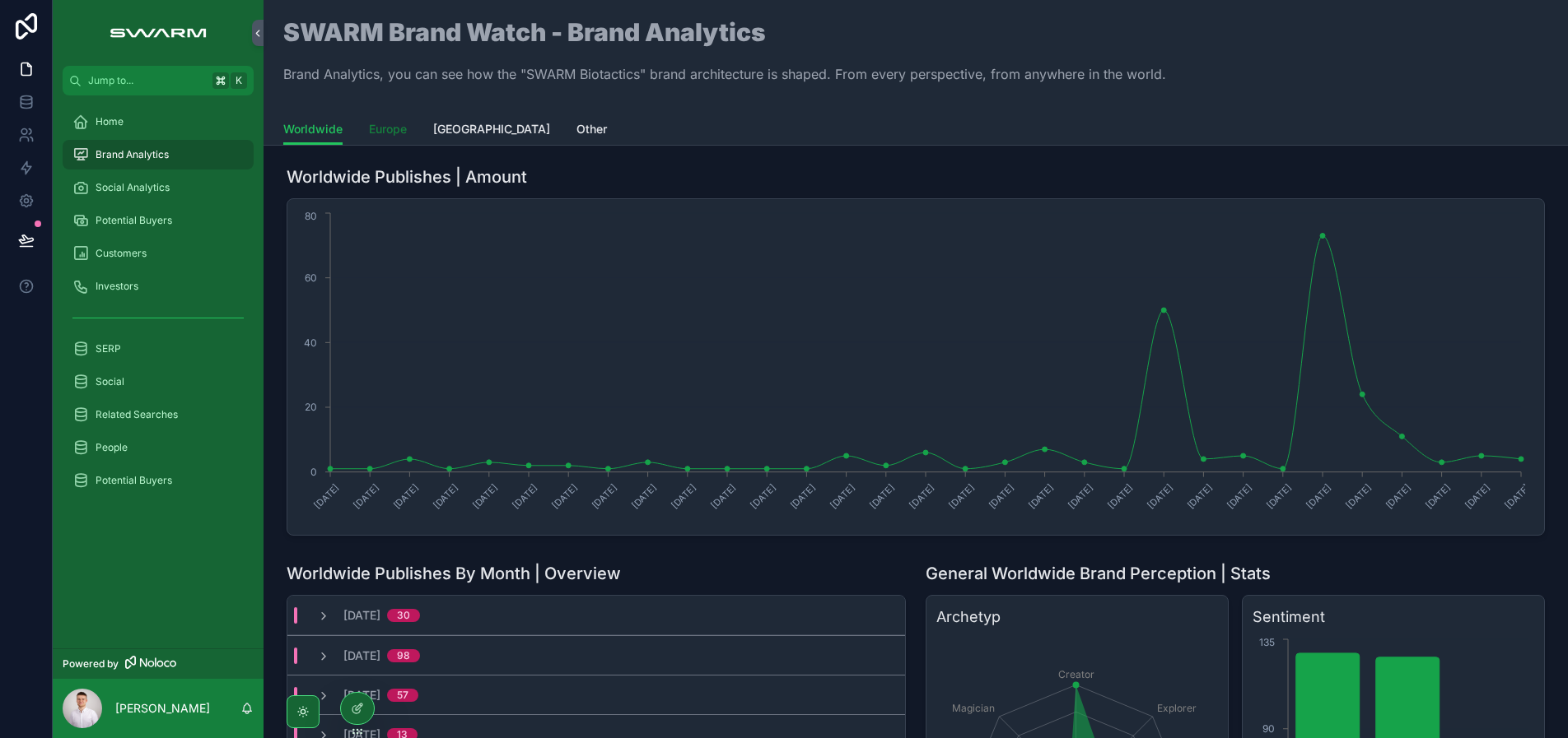
click at [374, 130] on span "Europe" at bounding box center [388, 129] width 38 height 16
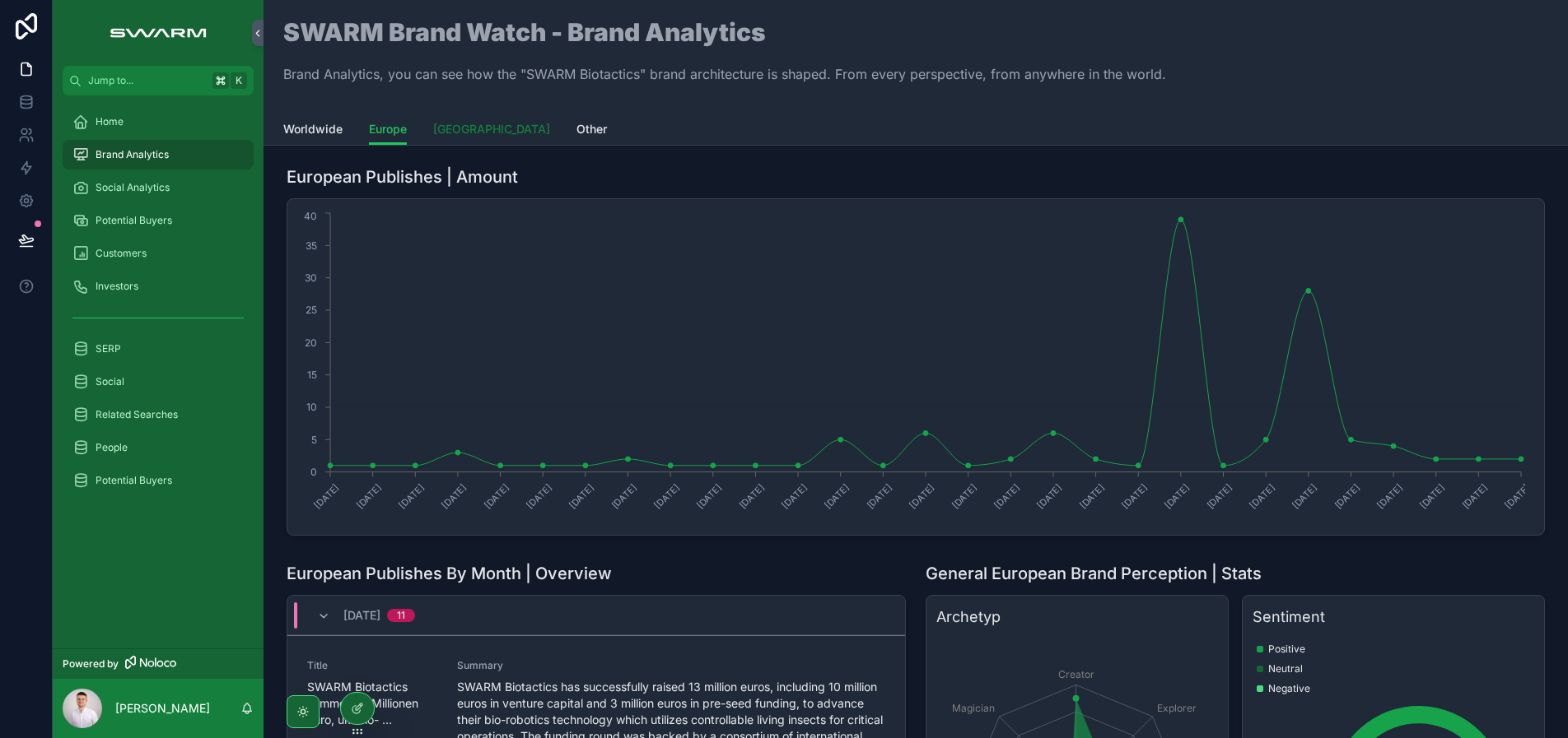
click at [474, 129] on span "[GEOGRAPHIC_DATA]" at bounding box center [491, 129] width 117 height 16
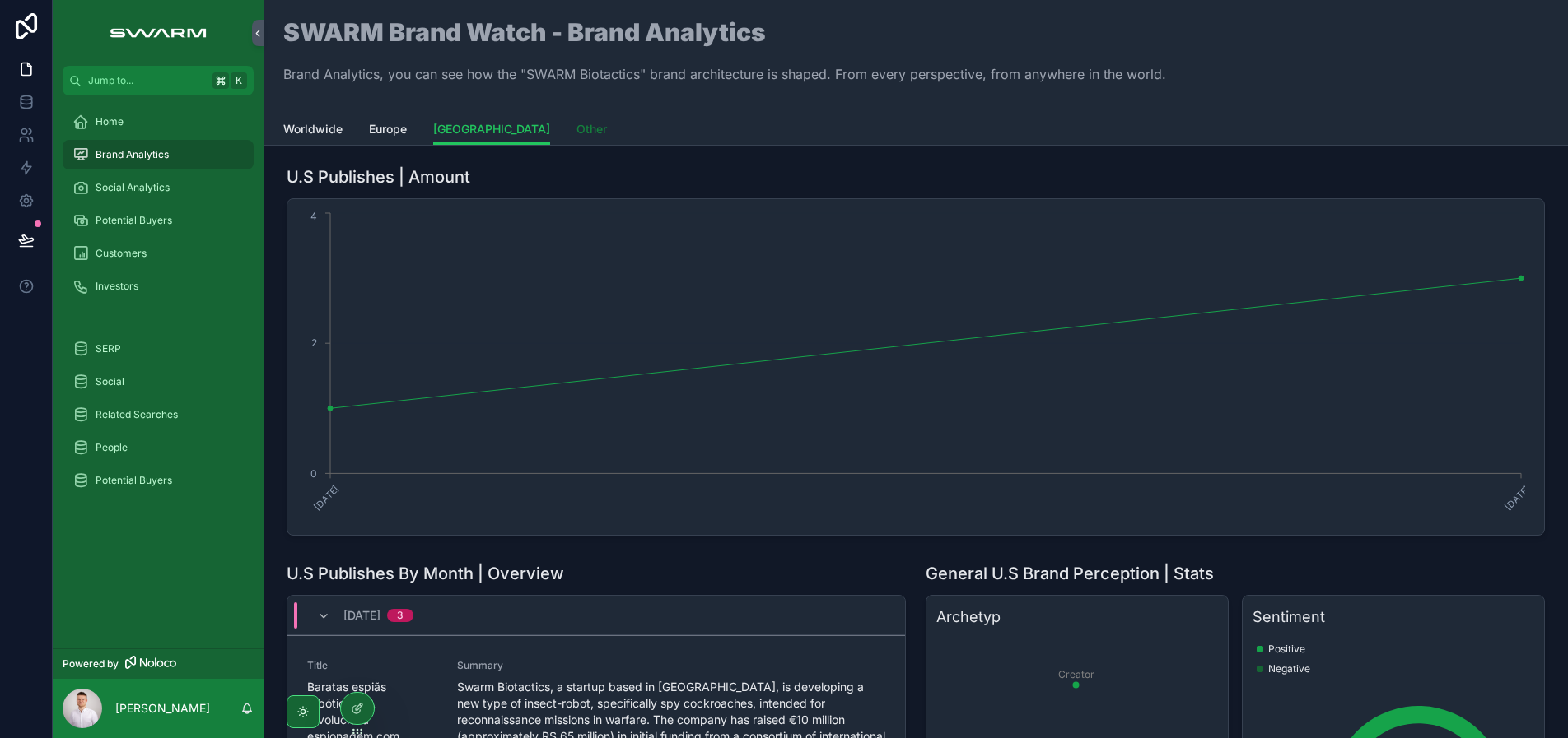
click at [576, 135] on span "Other" at bounding box center [591, 129] width 31 height 16
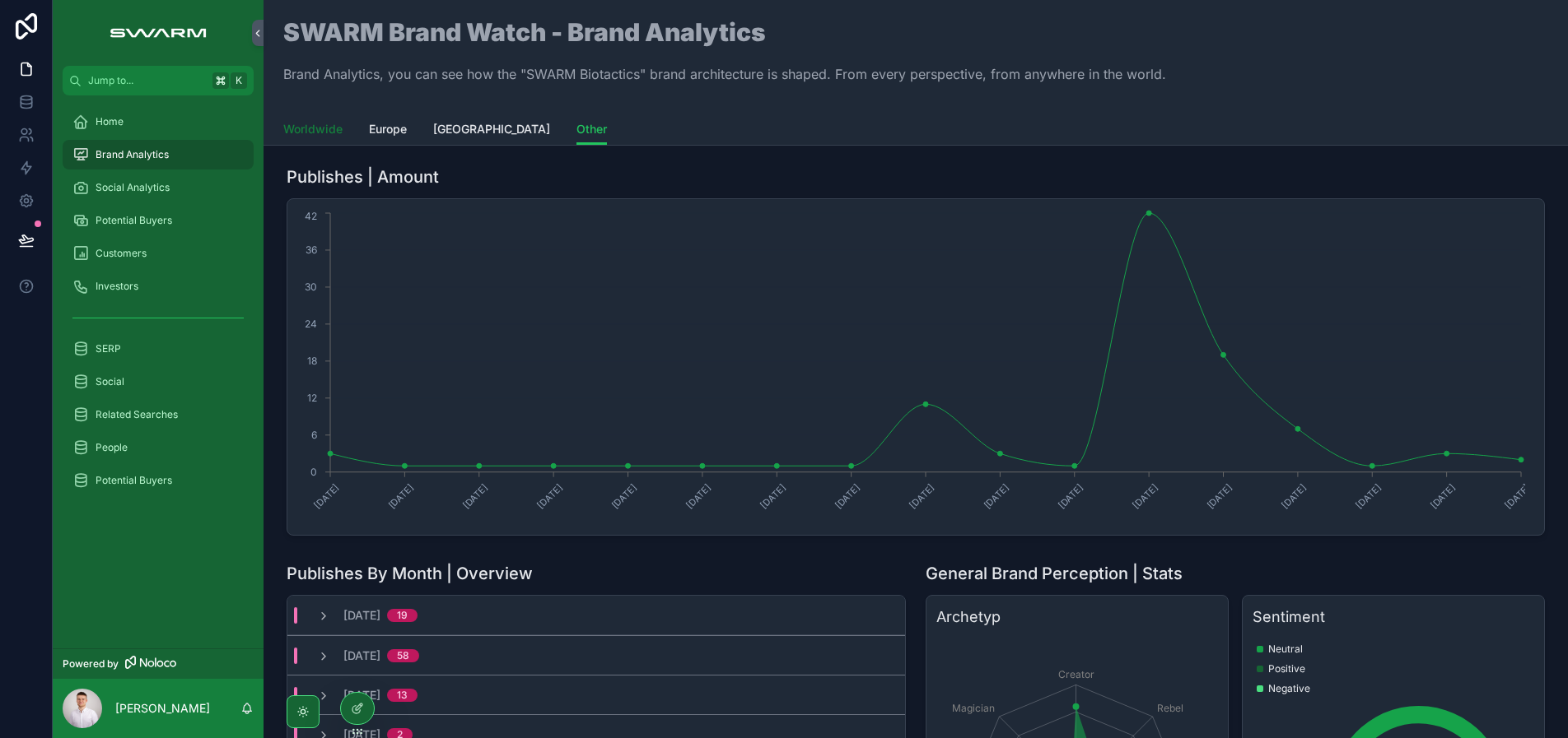
click at [326, 130] on span "Worldwide" at bounding box center [313, 129] width 60 height 16
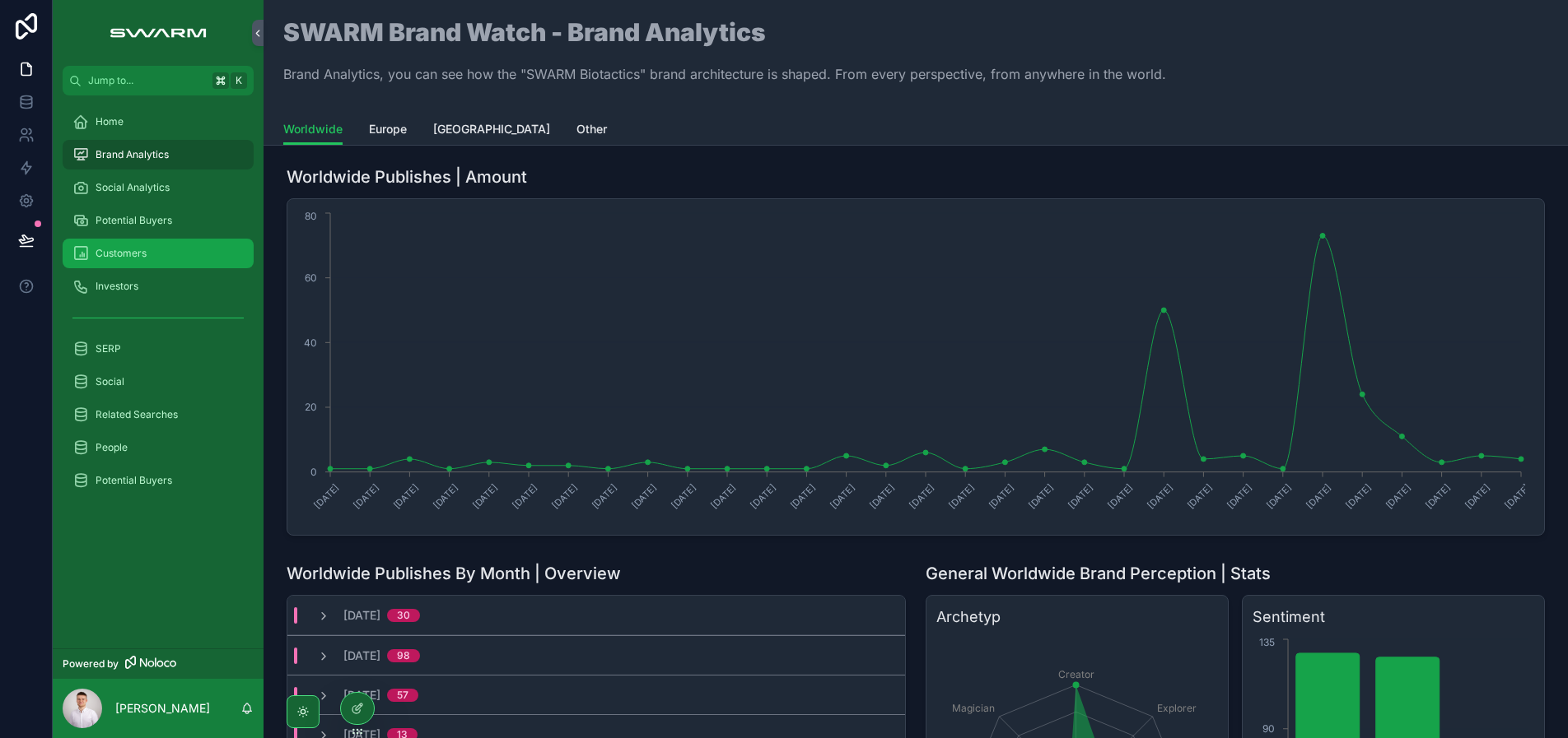
click at [122, 251] on span "Customers" at bounding box center [121, 253] width 51 height 14
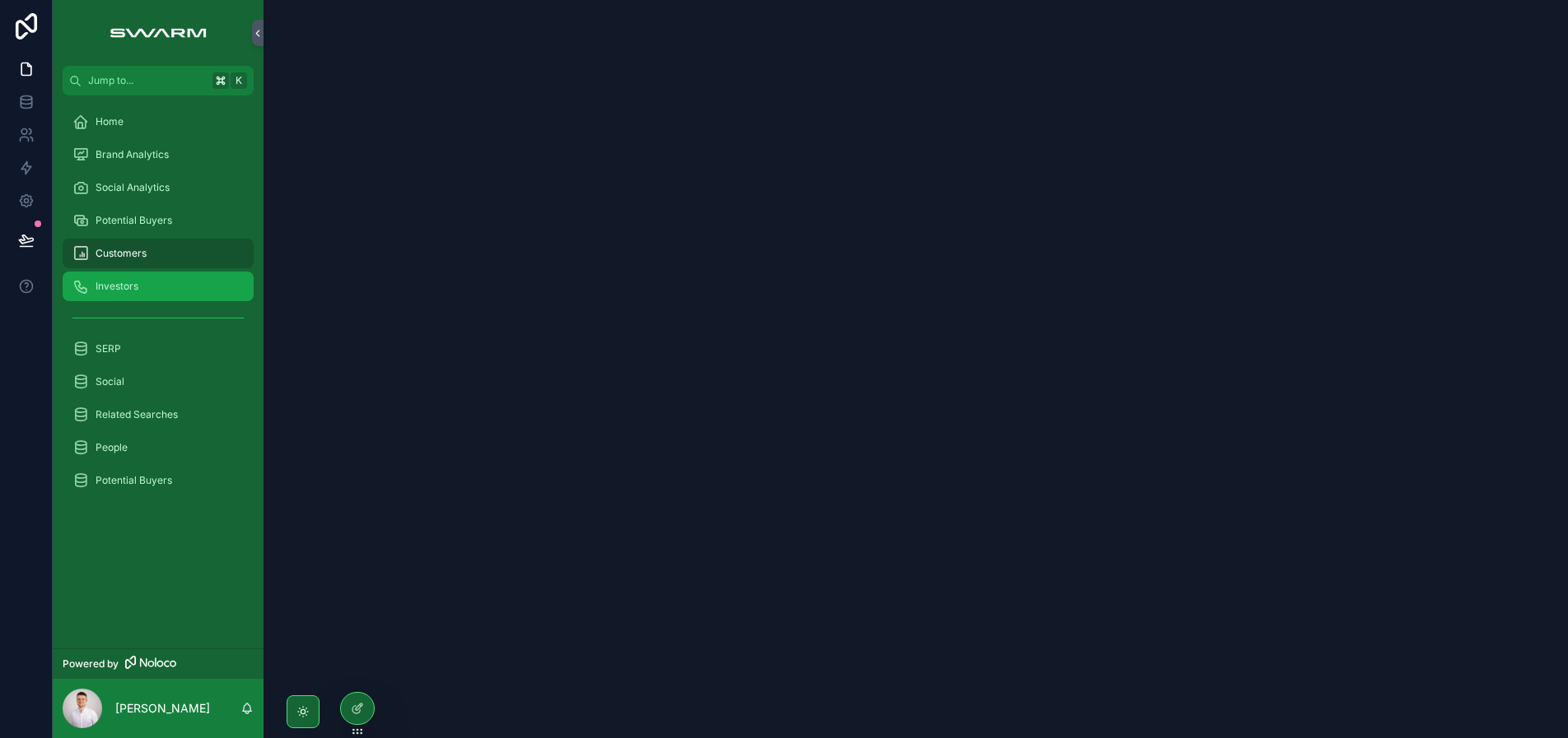
click at [99, 278] on div "Investors" at bounding box center [158, 286] width 171 height 26
click at [179, 250] on div "Customers" at bounding box center [158, 253] width 171 height 26
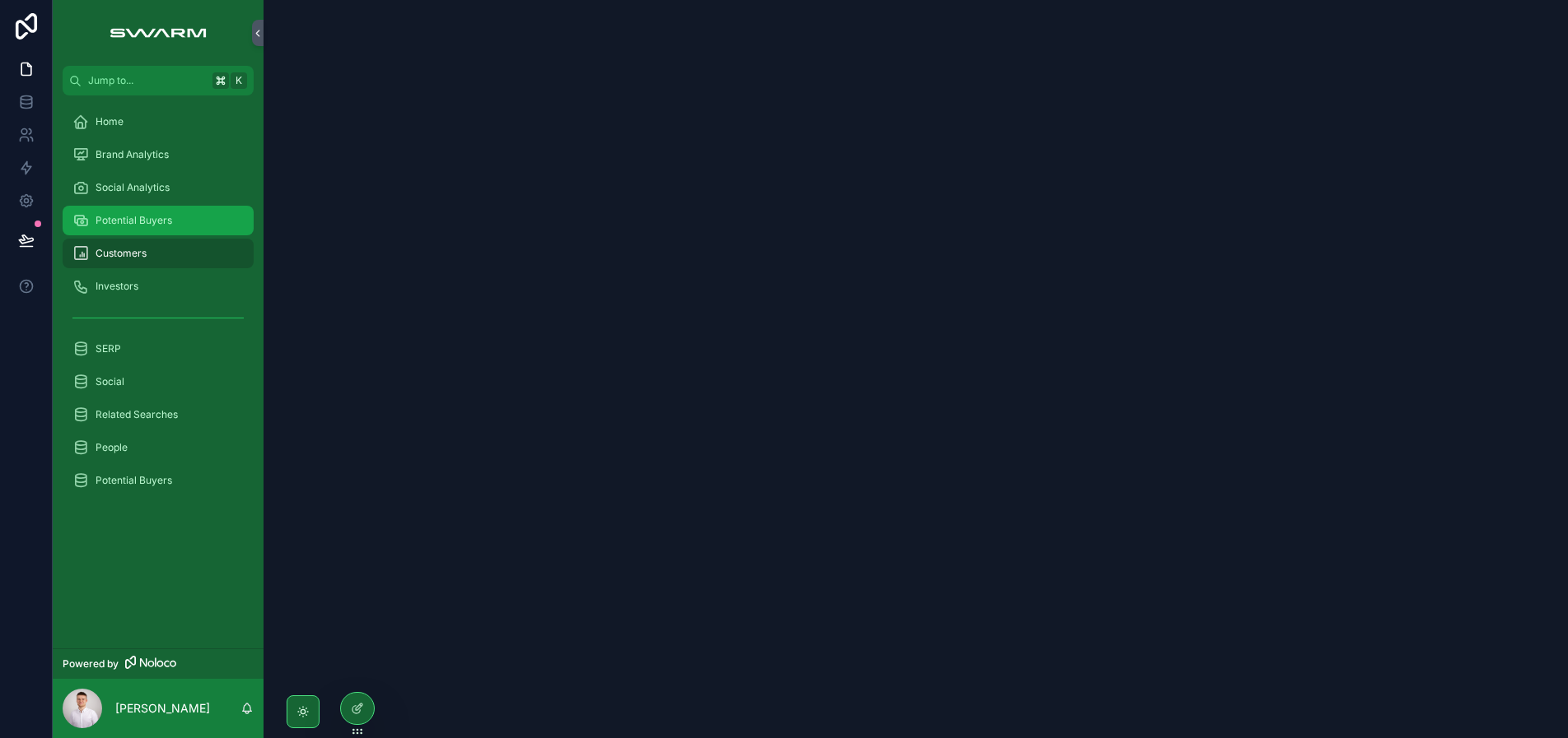
click at [178, 230] on div "Potential Buyers" at bounding box center [158, 220] width 171 height 26
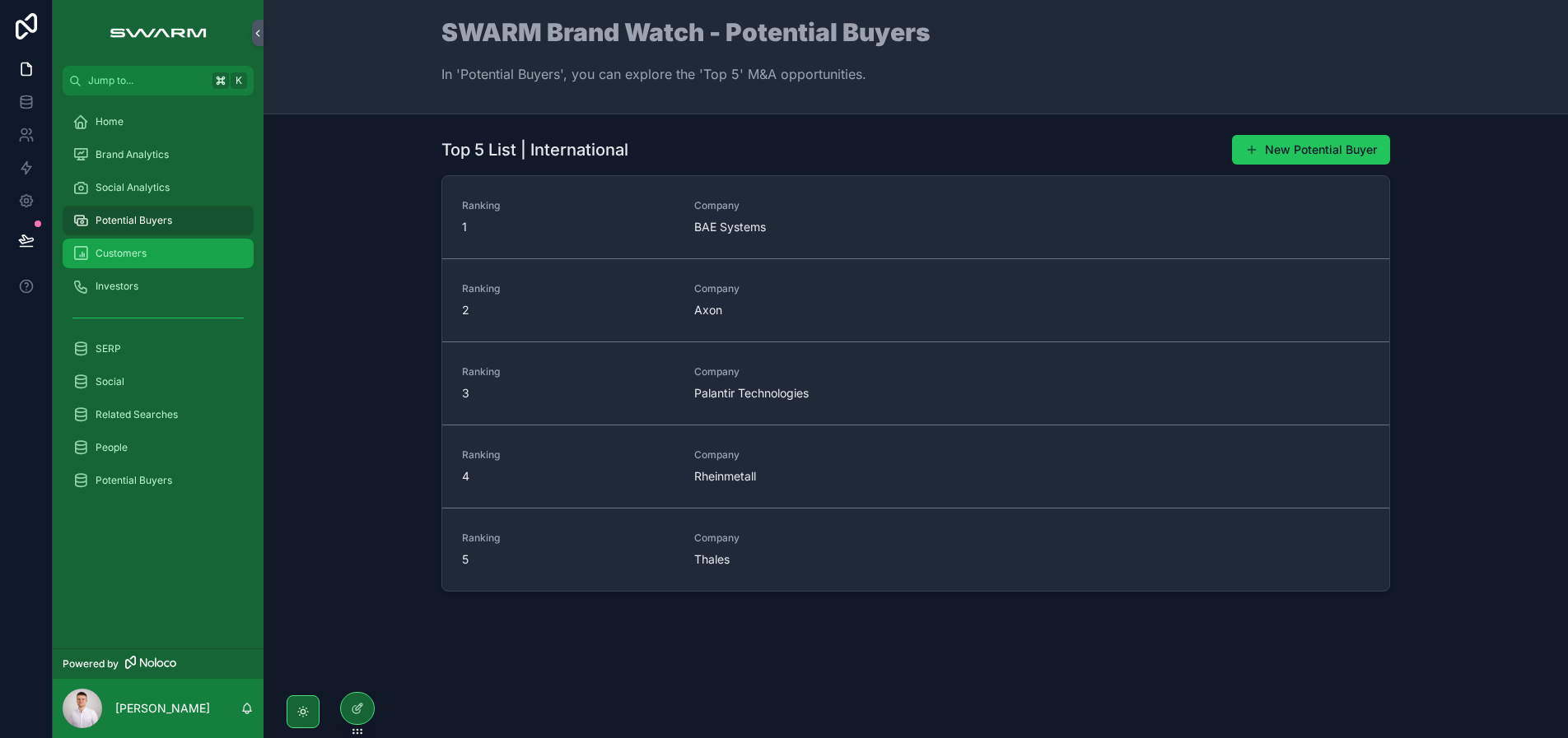
click at [179, 241] on div "Customers" at bounding box center [158, 253] width 171 height 26
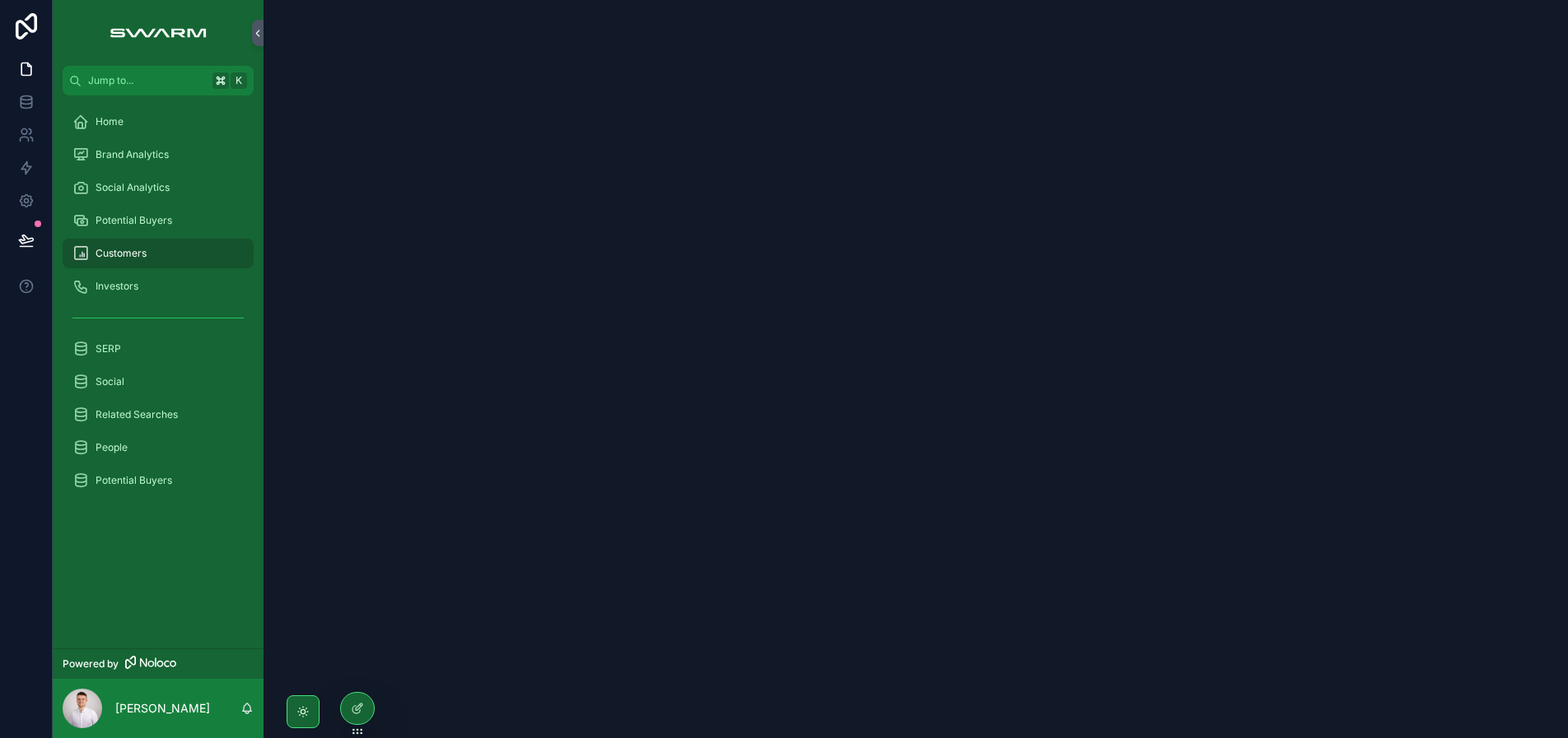
click at [163, 267] on link "Customers" at bounding box center [158, 253] width 191 height 30
click at [186, 237] on div "Customers" at bounding box center [158, 253] width 211 height 33
click at [188, 214] on div "Potential Buyers" at bounding box center [158, 220] width 171 height 26
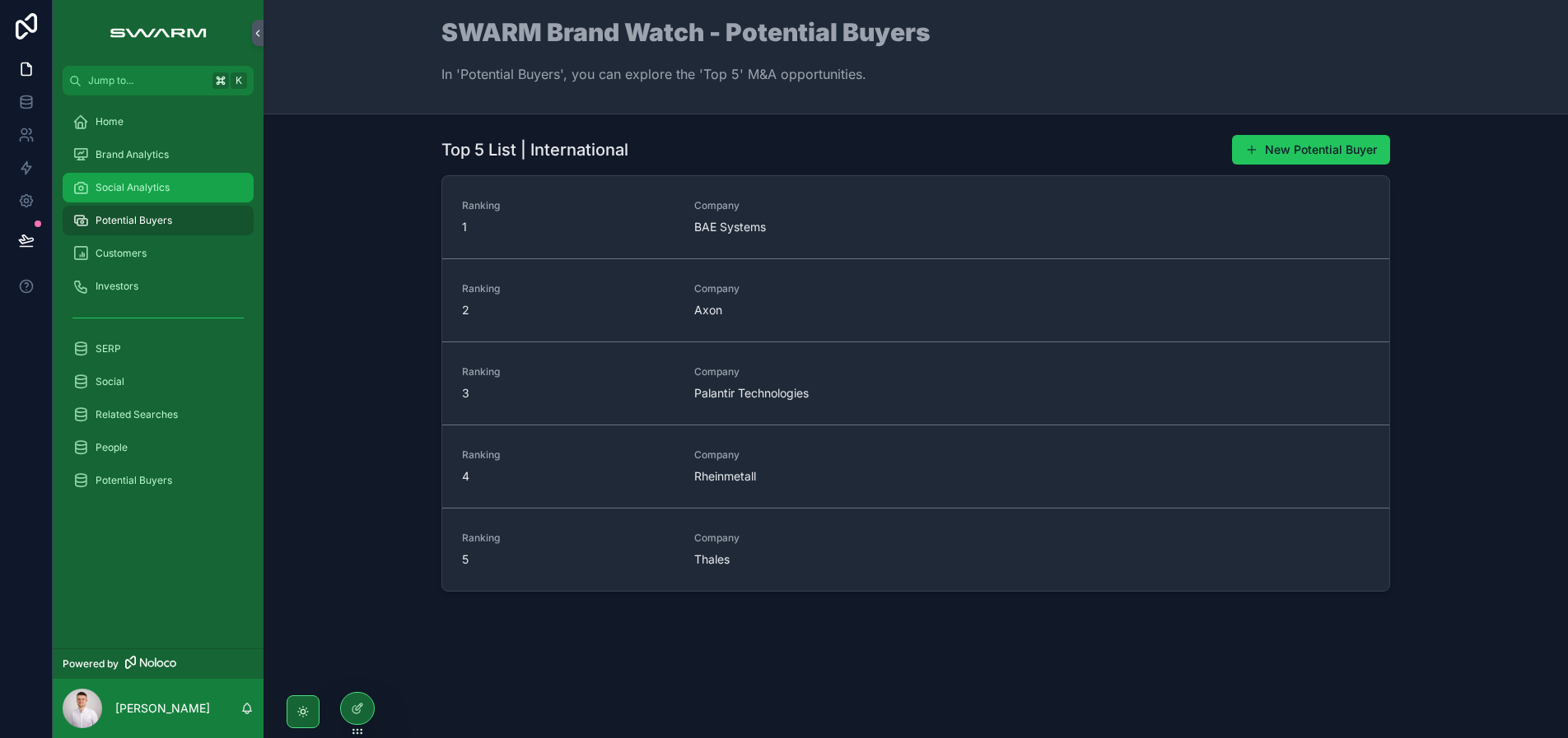
click at [191, 188] on div "Social Analytics" at bounding box center [158, 187] width 171 height 26
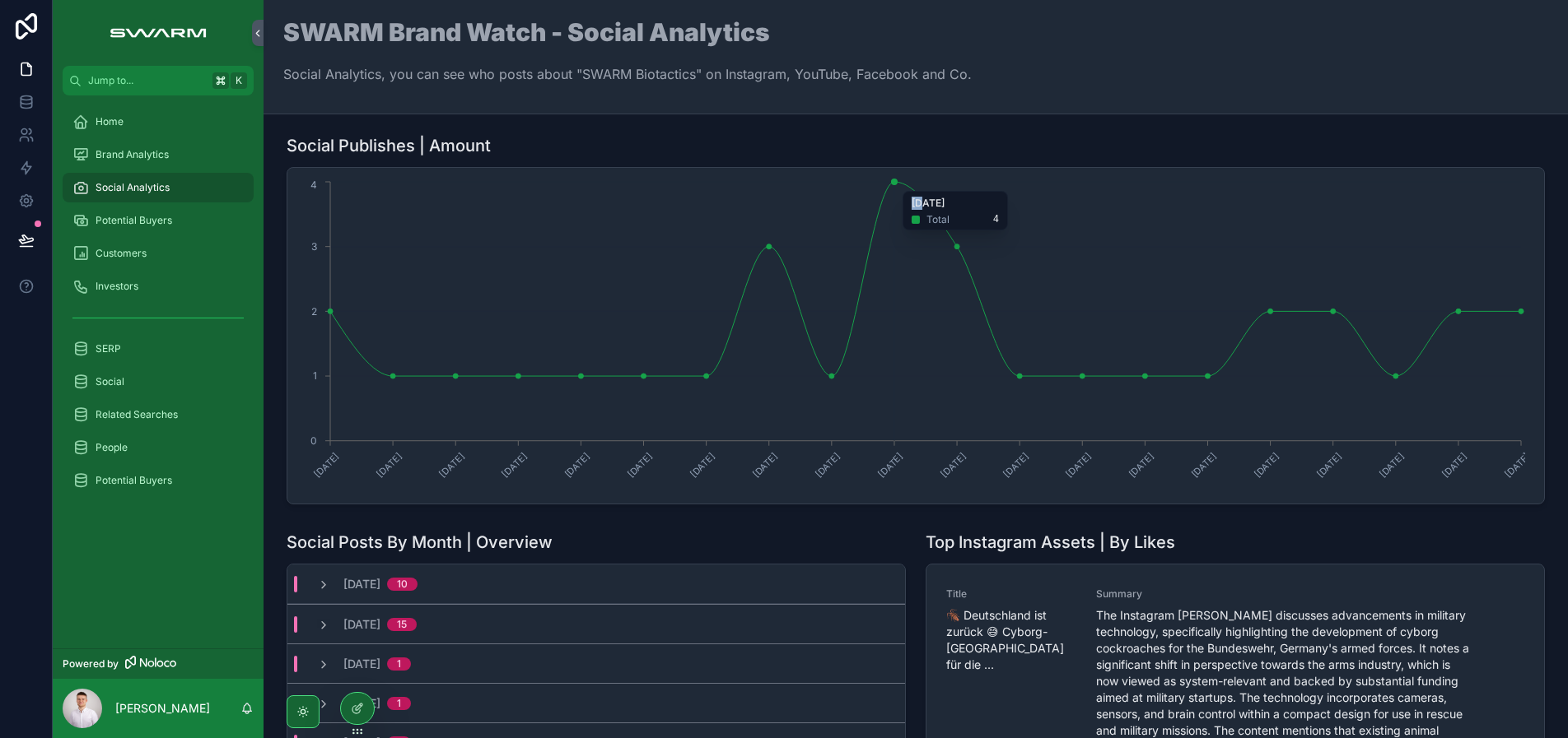
click at [894, 183] on circle "chart" at bounding box center [894, 181] width 6 height 6
click at [956, 251] on icon "[DATE] [DATE] [DATE] [DATE] [DATE] [DATE] [DATE] [DATE] [DATE] [DATE] [DATE] [D…" at bounding box center [911, 335] width 1227 height 316
click at [1022, 380] on icon "[DATE] [DATE] [DATE] [DATE] [DATE] [DATE] [DATE] [DATE] [DATE] [DATE] [DATE] [D…" at bounding box center [911, 335] width 1227 height 316
click at [193, 210] on div "Potential Buyers" at bounding box center [158, 220] width 171 height 26
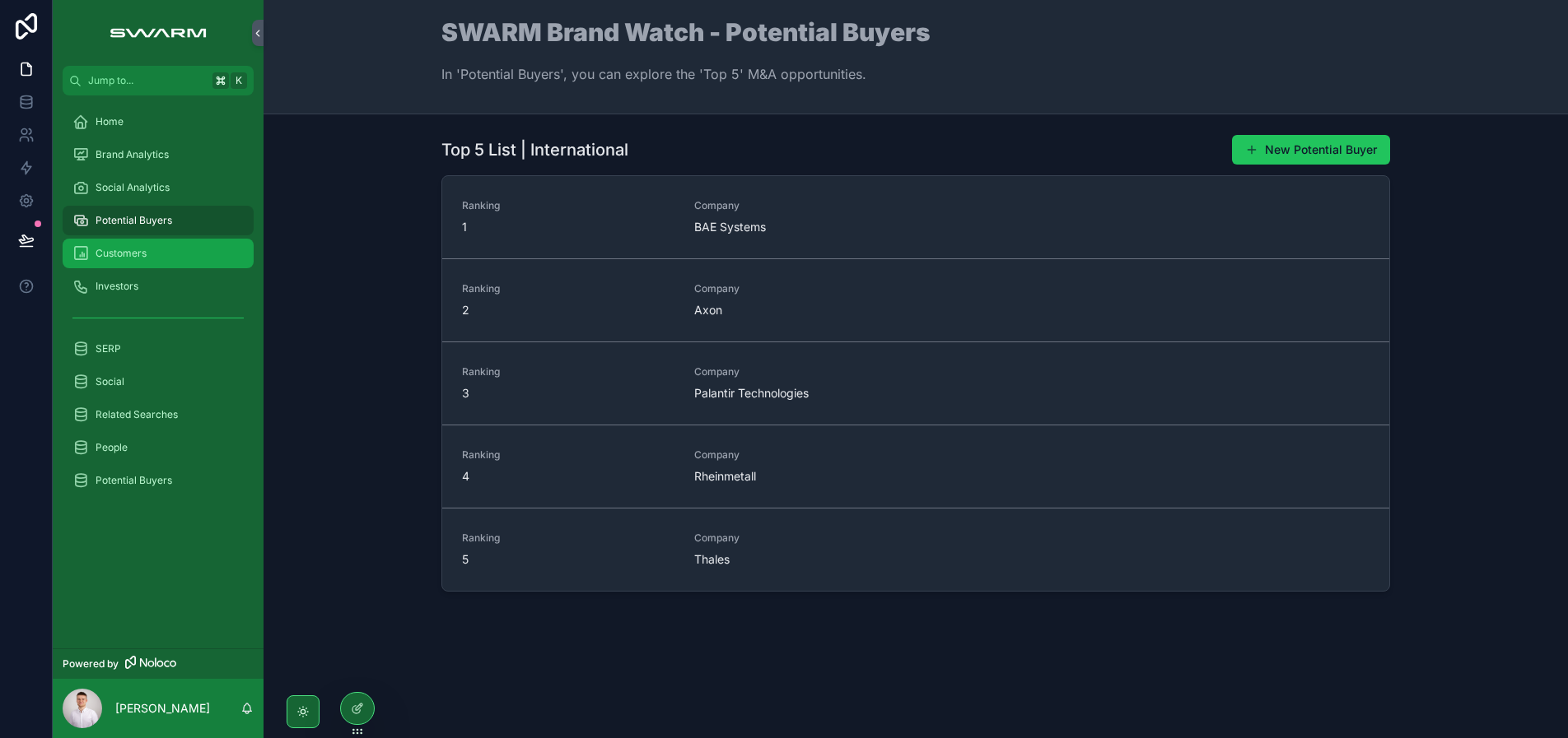
click at [147, 260] on div "Customers" at bounding box center [158, 253] width 171 height 26
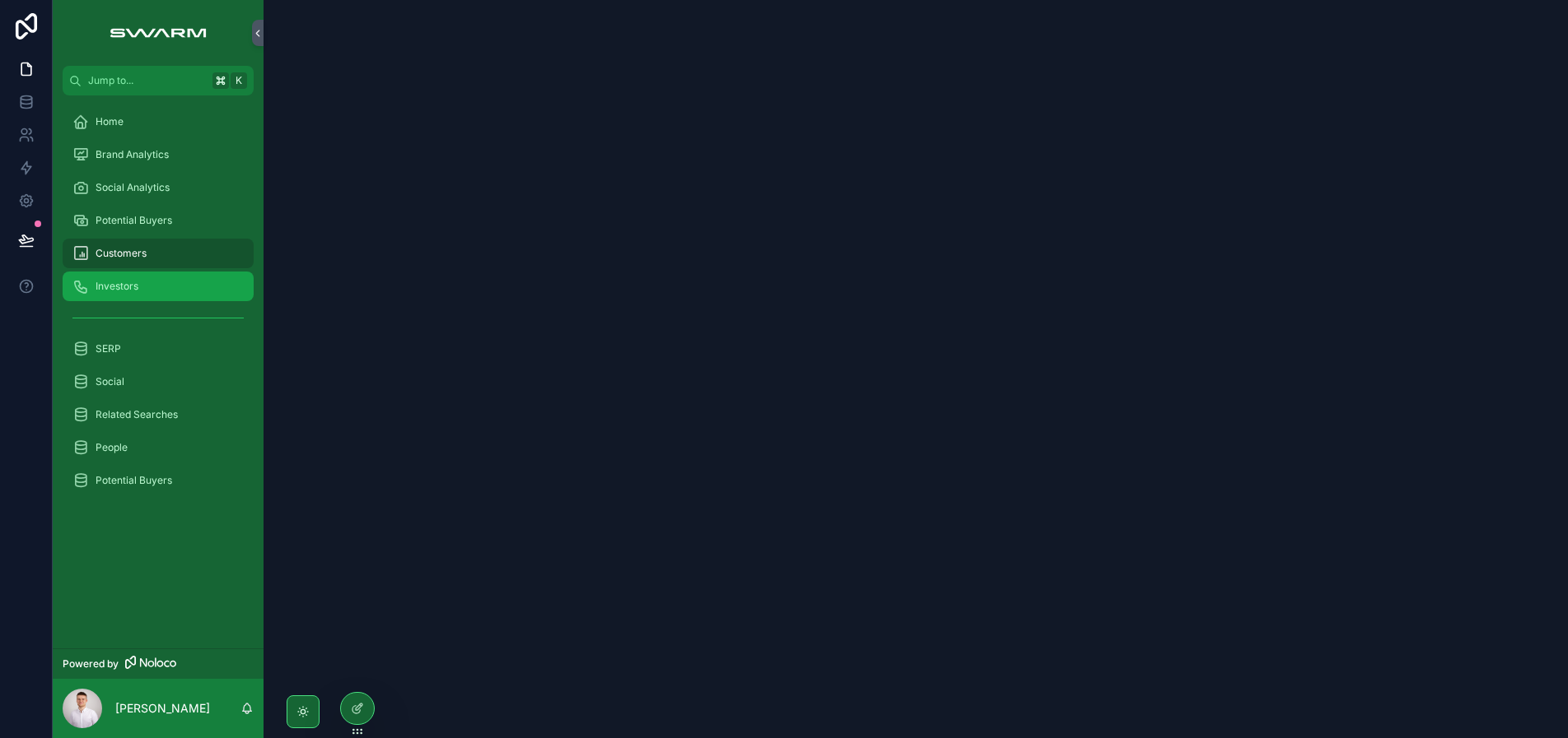
click at [147, 281] on div "Investors" at bounding box center [158, 286] width 171 height 26
click at [166, 254] on div "Customers" at bounding box center [158, 253] width 171 height 26
click at [159, 286] on div "Investors" at bounding box center [158, 286] width 171 height 26
click at [166, 265] on div "Customers" at bounding box center [158, 253] width 171 height 26
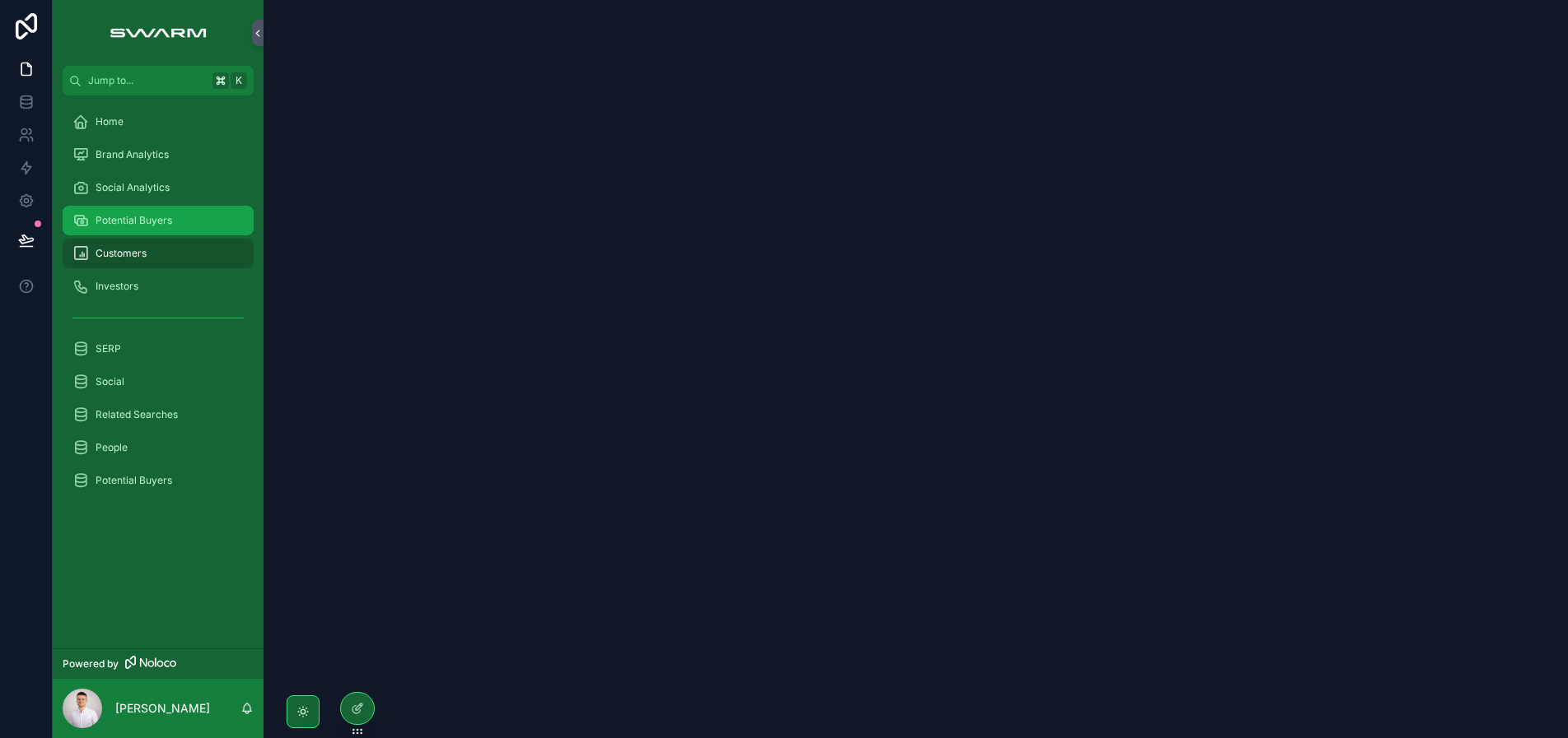
click at [181, 221] on div "Potential Buyers" at bounding box center [158, 220] width 171 height 26
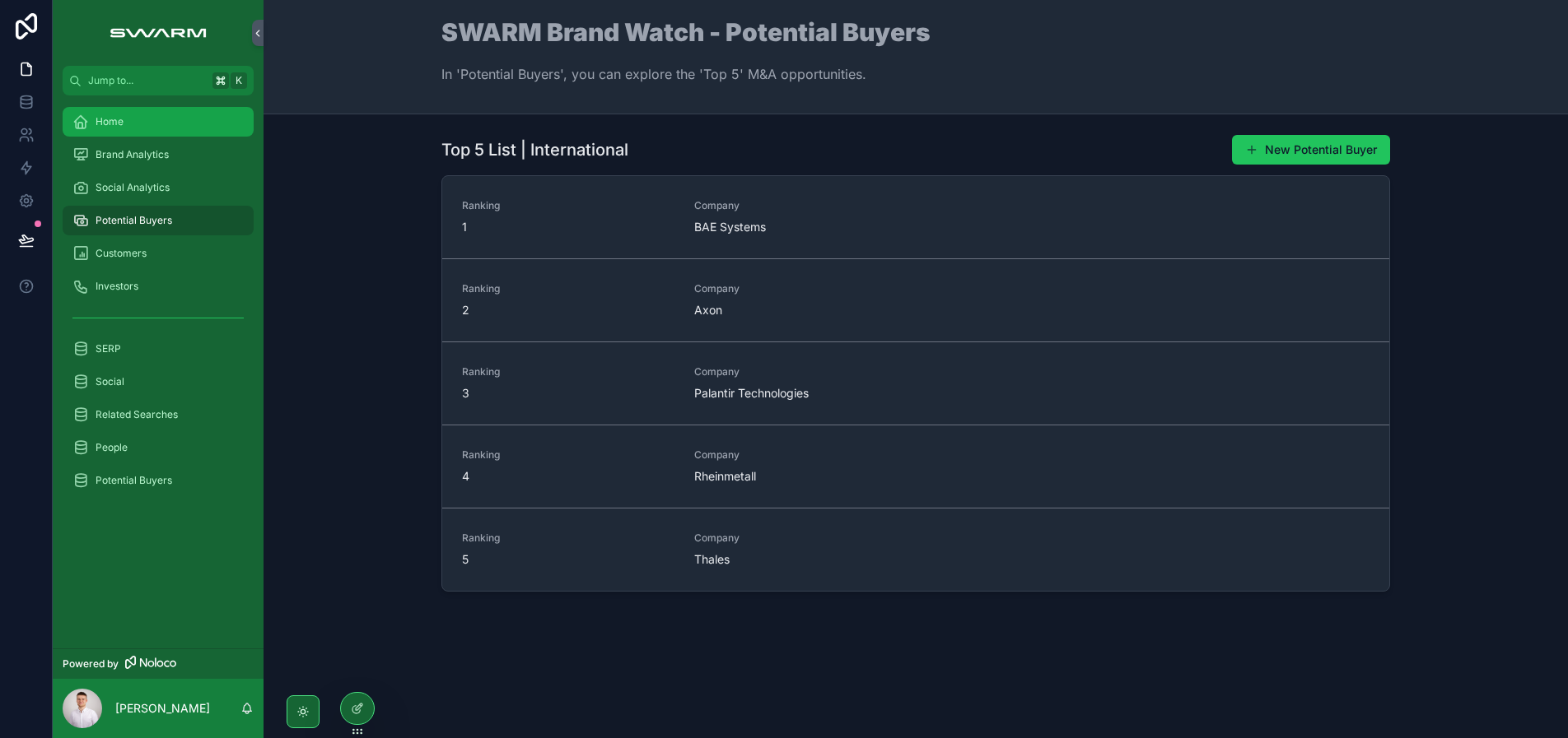
click at [124, 120] on div "Home" at bounding box center [158, 122] width 171 height 26
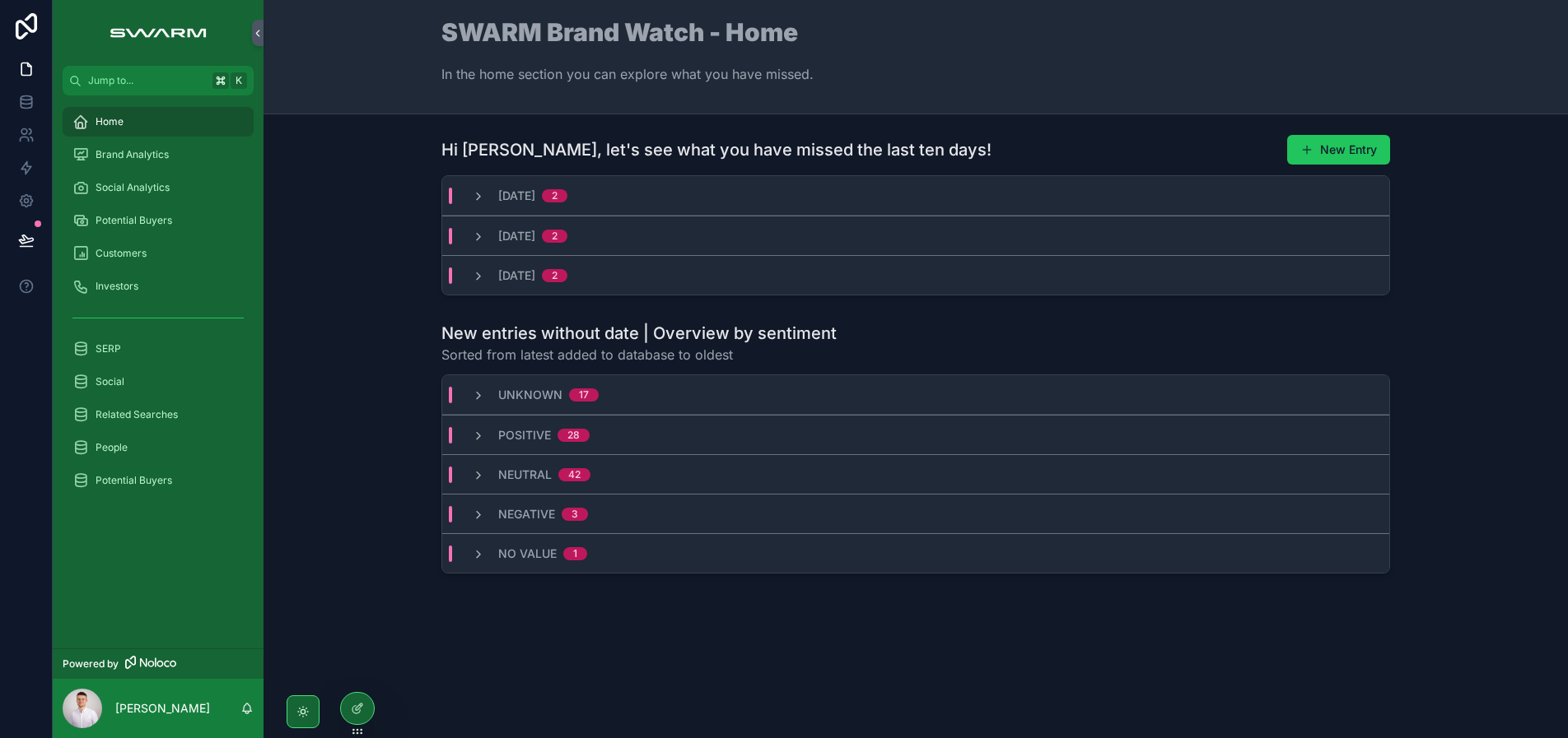
click at [348, 288] on div "Hi [PERSON_NAME], let's see what you have missed the last ten days! New Entry […" at bounding box center [915, 215] width 1278 height 175
click at [160, 157] on span "Brand Analytics" at bounding box center [132, 154] width 73 height 14
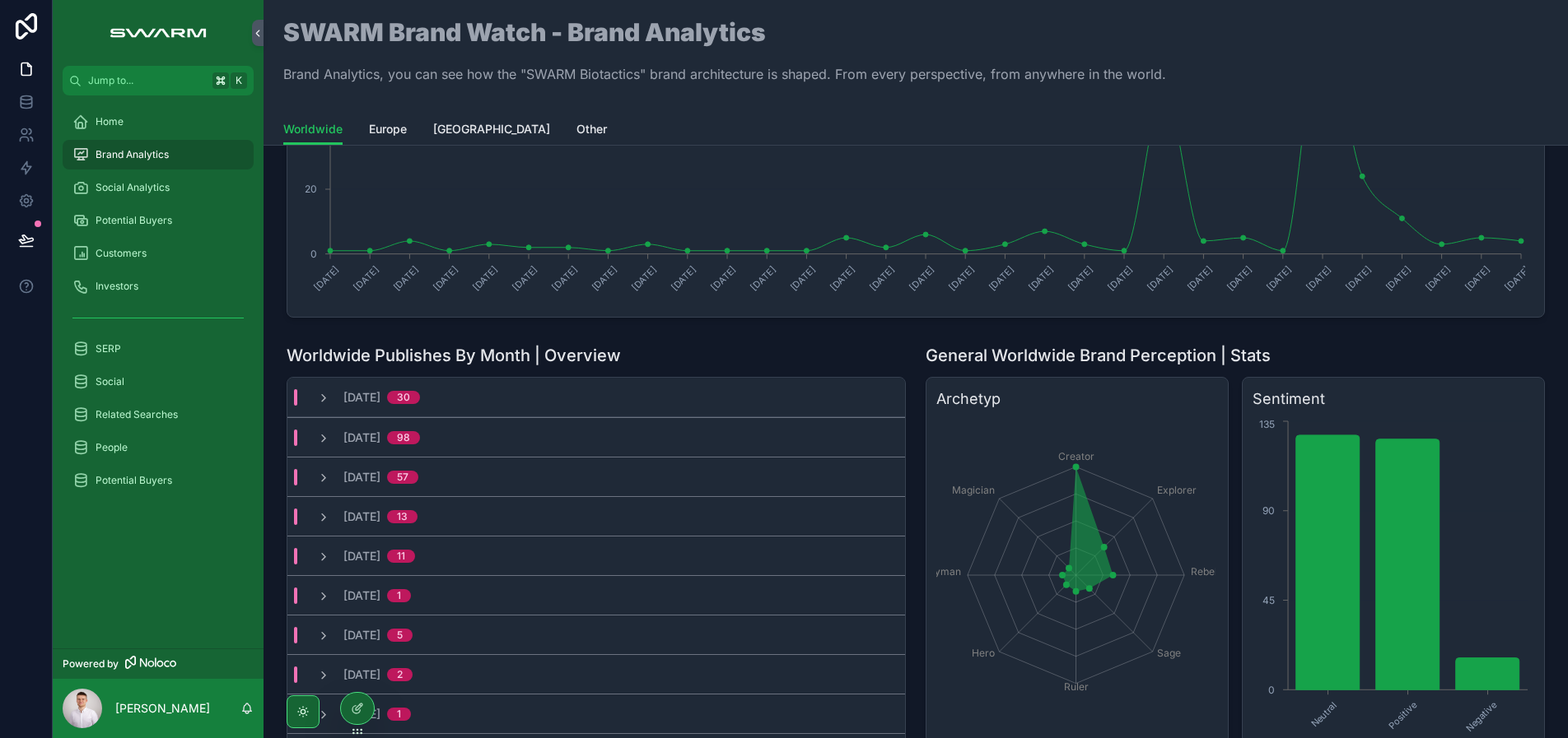
scroll to position [228, 0]
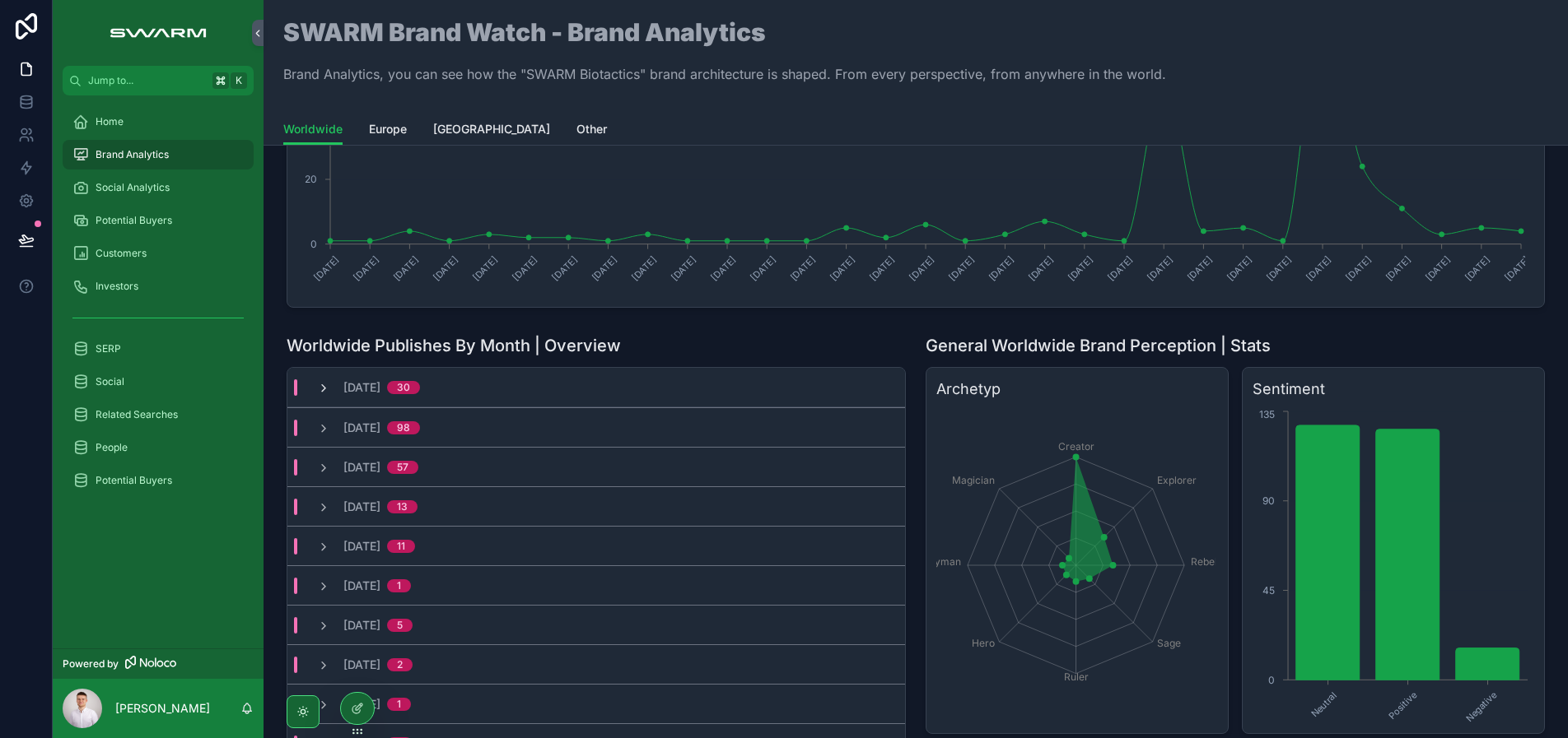
click at [316, 391] on div "[DATE] 30" at bounding box center [369, 387] width 142 height 16
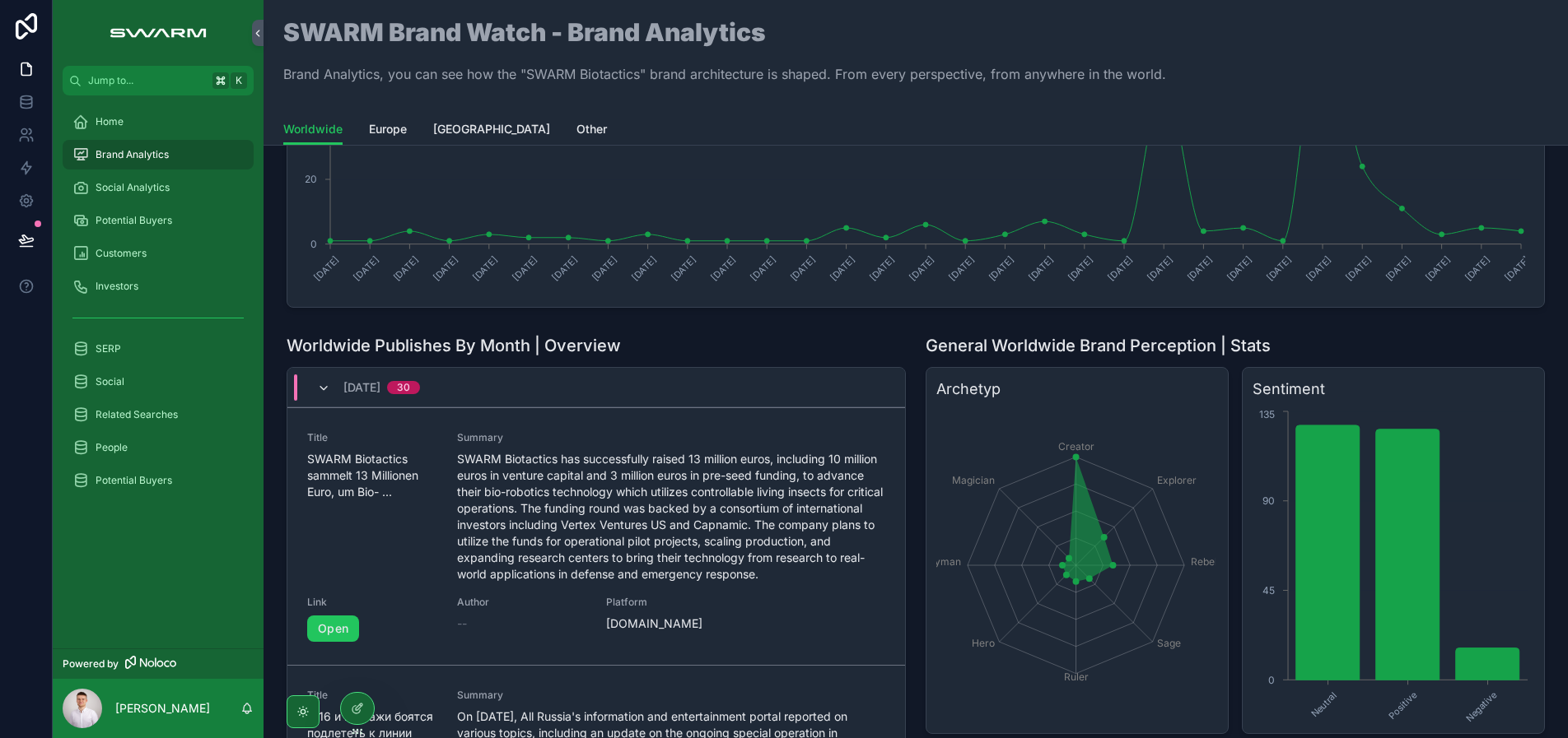
click at [317, 390] on icon "scrollable content" at bounding box center [324, 388] width 14 height 14
